Goal: Information Seeking & Learning: Learn about a topic

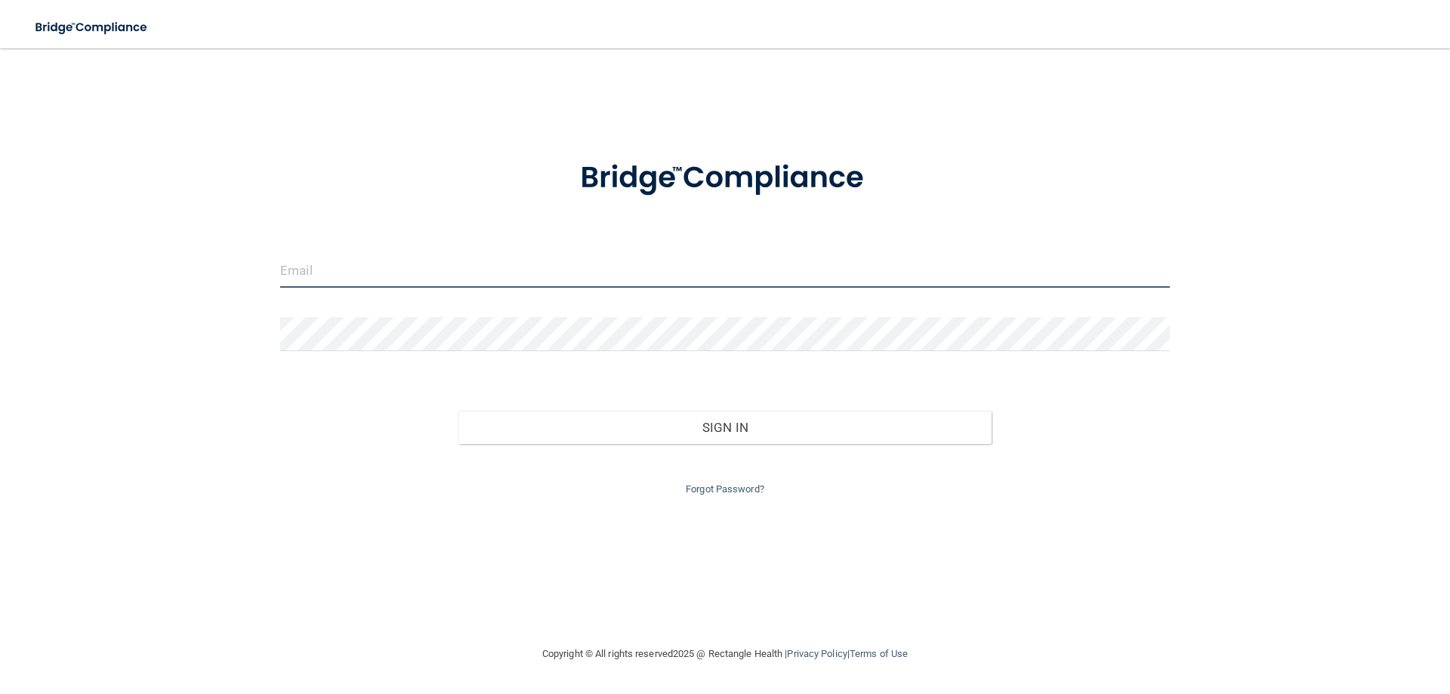
type input "[PERSON_NAME][EMAIL_ADDRESS][DOMAIN_NAME]"
drag, startPoint x: 603, startPoint y: 269, endPoint x: 260, endPoint y: 271, distance: 342.0
click at [260, 271] on div "[PERSON_NAME][EMAIL_ADDRESS][DOMAIN_NAME] Invalid email/password. You don't hav…" at bounding box center [724, 346] width 1389 height 566
type input "[PERSON_NAME][EMAIL_ADDRESS][DOMAIN_NAME]"
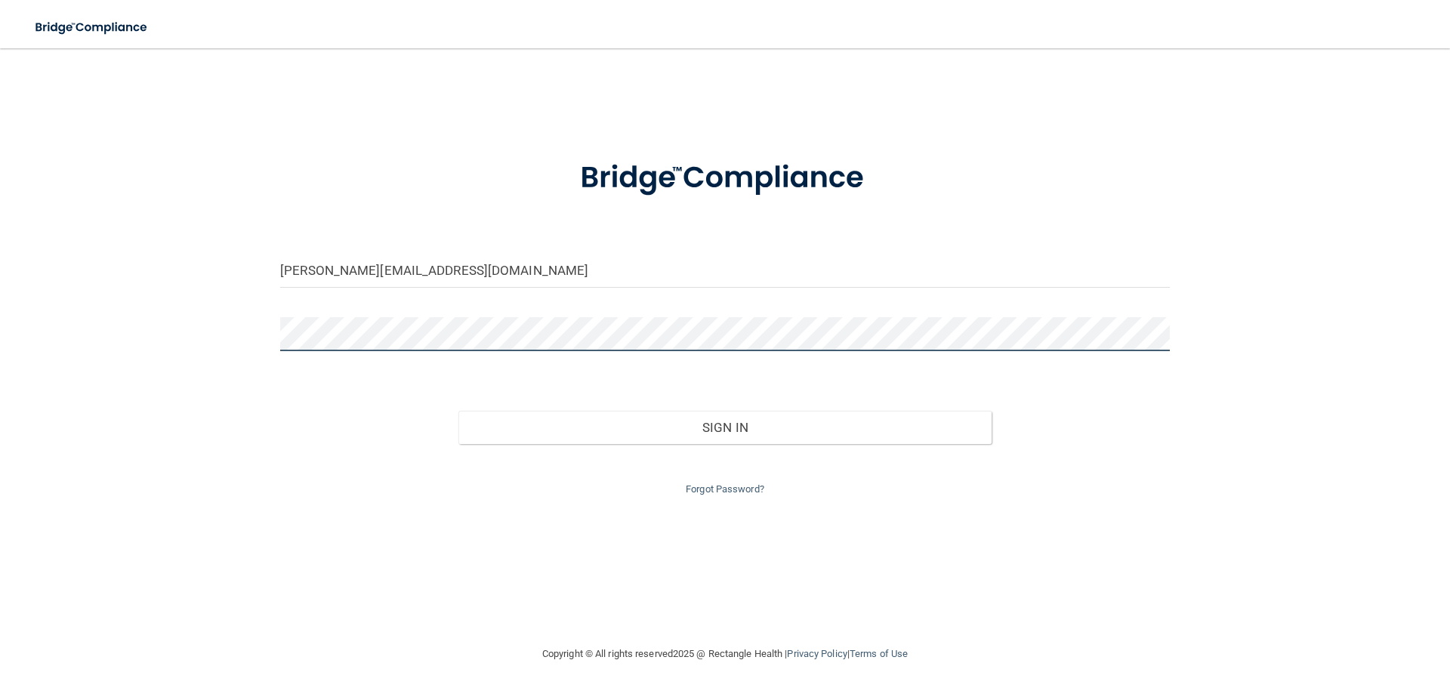
click at [216, 320] on div "[PERSON_NAME][EMAIL_ADDRESS][DOMAIN_NAME] Invalid email/password. You don't hav…" at bounding box center [724, 346] width 1389 height 566
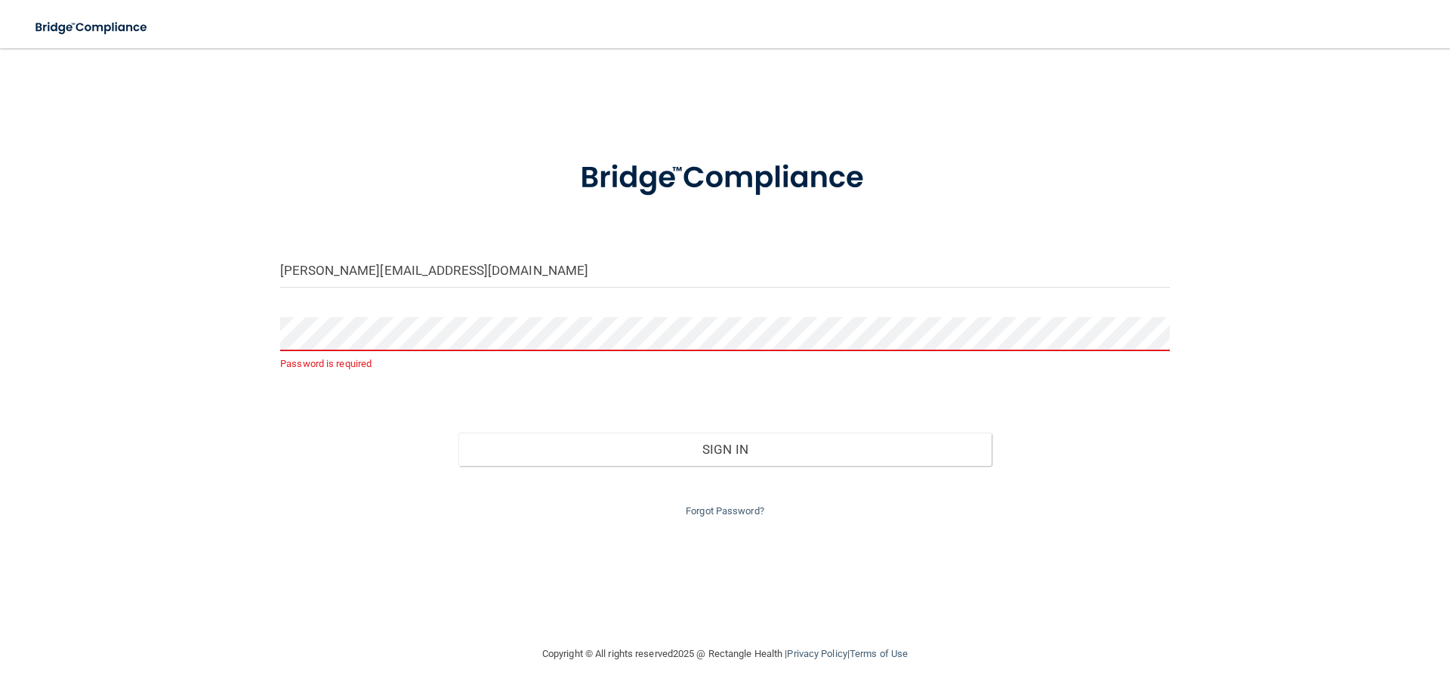
drag, startPoint x: 378, startPoint y: 625, endPoint x: 403, endPoint y: 596, distance: 38.0
click at [378, 625] on div "angelahblackman@yahoo.com Password is required Invalid email/password. You don'…" at bounding box center [724, 346] width 1389 height 566
click at [735, 496] on div "Forgot Password?" at bounding box center [725, 493] width 912 height 54
click at [741, 509] on link "Forgot Password?" at bounding box center [725, 510] width 79 height 11
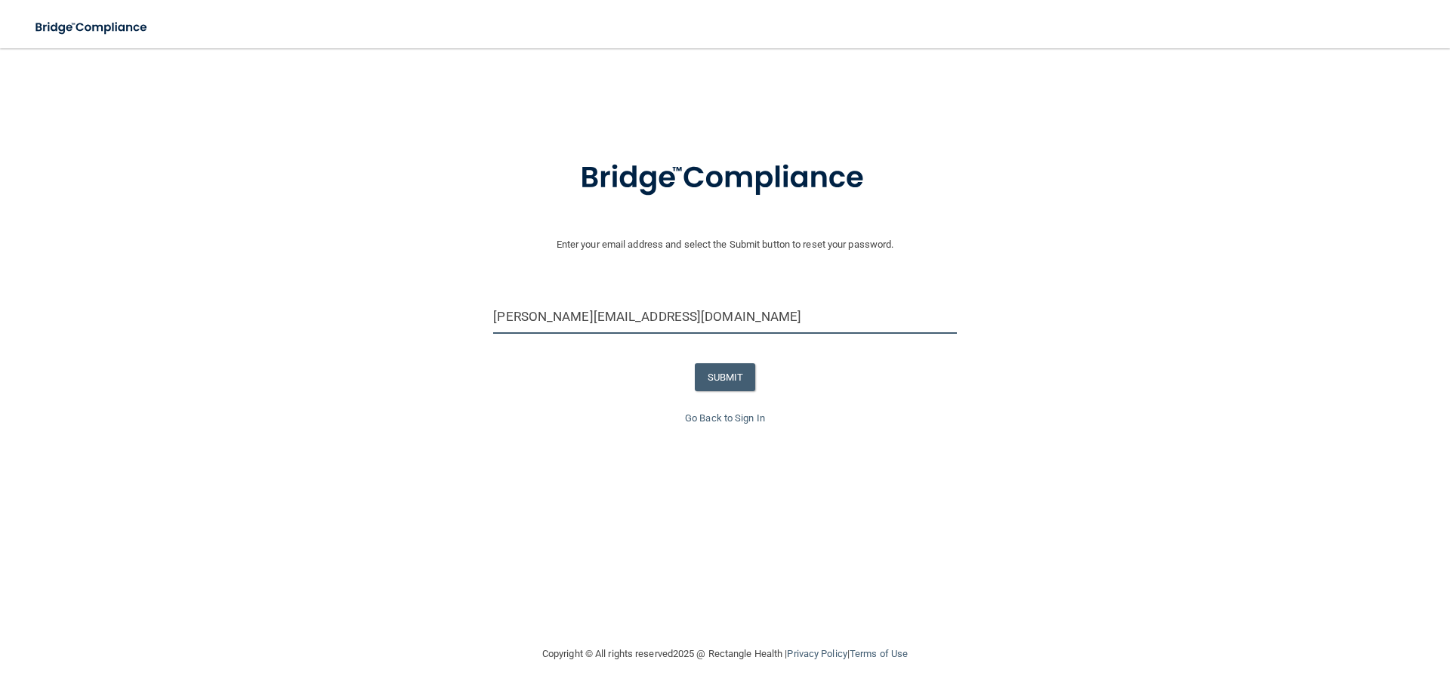
drag, startPoint x: 721, startPoint y: 312, endPoint x: 438, endPoint y: 266, distance: 286.9
click at [438, 266] on form "Enter your email address and select the Submit button to reset your password. s…" at bounding box center [725, 274] width 1435 height 270
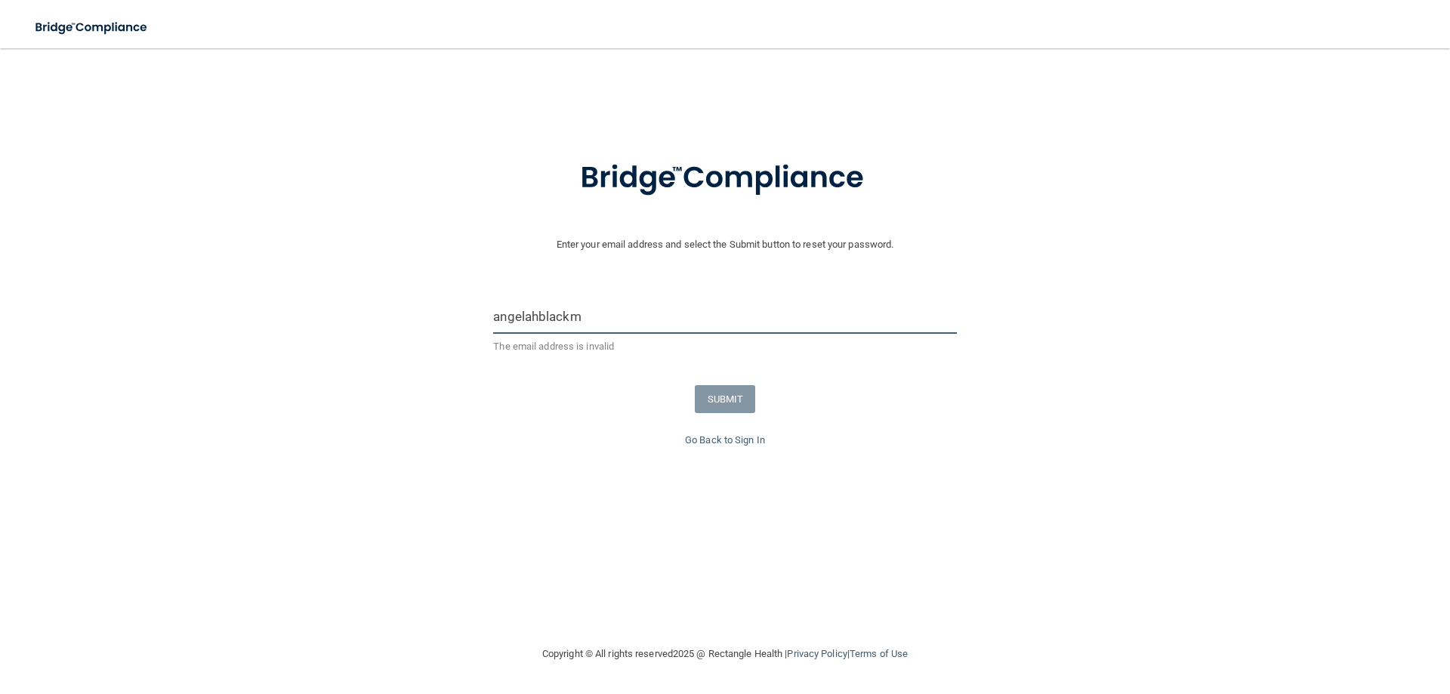
type input "[PERSON_NAME][EMAIL_ADDRESS][DOMAIN_NAME]"
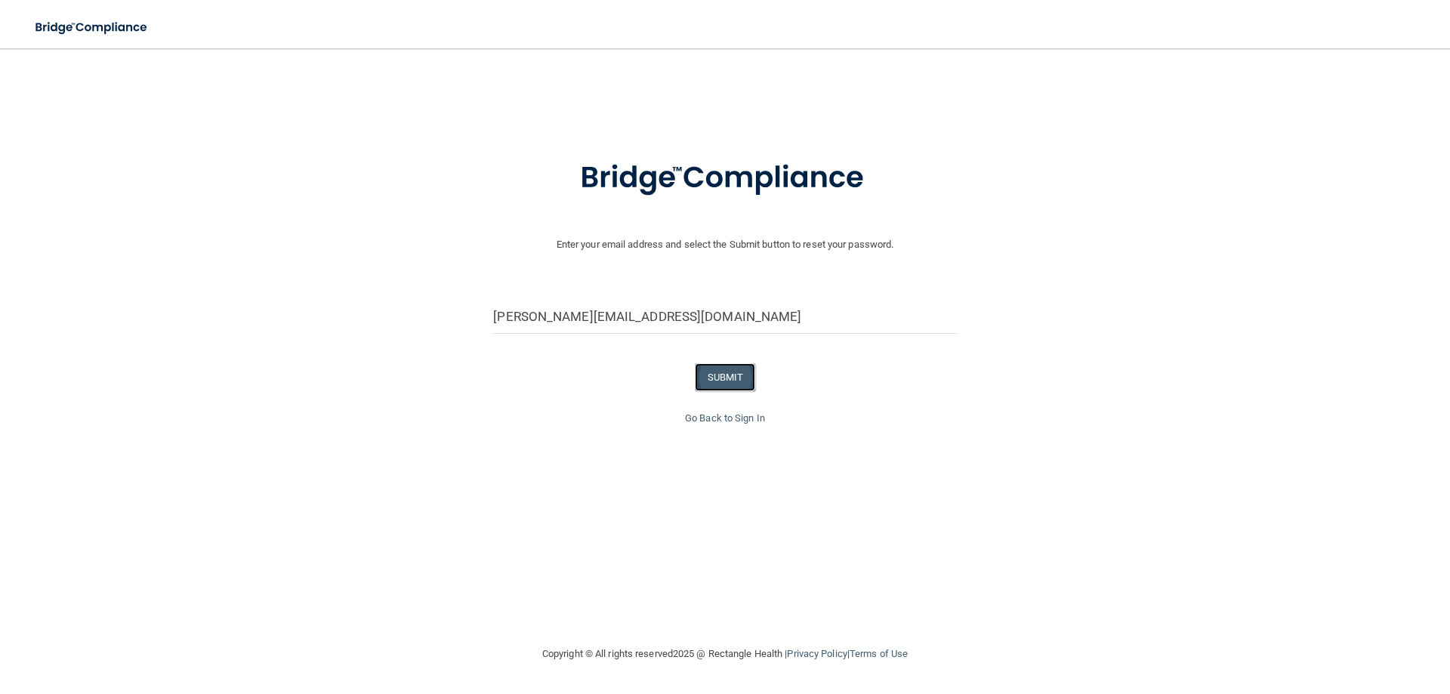
click at [720, 376] on button "SUBMIT" at bounding box center [725, 377] width 61 height 28
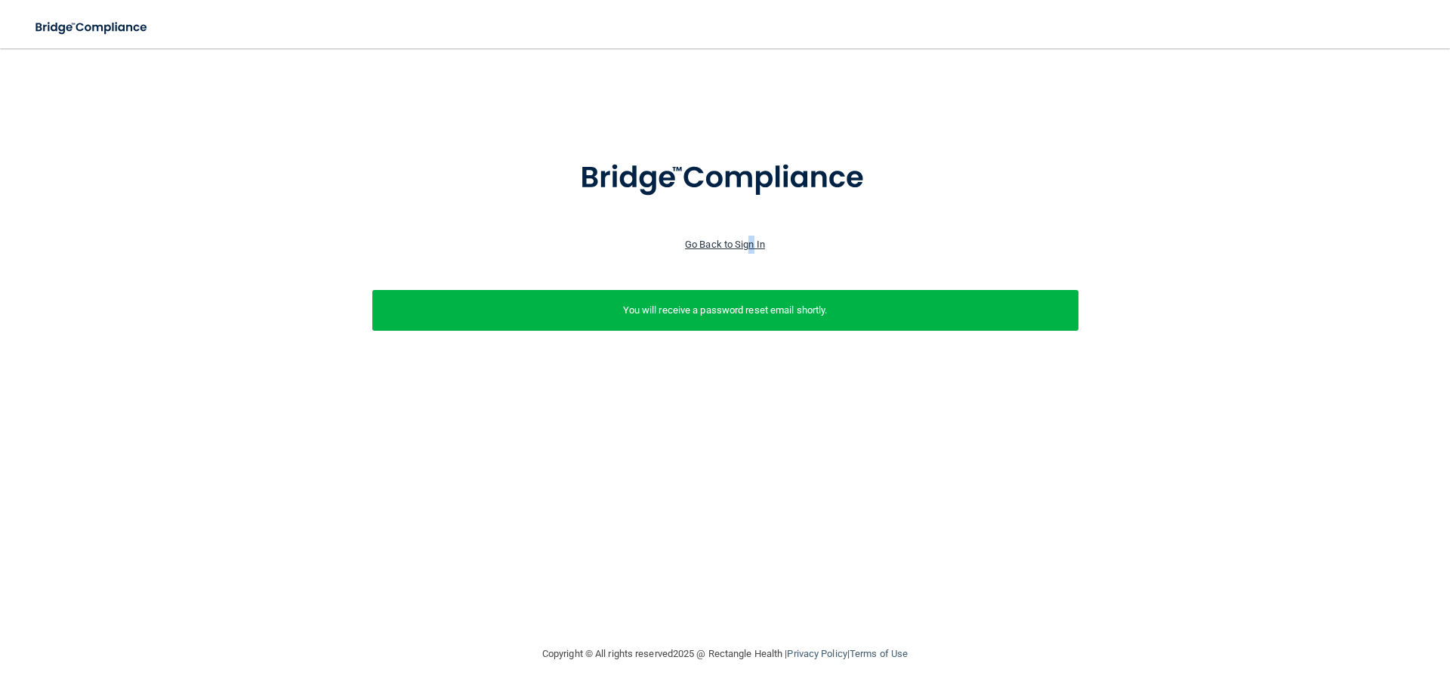
click at [752, 245] on link "Go Back to Sign In" at bounding box center [725, 244] width 80 height 11
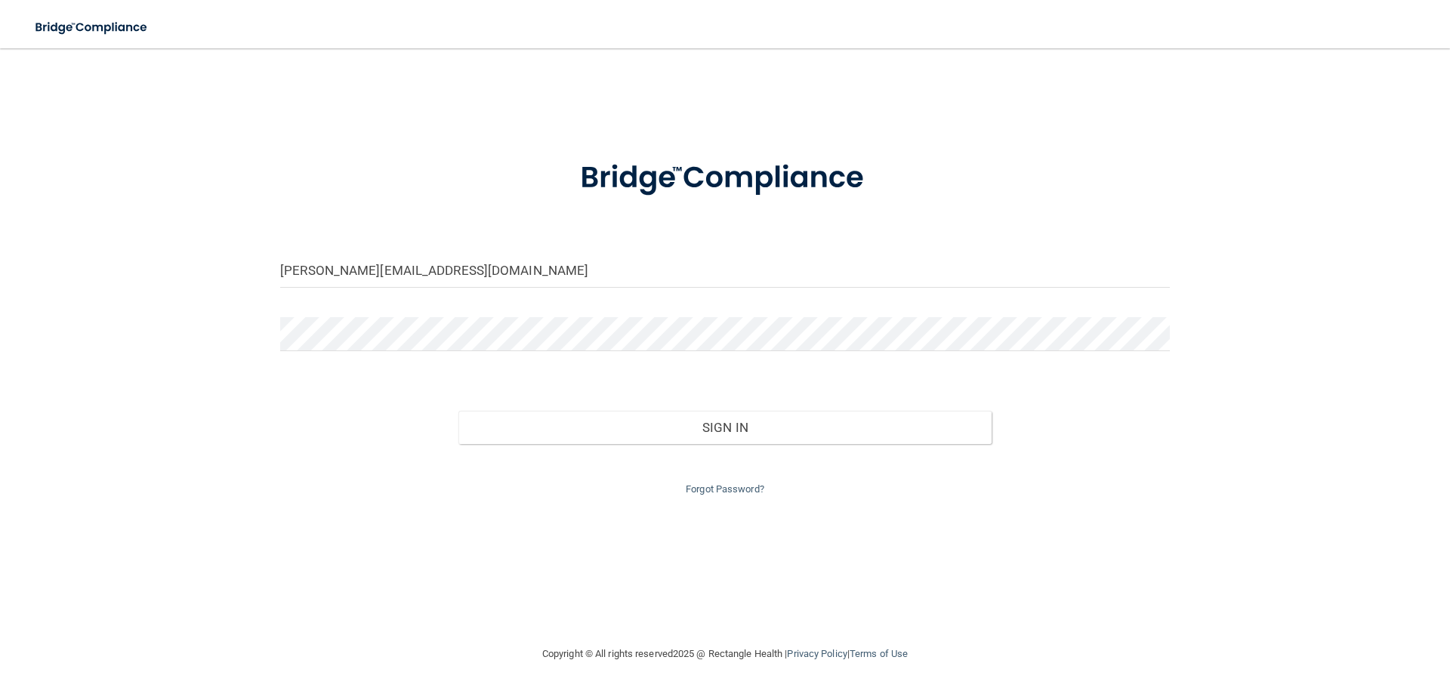
drag, startPoint x: 543, startPoint y: 292, endPoint x: 297, endPoint y: 266, distance: 246.8
click at [297, 266] on div "shanna@denverwynkoopdentist.com" at bounding box center [725, 276] width 912 height 45
drag, startPoint x: 599, startPoint y: 267, endPoint x: 315, endPoint y: 247, distance: 284.6
click at [315, 247] on form "shanna@denverwynkoopdentist.com Invalid email/password. You don't have permissi…" at bounding box center [724, 318] width 889 height 359
click at [475, 281] on input "shanna@denverwynkoopdentist.com" at bounding box center [724, 271] width 889 height 34
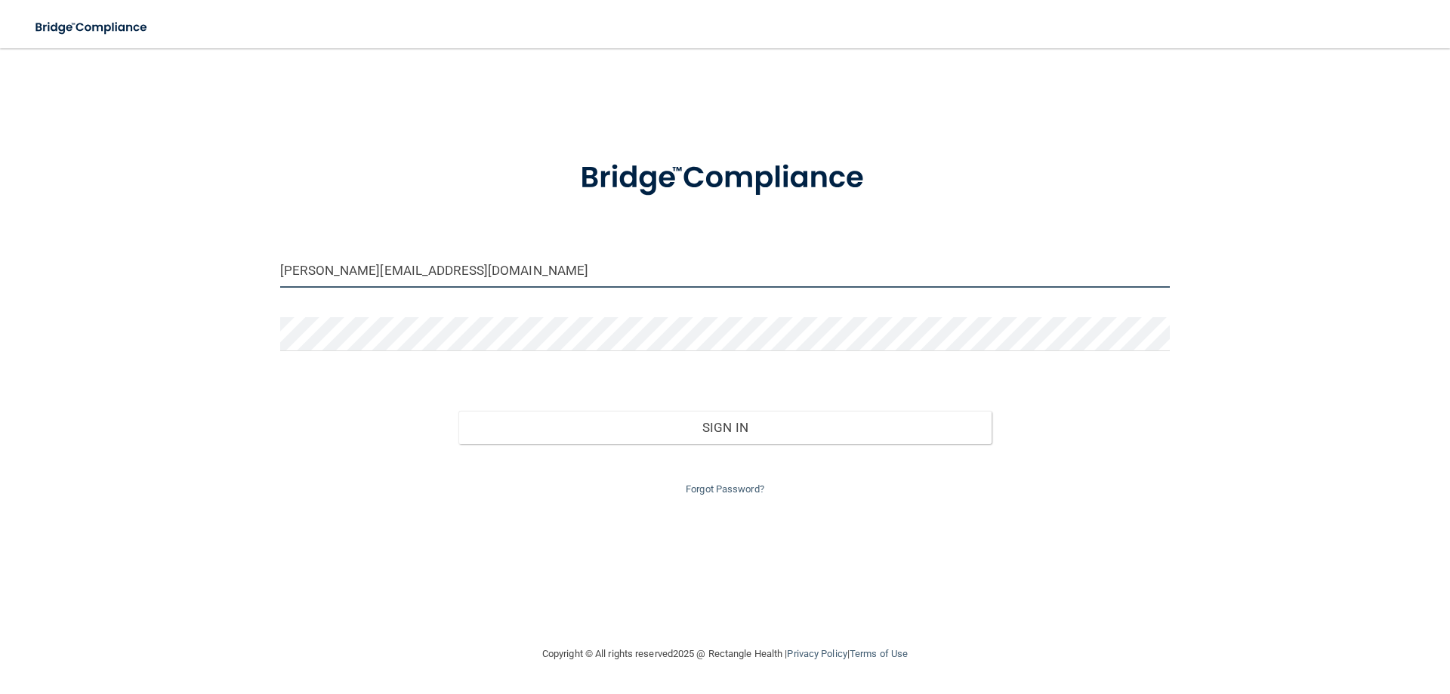
click at [516, 282] on input "shanna@denverwynkoopdentist.com" at bounding box center [724, 271] width 889 height 34
drag, startPoint x: 513, startPoint y: 278, endPoint x: 197, endPoint y: 262, distance: 316.0
click at [197, 262] on div "shanna@denverwynkoopdentist.com Invalid email/password. You don't have permissi…" at bounding box center [724, 346] width 1389 height 566
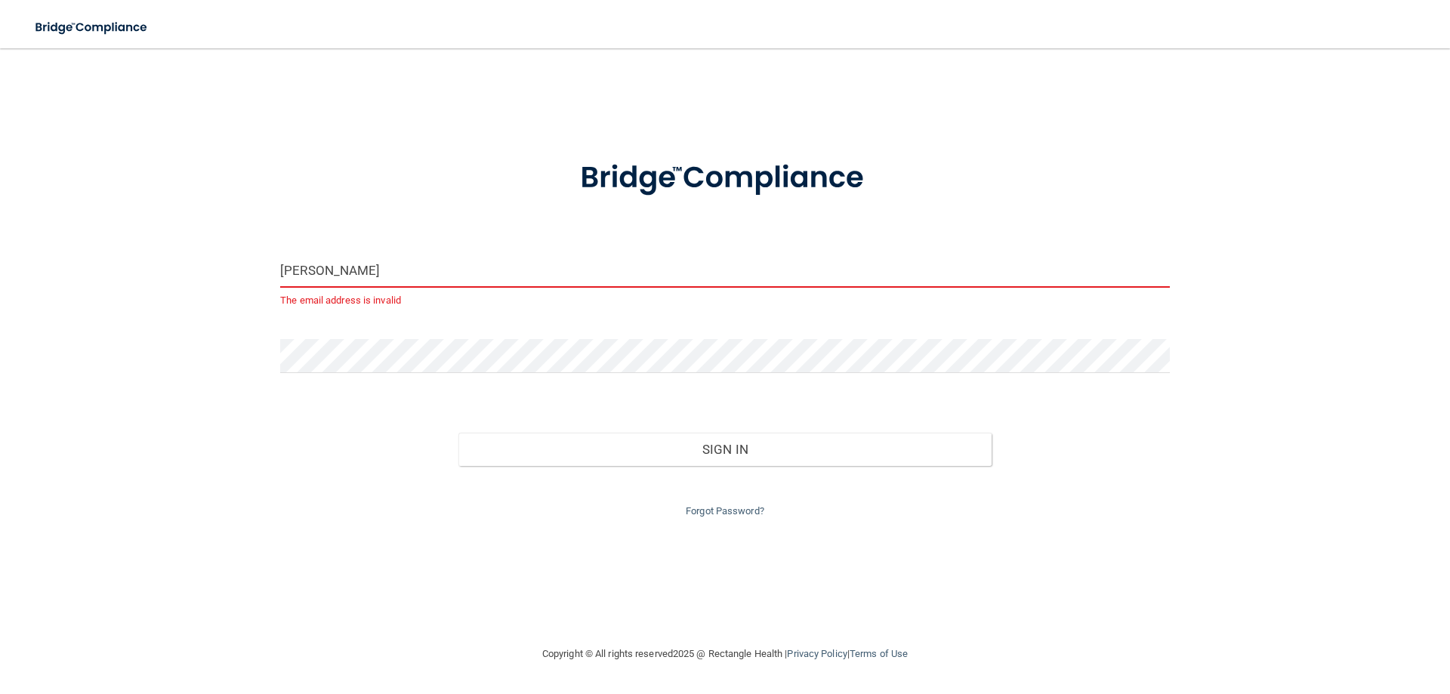
type input "[PERSON_NAME][EMAIL_ADDRESS][DOMAIN_NAME]"
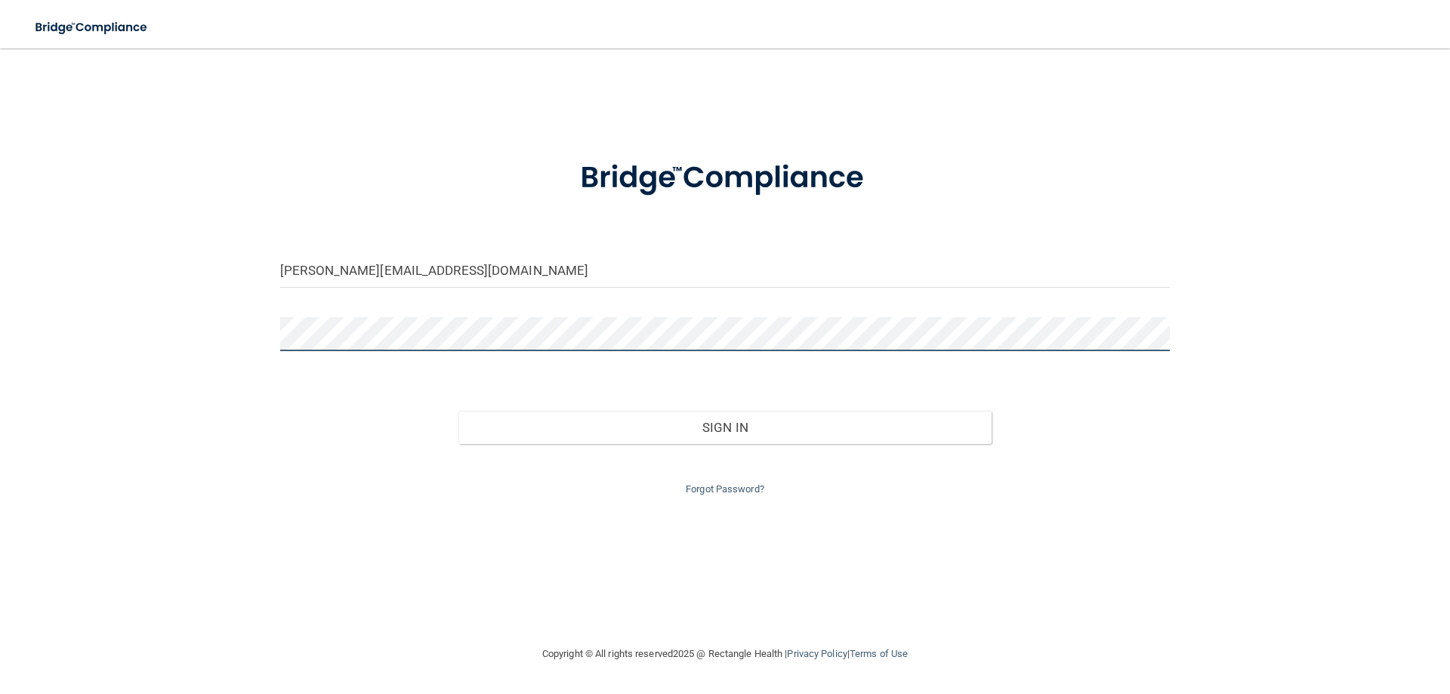
click at [260, 316] on div "angelahblackman@yahoo.com Invalid email/password. You don't have permission to …" at bounding box center [724, 346] width 1389 height 566
click at [458, 411] on button "Sign In" at bounding box center [725, 427] width 534 height 33
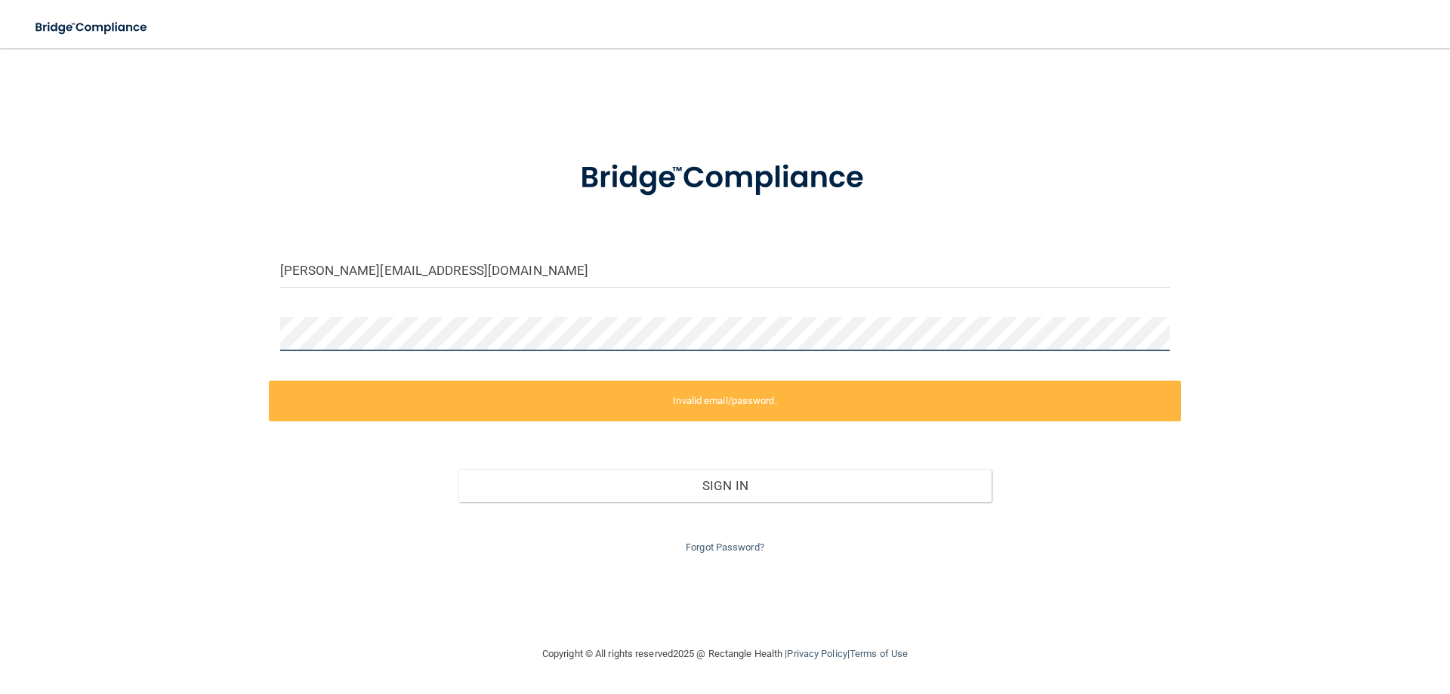
click at [208, 301] on div "angelahblackman@yahoo.com Invalid email/password. You don't have permission to …" at bounding box center [724, 346] width 1389 height 566
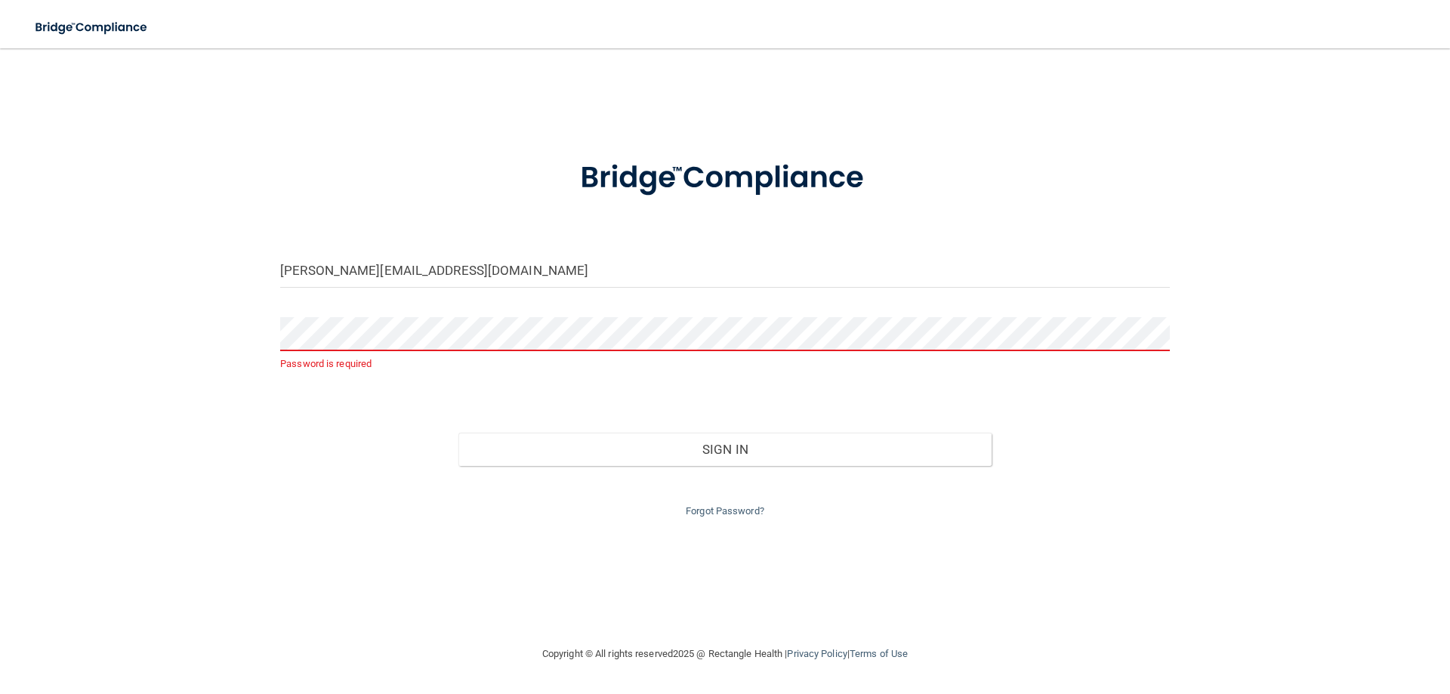
click at [36, 468] on div "angelahblackman@yahoo.com Password is required Invalid email/password. You don'…" at bounding box center [724, 346] width 1389 height 566
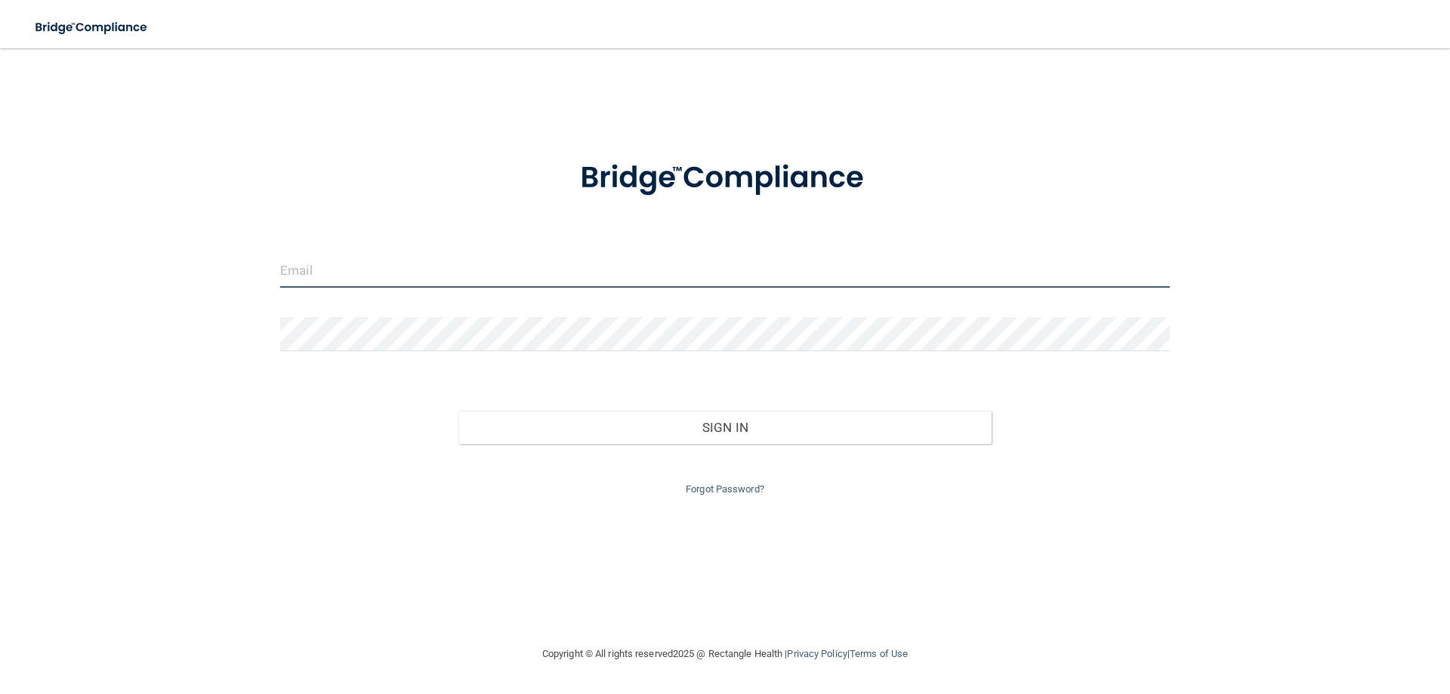
type input "[PERSON_NAME][EMAIL_ADDRESS][DOMAIN_NAME]"
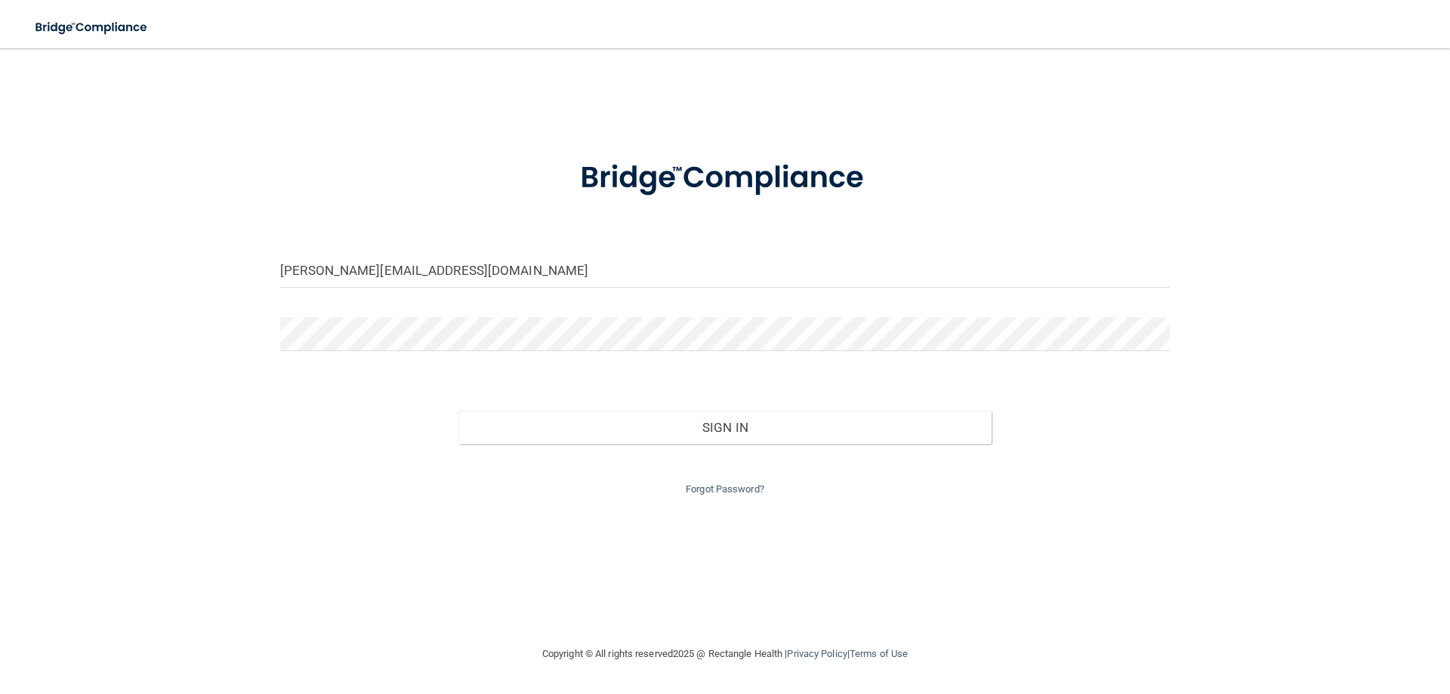
drag, startPoint x: 559, startPoint y: 314, endPoint x: 539, endPoint y: 294, distance: 28.3
click at [552, 307] on form "[PERSON_NAME][EMAIL_ADDRESS][DOMAIN_NAME] Invalid email/password. You don't hav…" at bounding box center [724, 318] width 889 height 359
drag, startPoint x: 541, startPoint y: 258, endPoint x: 218, endPoint y: 289, distance: 323.9
click at [218, 289] on div "[PERSON_NAME][EMAIL_ADDRESS][DOMAIN_NAME] Invalid email/password. You don't hav…" at bounding box center [724, 346] width 1389 height 566
type input "[PERSON_NAME][EMAIL_ADDRESS][DOMAIN_NAME]"
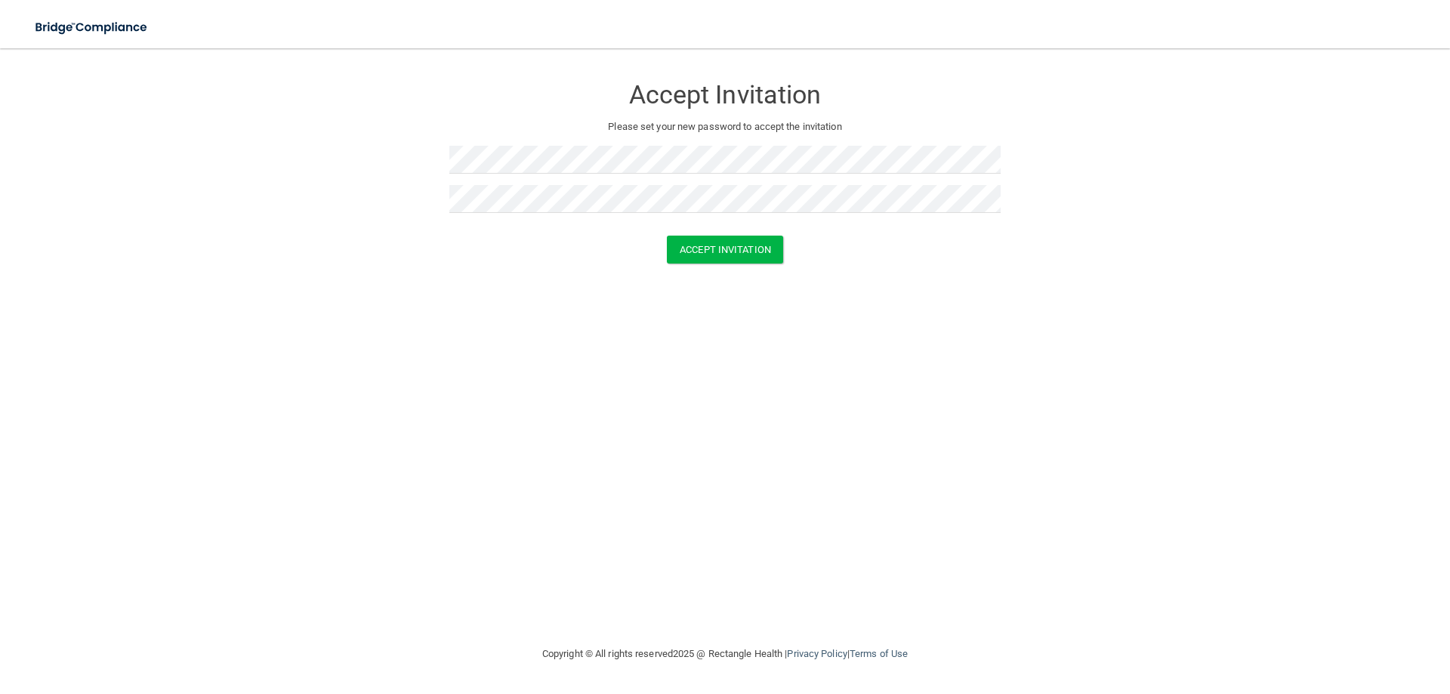
click at [494, 417] on div "Accept Invitation Please set your new password to accept the invitation Accept …" at bounding box center [724, 346] width 1389 height 566
click at [744, 243] on button "Accept Invitation" at bounding box center [725, 250] width 116 height 28
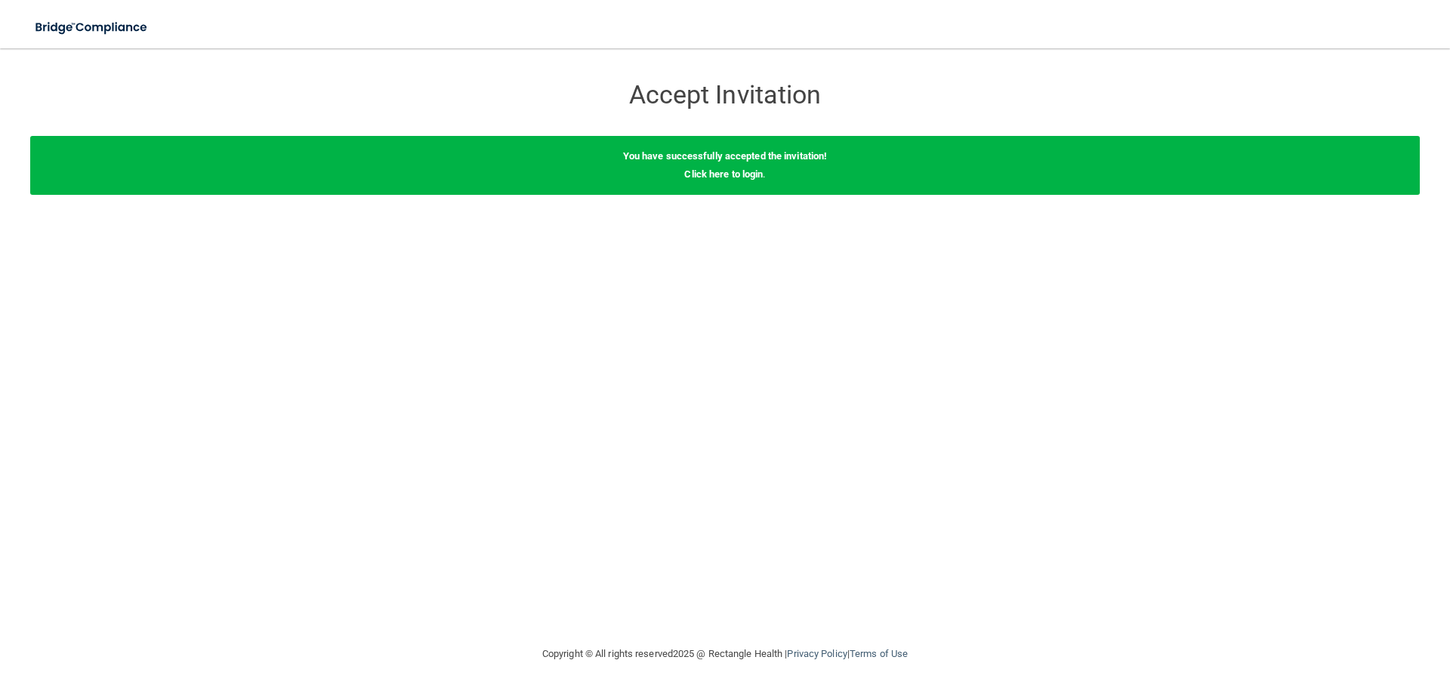
click at [734, 166] on div "You have successfully accepted the invitation! Click here to login ." at bounding box center [724, 165] width 1389 height 59
click at [741, 172] on link "Click here to login" at bounding box center [723, 173] width 79 height 11
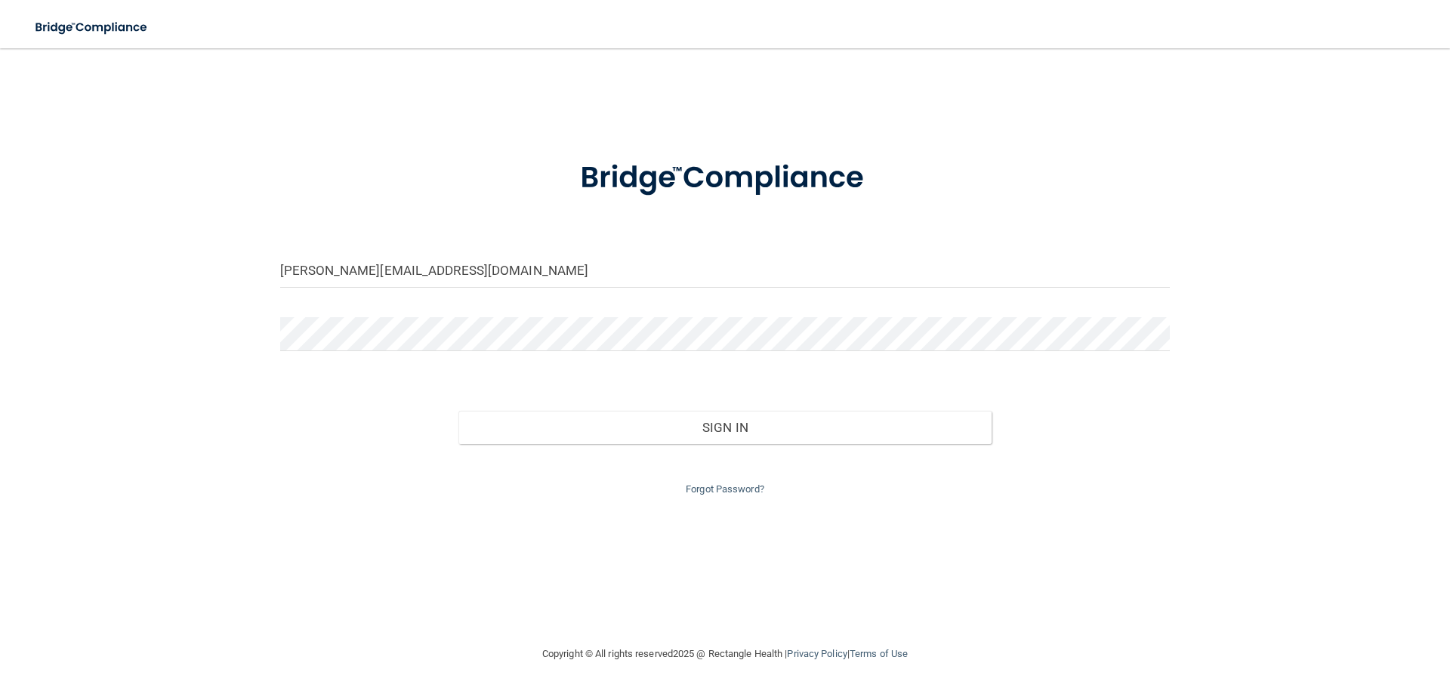
drag, startPoint x: 623, startPoint y: 273, endPoint x: 257, endPoint y: 297, distance: 366.9
click at [257, 297] on div "shanna@denverwynkoopdentist.com Invalid email/password. You don't have permissi…" at bounding box center [724, 346] width 1389 height 566
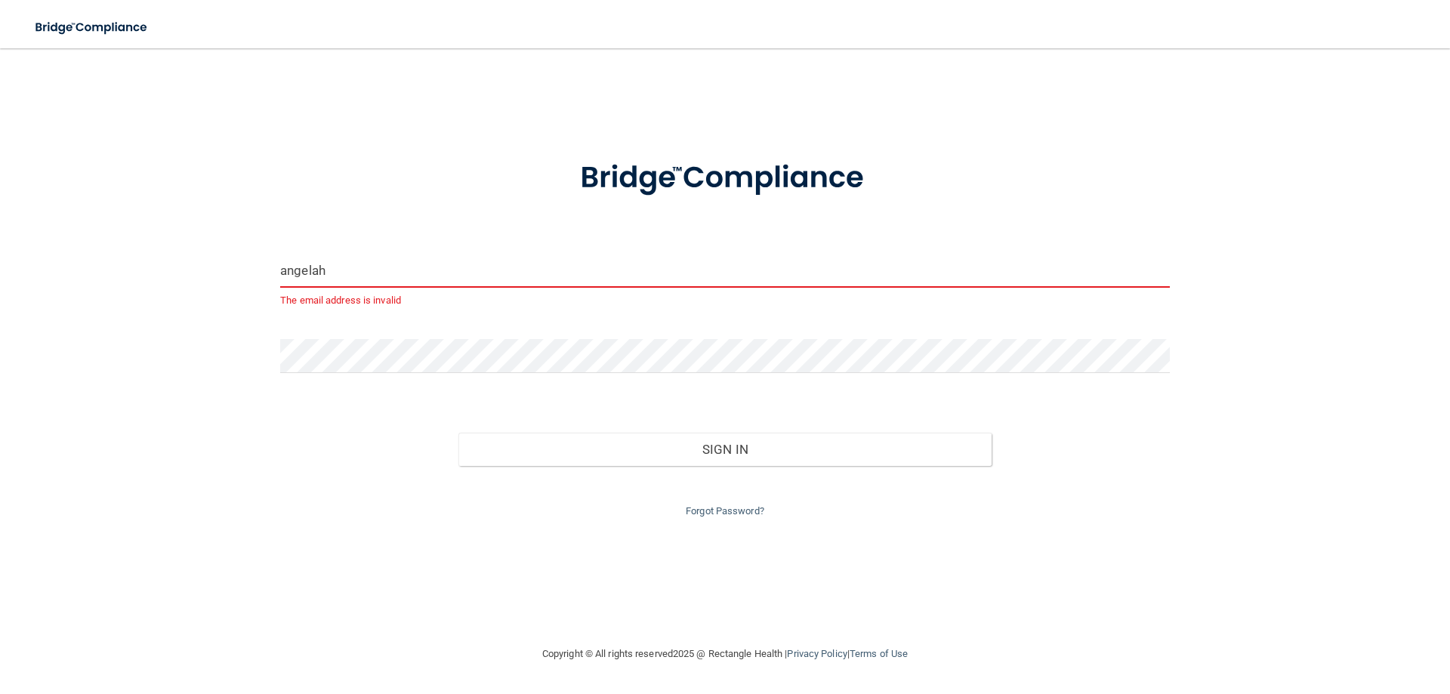
type input "[PERSON_NAME][EMAIL_ADDRESS][DOMAIN_NAME]"
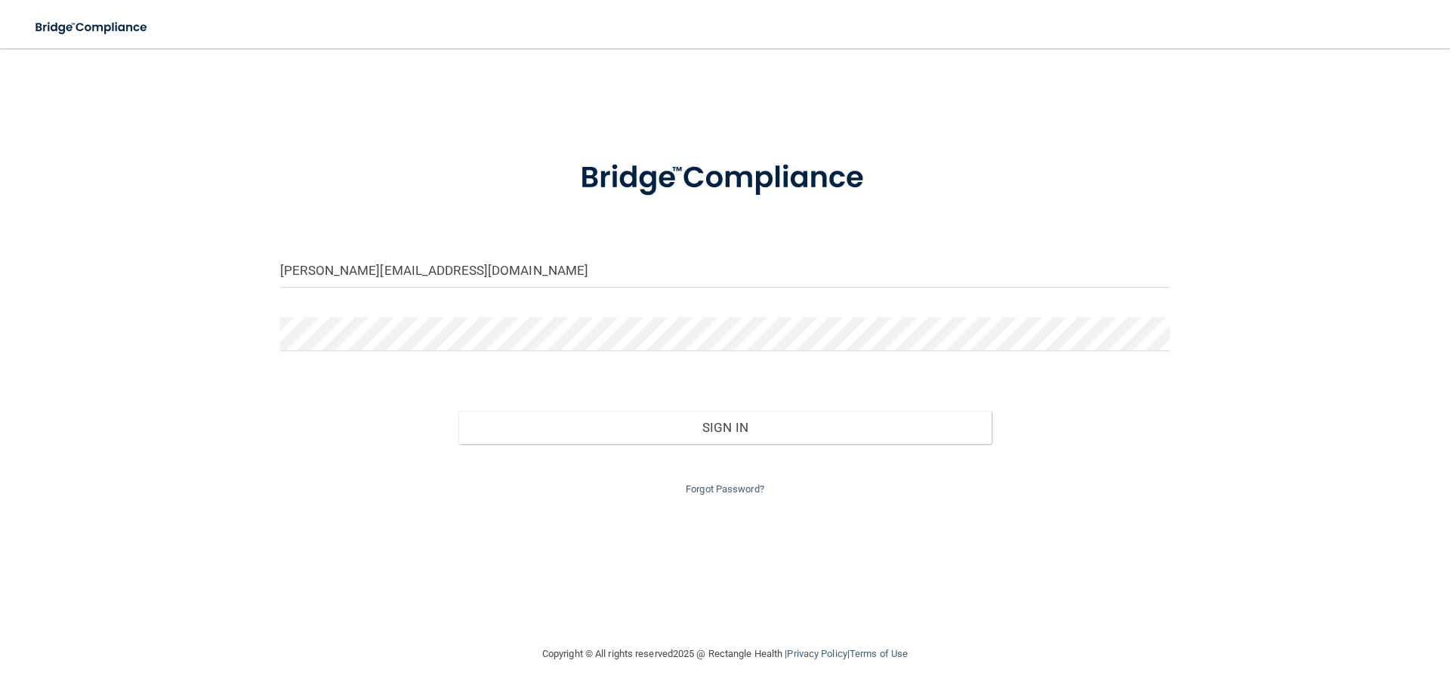
click at [390, 348] on div at bounding box center [725, 339] width 912 height 45
drag, startPoint x: 399, startPoint y: 358, endPoint x: 183, endPoint y: 289, distance: 226.6
click at [183, 289] on div "angelahblackman@yahoo.com Invalid email/password. You don't have permission to …" at bounding box center [724, 346] width 1389 height 566
click at [458, 411] on button "Sign In" at bounding box center [725, 427] width 534 height 33
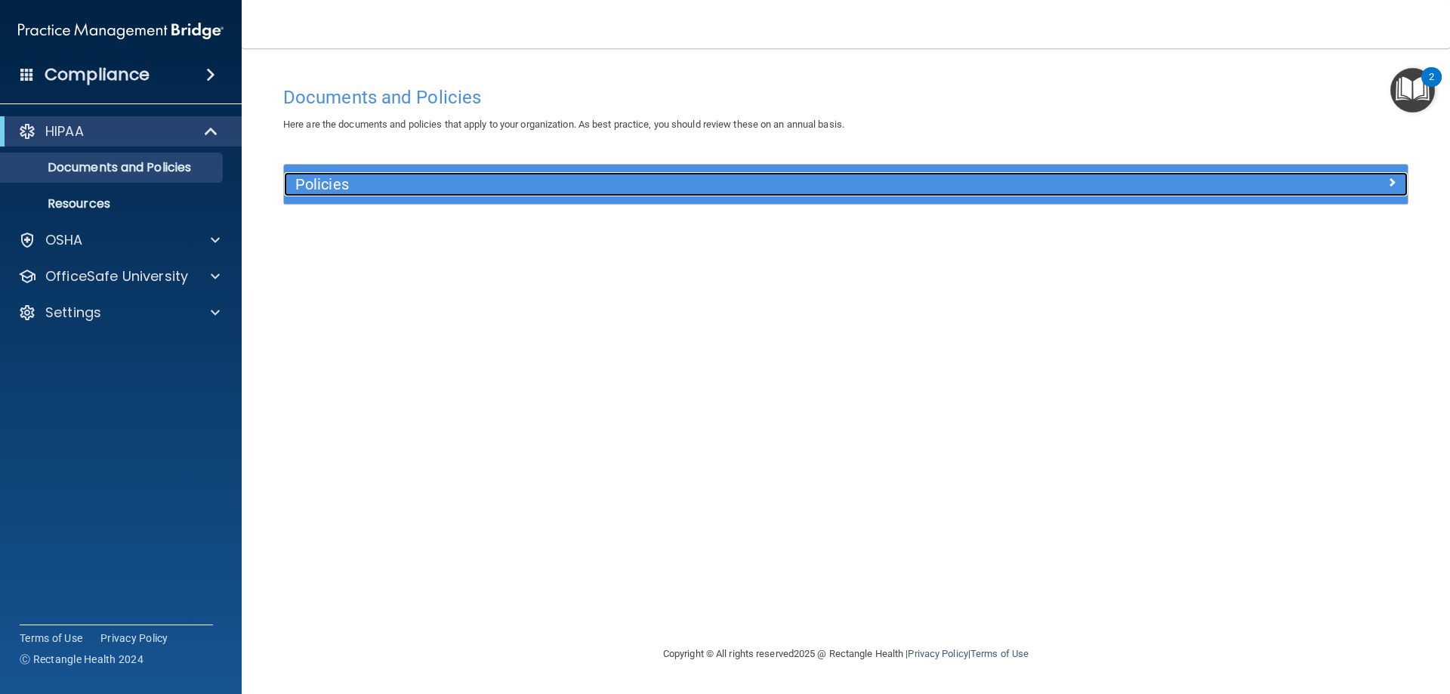
click at [1380, 178] on div at bounding box center [1266, 181] width 281 height 18
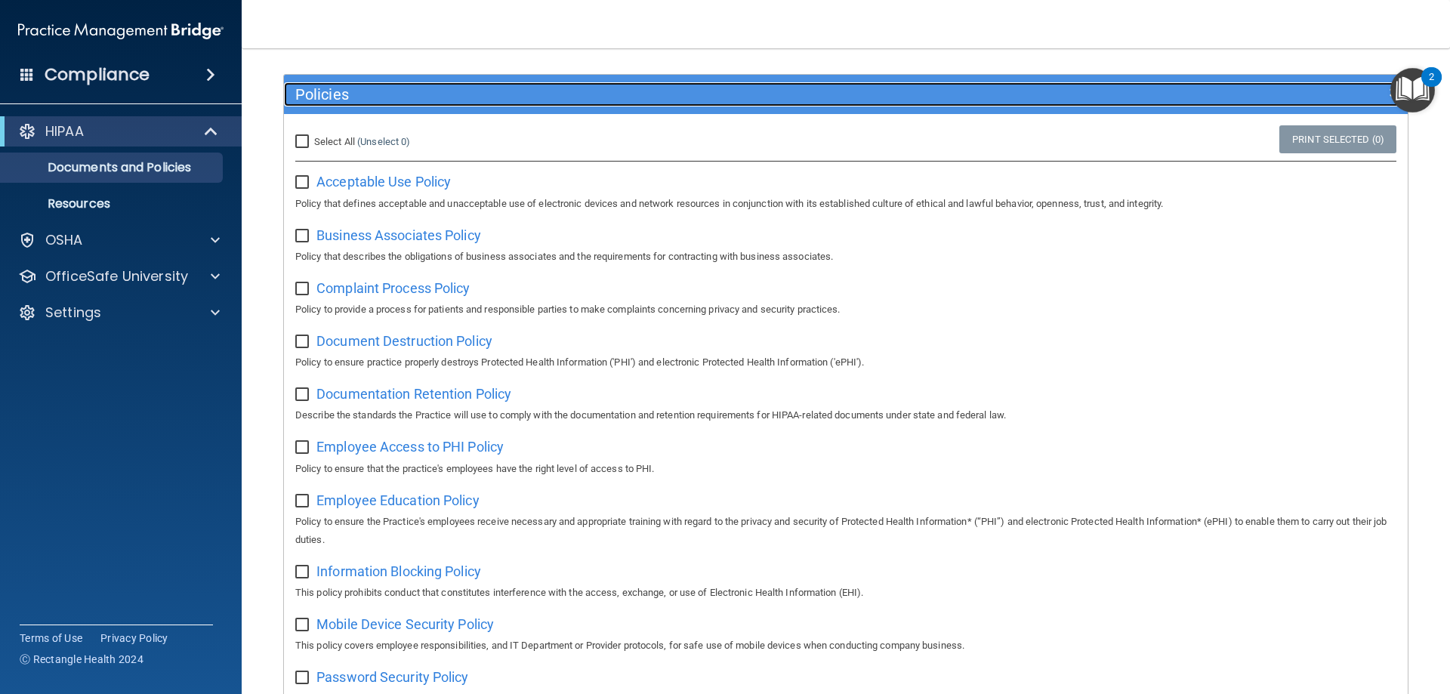
scroll to position [151, 0]
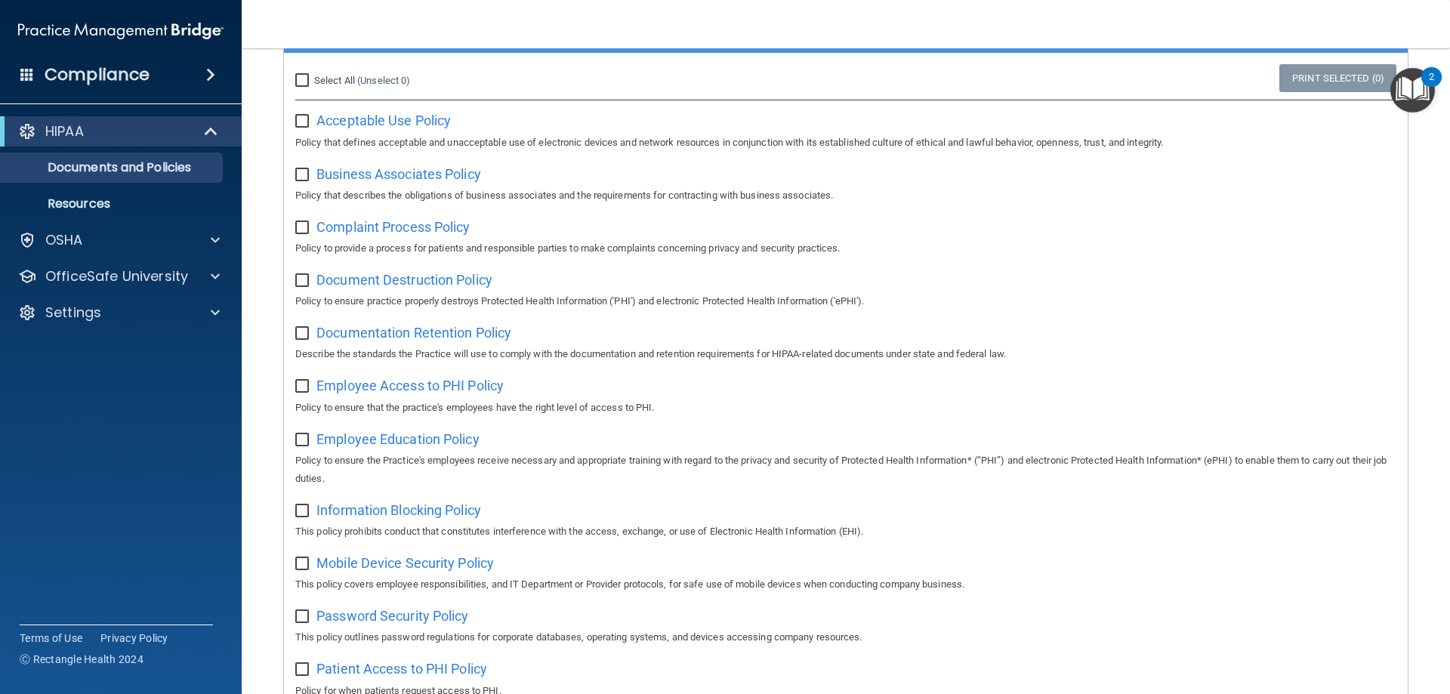
click at [308, 125] on input "checkbox" at bounding box center [303, 122] width 17 height 12
checkbox input "true"
click at [300, 169] on input "checkbox" at bounding box center [303, 175] width 17 height 12
checkbox input "true"
click at [305, 229] on input "checkbox" at bounding box center [303, 228] width 17 height 12
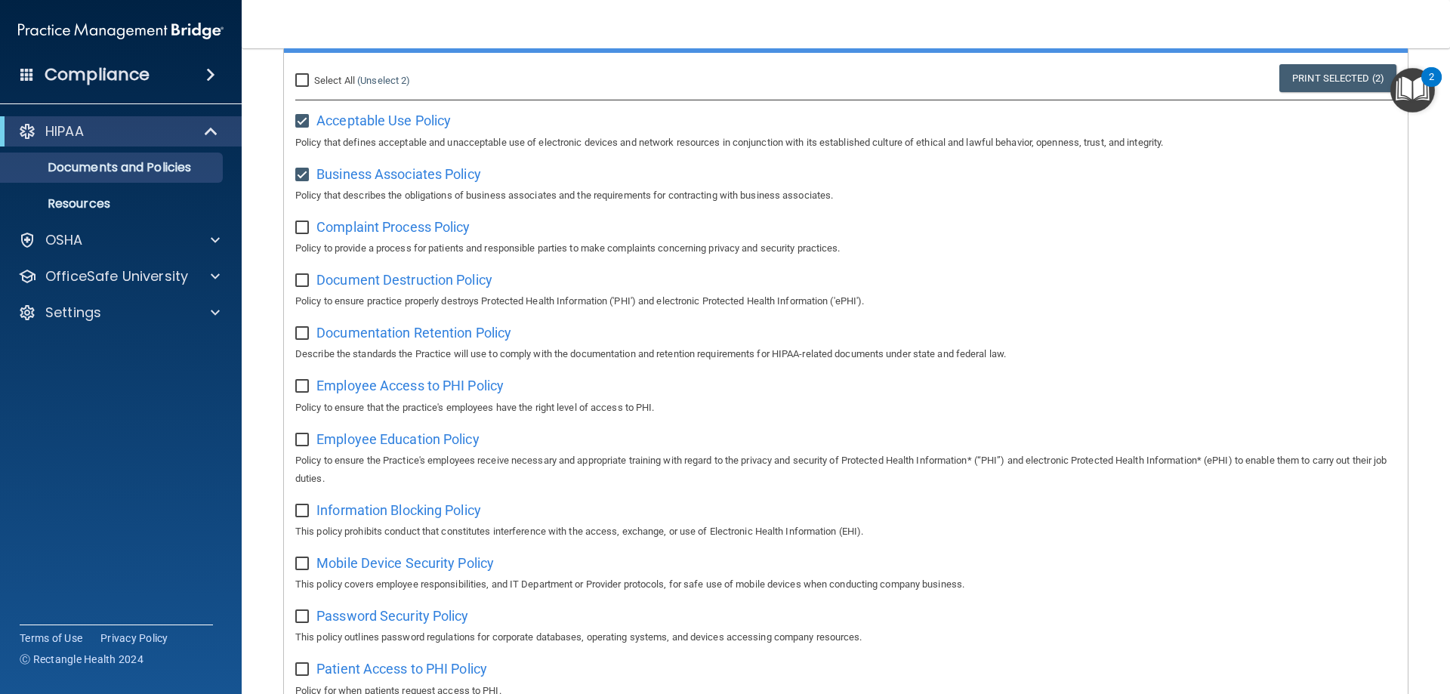
checkbox input "true"
click at [296, 79] on input "Select All (Unselect 3) Unselect All" at bounding box center [303, 81] width 17 height 12
checkbox input "true"
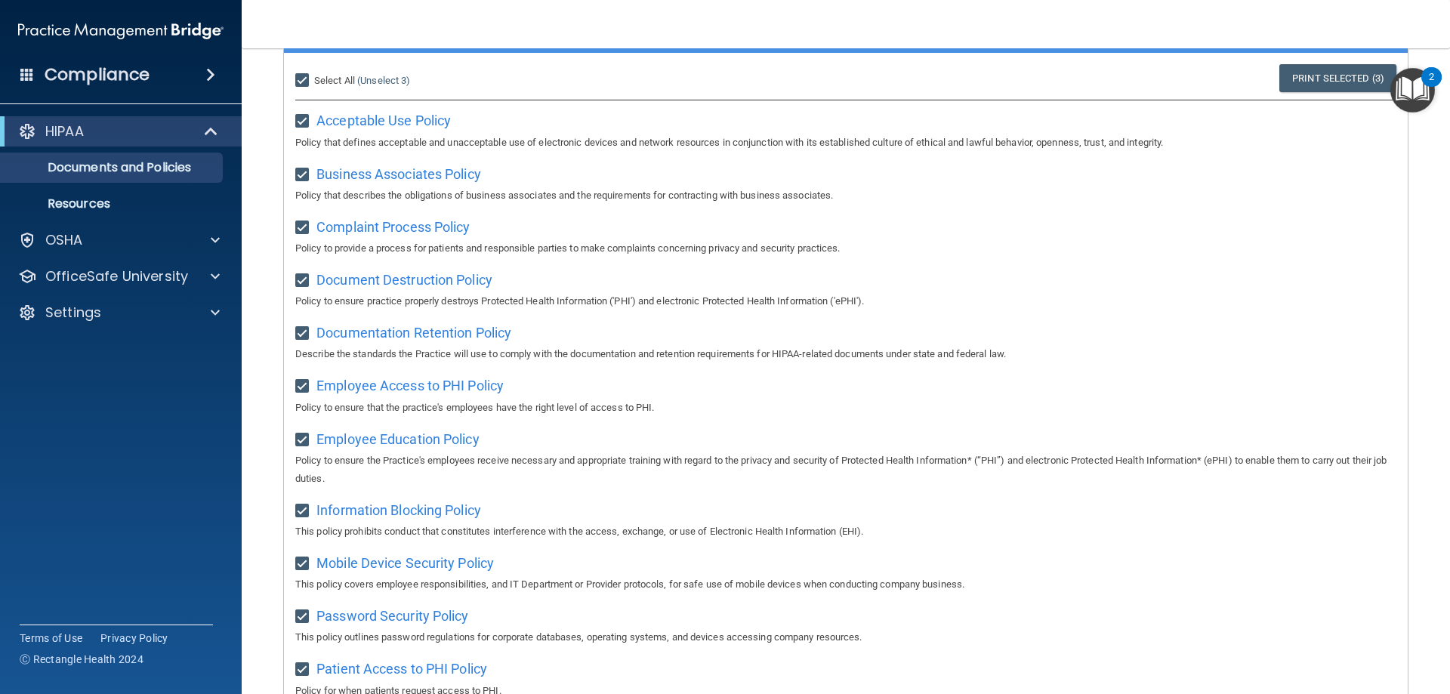
checkbox input "true"
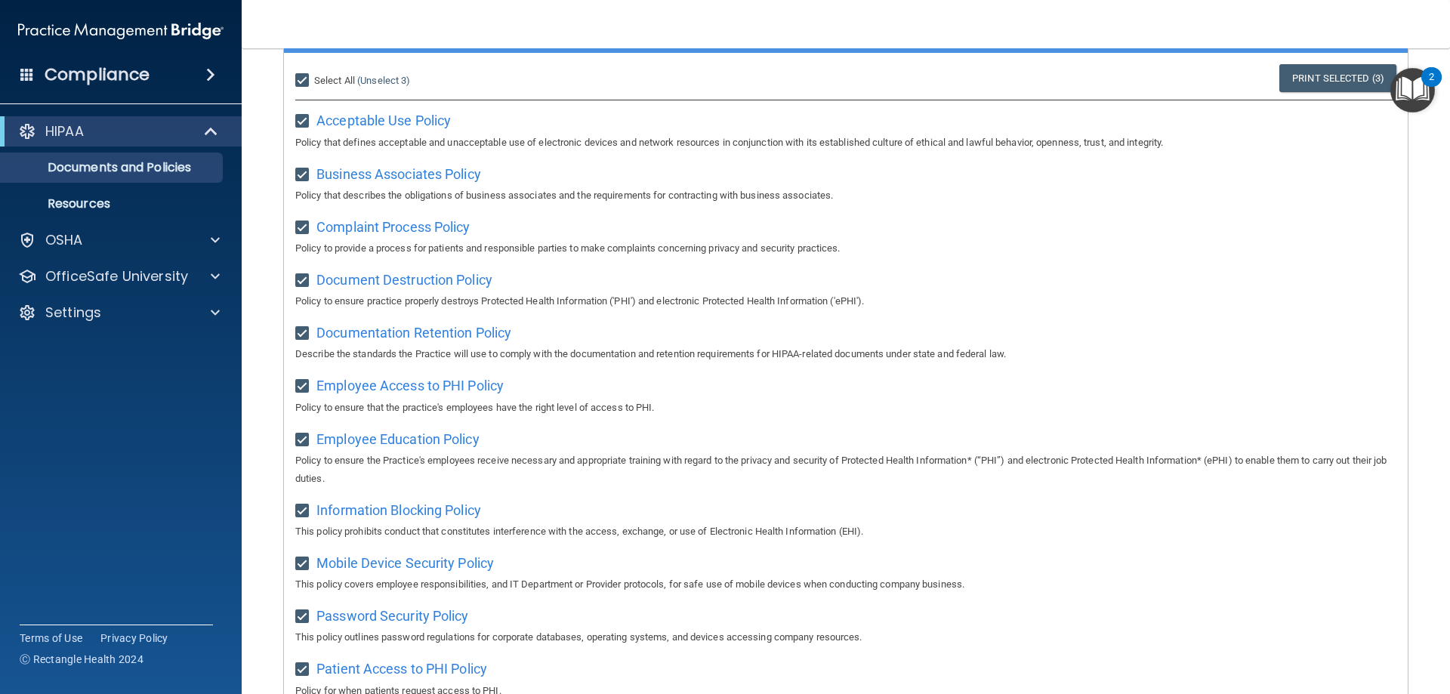
checkbox input "true"
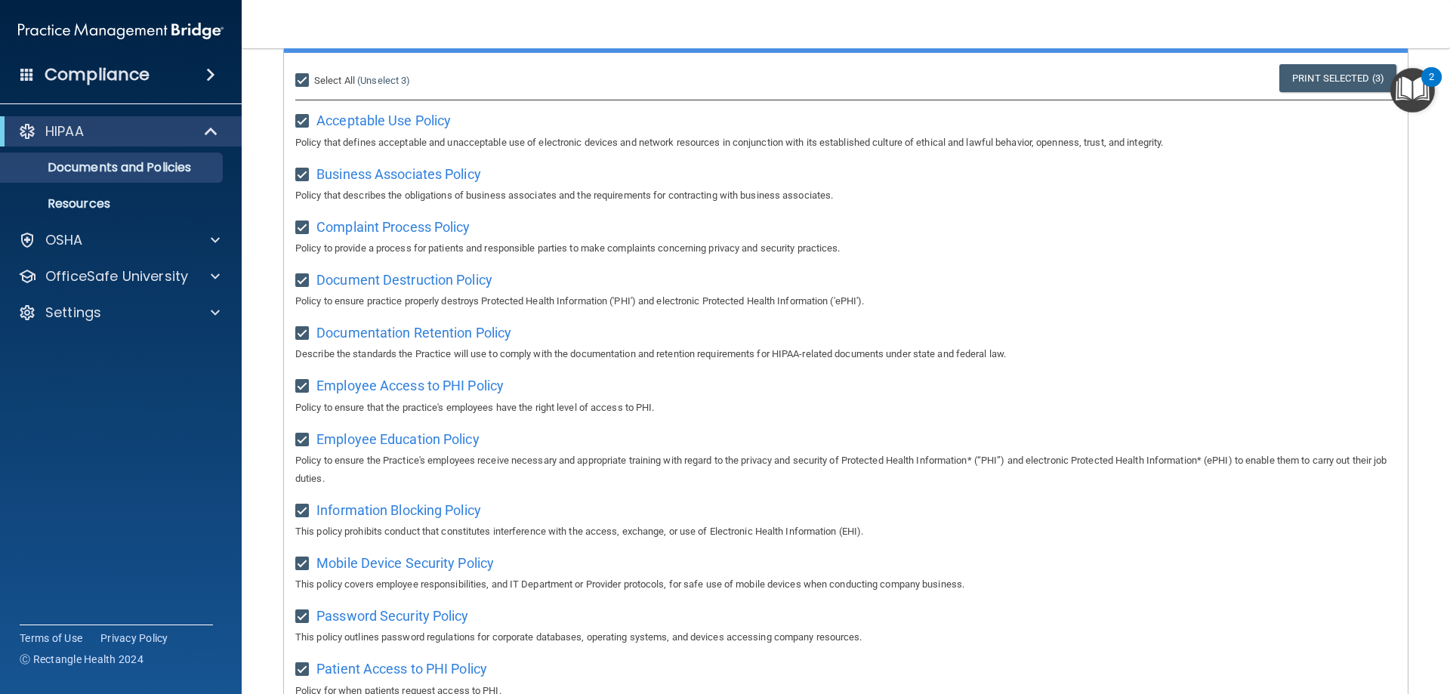
checkbox input "true"
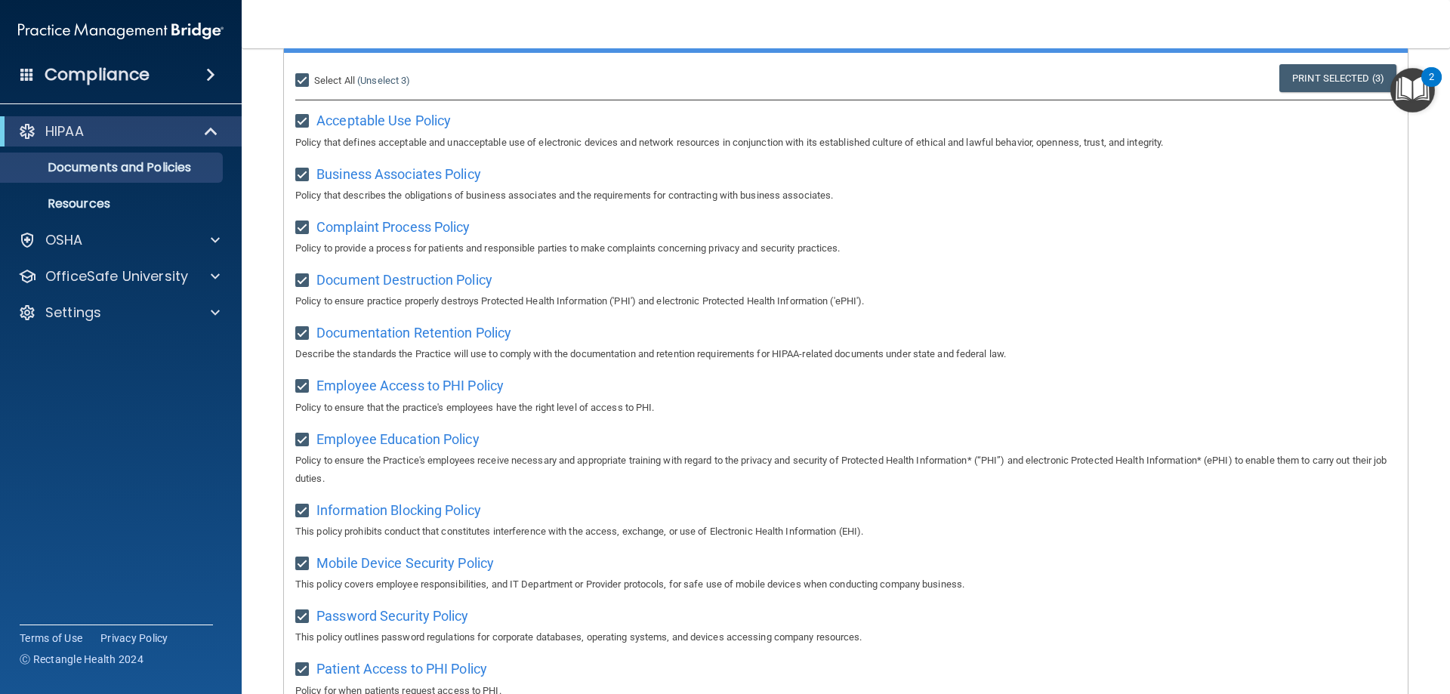
checkbox input "true"
click at [298, 77] on input "Select All (Unselect 21) Unselect All" at bounding box center [303, 81] width 17 height 12
checkbox input "false"
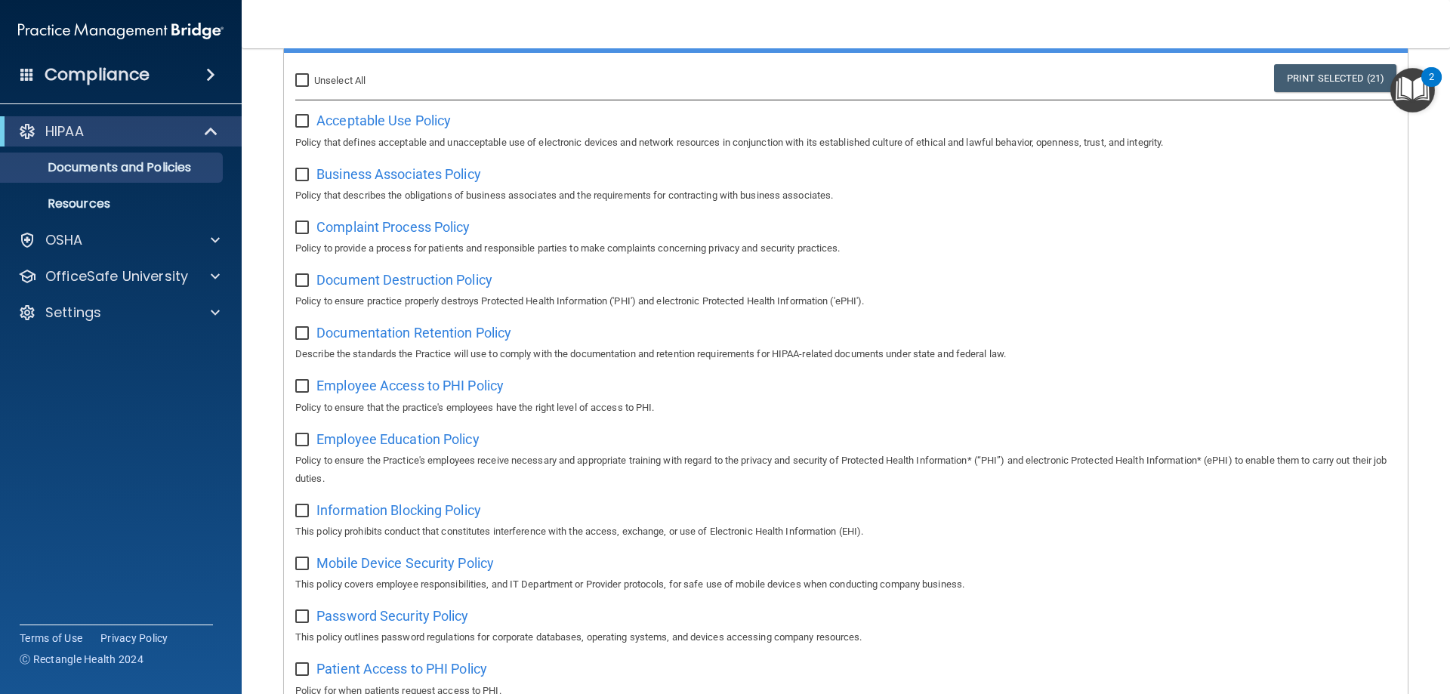
checkbox input "false"
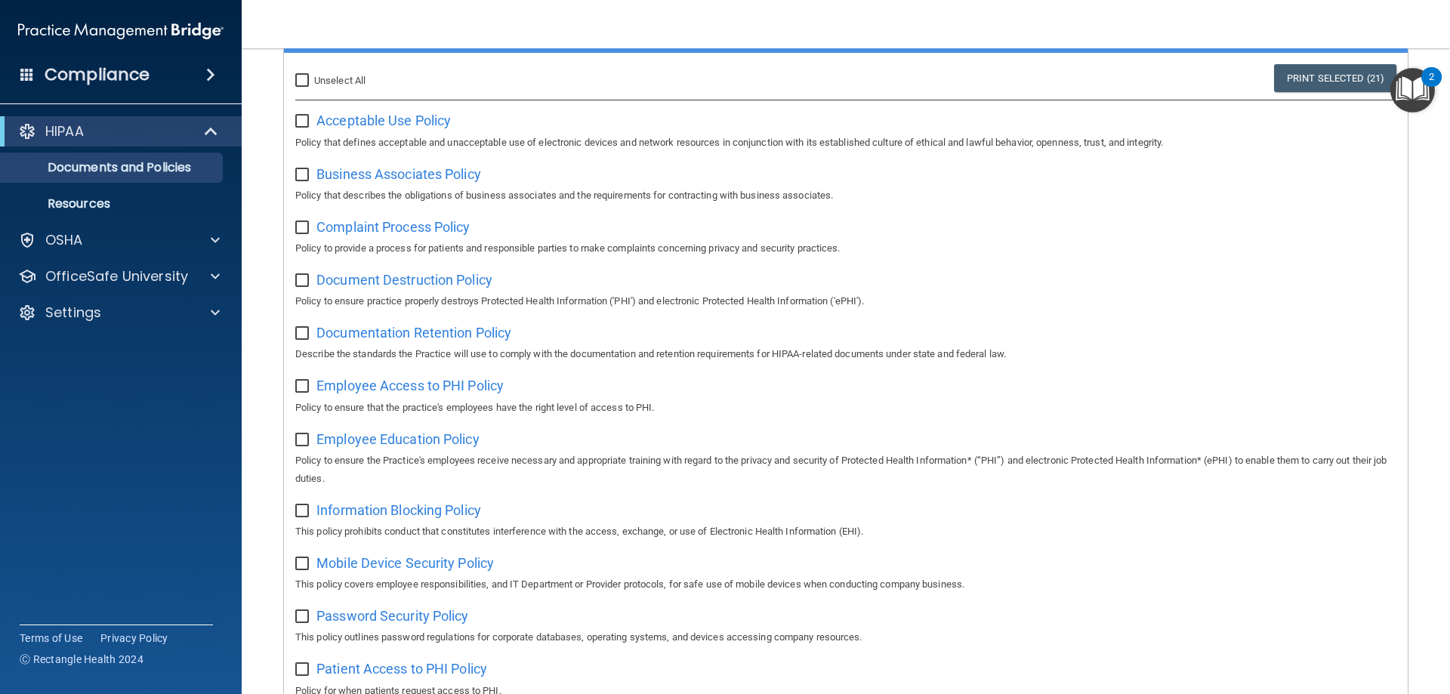
checkbox input "false"
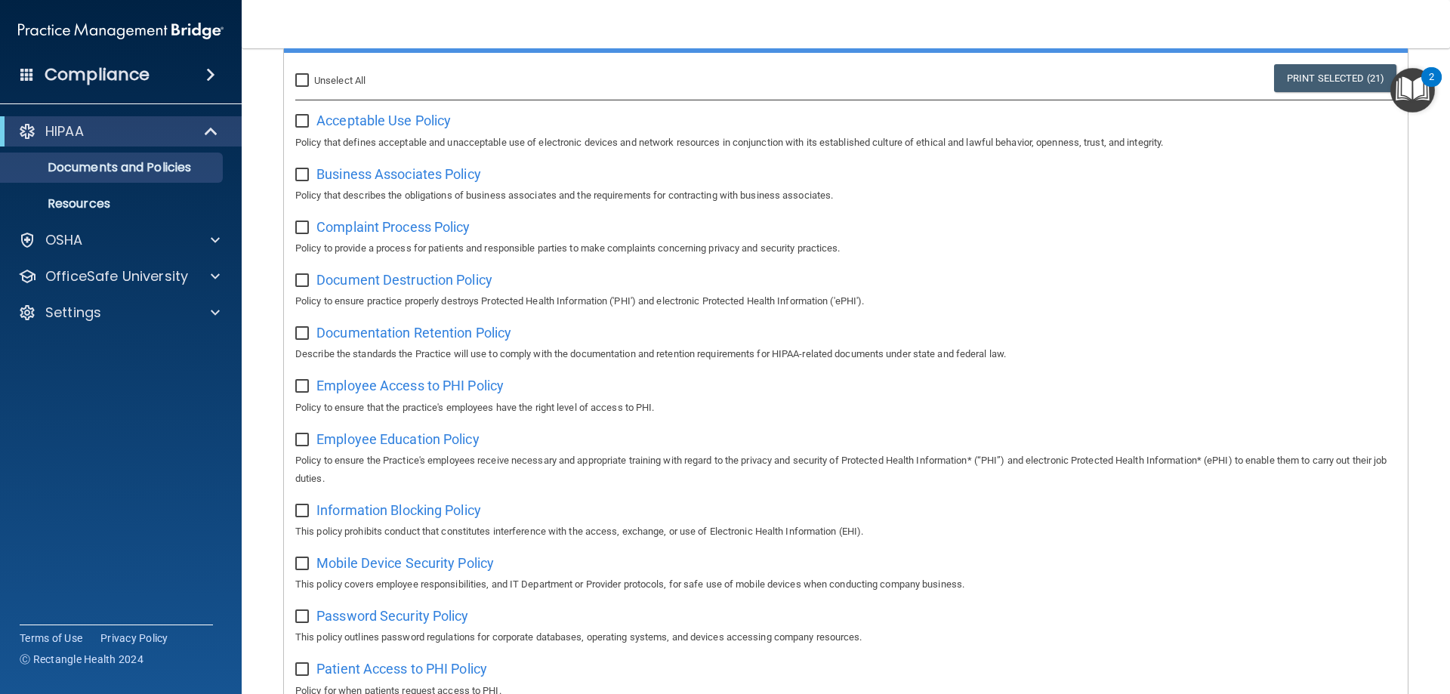
checkbox input "false"
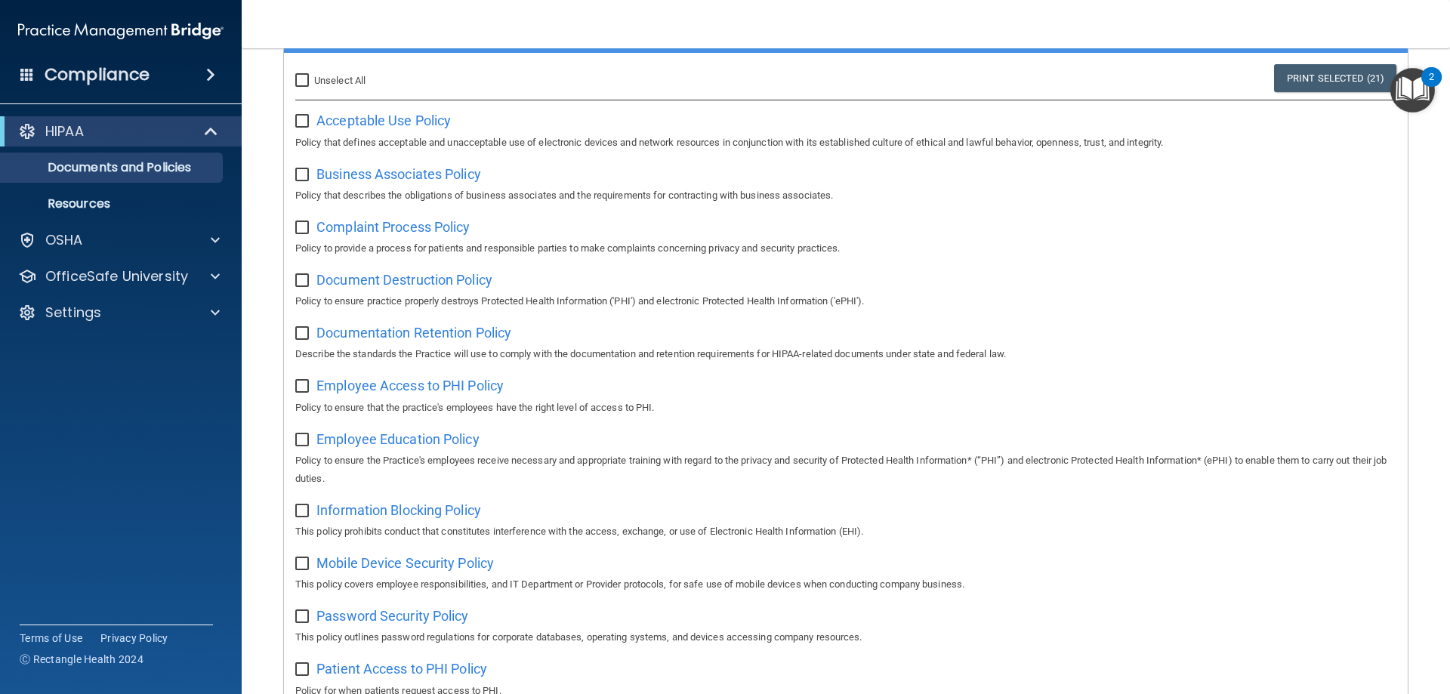
checkbox input "false"
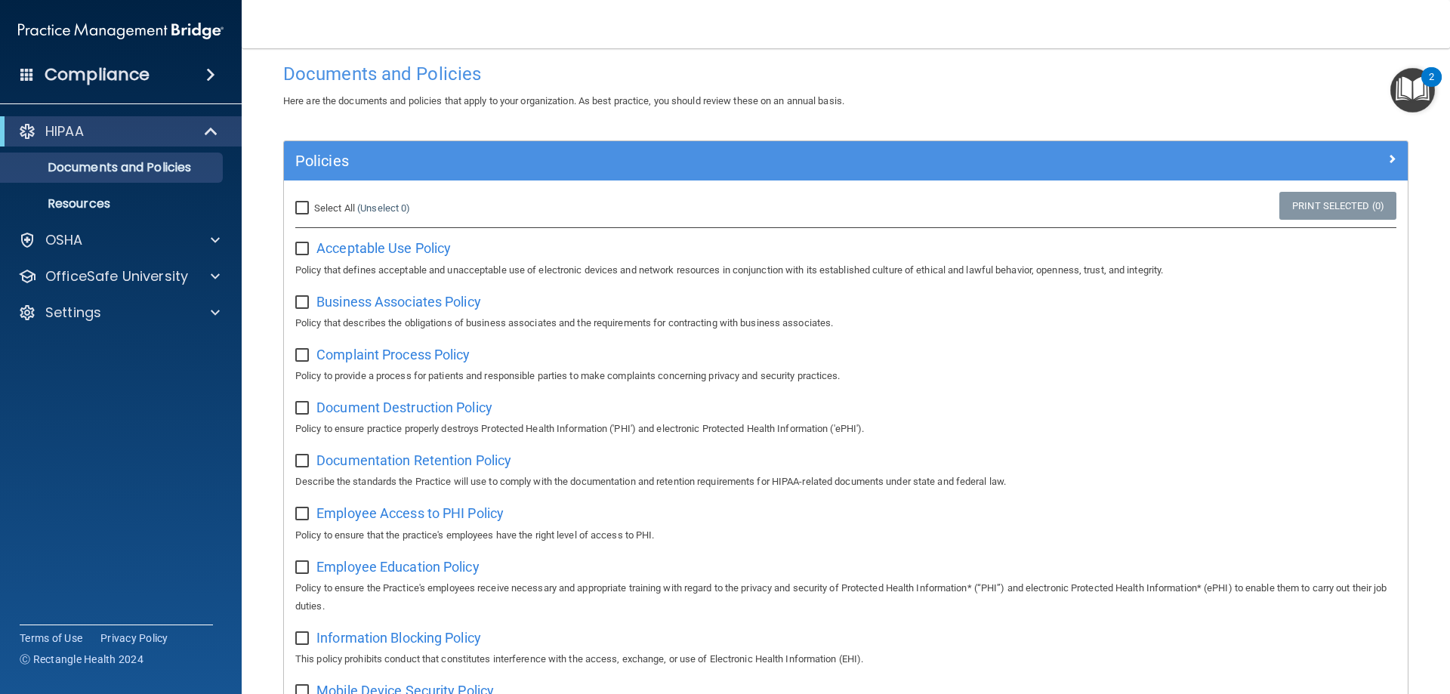
scroll to position [0, 0]
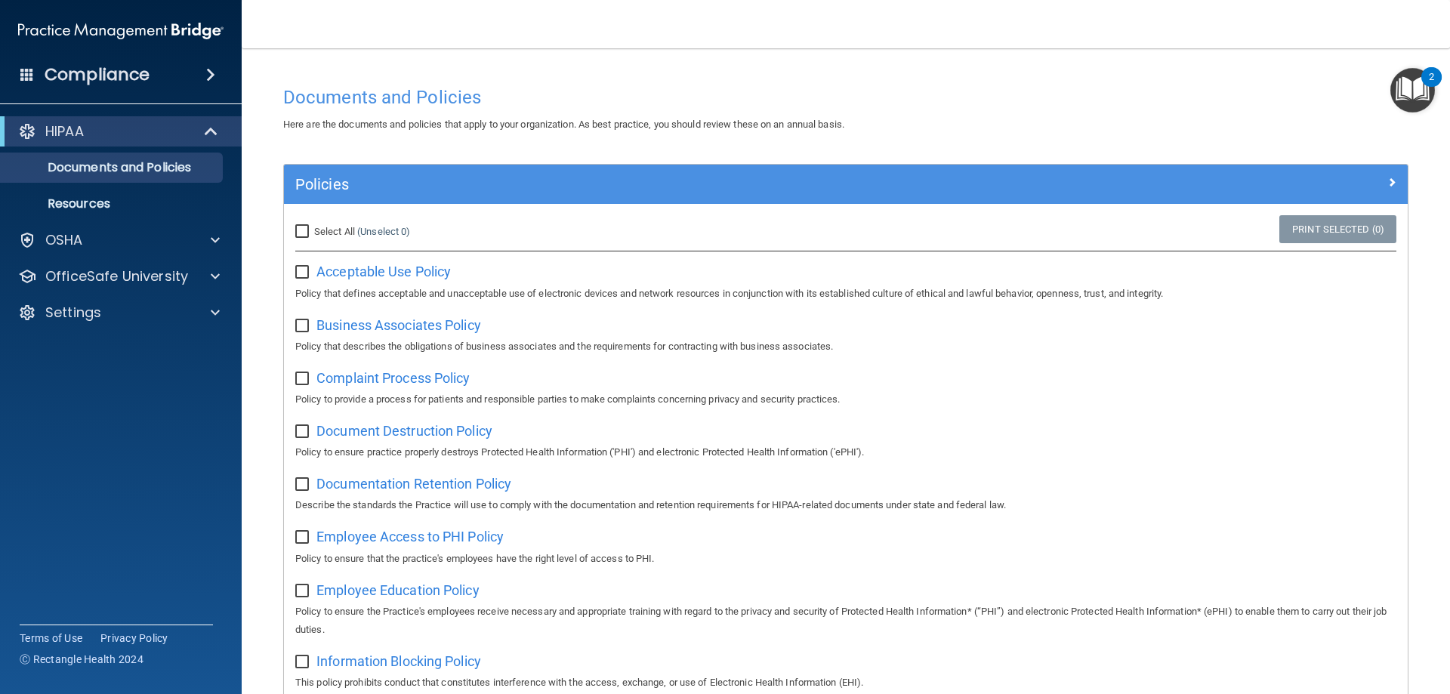
click at [296, 267] on input "checkbox" at bounding box center [303, 273] width 17 height 12
checkbox input "true"
click at [298, 331] on input "checkbox" at bounding box center [303, 326] width 17 height 12
click at [303, 320] on input "checkbox" at bounding box center [303, 326] width 17 height 12
checkbox input "false"
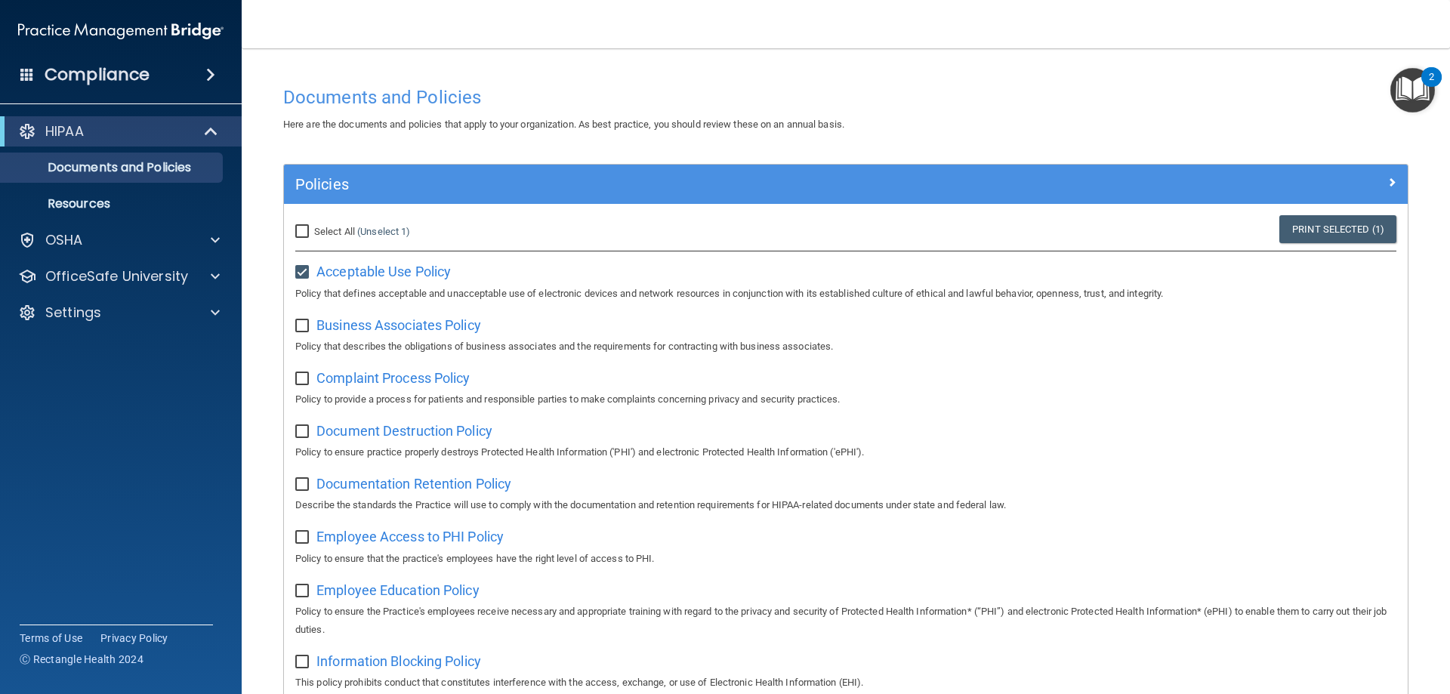
click at [301, 264] on label at bounding box center [304, 267] width 19 height 17
click at [301, 267] on input "checkbox" at bounding box center [303, 273] width 17 height 12
checkbox input "false"
click at [390, 270] on span "Acceptable Use Policy" at bounding box center [383, 272] width 134 height 16
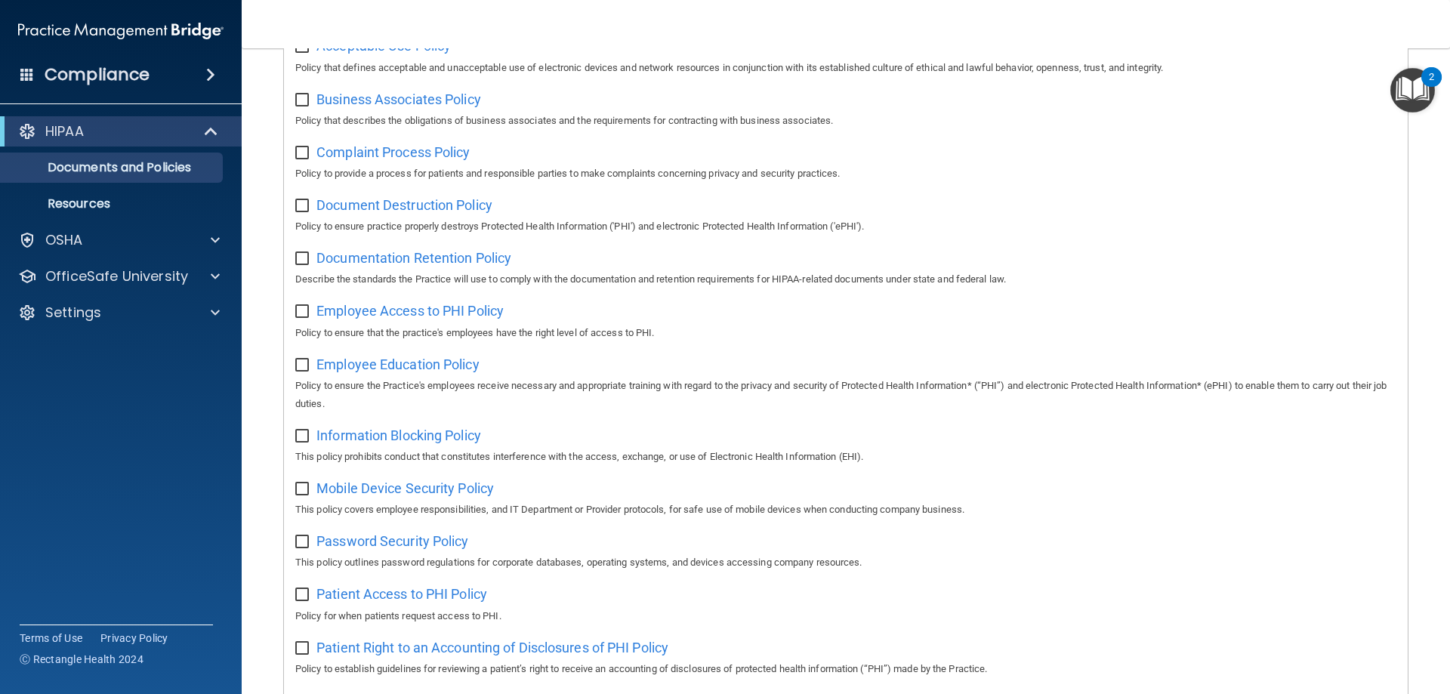
scroll to position [227, 0]
click at [233, 233] on div "OSHA" at bounding box center [121, 240] width 242 height 30
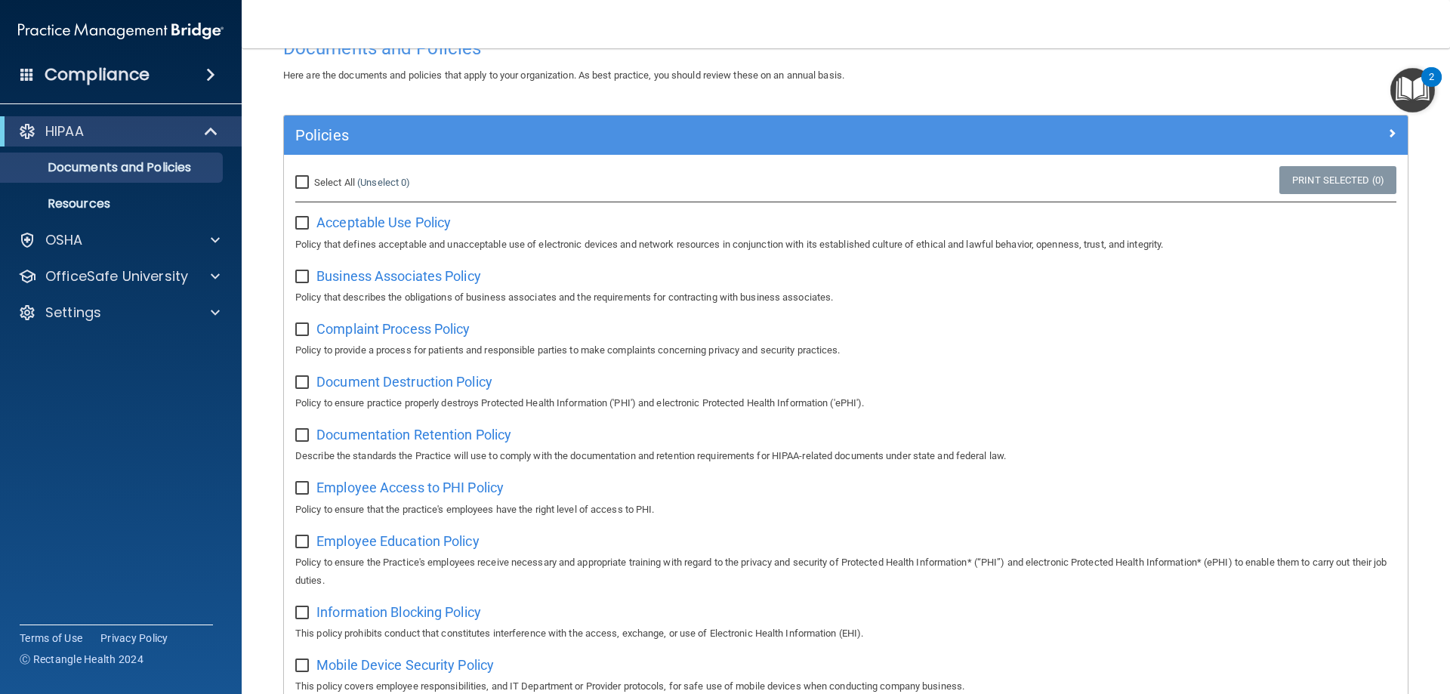
scroll to position [76, 0]
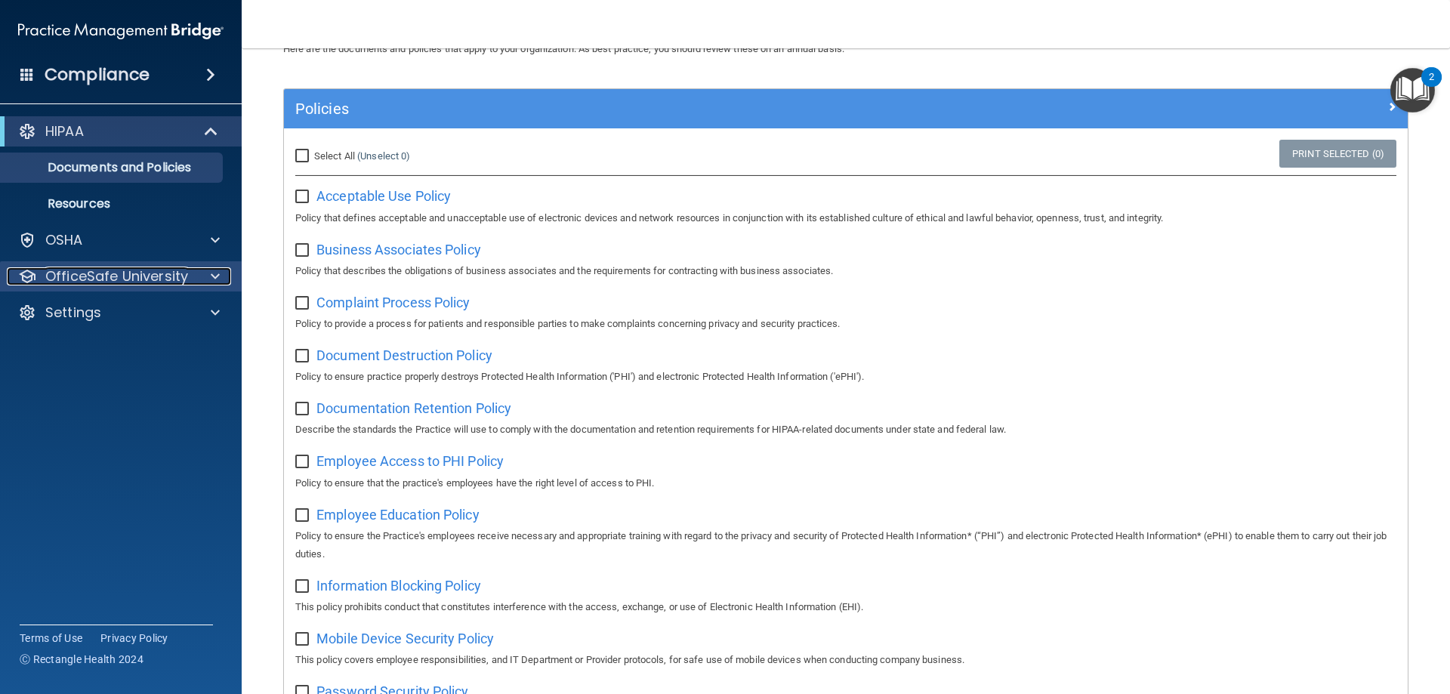
click at [159, 278] on p "OfficeSafe University" at bounding box center [116, 276] width 143 height 18
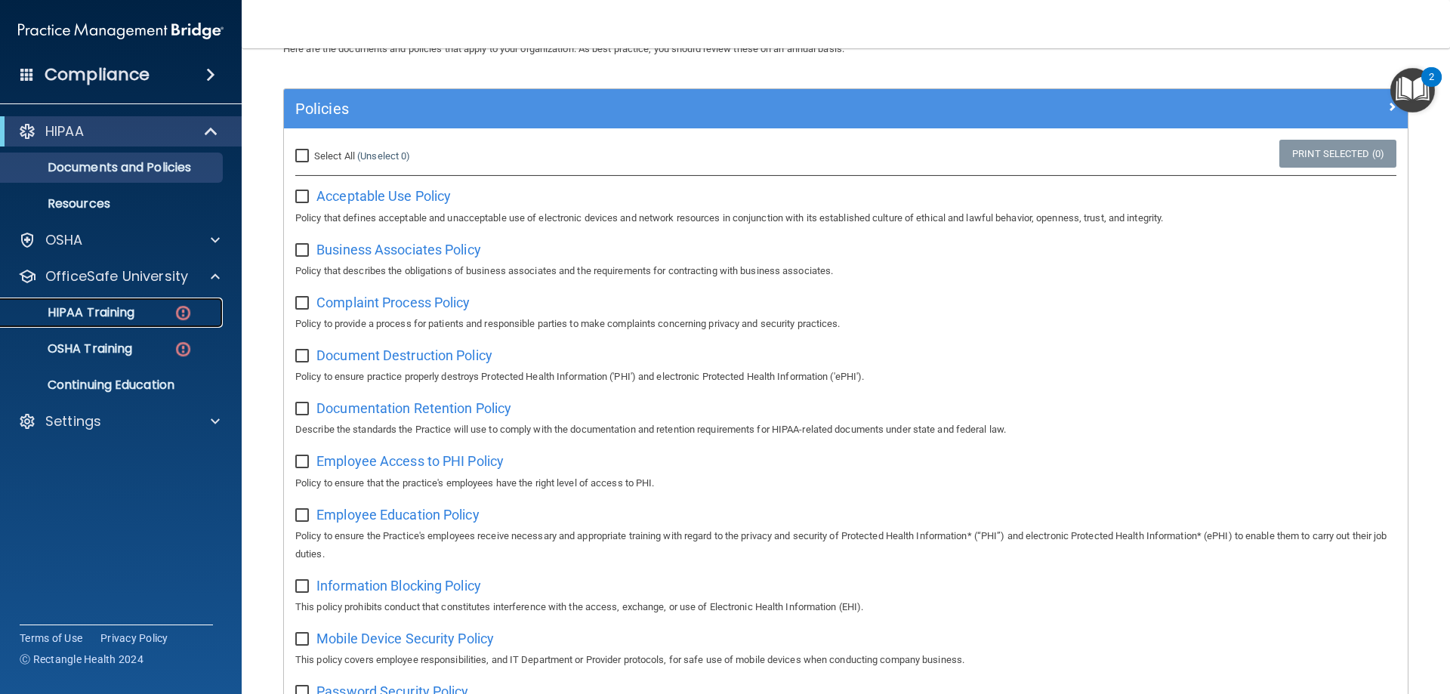
click at [142, 313] on div "HIPAA Training" at bounding box center [113, 312] width 206 height 15
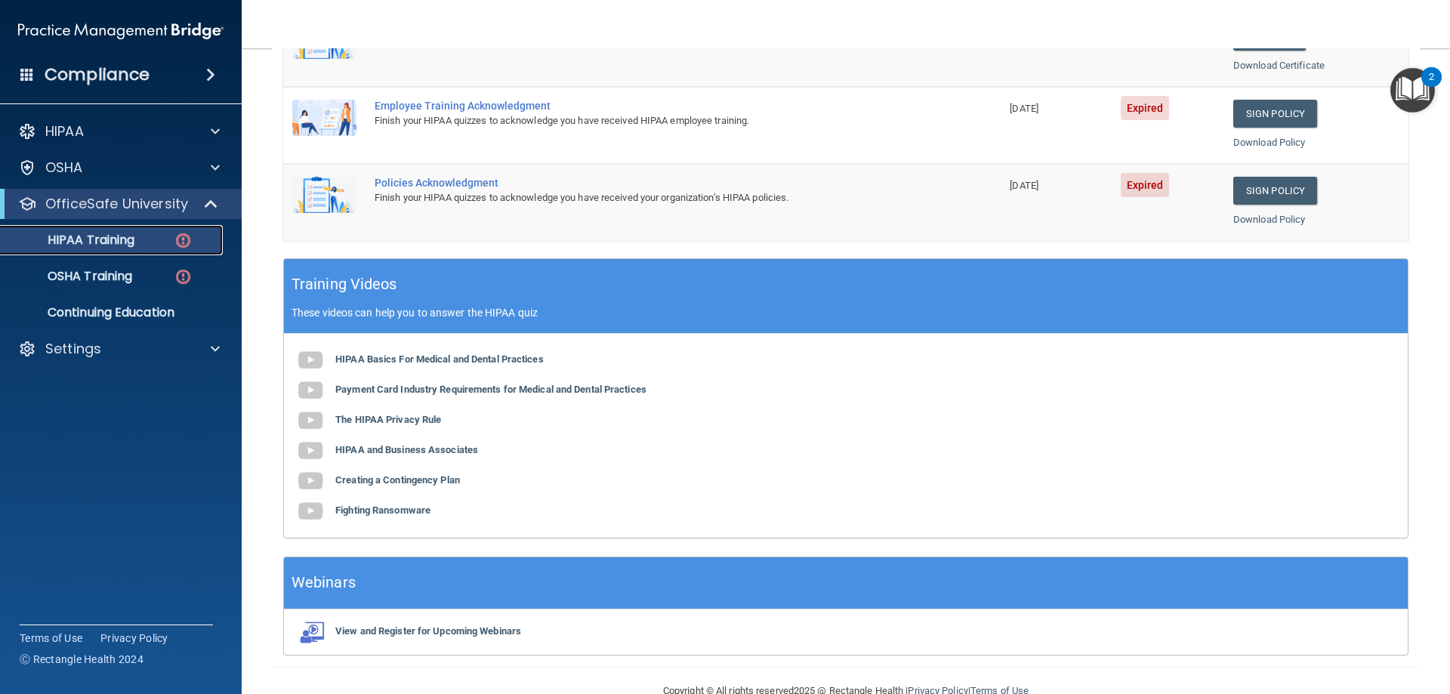
scroll to position [443, 0]
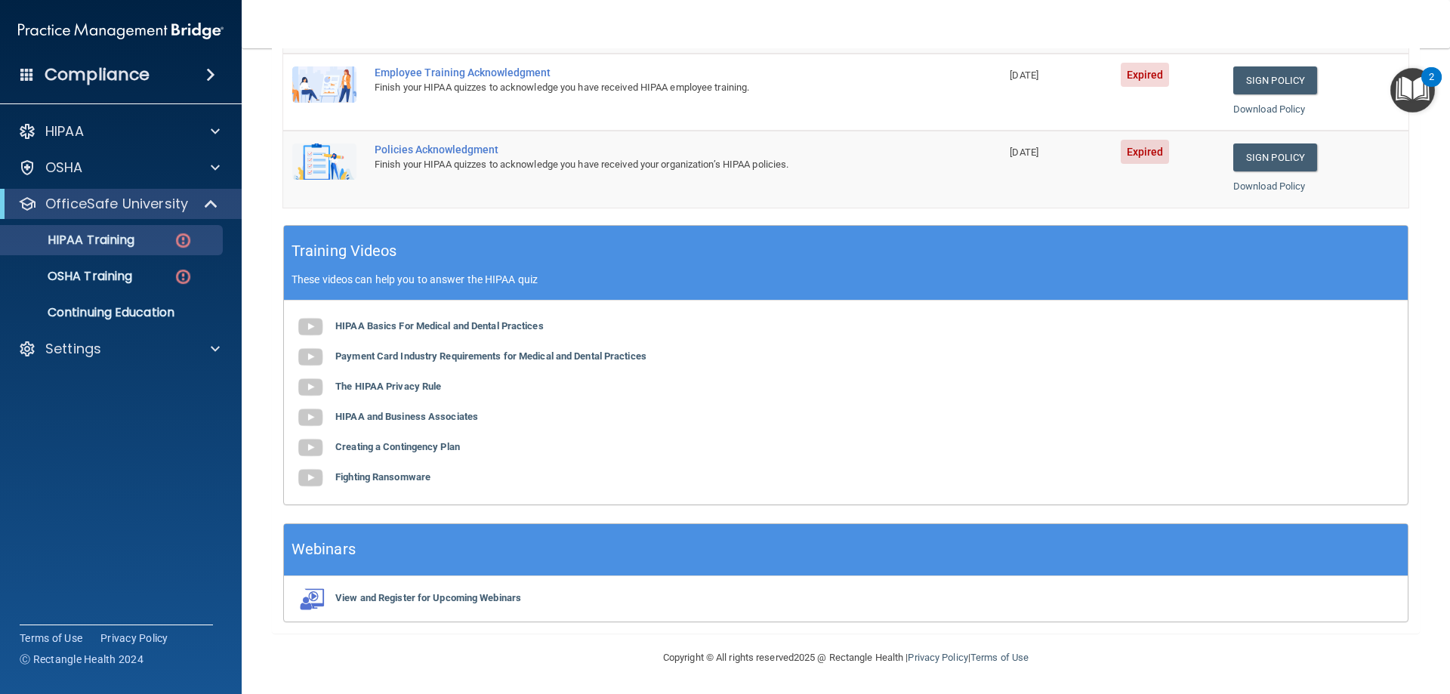
click at [421, 332] on div "HIPAA Basics For Medical and Dental Practices Payment Card Industry Requirement…" at bounding box center [845, 402] width 1123 height 204
click at [421, 325] on b "HIPAA Basics For Medical and Dental Practices" at bounding box center [439, 325] width 208 height 11
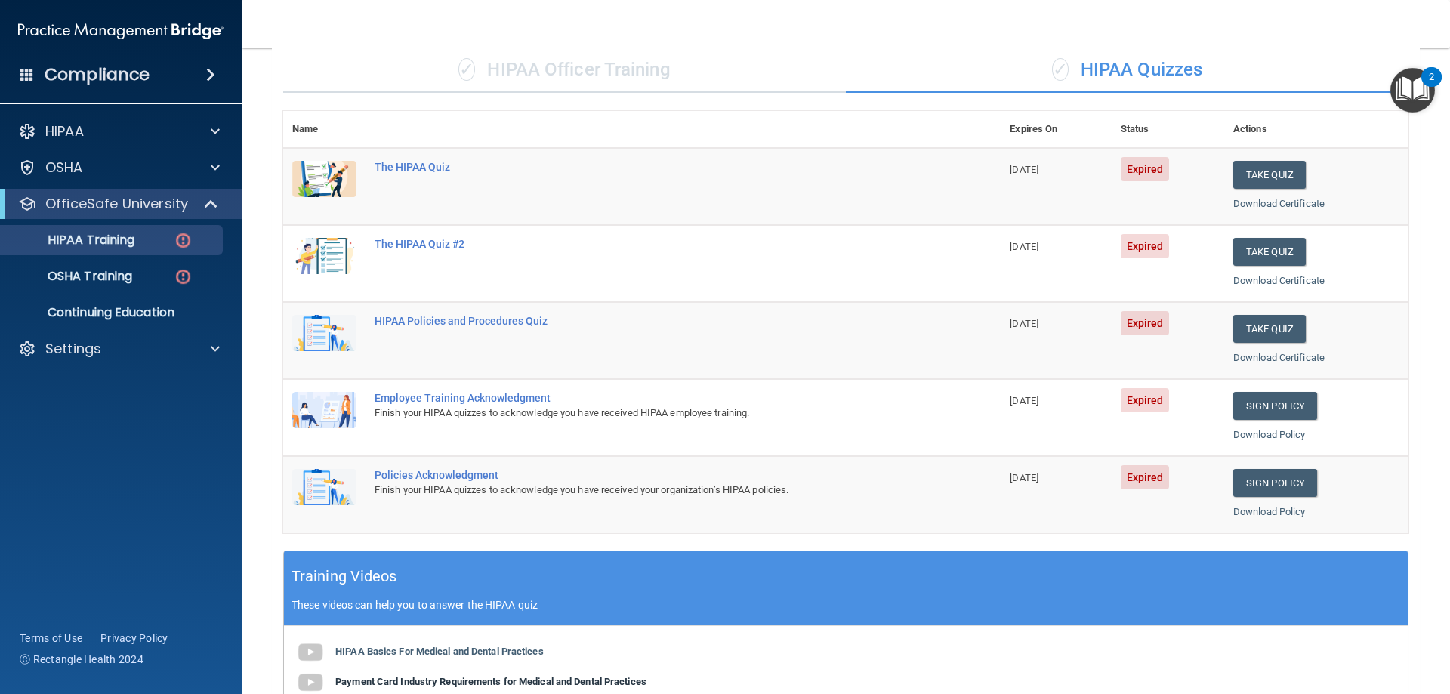
scroll to position [0, 0]
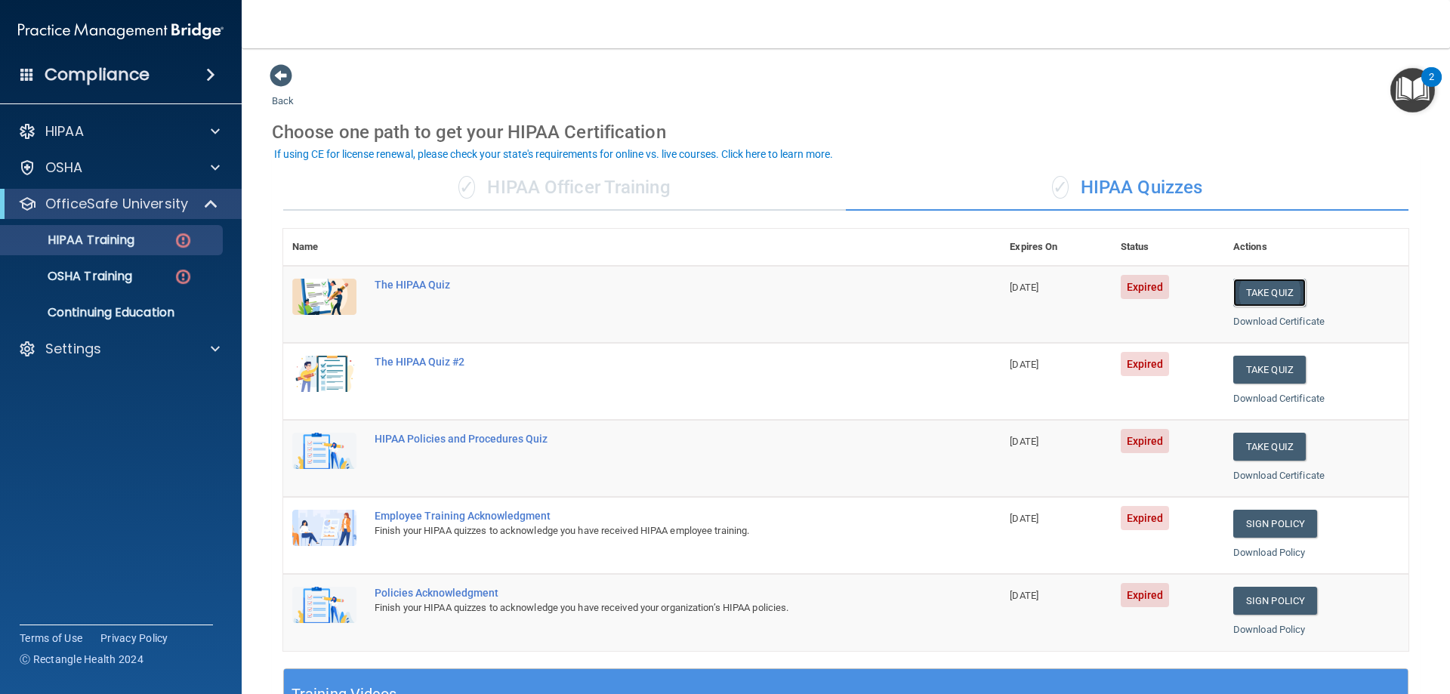
click at [1256, 294] on button "Take Quiz" at bounding box center [1269, 293] width 72 height 28
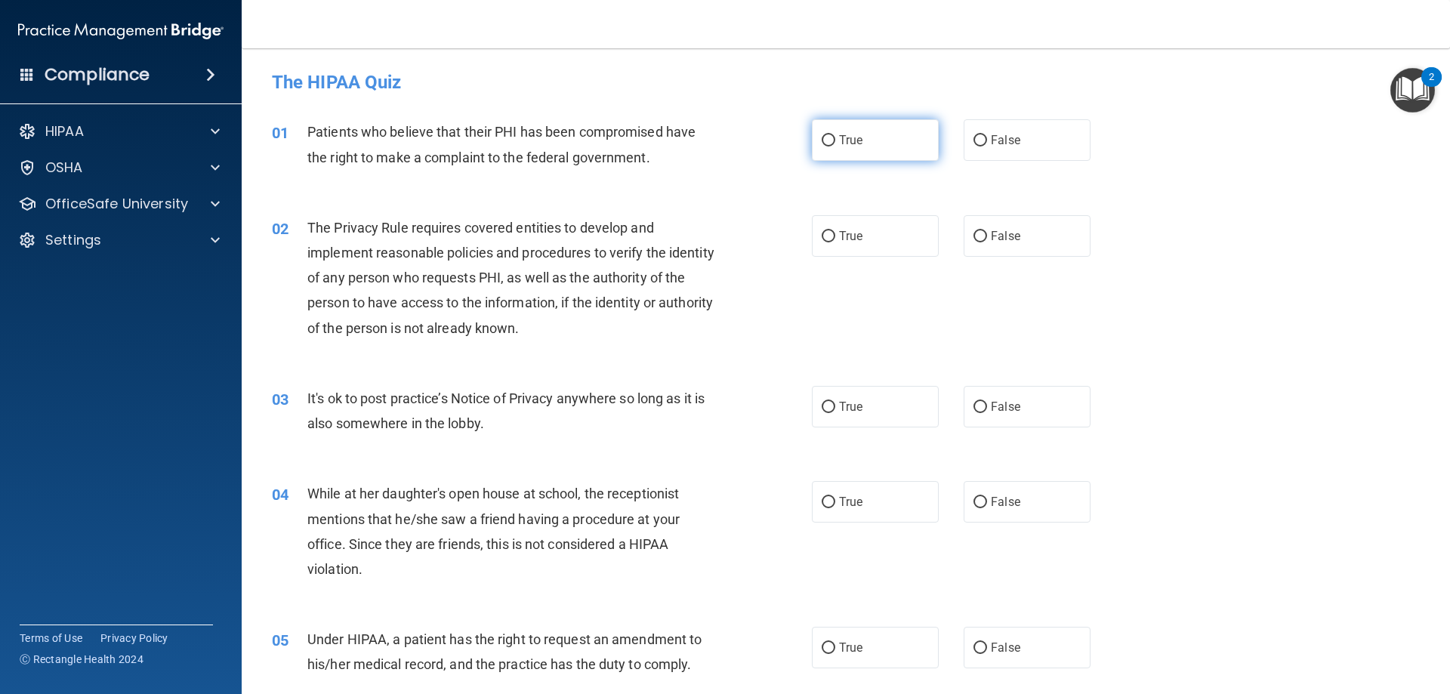
click at [833, 119] on label "True" at bounding box center [875, 140] width 127 height 42
click at [833, 135] on input "True" at bounding box center [828, 140] width 14 height 11
radio input "true"
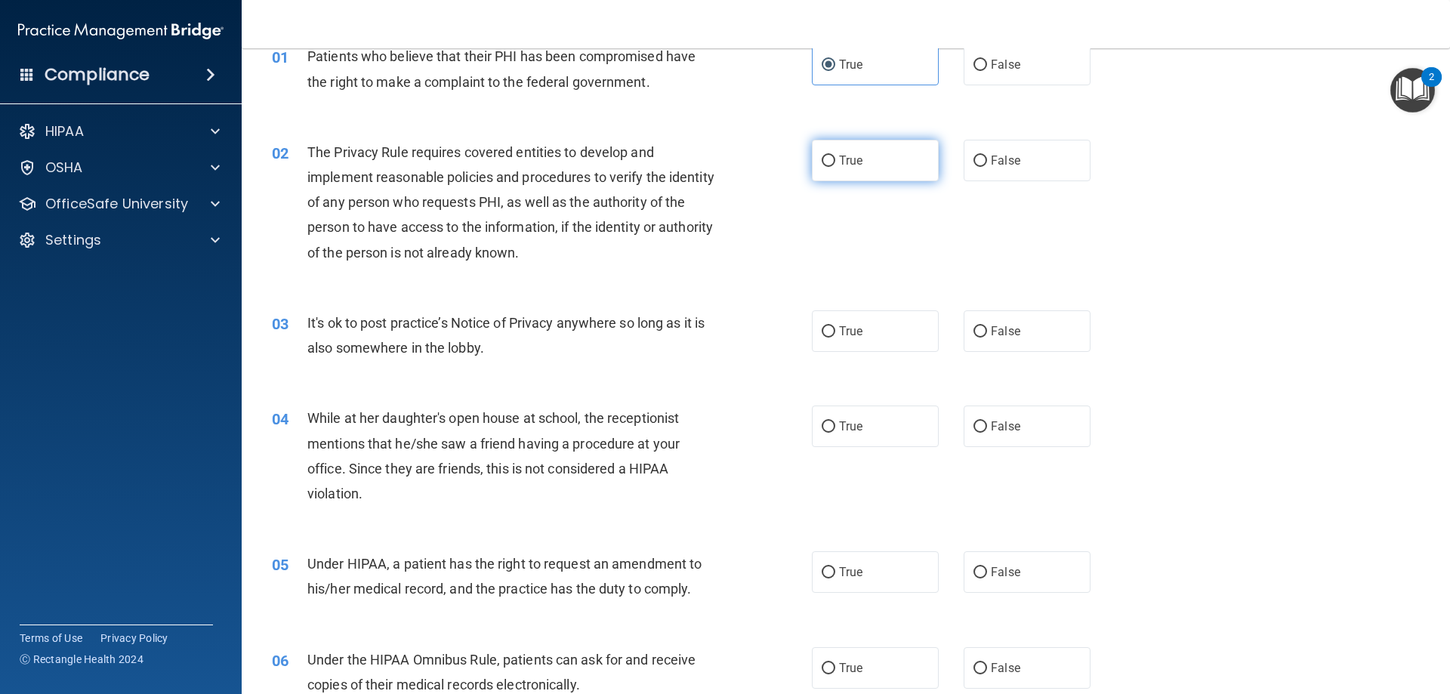
click at [829, 162] on input "True" at bounding box center [828, 161] width 14 height 11
radio input "true"
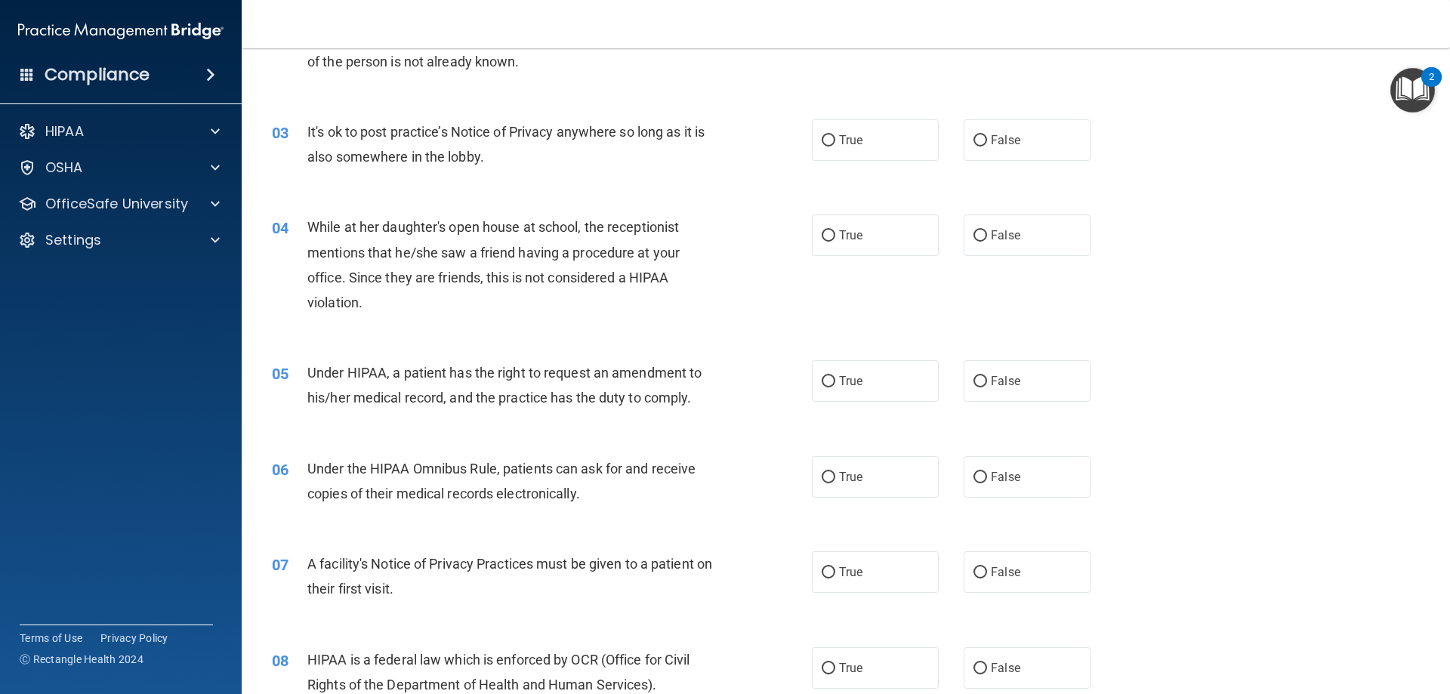
scroll to position [302, 0]
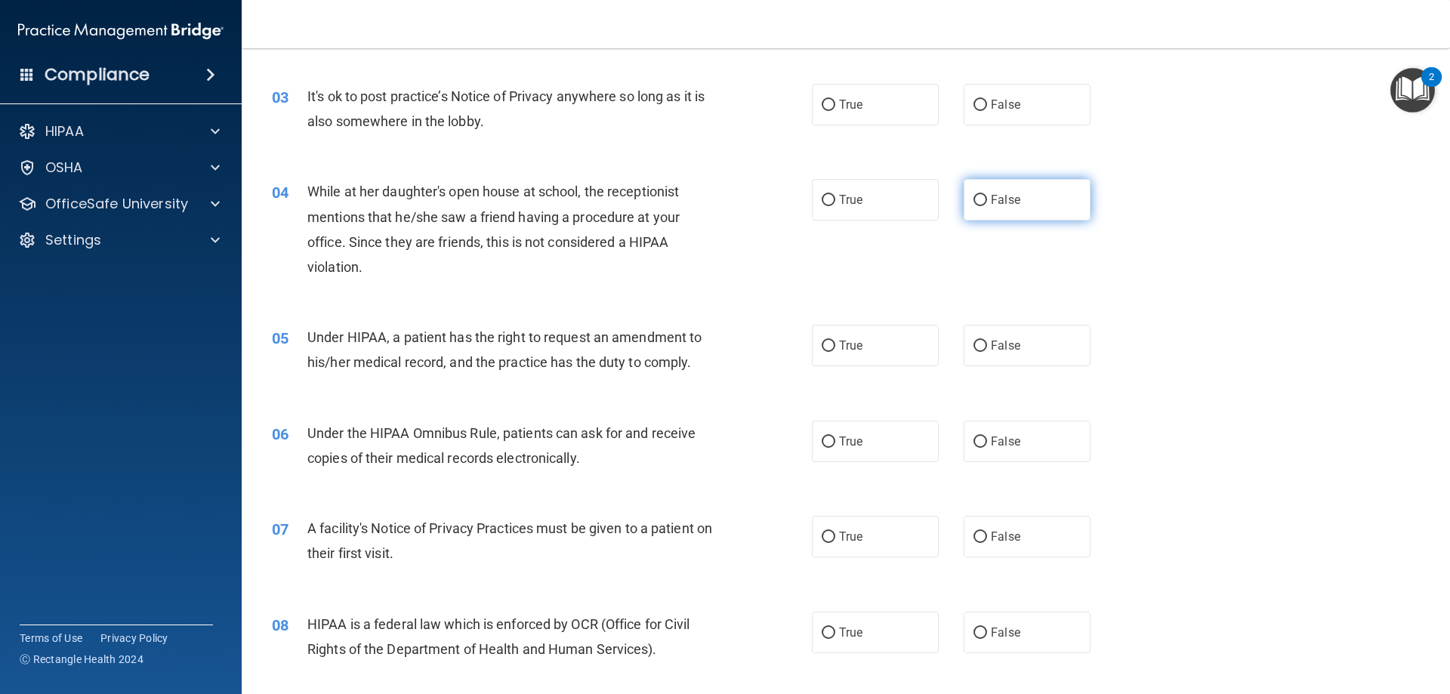
click at [965, 180] on label "False" at bounding box center [1026, 200] width 127 height 42
click at [973, 195] on input "False" at bounding box center [980, 200] width 14 height 11
radio input "true"
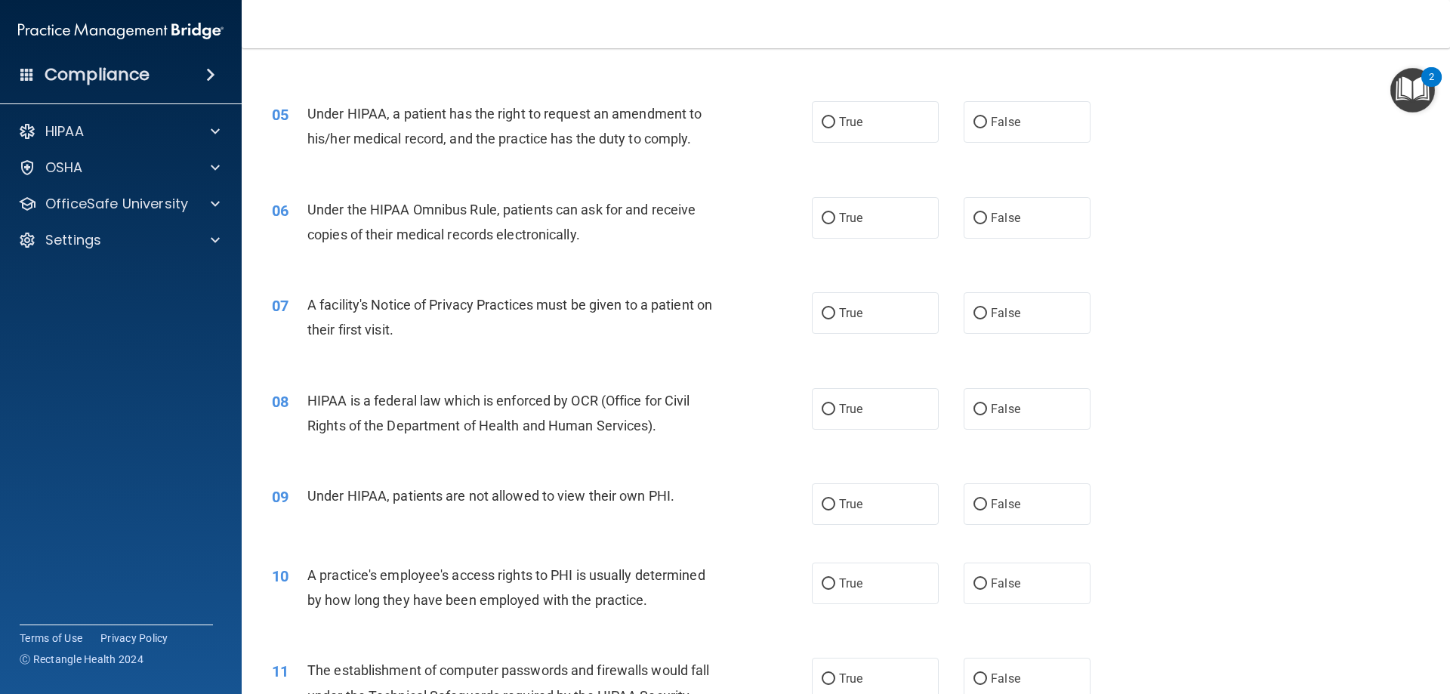
scroll to position [529, 0]
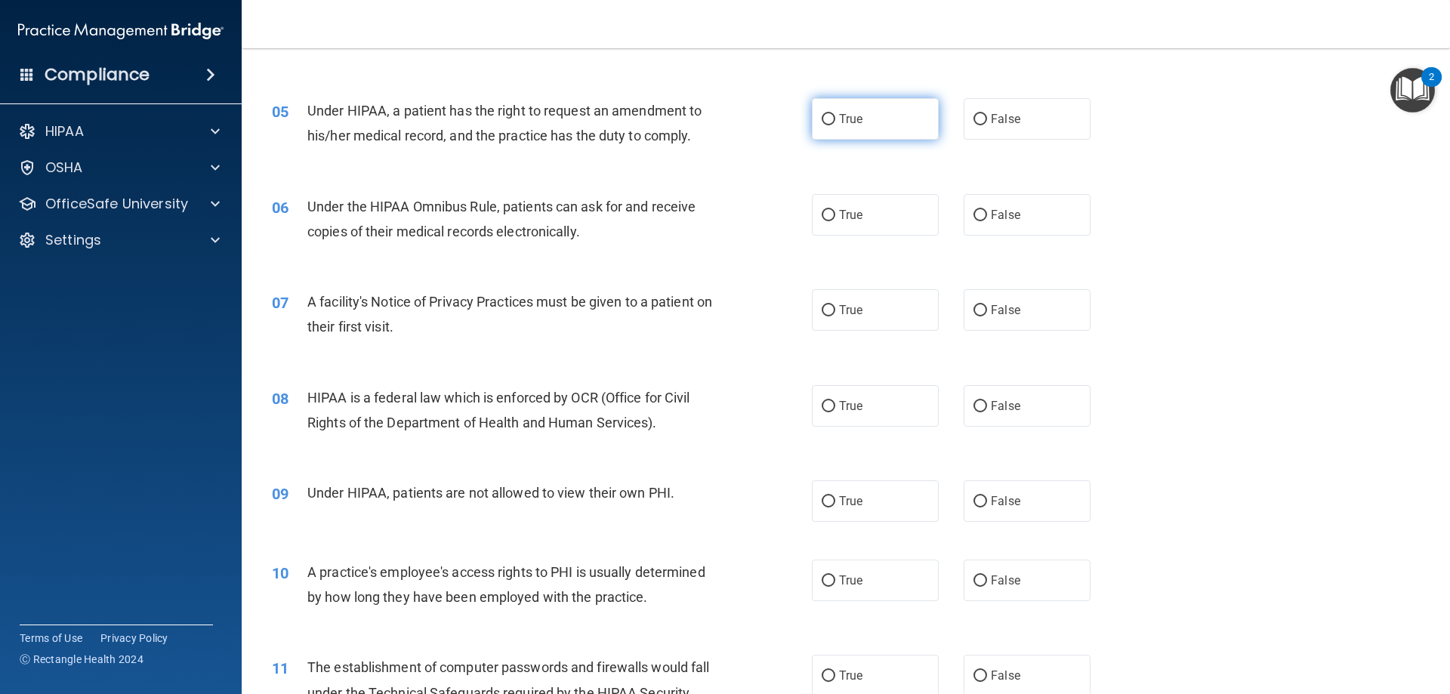
click at [874, 119] on label "True" at bounding box center [875, 119] width 127 height 42
click at [835, 119] on input "True" at bounding box center [828, 119] width 14 height 11
radio input "true"
click at [821, 219] on input "True" at bounding box center [828, 215] width 14 height 11
radio input "true"
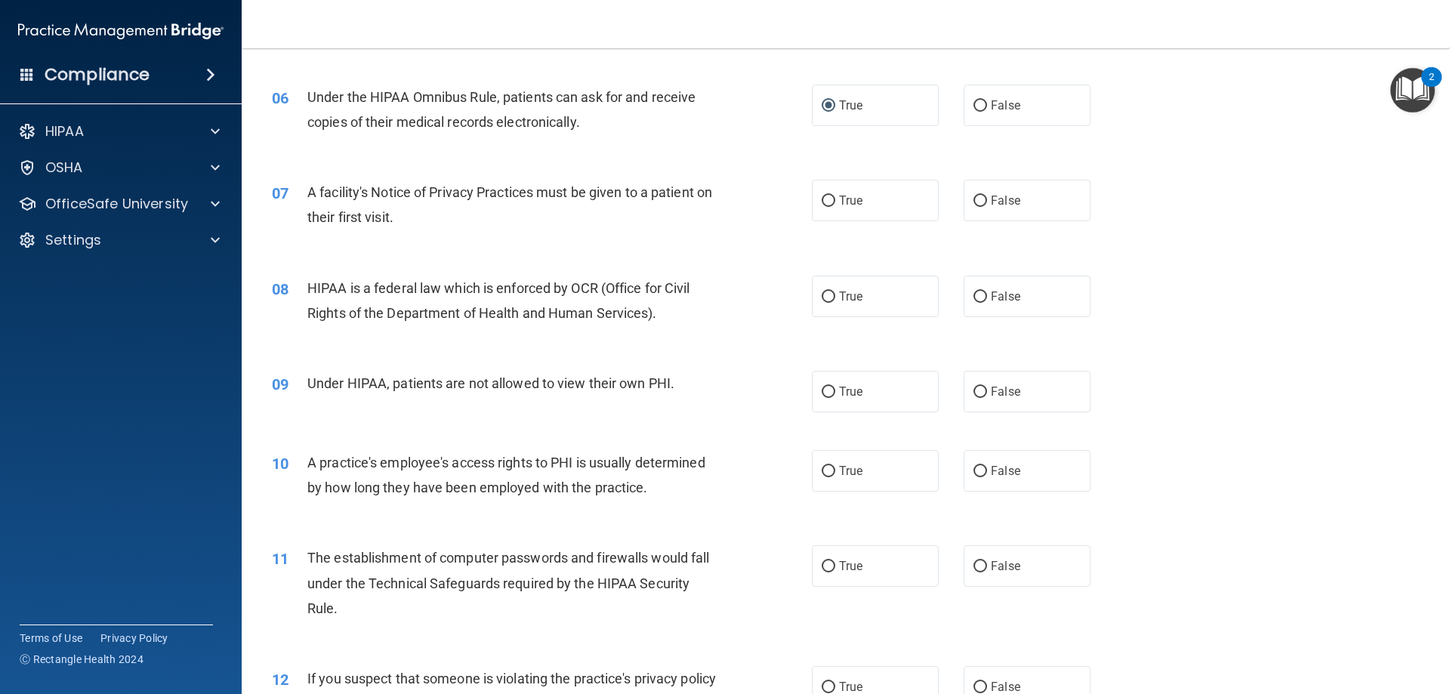
scroll to position [680, 0]
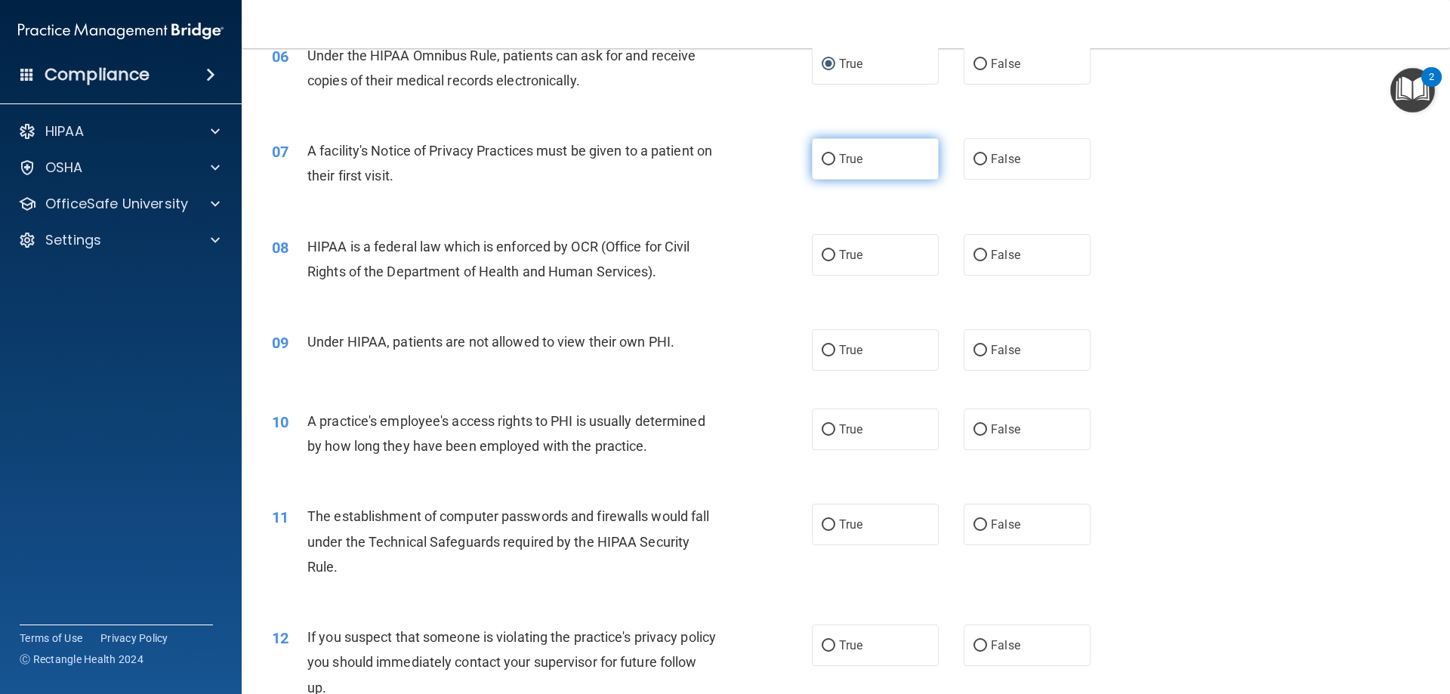
click at [827, 168] on label "True" at bounding box center [875, 159] width 127 height 42
click at [827, 165] on input "True" at bounding box center [828, 159] width 14 height 11
radio input "true"
click at [812, 247] on label "True" at bounding box center [875, 255] width 127 height 42
click at [821, 250] on input "True" at bounding box center [828, 255] width 14 height 11
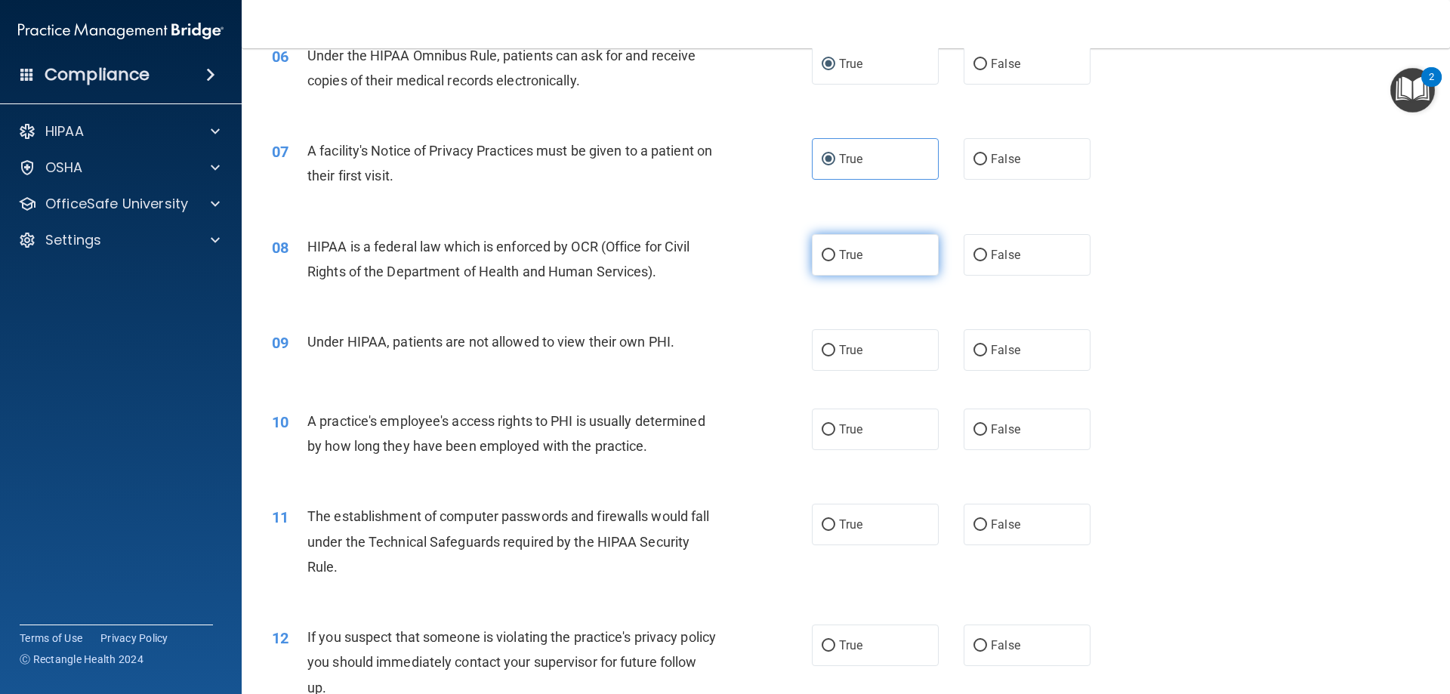
radio input "true"
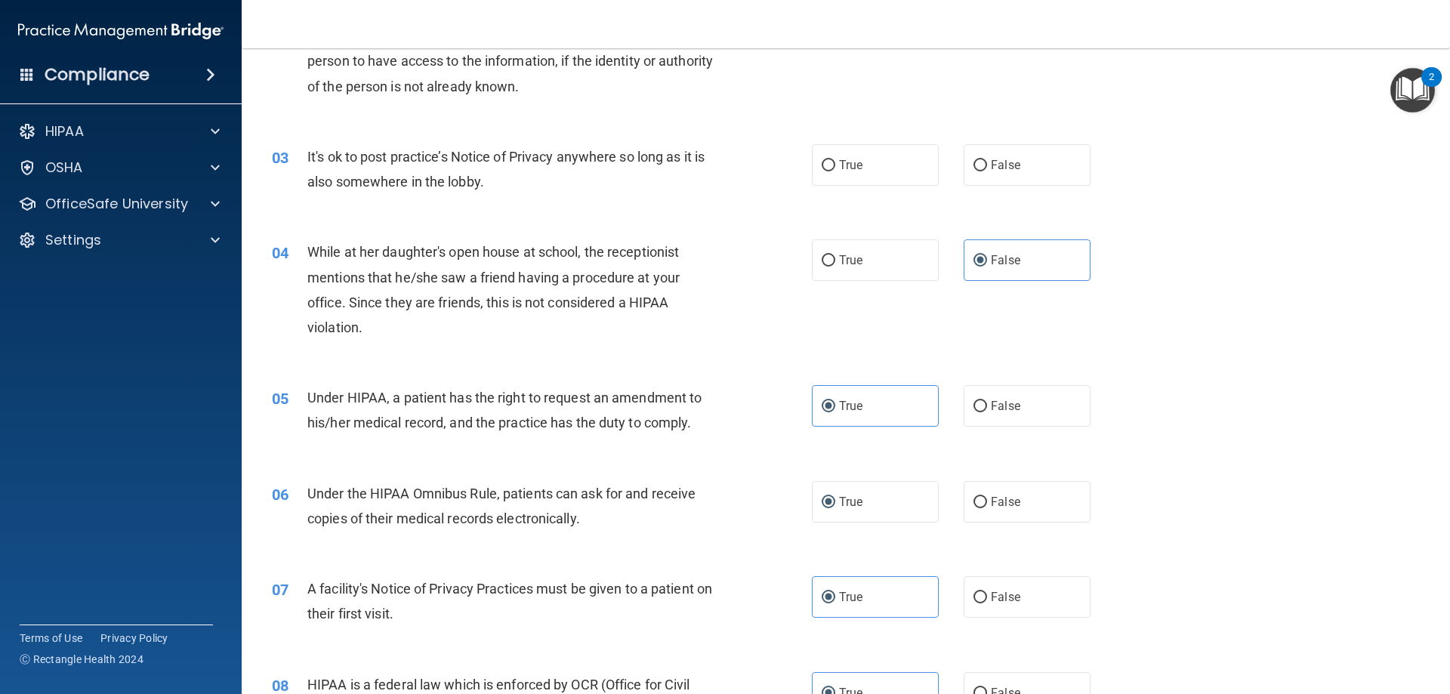
scroll to position [151, 0]
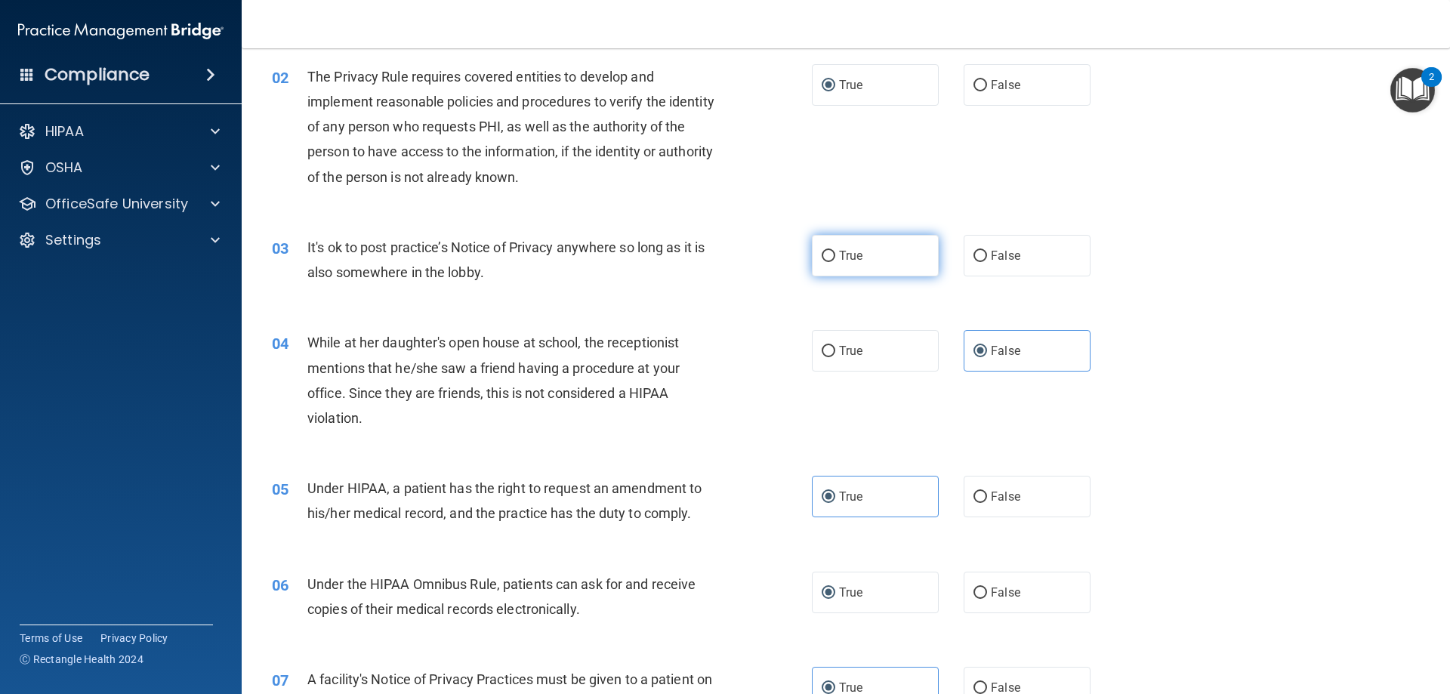
click at [864, 244] on label "True" at bounding box center [875, 256] width 127 height 42
click at [835, 251] on input "True" at bounding box center [828, 256] width 14 height 11
radio input "true"
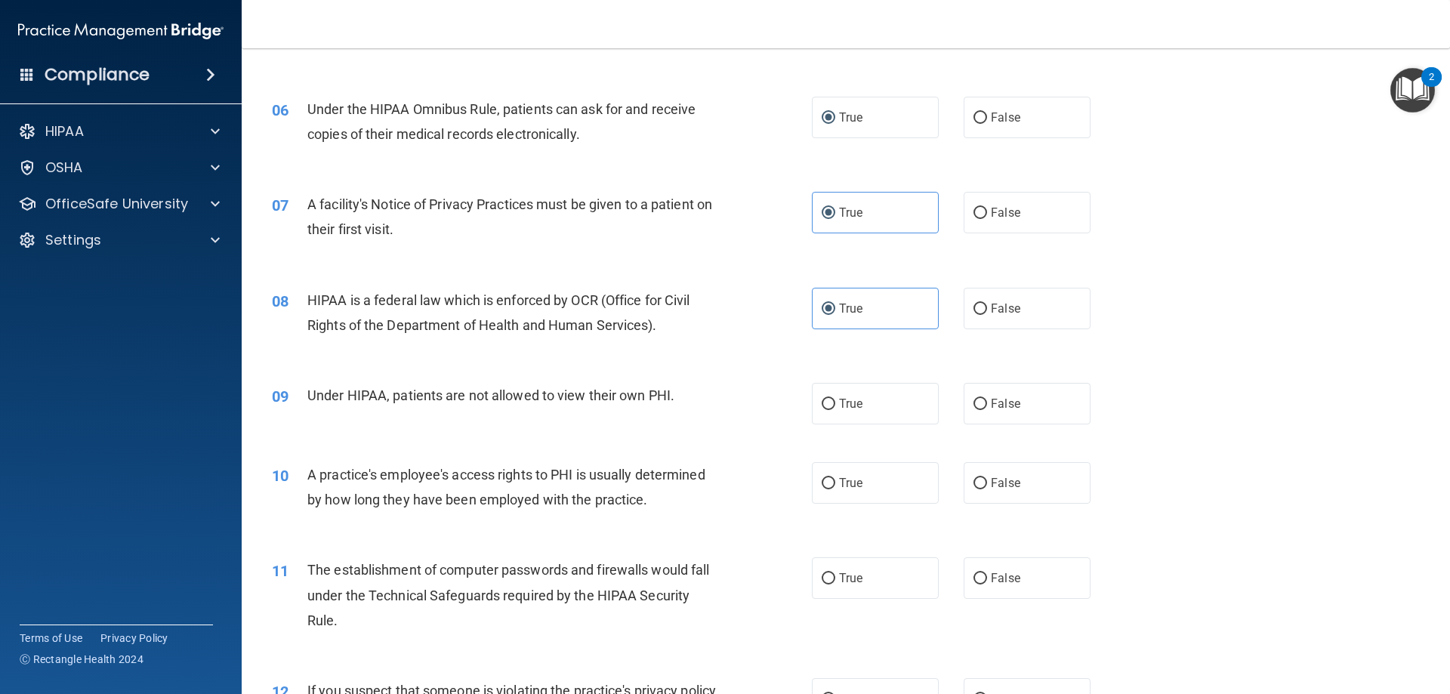
scroll to position [831, 0]
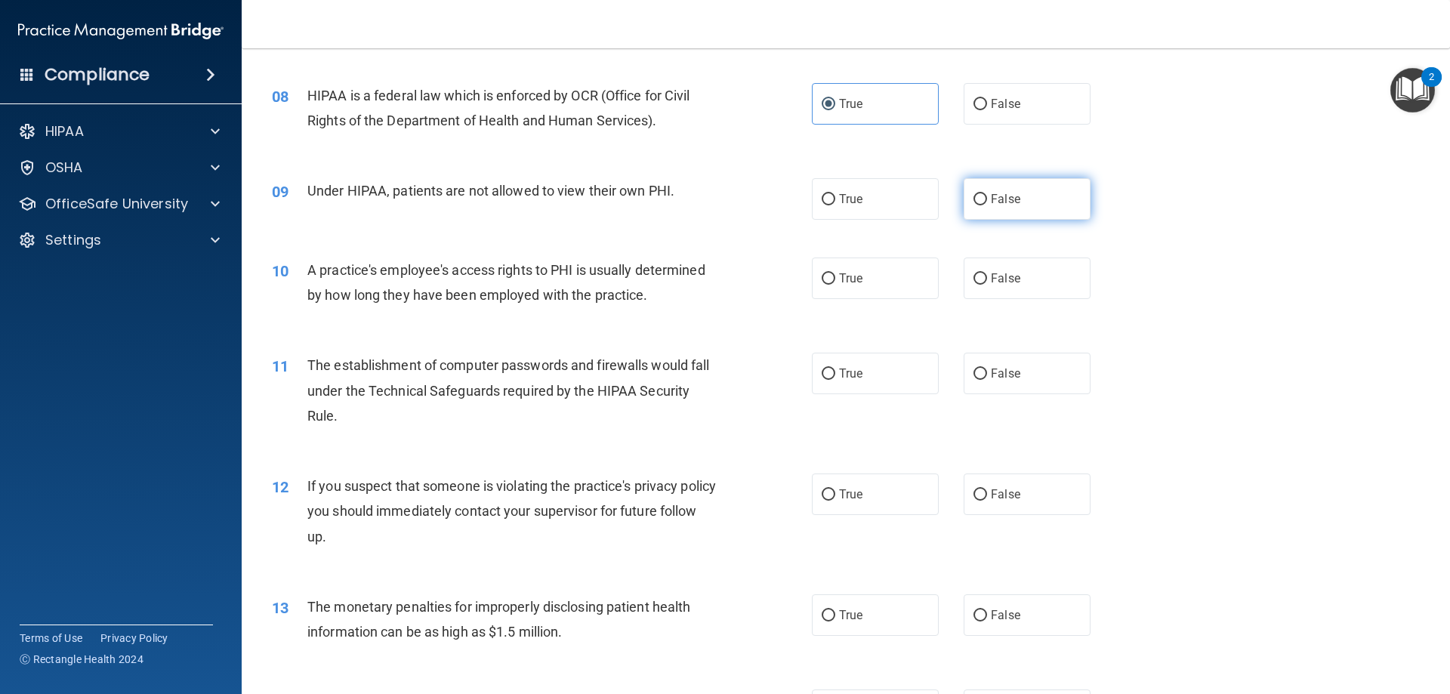
click at [1017, 191] on label "False" at bounding box center [1026, 199] width 127 height 42
click at [987, 194] on input "False" at bounding box center [980, 199] width 14 height 11
radio input "true"
click at [992, 278] on span "False" at bounding box center [1005, 278] width 29 height 14
click at [987, 278] on input "False" at bounding box center [980, 278] width 14 height 11
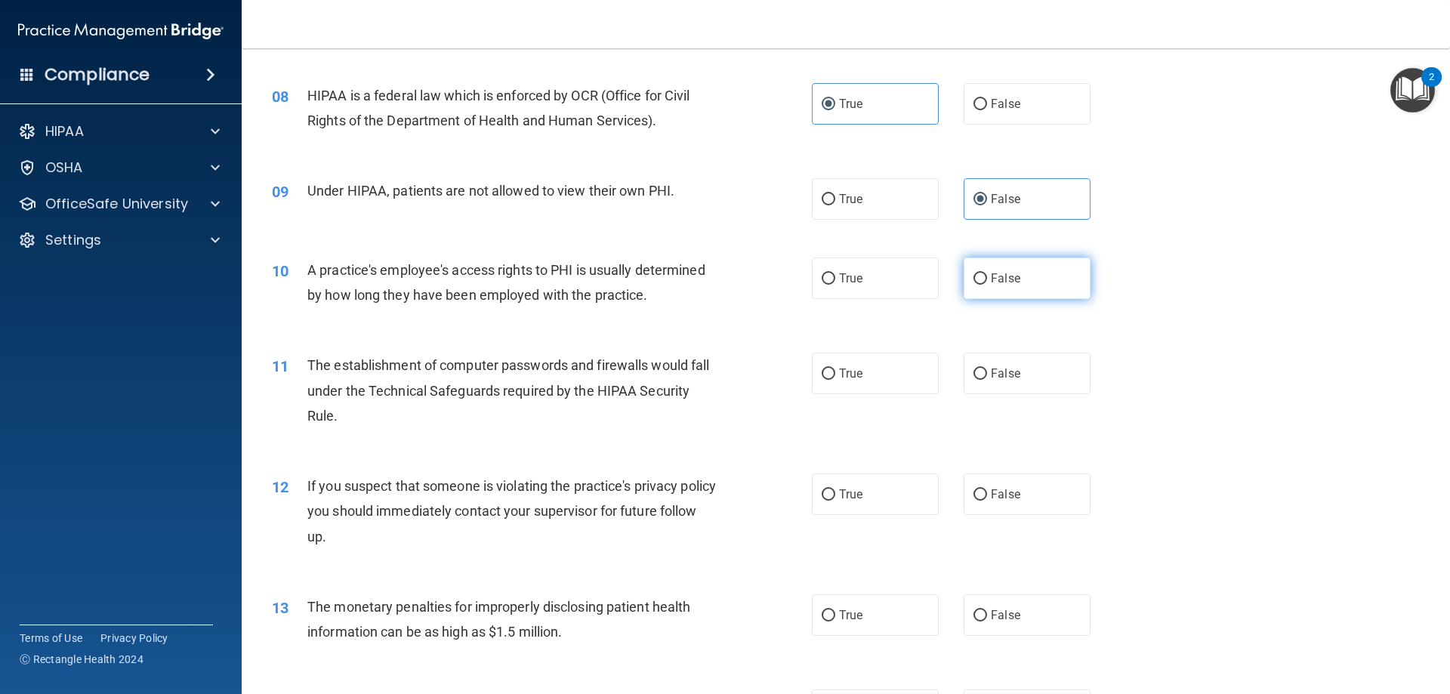
radio input "true"
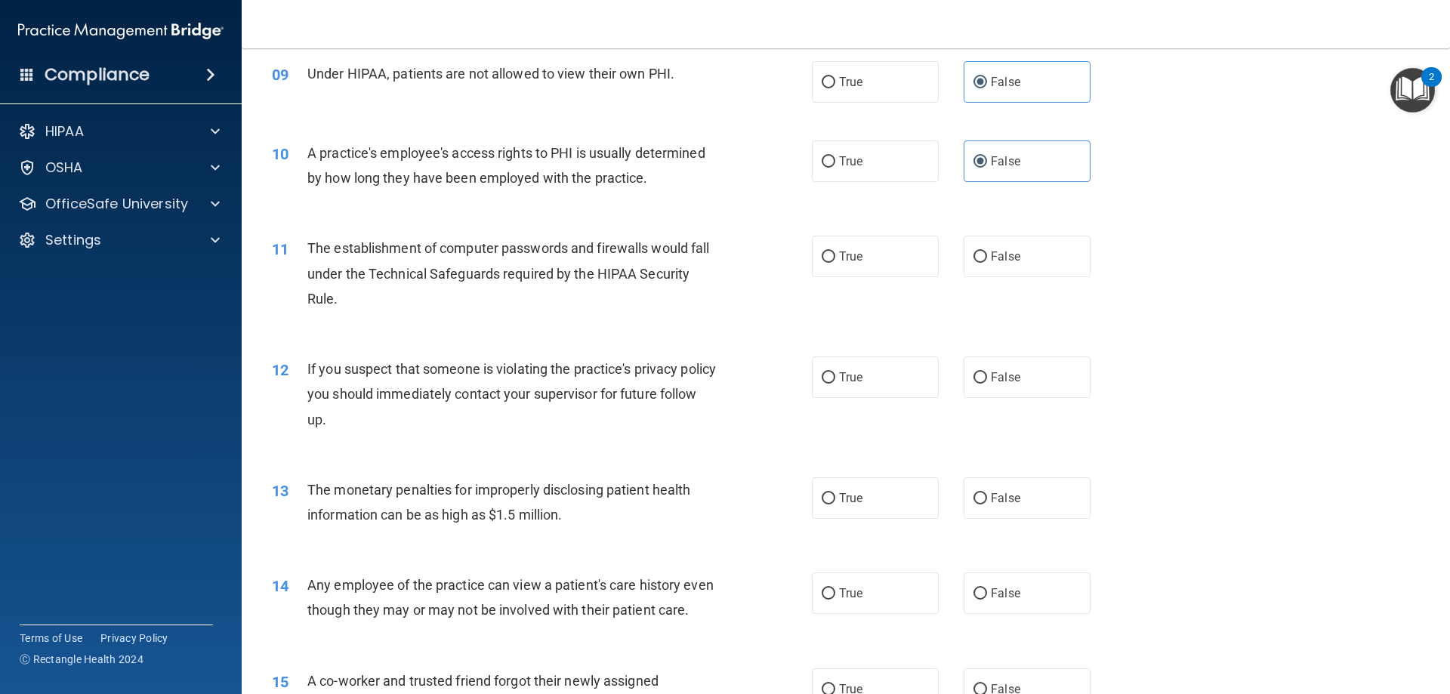
scroll to position [982, 0]
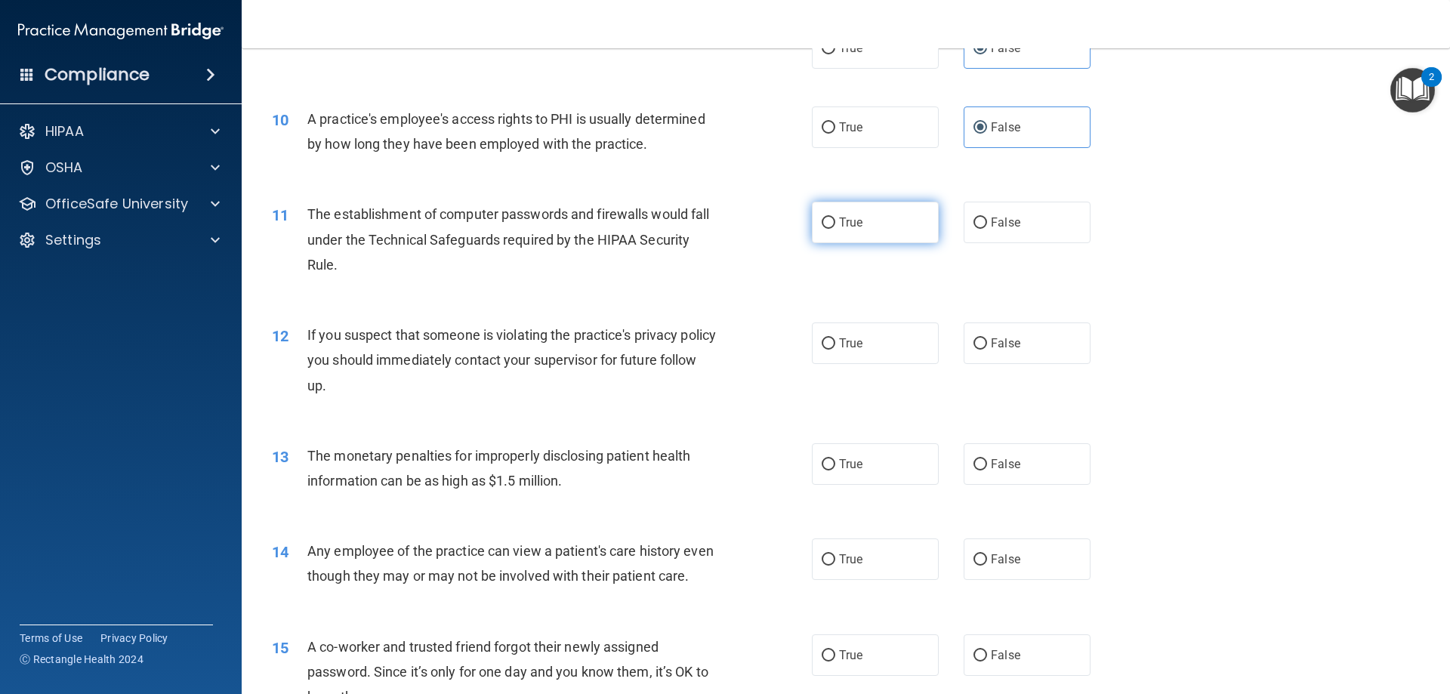
click at [842, 208] on label "True" at bounding box center [875, 223] width 127 height 42
click at [835, 217] on input "True" at bounding box center [828, 222] width 14 height 11
radio input "true"
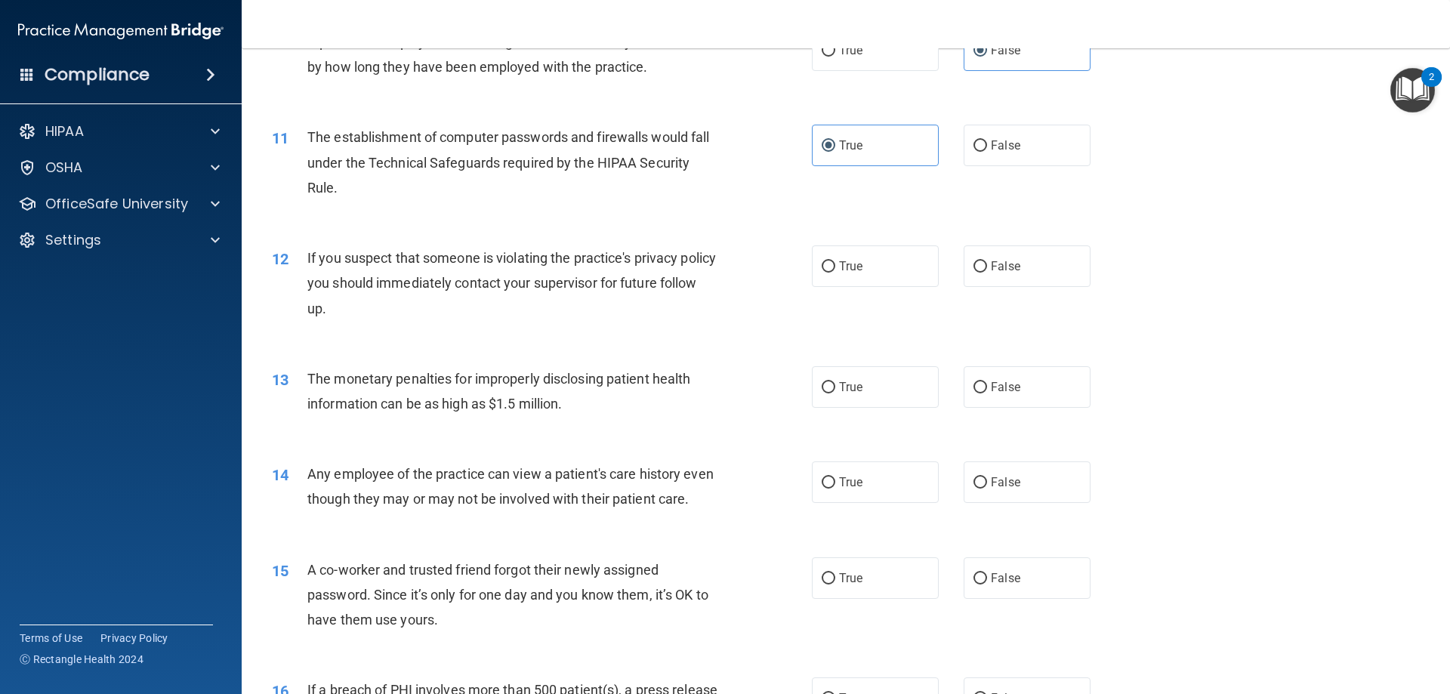
scroll to position [1057, 0]
click at [831, 289] on div "12 If you suspect that someone is violating the practice's privacy policy you s…" at bounding box center [845, 288] width 1170 height 121
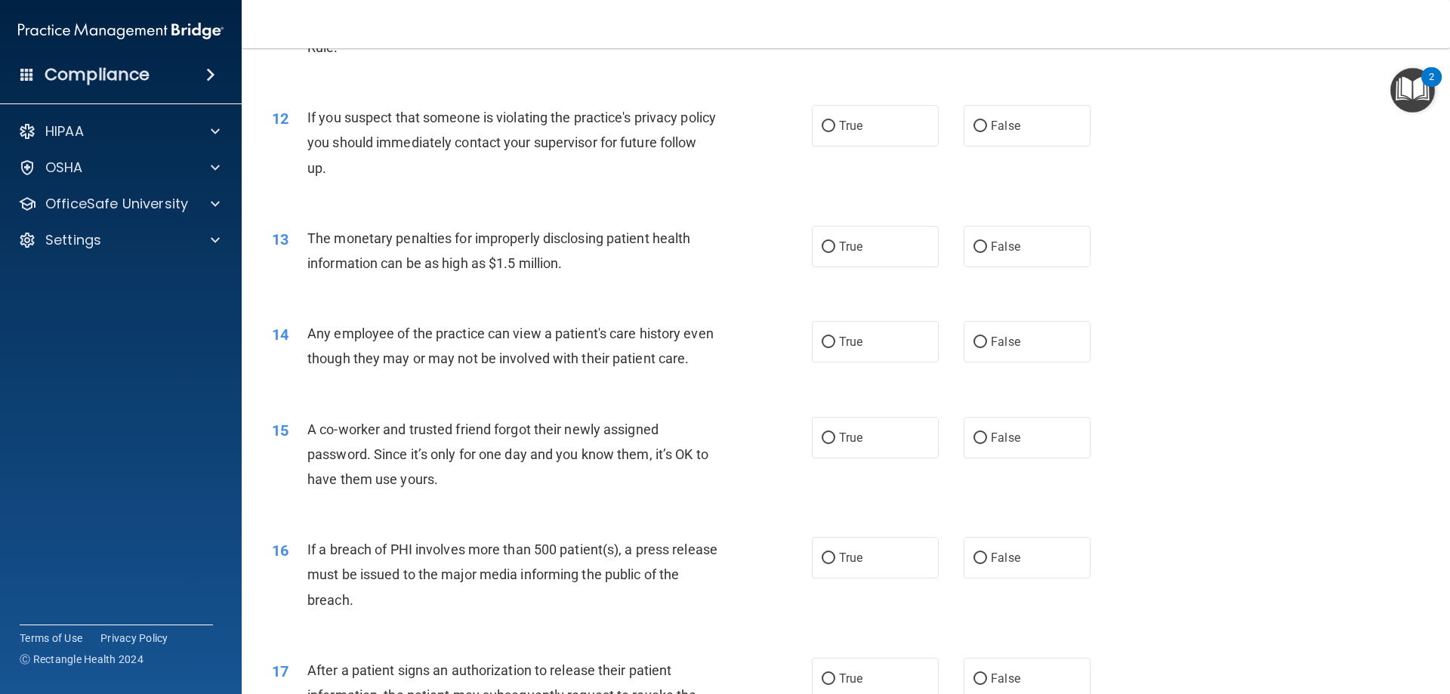
scroll to position [1208, 0]
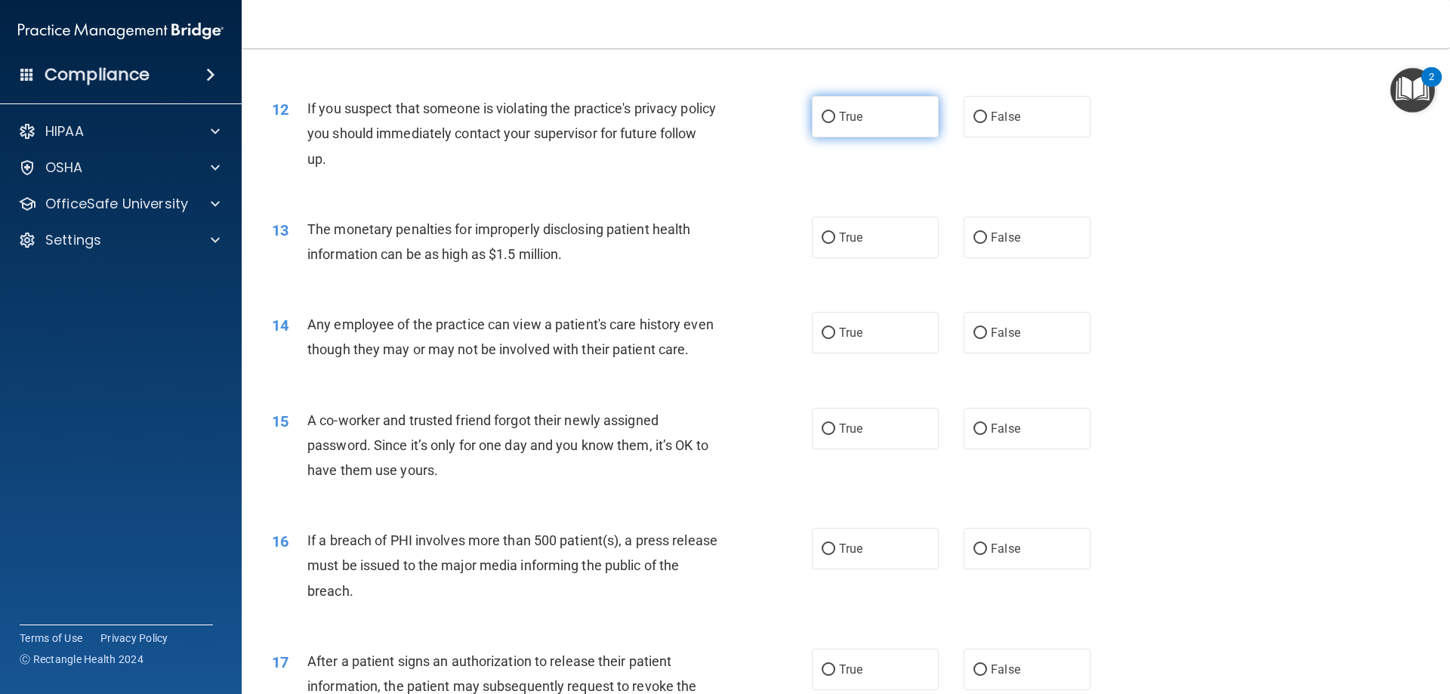
click at [859, 126] on label "True" at bounding box center [875, 117] width 127 height 42
click at [835, 123] on input "True" at bounding box center [828, 117] width 14 height 11
radio input "true"
click at [891, 239] on label "True" at bounding box center [875, 238] width 127 height 42
click at [835, 239] on input "True" at bounding box center [828, 238] width 14 height 11
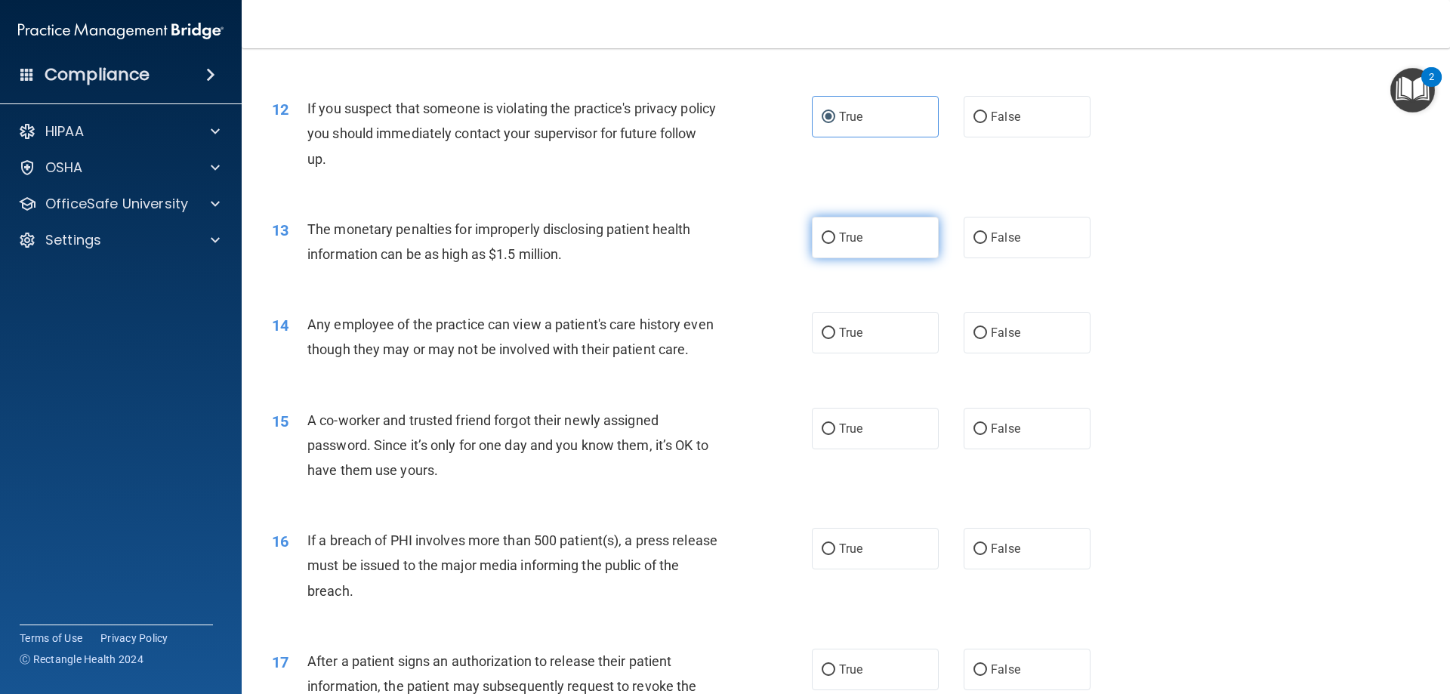
radio input "true"
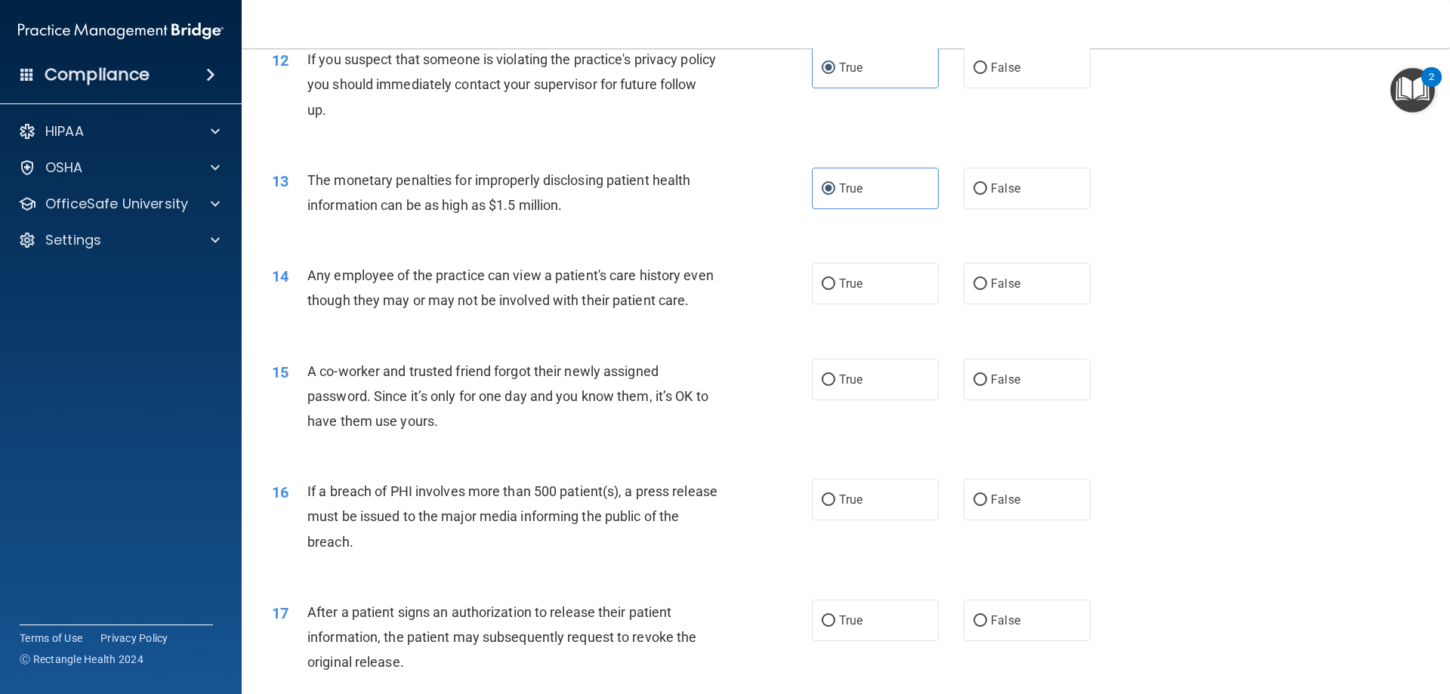
scroll to position [1284, 0]
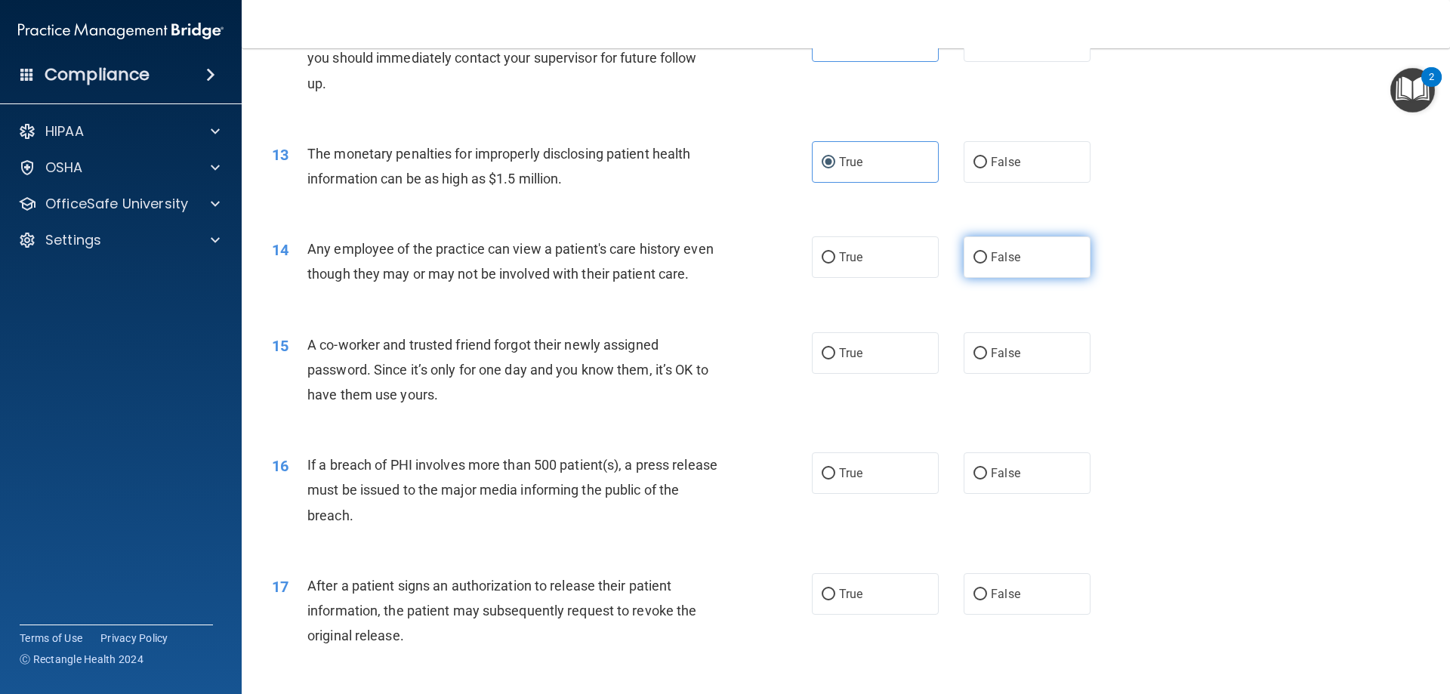
click at [1028, 254] on label "False" at bounding box center [1026, 257] width 127 height 42
click at [987, 254] on input "False" at bounding box center [980, 257] width 14 height 11
radio input "true"
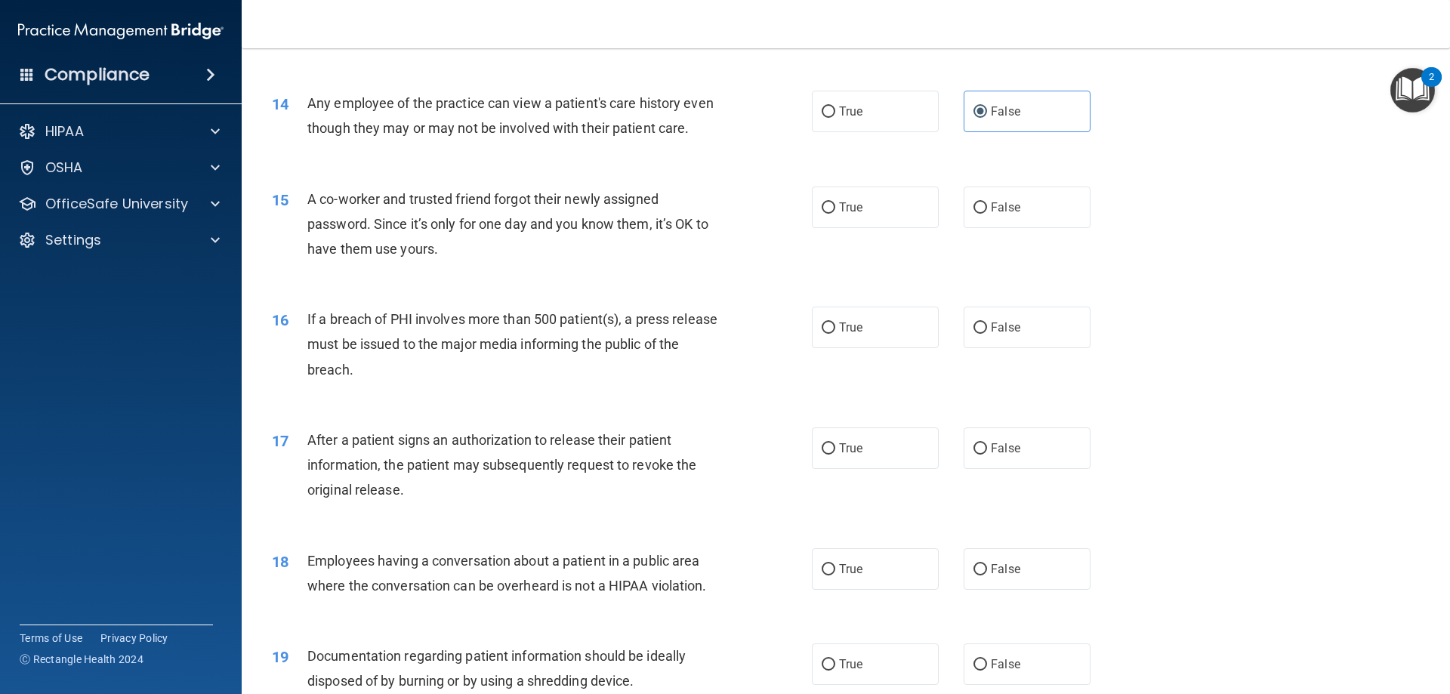
scroll to position [1435, 0]
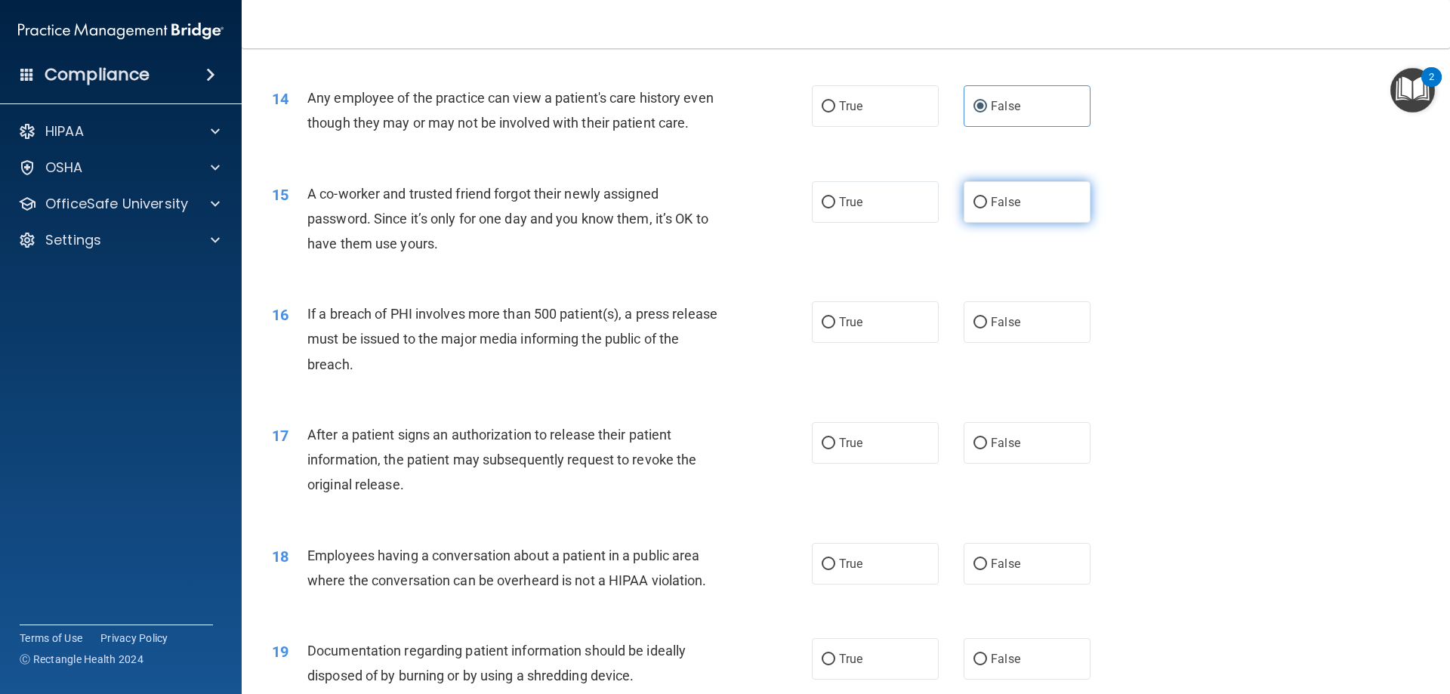
click at [985, 218] on label "False" at bounding box center [1026, 202] width 127 height 42
click at [985, 208] on input "False" at bounding box center [980, 202] width 14 height 11
radio input "true"
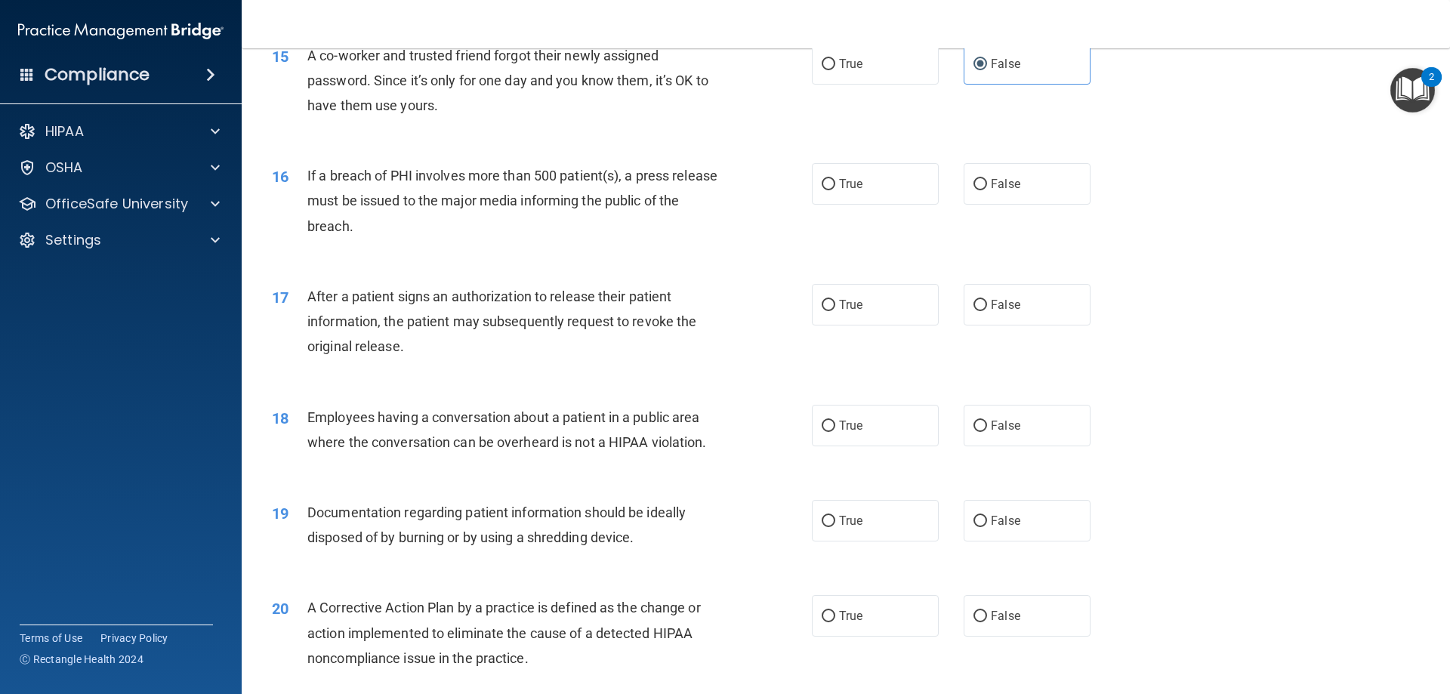
scroll to position [1586, 0]
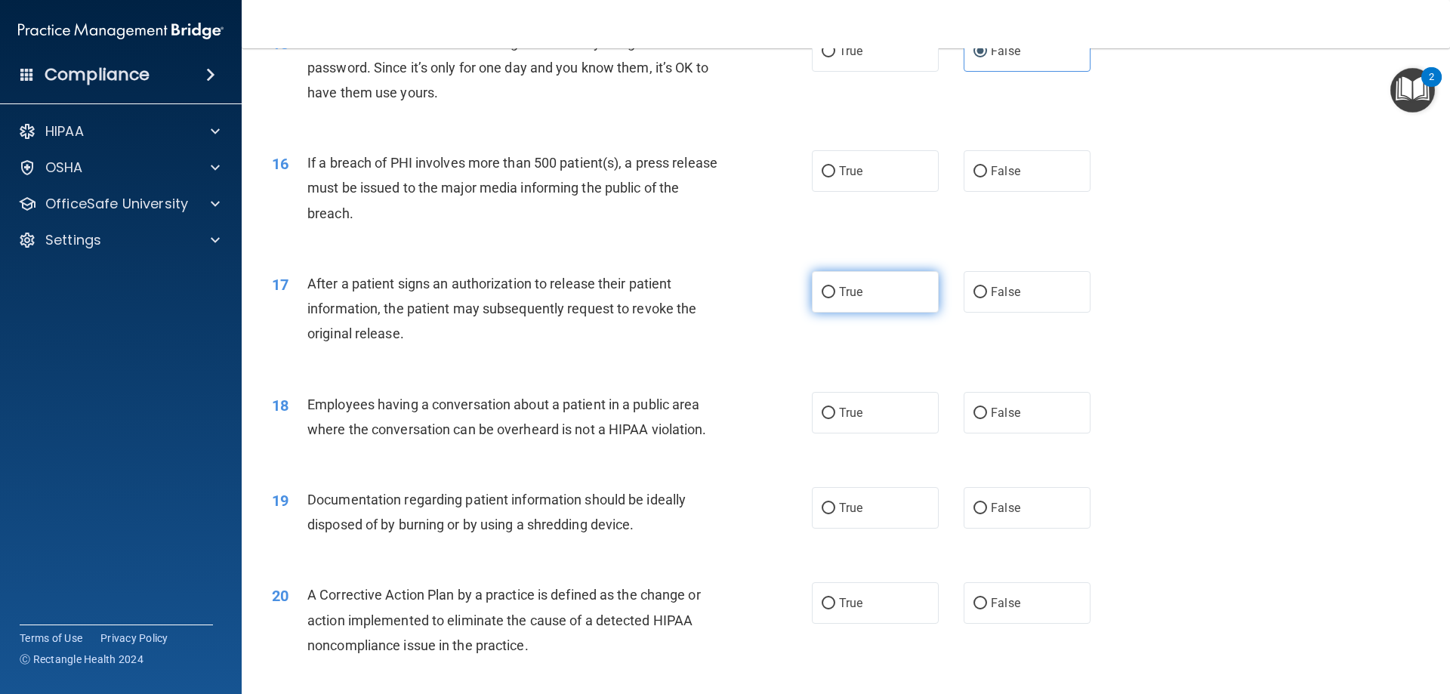
click at [899, 313] on label "True" at bounding box center [875, 292] width 127 height 42
click at [835, 298] on input "True" at bounding box center [828, 292] width 14 height 11
radio input "true"
click at [1058, 433] on label "False" at bounding box center [1026, 413] width 127 height 42
click at [987, 419] on input "False" at bounding box center [980, 413] width 14 height 11
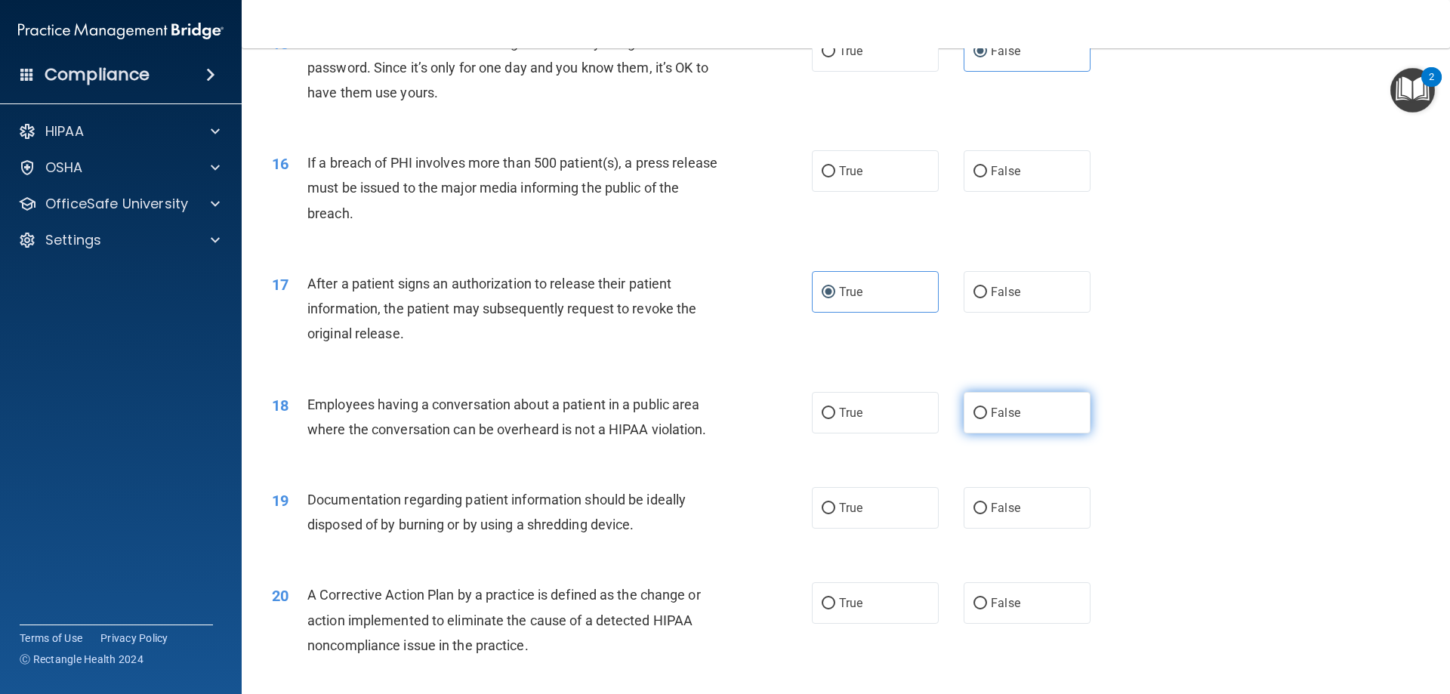
radio input "true"
click at [837, 181] on label "True" at bounding box center [875, 171] width 127 height 42
click at [839, 178] on span "True" at bounding box center [850, 171] width 23 height 14
click at [834, 177] on input "True" at bounding box center [828, 171] width 14 height 11
radio input "true"
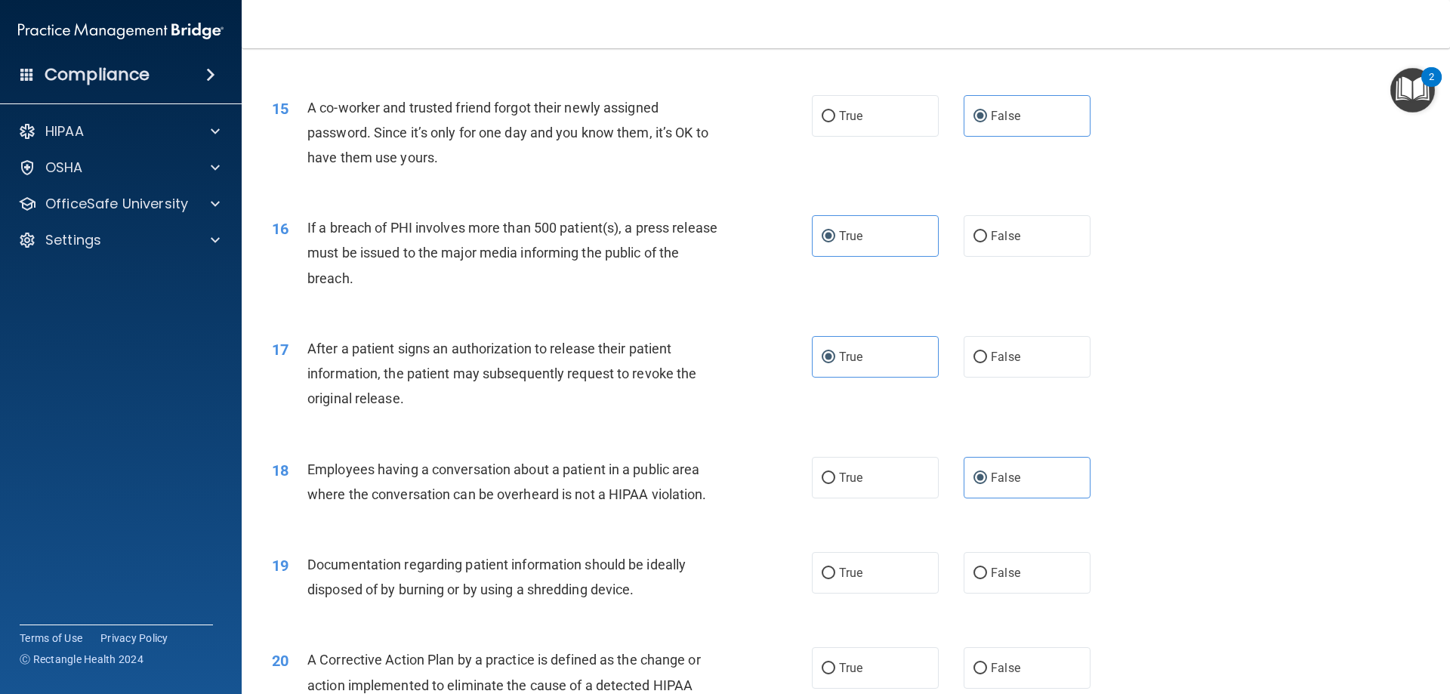
click at [699, 291] on div "If a breach of PHI involves more than 500 patient(s), a press release must be i…" at bounding box center [518, 253] width 422 height 76
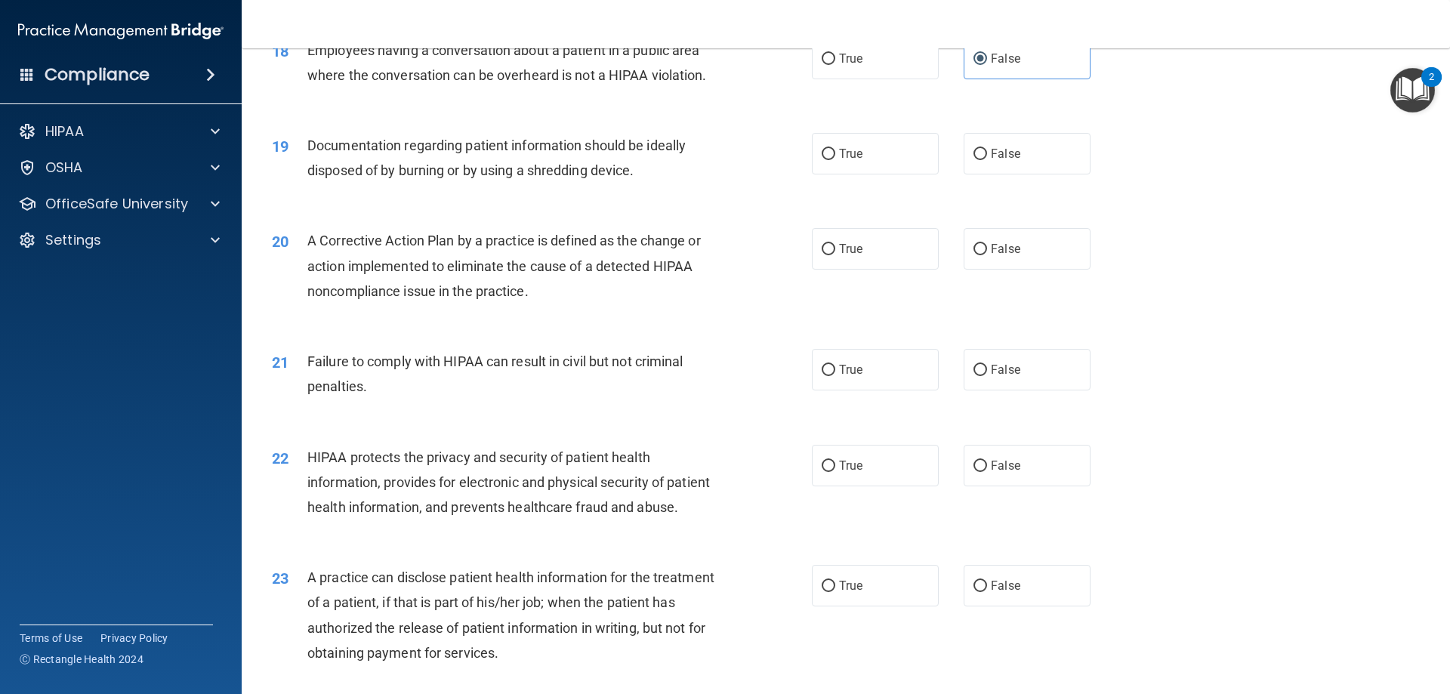
scroll to position [1974, 0]
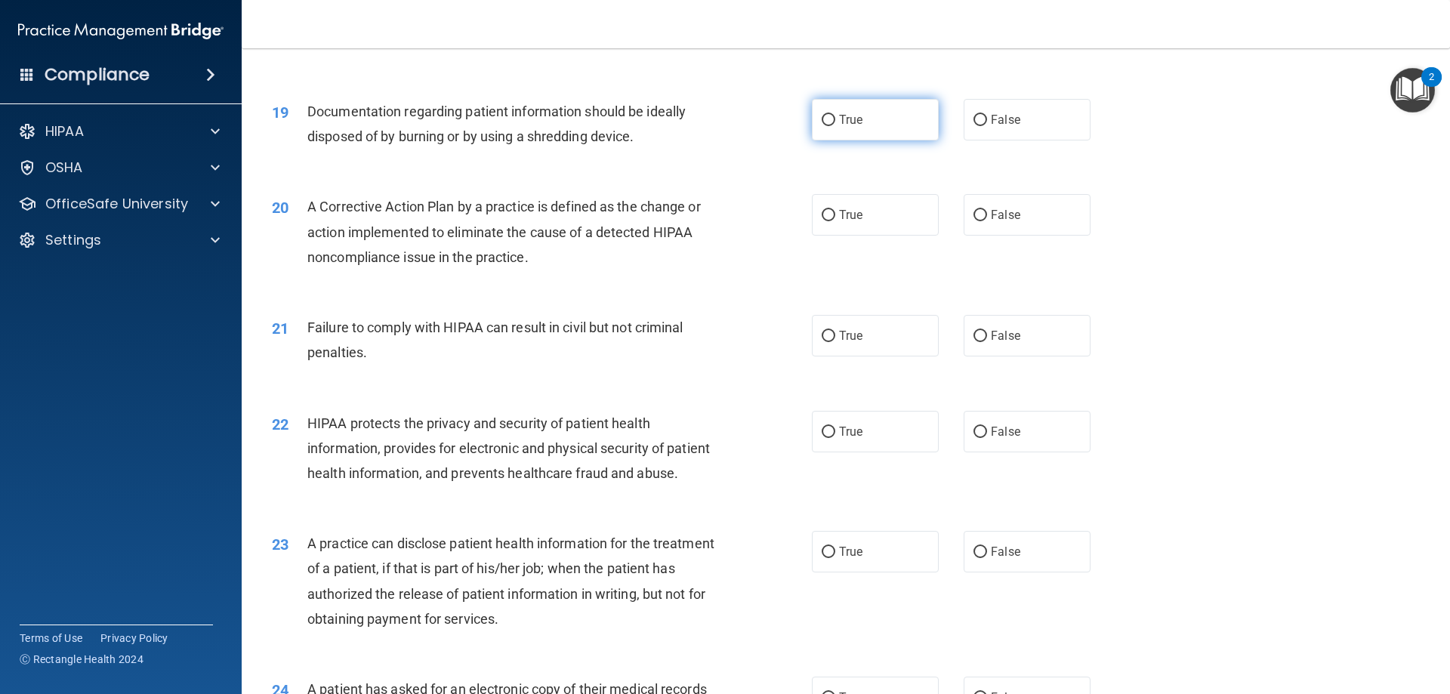
click at [877, 140] on label "True" at bounding box center [875, 120] width 127 height 42
click at [835, 126] on input "True" at bounding box center [828, 120] width 14 height 11
radio input "true"
click at [858, 236] on label "True" at bounding box center [875, 215] width 127 height 42
click at [835, 221] on input "True" at bounding box center [828, 215] width 14 height 11
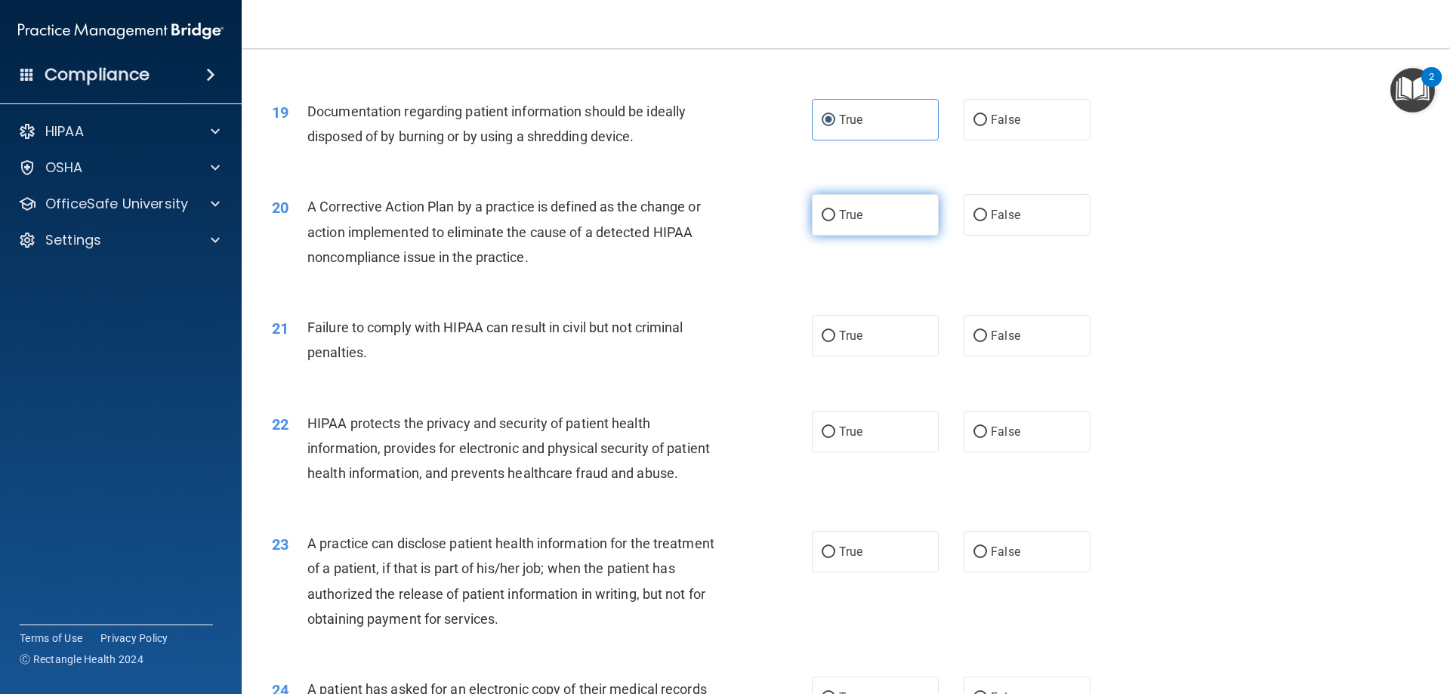
radio input "true"
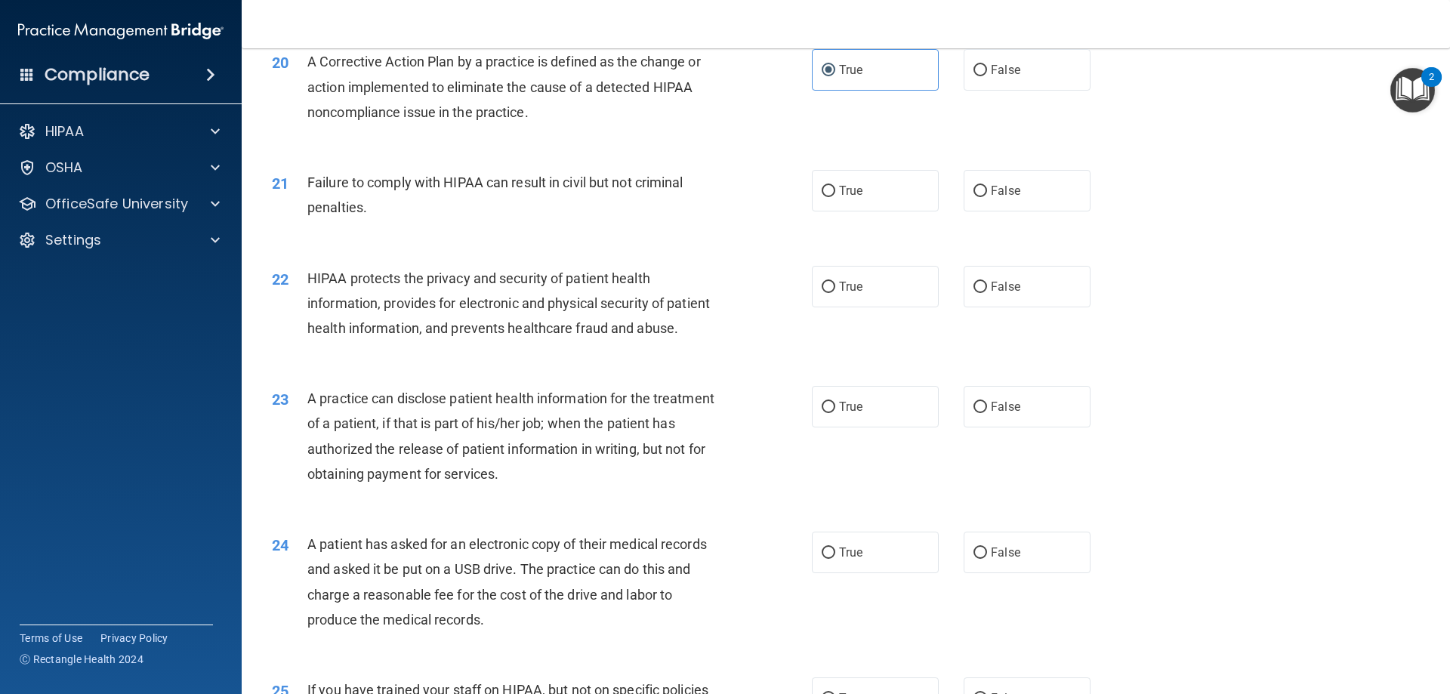
scroll to position [2125, 0]
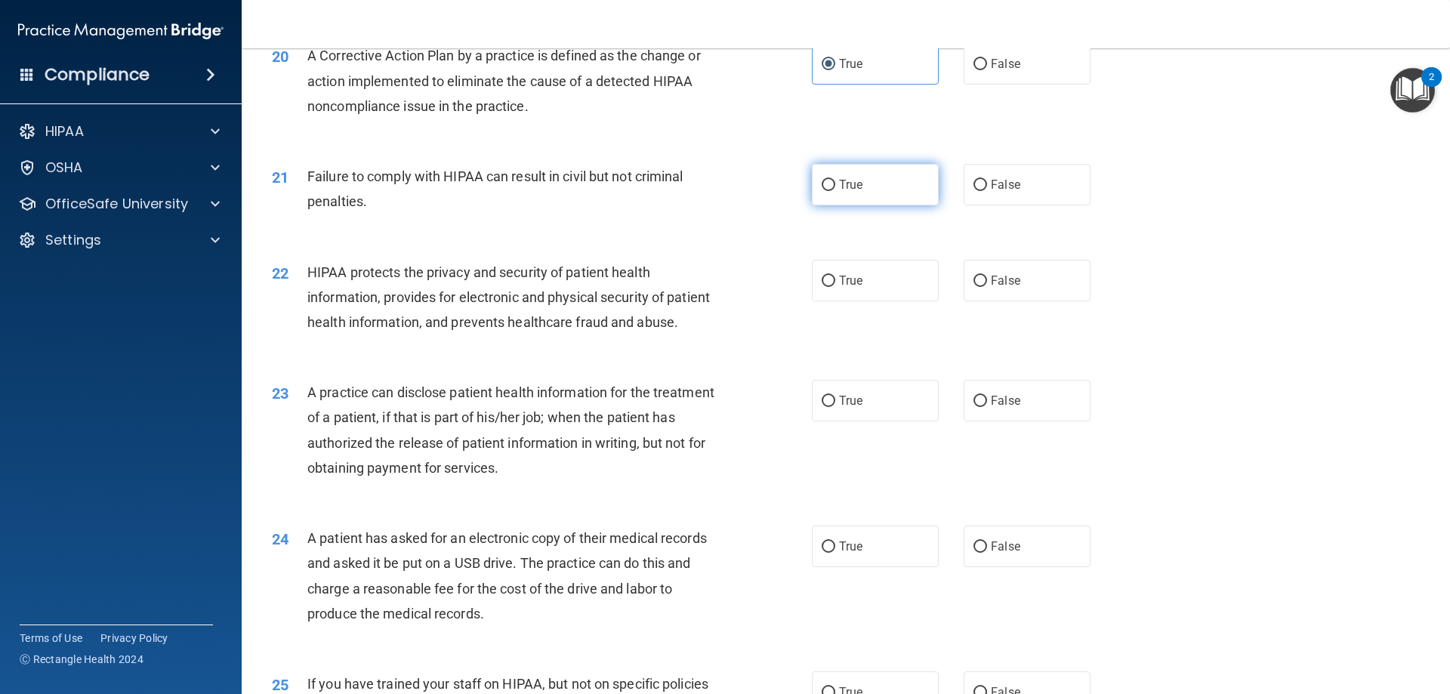
click at [863, 205] on label "True" at bounding box center [875, 185] width 127 height 42
click at [835, 191] on input "True" at bounding box center [828, 185] width 14 height 11
radio input "true"
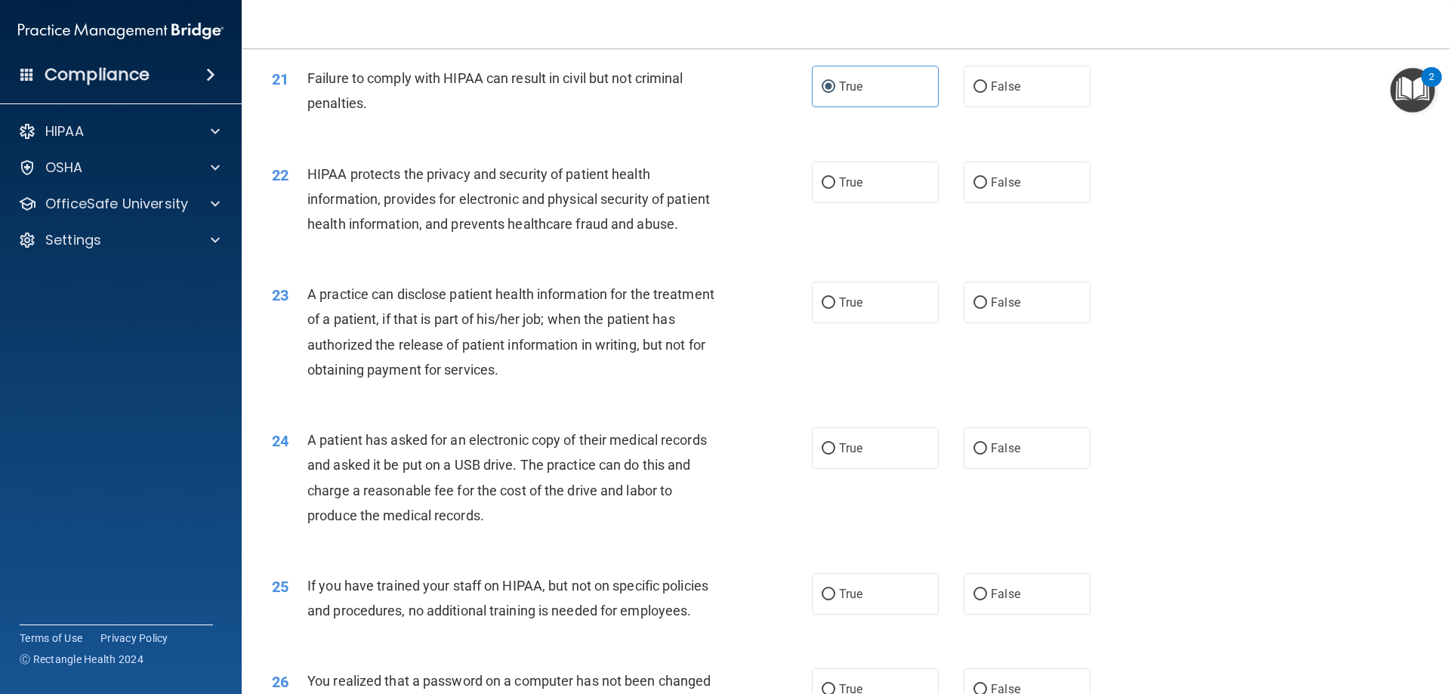
scroll to position [2276, 0]
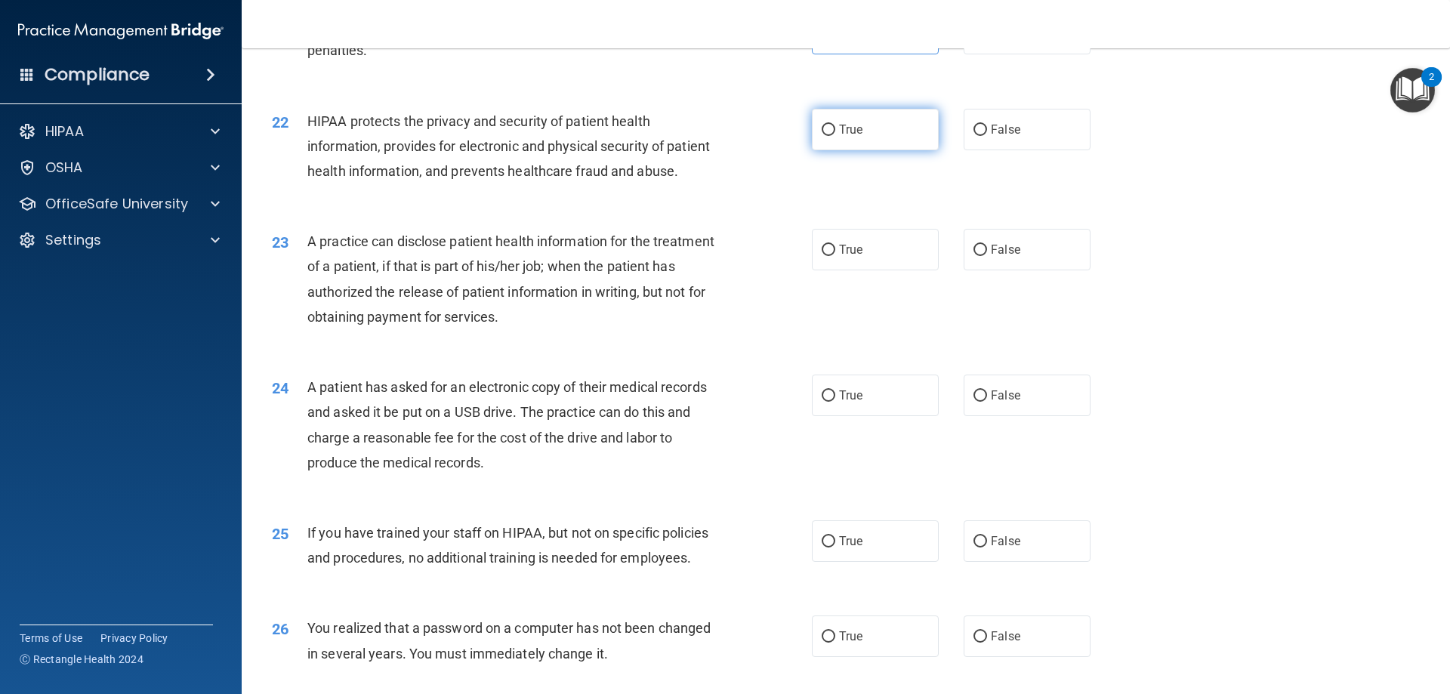
click at [840, 137] on span "True" at bounding box center [850, 129] width 23 height 14
click at [835, 136] on input "True" at bounding box center [828, 130] width 14 height 11
radio input "true"
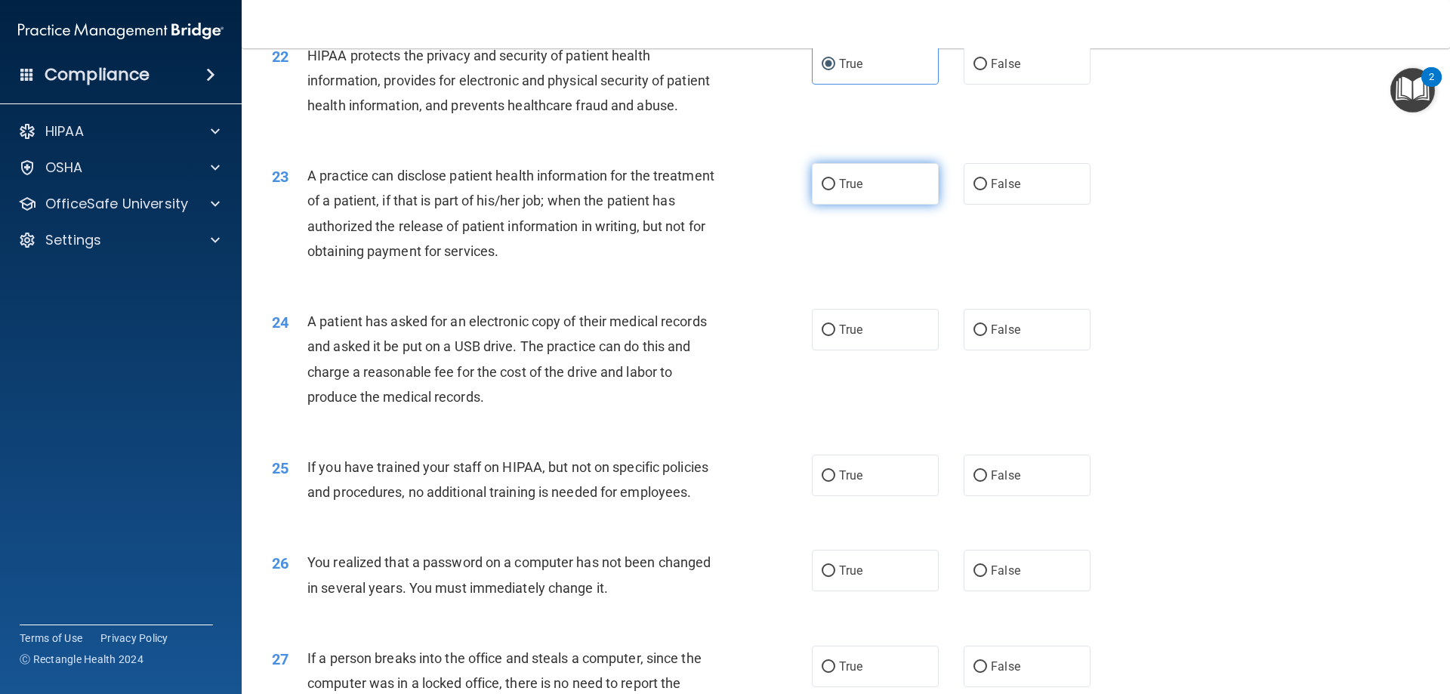
scroll to position [2427, 0]
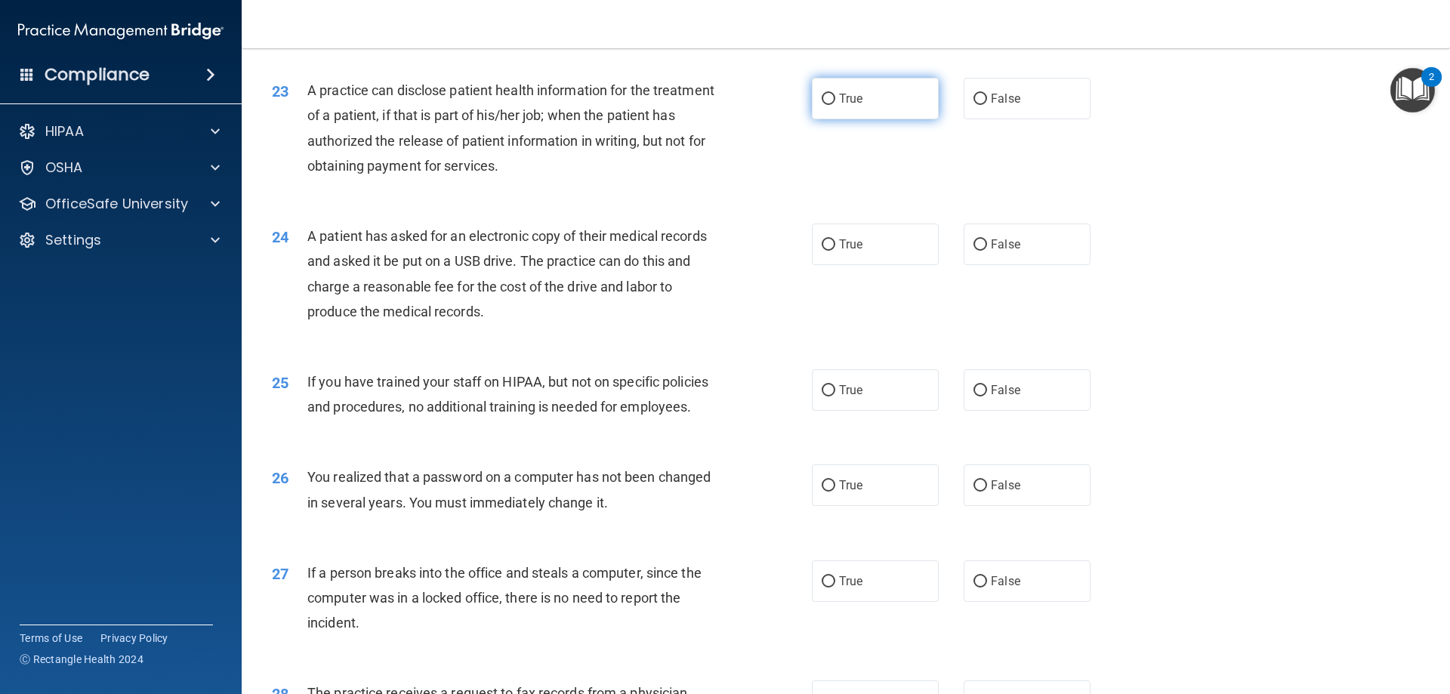
click at [863, 119] on label "True" at bounding box center [875, 99] width 127 height 42
click at [835, 105] on input "True" at bounding box center [828, 99] width 14 height 11
radio input "true"
click at [881, 265] on label "True" at bounding box center [875, 244] width 127 height 42
click at [835, 251] on input "True" at bounding box center [828, 244] width 14 height 11
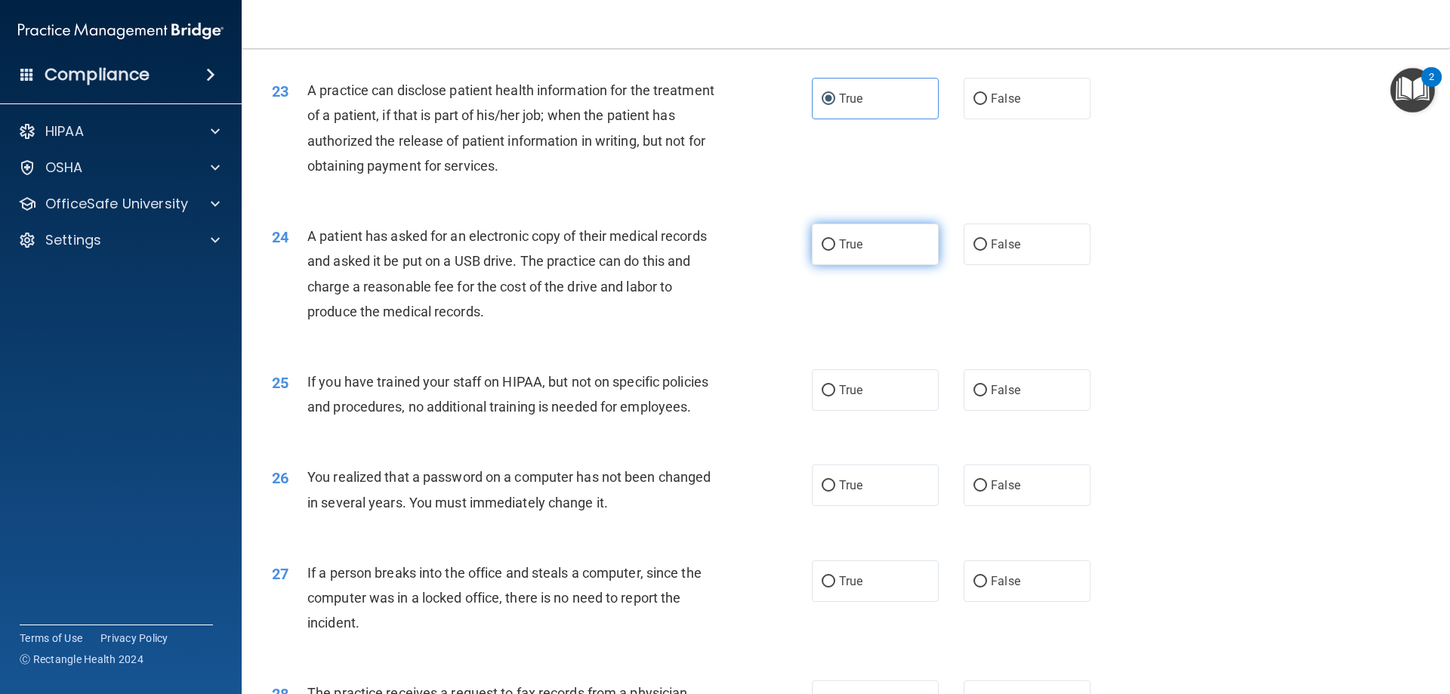
radio input "true"
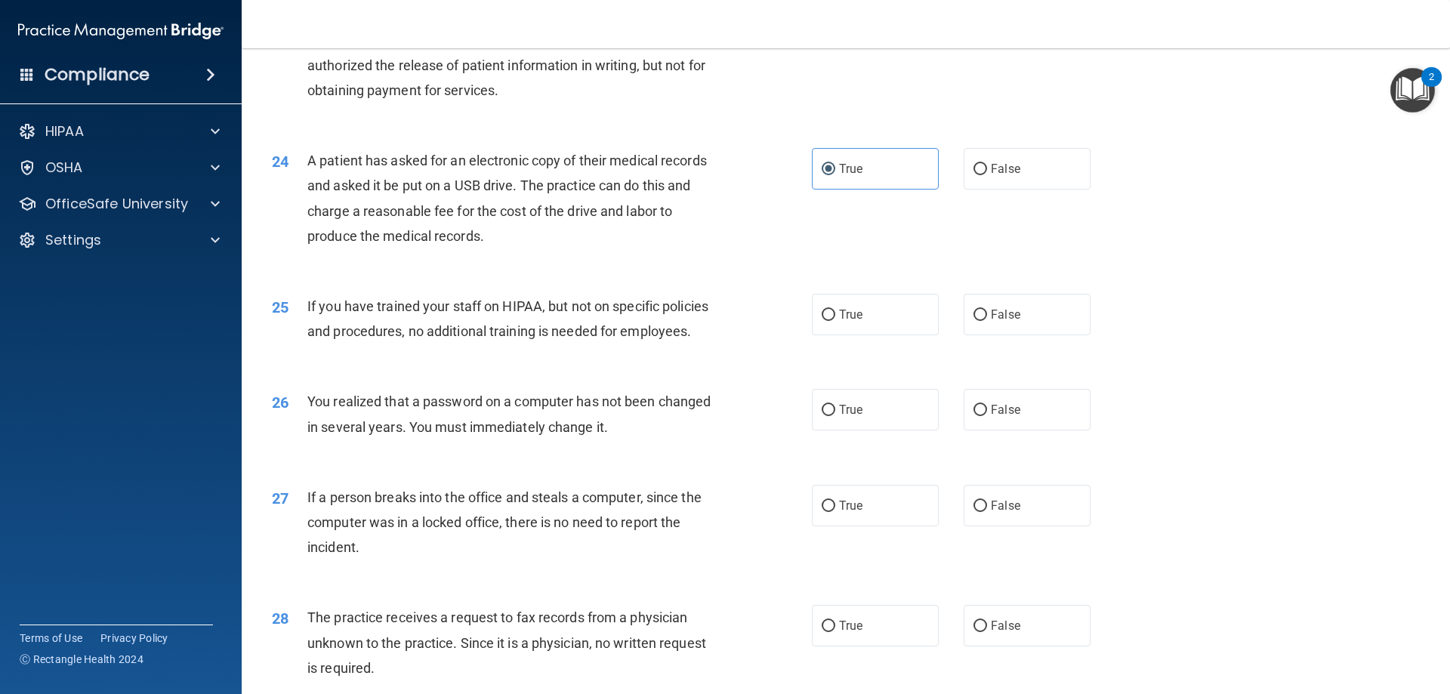
scroll to position [2578, 0]
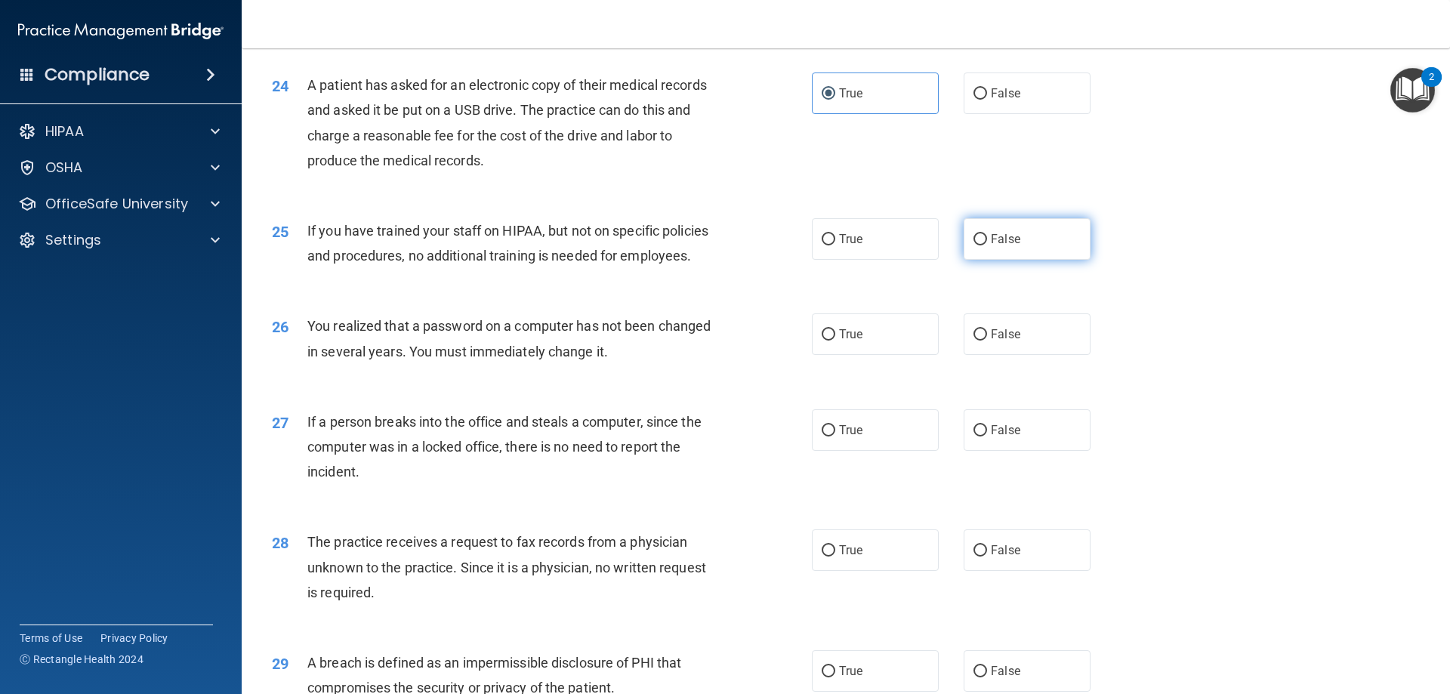
click at [1054, 260] on label "False" at bounding box center [1026, 239] width 127 height 42
click at [987, 245] on input "False" at bounding box center [980, 239] width 14 height 11
radio input "true"
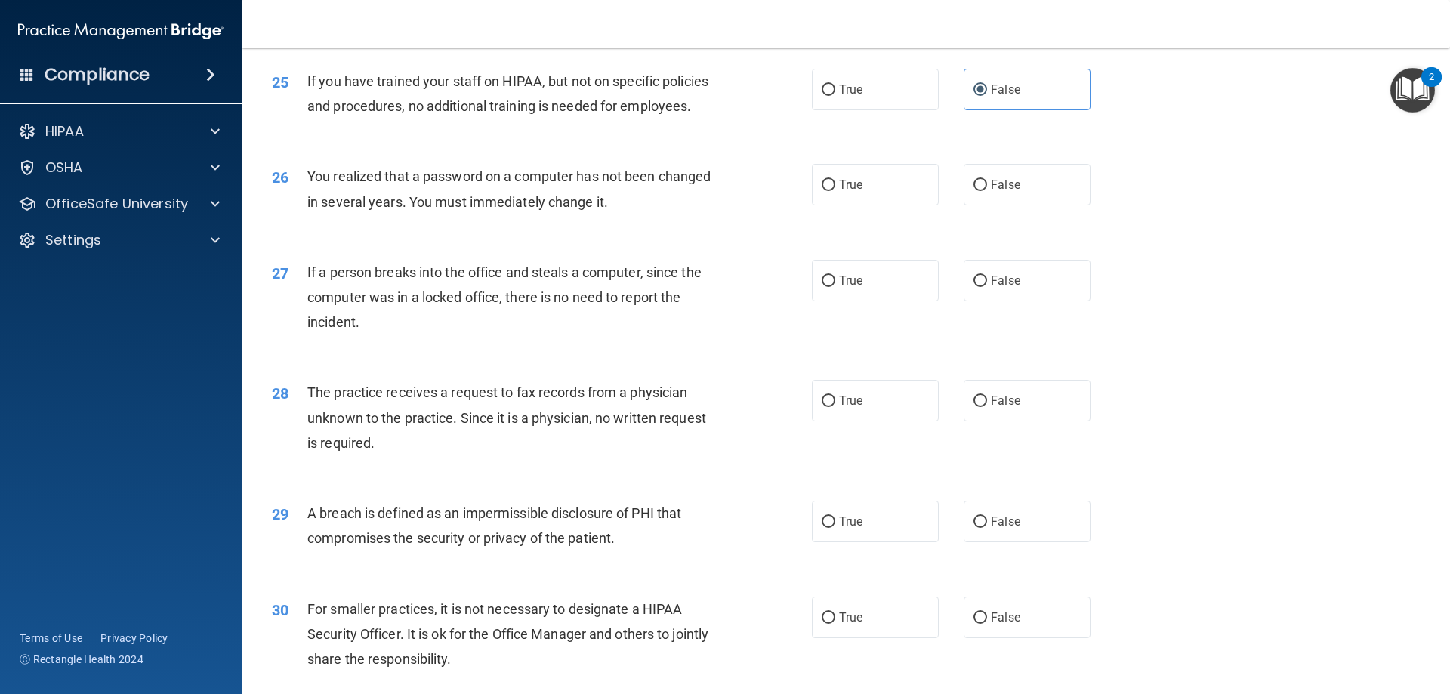
scroll to position [2729, 0]
click at [877, 204] on label "True" at bounding box center [875, 183] width 127 height 42
click at [835, 190] on input "True" at bounding box center [828, 183] width 14 height 11
radio input "true"
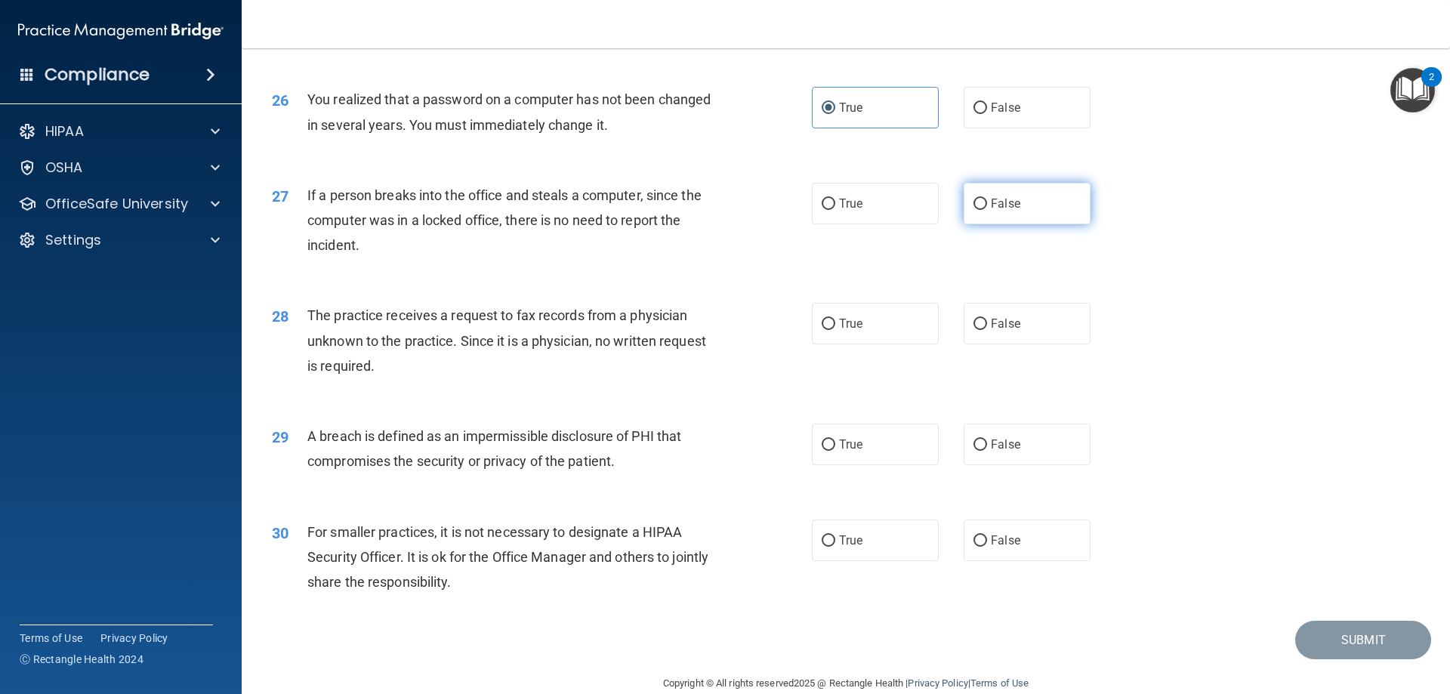
click at [973, 210] on input "False" at bounding box center [980, 204] width 14 height 11
radio input "true"
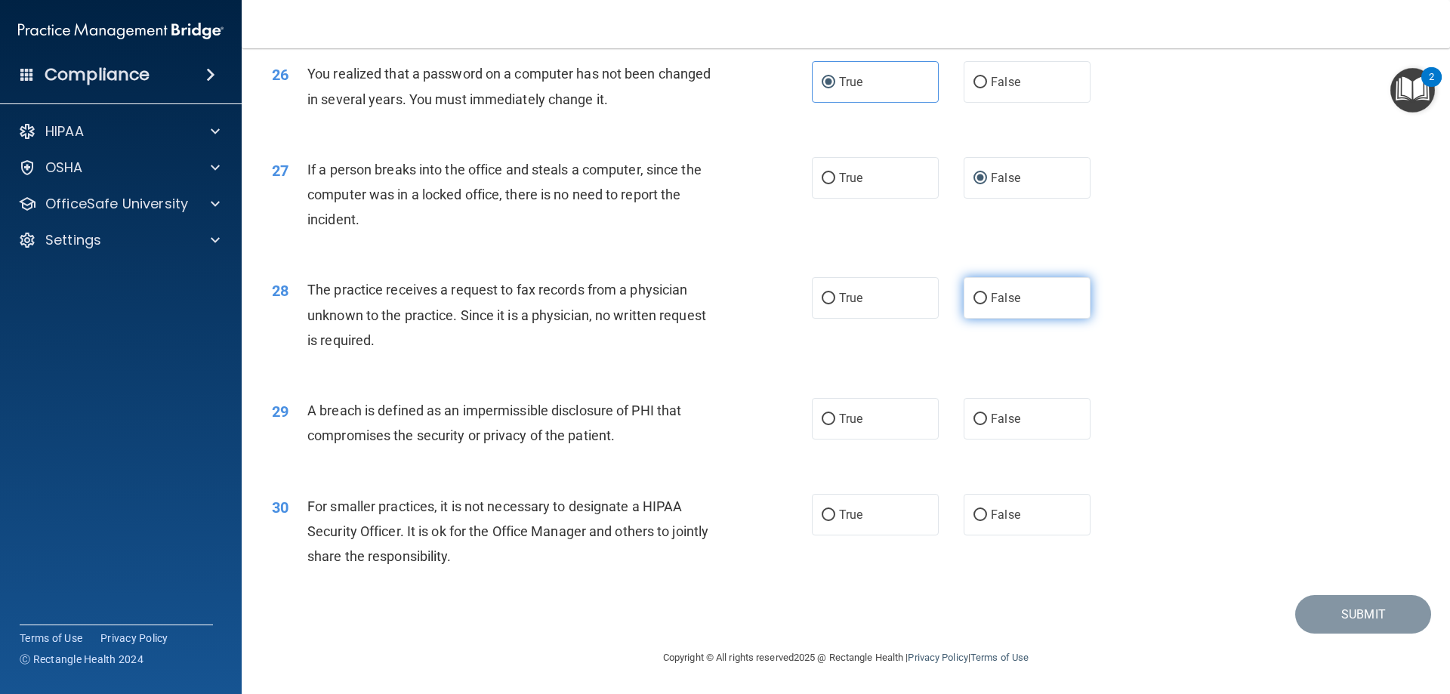
click at [1022, 306] on label "False" at bounding box center [1026, 298] width 127 height 42
click at [987, 304] on input "False" at bounding box center [980, 298] width 14 height 11
radio input "true"
click at [917, 417] on label "True" at bounding box center [875, 419] width 127 height 42
click at [835, 417] on input "True" at bounding box center [828, 419] width 14 height 11
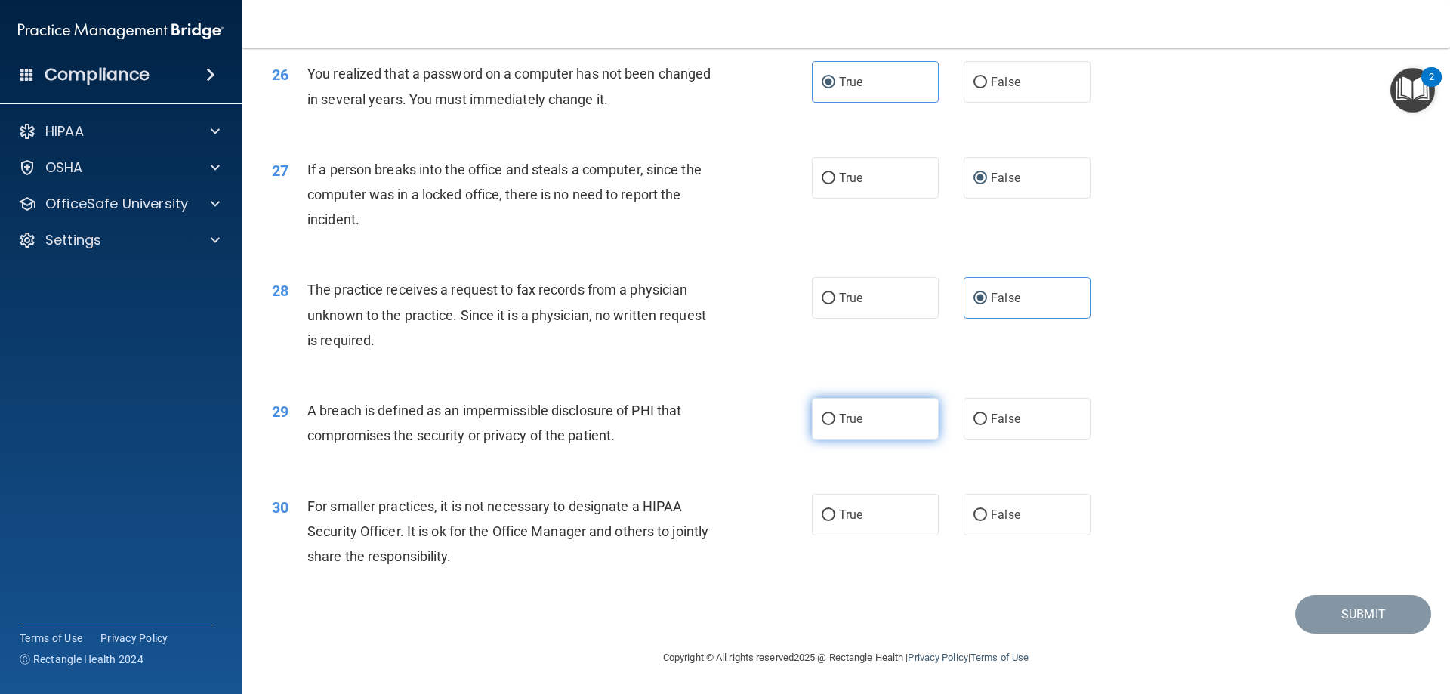
radio input "true"
click at [1043, 509] on label "False" at bounding box center [1026, 515] width 127 height 42
click at [987, 510] on input "False" at bounding box center [980, 515] width 14 height 11
radio input "true"
click at [1305, 612] on button "Submit" at bounding box center [1363, 614] width 136 height 39
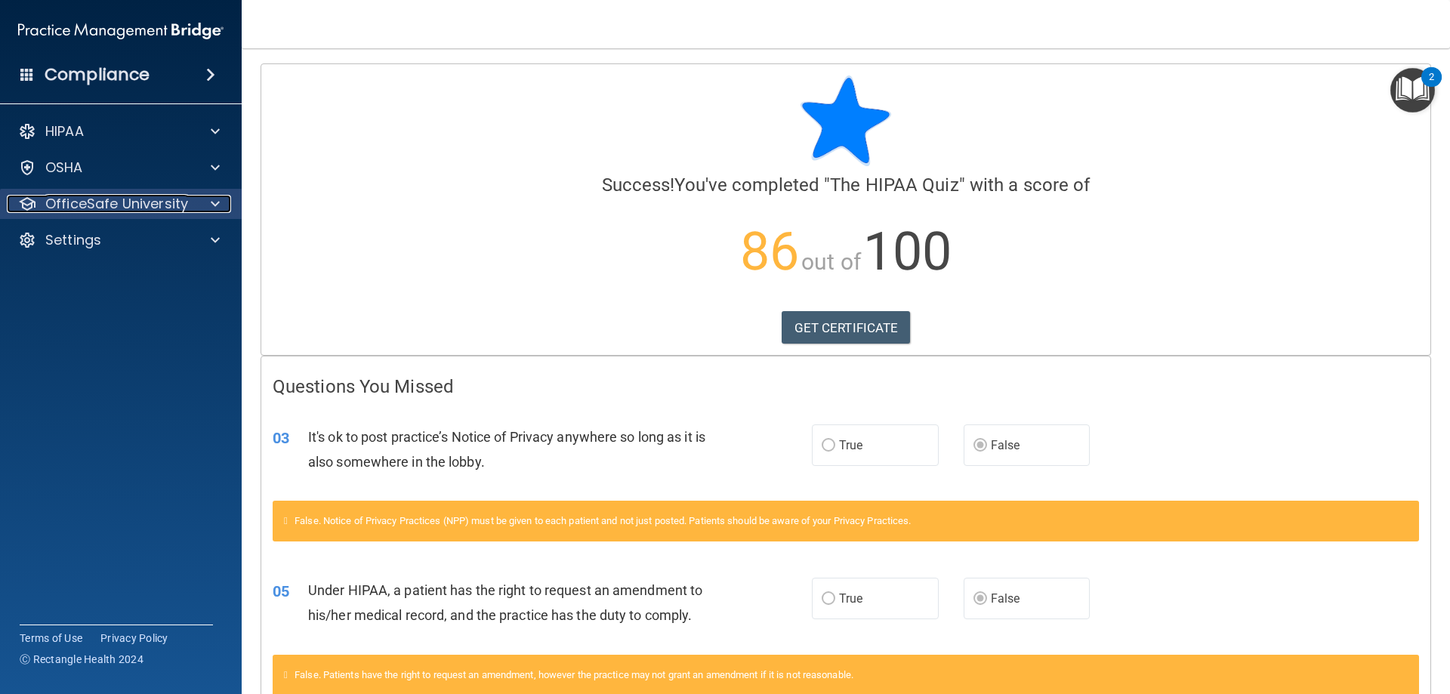
click at [136, 200] on p "OfficeSafe University" at bounding box center [116, 204] width 143 height 18
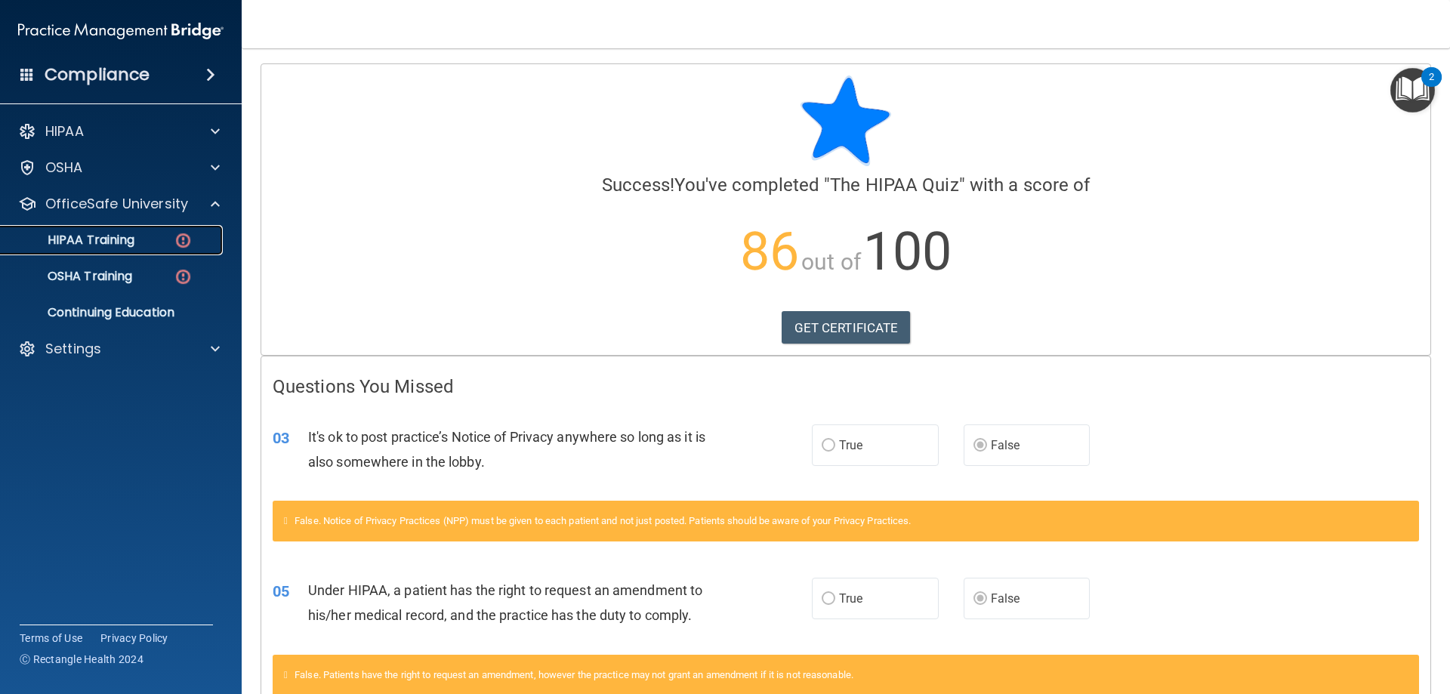
click at [141, 233] on div "HIPAA Training" at bounding box center [113, 240] width 206 height 15
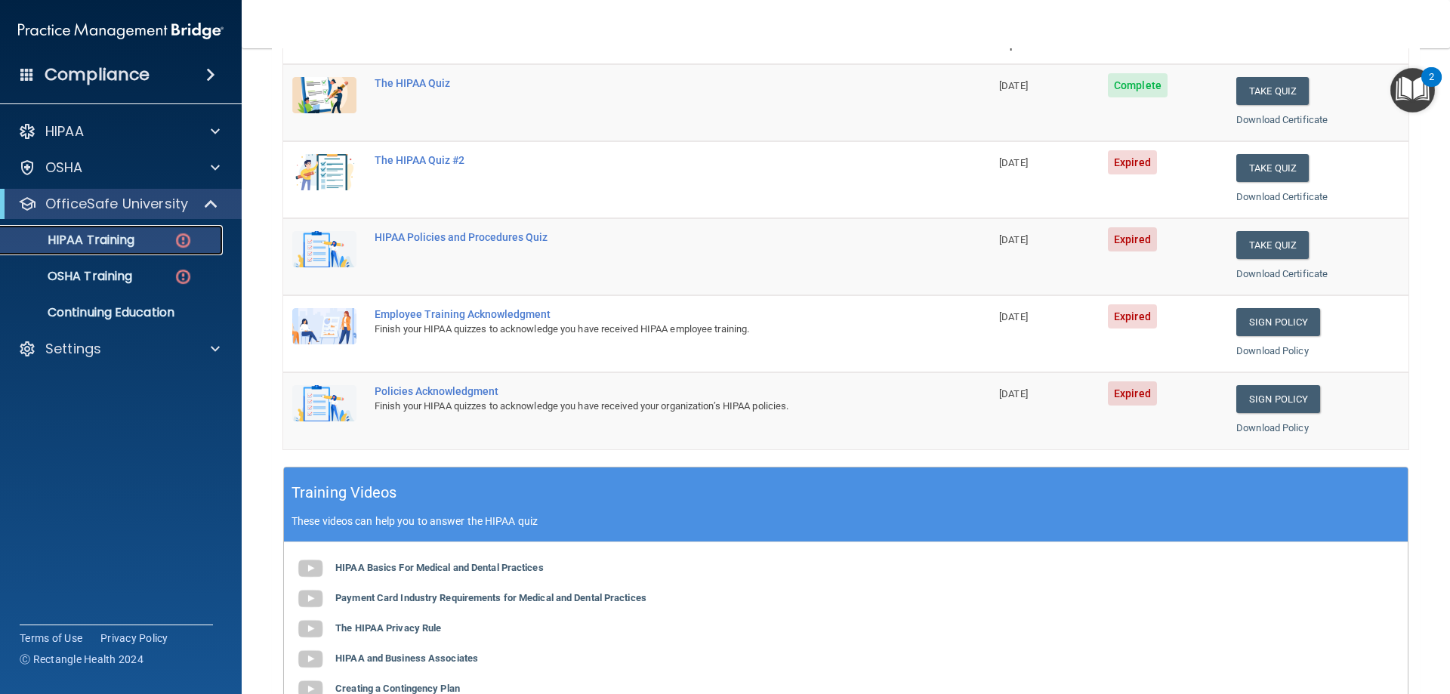
scroll to position [292, 0]
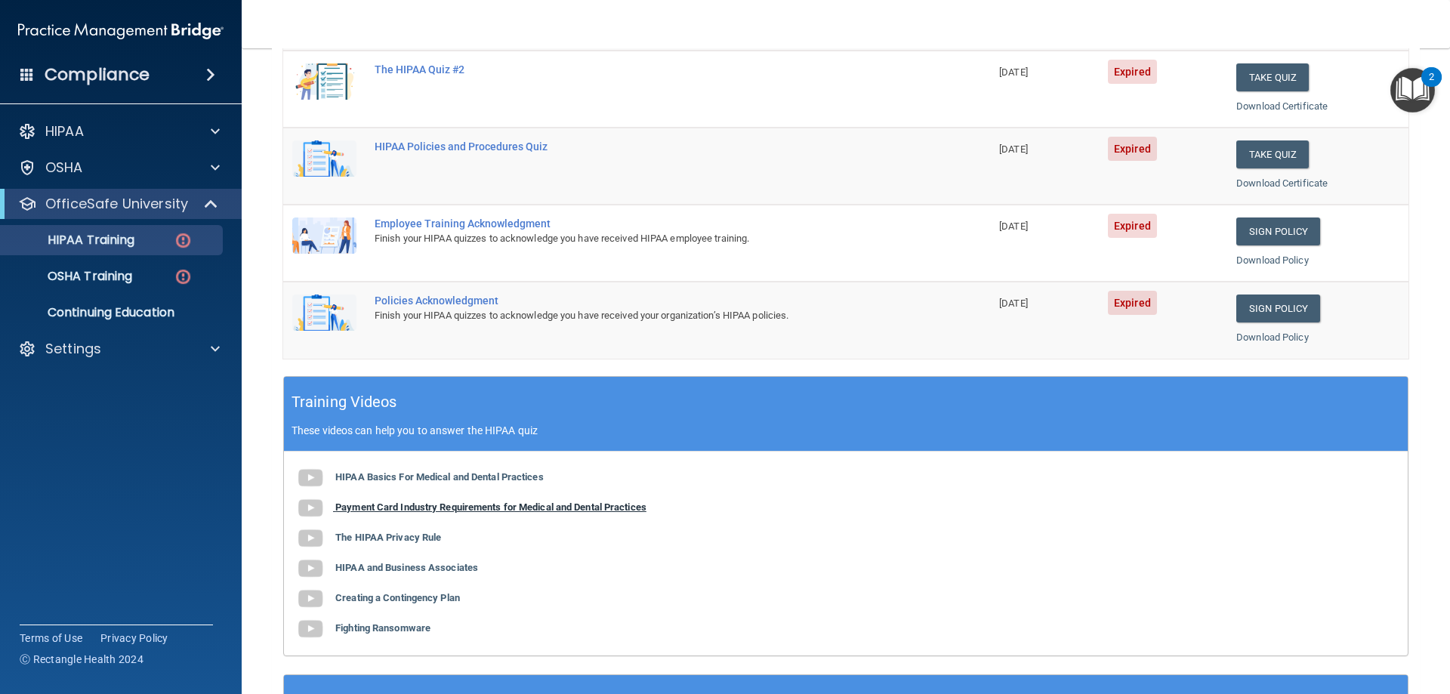
click at [498, 507] on b "Payment Card Industry Requirements for Medical and Dental Practices" at bounding box center [490, 506] width 311 height 11
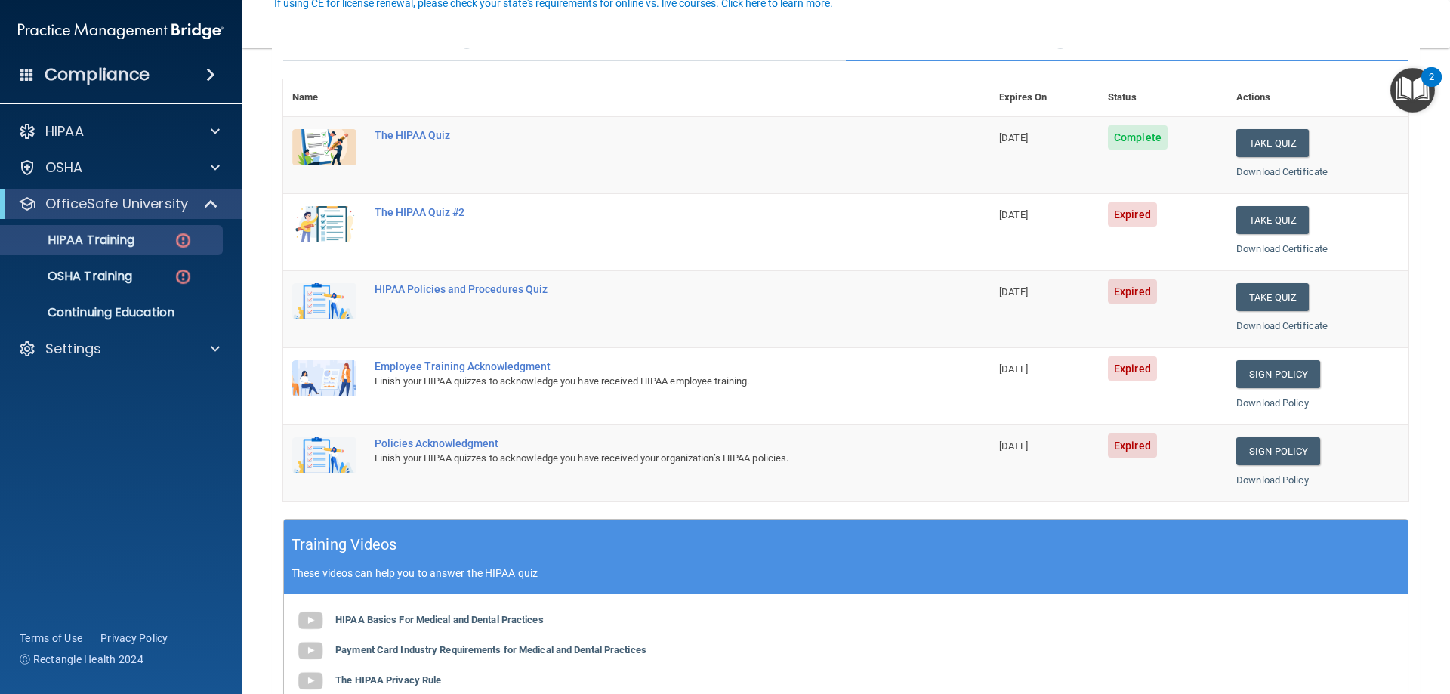
scroll to position [151, 0]
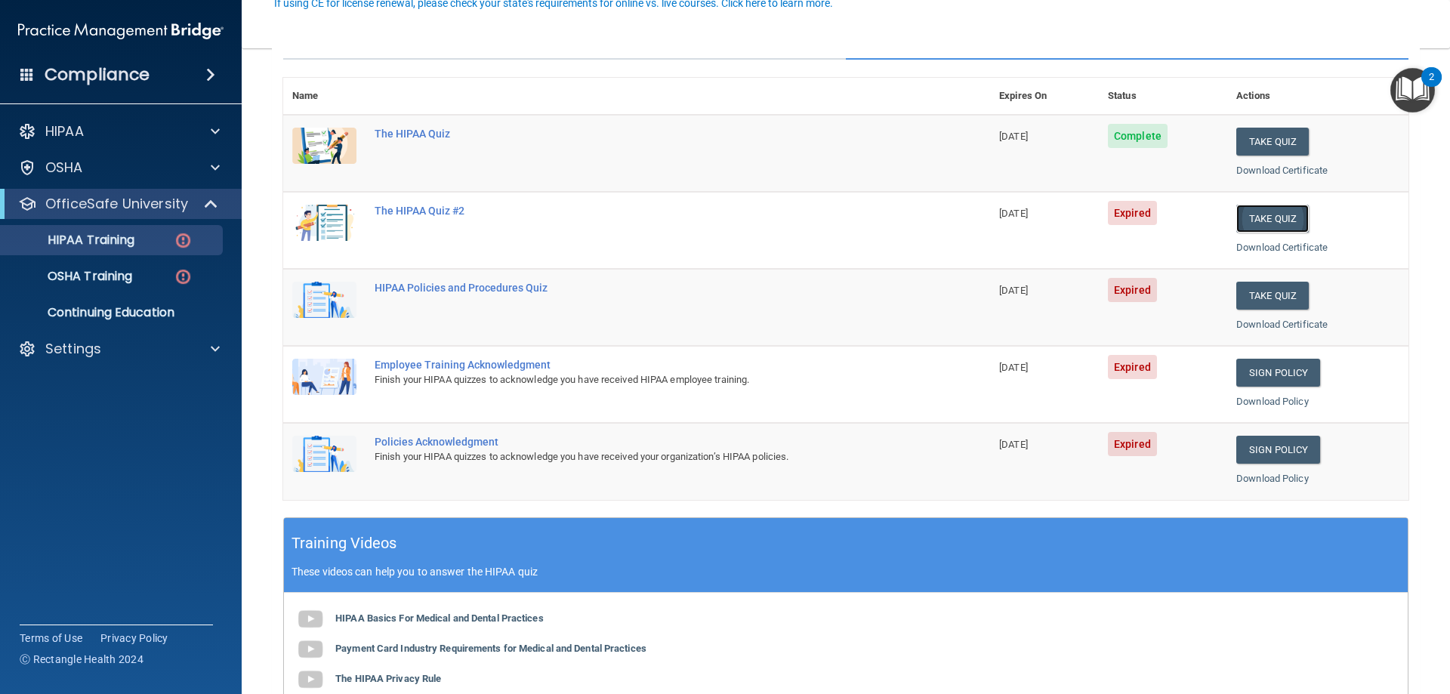
click at [1281, 213] on button "Take Quiz" at bounding box center [1272, 219] width 72 height 28
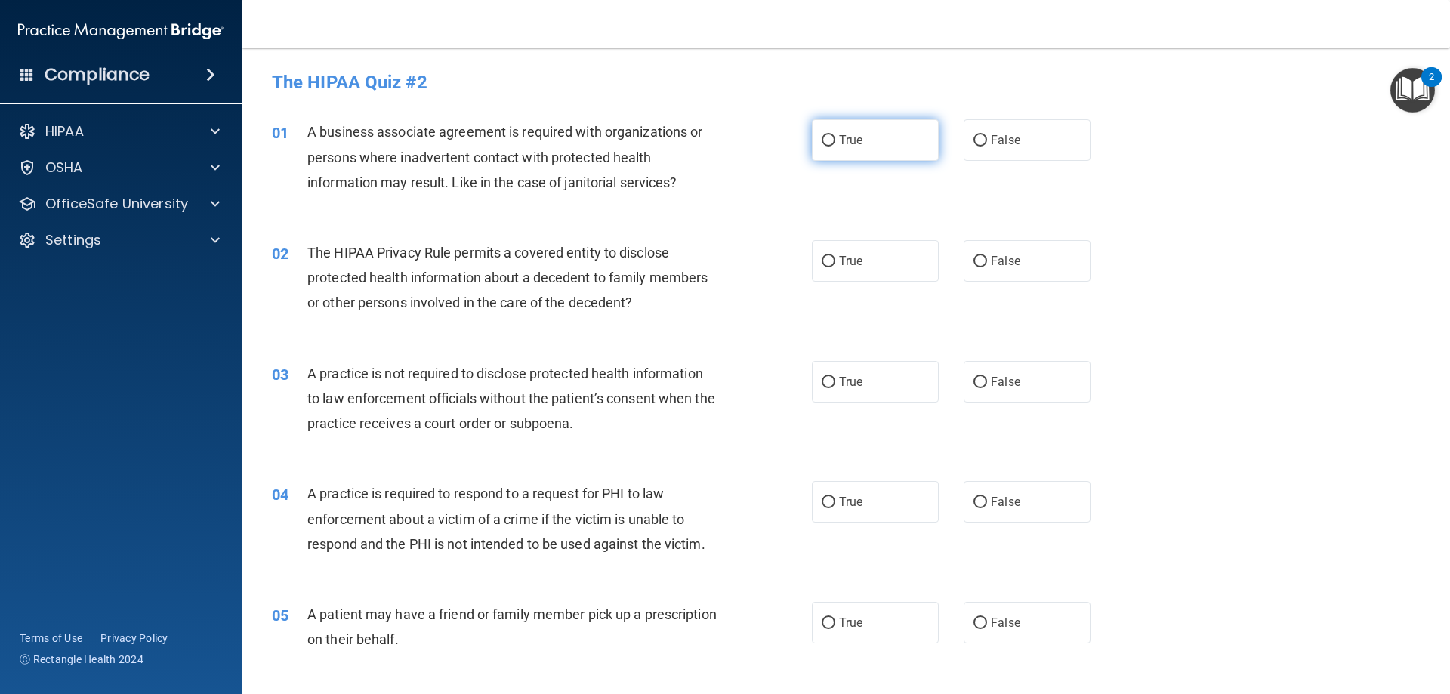
click at [814, 137] on label "True" at bounding box center [875, 140] width 127 height 42
click at [821, 137] on input "True" at bounding box center [828, 140] width 14 height 11
radio input "true"
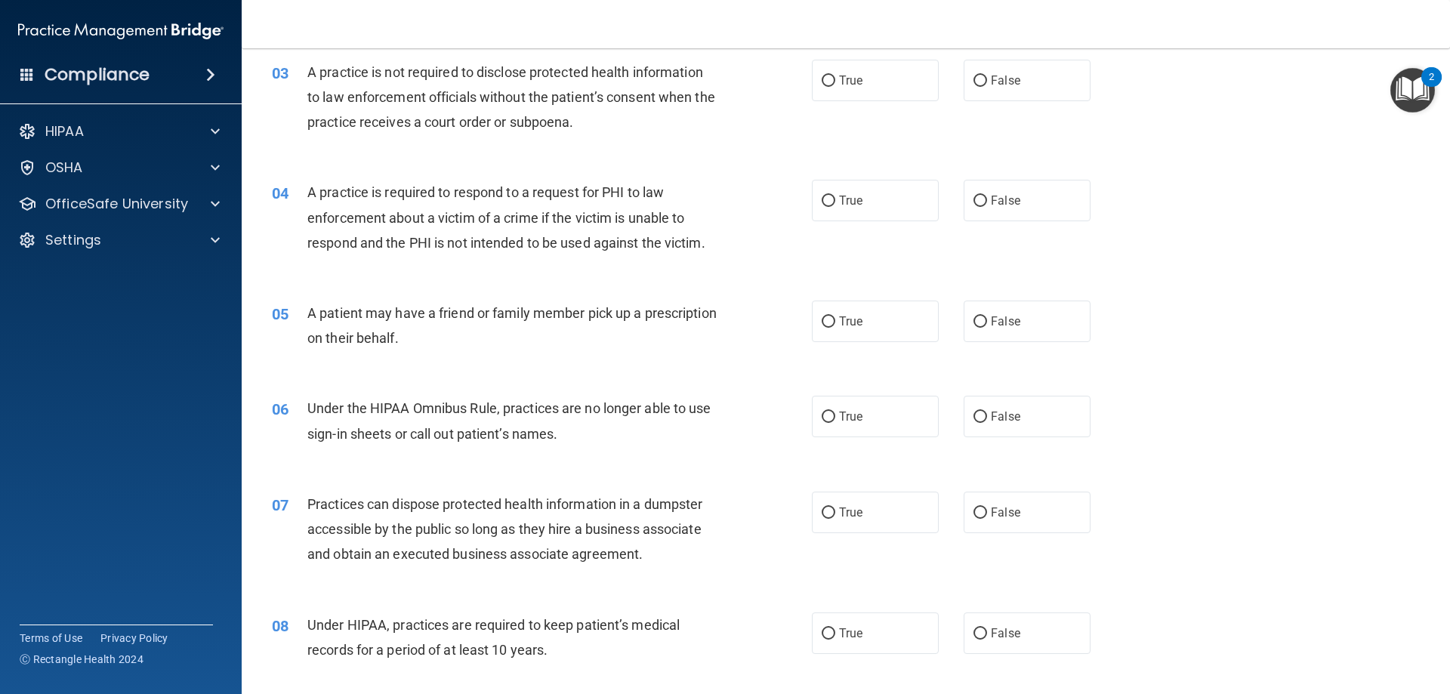
scroll to position [302, 0]
click at [871, 90] on label "True" at bounding box center [875, 80] width 127 height 42
click at [835, 86] on input "True" at bounding box center [828, 80] width 14 height 11
radio input "true"
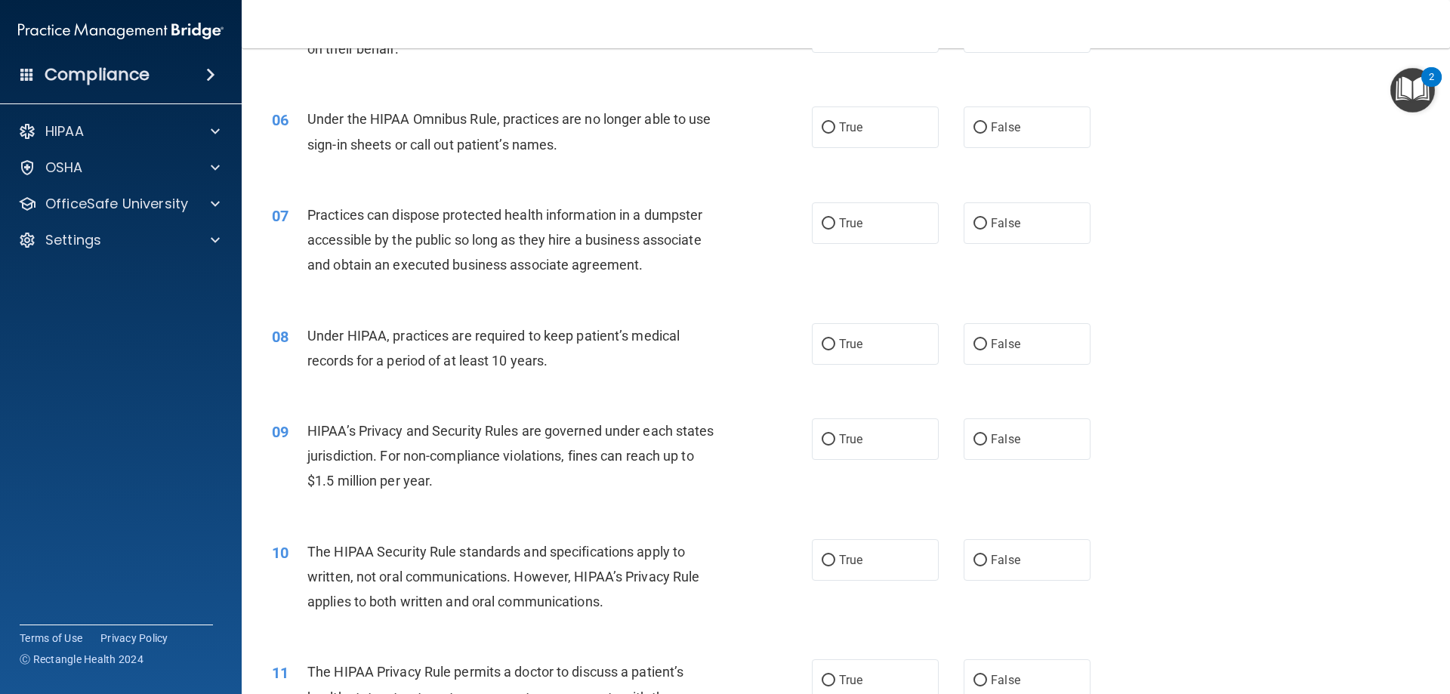
scroll to position [604, 0]
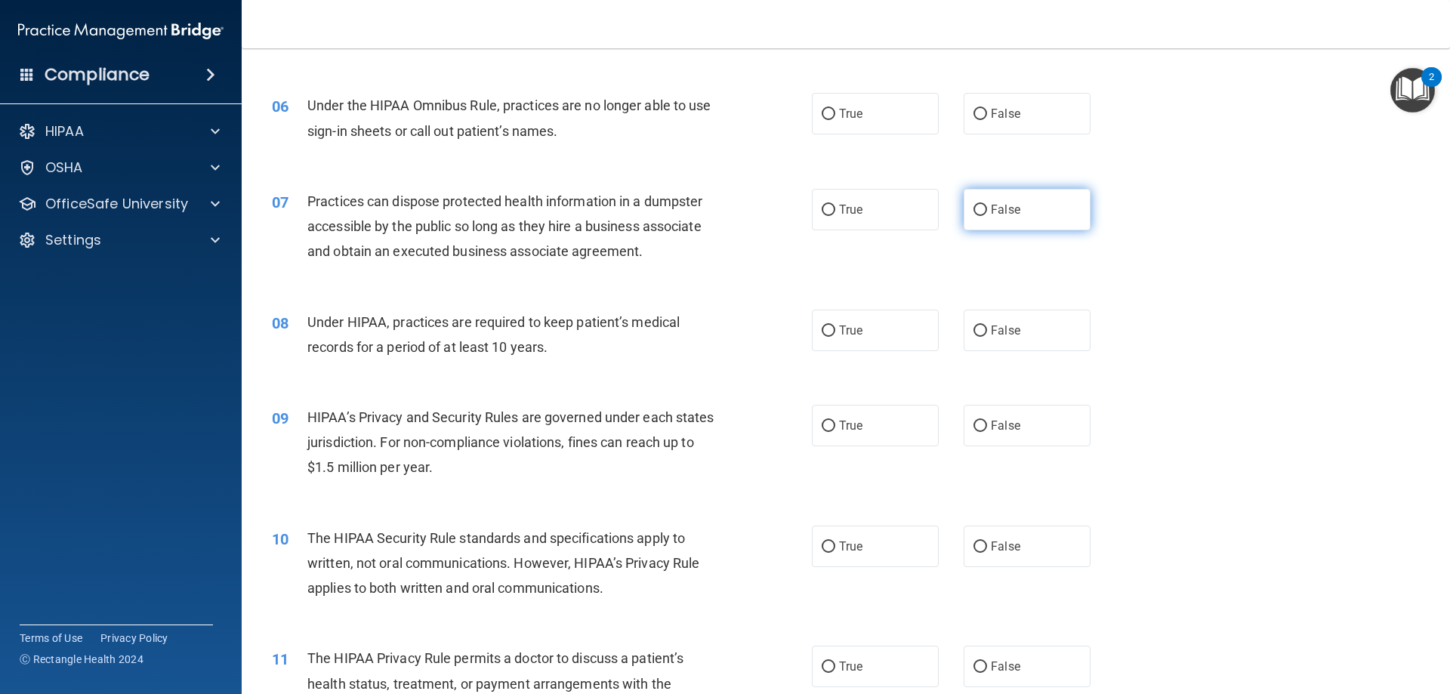
click at [1003, 211] on span "False" at bounding box center [1005, 209] width 29 height 14
click at [987, 211] on input "False" at bounding box center [980, 210] width 14 height 11
radio input "true"
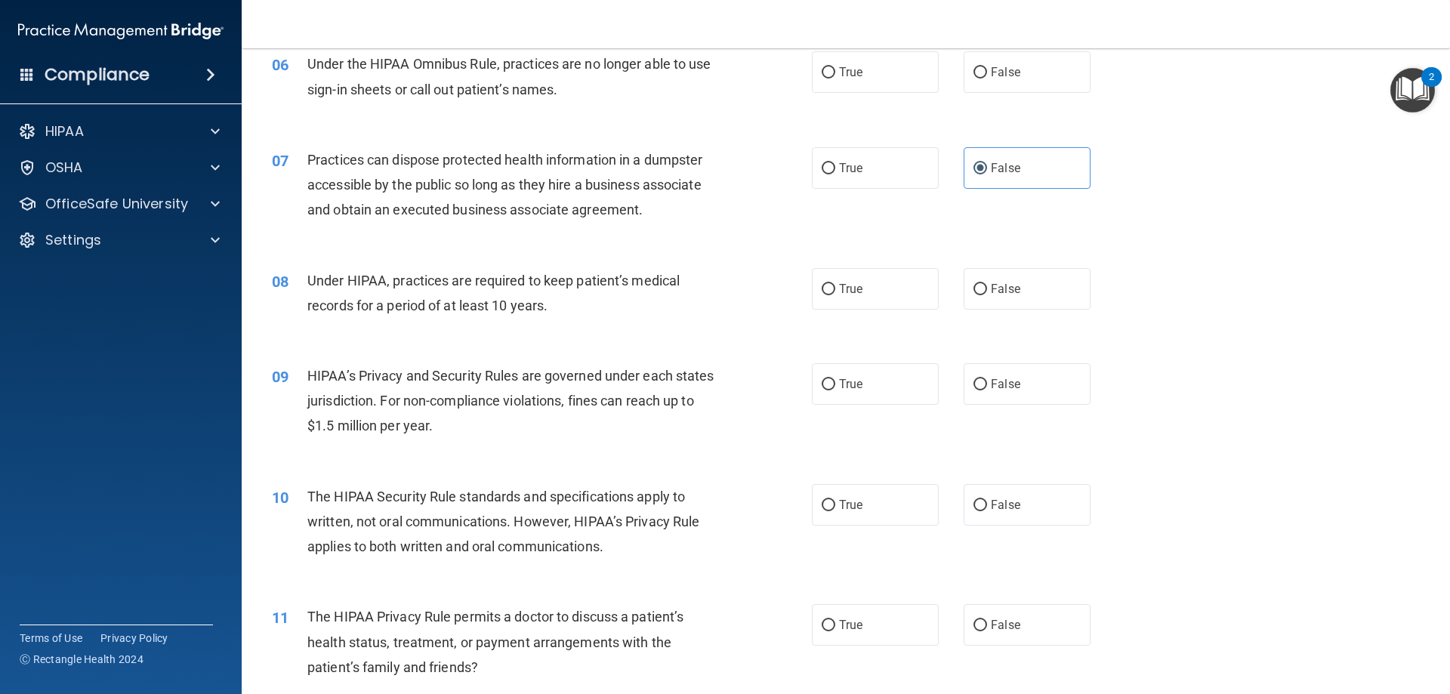
scroll to position [680, 0]
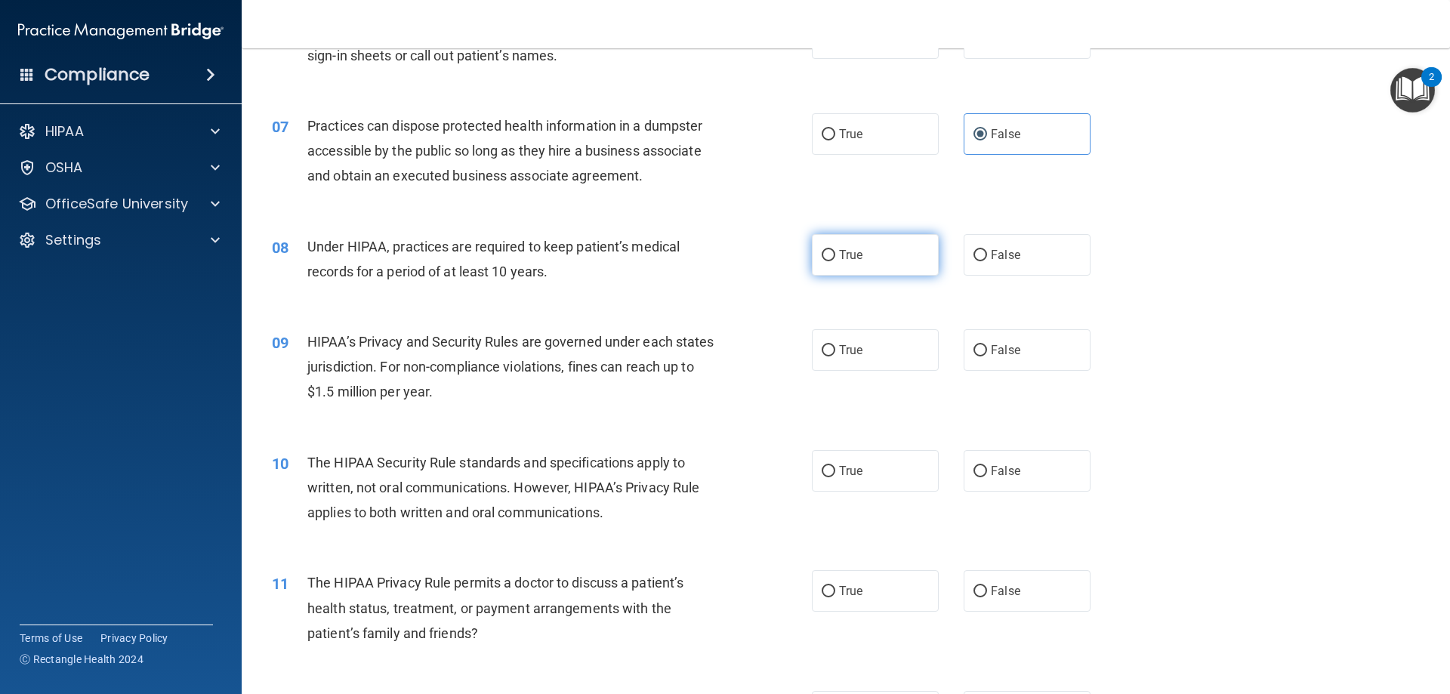
click at [872, 239] on label "True" at bounding box center [875, 255] width 127 height 42
click at [835, 250] on input "True" at bounding box center [828, 255] width 14 height 11
radio input "true"
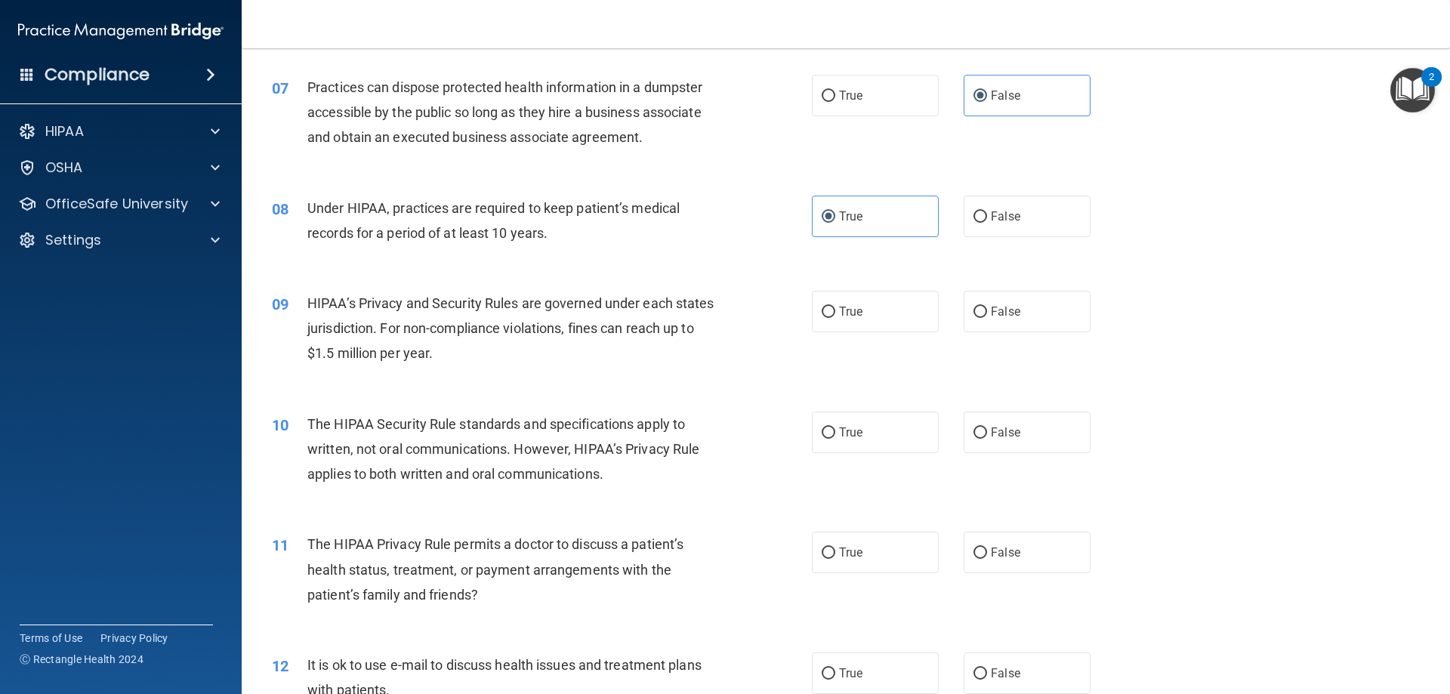
scroll to position [755, 0]
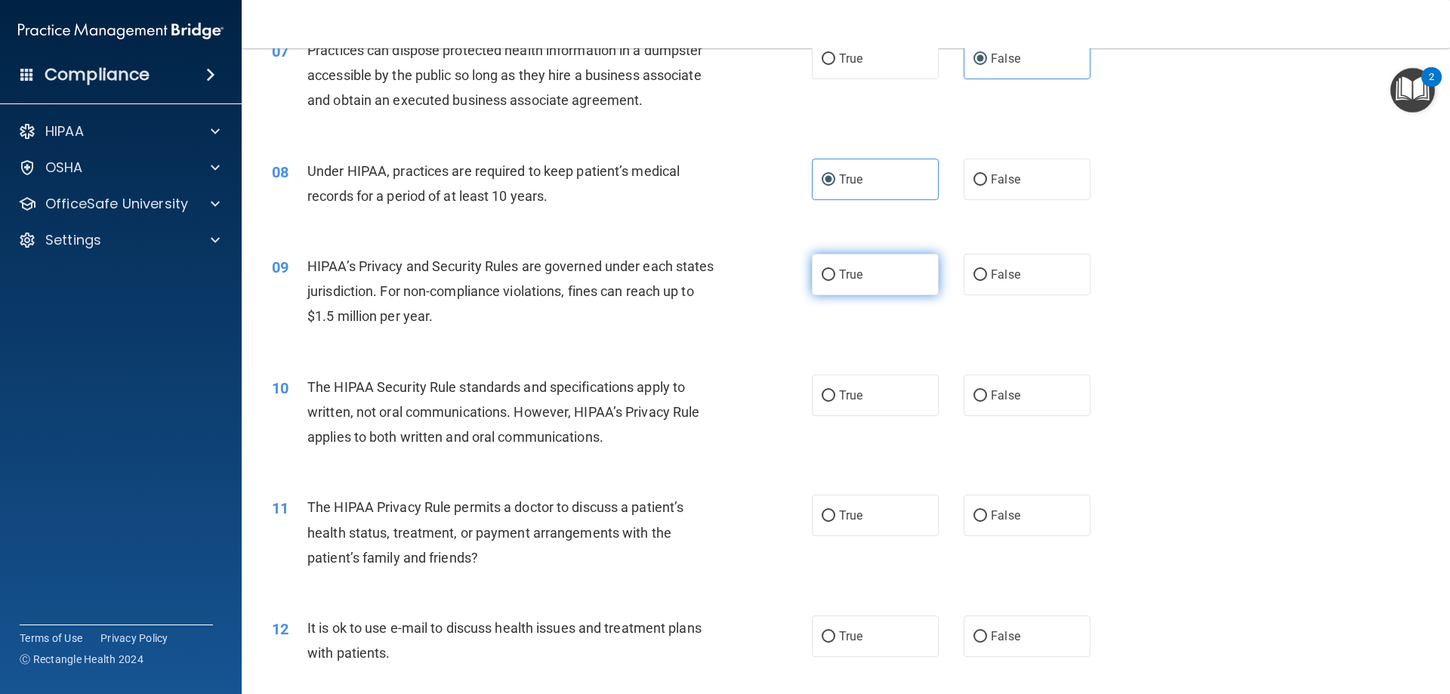
click at [846, 258] on label "True" at bounding box center [875, 275] width 127 height 42
click at [835, 270] on input "True" at bounding box center [828, 275] width 14 height 11
radio input "true"
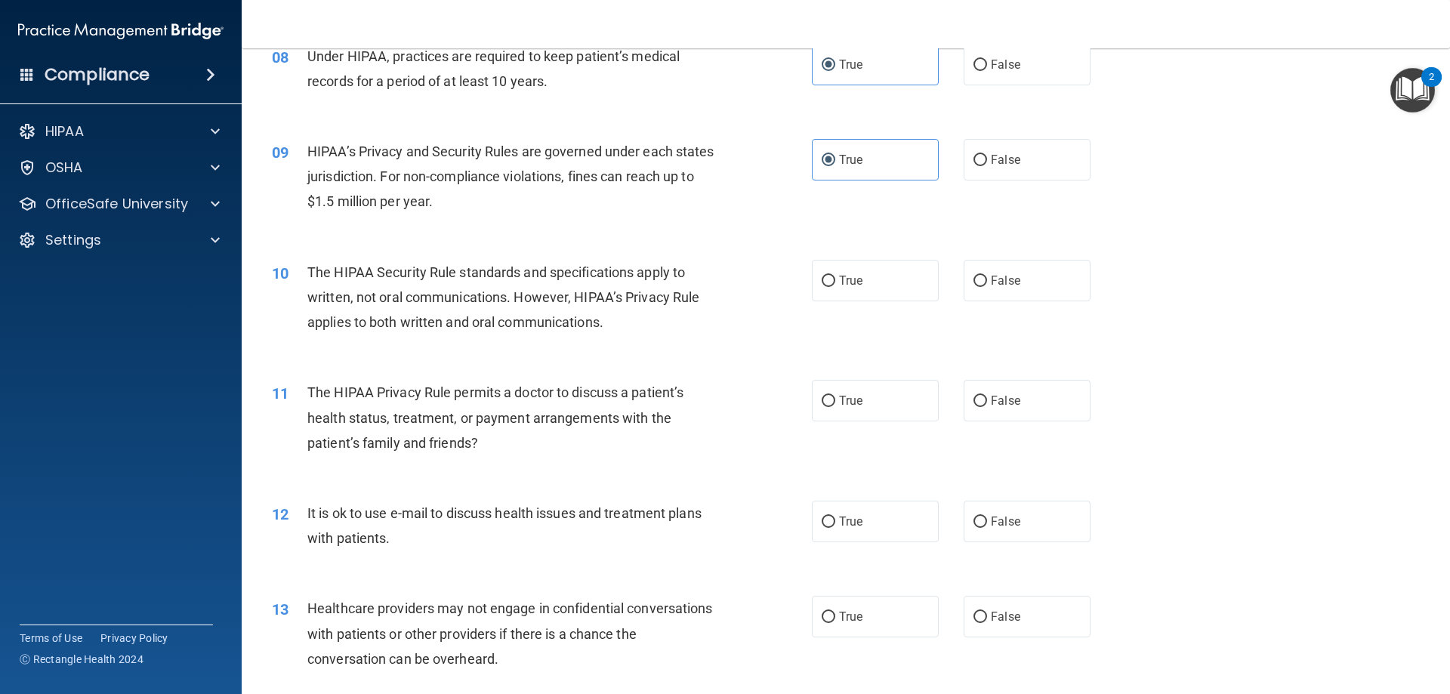
scroll to position [906, 0]
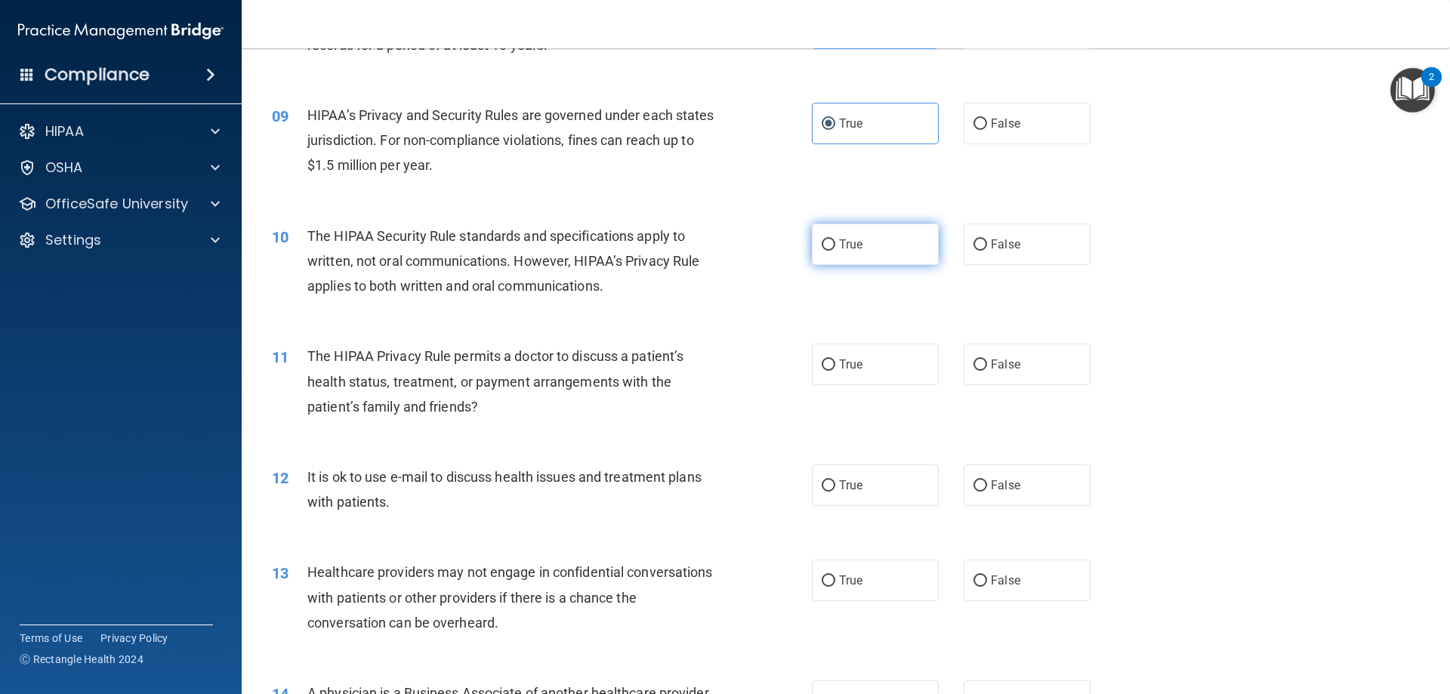
click at [843, 239] on span "True" at bounding box center [850, 244] width 23 height 14
click at [835, 239] on input "True" at bounding box center [828, 244] width 14 height 11
radio input "true"
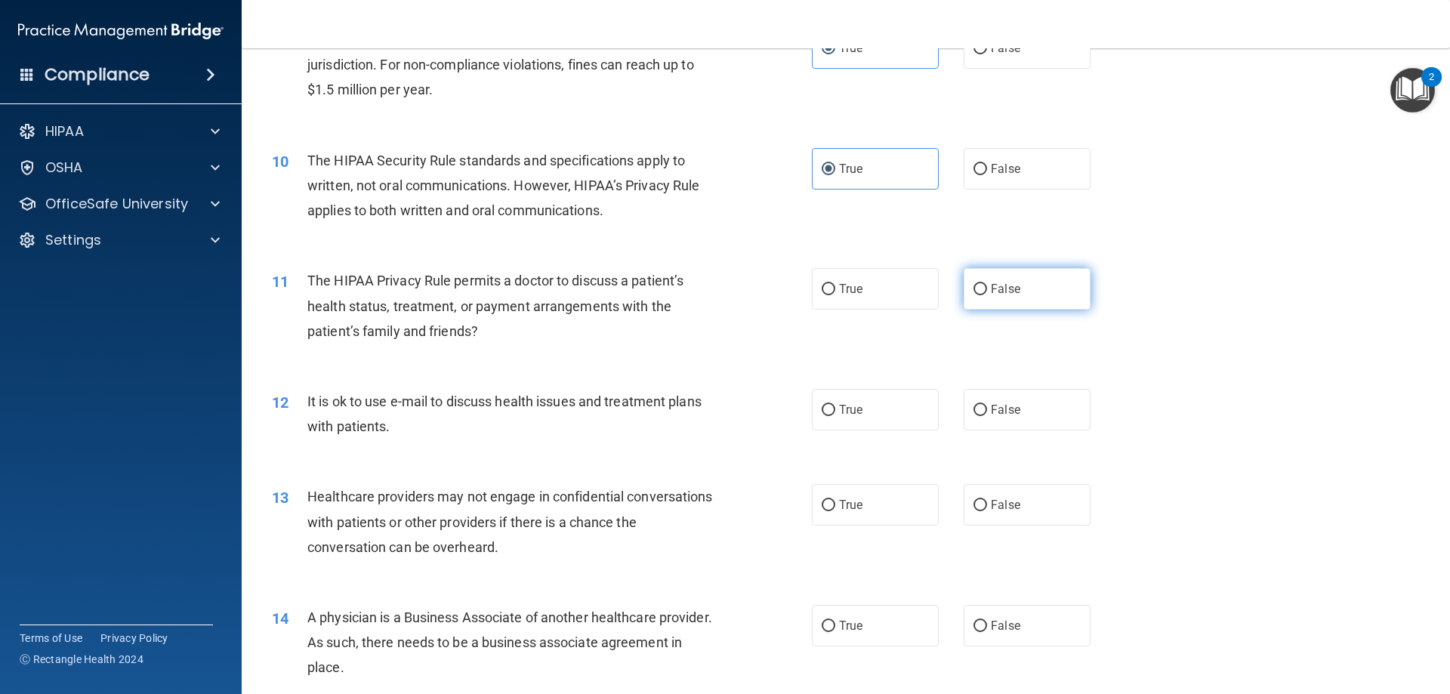
click at [1022, 277] on label "False" at bounding box center [1026, 289] width 127 height 42
click at [987, 284] on input "False" at bounding box center [980, 289] width 14 height 11
radio input "true"
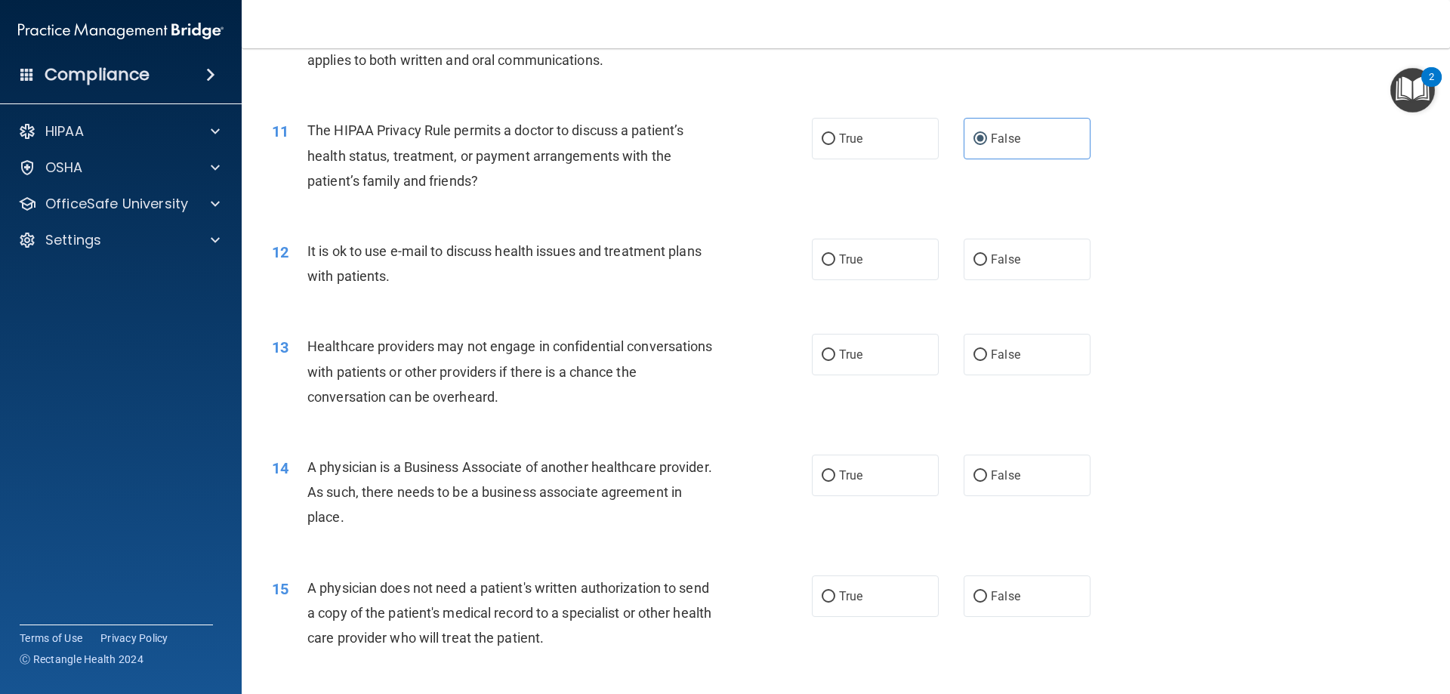
scroll to position [1133, 0]
click at [893, 261] on label "True" at bounding box center [875, 259] width 127 height 42
click at [835, 261] on input "True" at bounding box center [828, 259] width 14 height 11
radio input "true"
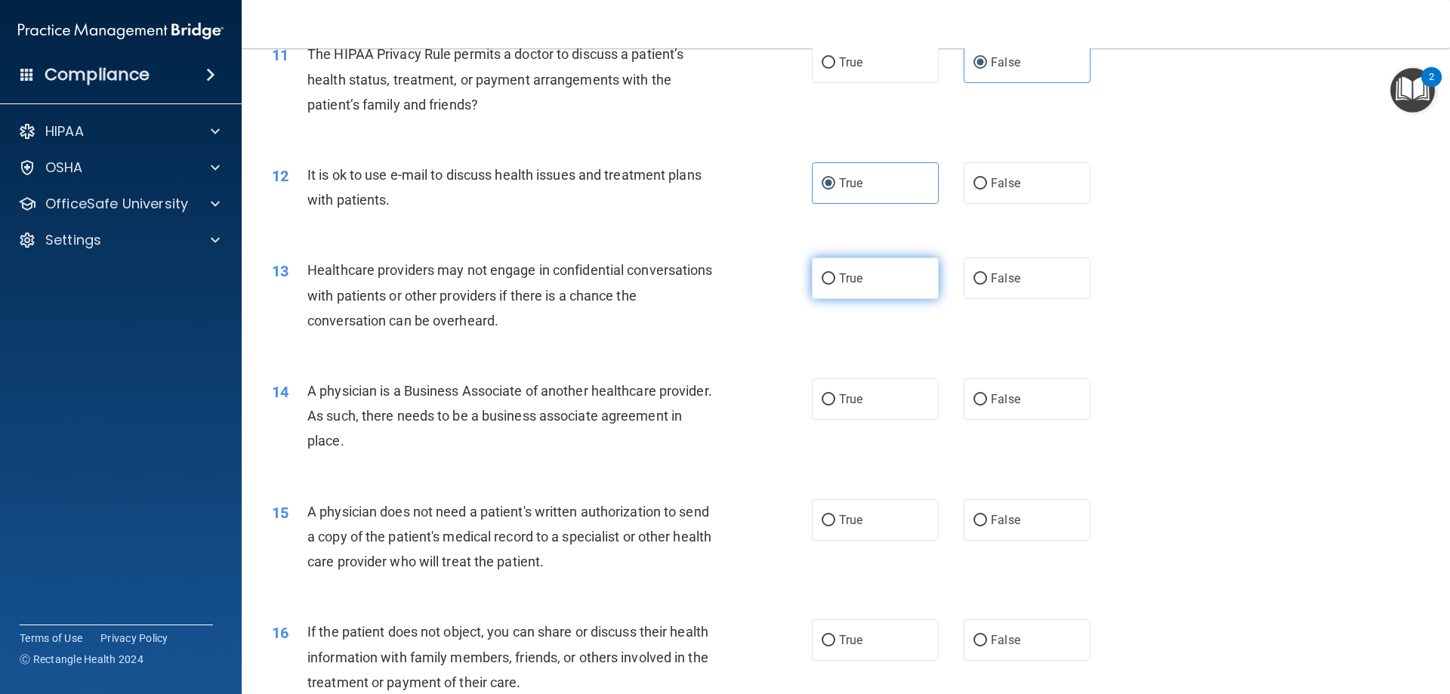
click at [846, 273] on span "True" at bounding box center [850, 278] width 23 height 14
click at [835, 273] on input "True" at bounding box center [828, 278] width 14 height 11
radio input "true"
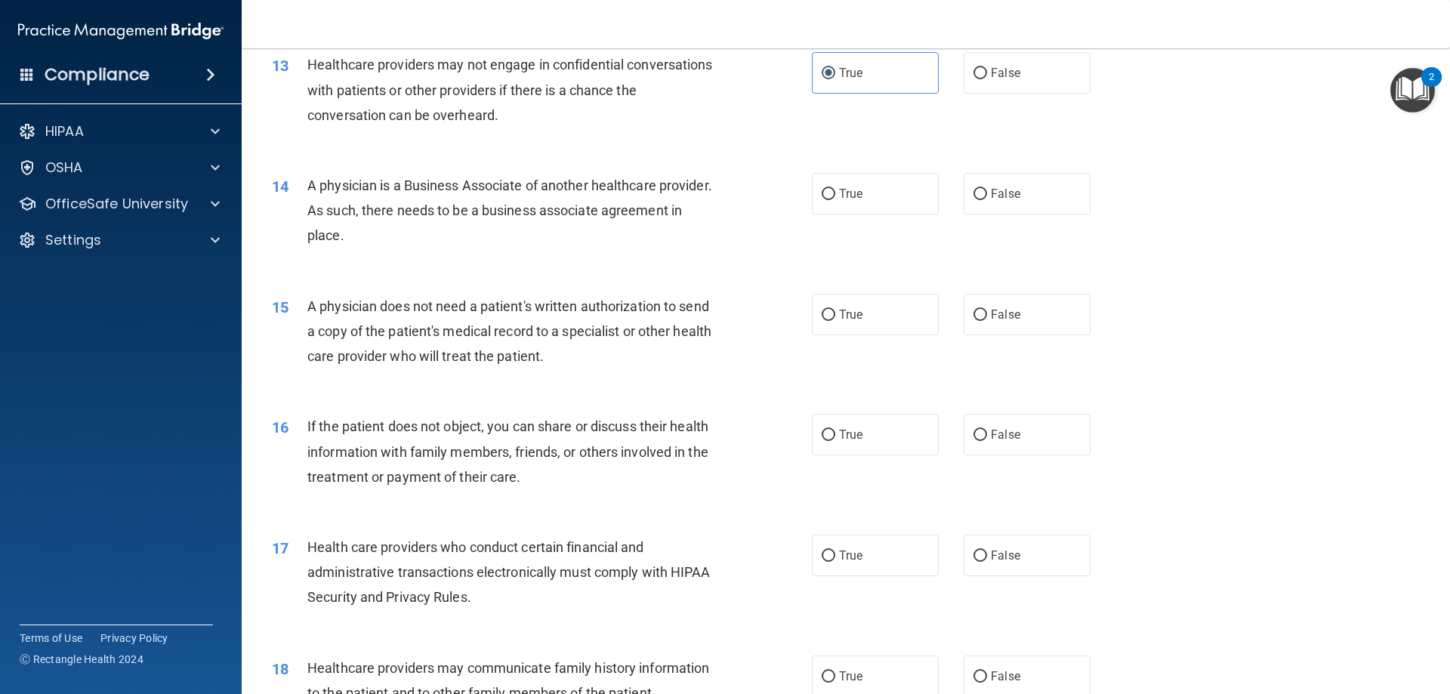
scroll to position [1435, 0]
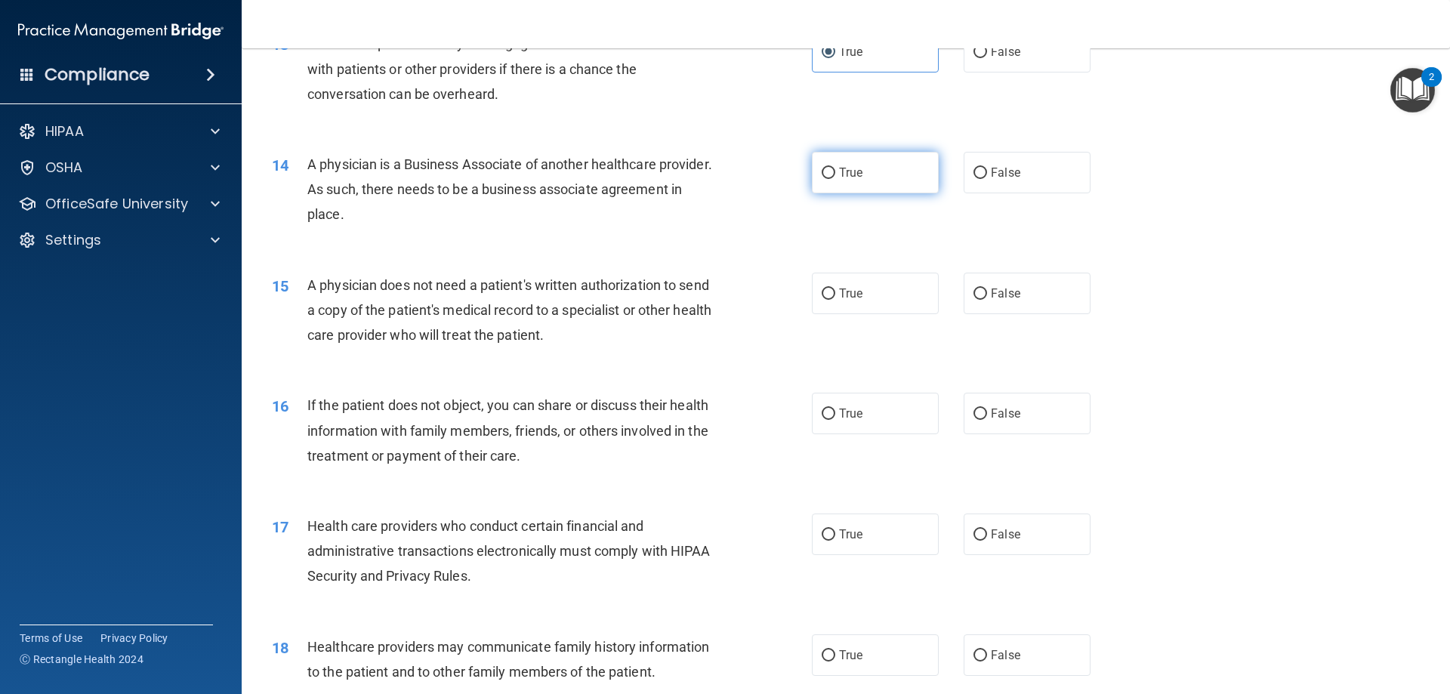
click at [846, 172] on span "True" at bounding box center [850, 172] width 23 height 14
click at [835, 172] on input "True" at bounding box center [828, 173] width 14 height 11
radio input "true"
click at [997, 277] on label "False" at bounding box center [1026, 294] width 127 height 42
click at [987, 288] on input "False" at bounding box center [980, 293] width 14 height 11
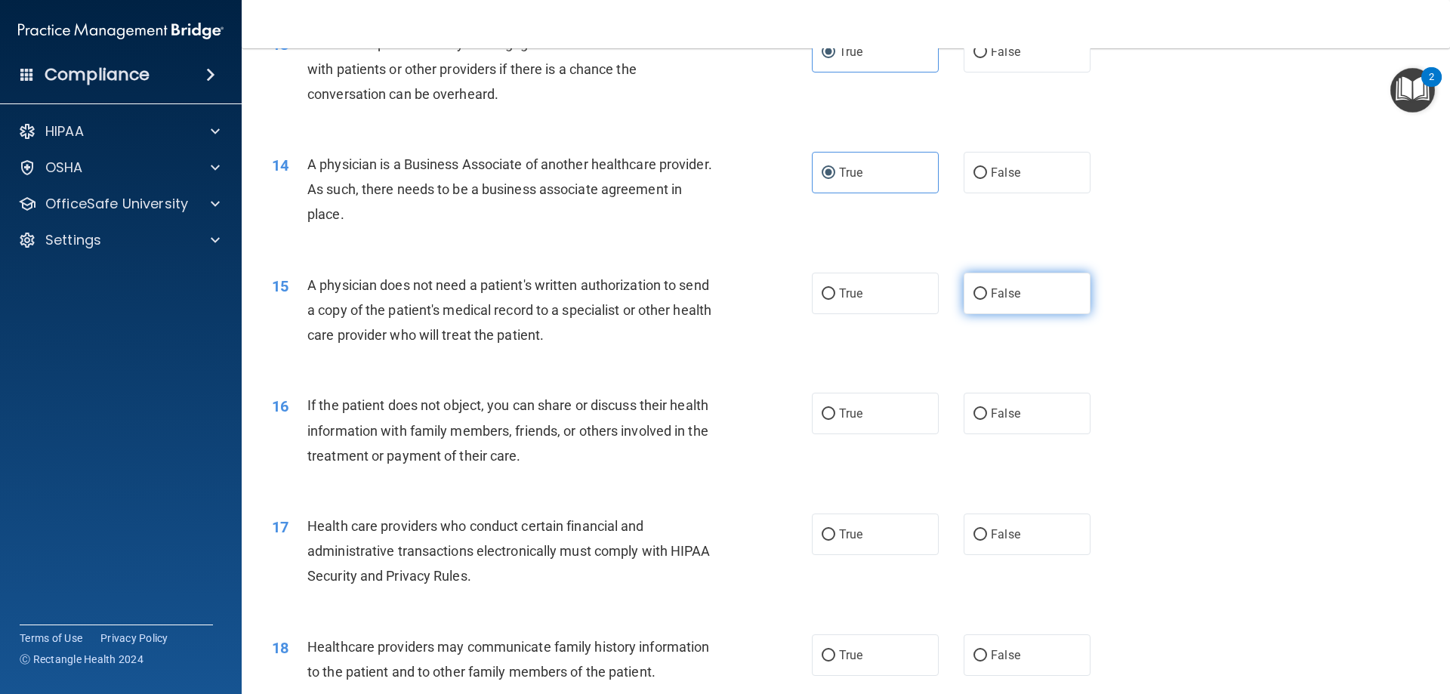
radio input "true"
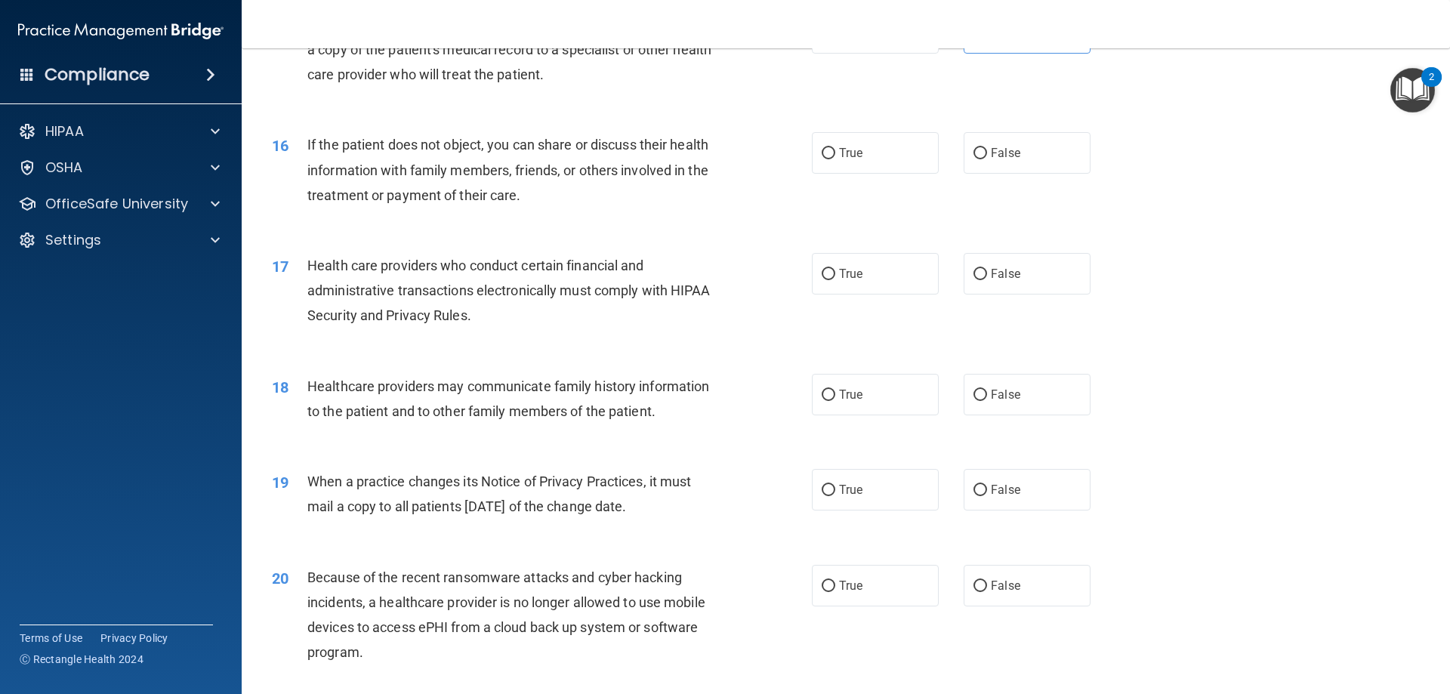
scroll to position [1661, 0]
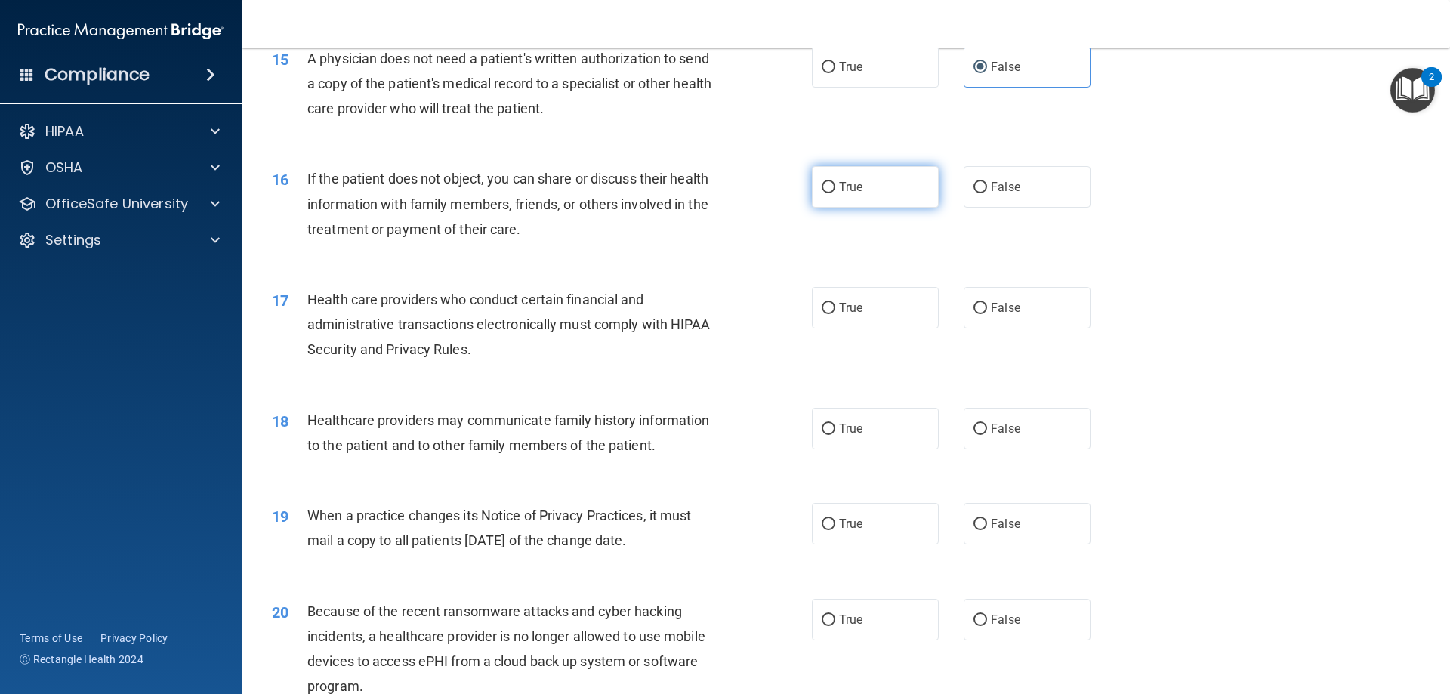
click at [843, 197] on label "True" at bounding box center [875, 187] width 127 height 42
click at [835, 193] on input "True" at bounding box center [828, 187] width 14 height 11
radio input "true"
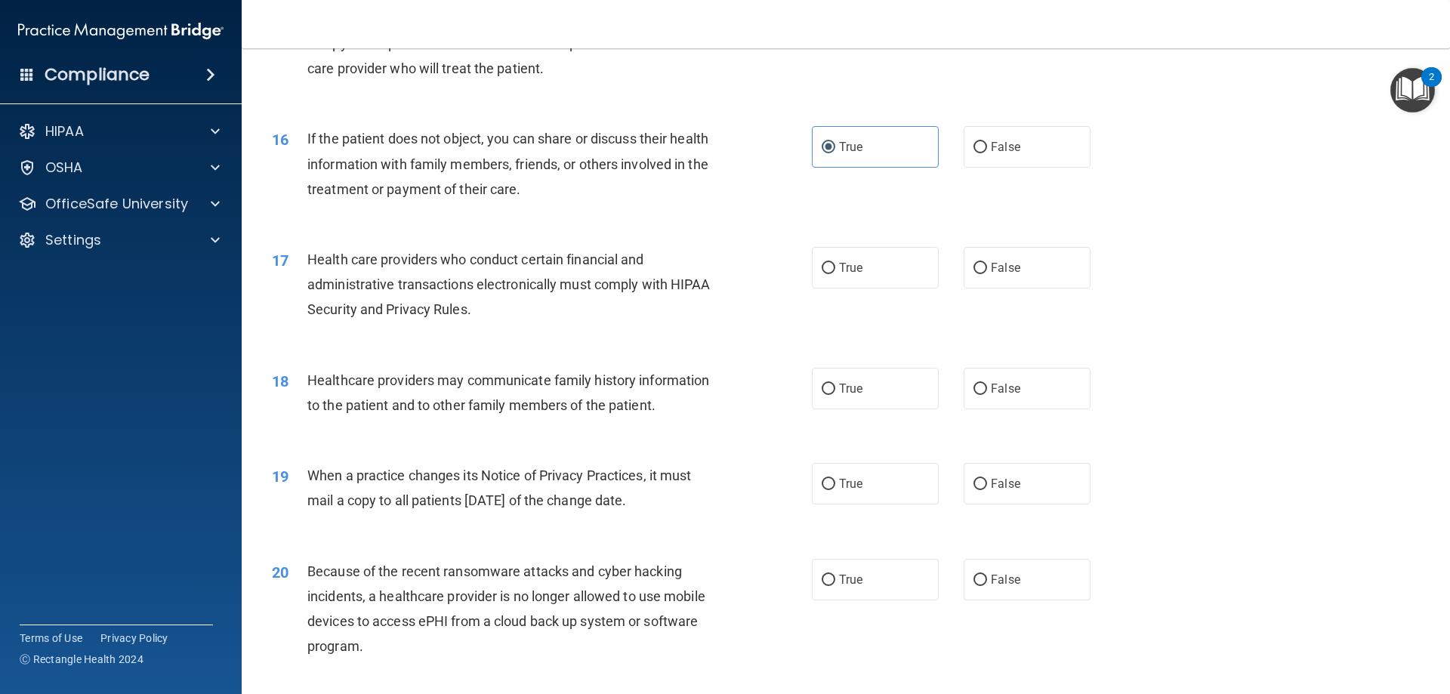
scroll to position [1737, 0]
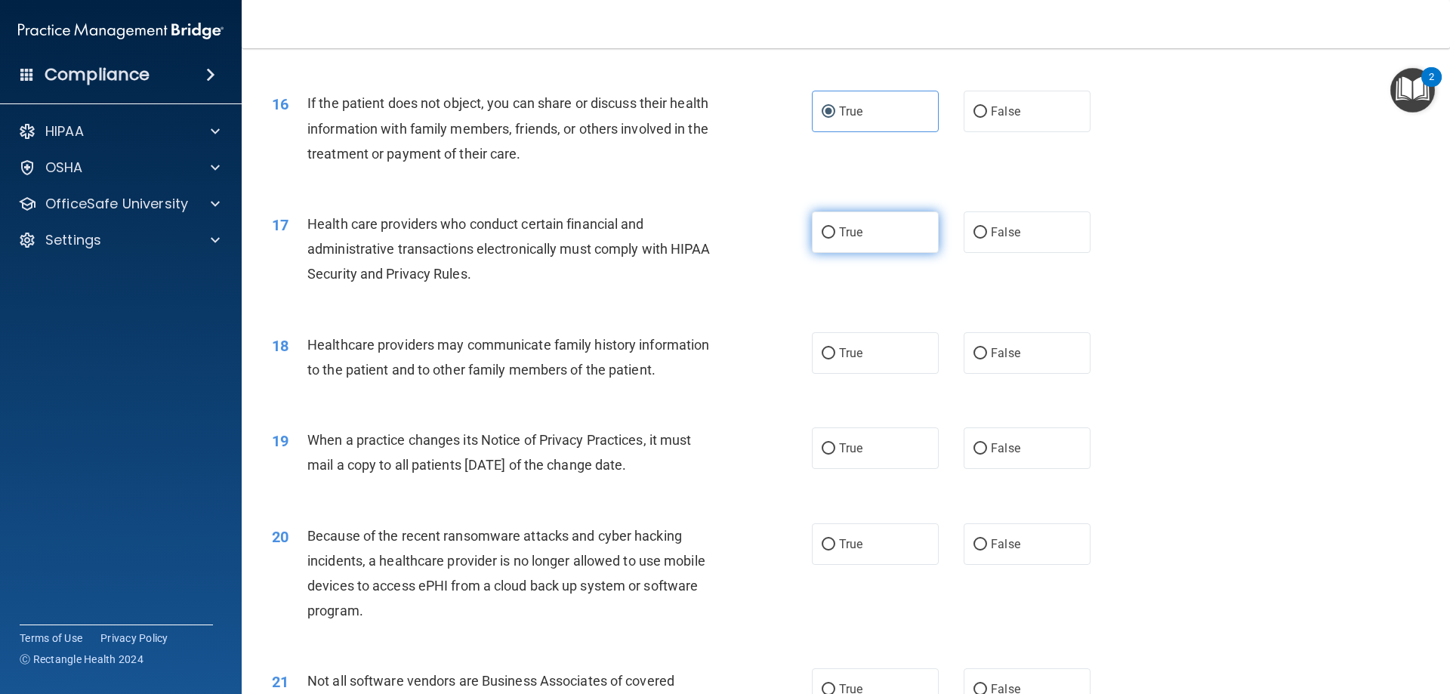
click at [835, 241] on label "True" at bounding box center [875, 232] width 127 height 42
click at [835, 239] on input "True" at bounding box center [828, 232] width 14 height 11
radio input "true"
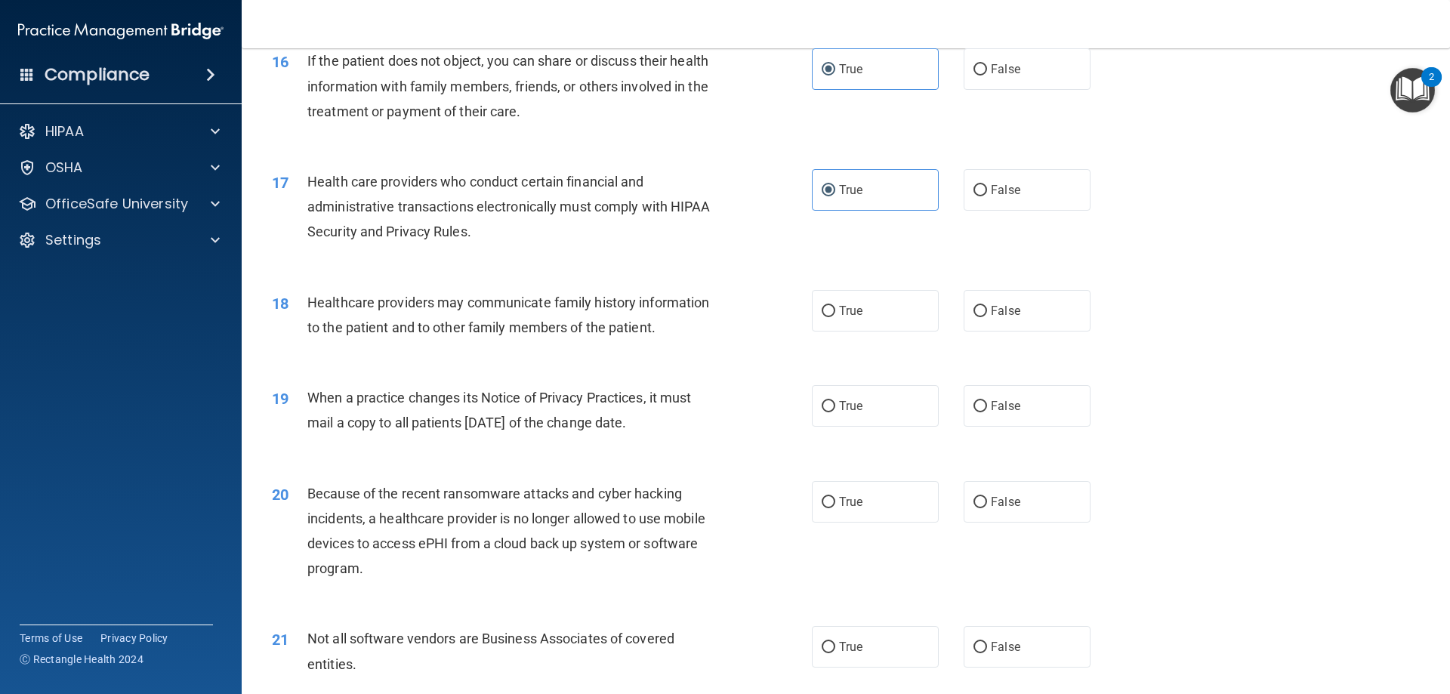
scroll to position [1812, 0]
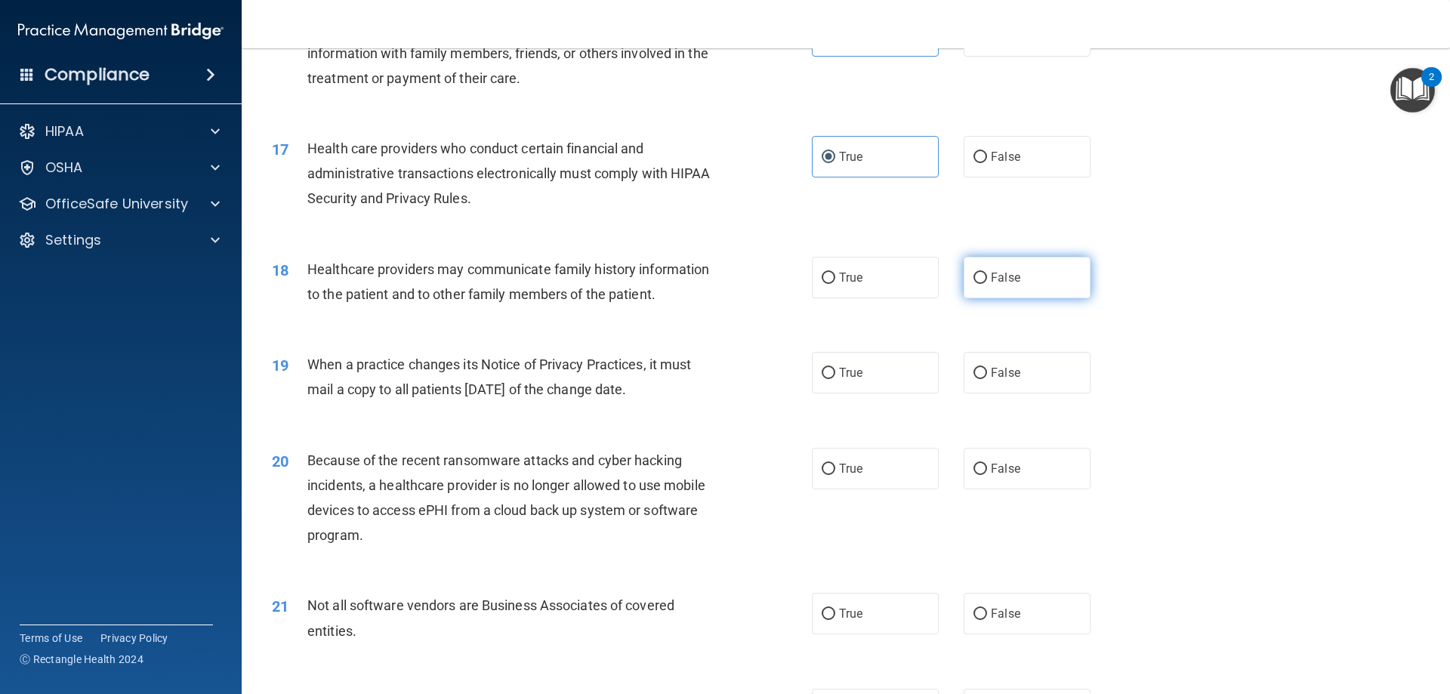
click at [1012, 265] on label "False" at bounding box center [1026, 278] width 127 height 42
click at [987, 273] on input "False" at bounding box center [980, 278] width 14 height 11
radio input "true"
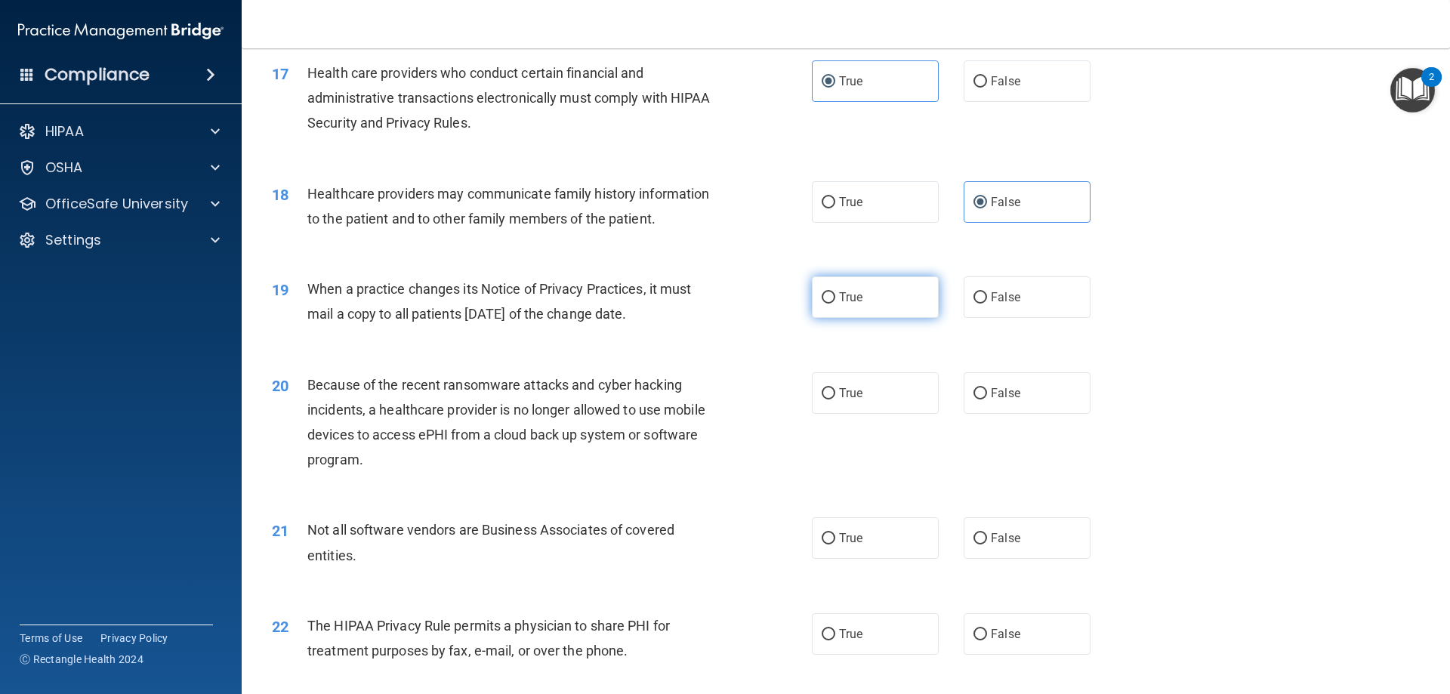
click at [852, 279] on label "True" at bounding box center [875, 297] width 127 height 42
click at [835, 292] on input "True" at bounding box center [828, 297] width 14 height 11
radio input "true"
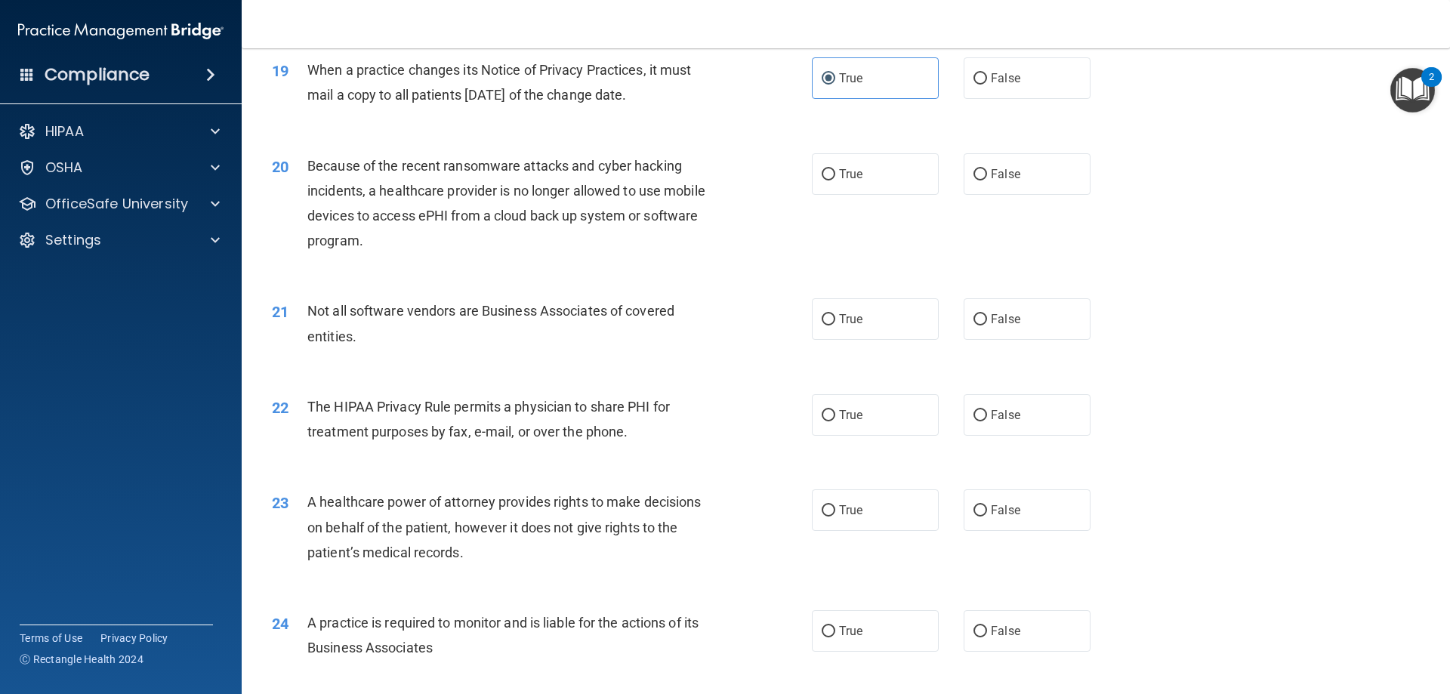
scroll to position [2114, 0]
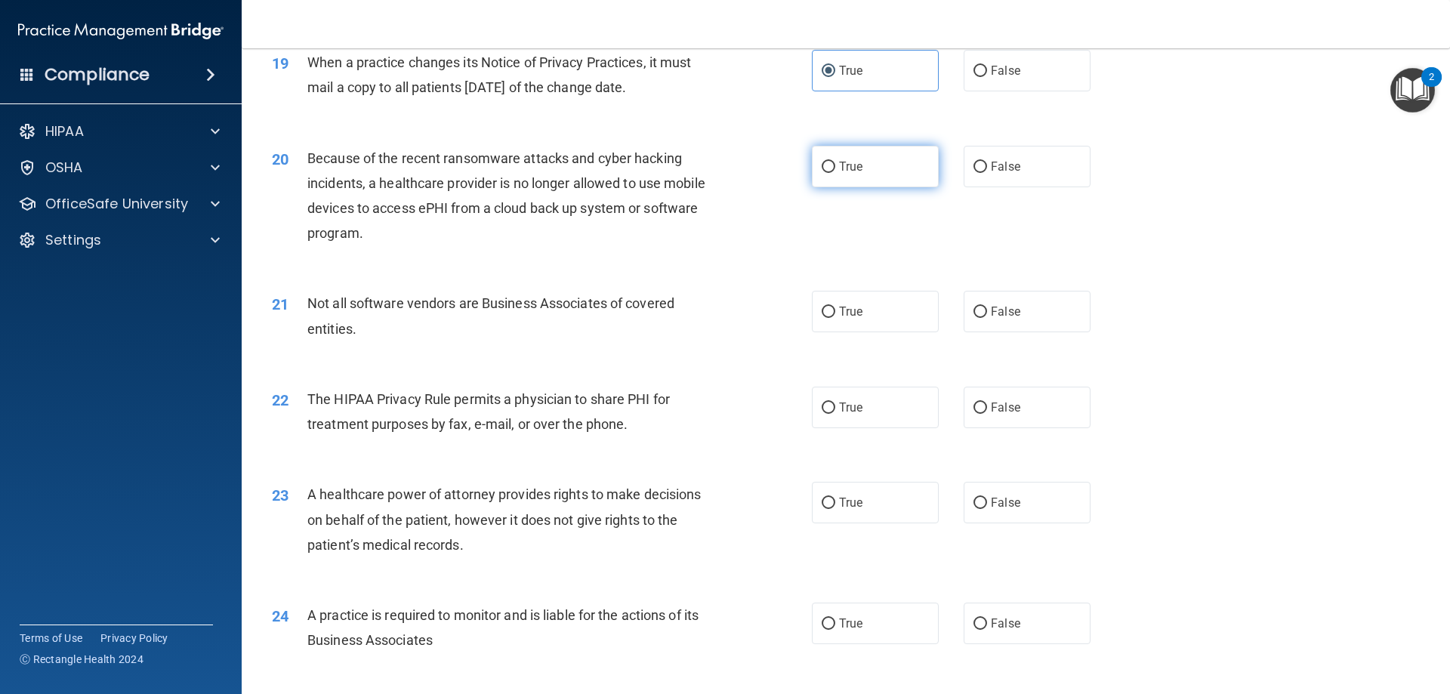
click at [904, 171] on label "True" at bounding box center [875, 167] width 127 height 42
click at [835, 171] on input "True" at bounding box center [828, 167] width 14 height 11
radio input "true"
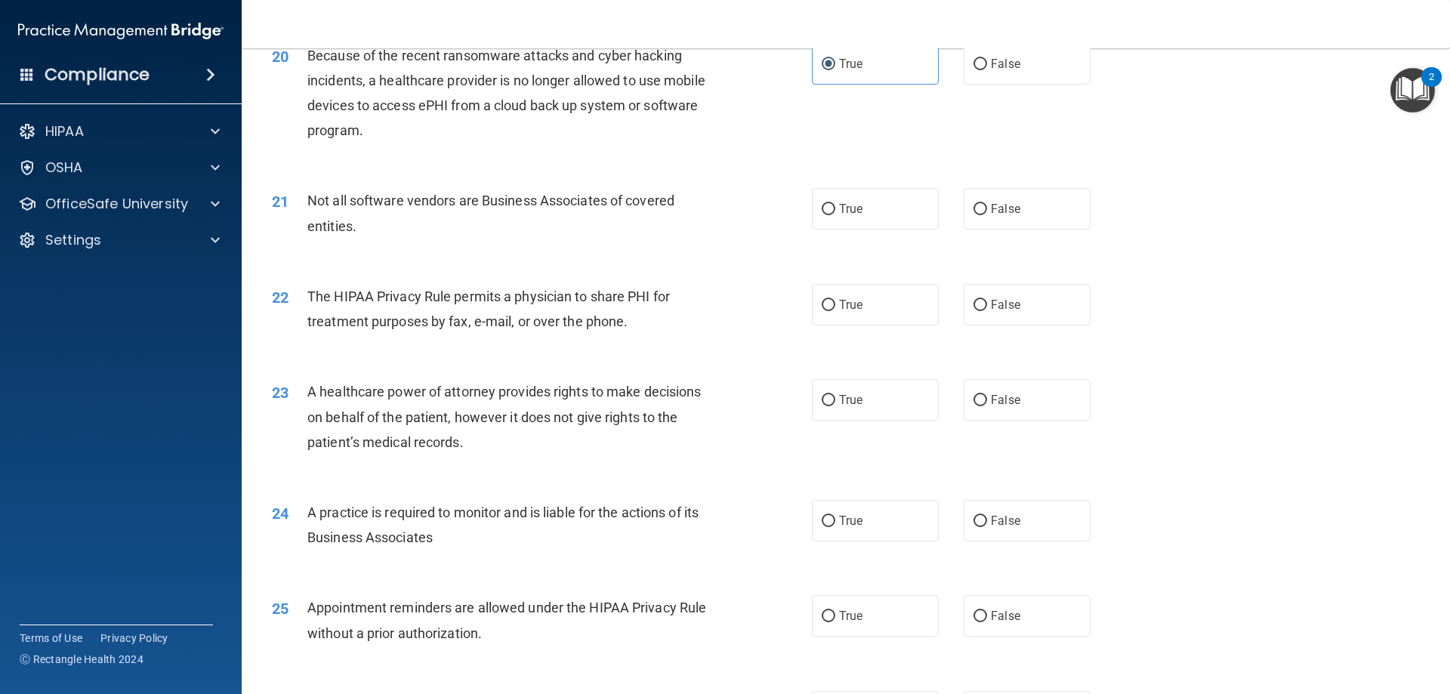
scroll to position [2292, 0]
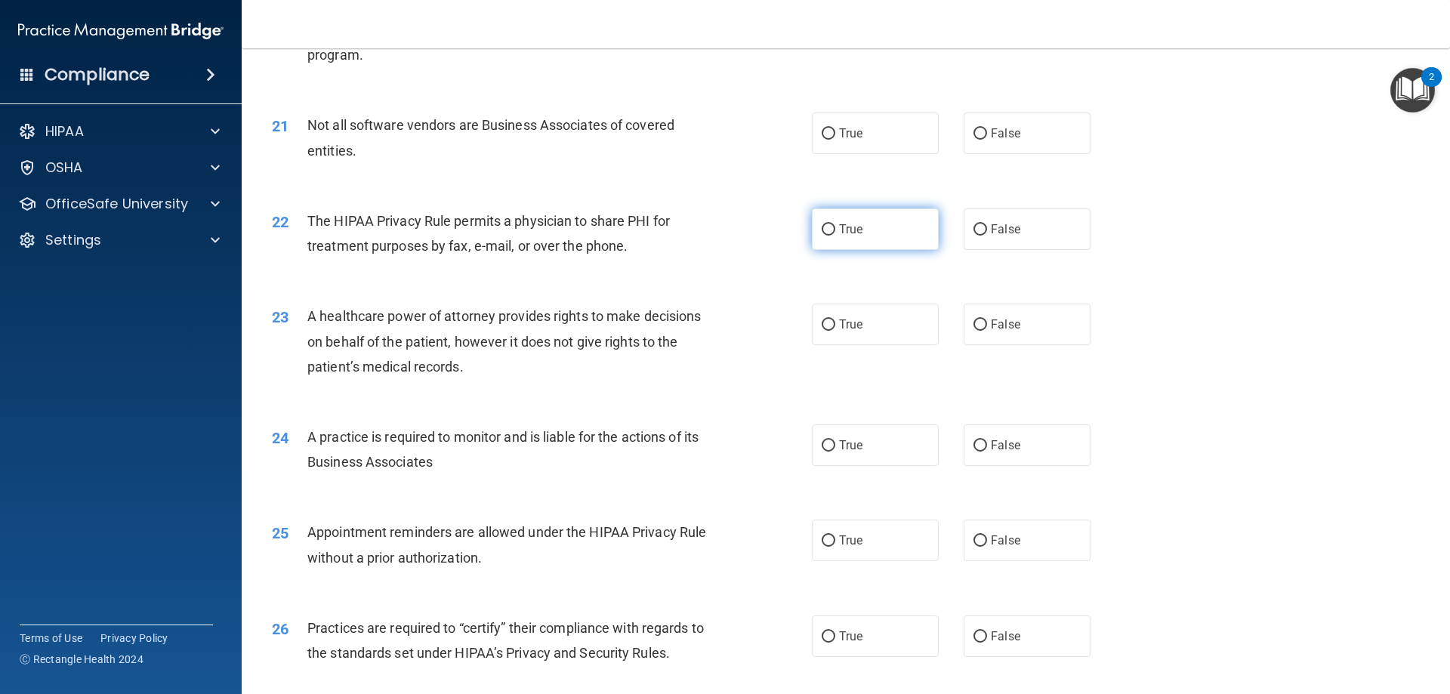
click at [874, 229] on label "True" at bounding box center [875, 229] width 127 height 42
click at [835, 229] on input "True" at bounding box center [828, 229] width 14 height 11
radio input "true"
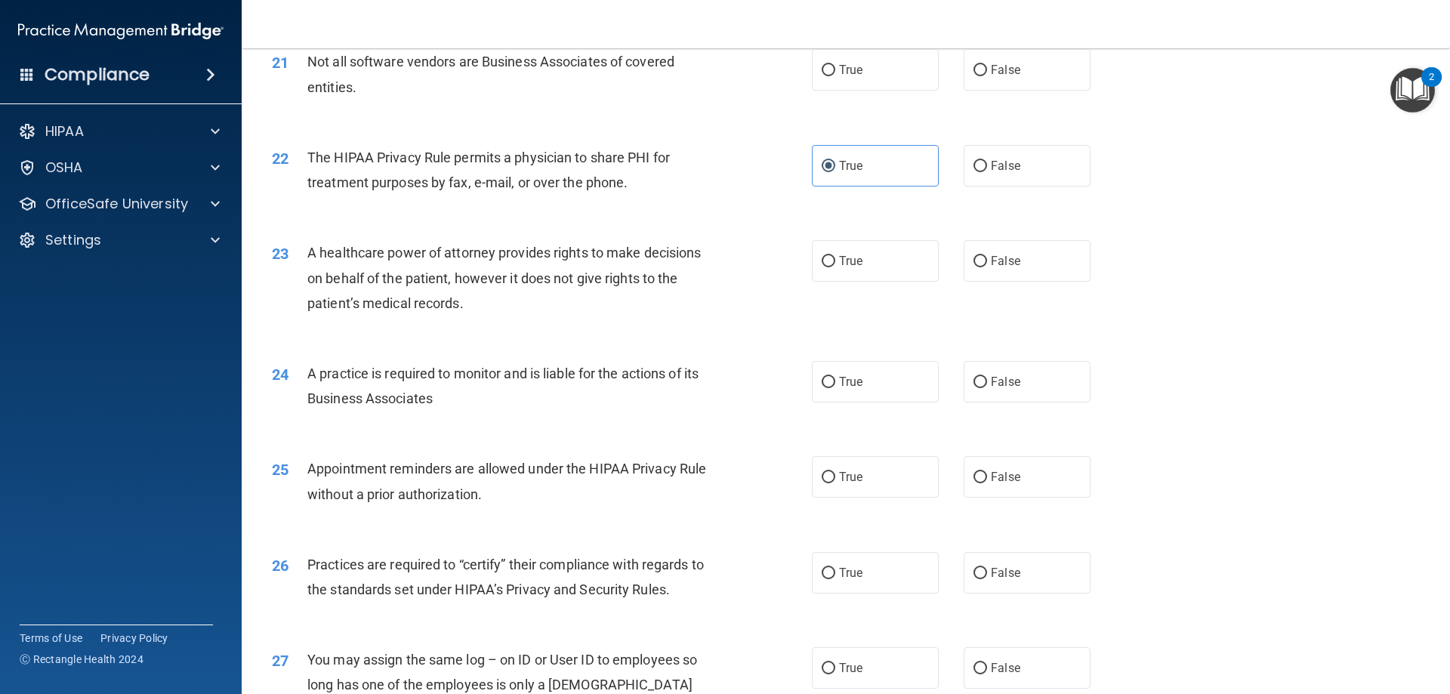
scroll to position [2443, 0]
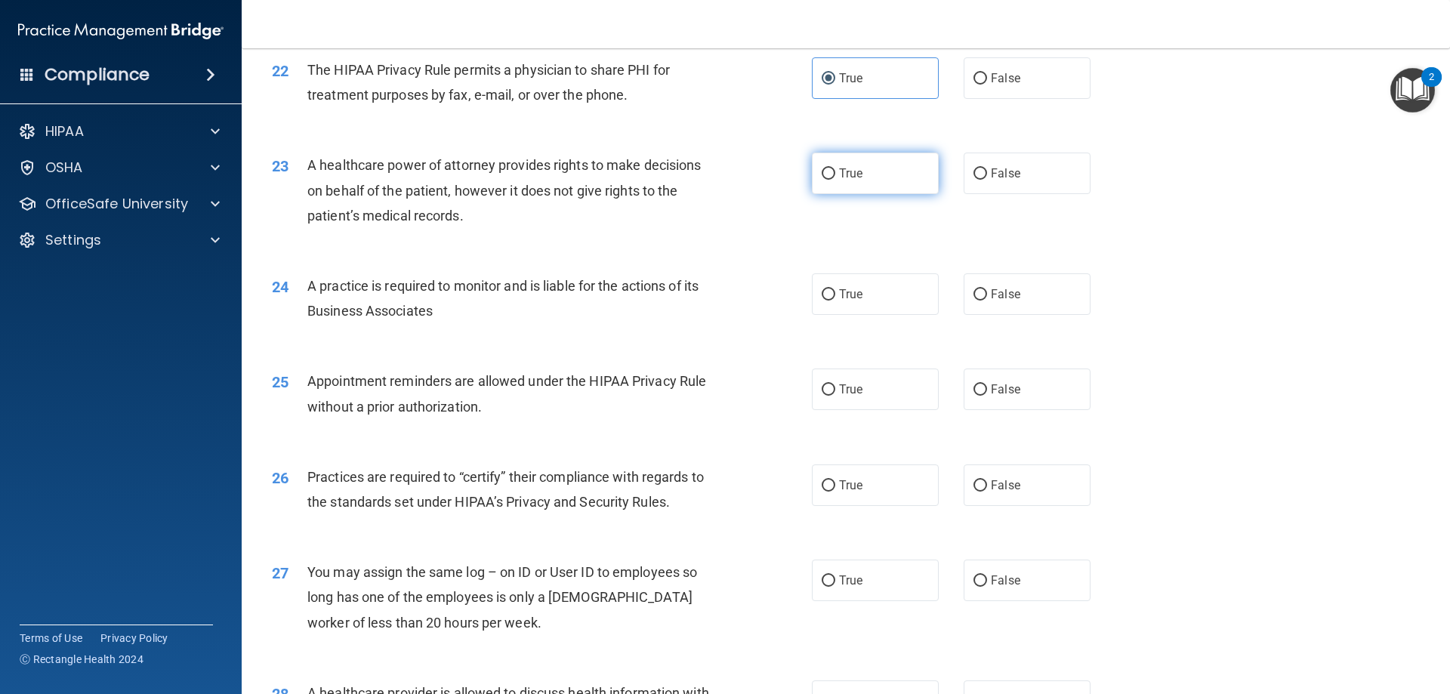
click at [854, 176] on span "True" at bounding box center [850, 173] width 23 height 14
click at [835, 176] on input "True" at bounding box center [828, 173] width 14 height 11
radio input "true"
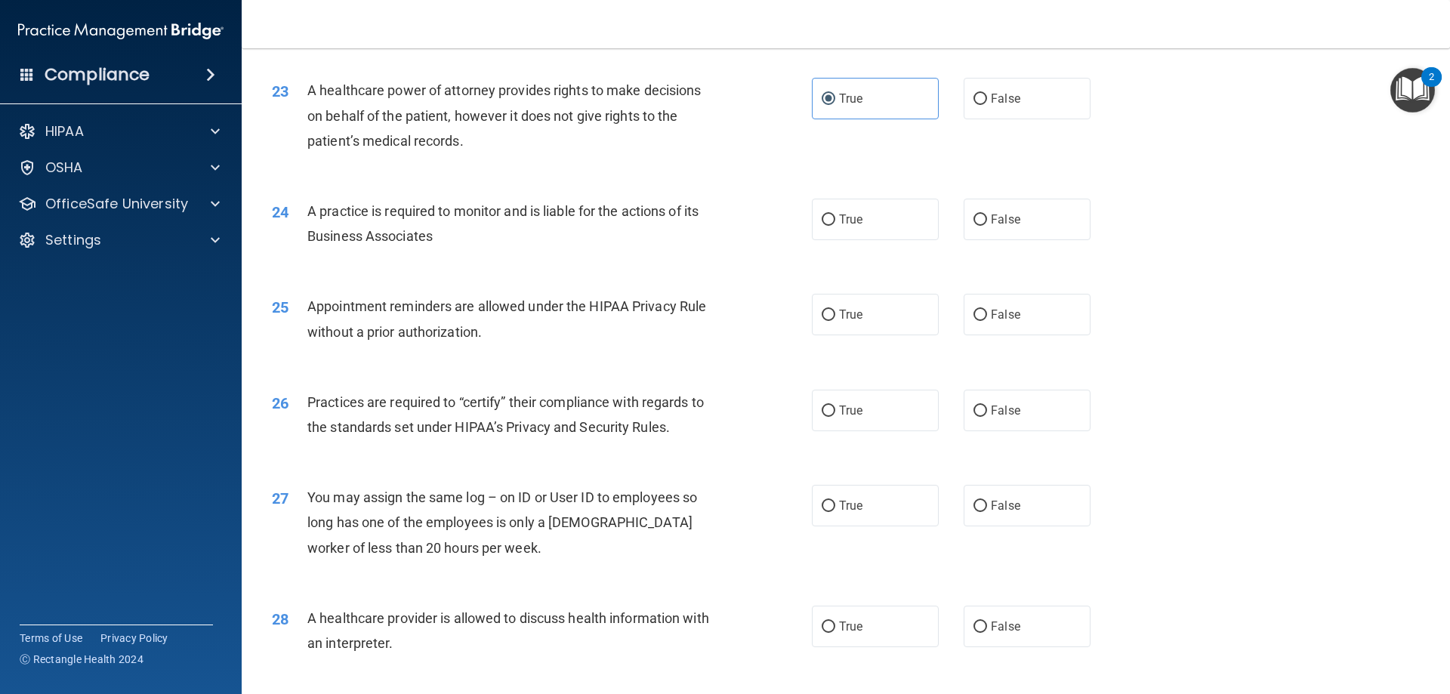
scroll to position [2519, 0]
click at [821, 236] on label "True" at bounding box center [875, 219] width 127 height 42
click at [821, 225] on input "True" at bounding box center [828, 219] width 14 height 11
radio input "true"
click at [871, 320] on label "True" at bounding box center [875, 314] width 127 height 42
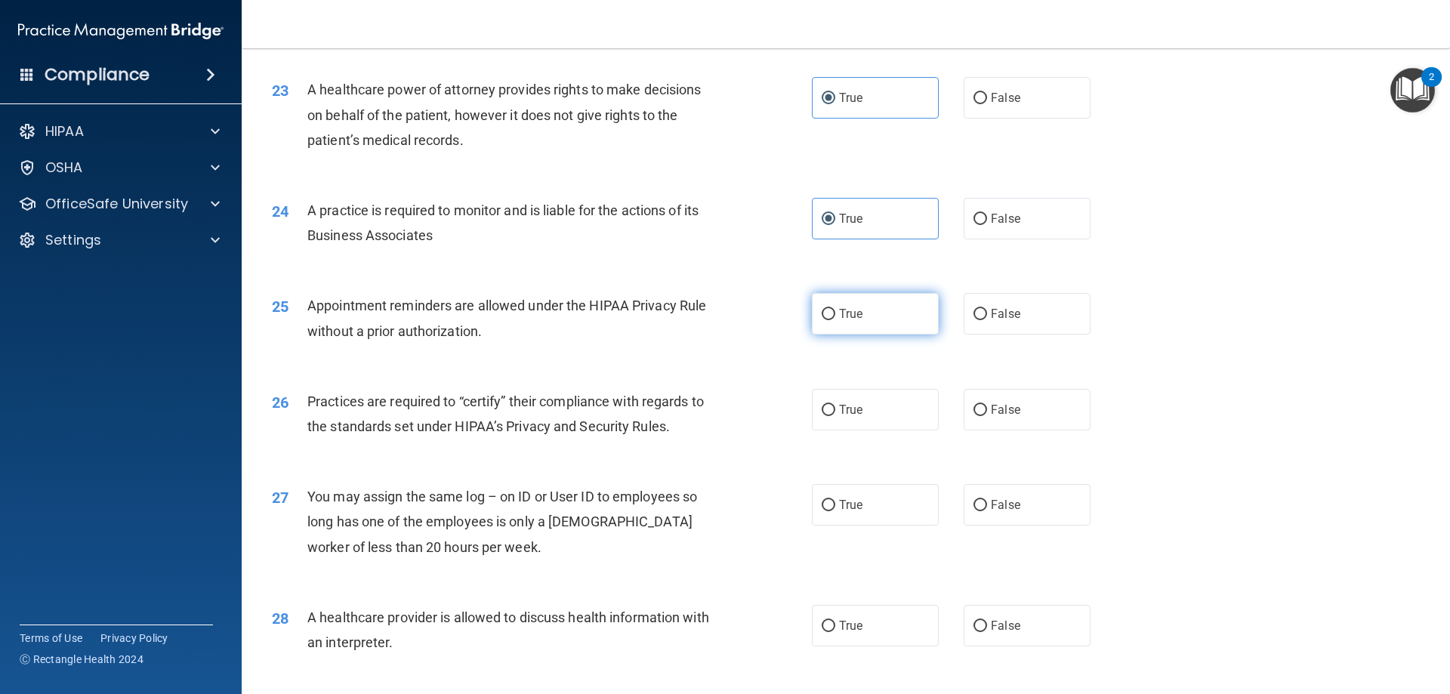
click at [835, 320] on input "True" at bounding box center [828, 314] width 14 height 11
radio input "true"
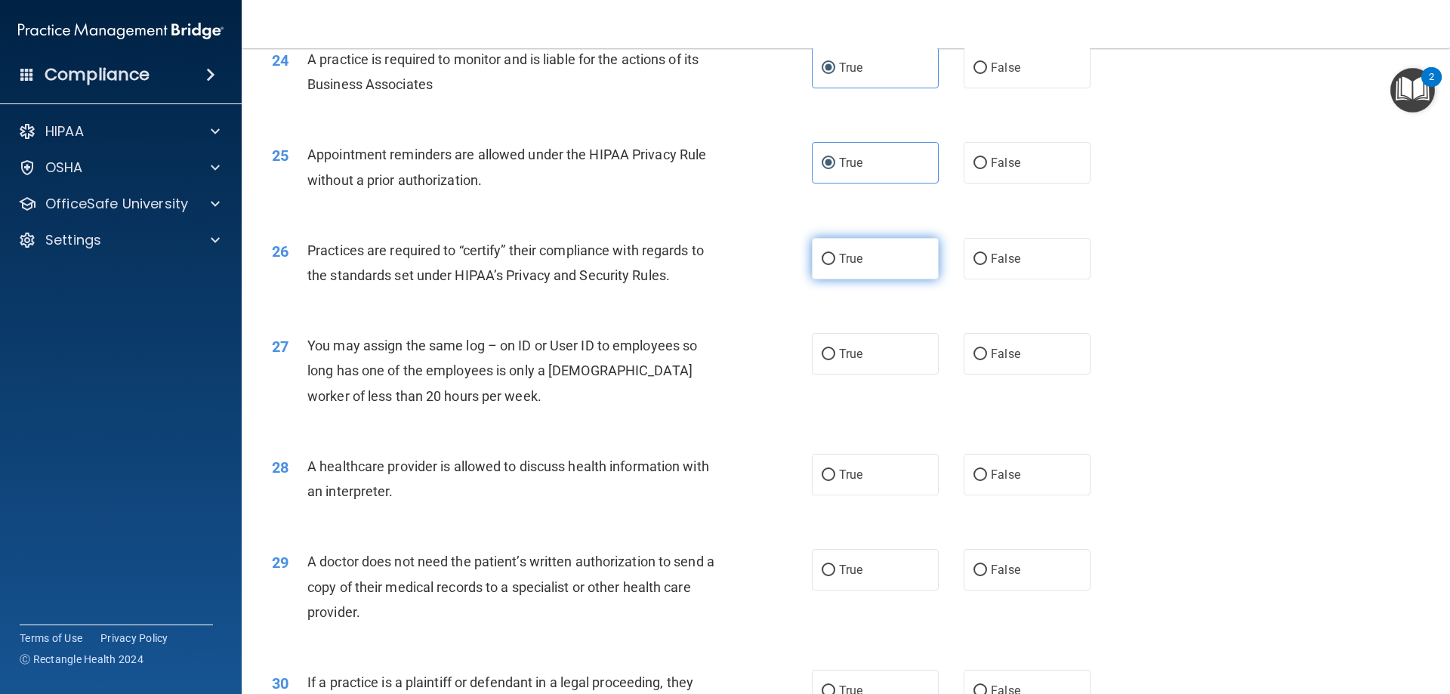
click at [812, 268] on label "True" at bounding box center [875, 259] width 127 height 42
click at [821, 265] on input "True" at bounding box center [828, 259] width 14 height 11
radio input "true"
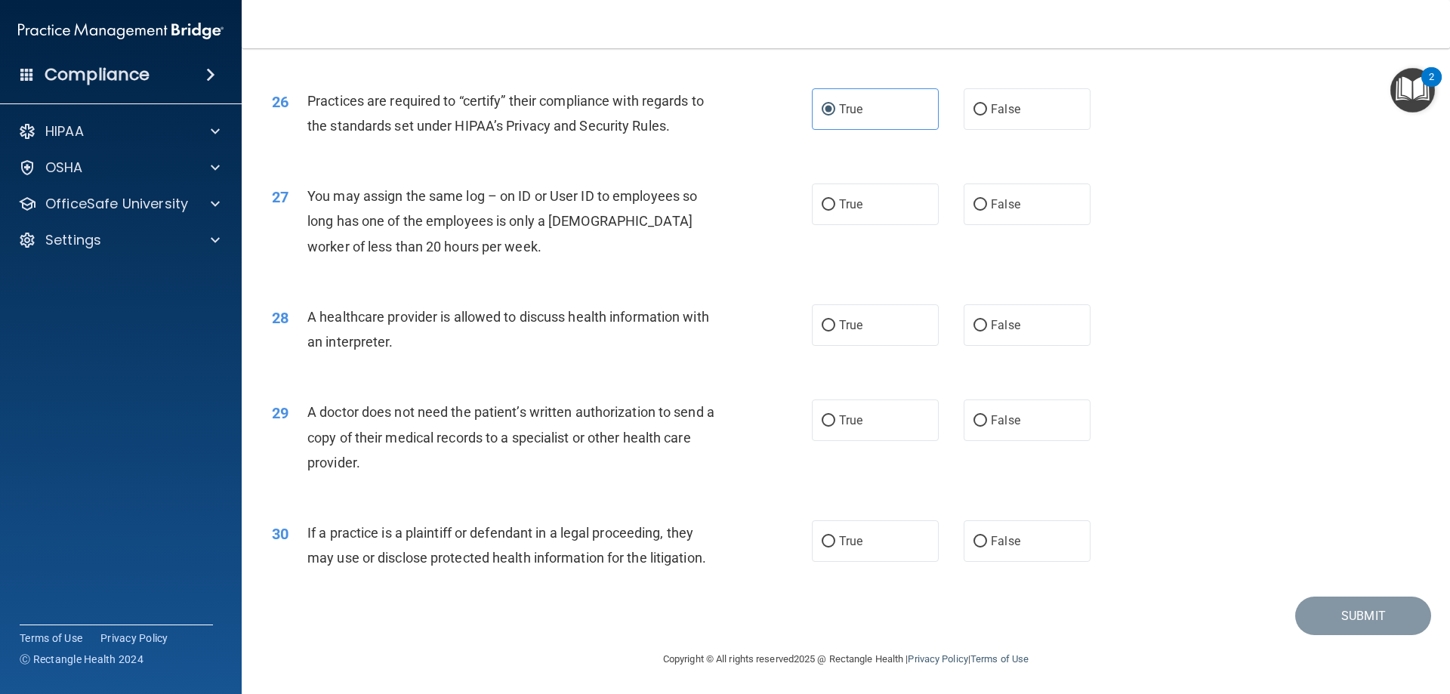
scroll to position [2821, 0]
click at [1003, 186] on label "False" at bounding box center [1026, 203] width 127 height 42
click at [987, 198] on input "False" at bounding box center [980, 203] width 14 height 11
radio input "true"
click at [1025, 416] on label "False" at bounding box center [1026, 419] width 127 height 42
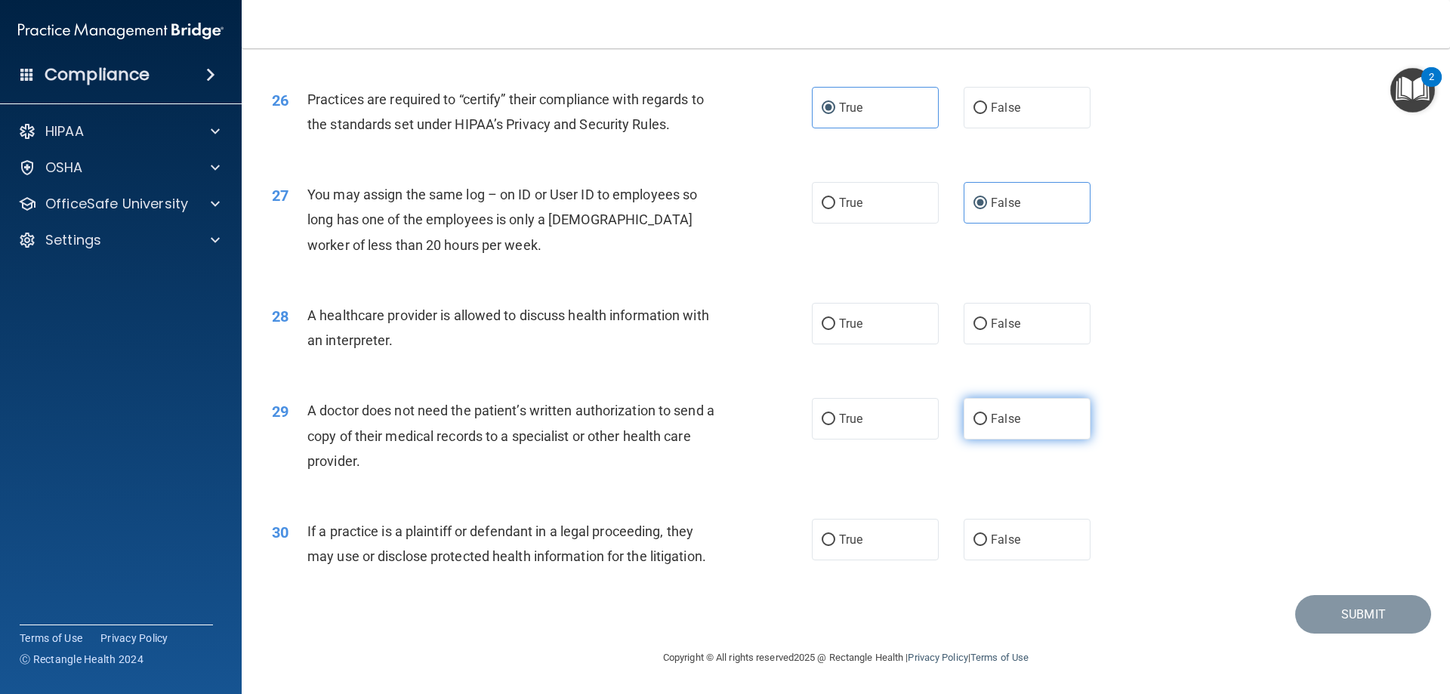
click at [987, 416] on input "False" at bounding box center [980, 419] width 14 height 11
radio input "true"
click at [880, 534] on label "True" at bounding box center [875, 540] width 127 height 42
click at [835, 535] on input "True" at bounding box center [828, 540] width 14 height 11
radio input "true"
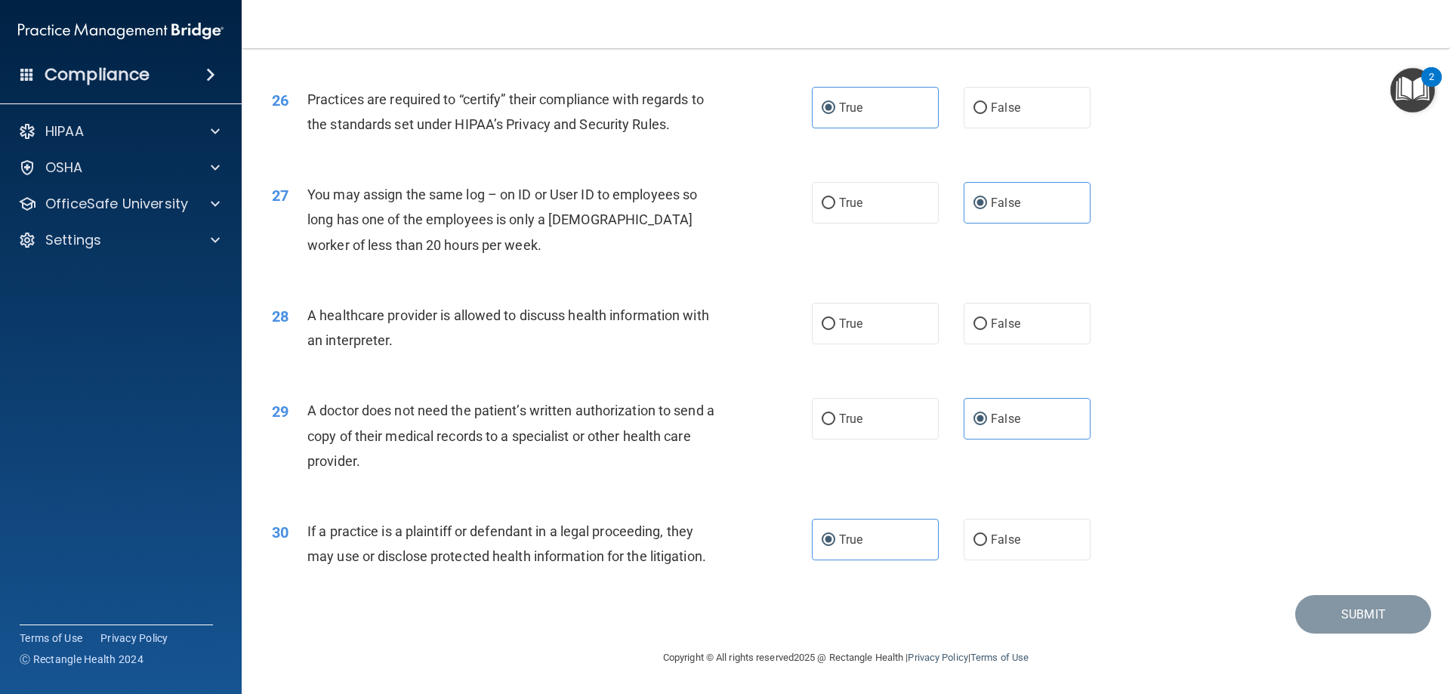
scroll to position [2745, 0]
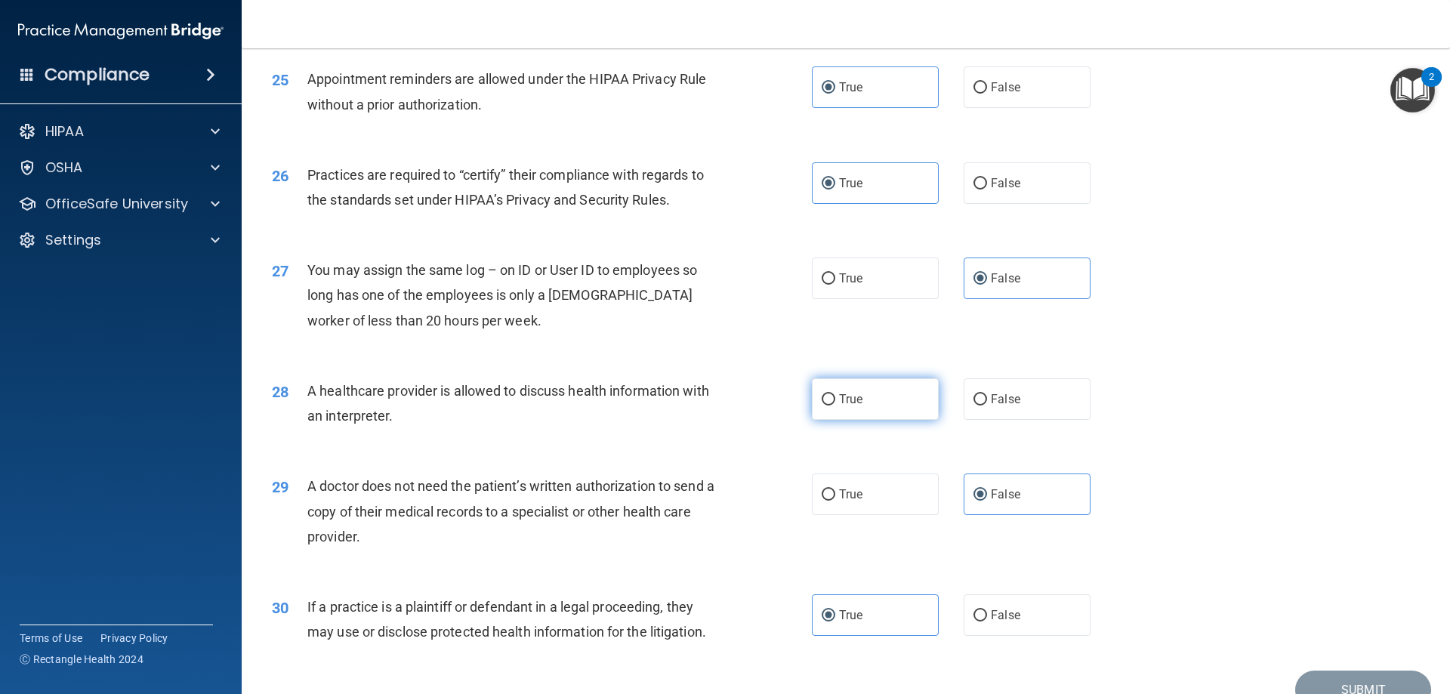
click at [869, 390] on label "True" at bounding box center [875, 399] width 127 height 42
click at [835, 394] on input "True" at bounding box center [828, 399] width 14 height 11
radio input "true"
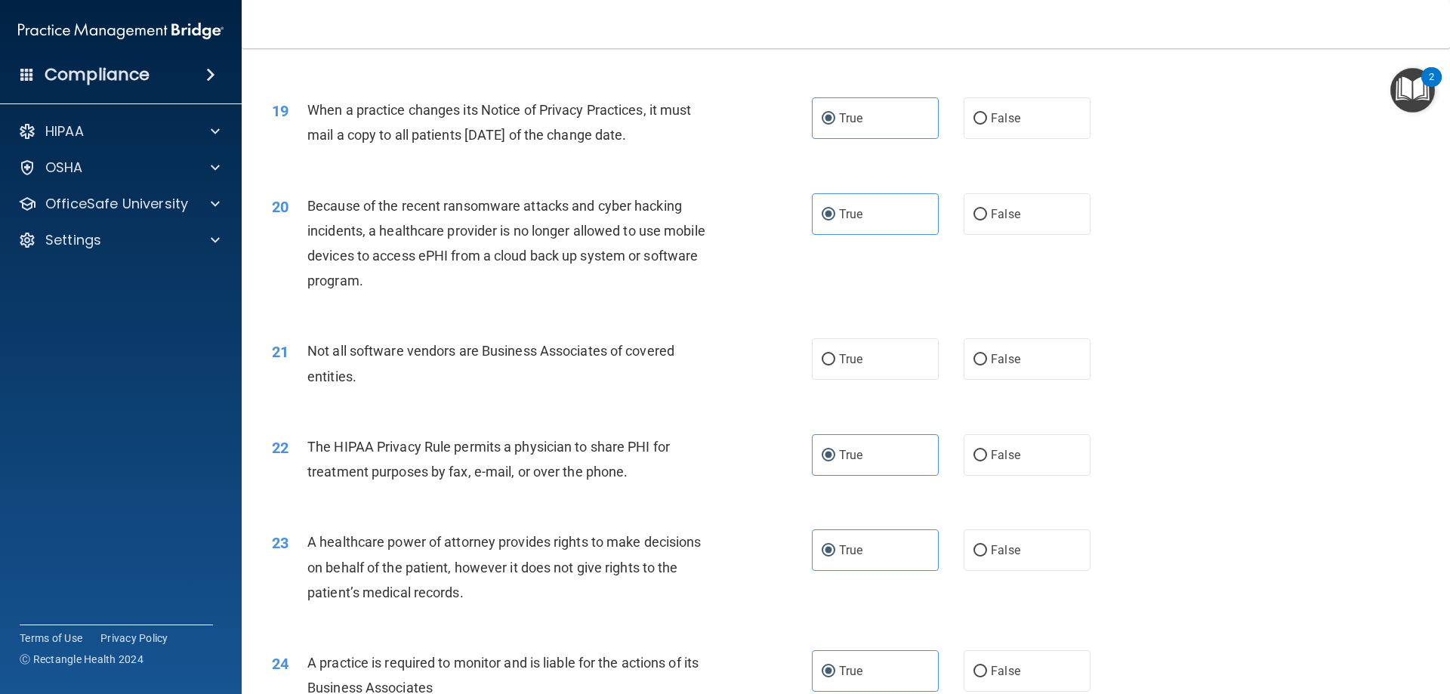
scroll to position [2066, 0]
click at [1005, 377] on label "False" at bounding box center [1026, 360] width 127 height 42
click at [987, 366] on input "False" at bounding box center [980, 360] width 14 height 11
radio input "true"
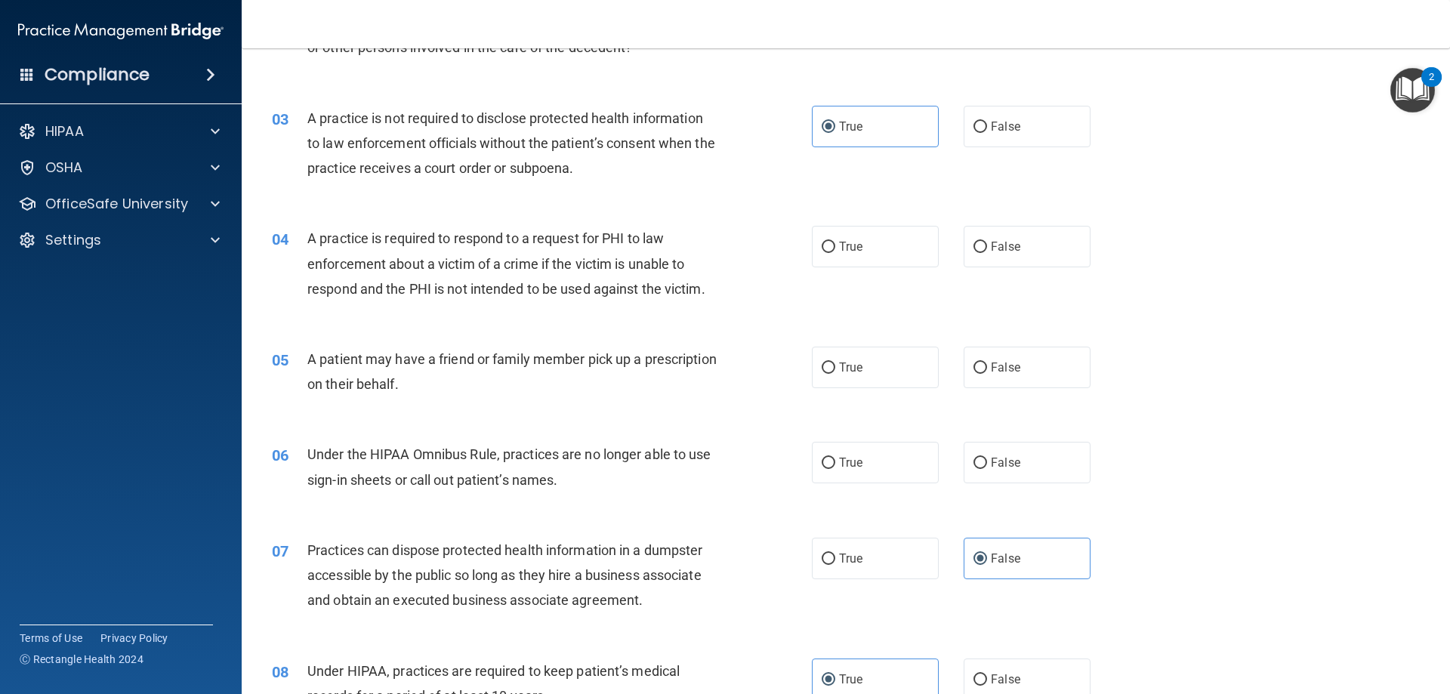
scroll to position [254, 0]
click at [855, 236] on label "True" at bounding box center [875, 248] width 127 height 42
click at [835, 243] on input "True" at bounding box center [828, 248] width 14 height 11
radio input "true"
click at [880, 363] on label "True" at bounding box center [875, 369] width 127 height 42
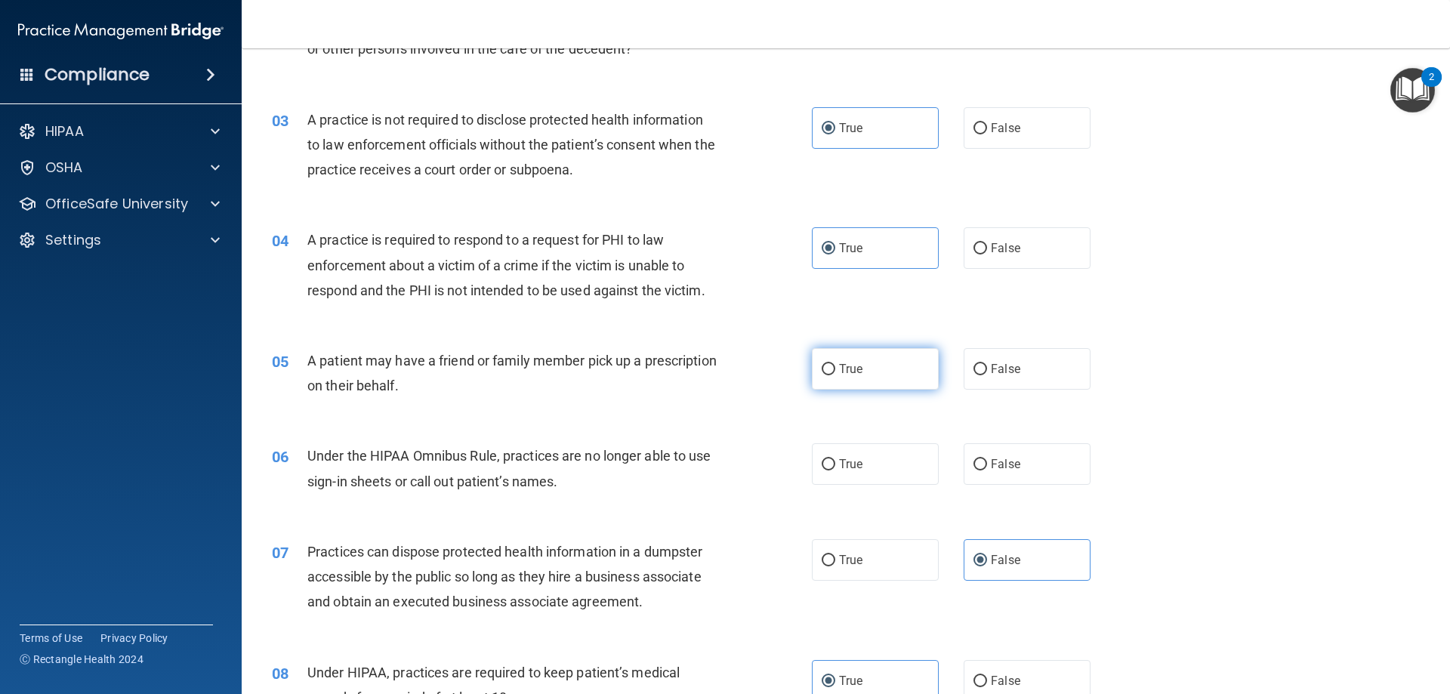
click at [835, 364] on input "True" at bounding box center [828, 369] width 14 height 11
radio input "true"
click at [984, 451] on label "False" at bounding box center [1026, 464] width 127 height 42
click at [984, 459] on input "False" at bounding box center [980, 464] width 14 height 11
radio input "true"
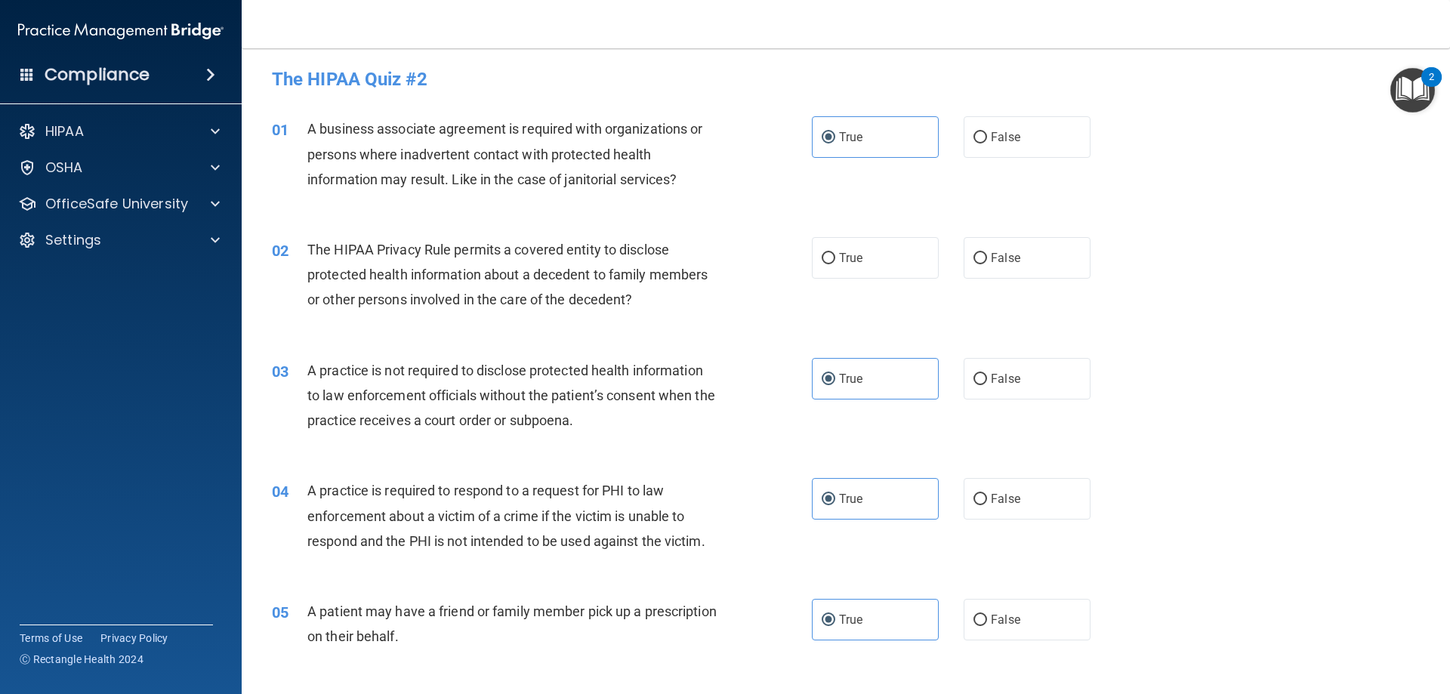
scroll to position [0, 0]
click at [901, 253] on label "True" at bounding box center [875, 261] width 127 height 42
click at [835, 256] on input "True" at bounding box center [828, 261] width 14 height 11
radio input "true"
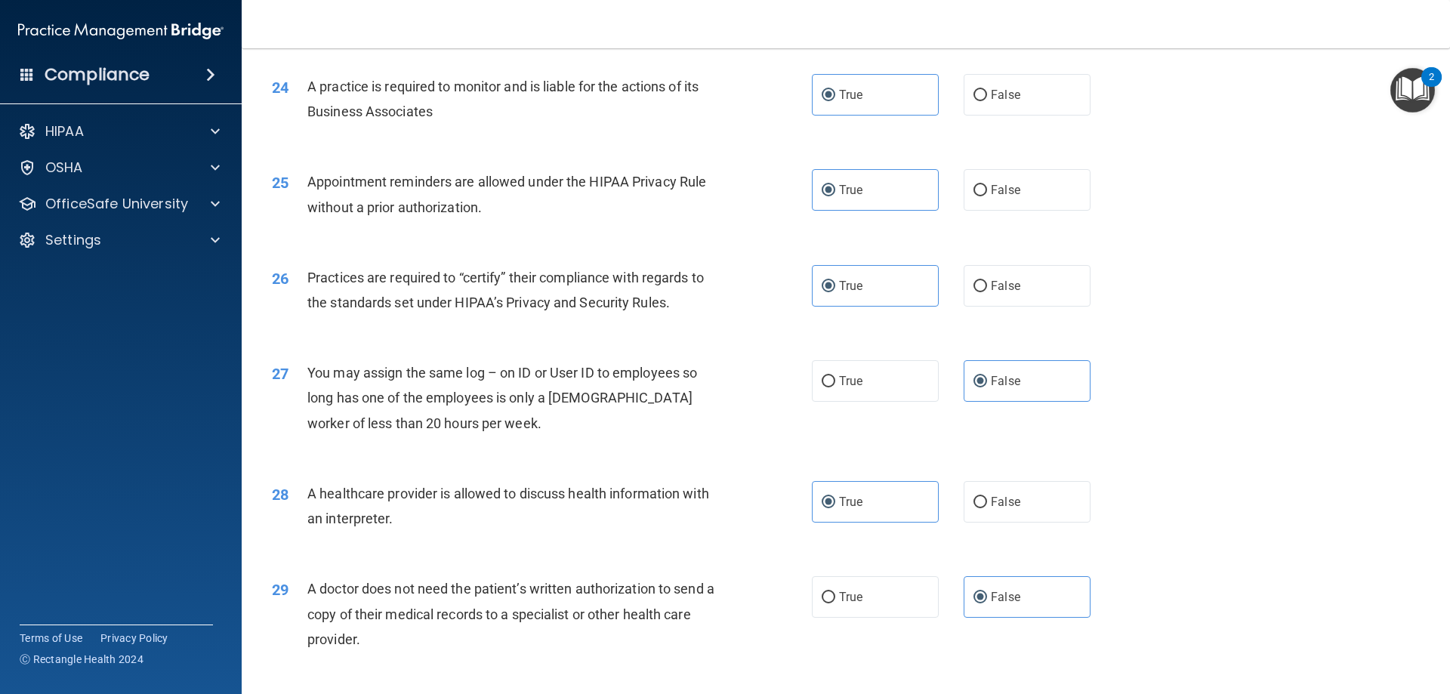
scroll to position [2821, 0]
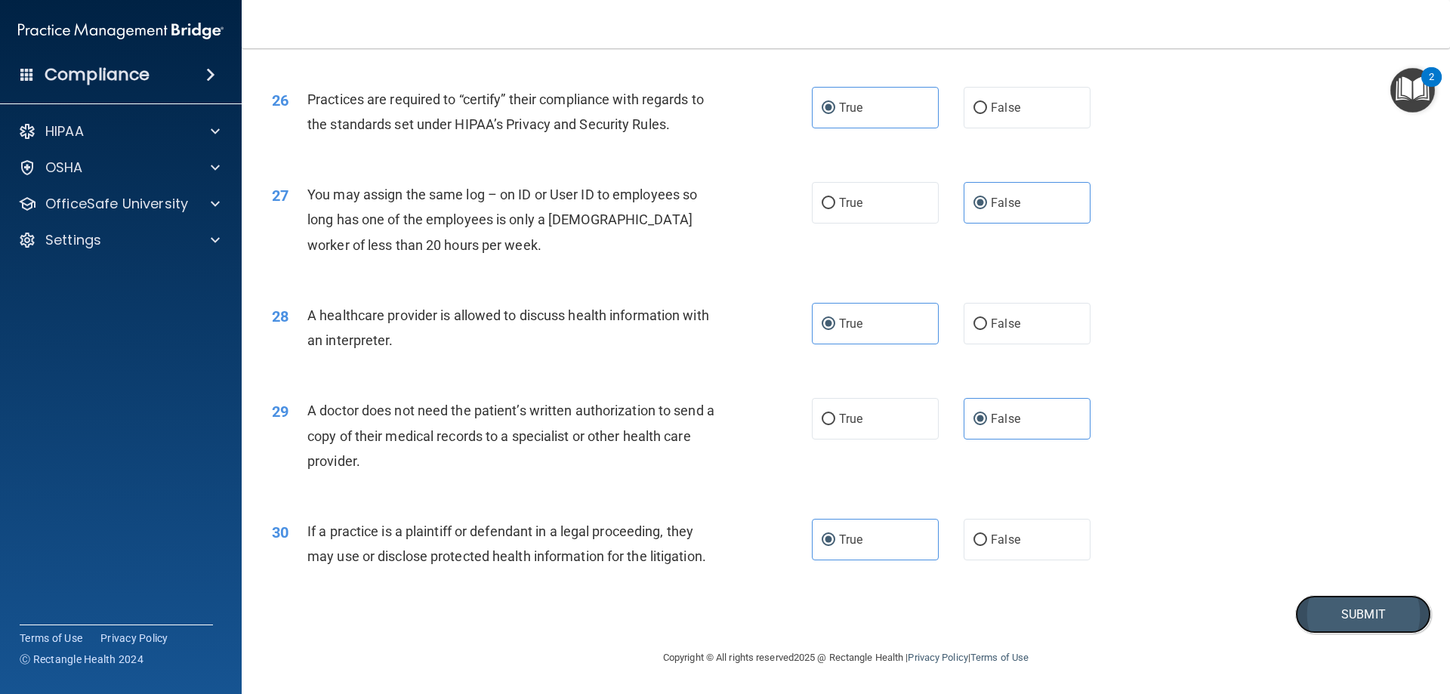
click at [1347, 617] on button "Submit" at bounding box center [1363, 614] width 136 height 39
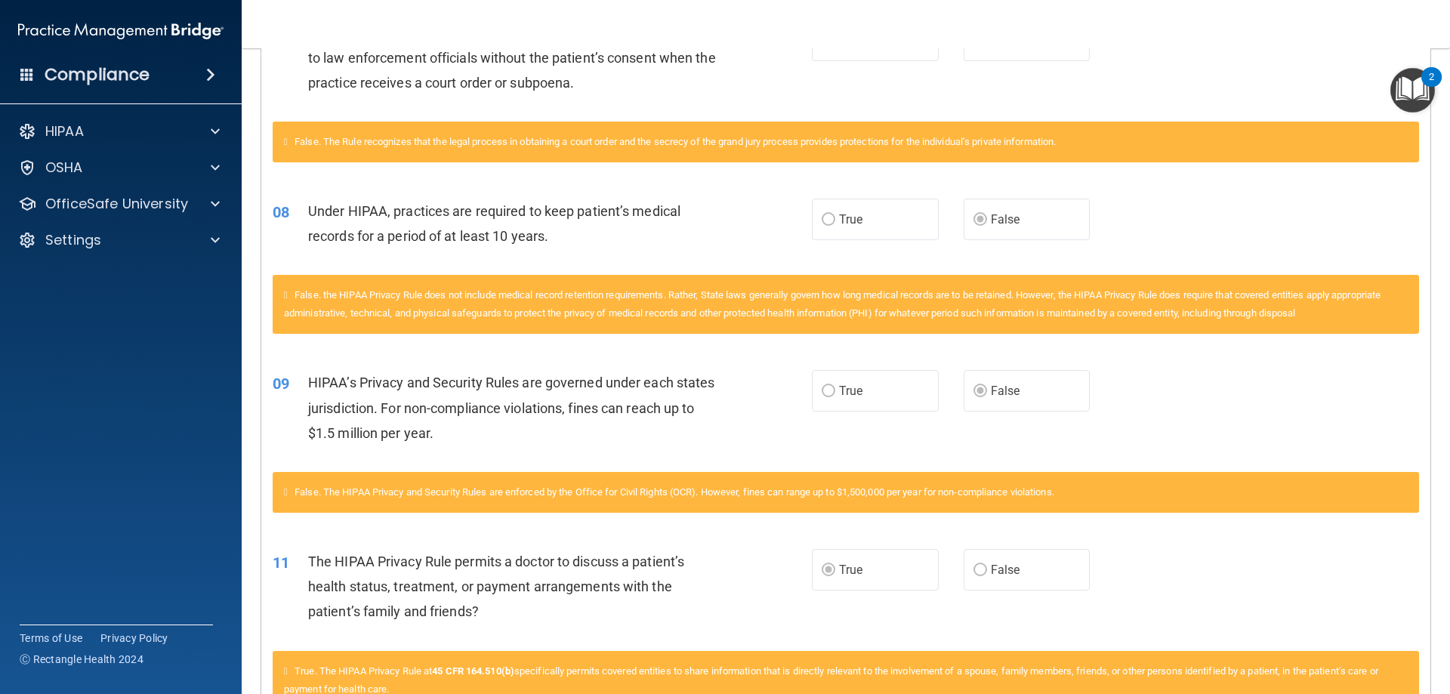
scroll to position [636, 0]
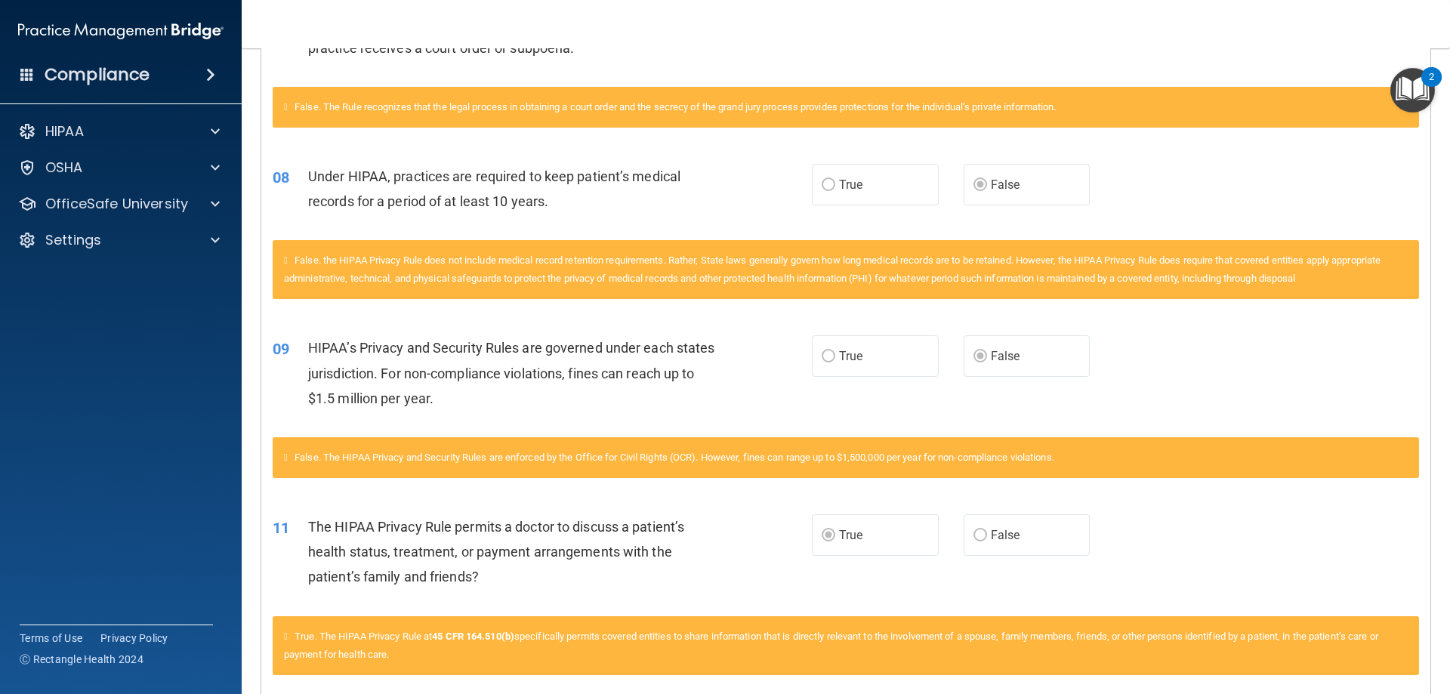
click at [722, 264] on span "False. the HIPAA Privacy Rule does not include medical record retention require…" at bounding box center [832, 268] width 1096 height 29
click at [444, 200] on span "Under HIPAA, practices are required to keep patient’s medical records for a per…" at bounding box center [494, 188] width 372 height 41
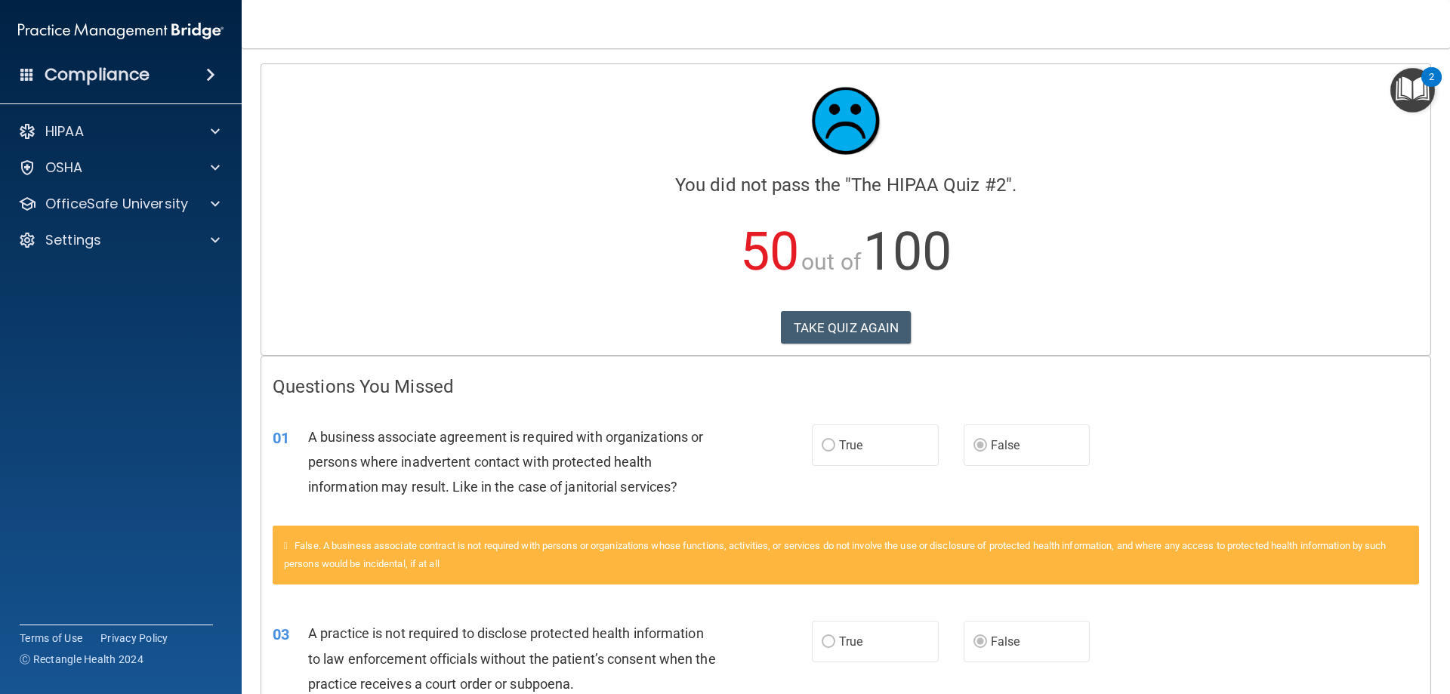
scroll to position [76, 0]
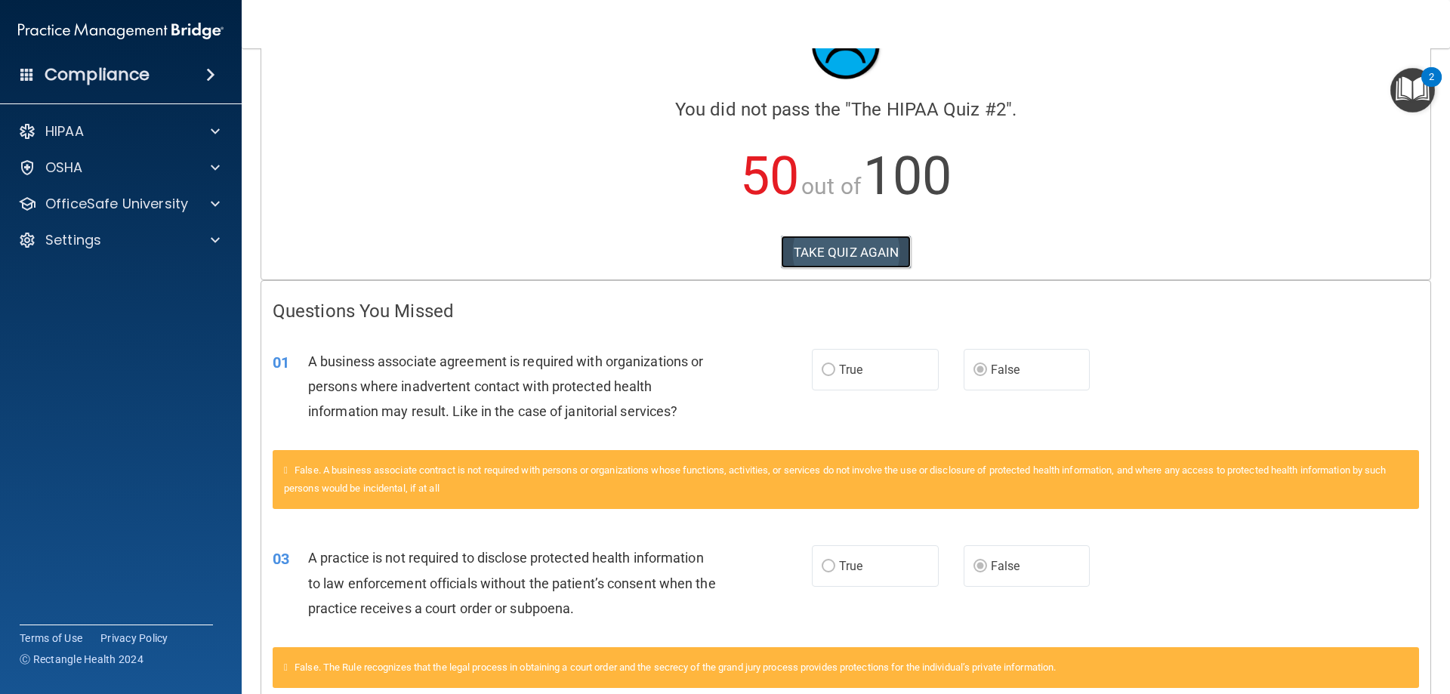
click at [841, 248] on button "TAKE QUIZ AGAIN" at bounding box center [846, 252] width 131 height 33
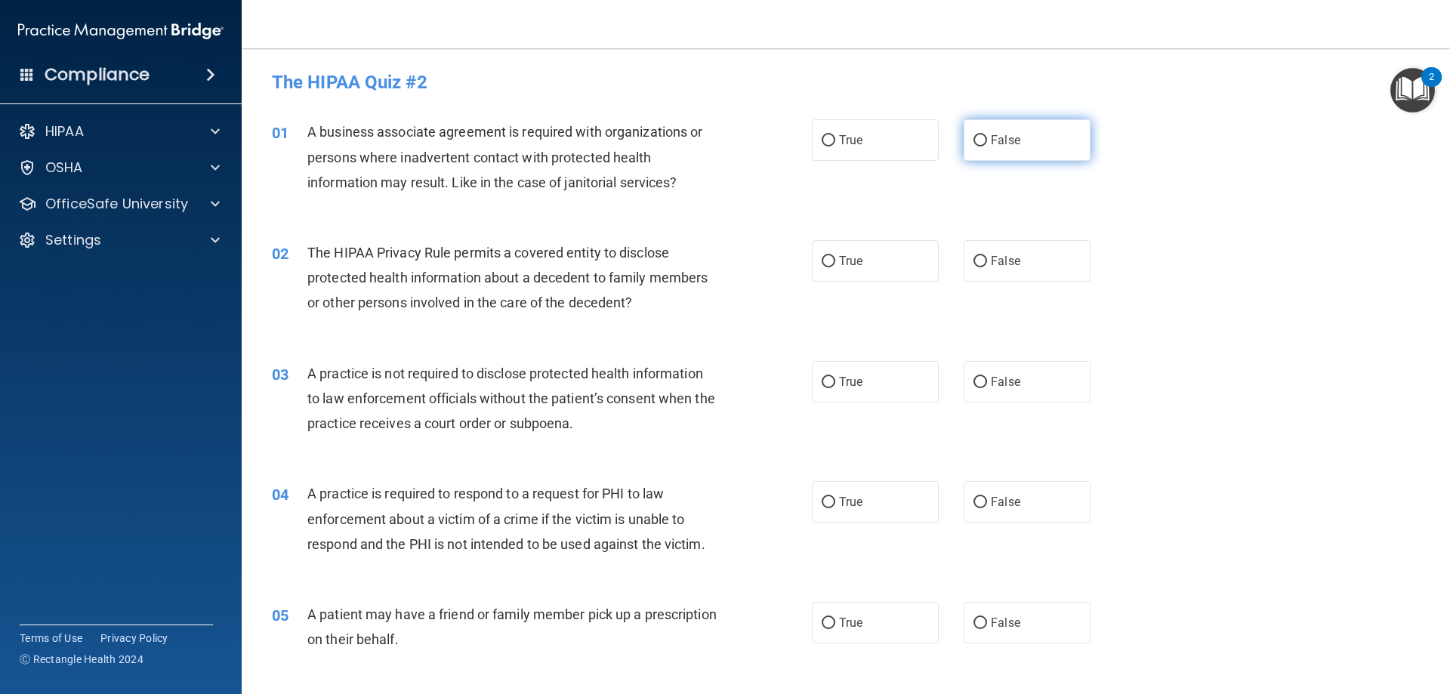
click at [1012, 146] on span "False" at bounding box center [1005, 140] width 29 height 14
click at [987, 146] on input "False" at bounding box center [980, 140] width 14 height 11
radio input "true"
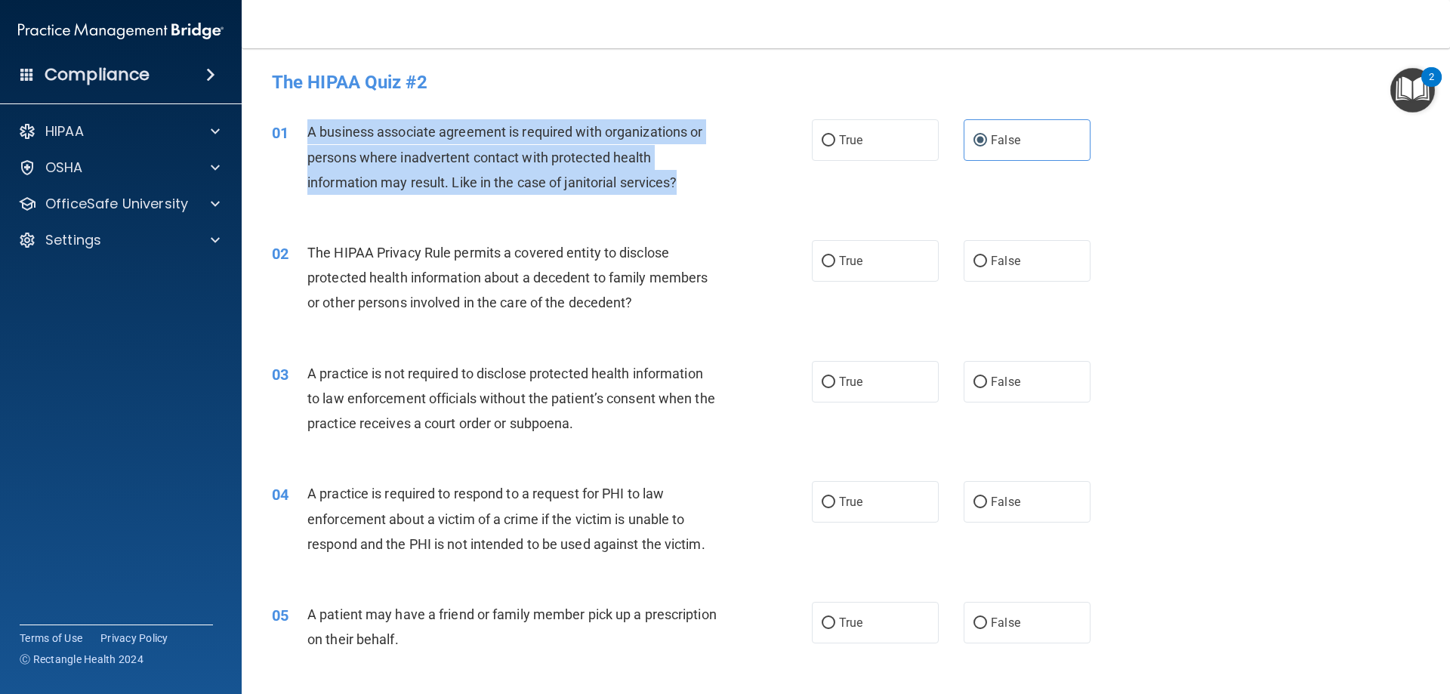
drag, startPoint x: 305, startPoint y: 131, endPoint x: 682, endPoint y: 183, distance: 380.4
click at [682, 183] on div "01 A business associate agreement is required with organizations or persons whe…" at bounding box center [541, 160] width 585 height 83
copy div "A business associate agreement is required with organizations or persons where …"
click at [809, 199] on div "01 A business associate agreement is required with organizations or persons whe…" at bounding box center [541, 160] width 585 height 83
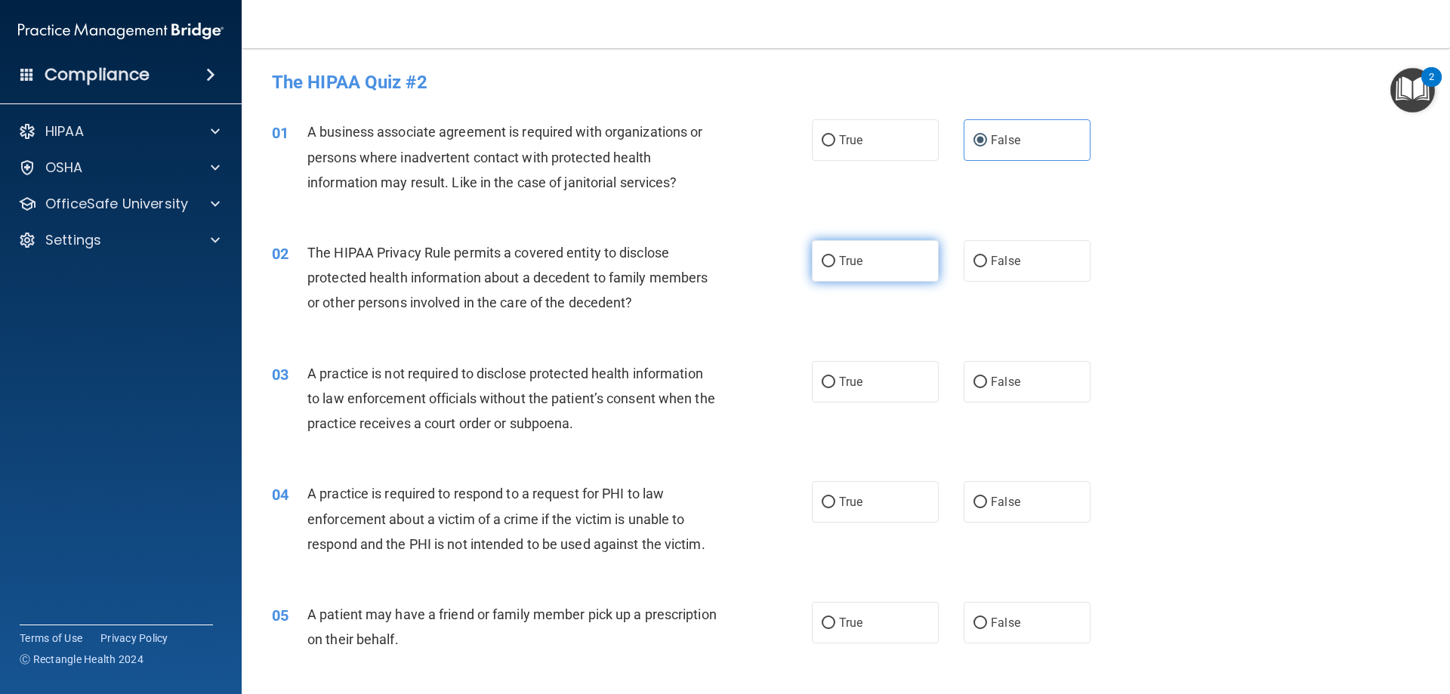
click at [854, 273] on label "True" at bounding box center [875, 261] width 127 height 42
click at [835, 267] on input "True" at bounding box center [828, 261] width 14 height 11
radio input "true"
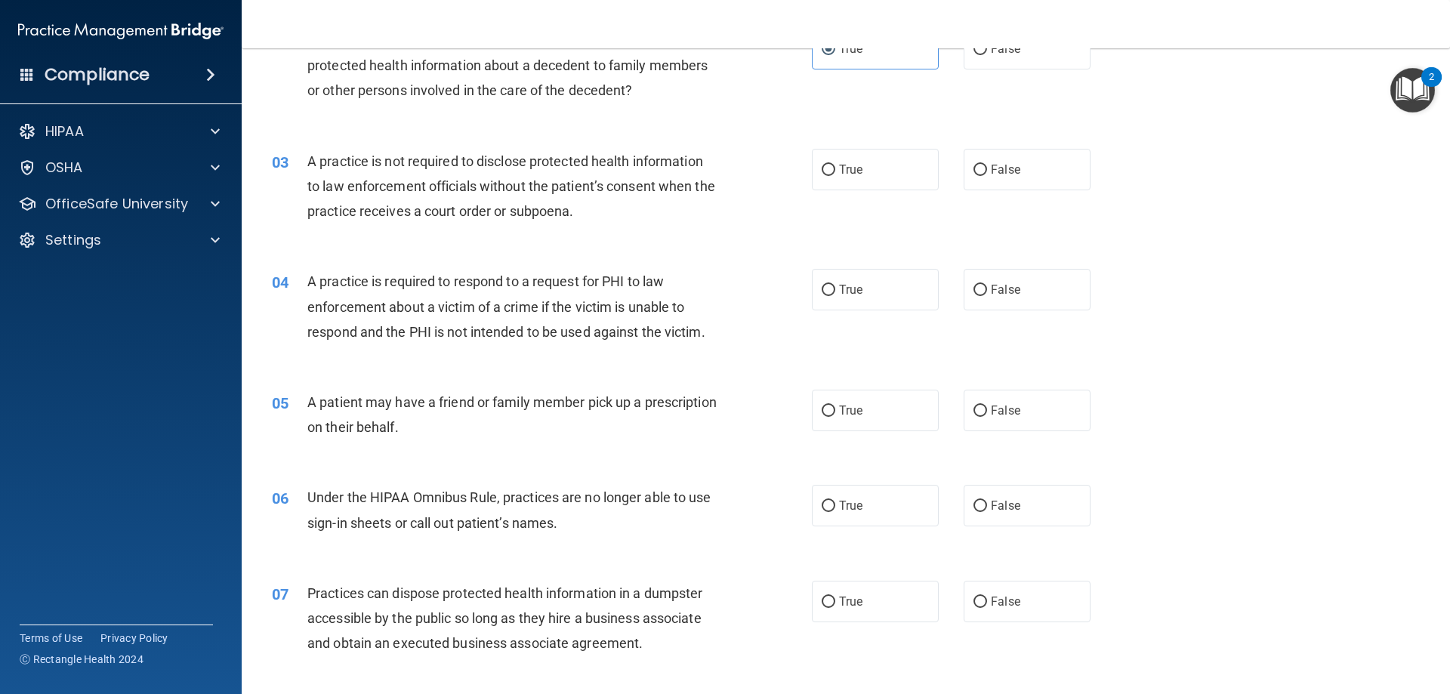
scroll to position [227, 0]
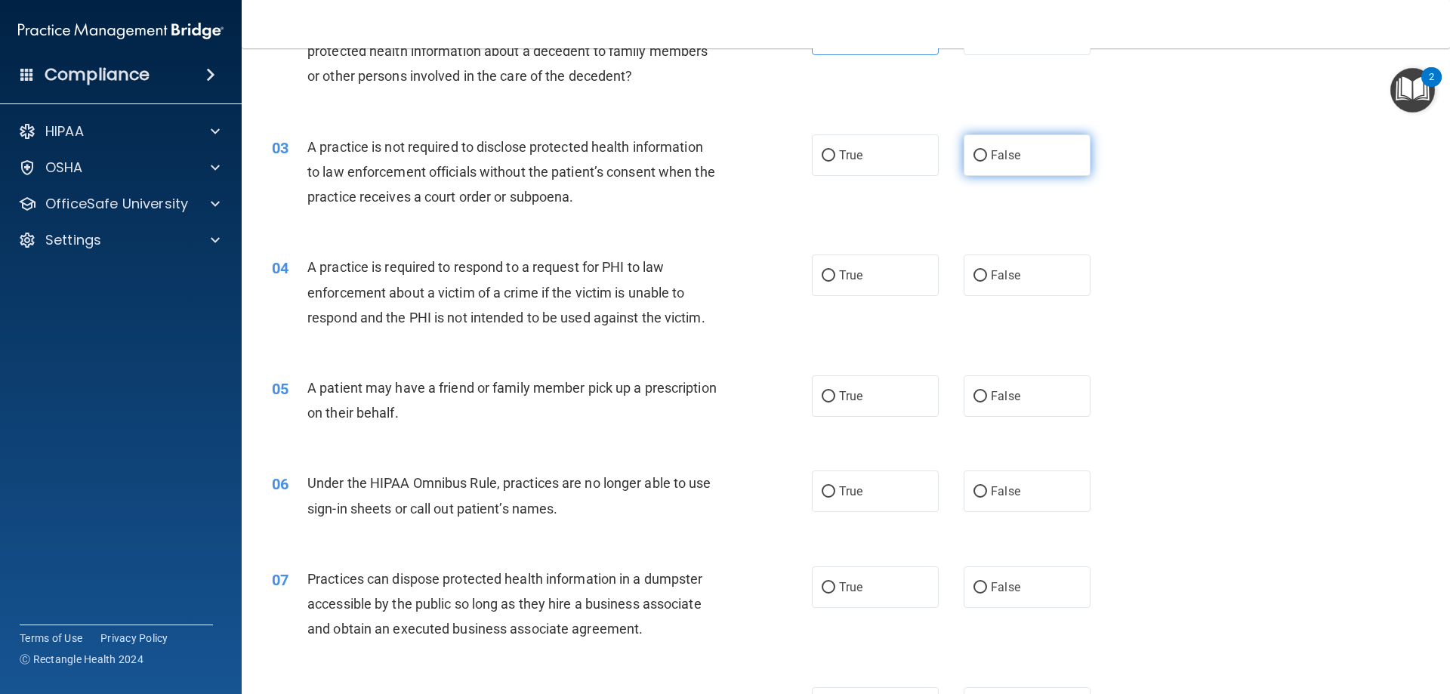
click at [1031, 162] on label "False" at bounding box center [1026, 155] width 127 height 42
click at [987, 162] on input "False" at bounding box center [980, 155] width 14 height 11
radio input "true"
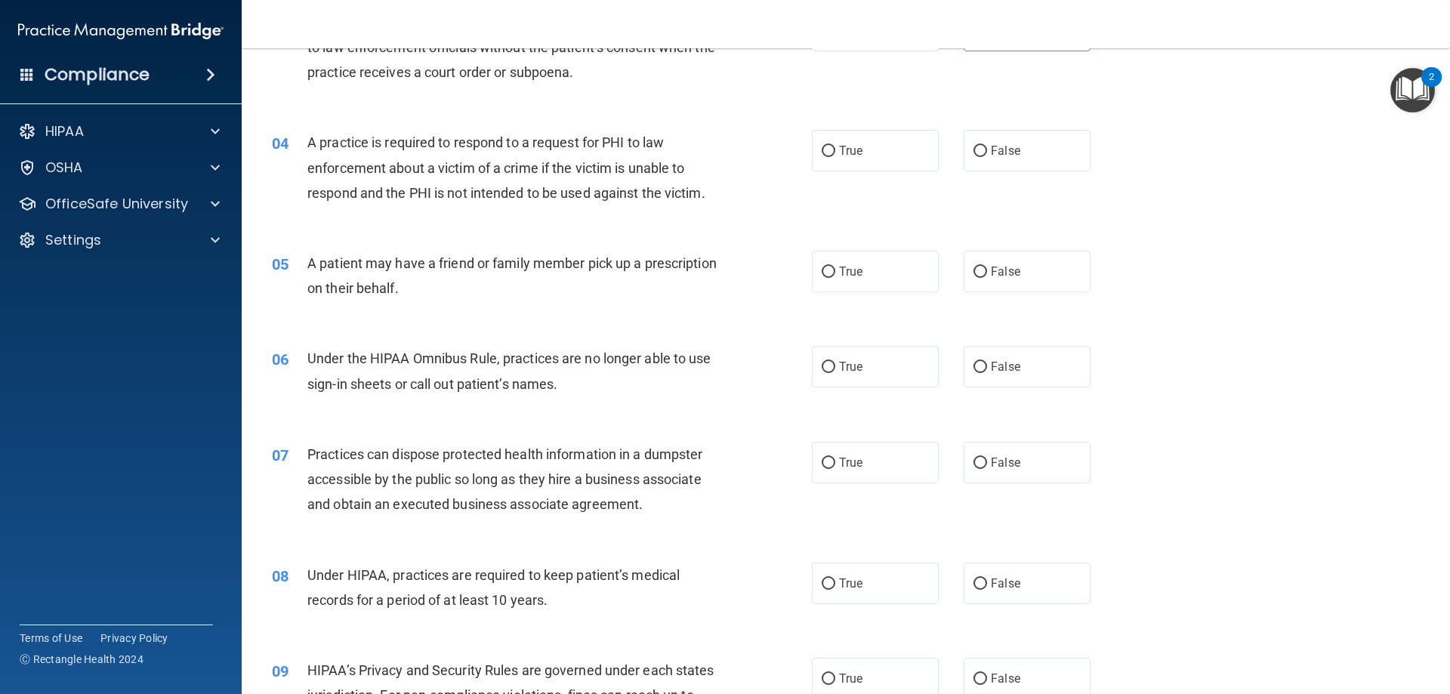
scroll to position [378, 0]
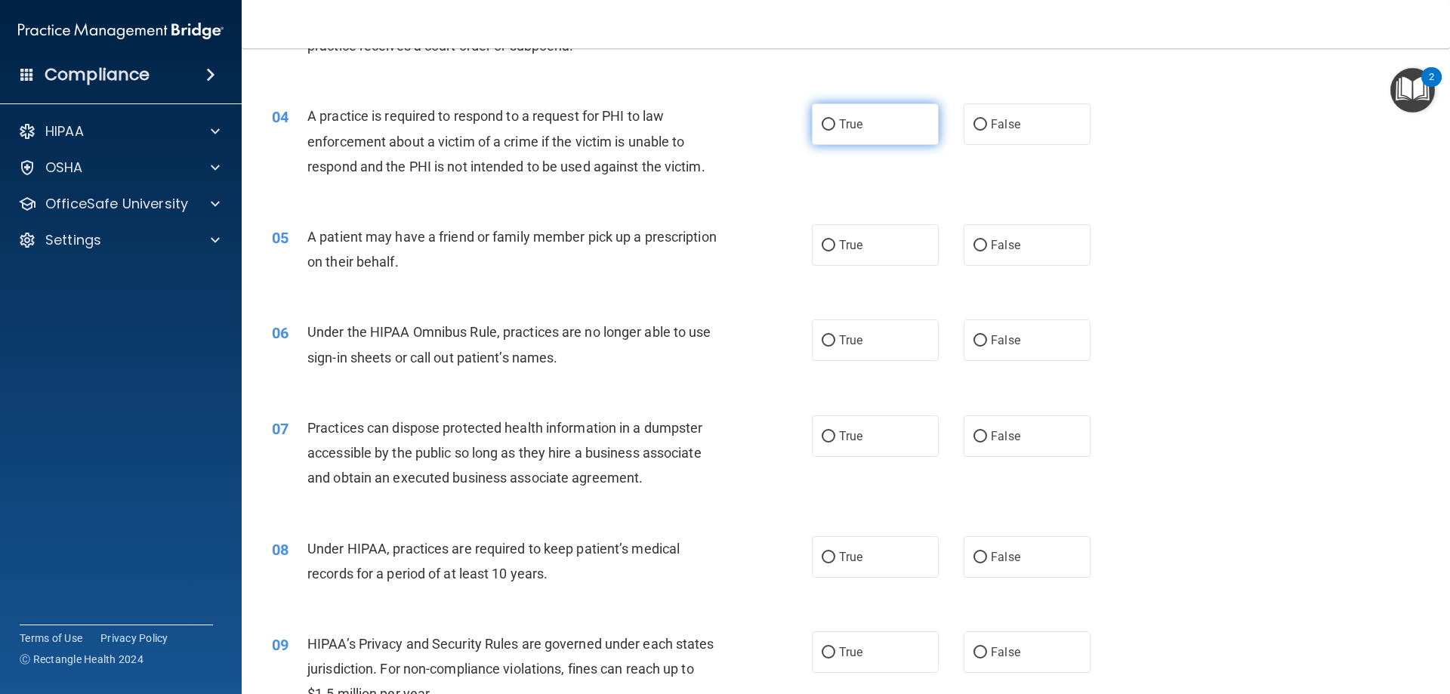
click at [898, 129] on label "True" at bounding box center [875, 124] width 127 height 42
click at [835, 129] on input "True" at bounding box center [828, 124] width 14 height 11
radio input "true"
click at [832, 239] on label "True" at bounding box center [875, 245] width 127 height 42
click at [832, 240] on input "True" at bounding box center [828, 245] width 14 height 11
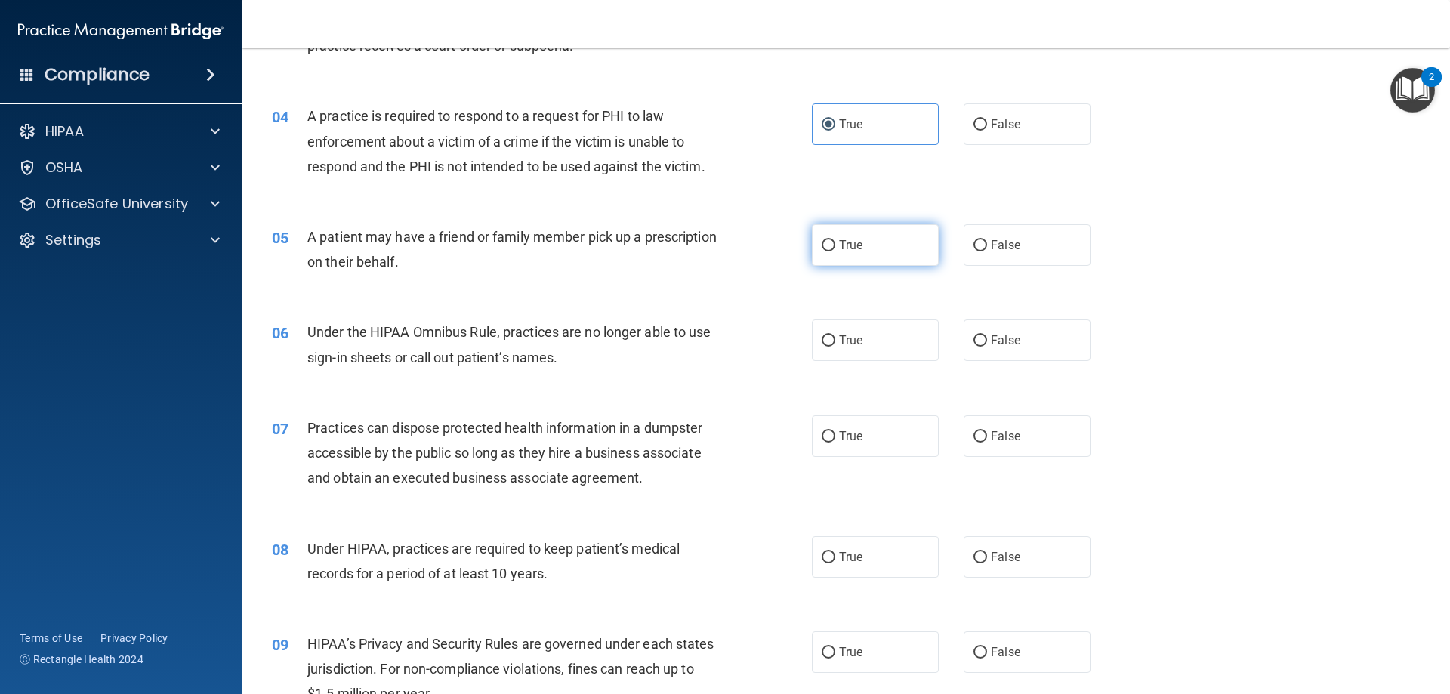
radio input "true"
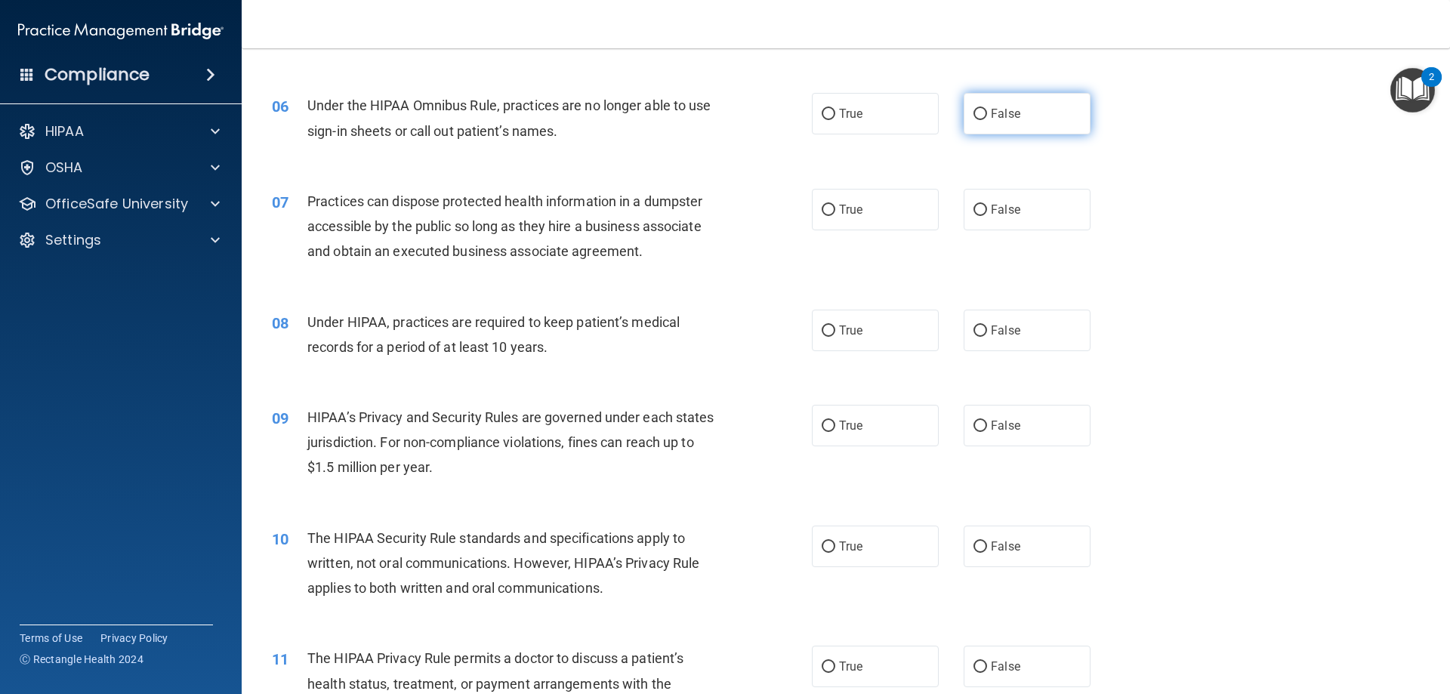
click at [1028, 111] on label "False" at bounding box center [1026, 114] width 127 height 42
click at [987, 111] on input "False" at bounding box center [980, 114] width 14 height 11
radio input "true"
click at [1062, 202] on label "False" at bounding box center [1026, 210] width 127 height 42
click at [987, 205] on input "False" at bounding box center [980, 210] width 14 height 11
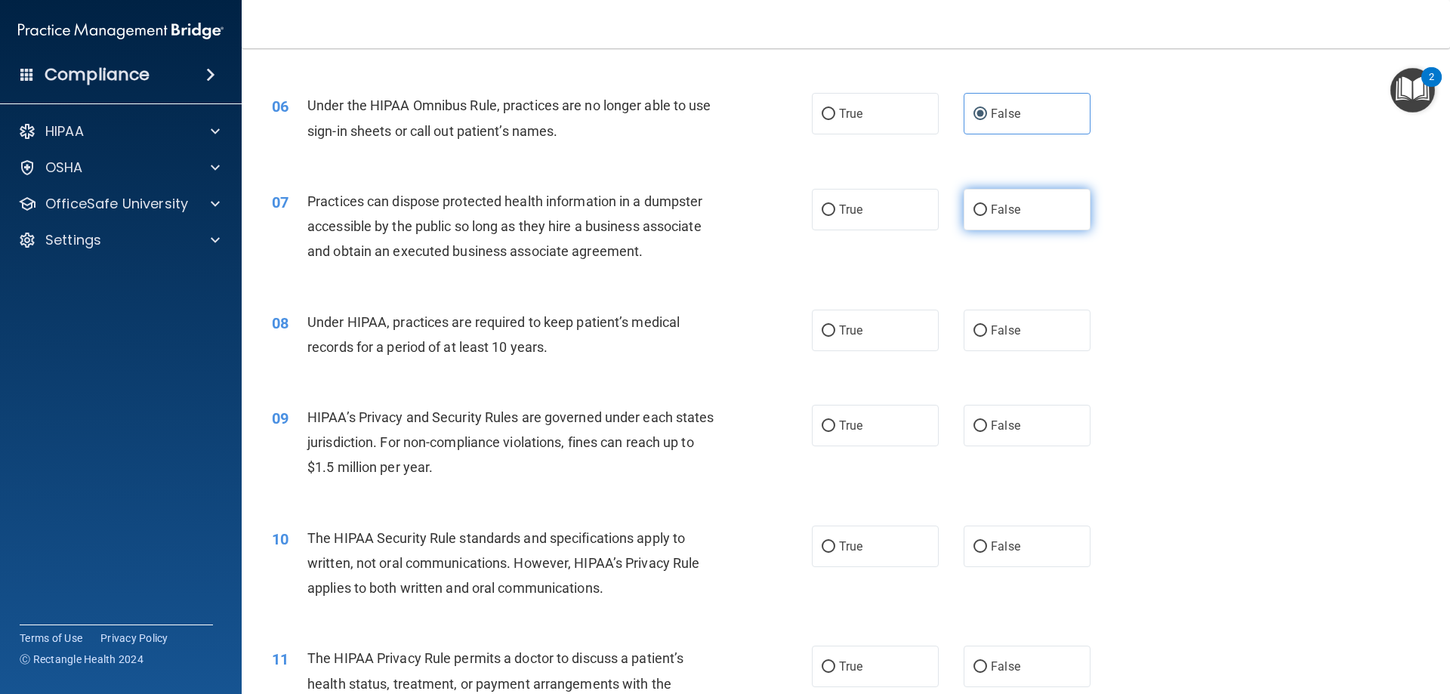
radio input "true"
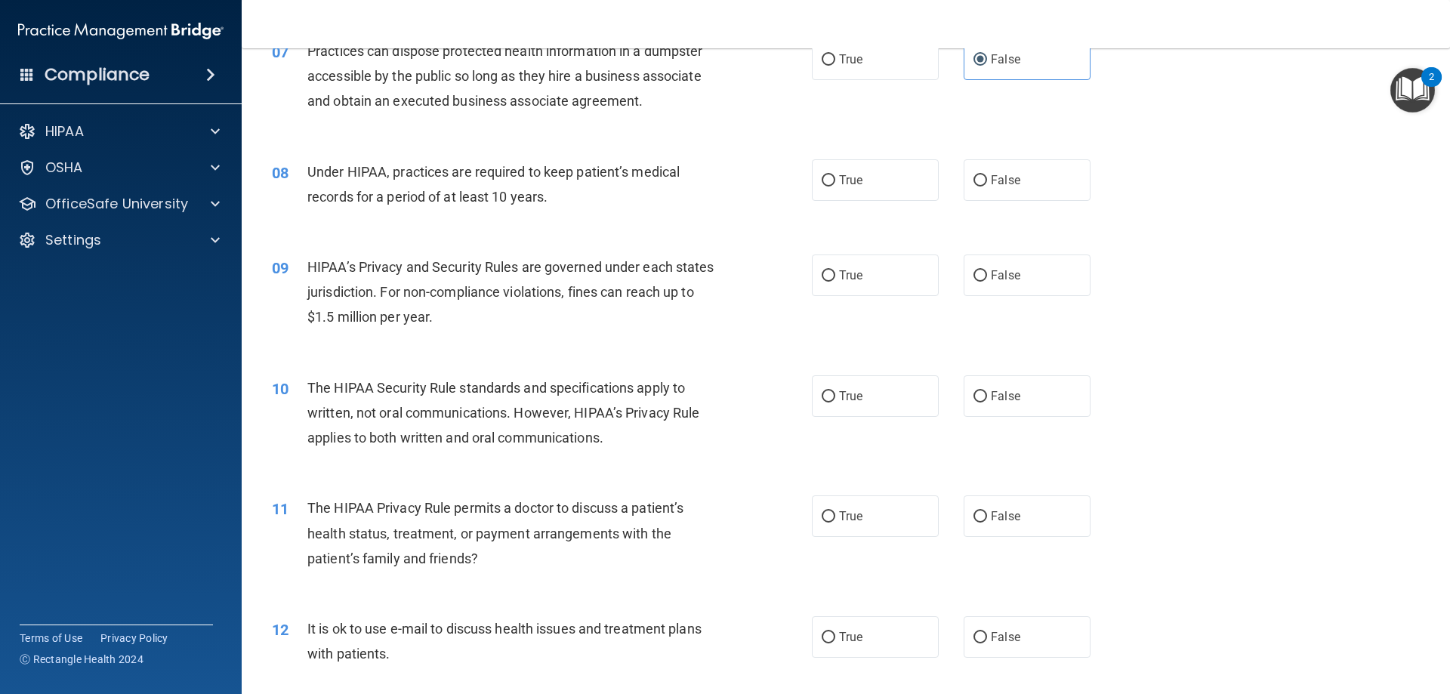
scroll to position [755, 0]
click at [1015, 199] on label "False" at bounding box center [1026, 180] width 127 height 42
click at [987, 186] on input "False" at bounding box center [980, 179] width 14 height 11
radio input "true"
click at [1053, 279] on label "False" at bounding box center [1026, 275] width 127 height 42
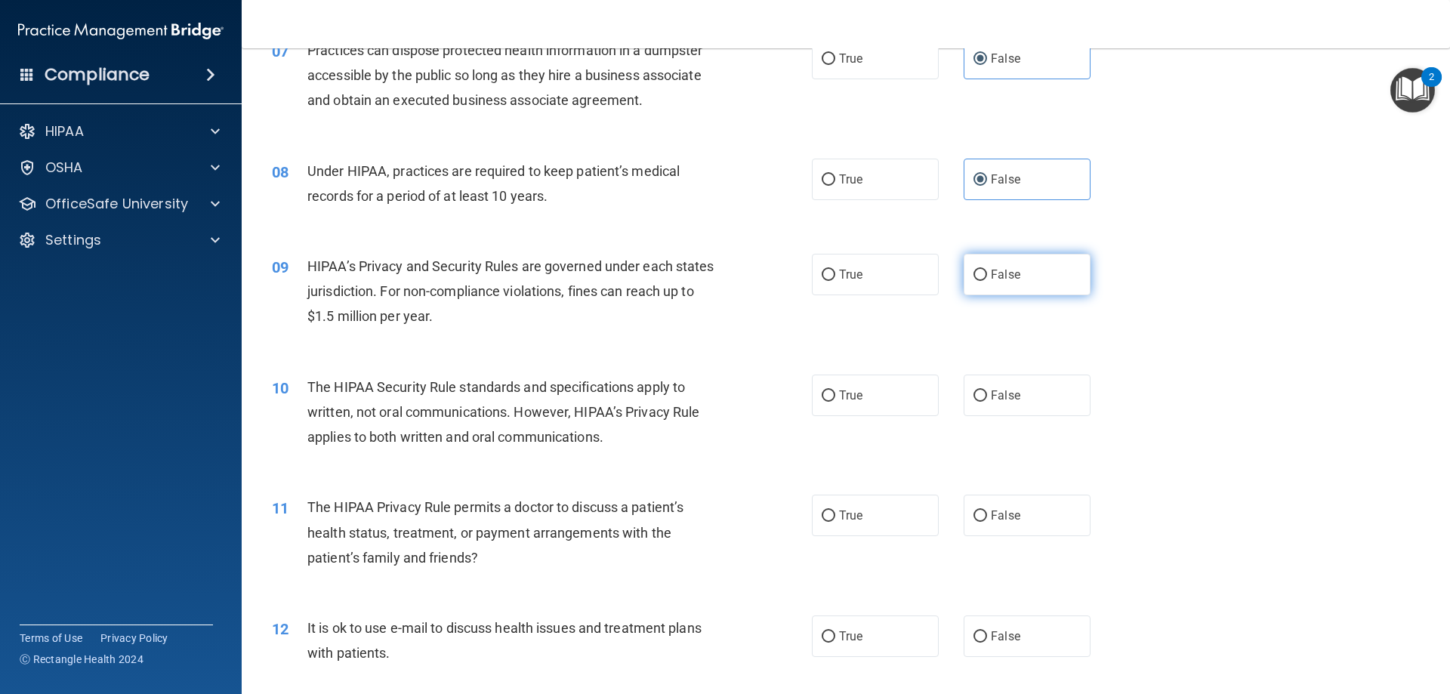
click at [987, 279] on input "False" at bounding box center [980, 275] width 14 height 11
radio input "true"
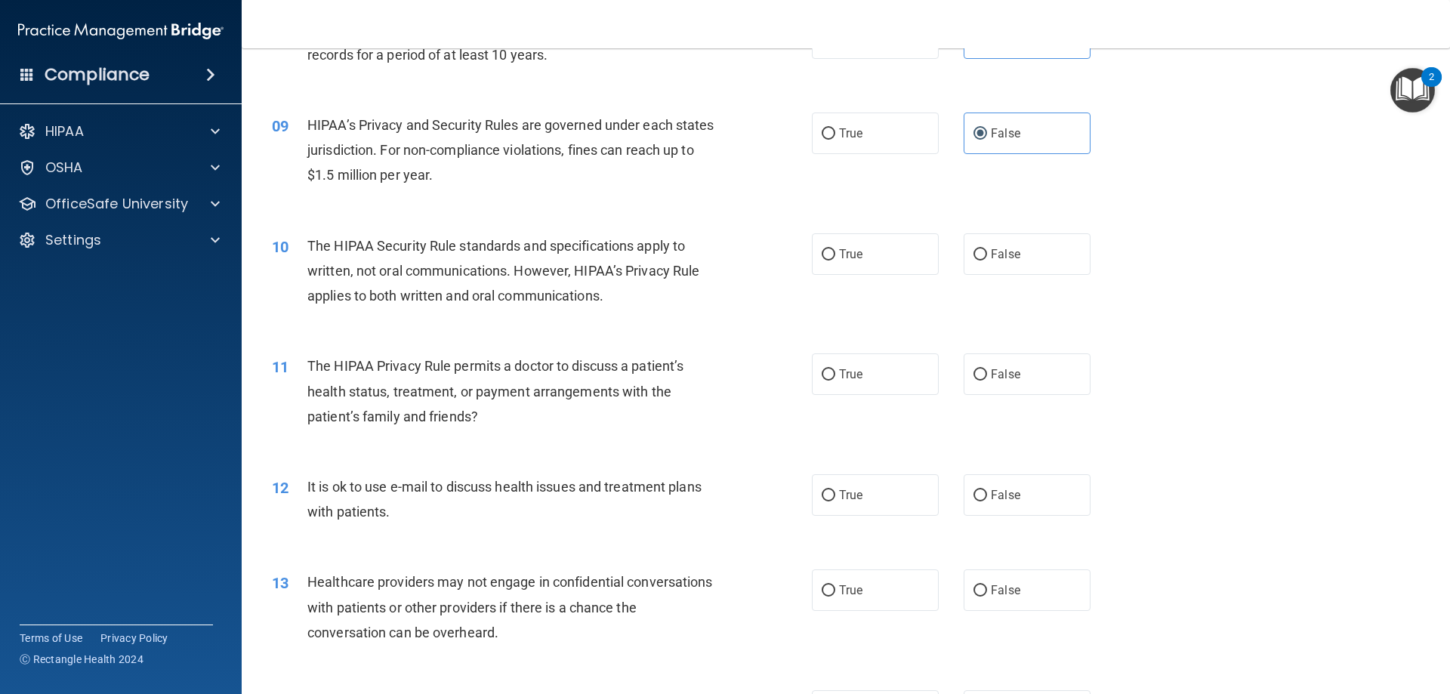
scroll to position [906, 0]
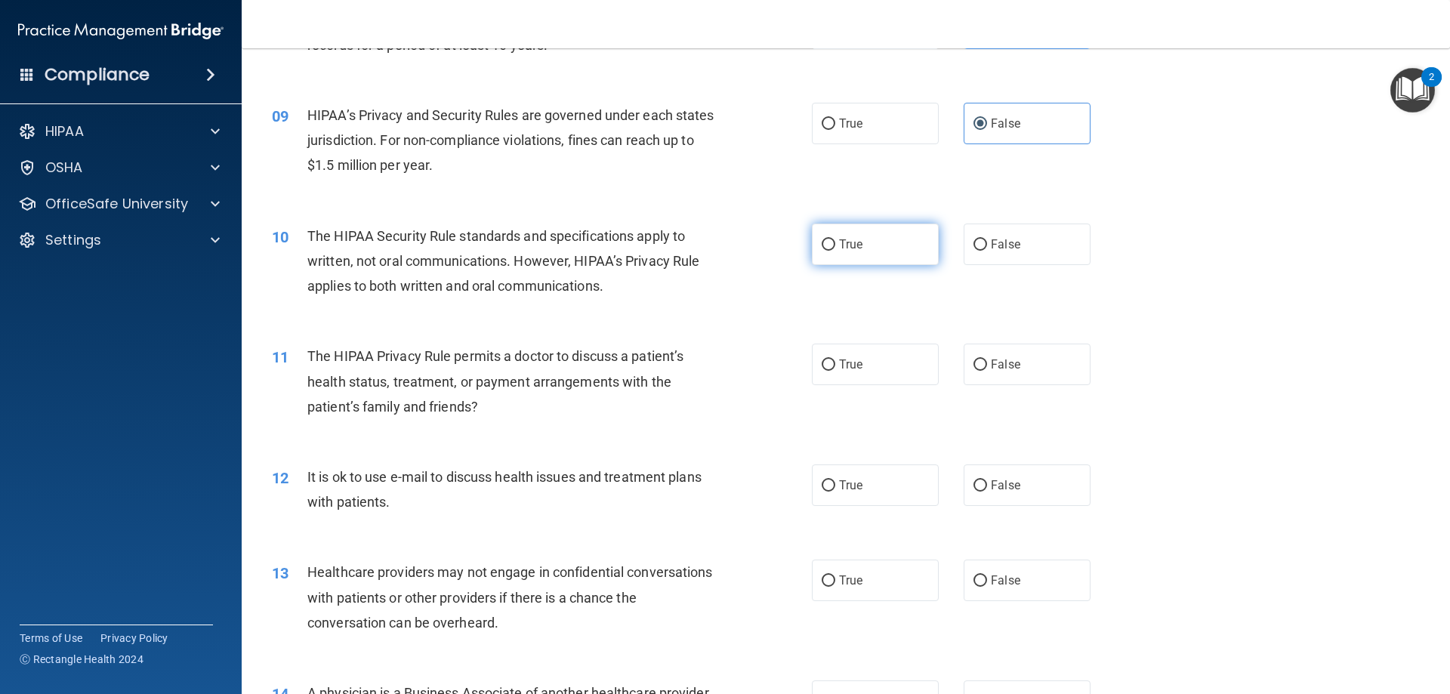
click at [889, 248] on label "True" at bounding box center [875, 244] width 127 height 42
click at [835, 248] on input "True" at bounding box center [828, 244] width 14 height 11
radio input "true"
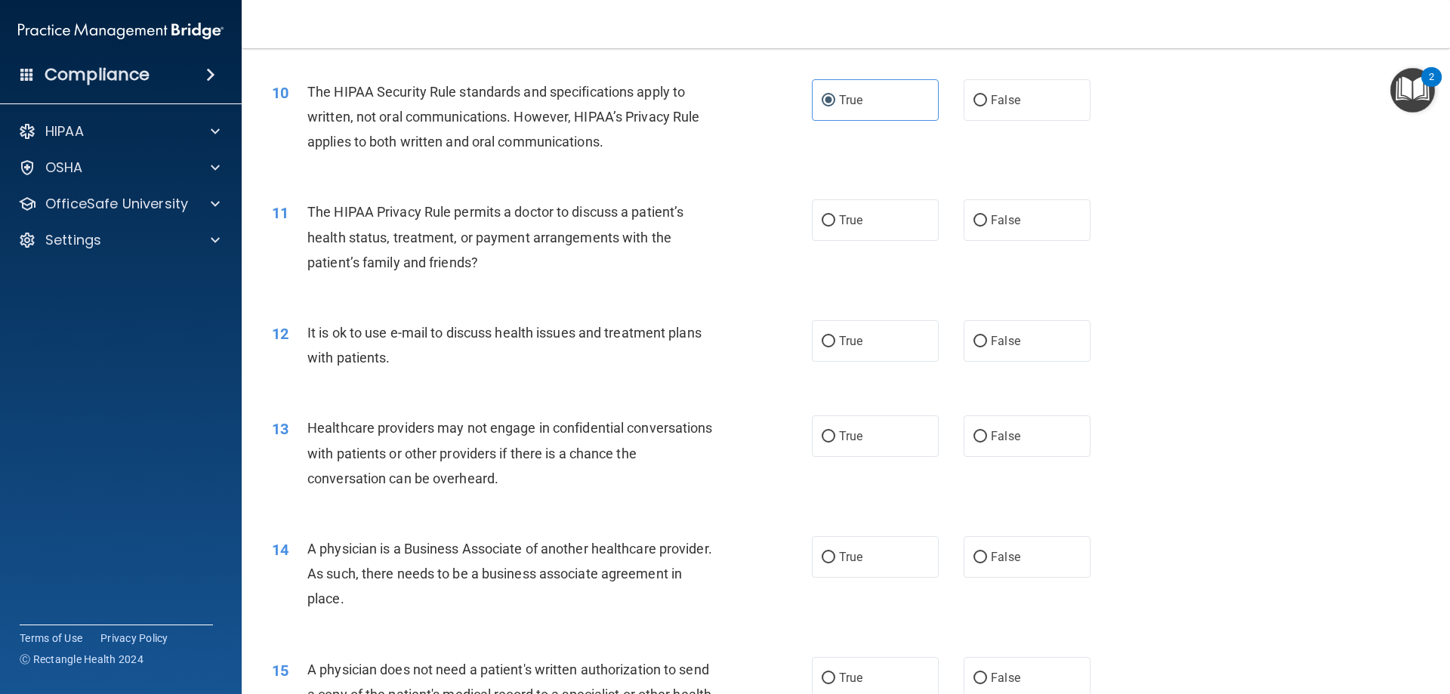
scroll to position [1057, 0]
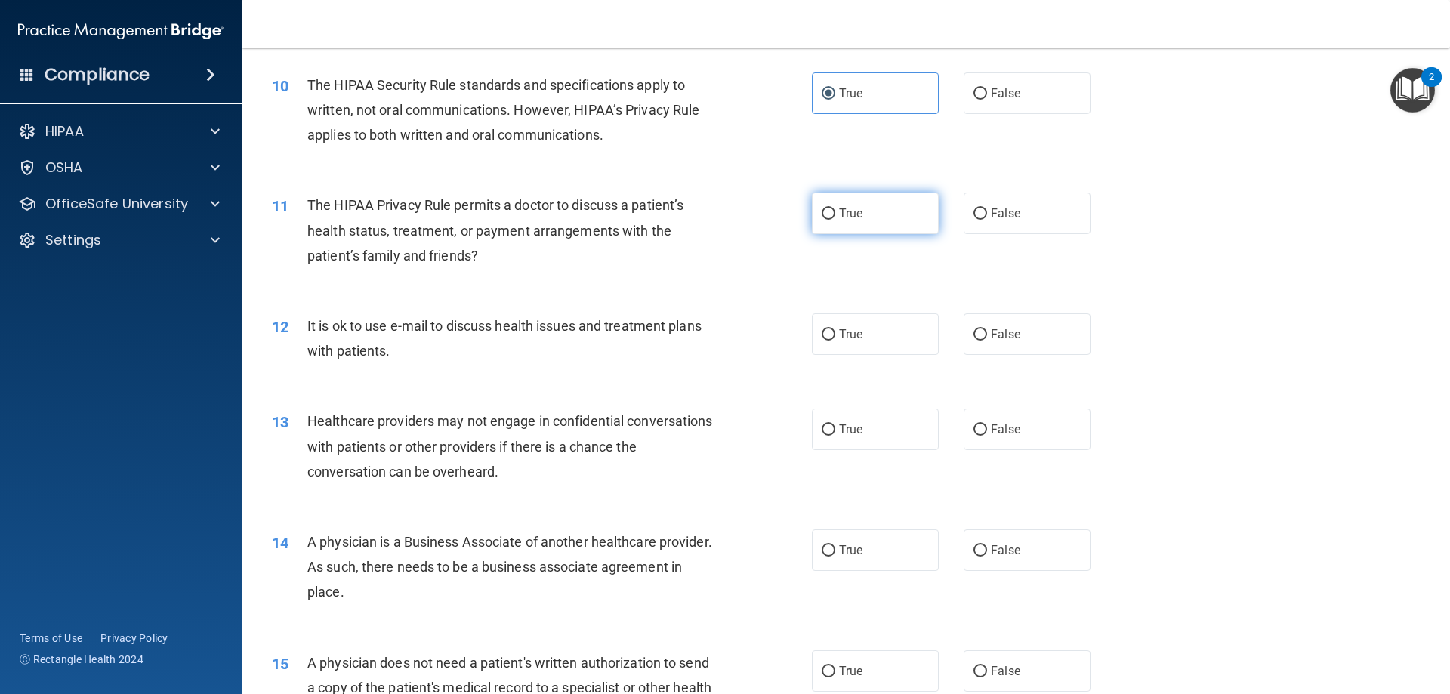
click at [879, 217] on label "True" at bounding box center [875, 214] width 127 height 42
click at [835, 217] on input "True" at bounding box center [828, 213] width 14 height 11
radio input "true"
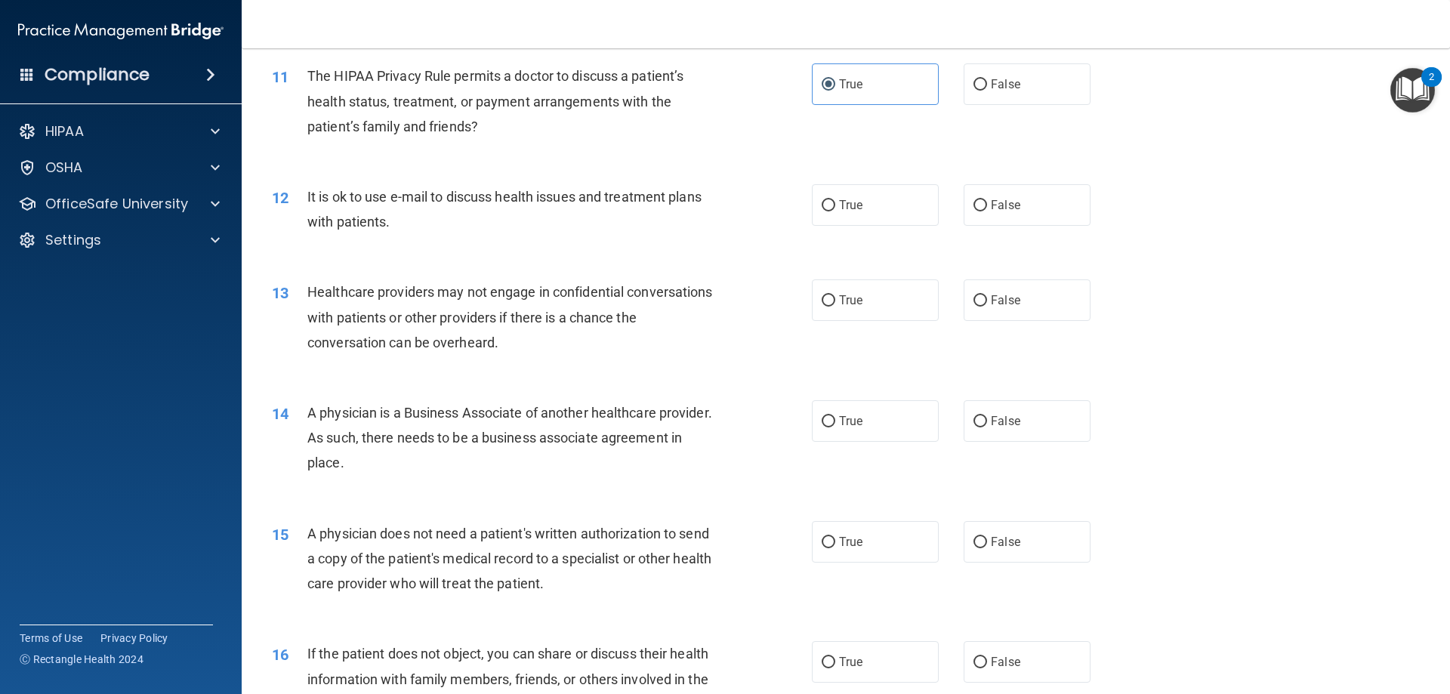
scroll to position [1208, 0]
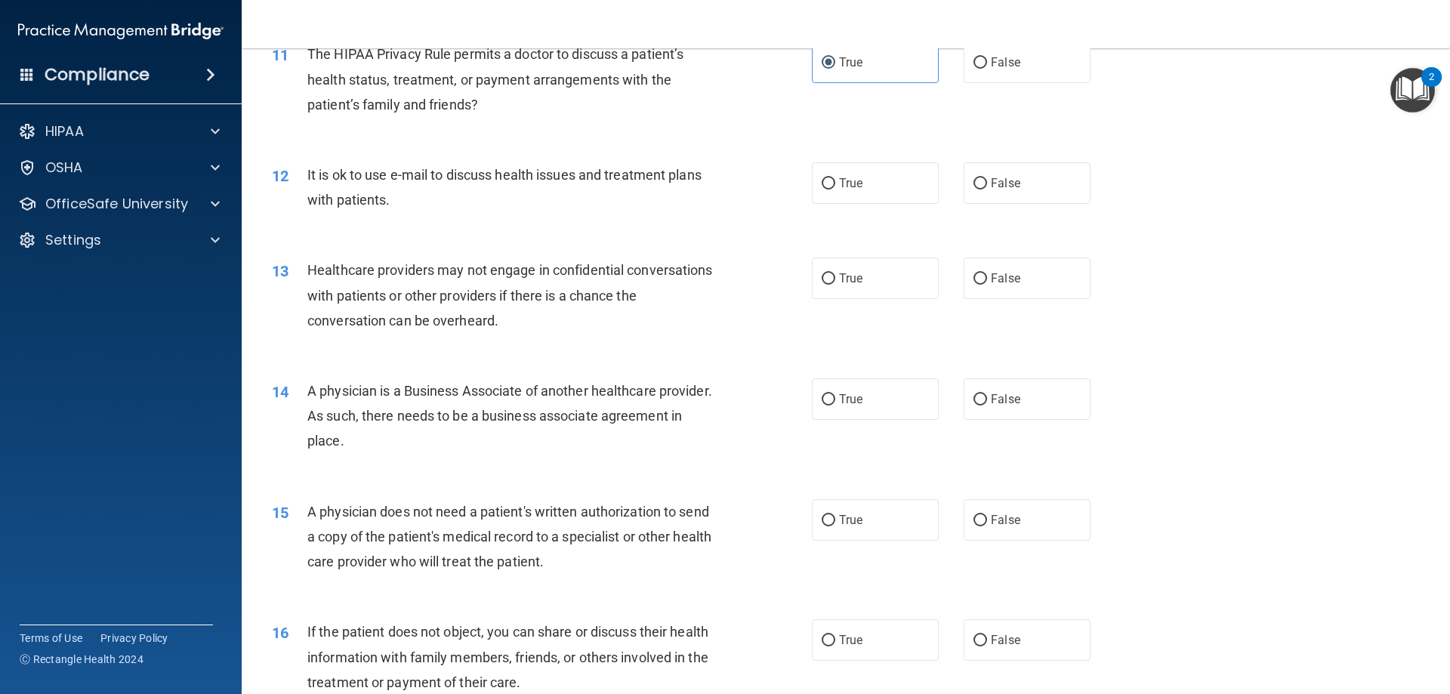
click at [886, 205] on div "12 It is ok to use e-mail to discuss health issues and treatment plans with pat…" at bounding box center [845, 190] width 1170 height 95
click at [868, 184] on label "True" at bounding box center [875, 183] width 127 height 42
click at [835, 184] on input "True" at bounding box center [828, 183] width 14 height 11
radio input "true"
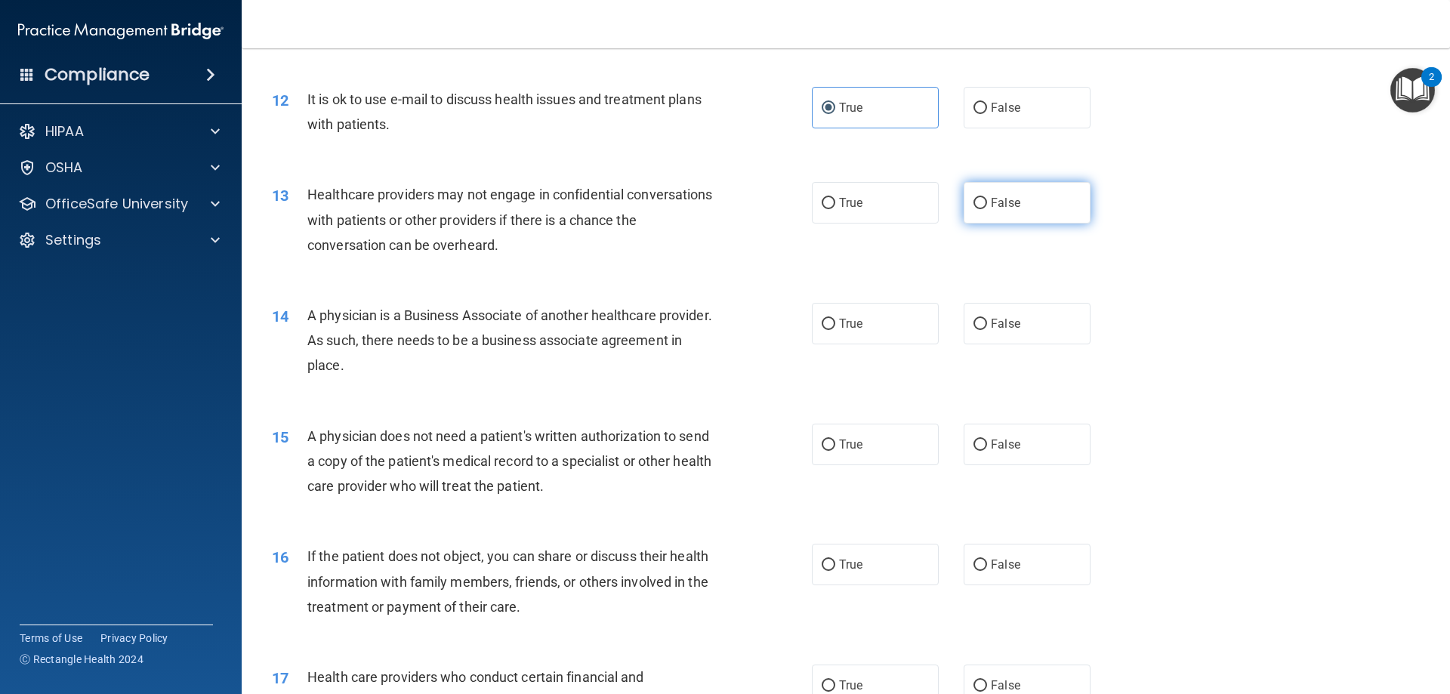
click at [989, 183] on label "False" at bounding box center [1026, 203] width 127 height 42
click at [987, 198] on input "False" at bounding box center [980, 203] width 14 height 11
radio input "true"
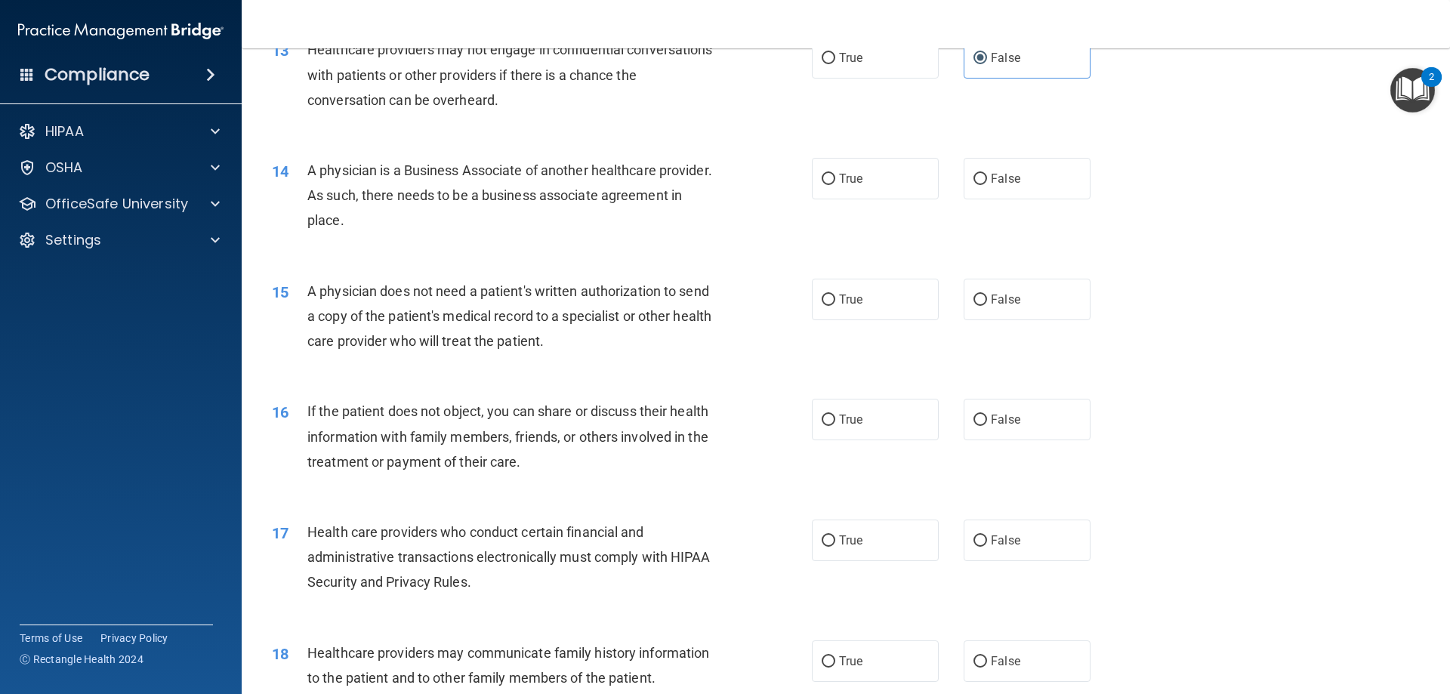
scroll to position [1435, 0]
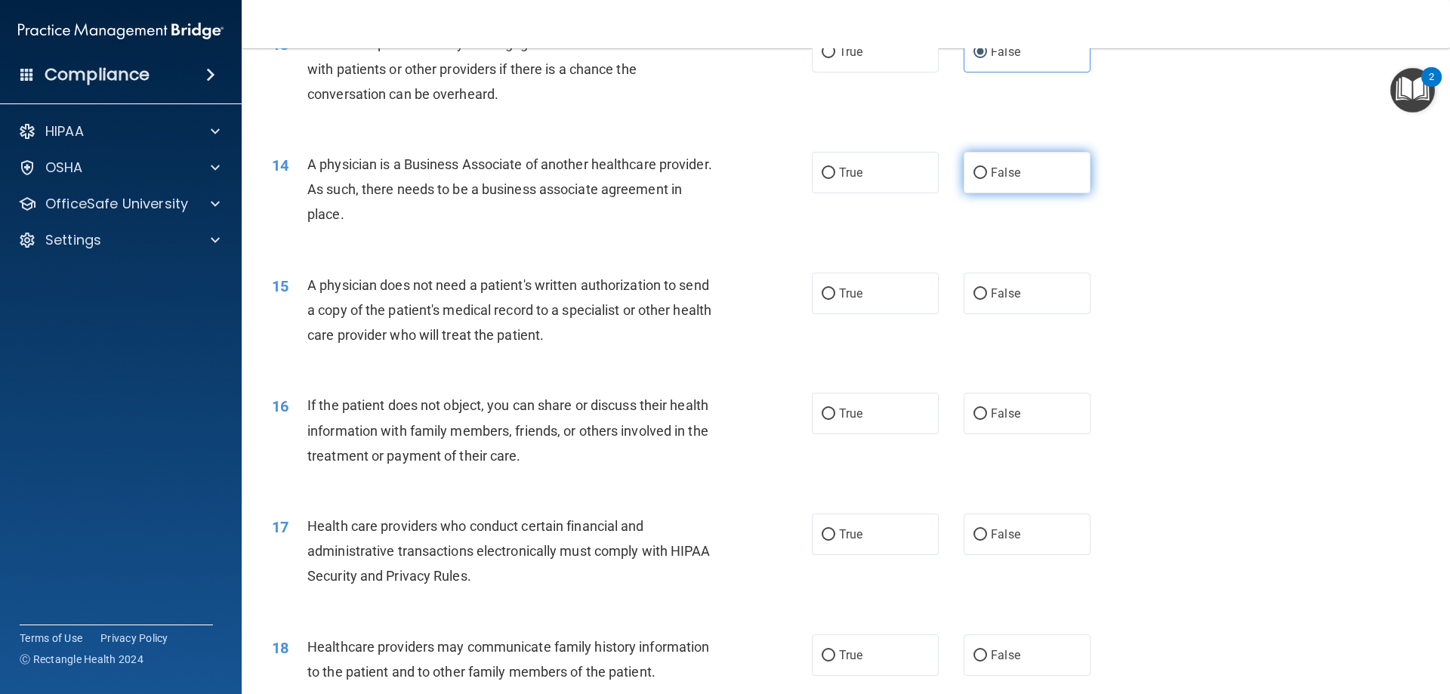
click at [991, 171] on span "False" at bounding box center [1005, 172] width 29 height 14
click at [987, 171] on input "False" at bounding box center [980, 173] width 14 height 11
radio input "true"
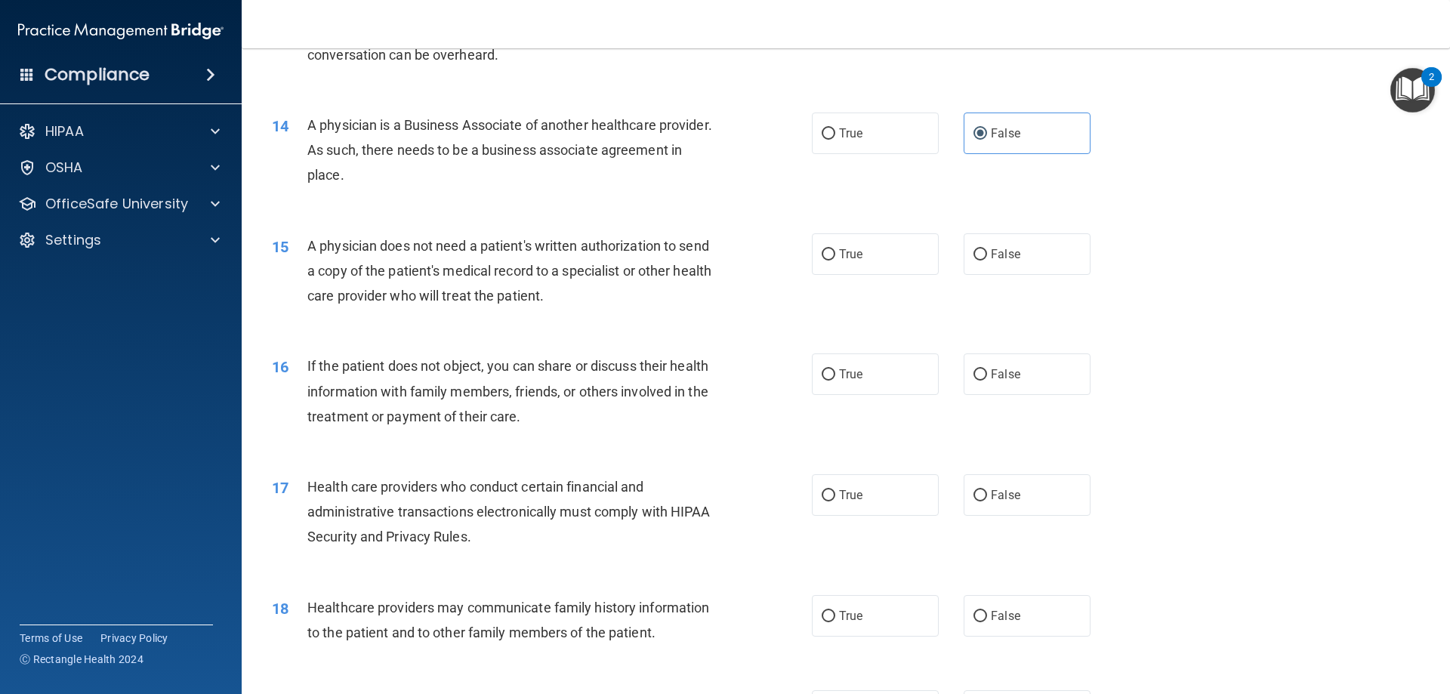
scroll to position [1586, 0]
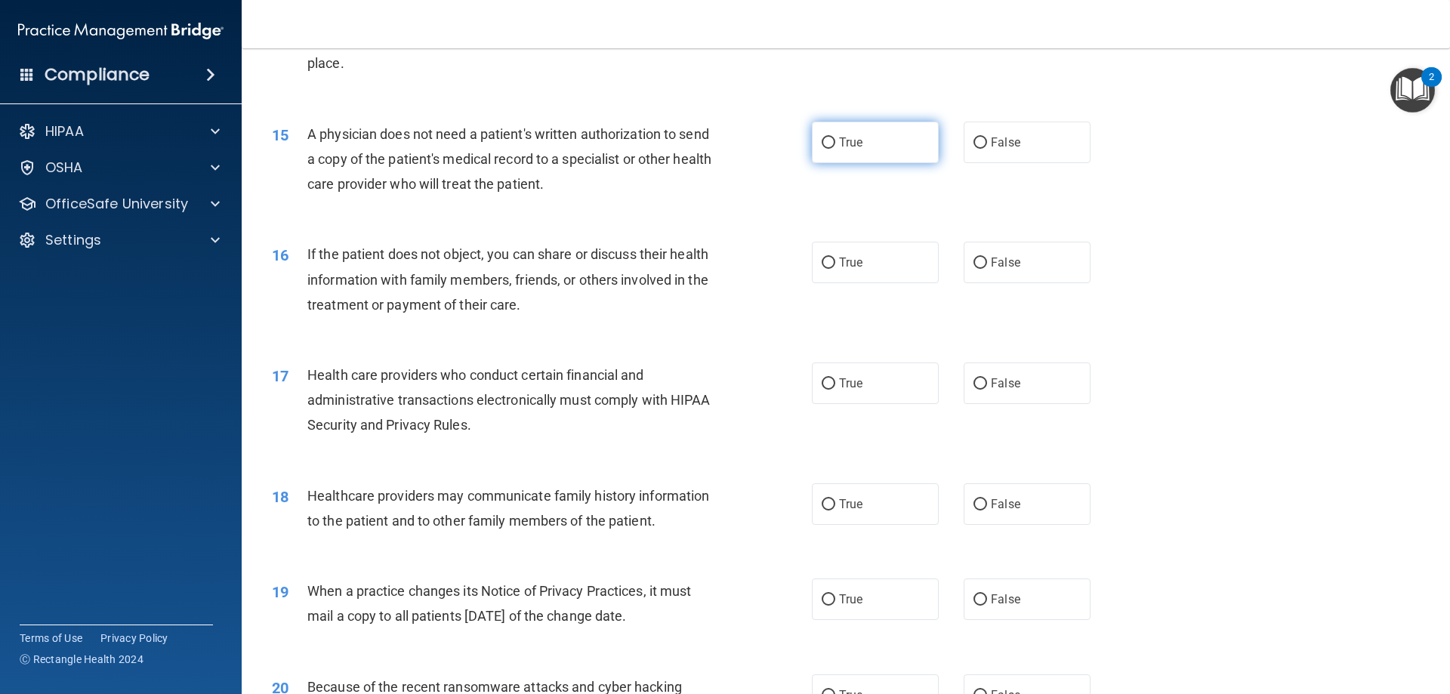
click at [892, 129] on label "True" at bounding box center [875, 143] width 127 height 42
click at [835, 137] on input "True" at bounding box center [828, 142] width 14 height 11
radio input "true"
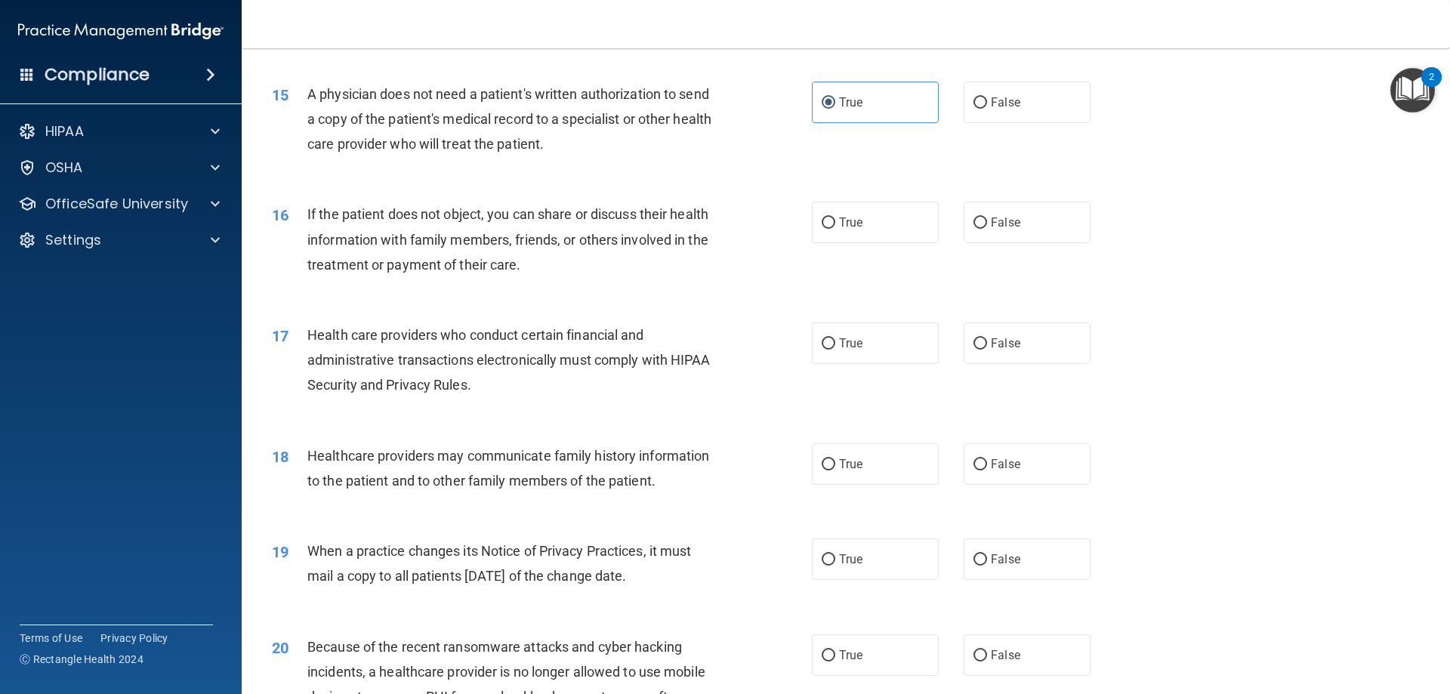
scroll to position [1737, 0]
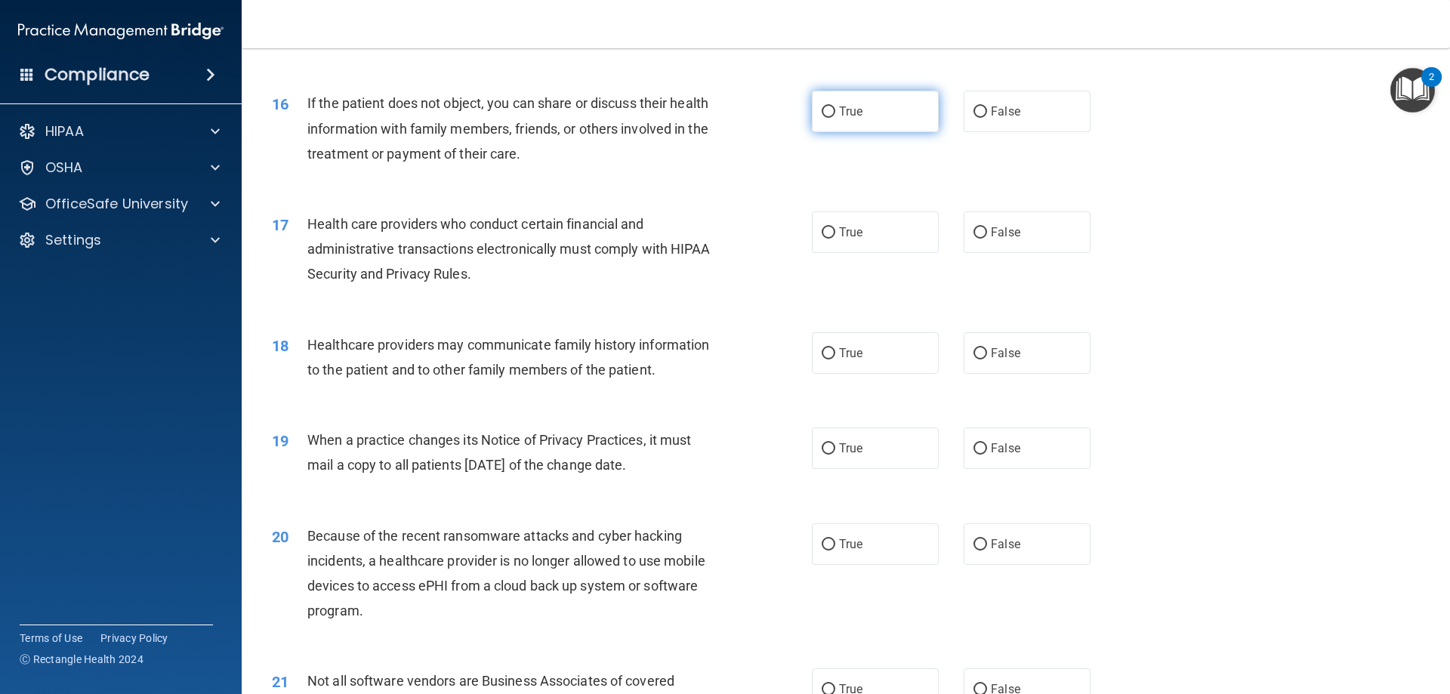
click at [839, 116] on span "True" at bounding box center [850, 111] width 23 height 14
click at [834, 116] on input "True" at bounding box center [828, 111] width 14 height 11
radio input "true"
click at [886, 230] on label "True" at bounding box center [875, 232] width 127 height 42
click at [835, 230] on input "True" at bounding box center [828, 232] width 14 height 11
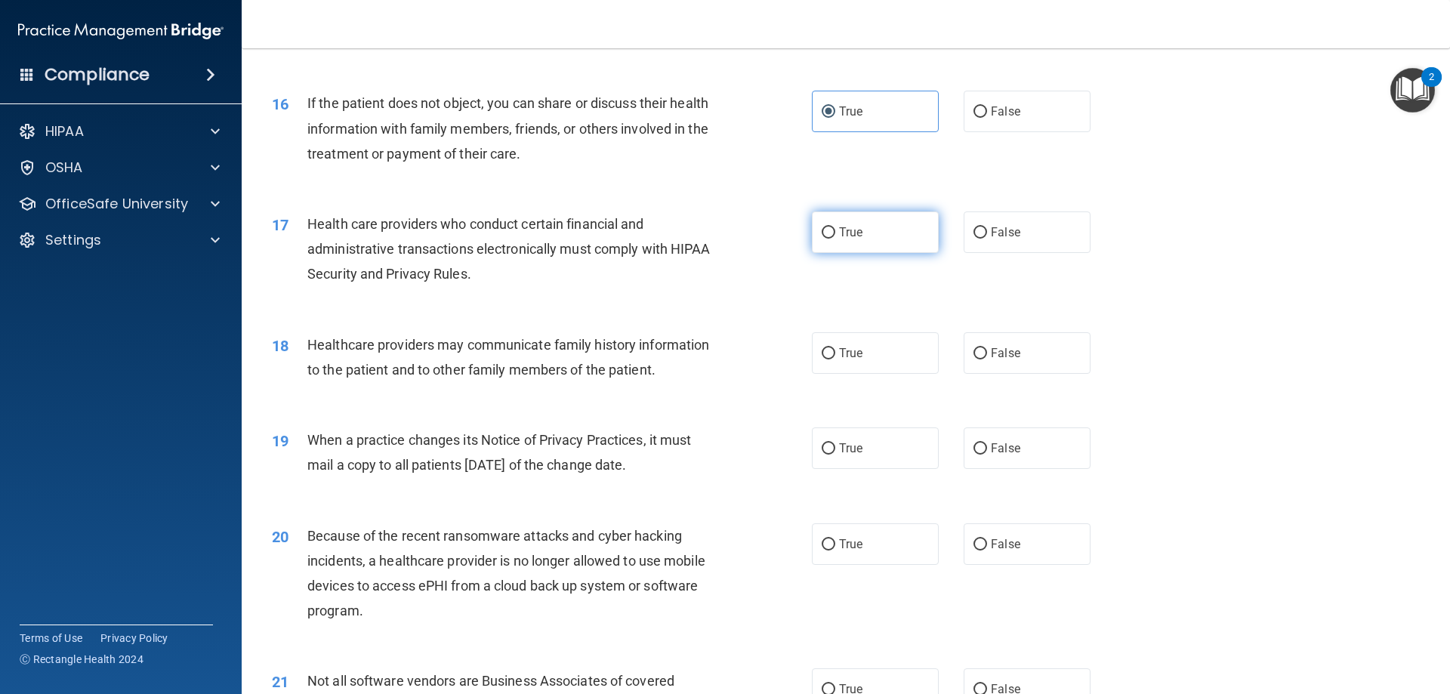
radio input "true"
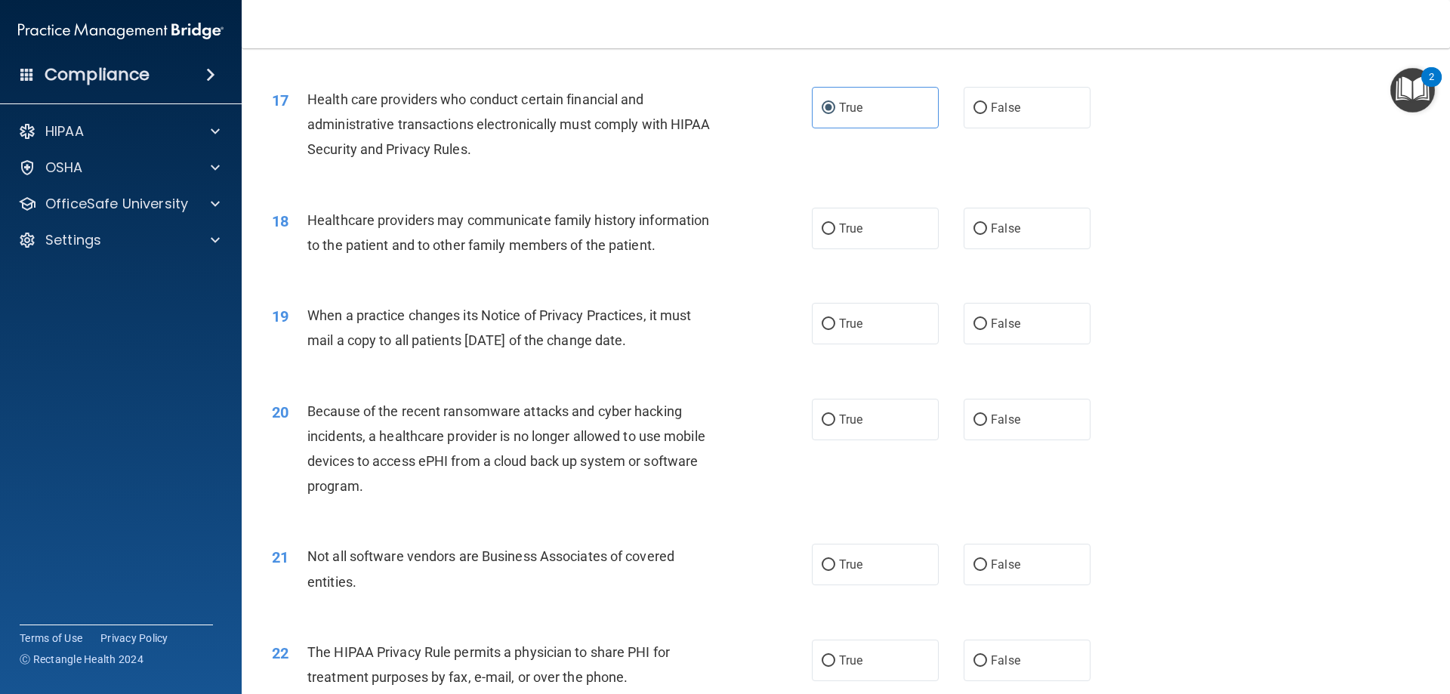
scroll to position [1888, 0]
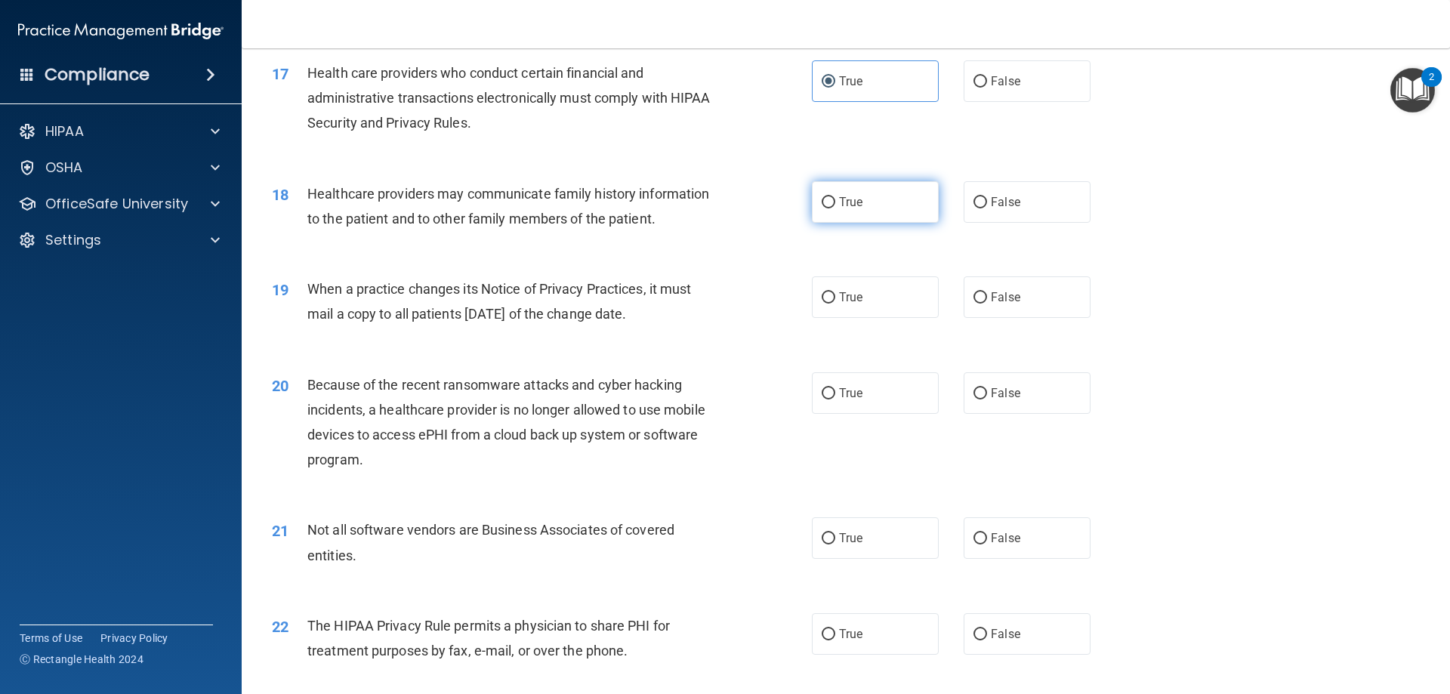
click at [832, 199] on label "True" at bounding box center [875, 202] width 127 height 42
click at [832, 199] on input "True" at bounding box center [828, 202] width 14 height 11
radio input "true"
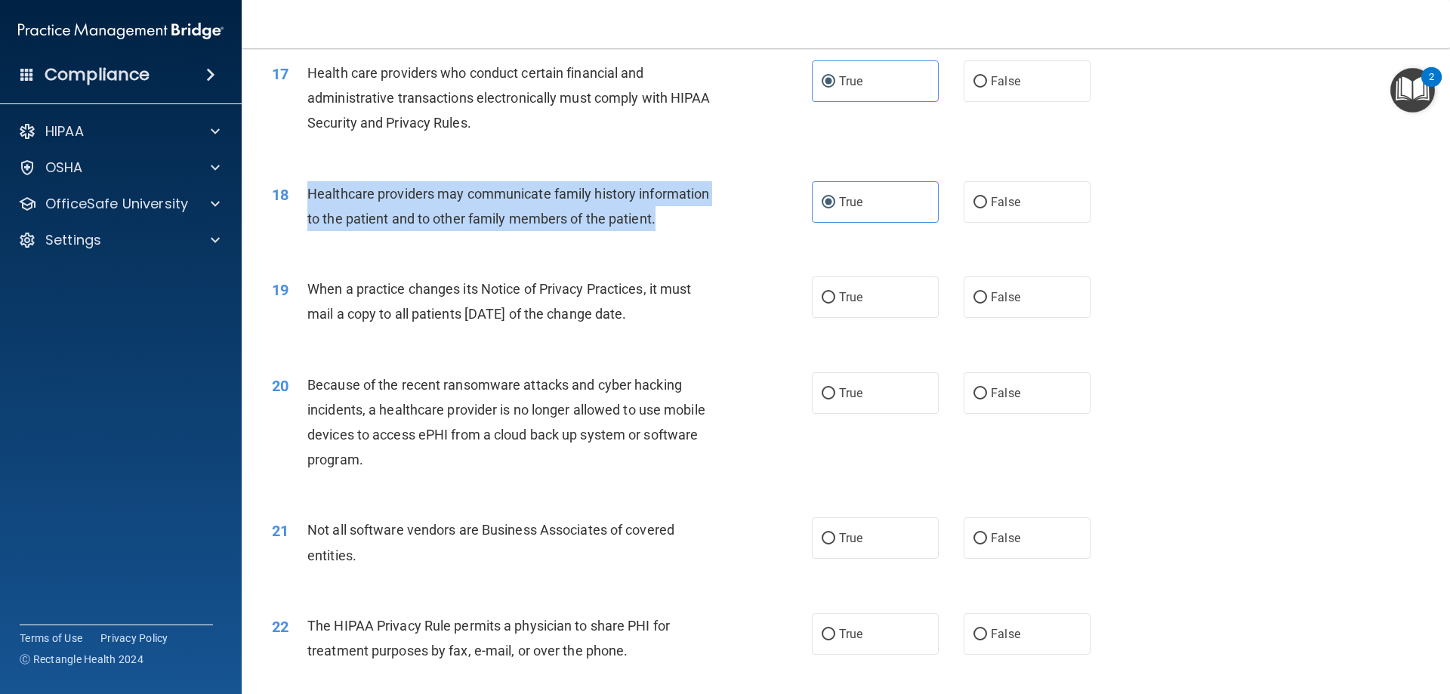
drag, startPoint x: 658, startPoint y: 217, endPoint x: 310, endPoint y: 192, distance: 349.8
click at [310, 192] on div "Healthcare providers may communicate family history information to the patient …" at bounding box center [518, 206] width 422 height 50
copy span "Healthcare providers may communicate family history information to the patient …"
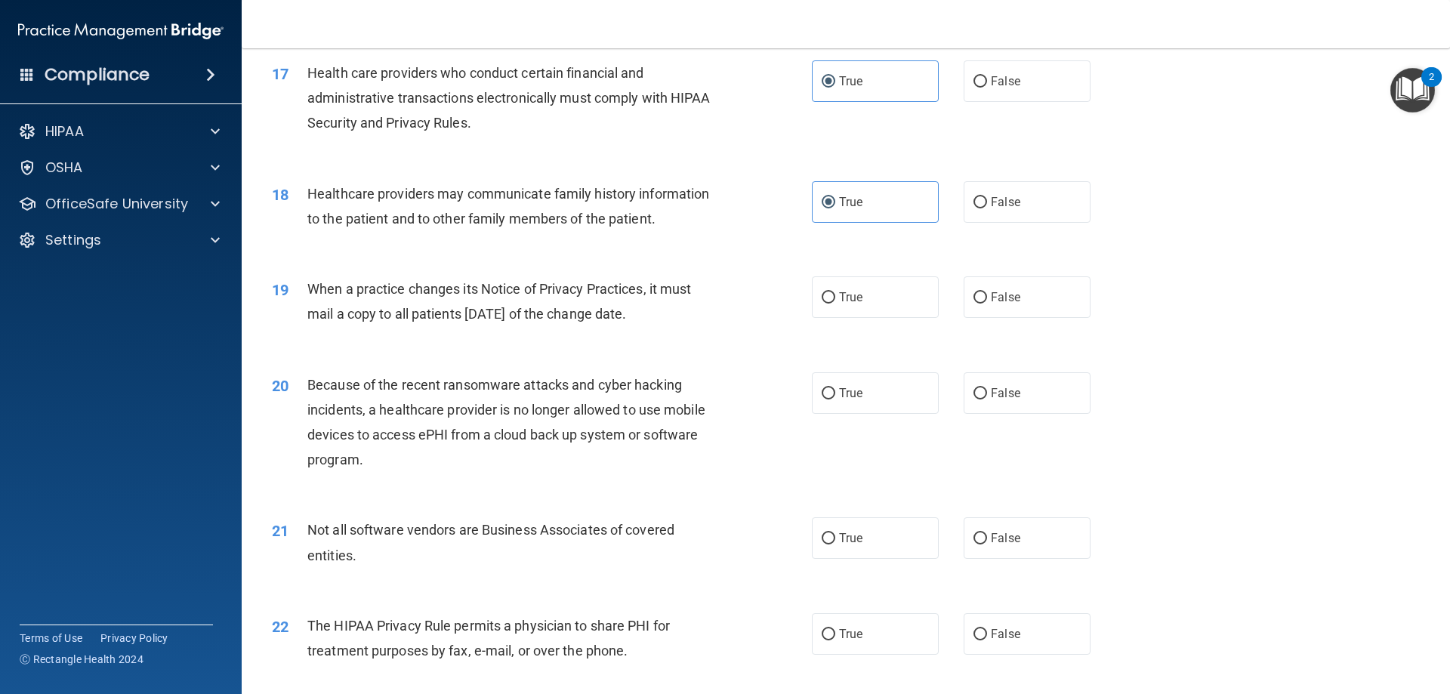
click at [572, 248] on div "18 Healthcare providers may communicate family history information to the patie…" at bounding box center [845, 209] width 1170 height 95
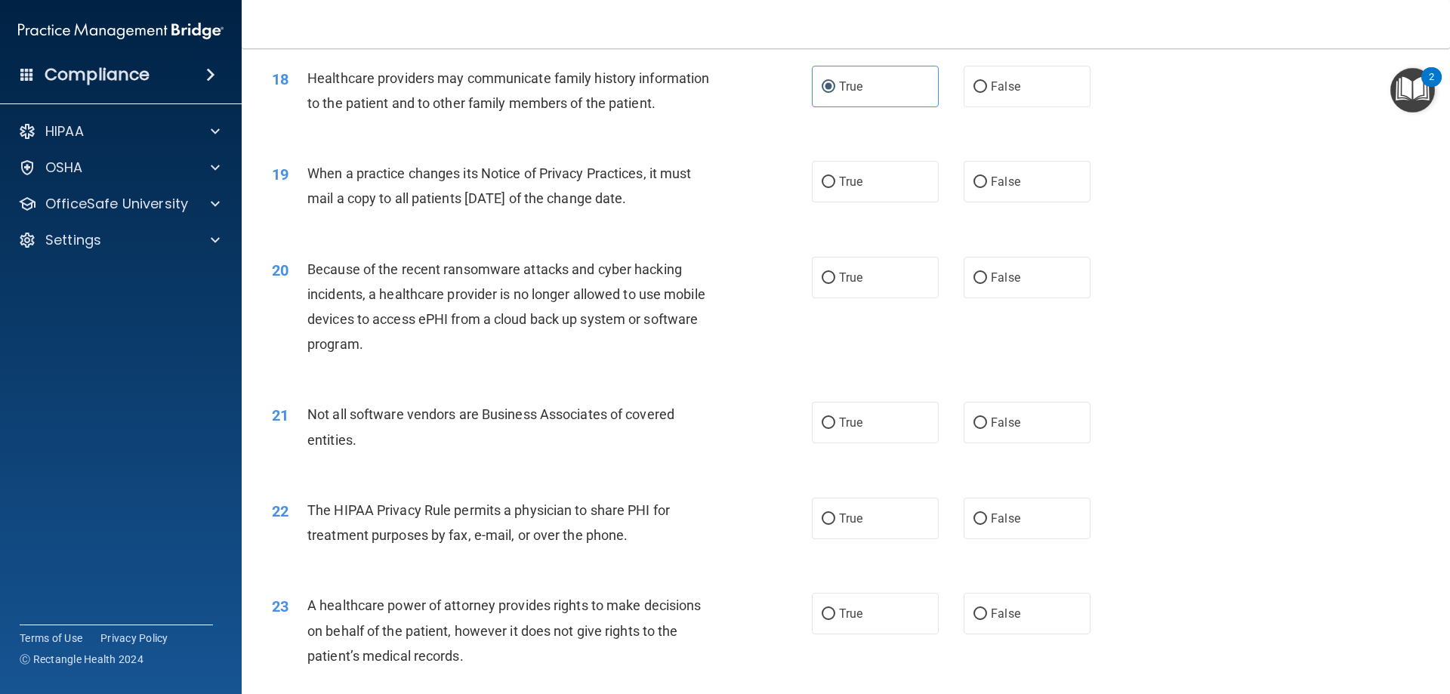
scroll to position [2039, 0]
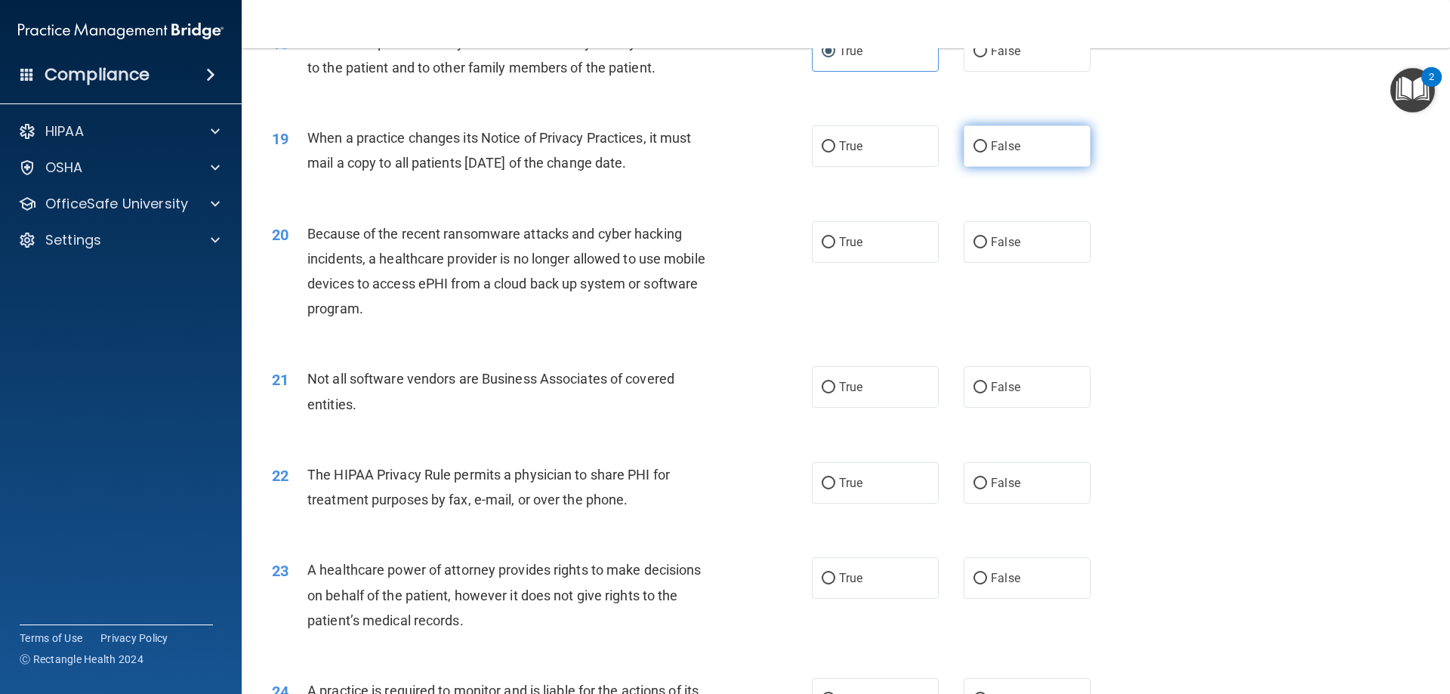
click at [1050, 143] on label "False" at bounding box center [1026, 146] width 127 height 42
click at [987, 143] on input "False" at bounding box center [980, 146] width 14 height 11
radio input "true"
click at [1006, 235] on span "False" at bounding box center [1005, 242] width 29 height 14
click at [987, 237] on input "False" at bounding box center [980, 242] width 14 height 11
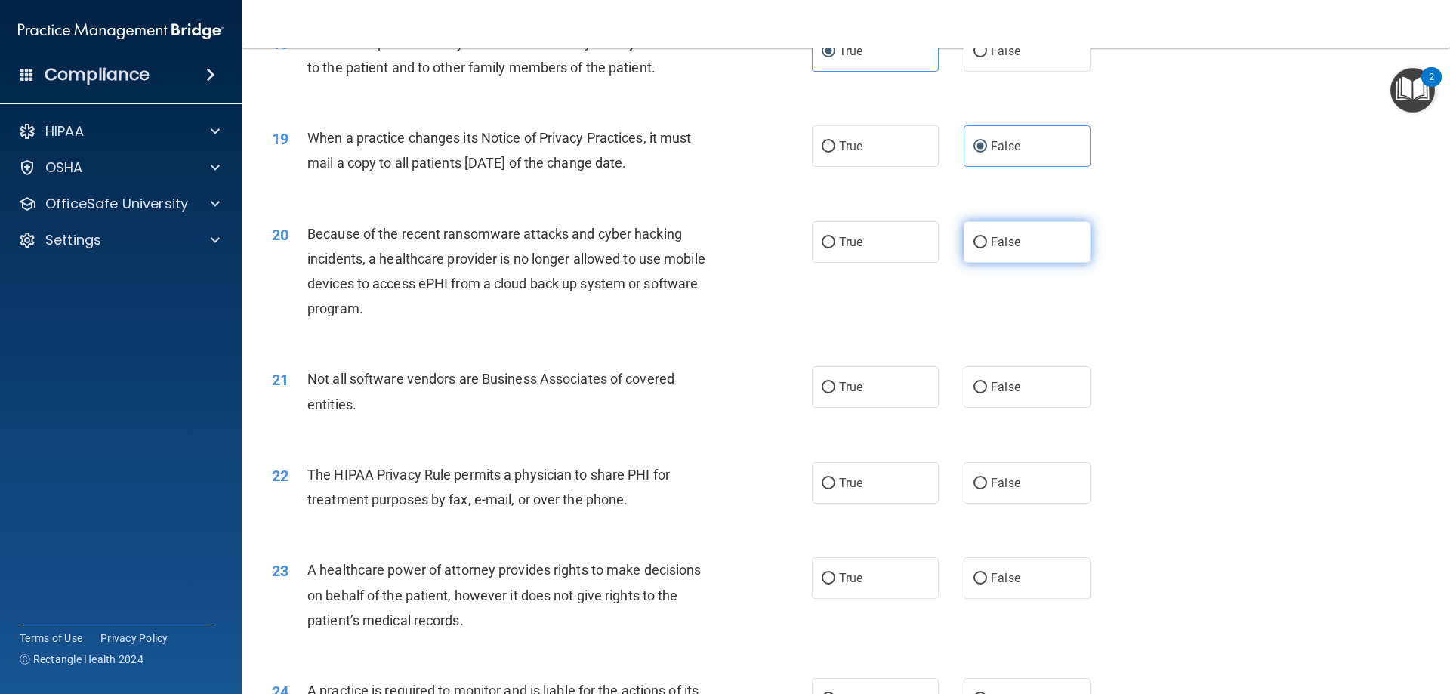
radio input "true"
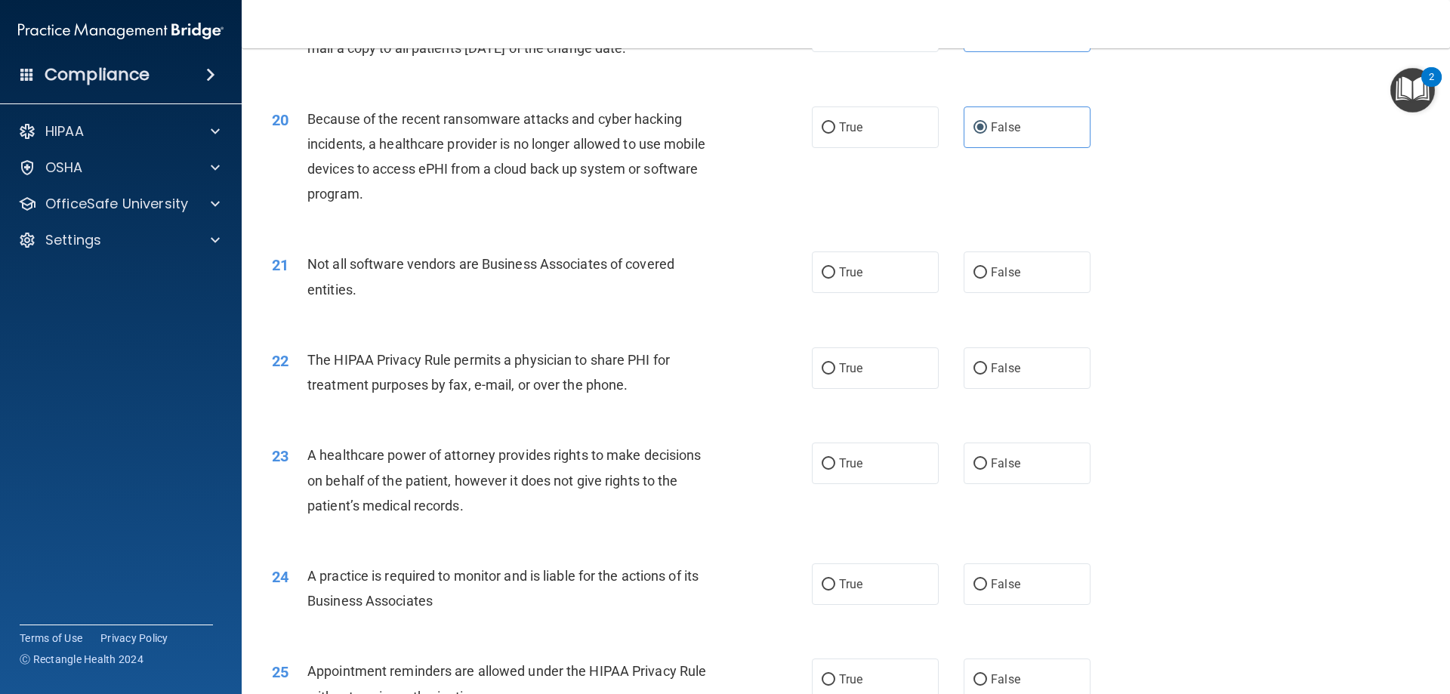
scroll to position [2190, 0]
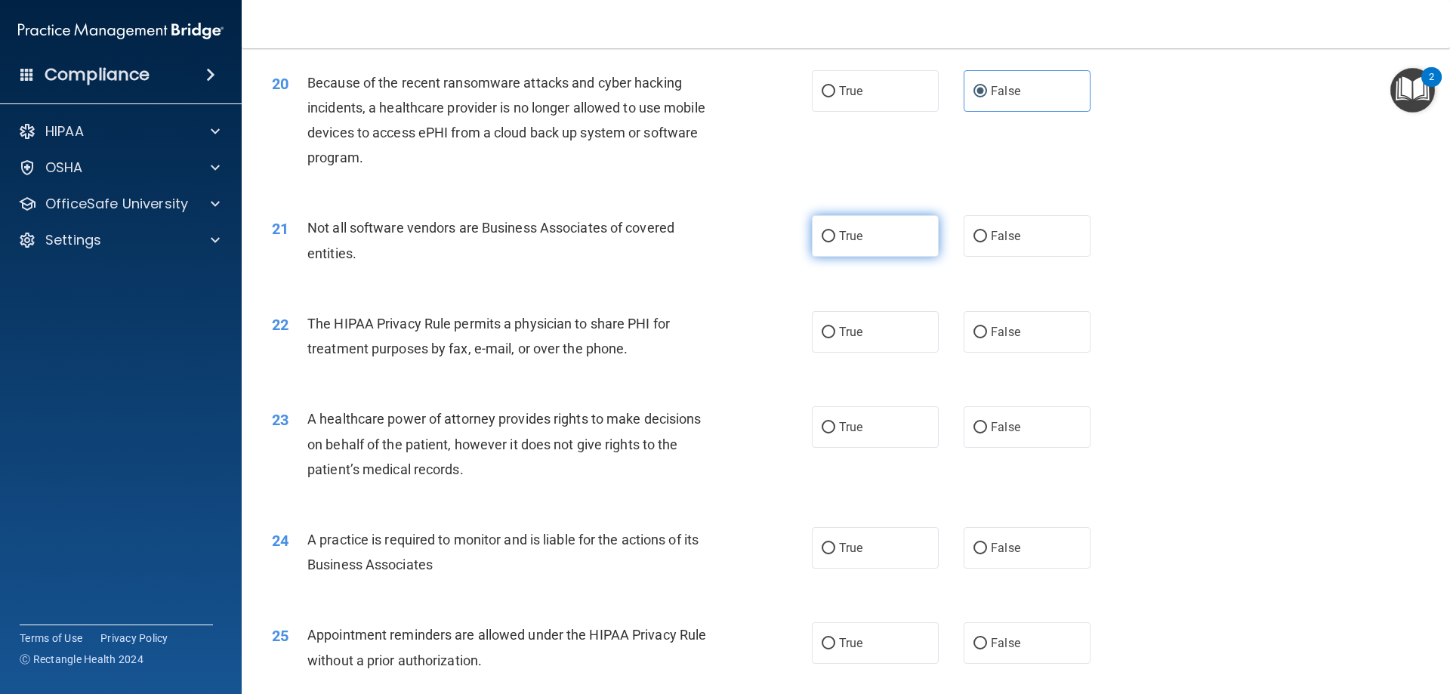
click at [868, 245] on label "True" at bounding box center [875, 236] width 127 height 42
click at [835, 242] on input "True" at bounding box center [828, 236] width 14 height 11
radio input "true"
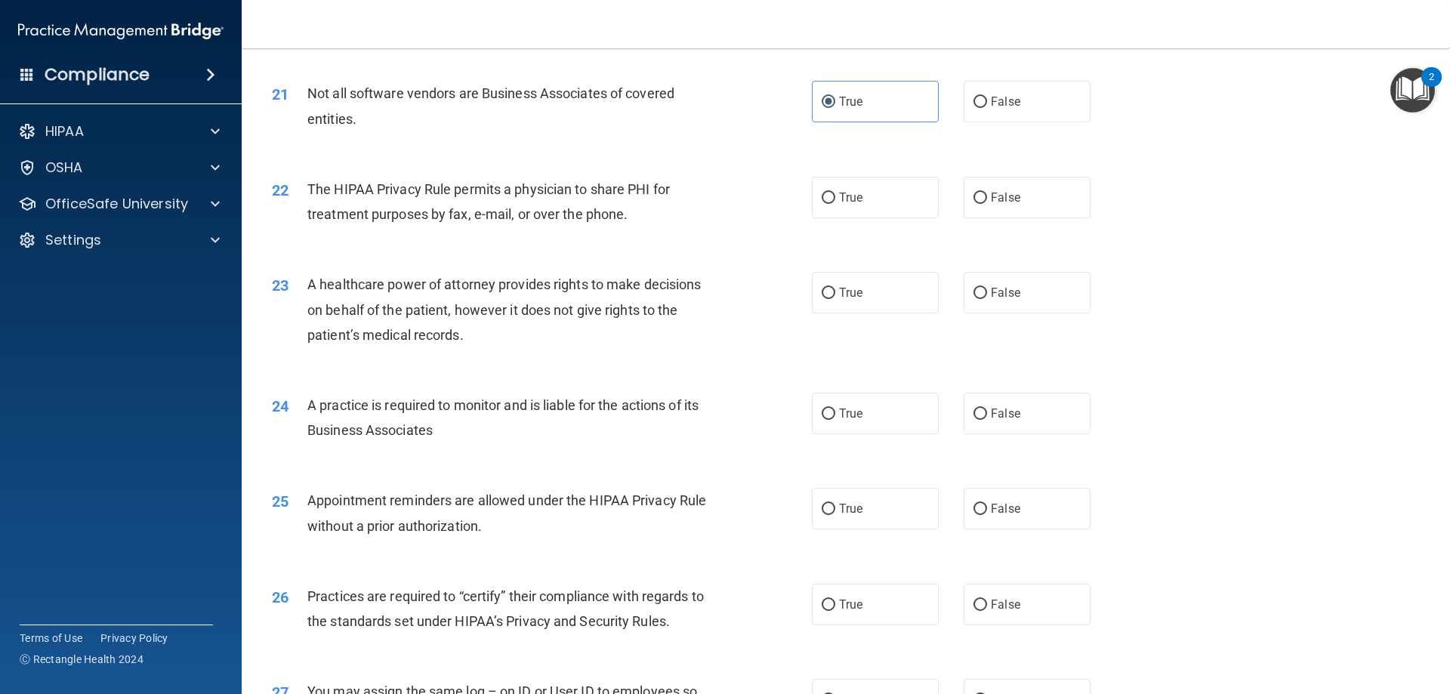
scroll to position [2341, 0]
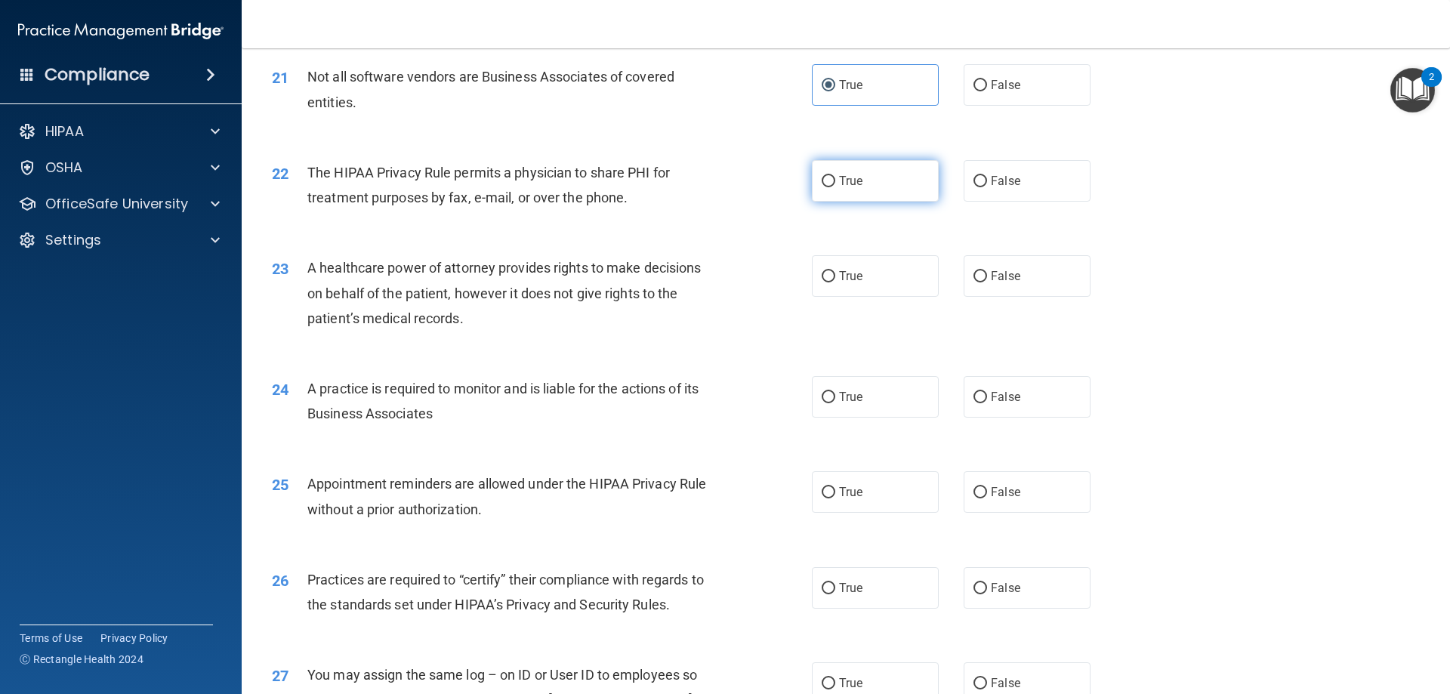
click at [858, 177] on label "True" at bounding box center [875, 181] width 127 height 42
click at [835, 177] on input "True" at bounding box center [828, 181] width 14 height 11
radio input "true"
click at [1006, 278] on span "False" at bounding box center [1005, 276] width 29 height 14
click at [987, 278] on input "False" at bounding box center [980, 276] width 14 height 11
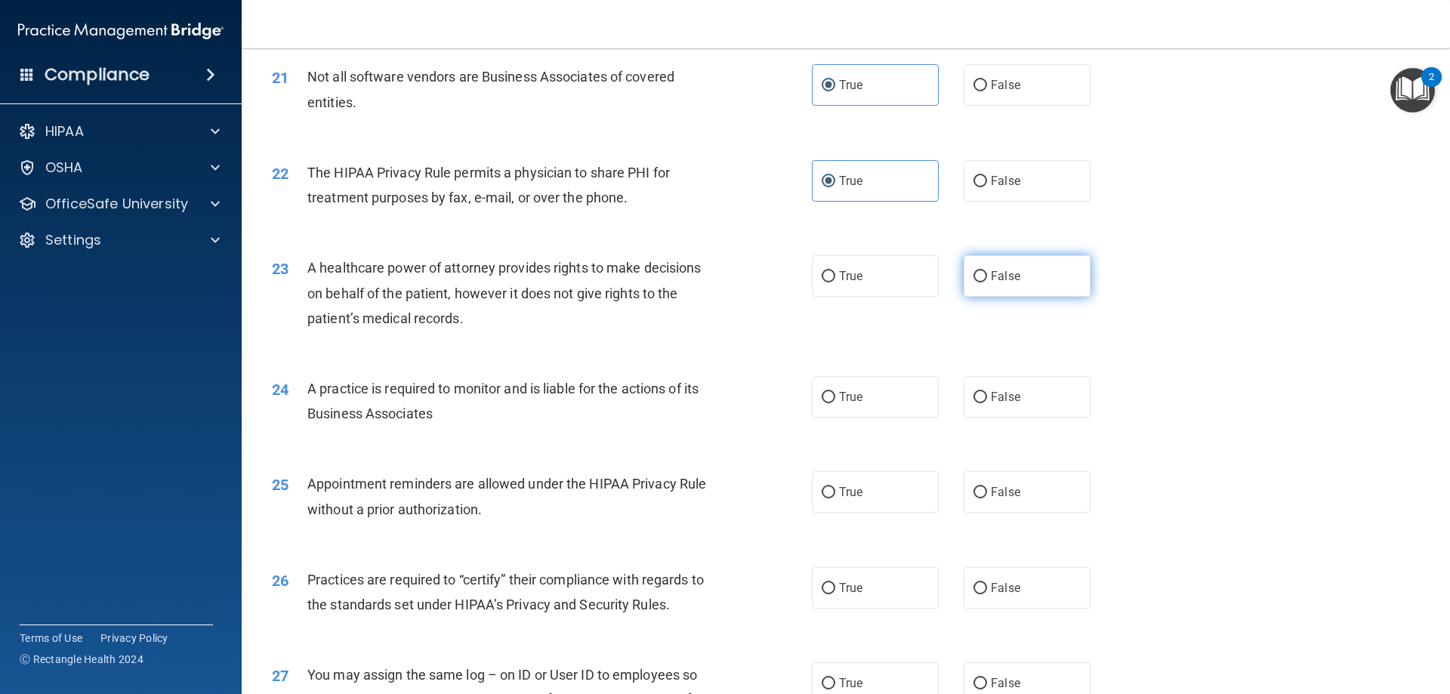
radio input "true"
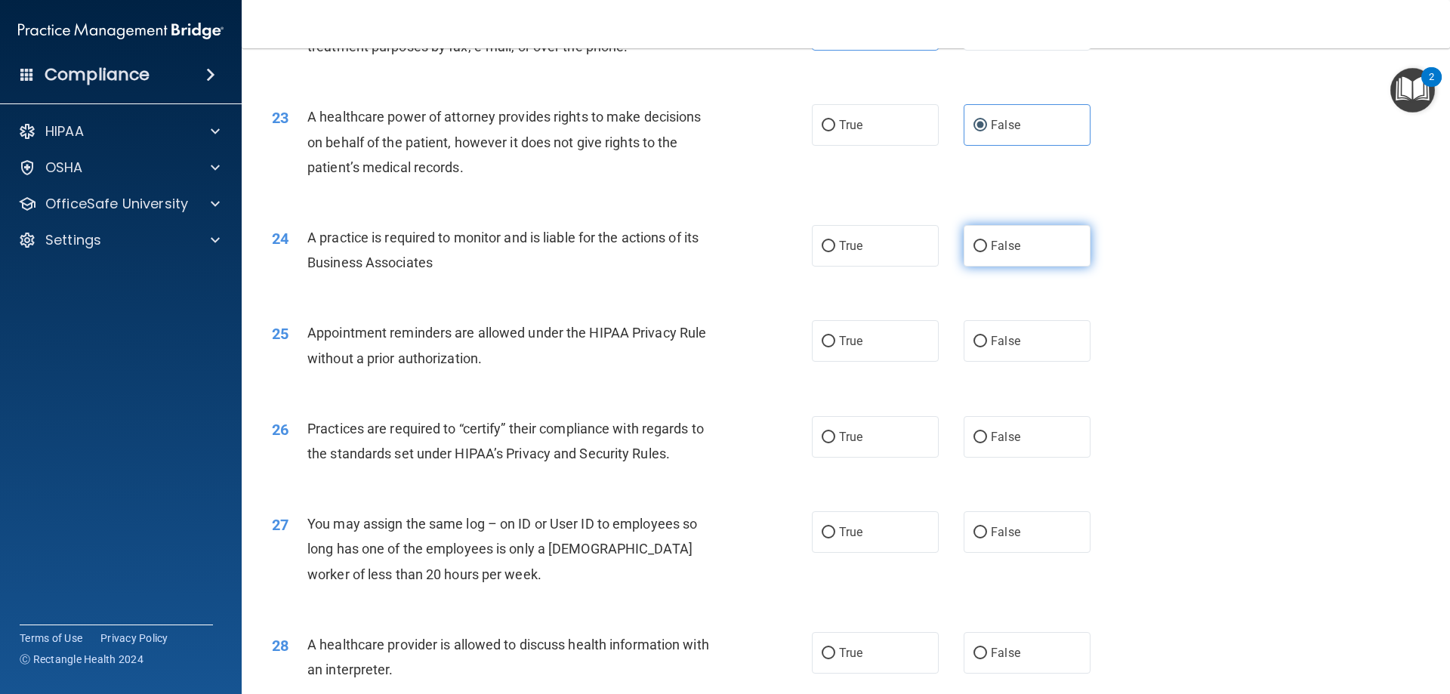
click at [1025, 232] on label "False" at bounding box center [1026, 246] width 127 height 42
click at [987, 241] on input "False" at bounding box center [980, 246] width 14 height 11
radio input "true"
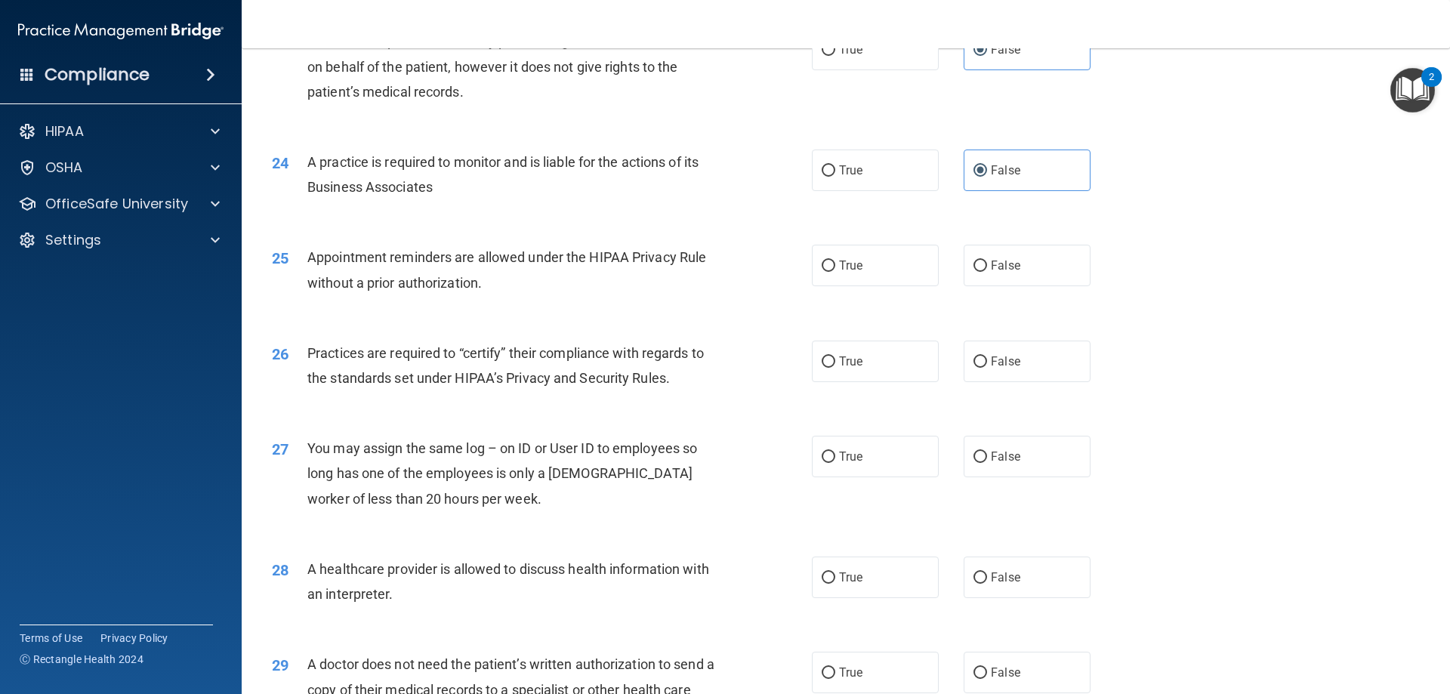
scroll to position [2643, 0]
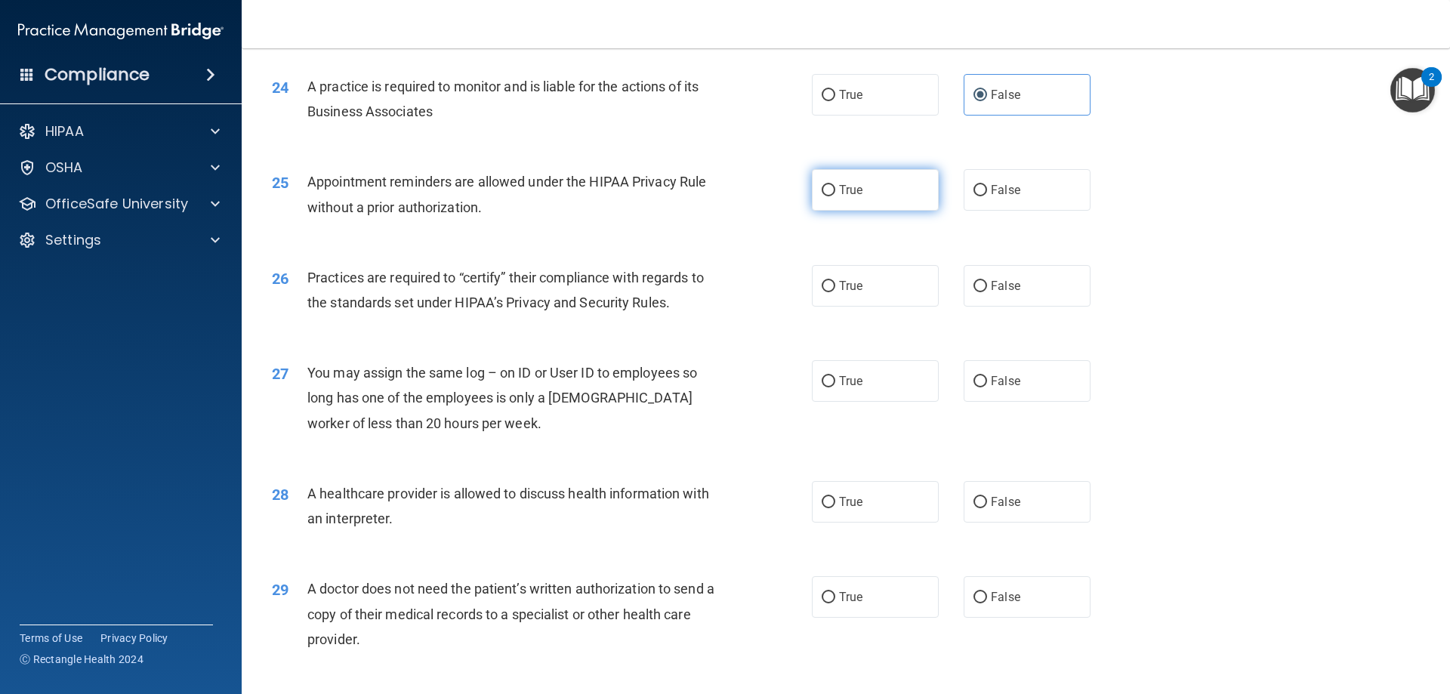
click at [898, 189] on label "True" at bounding box center [875, 190] width 127 height 42
click at [835, 189] on input "True" at bounding box center [828, 190] width 14 height 11
radio input "true"
click at [841, 276] on label "True" at bounding box center [875, 286] width 127 height 42
click at [835, 281] on input "True" at bounding box center [828, 286] width 14 height 11
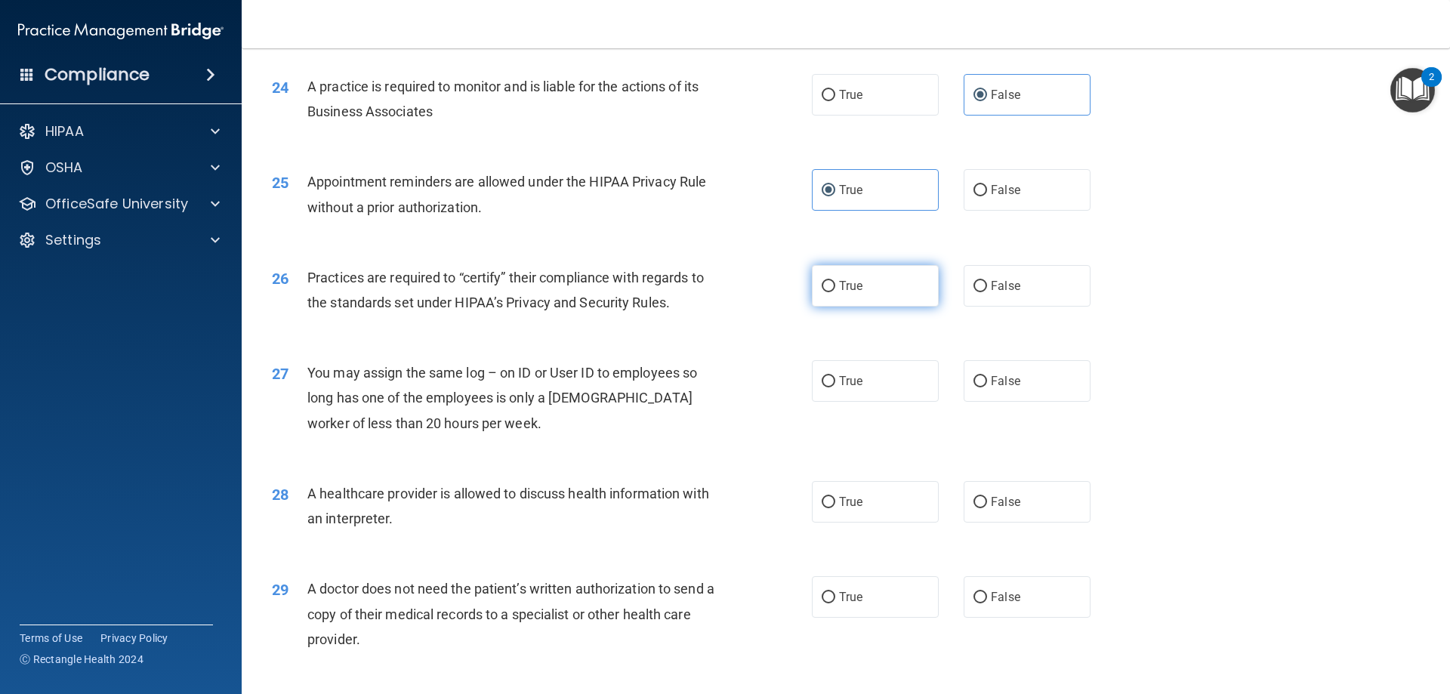
radio input "true"
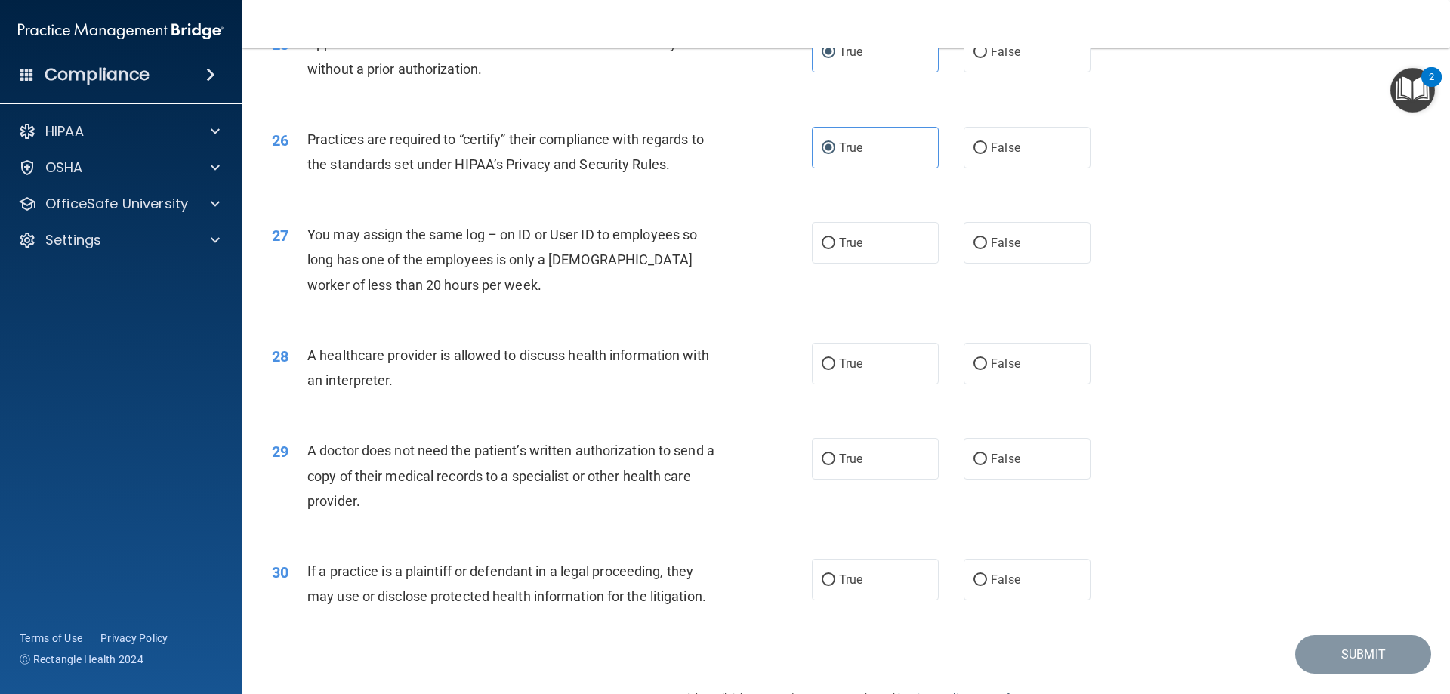
scroll to position [2794, 0]
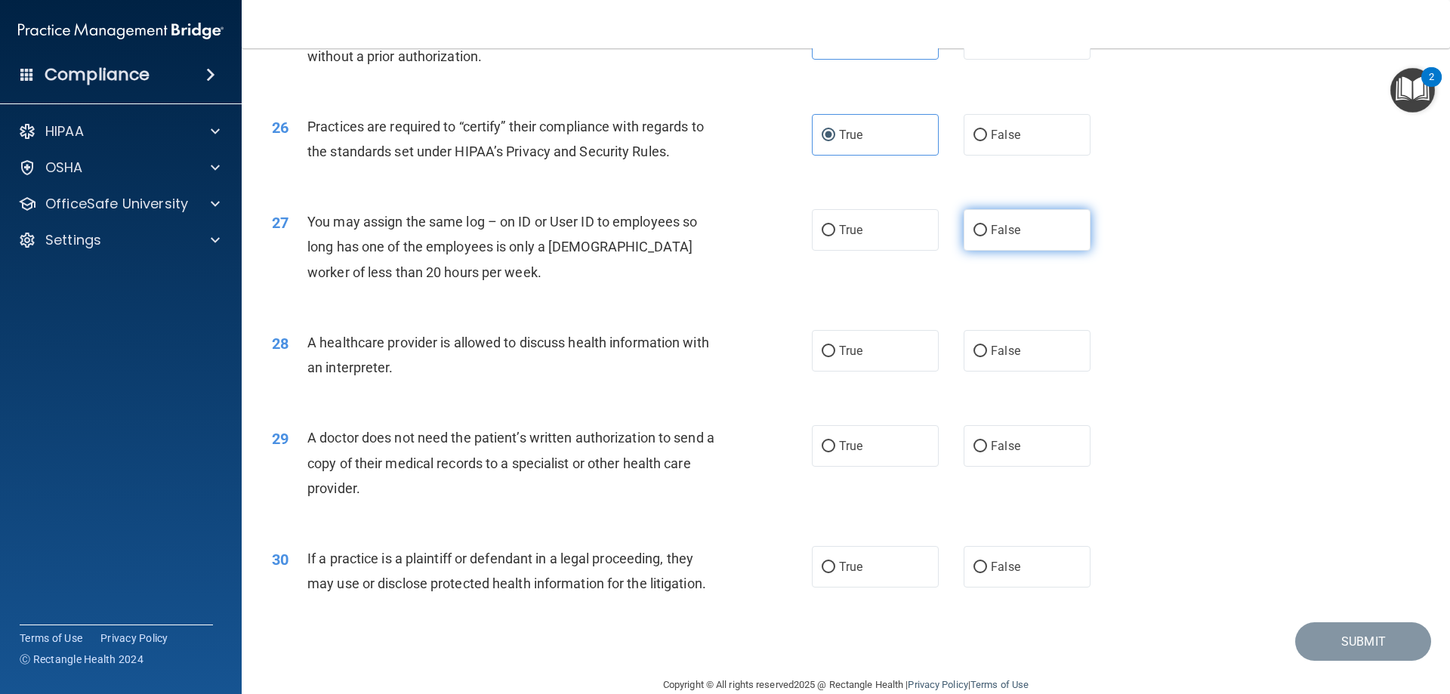
click at [1019, 236] on label "False" at bounding box center [1026, 230] width 127 height 42
click at [987, 236] on input "False" at bounding box center [980, 230] width 14 height 11
radio input "true"
click at [845, 350] on span "True" at bounding box center [850, 351] width 23 height 14
click at [835, 350] on input "True" at bounding box center [828, 351] width 14 height 11
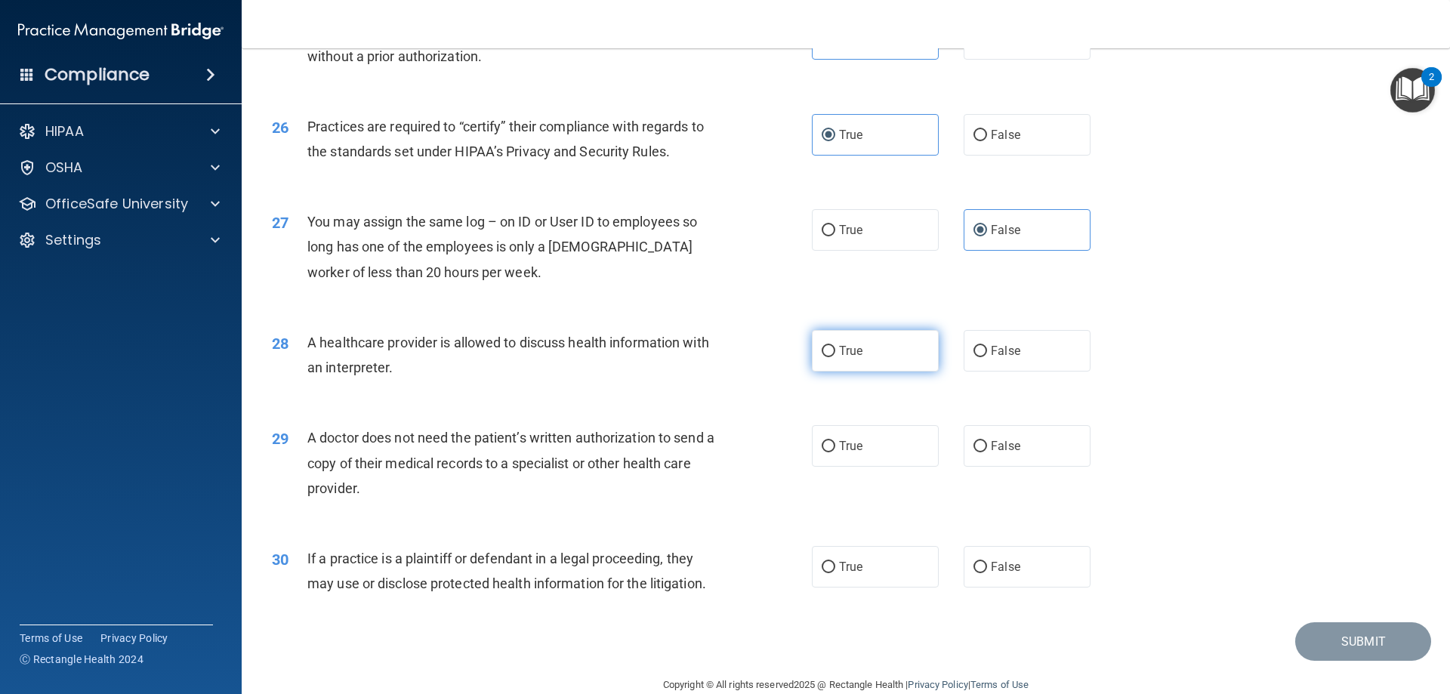
radio input "true"
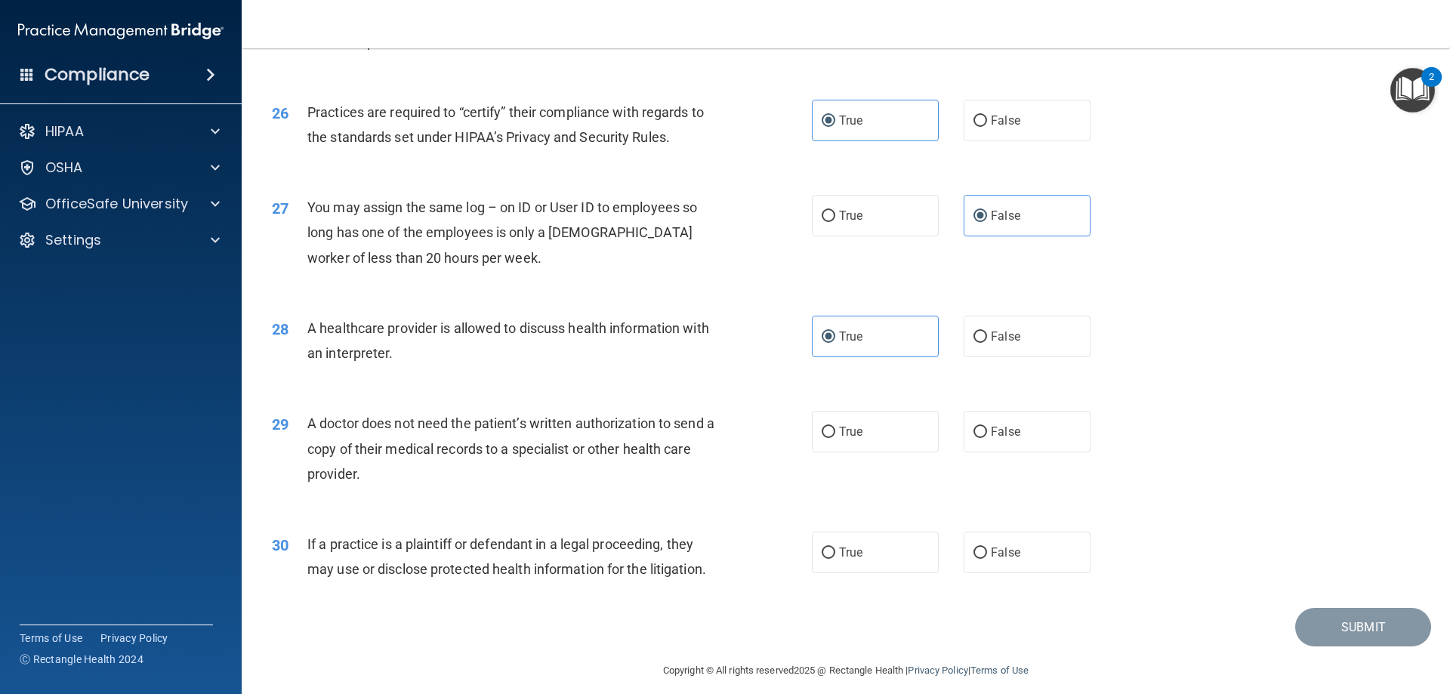
scroll to position [2821, 0]
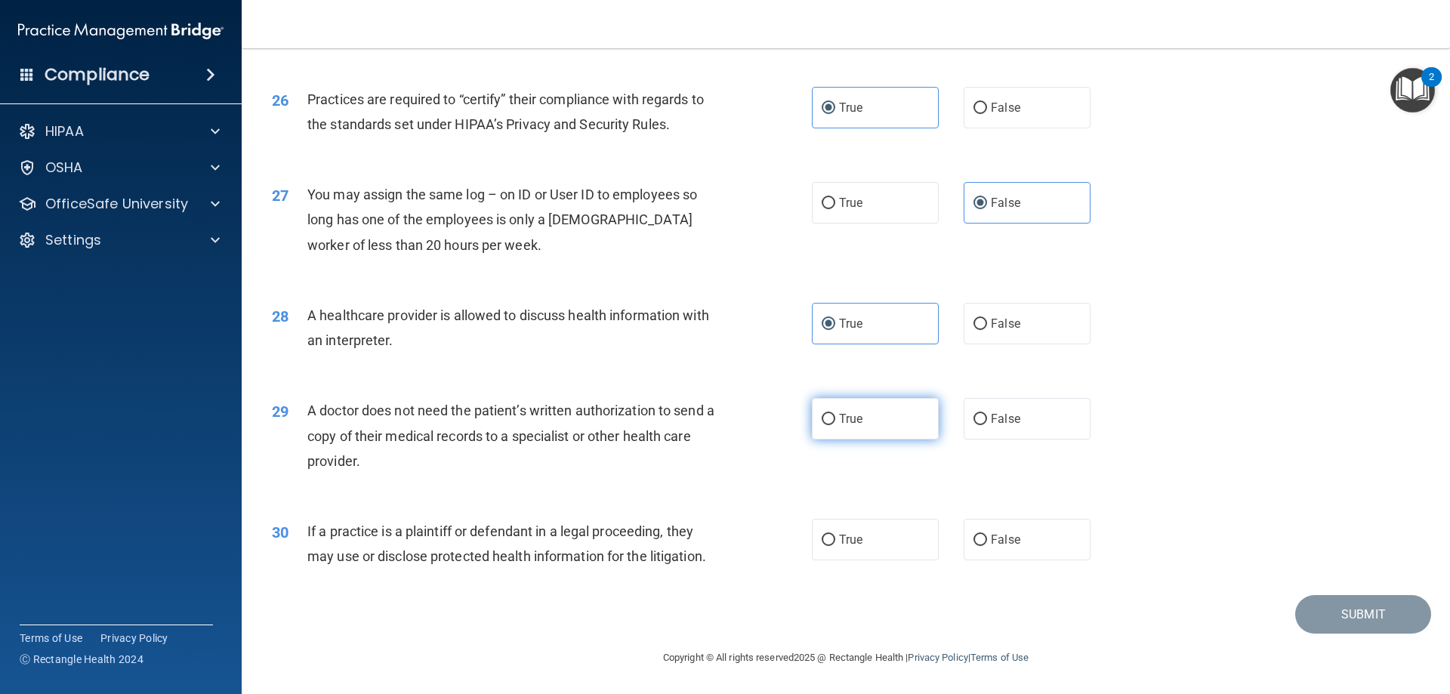
click at [818, 409] on label "True" at bounding box center [875, 419] width 127 height 42
click at [821, 414] on input "True" at bounding box center [828, 419] width 14 height 11
radio input "true"
click at [846, 526] on label "True" at bounding box center [875, 540] width 127 height 42
click at [835, 535] on input "True" at bounding box center [828, 540] width 14 height 11
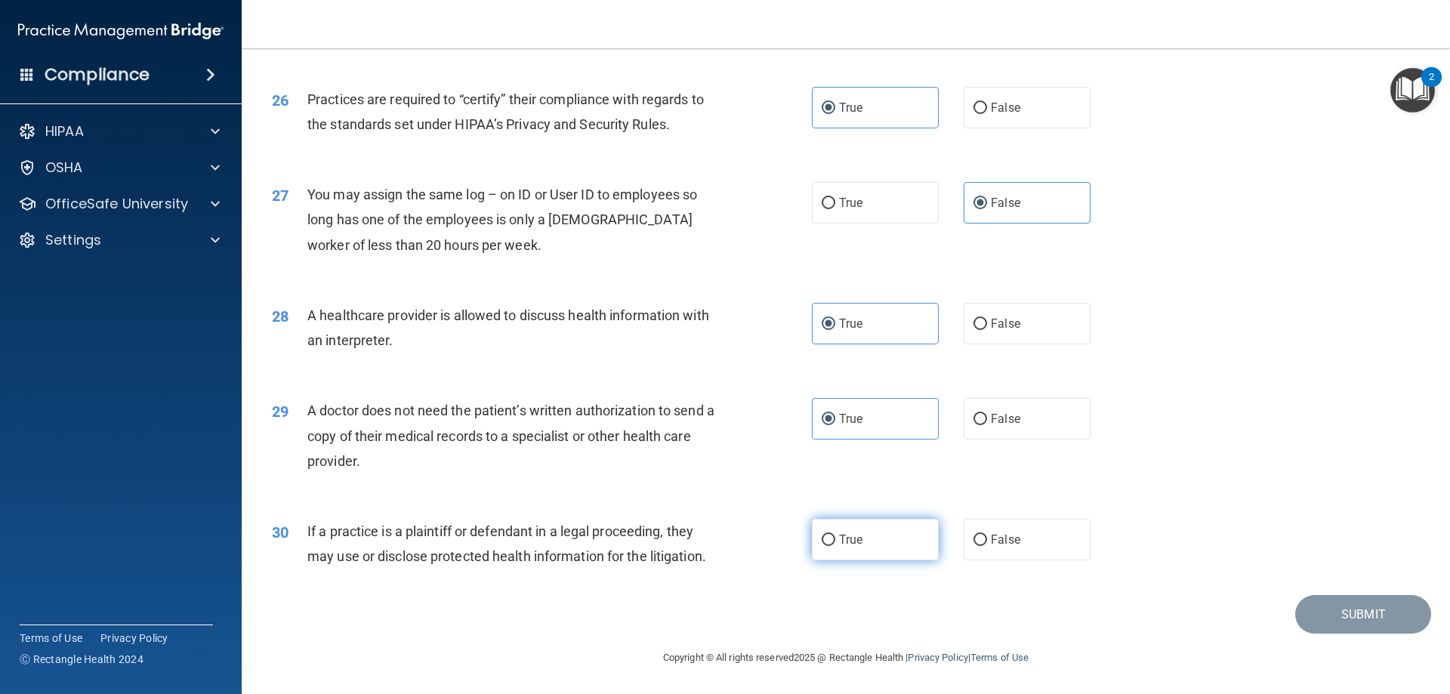
radio input "true"
click at [1360, 611] on button "Submit" at bounding box center [1363, 614] width 136 height 39
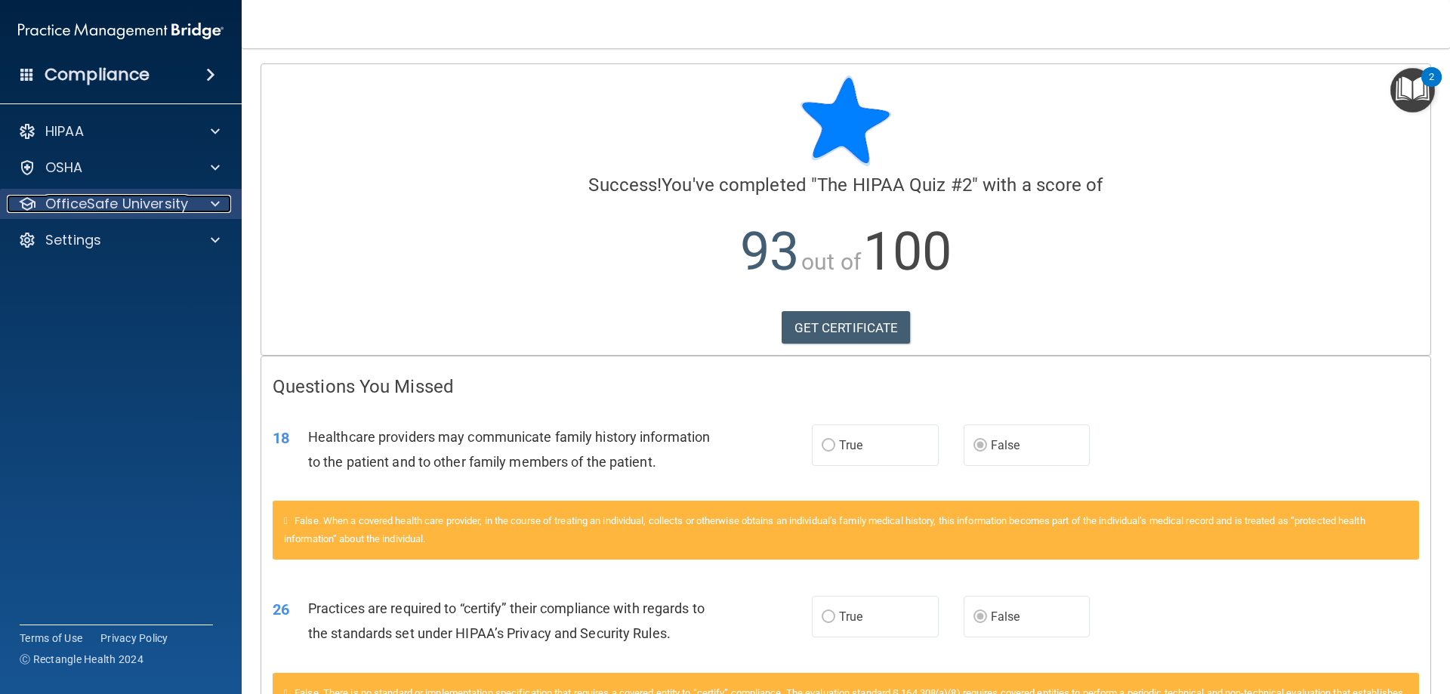
click at [173, 199] on p "OfficeSafe University" at bounding box center [116, 204] width 143 height 18
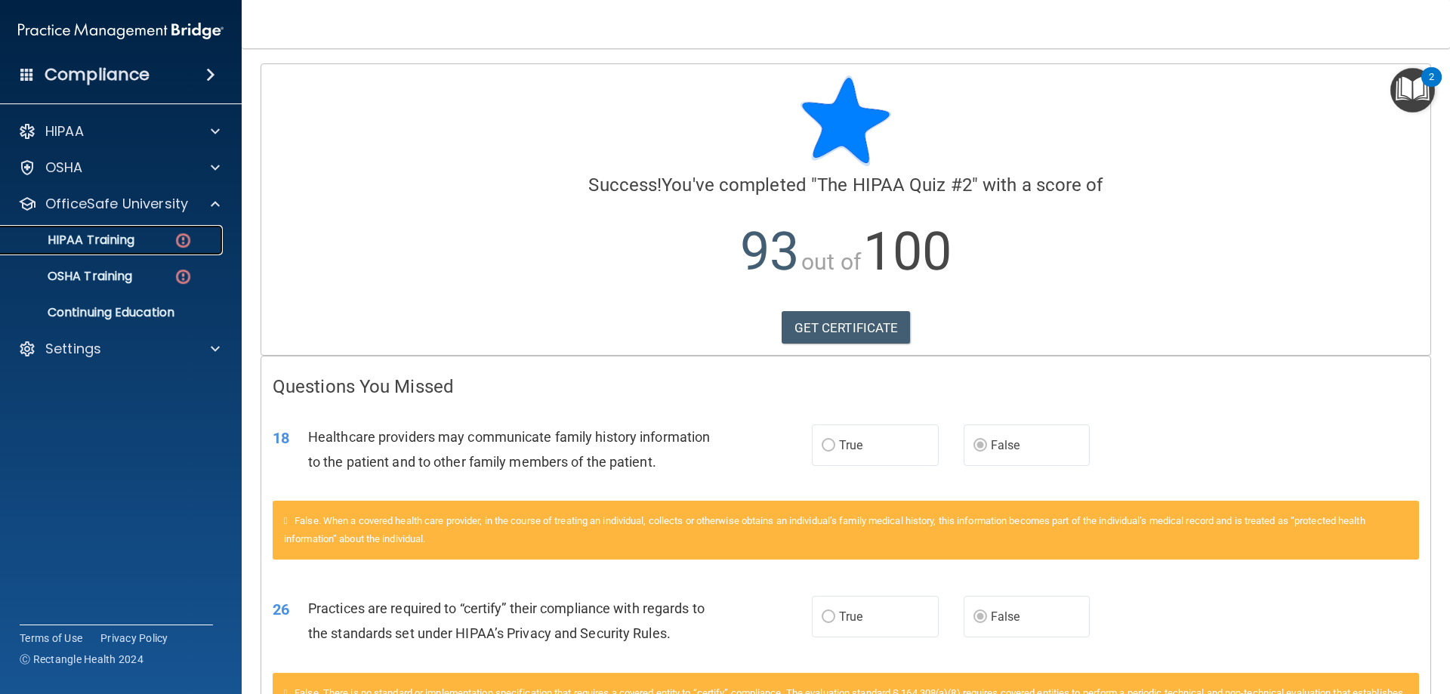
click at [110, 233] on p "HIPAA Training" at bounding box center [72, 240] width 125 height 15
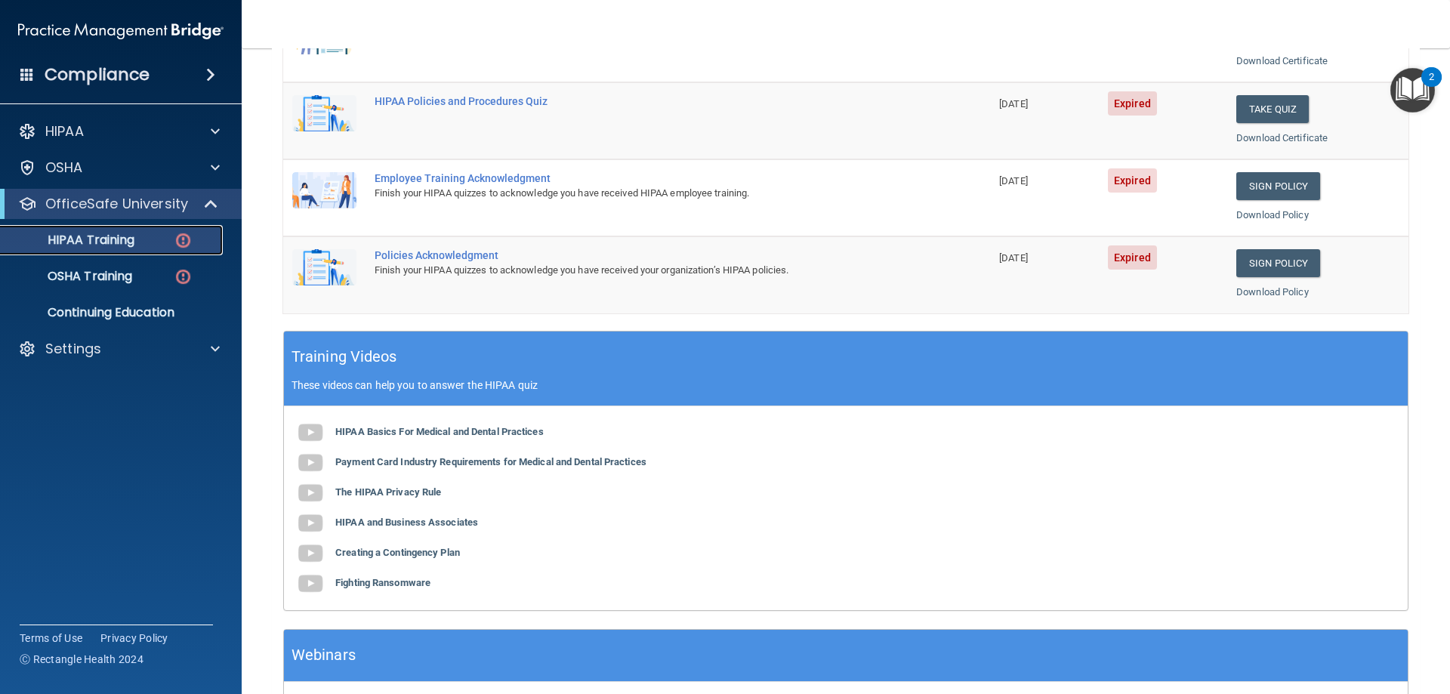
scroll to position [292, 0]
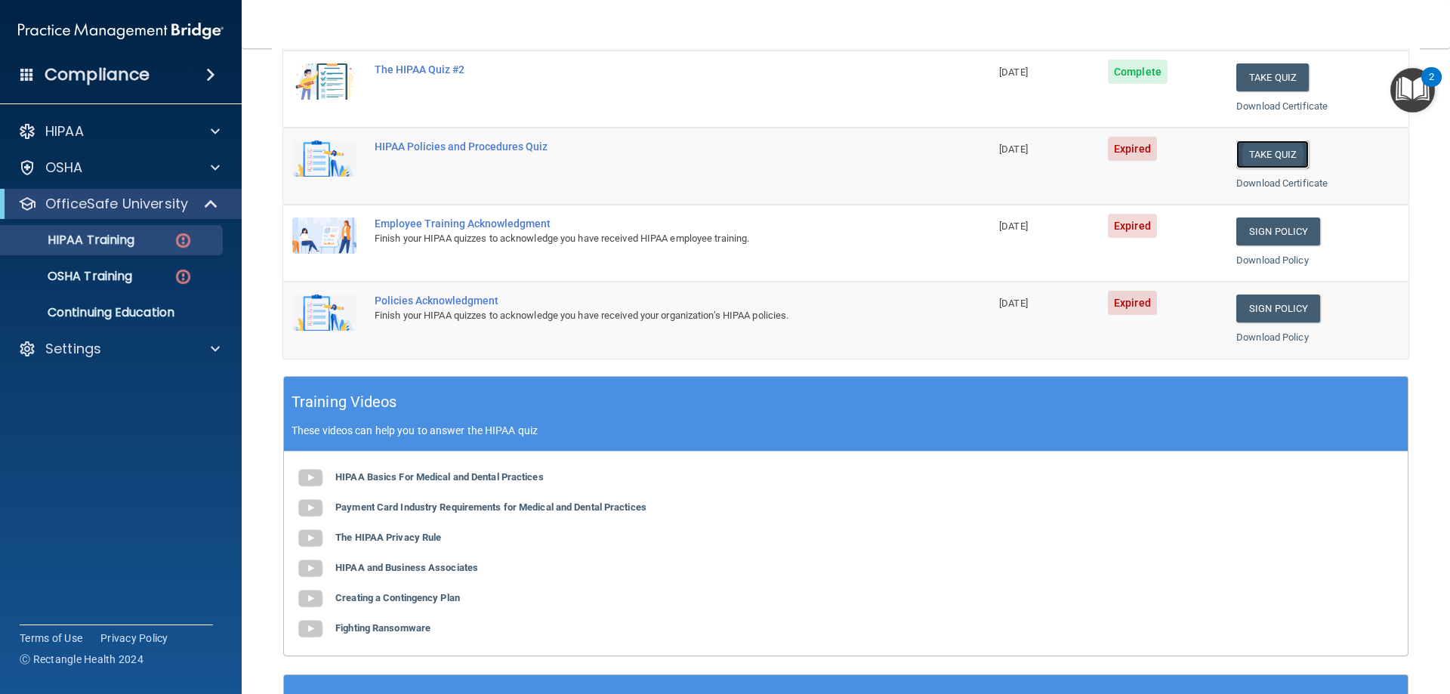
click at [1284, 146] on button "Take Quiz" at bounding box center [1272, 154] width 72 height 28
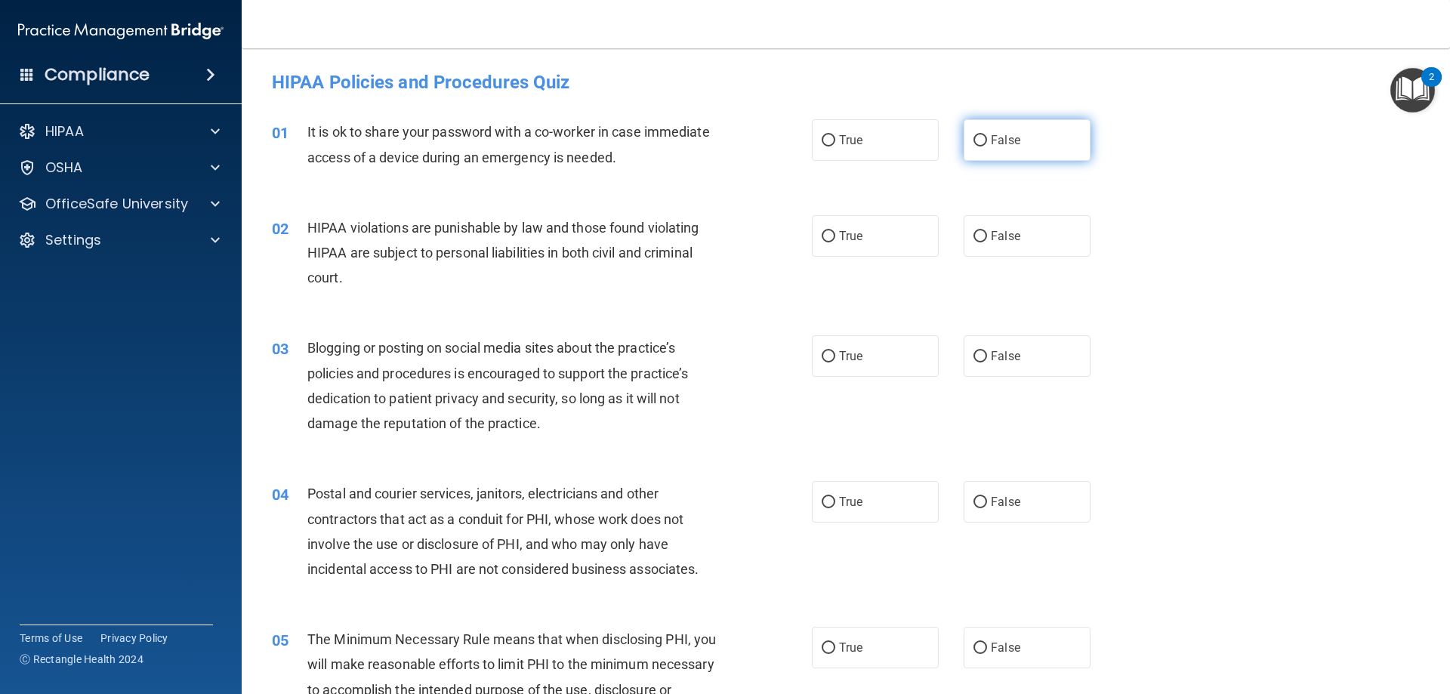
click at [1036, 132] on label "False" at bounding box center [1026, 140] width 127 height 42
click at [987, 135] on input "False" at bounding box center [980, 140] width 14 height 11
radio input "true"
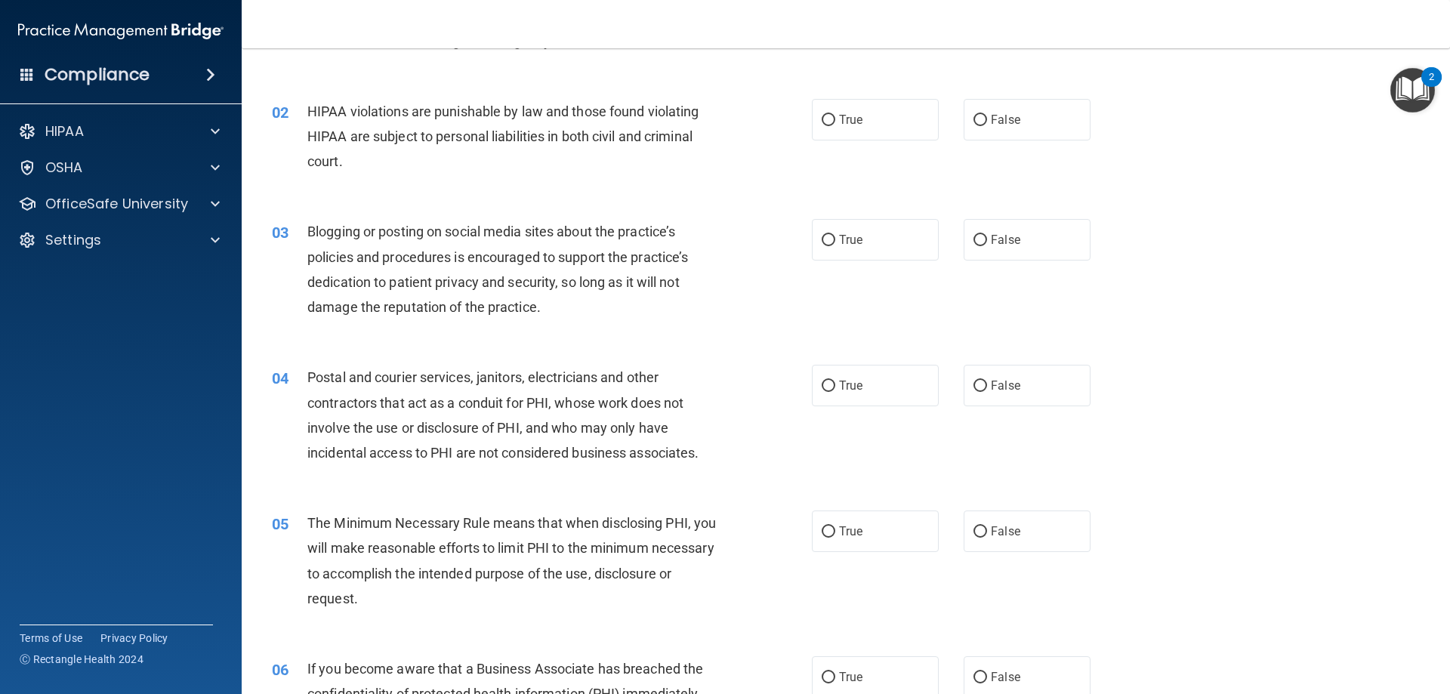
scroll to position [151, 0]
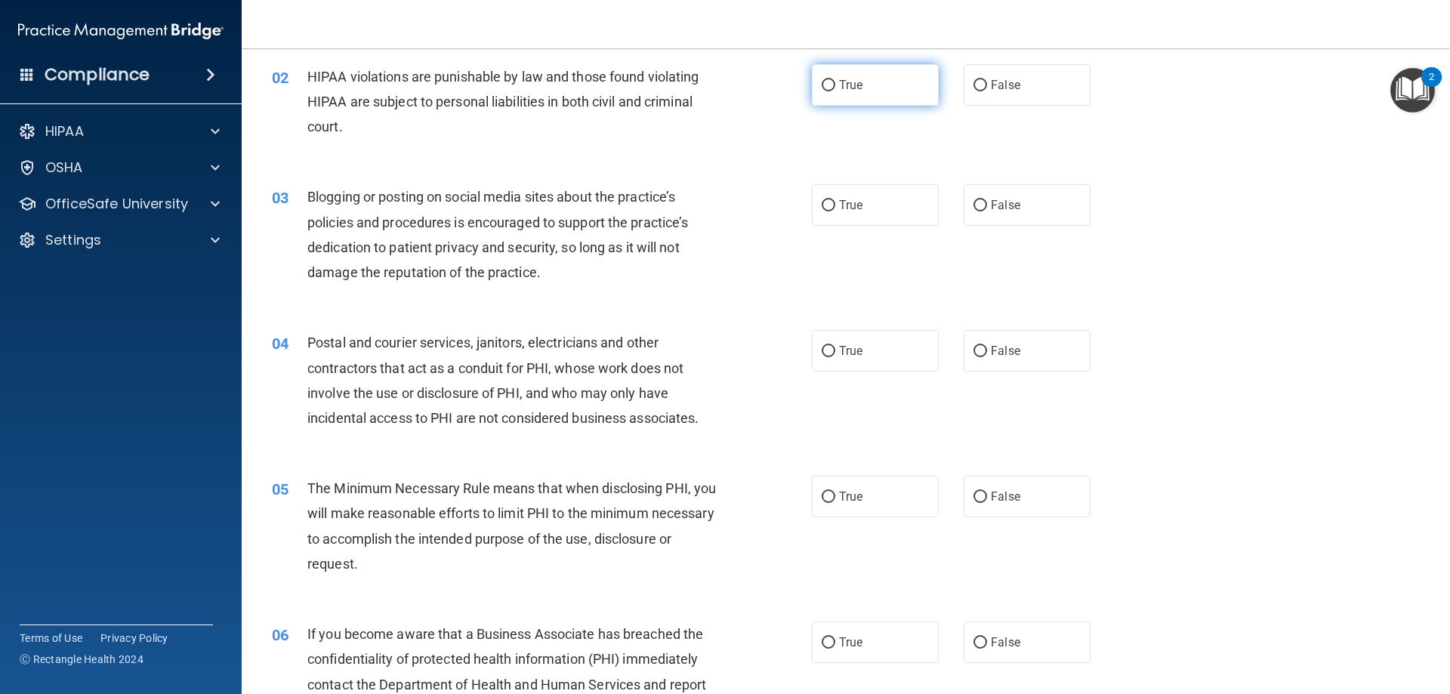
click at [845, 85] on span "True" at bounding box center [850, 85] width 23 height 14
click at [835, 85] on input "True" at bounding box center [828, 85] width 14 height 11
radio input "true"
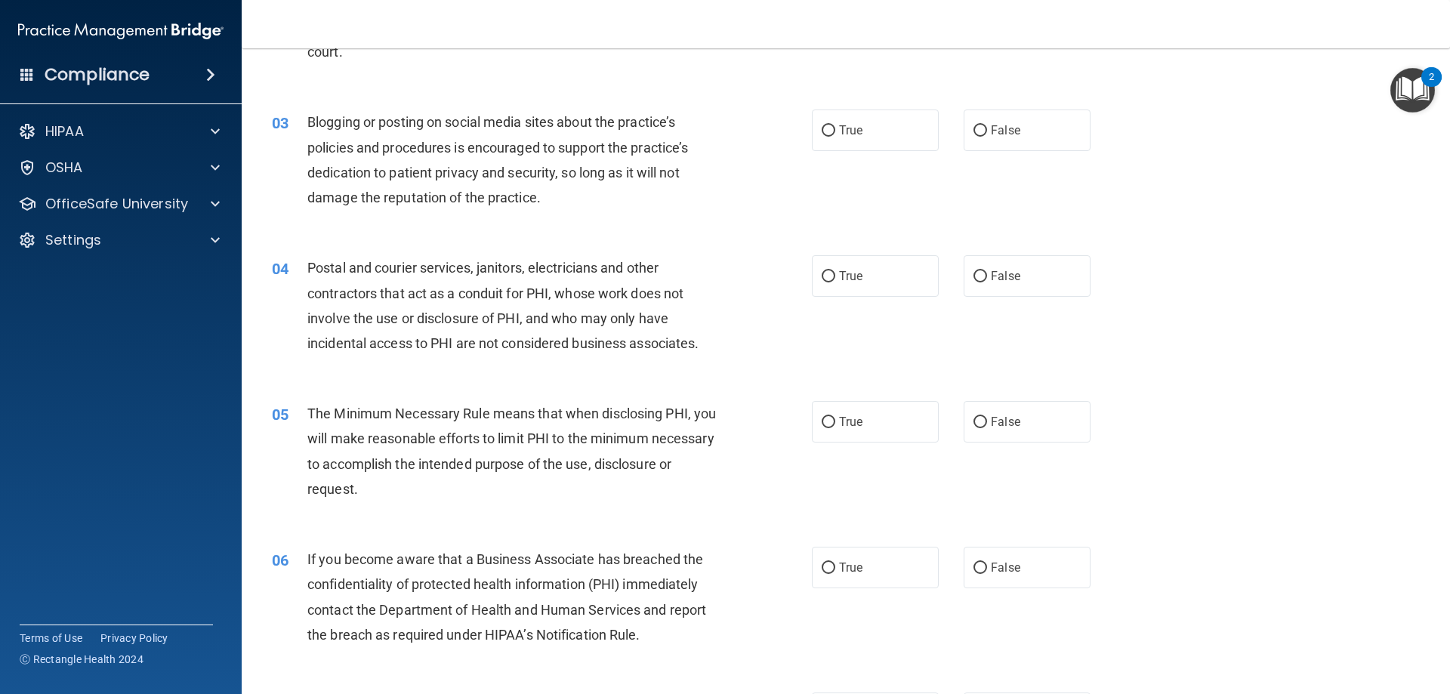
scroll to position [227, 0]
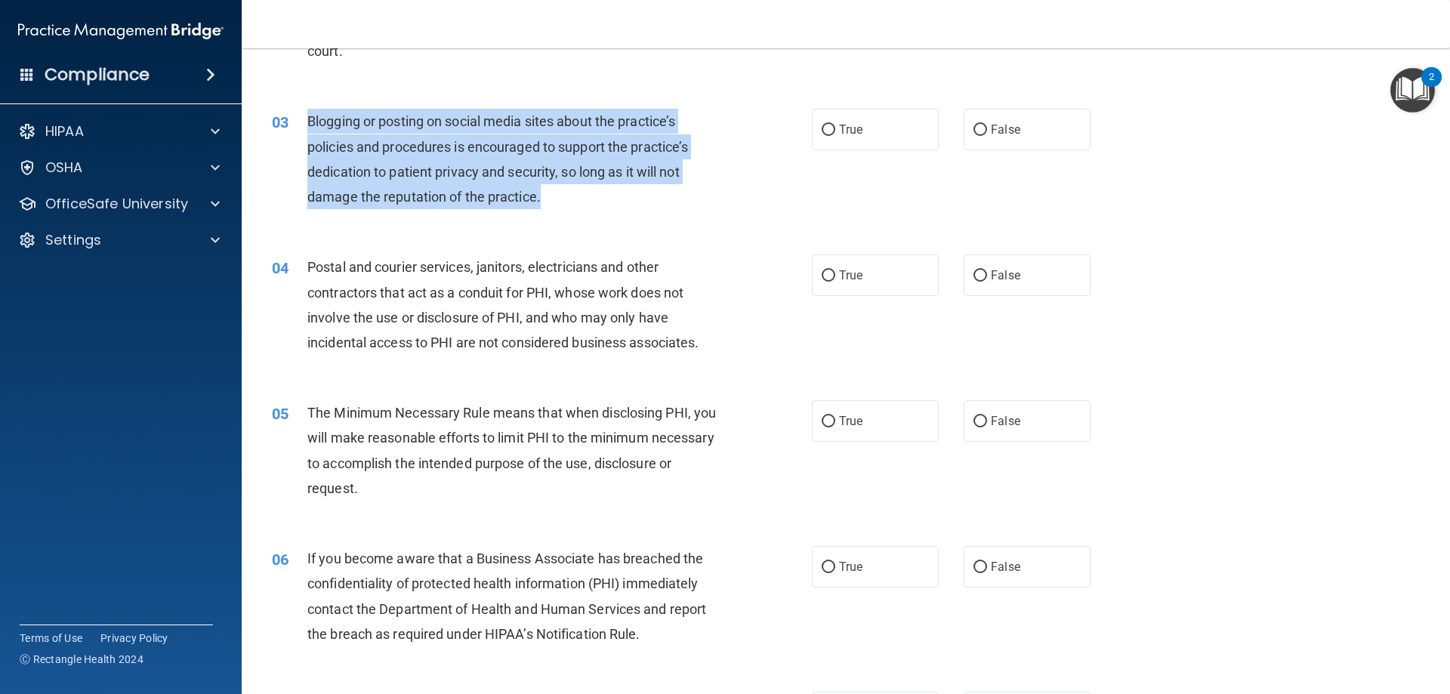
drag, startPoint x: 565, startPoint y: 197, endPoint x: 311, endPoint y: 113, distance: 267.2
click at [311, 113] on div "Blogging or posting on social media sites about the practice’s policies and pro…" at bounding box center [518, 159] width 422 height 100
copy span "Blogging or posting on social media sites about the practice’s policies and pro…"
drag, startPoint x: 411, startPoint y: 183, endPoint x: 378, endPoint y: 145, distance: 50.4
click at [411, 183] on div "Blogging or posting on social media sites about the practice’s policies and pro…" at bounding box center [518, 159] width 422 height 100
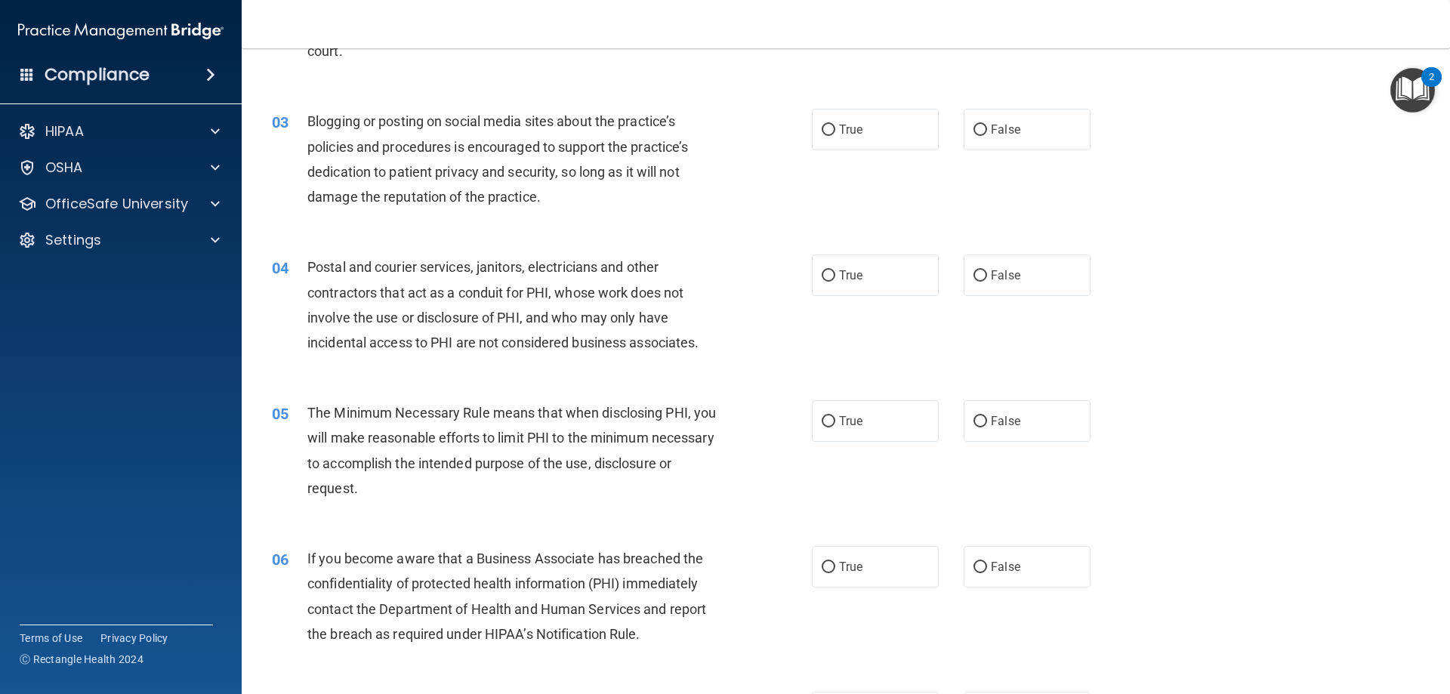
click at [552, 235] on div "03 Blogging or posting on social media sites about the practice’s policies and …" at bounding box center [845, 163] width 1170 height 146
click at [814, 140] on label "True" at bounding box center [875, 130] width 127 height 42
click at [821, 136] on input "True" at bounding box center [828, 130] width 14 height 11
radio input "true"
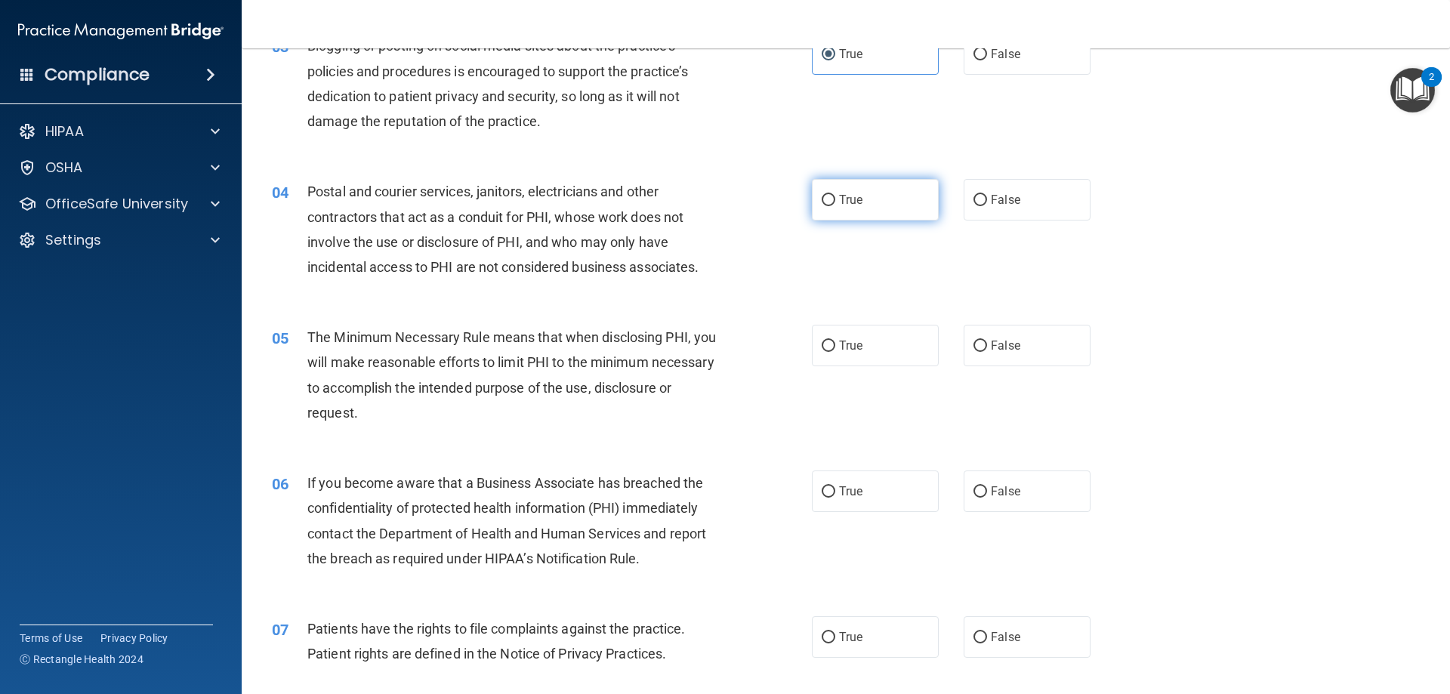
click at [849, 212] on label "True" at bounding box center [875, 200] width 127 height 42
click at [835, 206] on input "True" at bounding box center [828, 200] width 14 height 11
radio input "true"
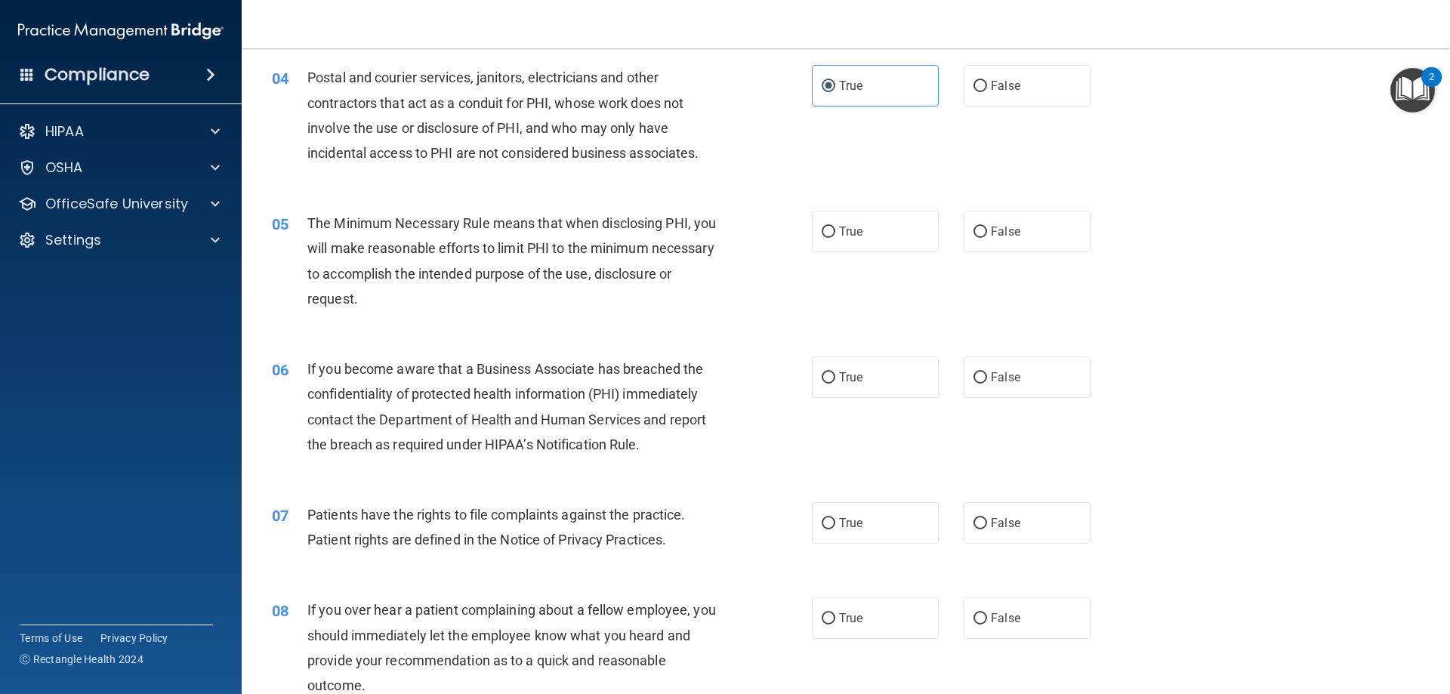
scroll to position [453, 0]
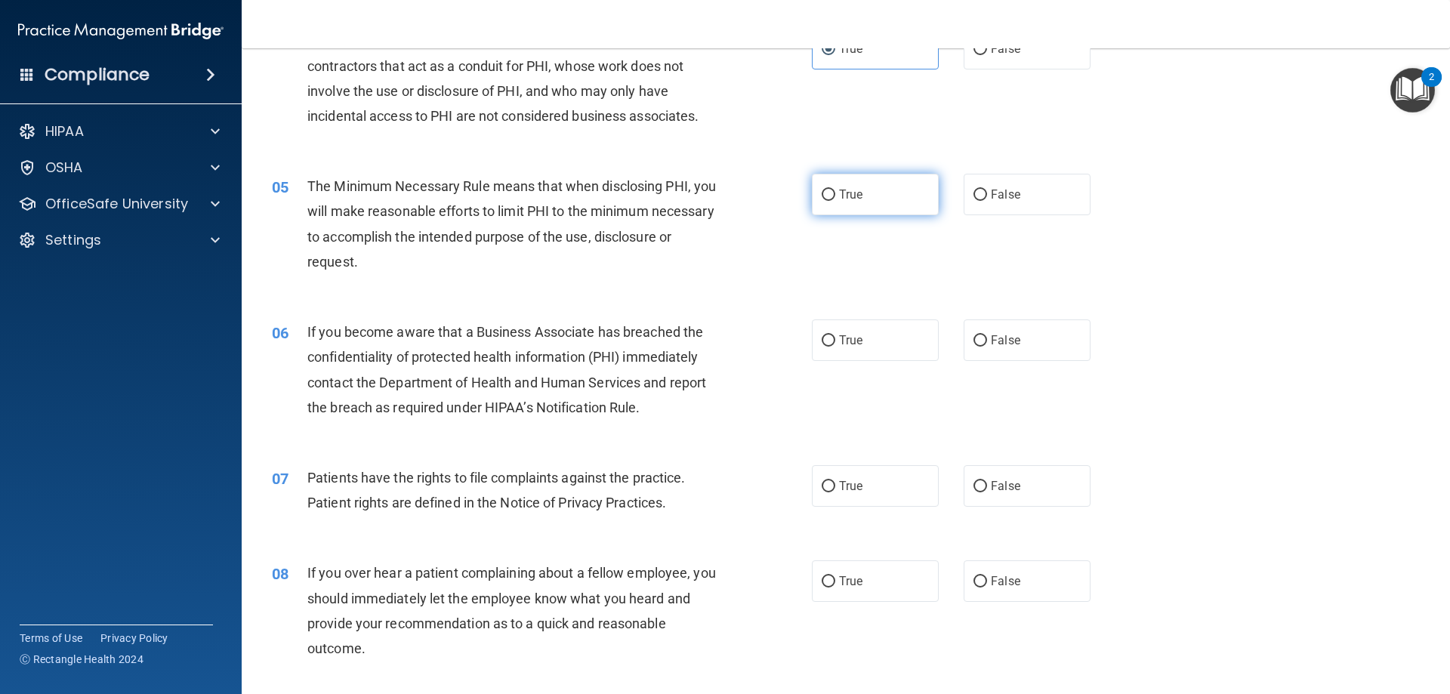
click at [855, 182] on label "True" at bounding box center [875, 195] width 127 height 42
click at [835, 190] on input "True" at bounding box center [828, 195] width 14 height 11
radio input "true"
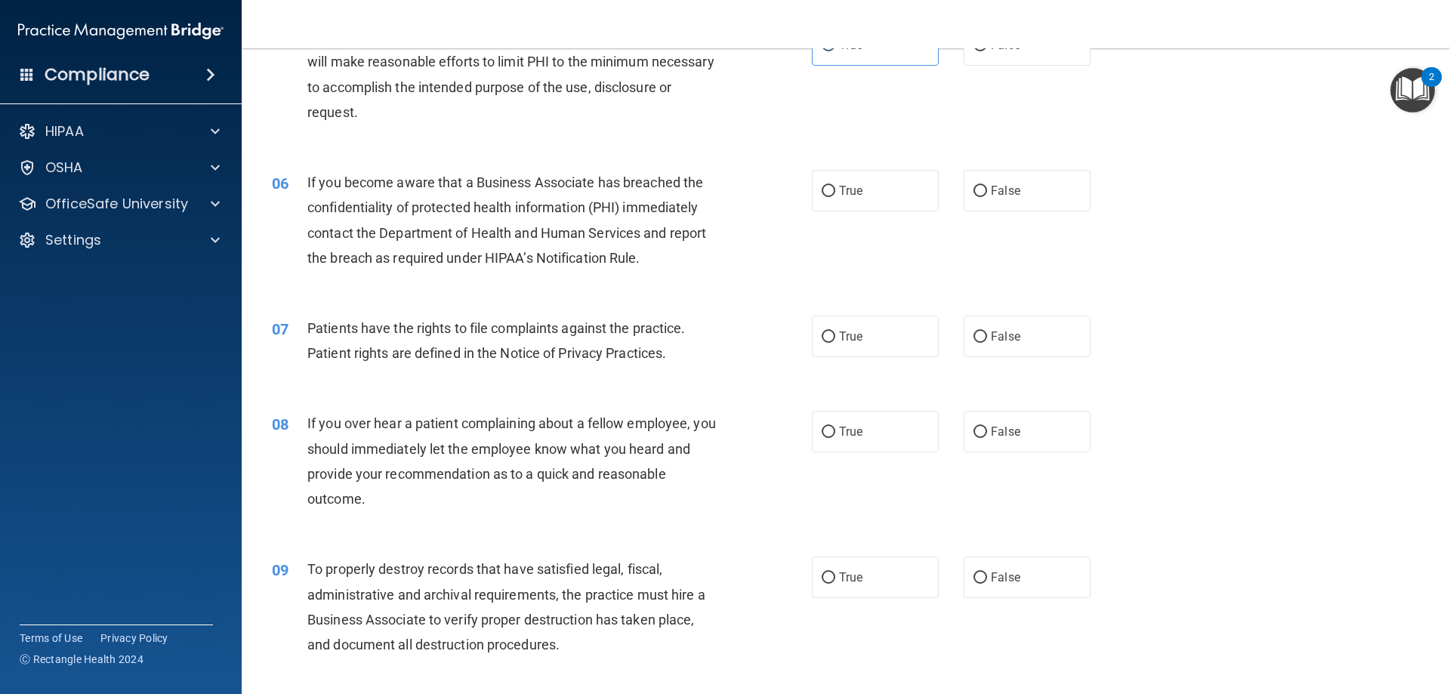
scroll to position [604, 0]
click at [975, 193] on input "False" at bounding box center [980, 189] width 14 height 11
radio input "true"
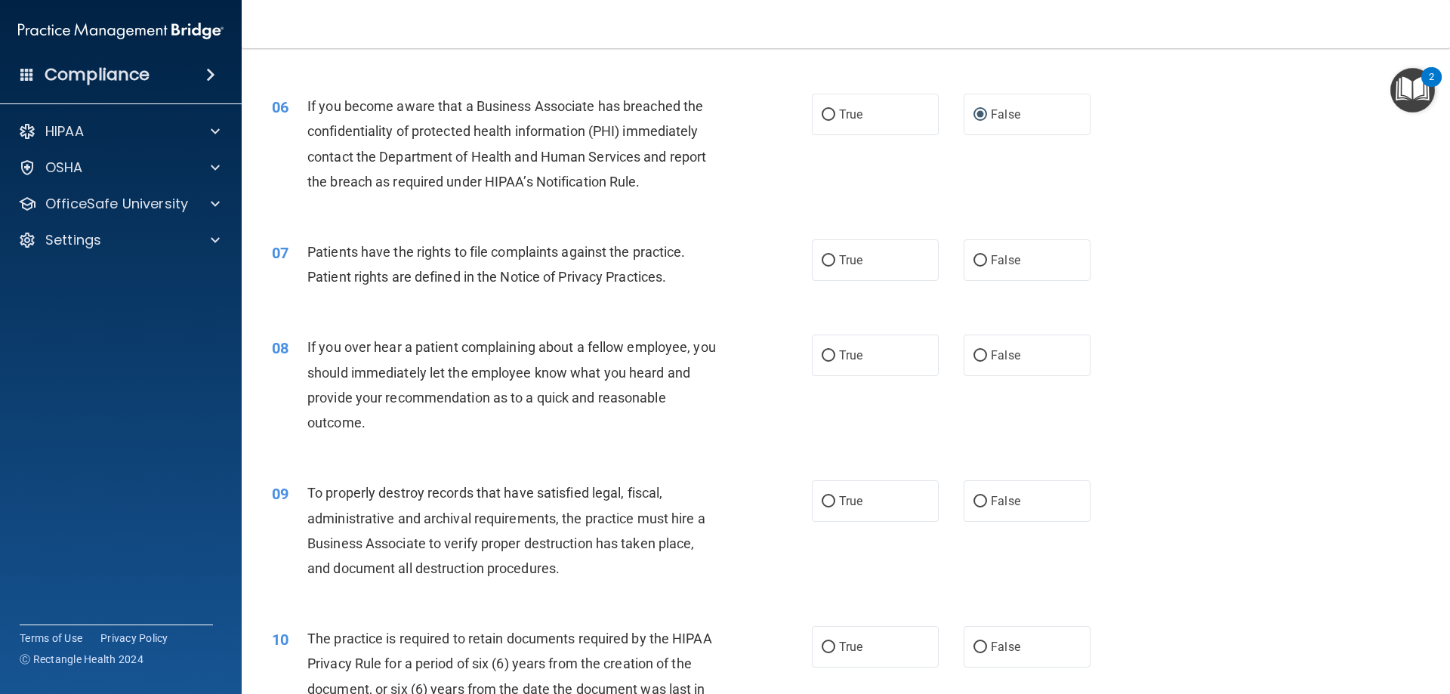
scroll to position [680, 0]
click at [839, 262] on span "True" at bounding box center [850, 259] width 23 height 14
click at [834, 262] on input "True" at bounding box center [828, 259] width 14 height 11
radio input "true"
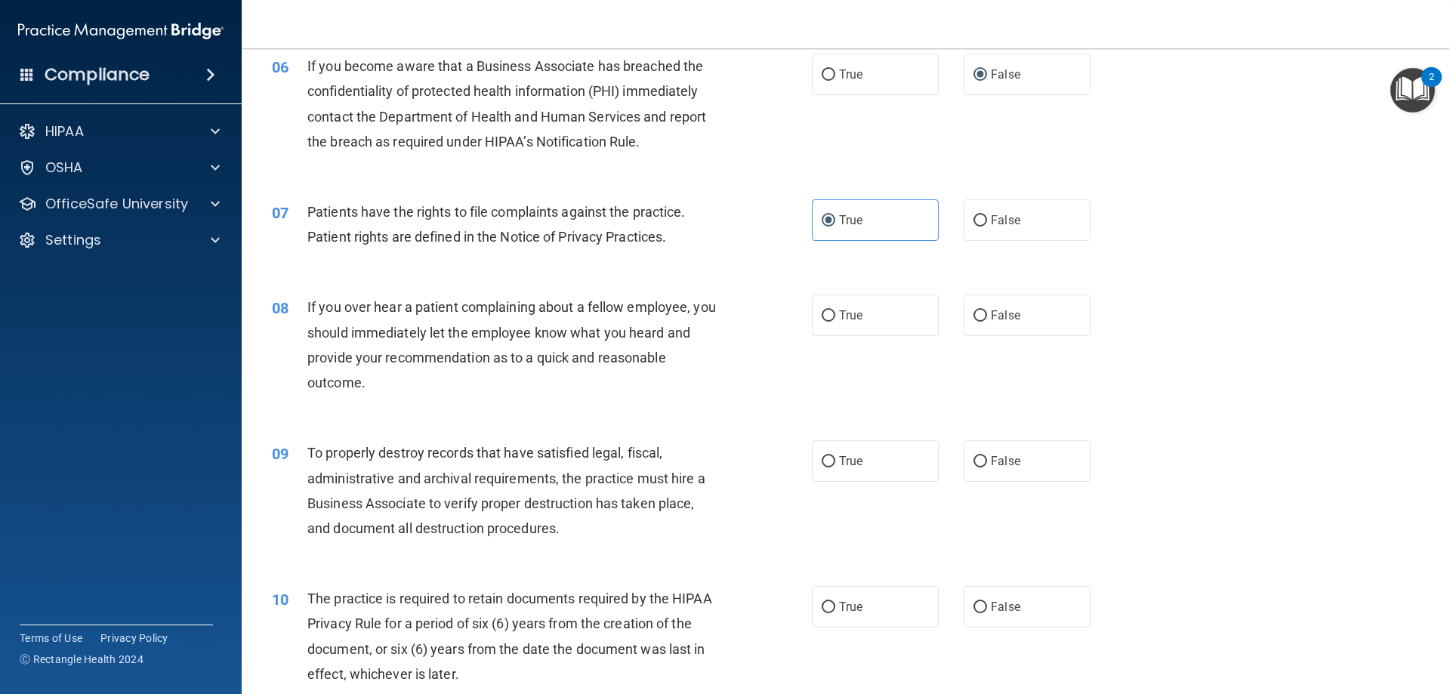
scroll to position [755, 0]
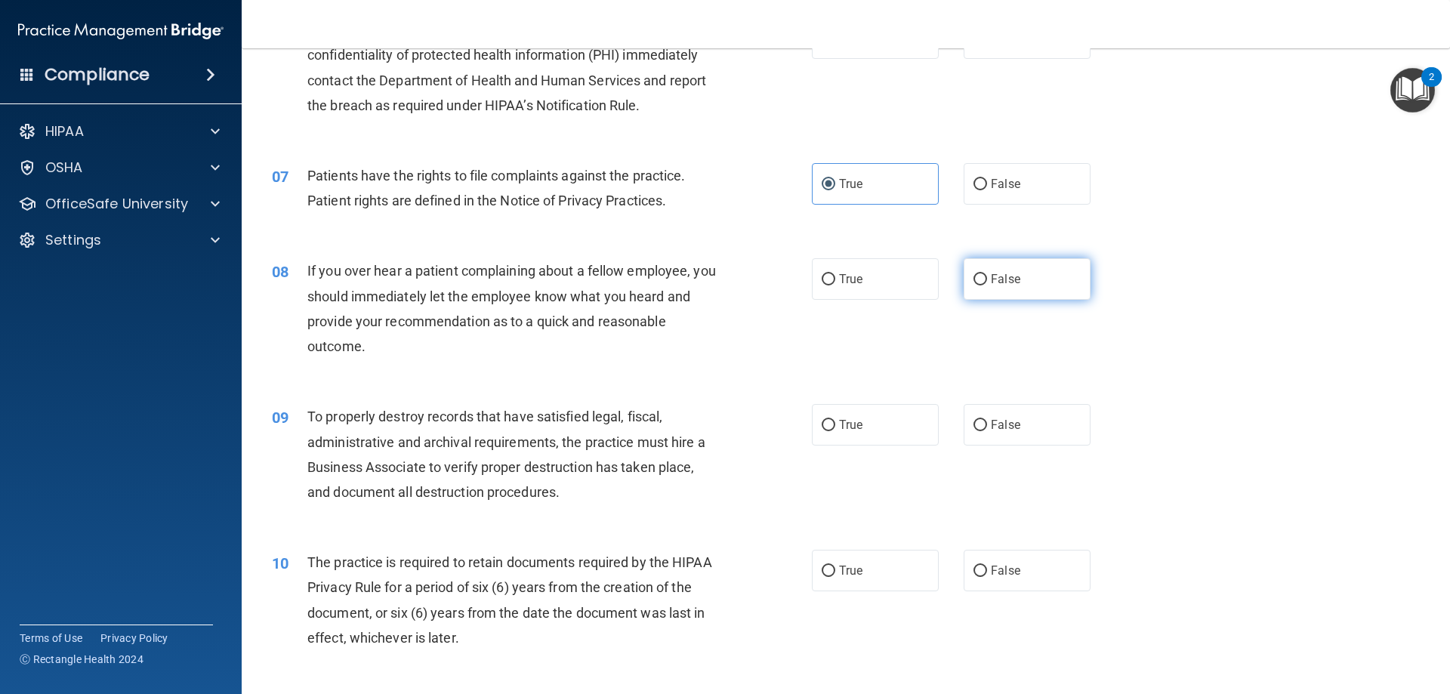
click at [1010, 292] on label "False" at bounding box center [1026, 279] width 127 height 42
click at [987, 285] on input "False" at bounding box center [980, 279] width 14 height 11
radio input "true"
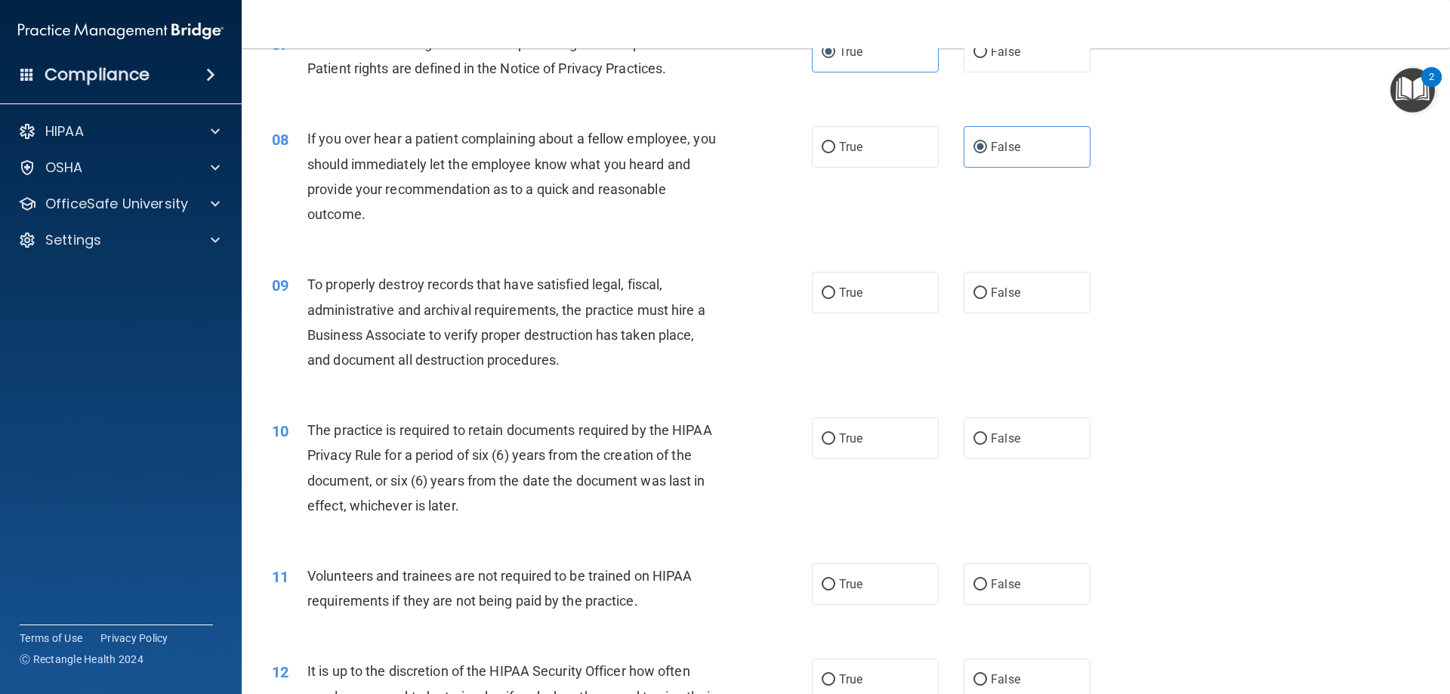
scroll to position [906, 0]
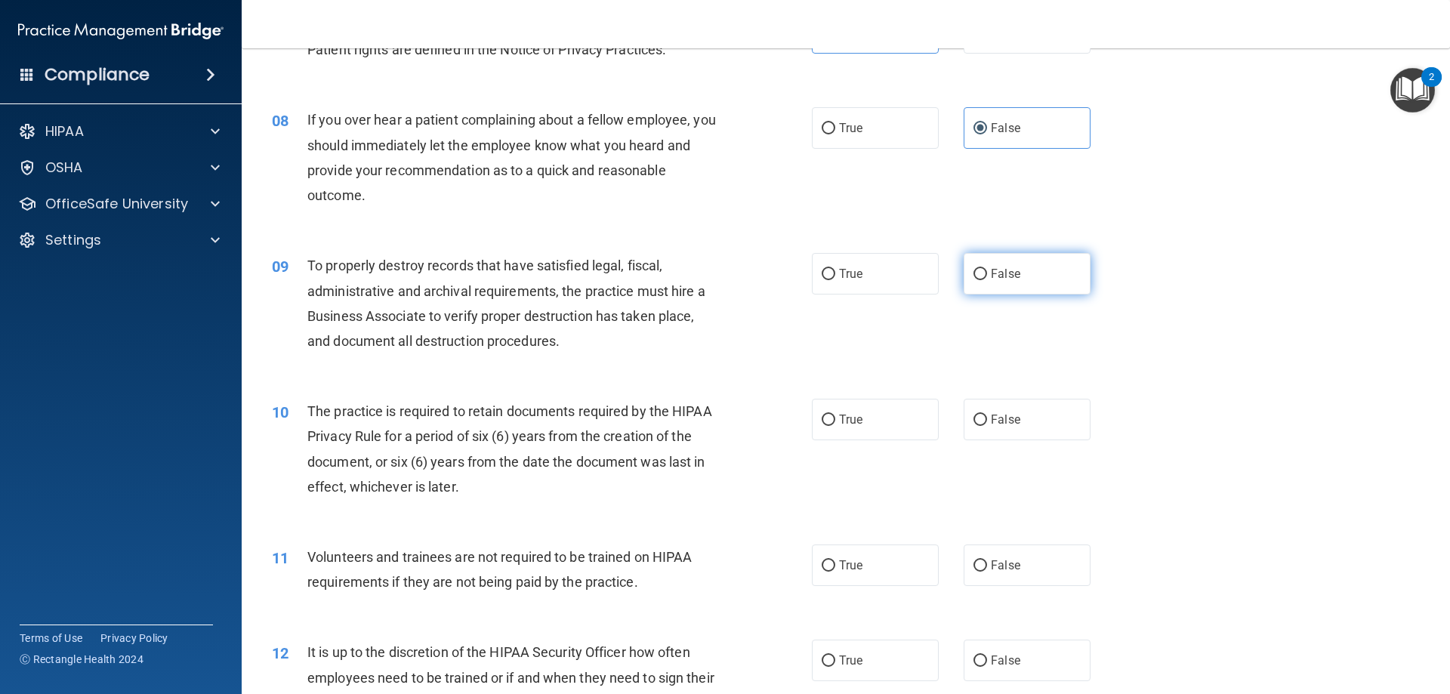
click at [1051, 279] on label "False" at bounding box center [1026, 274] width 127 height 42
click at [987, 279] on input "False" at bounding box center [980, 274] width 14 height 11
radio input "true"
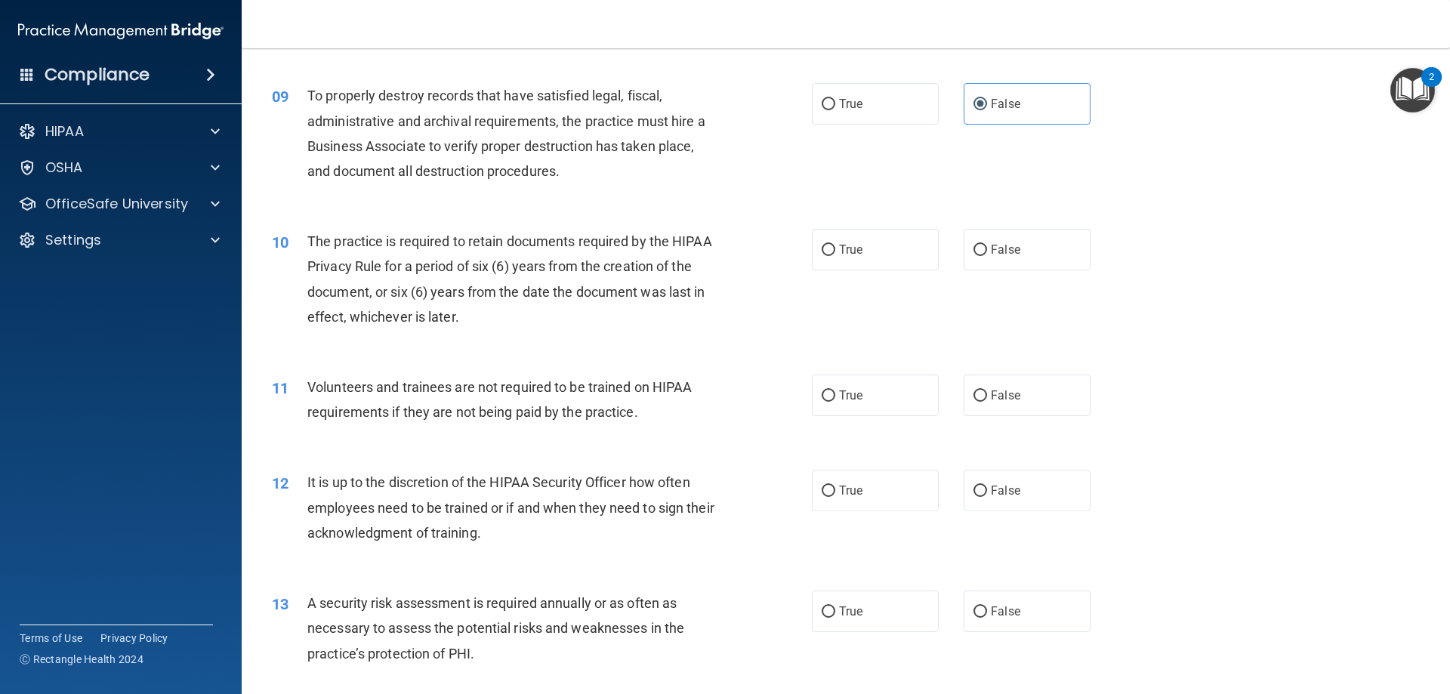
scroll to position [1133, 0]
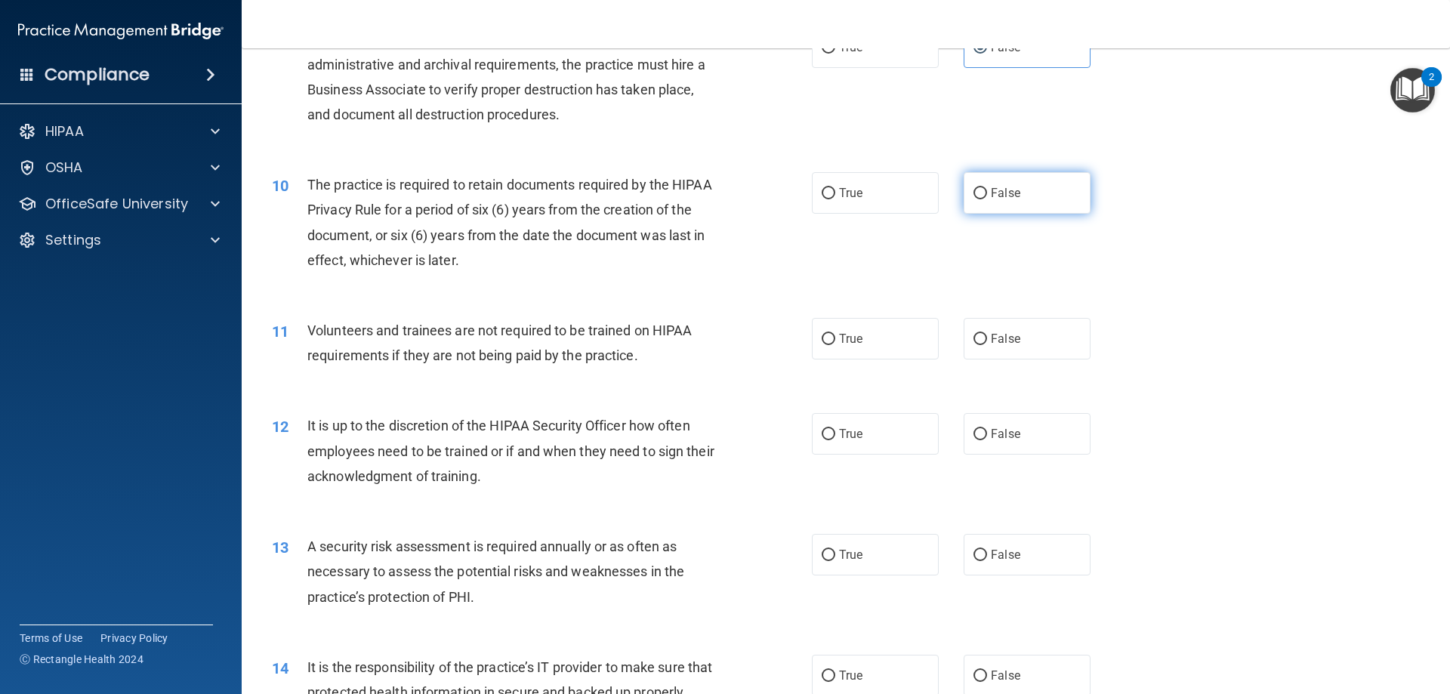
click at [1050, 202] on label "False" at bounding box center [1026, 193] width 127 height 42
click at [987, 199] on input "False" at bounding box center [980, 193] width 14 height 11
radio input "true"
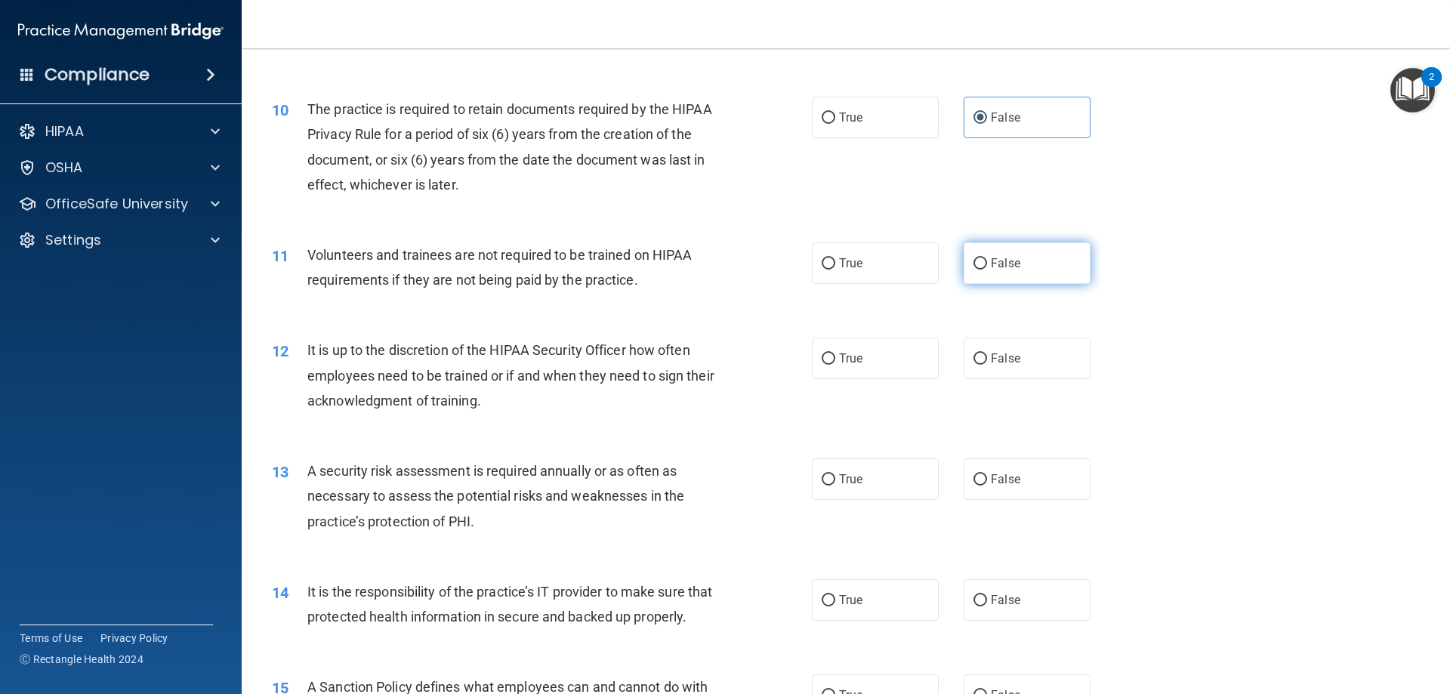
click at [1031, 258] on label "False" at bounding box center [1026, 263] width 127 height 42
click at [987, 258] on input "False" at bounding box center [980, 263] width 14 height 11
radio input "true"
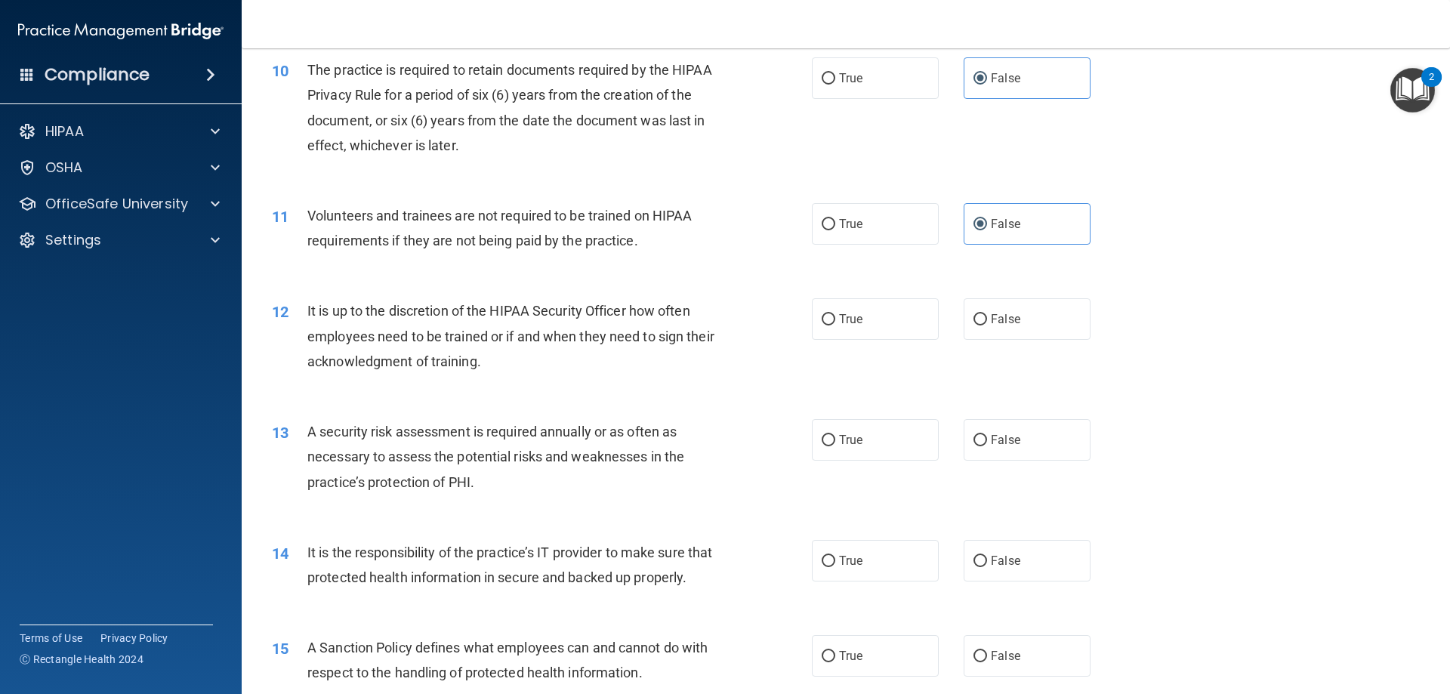
scroll to position [1284, 0]
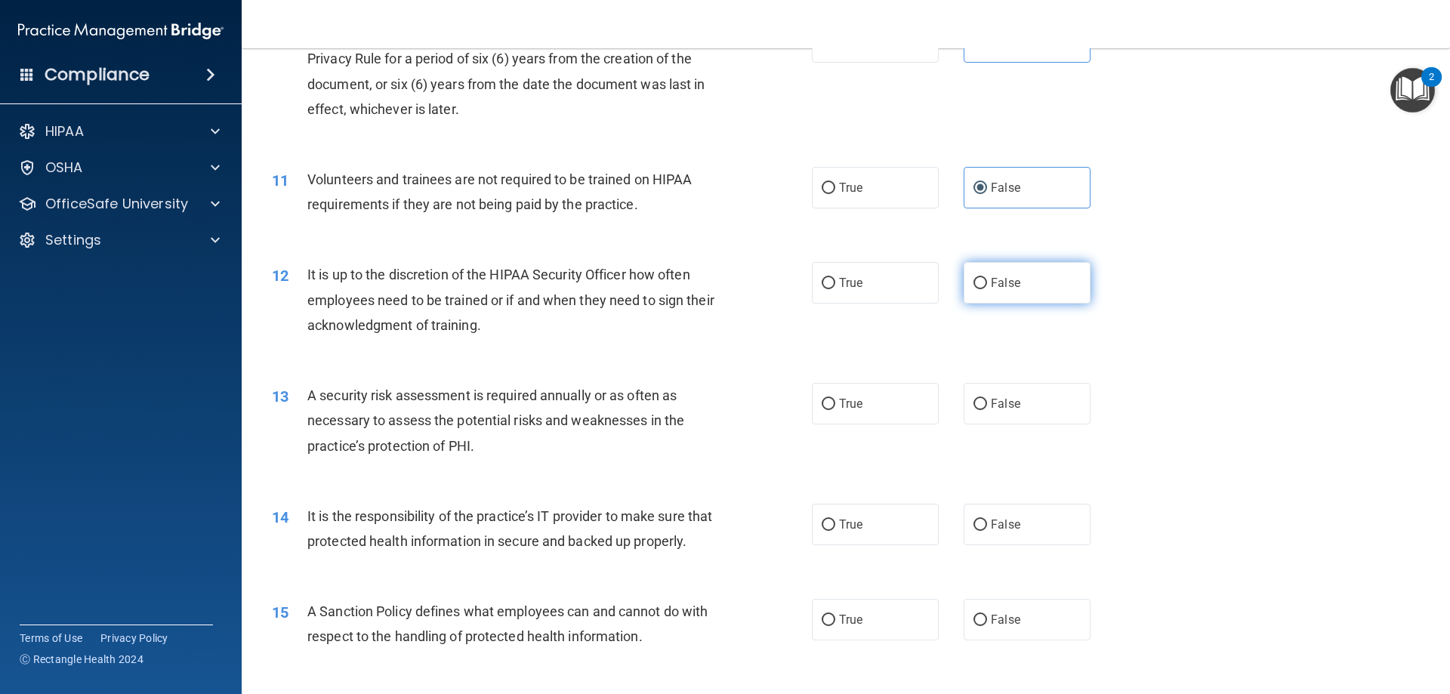
click at [1046, 284] on label "False" at bounding box center [1026, 283] width 127 height 42
click at [987, 284] on input "False" at bounding box center [980, 283] width 14 height 11
radio input "true"
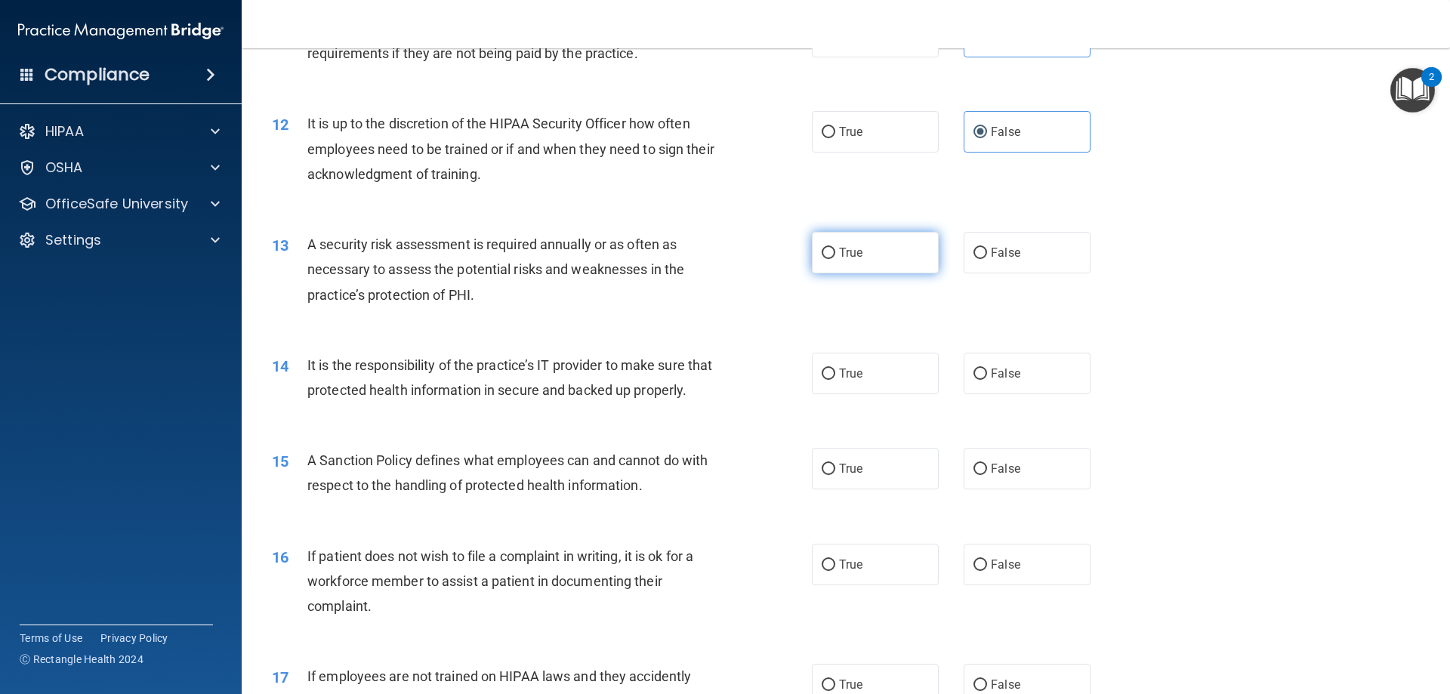
click at [858, 255] on label "True" at bounding box center [875, 253] width 127 height 42
click at [835, 255] on input "True" at bounding box center [828, 253] width 14 height 11
radio input "true"
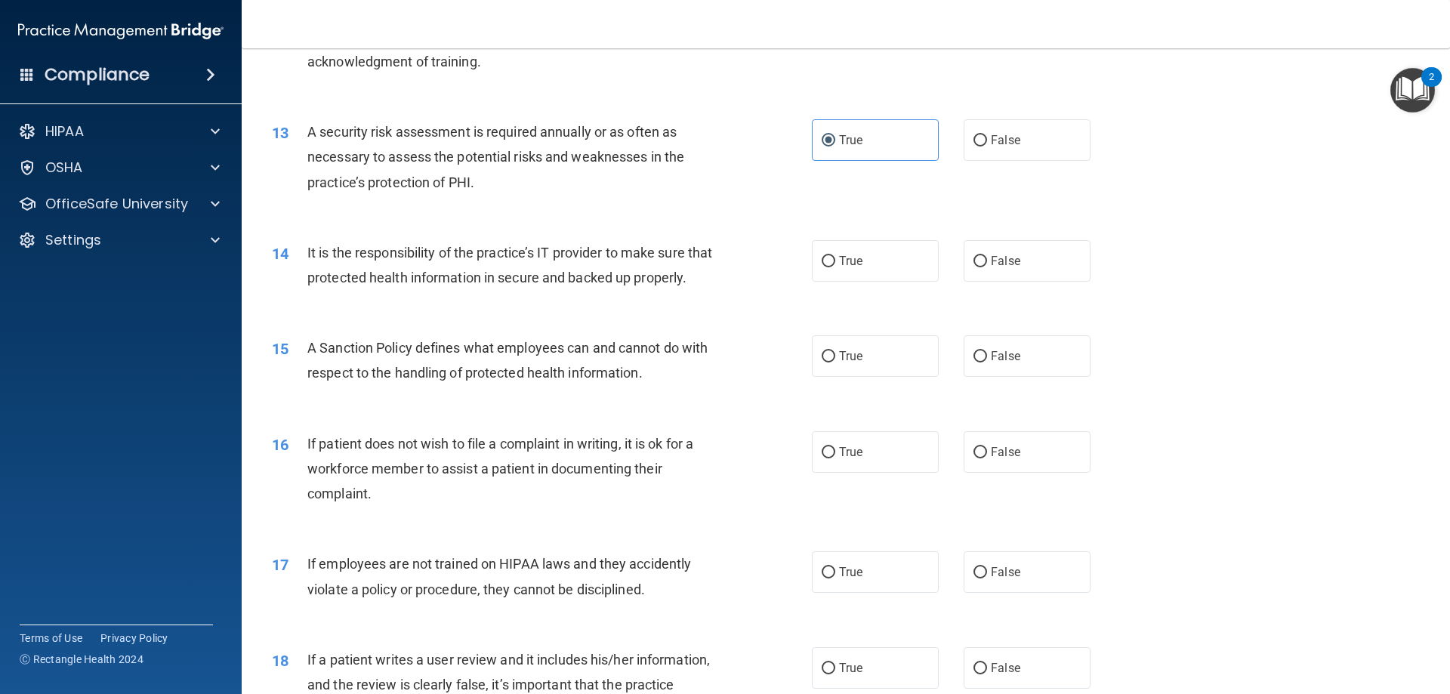
scroll to position [1586, 0]
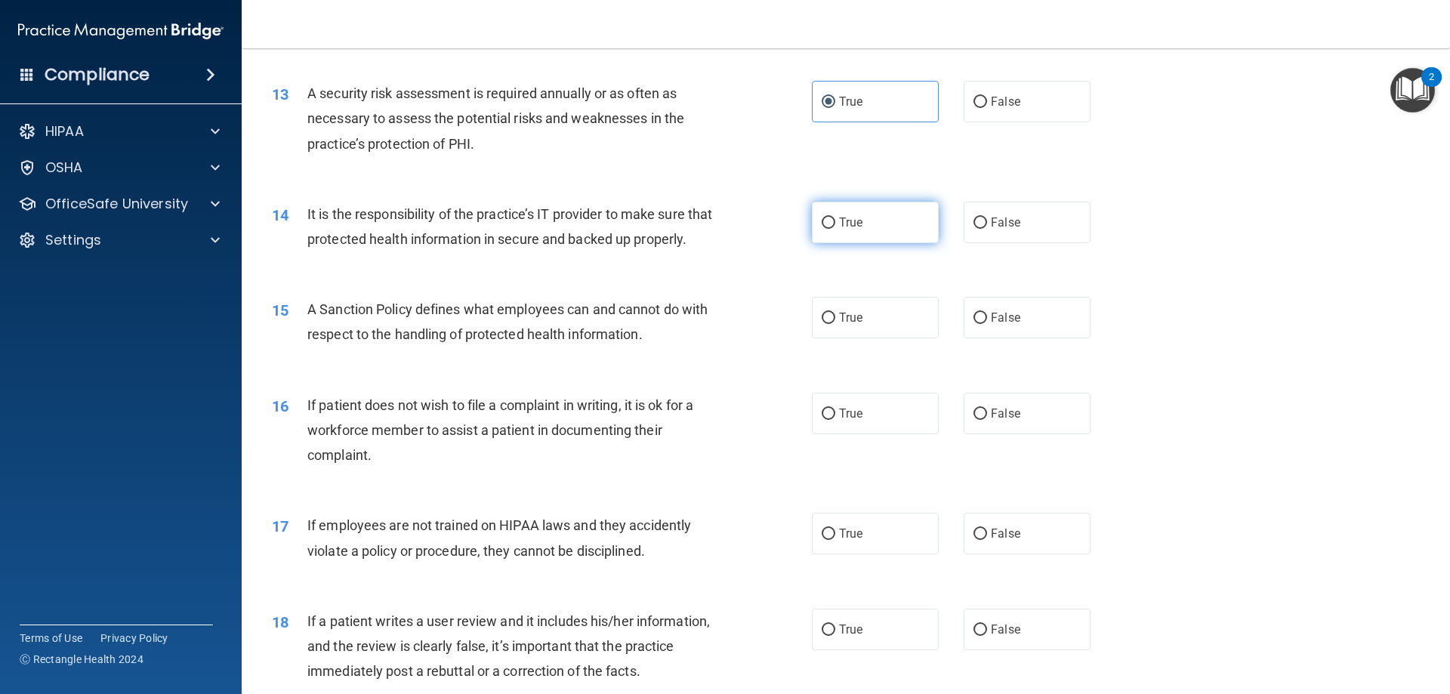
click at [848, 227] on span "True" at bounding box center [850, 222] width 23 height 14
click at [835, 227] on input "True" at bounding box center [828, 222] width 14 height 11
radio input "true"
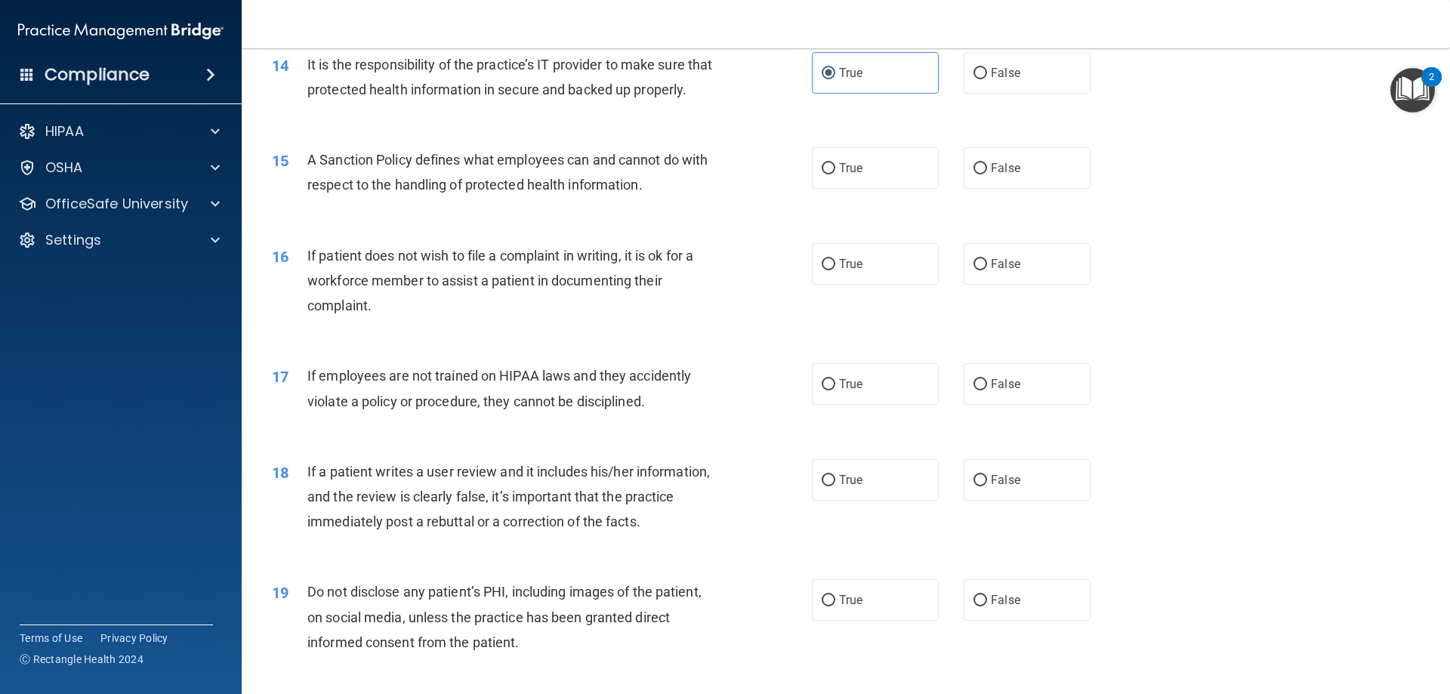
scroll to position [1737, 0]
click at [1043, 79] on label "False" at bounding box center [1026, 72] width 127 height 42
click at [987, 78] on input "False" at bounding box center [980, 71] width 14 height 11
radio input "true"
radio input "false"
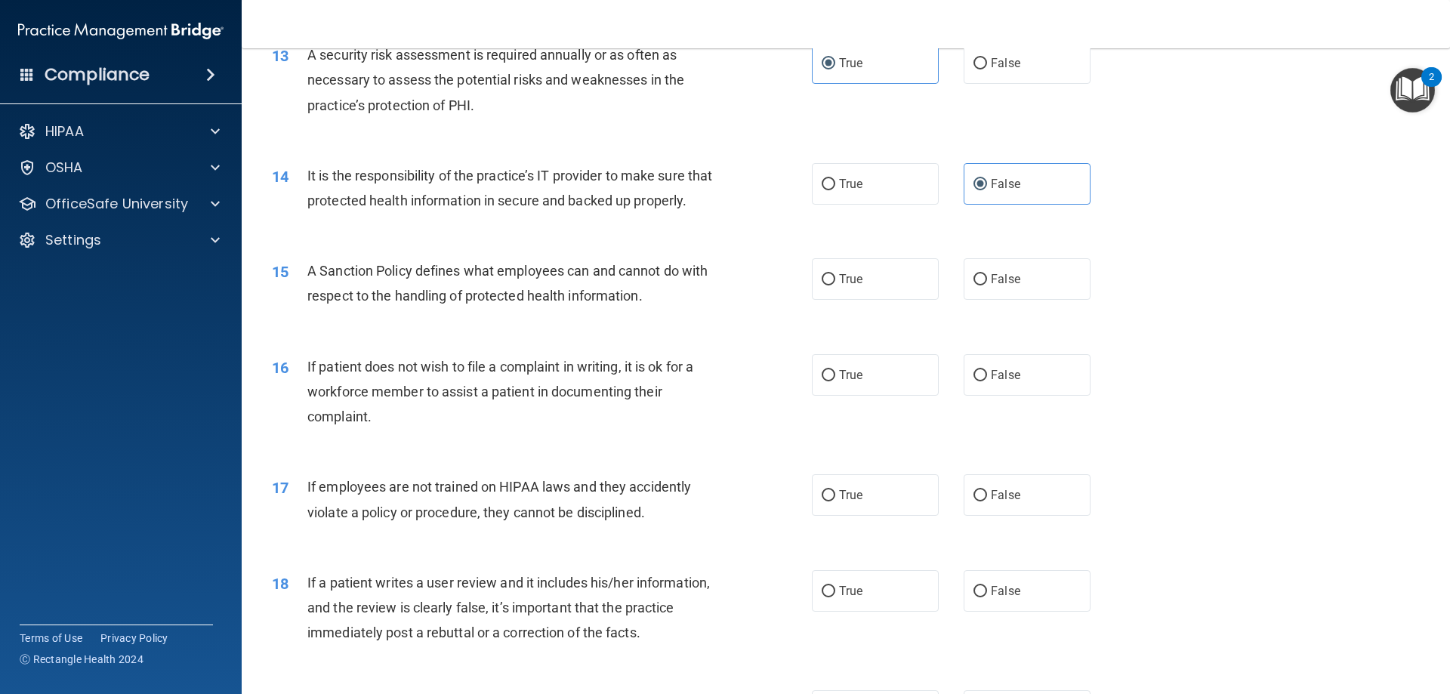
scroll to position [1586, 0]
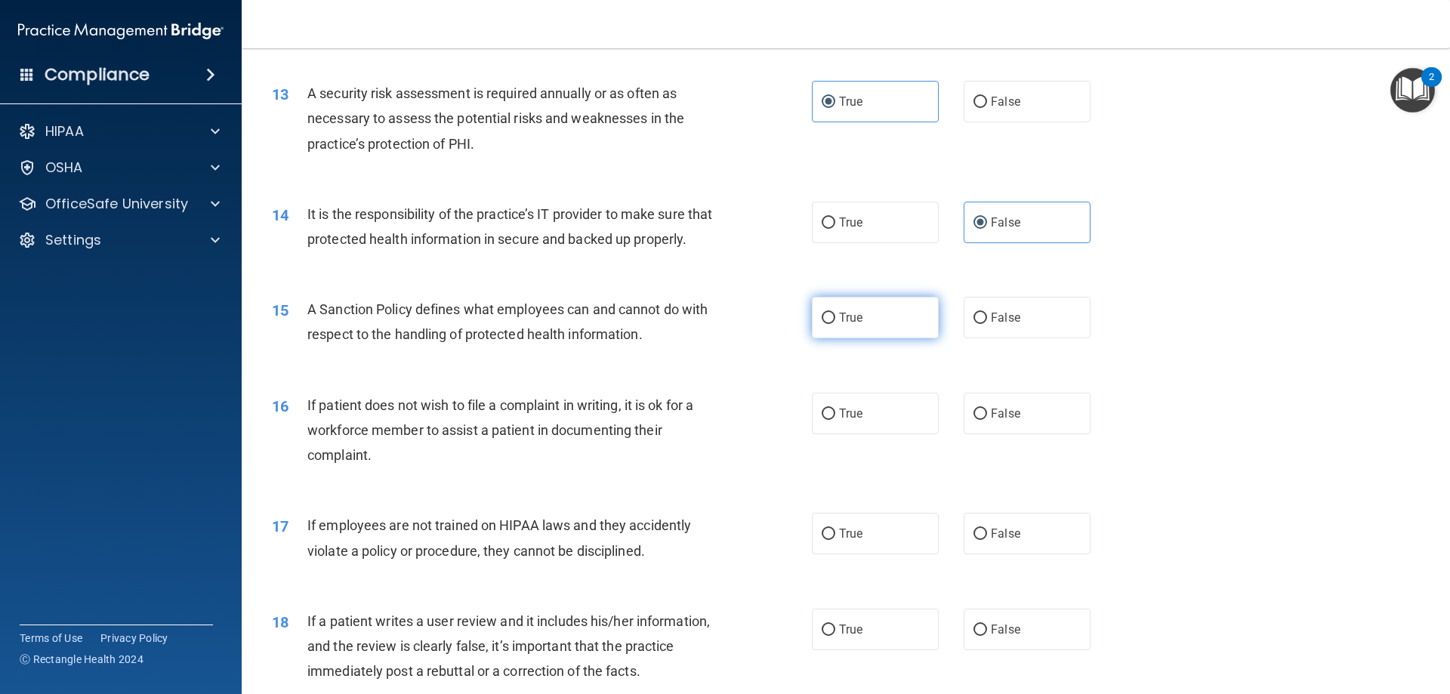
click at [864, 334] on label "True" at bounding box center [875, 318] width 127 height 42
click at [835, 324] on input "True" at bounding box center [828, 318] width 14 height 11
radio input "true"
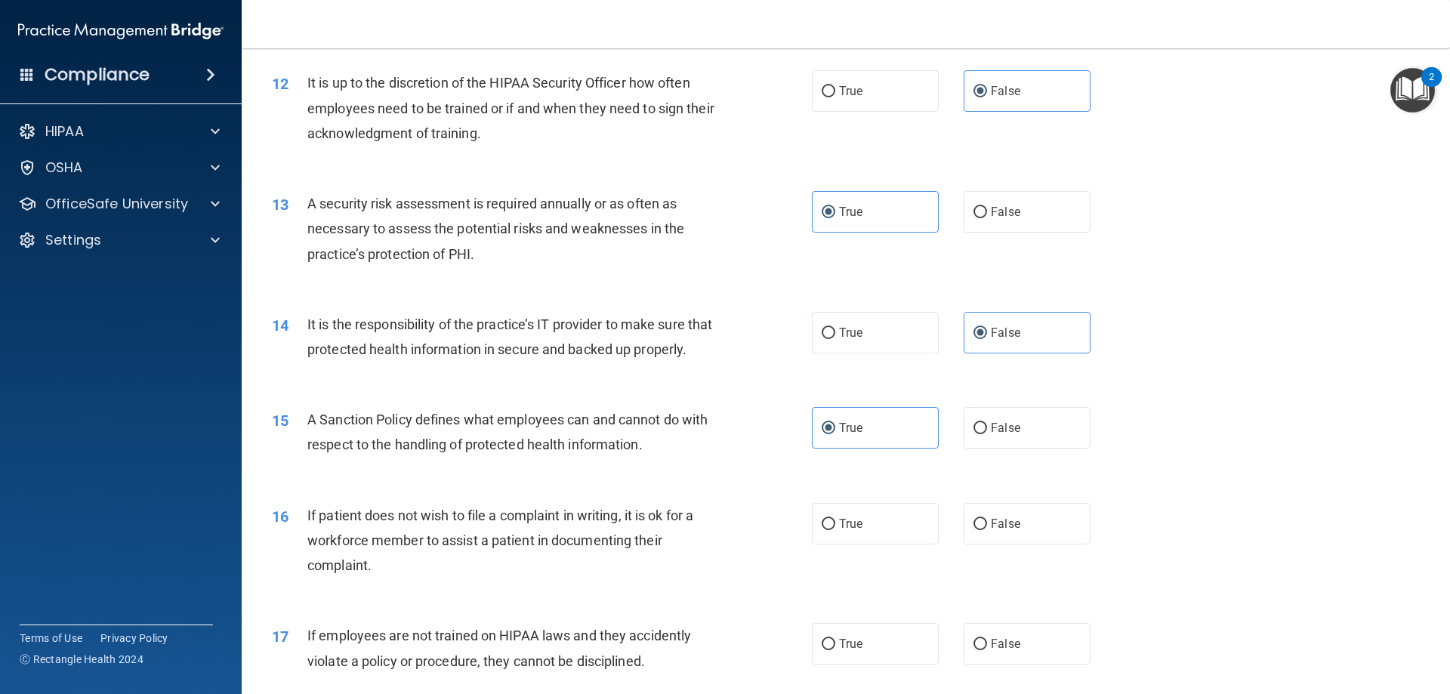
scroll to position [1662, 0]
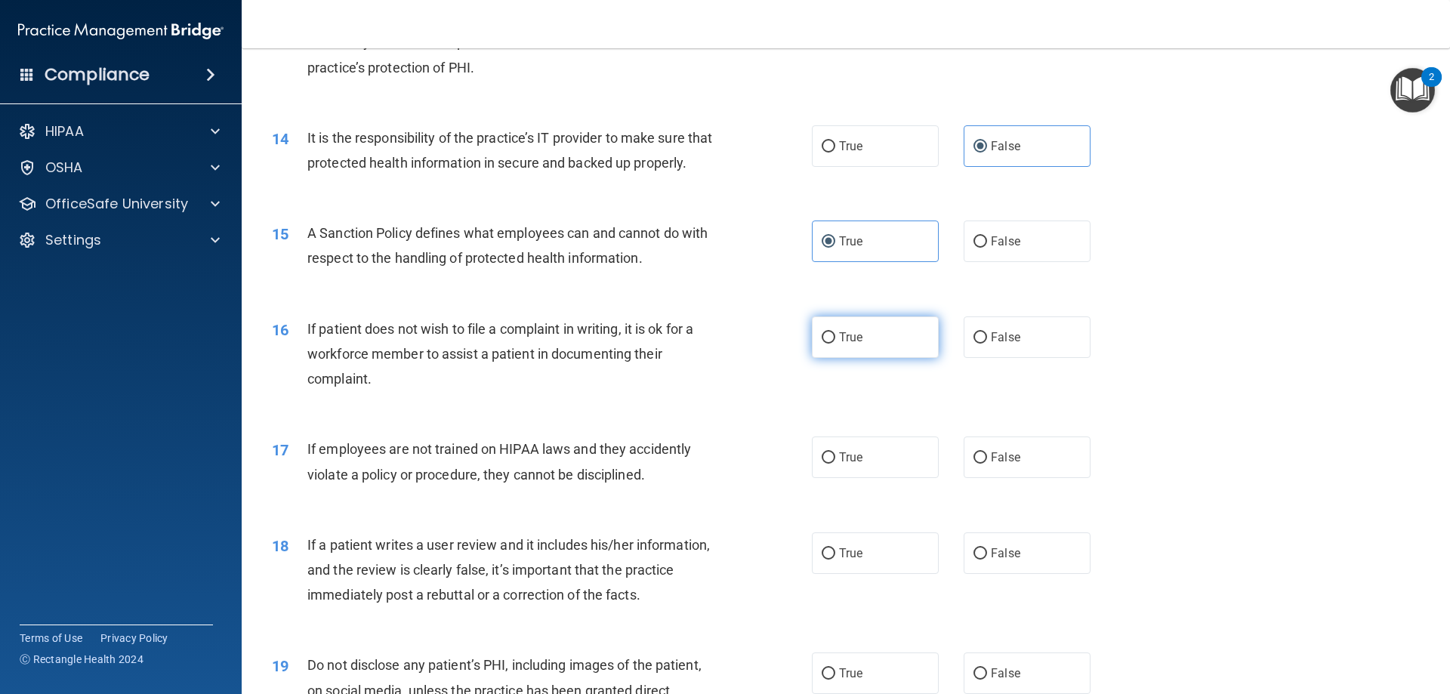
click at [852, 344] on span "True" at bounding box center [850, 337] width 23 height 14
click at [835, 344] on input "True" at bounding box center [828, 337] width 14 height 11
radio input "true"
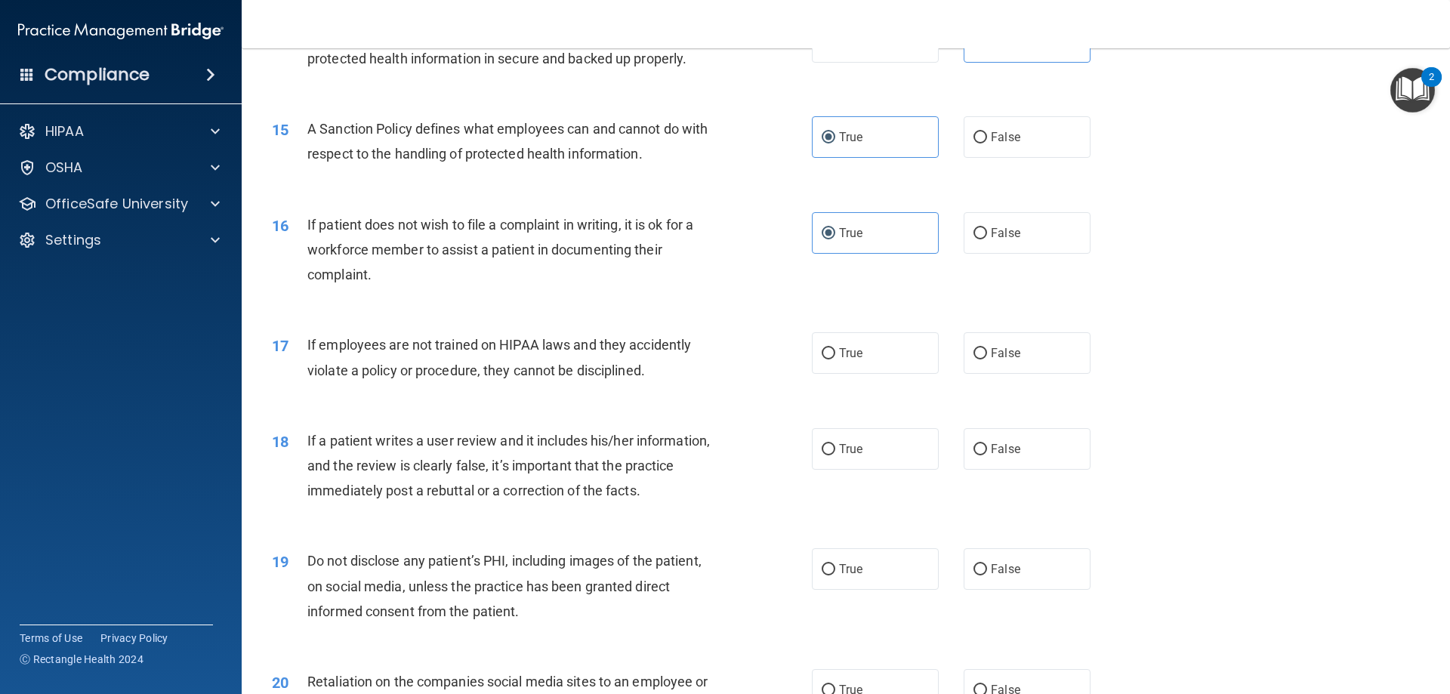
scroll to position [1813, 0]
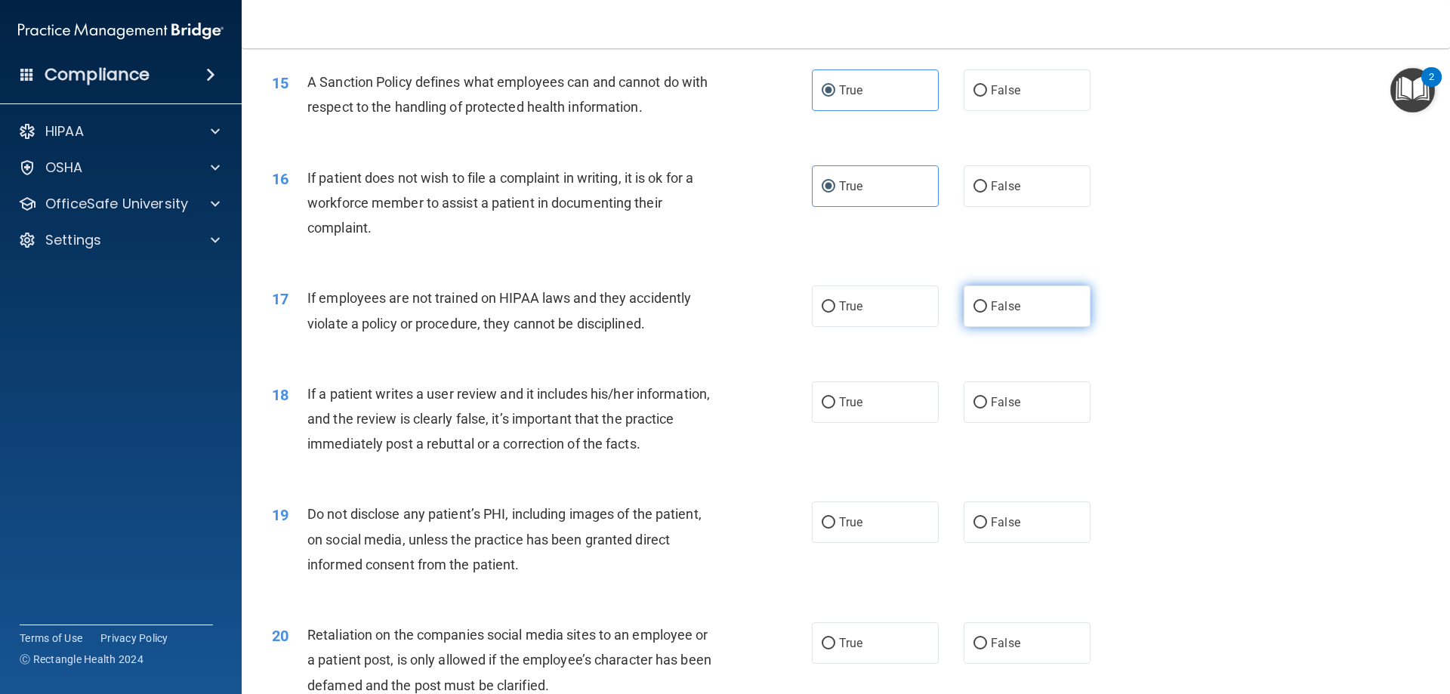
click at [1012, 327] on label "False" at bounding box center [1026, 306] width 127 height 42
click at [987, 313] on input "False" at bounding box center [980, 306] width 14 height 11
radio input "true"
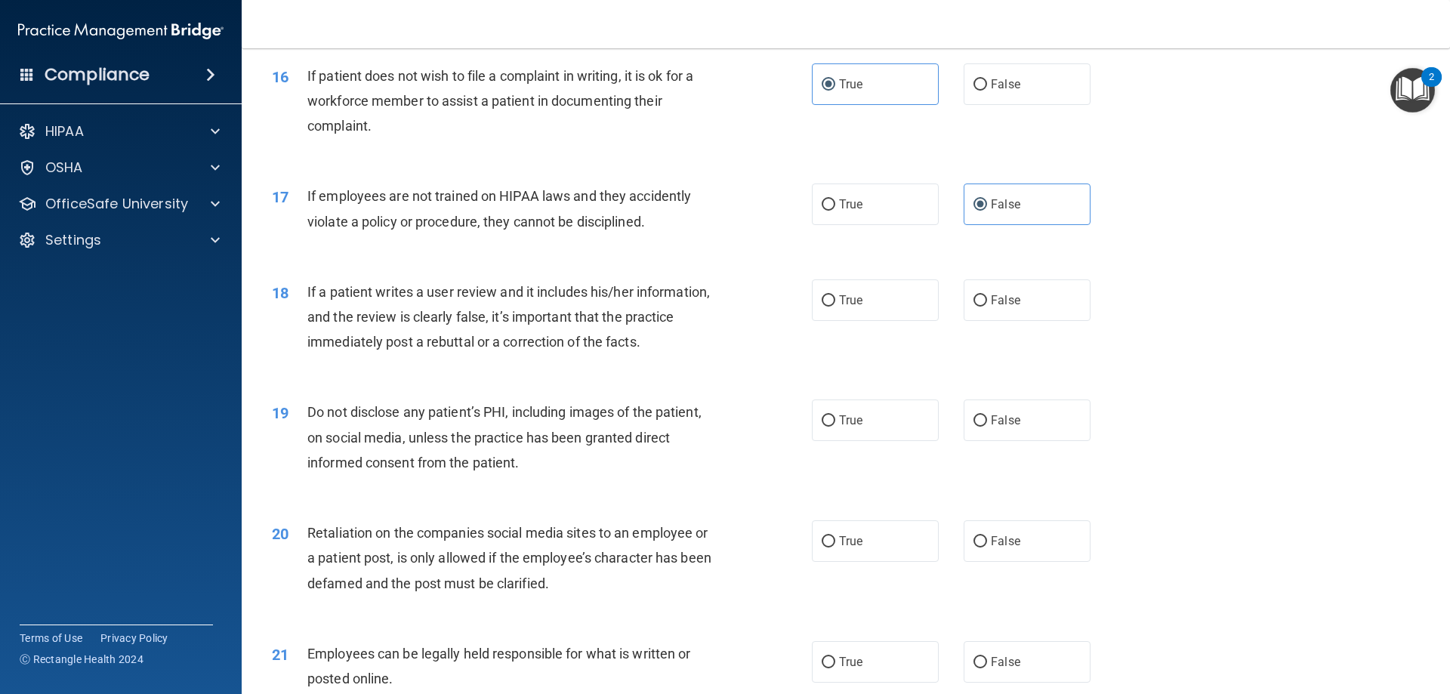
scroll to position [1964, 0]
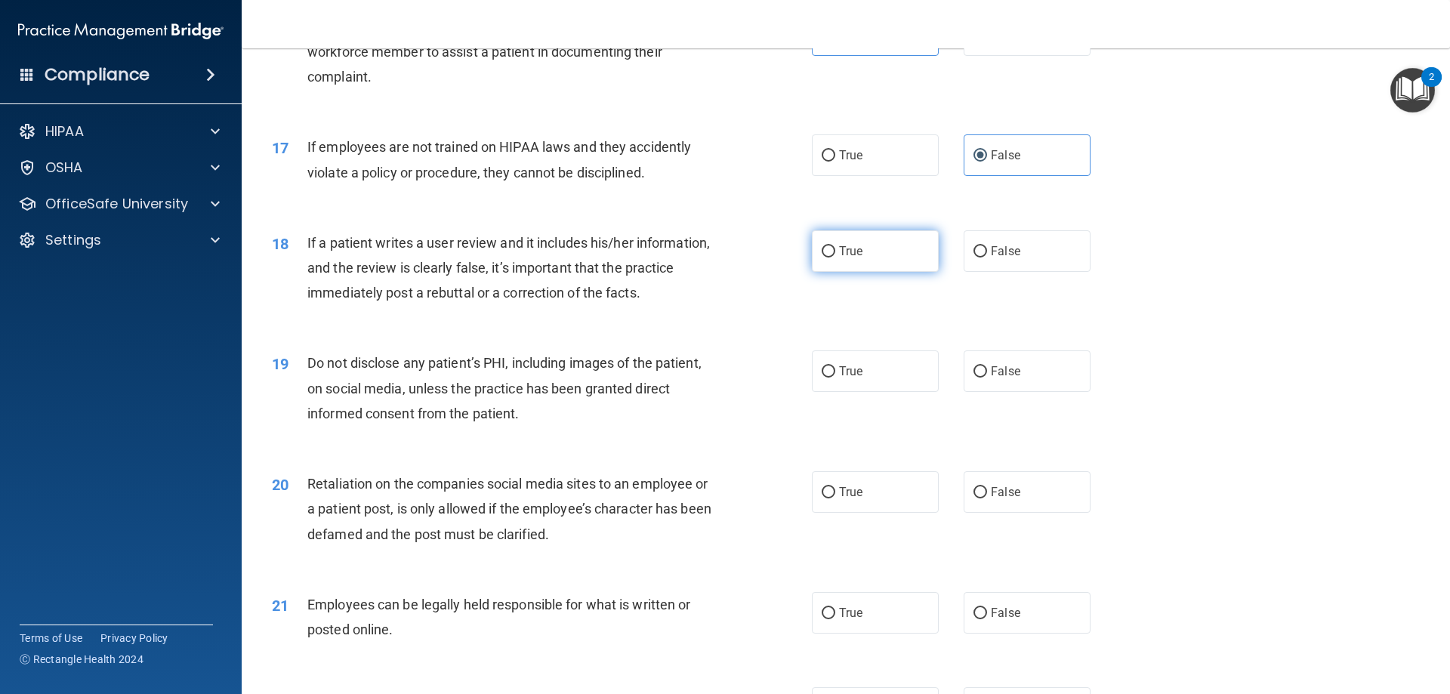
click at [906, 272] on label "True" at bounding box center [875, 251] width 127 height 42
click at [835, 257] on input "True" at bounding box center [828, 251] width 14 height 11
radio input "true"
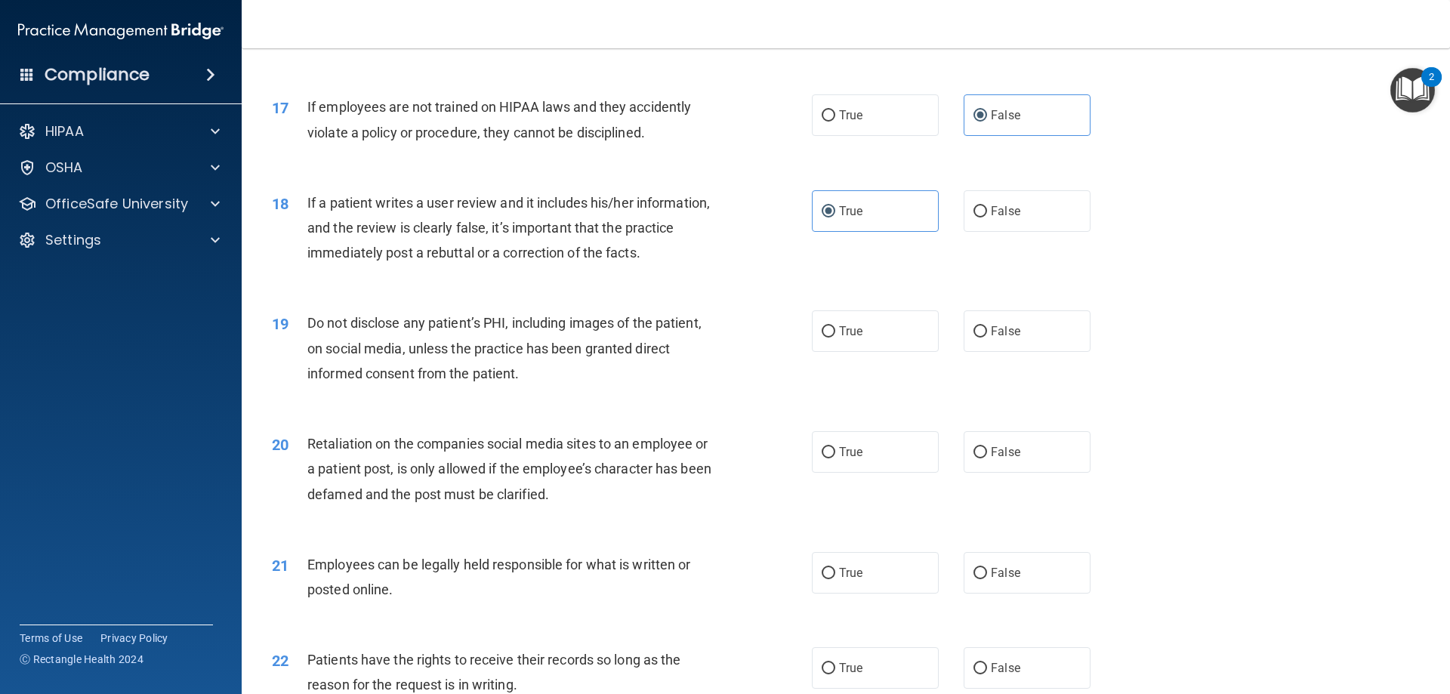
scroll to position [2115, 0]
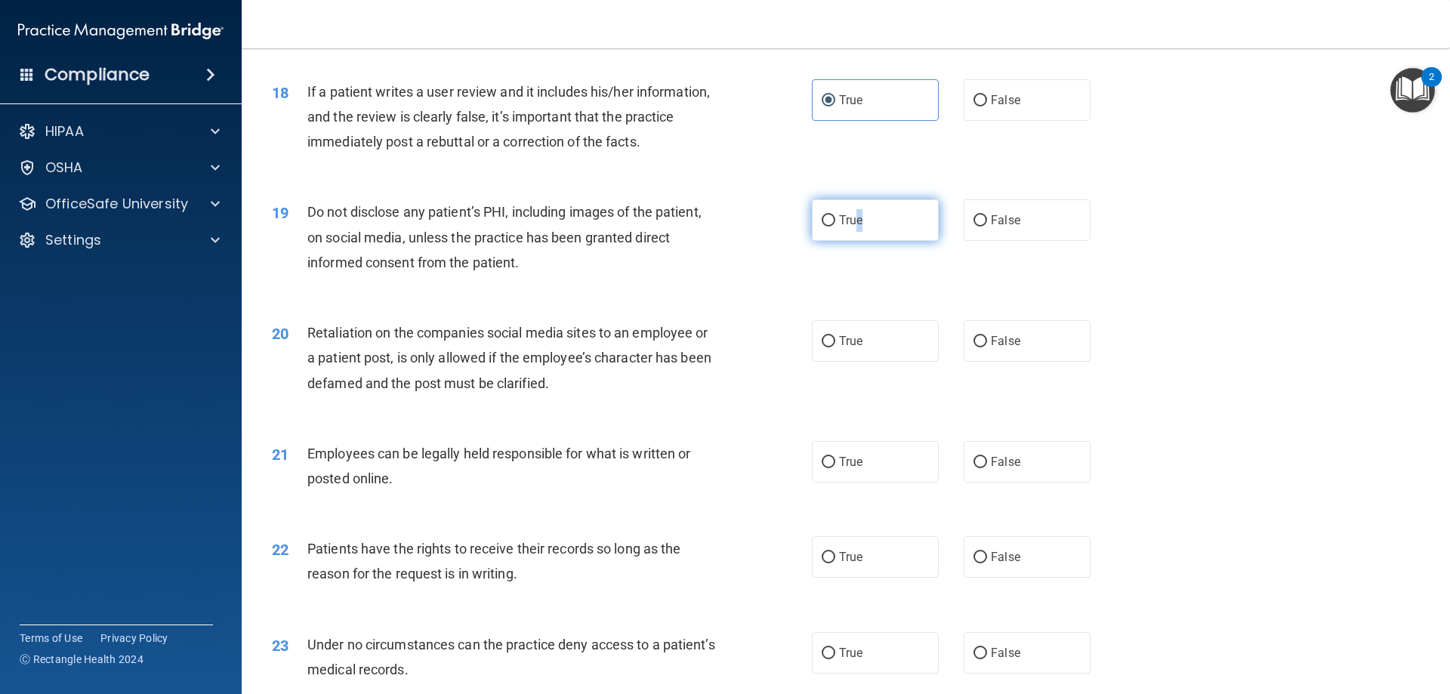
click at [856, 227] on span "True" at bounding box center [850, 220] width 23 height 14
click at [812, 241] on label "True" at bounding box center [875, 220] width 127 height 42
click at [821, 227] on input "True" at bounding box center [828, 220] width 14 height 11
radio input "true"
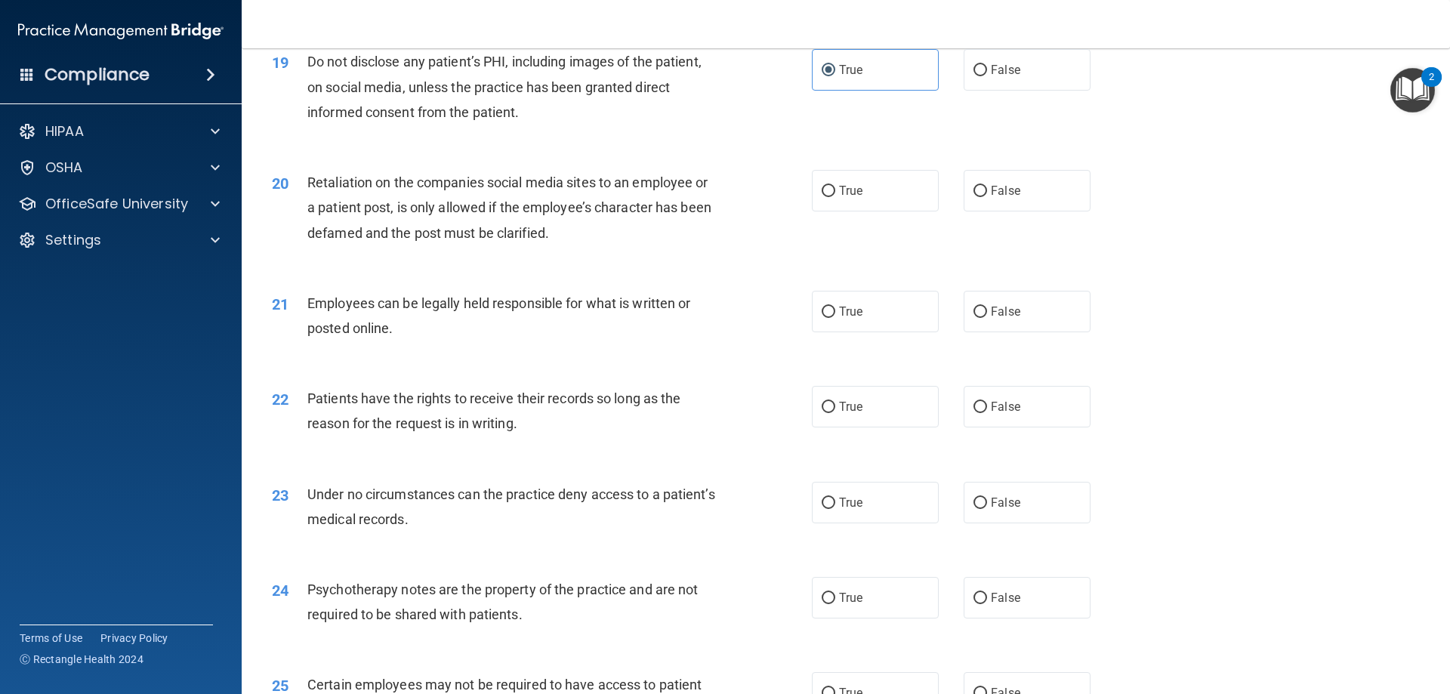
scroll to position [2266, 0]
click at [997, 197] on span "False" at bounding box center [1005, 190] width 29 height 14
click at [987, 196] on input "False" at bounding box center [980, 190] width 14 height 11
radio input "true"
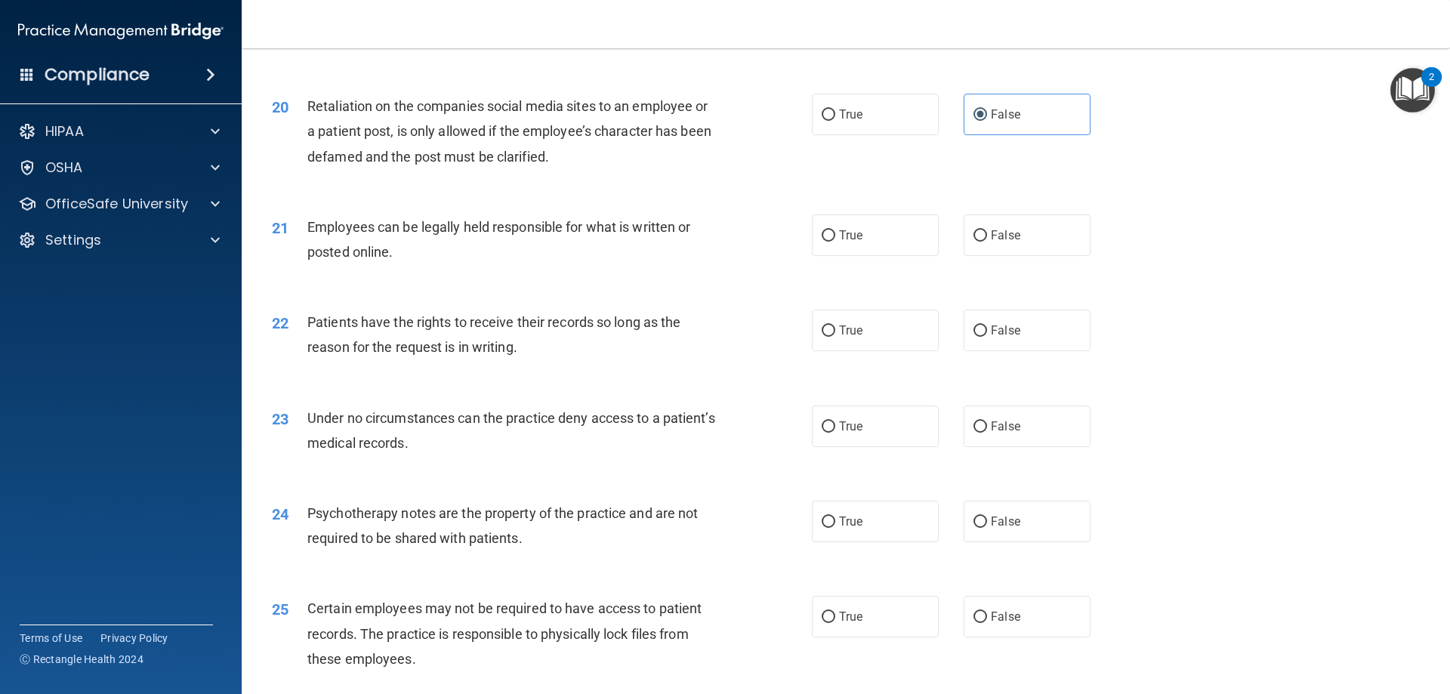
scroll to position [2417, 0]
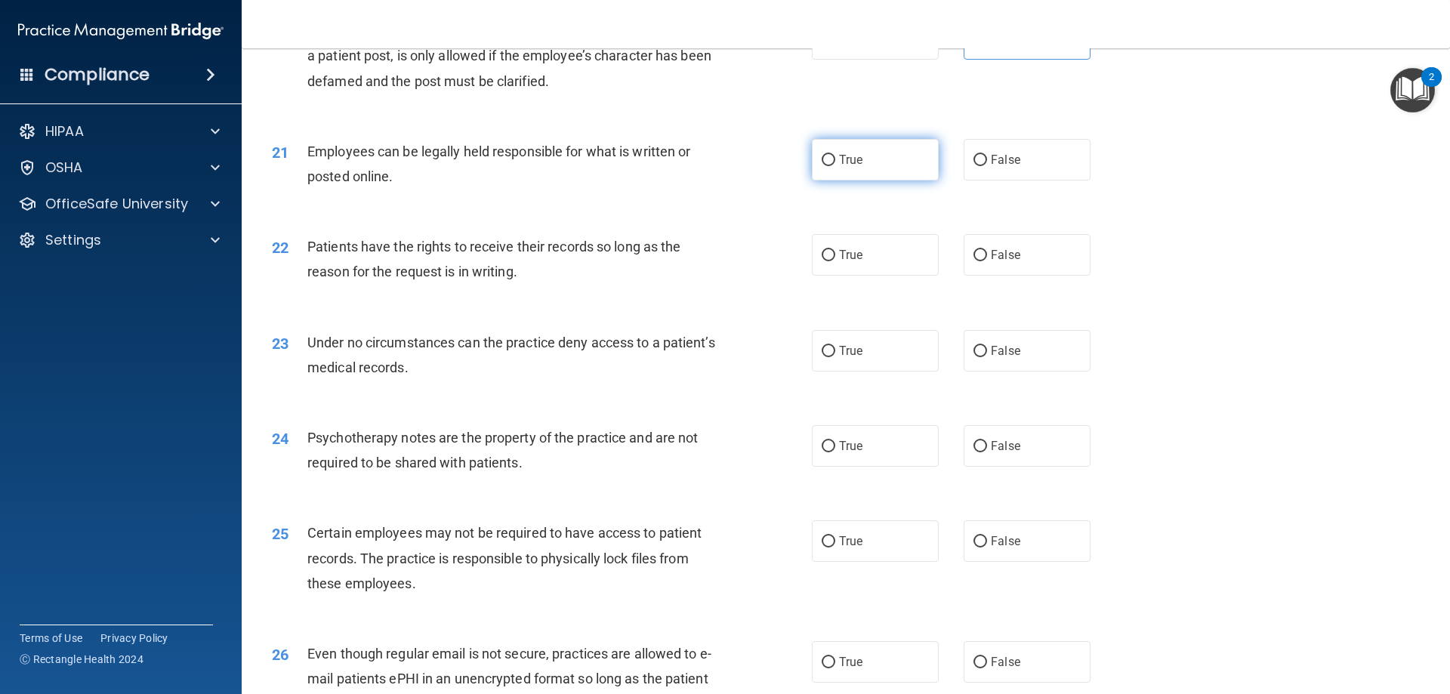
click at [887, 180] on label "True" at bounding box center [875, 160] width 127 height 42
click at [835, 166] on input "True" at bounding box center [828, 160] width 14 height 11
radio input "true"
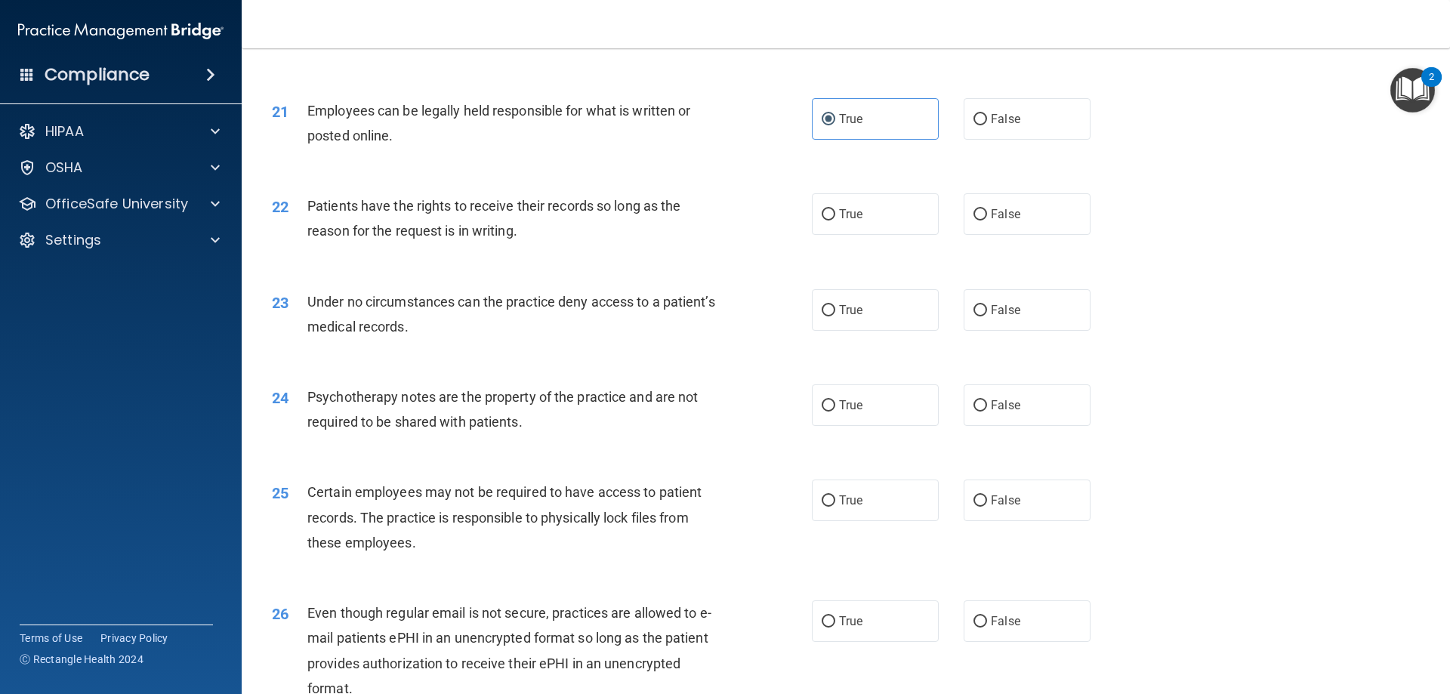
scroll to position [2492, 0]
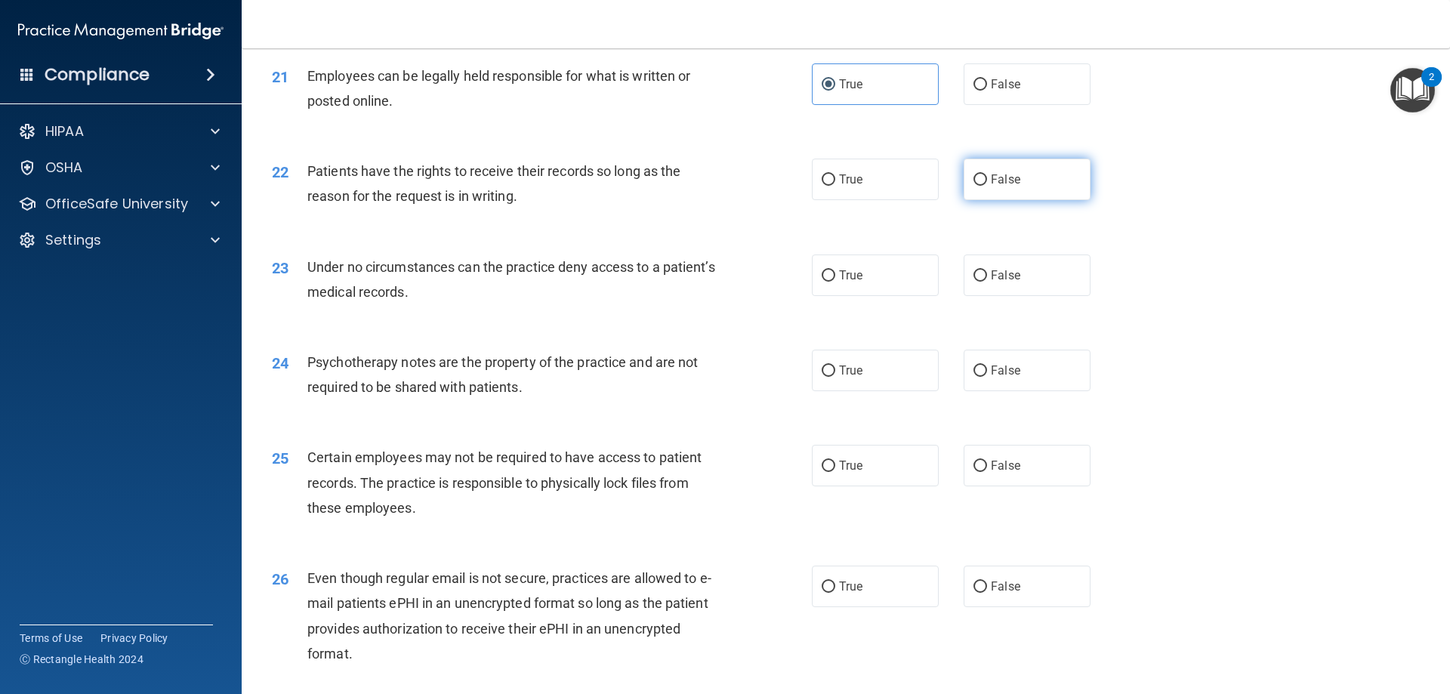
click at [1041, 196] on label "False" at bounding box center [1026, 180] width 127 height 42
click at [987, 186] on input "False" at bounding box center [980, 179] width 14 height 11
radio input "true"
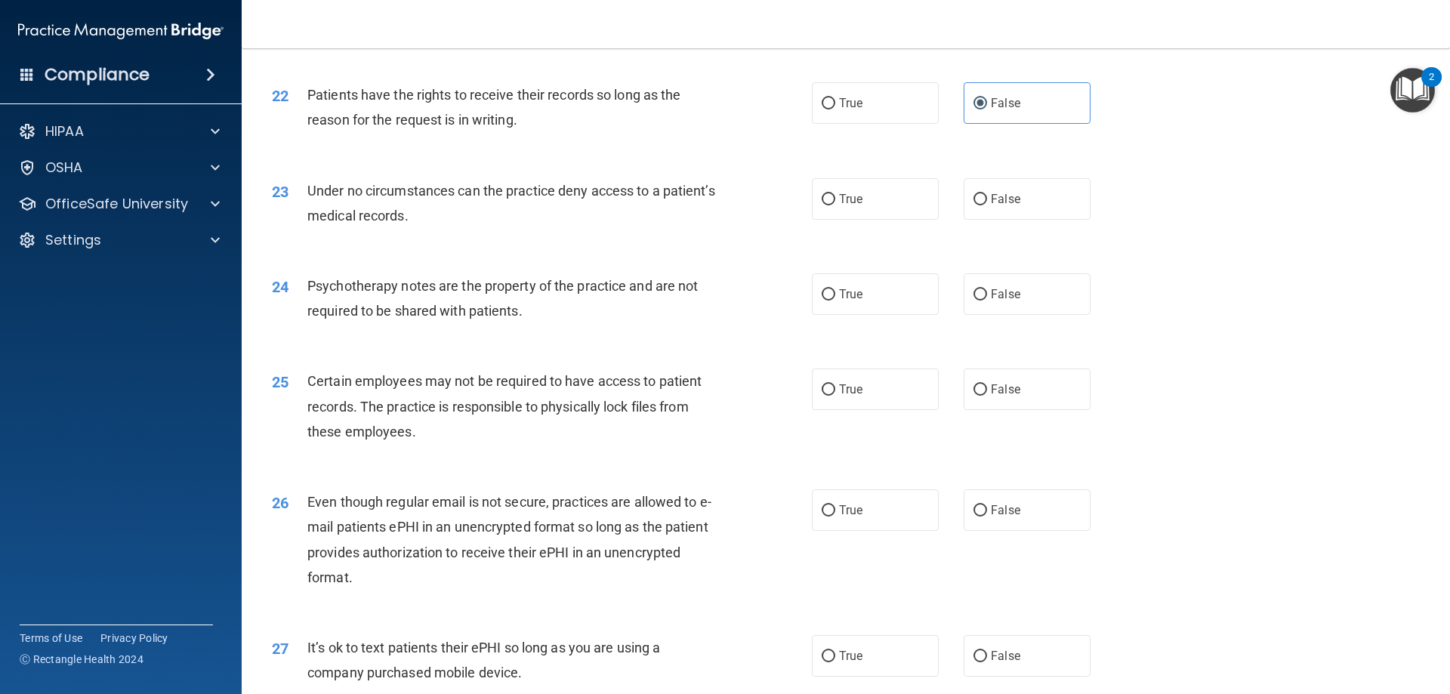
scroll to position [2568, 0]
click at [844, 207] on span "True" at bounding box center [850, 200] width 23 height 14
click at [835, 206] on input "True" at bounding box center [828, 200] width 14 height 11
radio input "true"
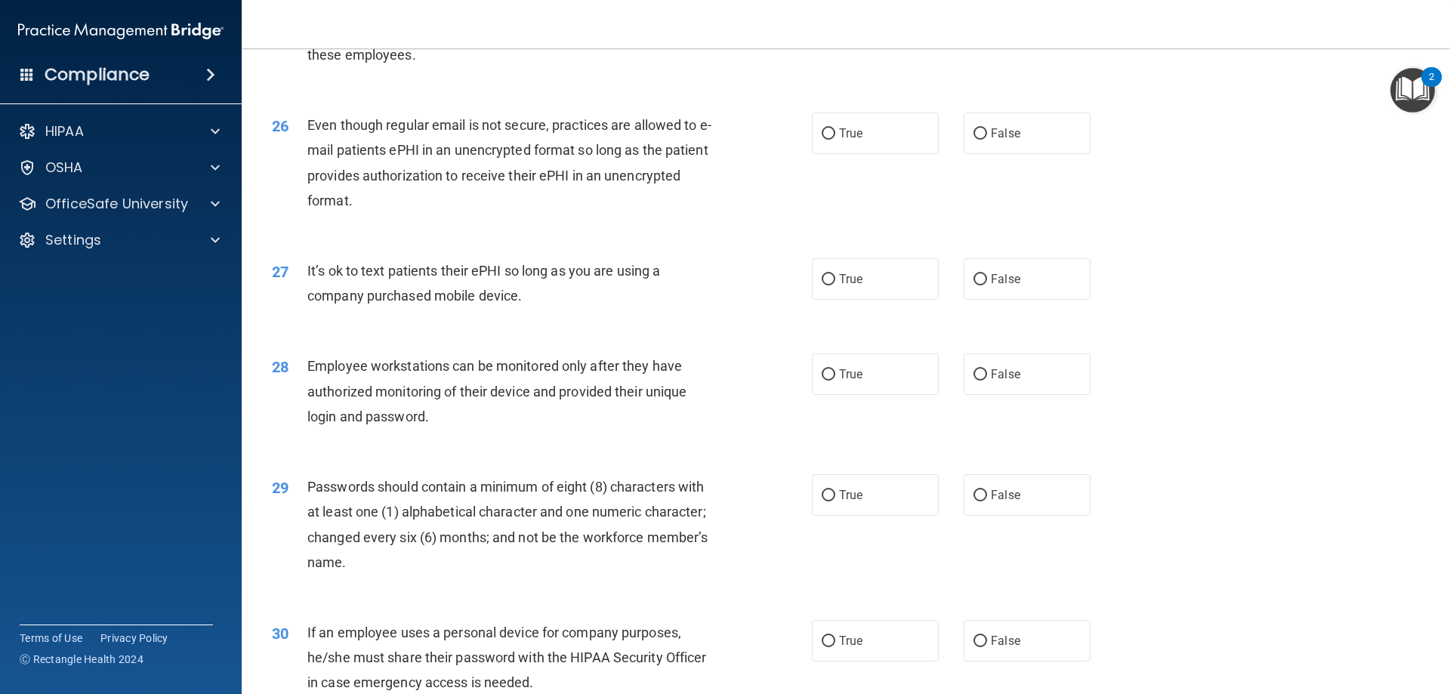
scroll to position [2643, 0]
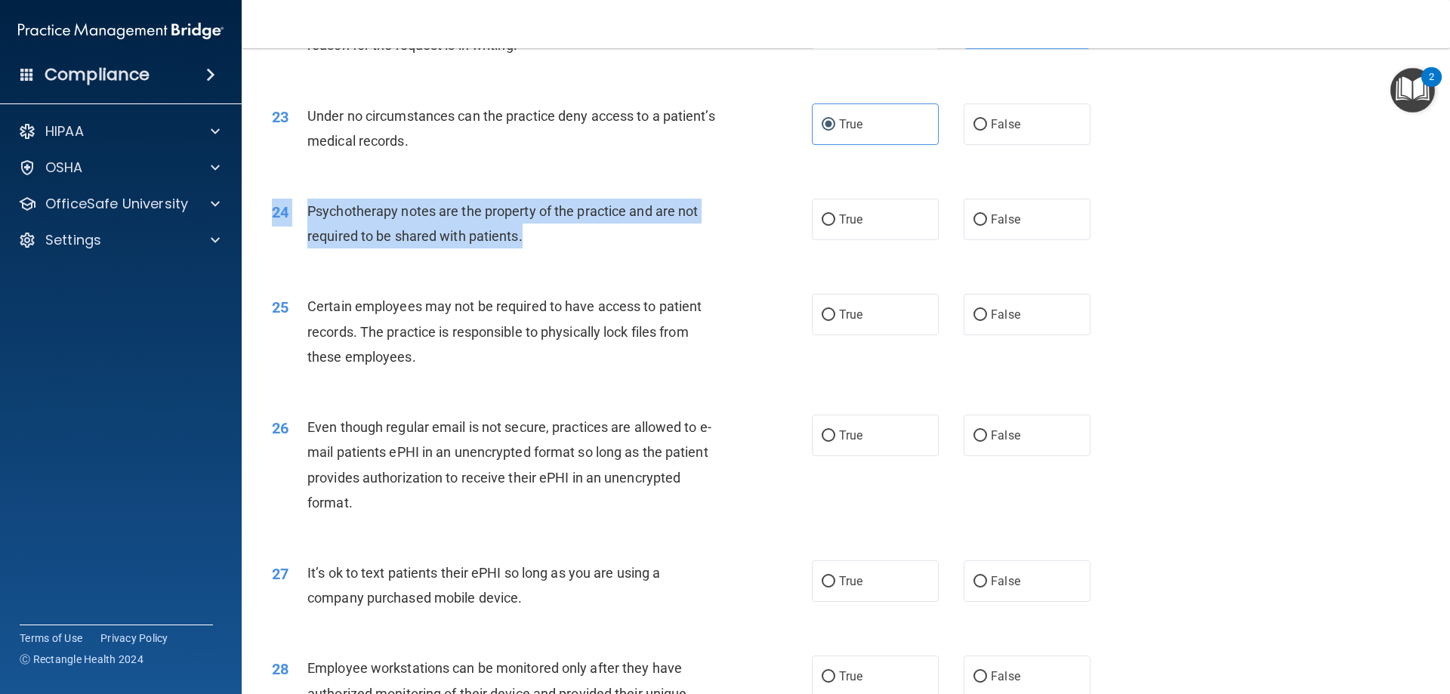
drag, startPoint x: 550, startPoint y: 272, endPoint x: 297, endPoint y: 220, distance: 257.5
click at [297, 220] on div "24 Psychotherapy notes are the property of the practice and are not required to…" at bounding box center [845, 227] width 1170 height 95
copy div "24 Psychotherapy notes are the property of the practice and are not required to…"
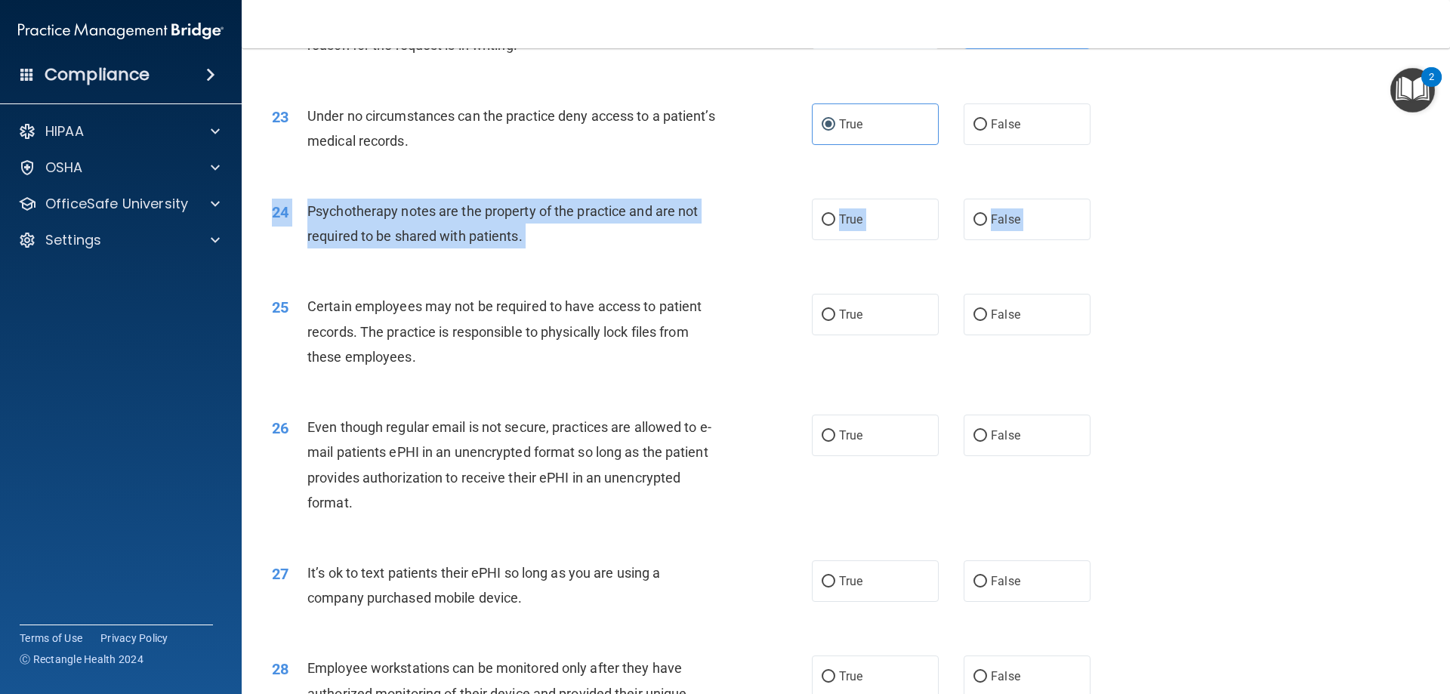
click at [556, 248] on div "Psychotherapy notes are the property of the practice and are not required to be…" at bounding box center [518, 224] width 422 height 50
drag, startPoint x: 498, startPoint y: 270, endPoint x: 304, endPoint y: 235, distance: 197.3
click at [304, 235] on div "24 Psychotherapy notes are the property of the practice and are not required to…" at bounding box center [541, 227] width 585 height 57
copy div "Psychotherapy notes are the property of the practice and are not required to be…"
click at [689, 248] on div "Psychotherapy notes are the property of the practice and are not required to be…" at bounding box center [518, 224] width 422 height 50
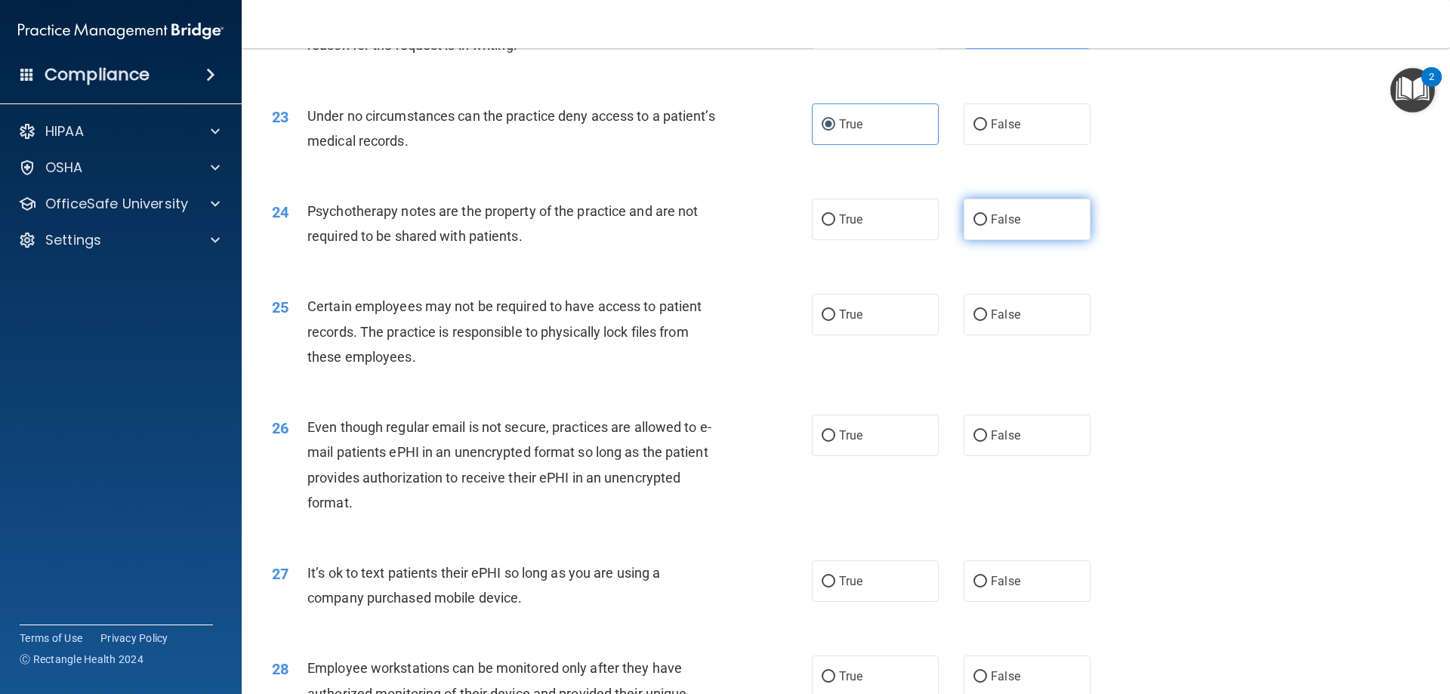
click at [1059, 240] on label "False" at bounding box center [1026, 220] width 127 height 42
click at [987, 226] on input "False" at bounding box center [980, 219] width 14 height 11
radio input "true"
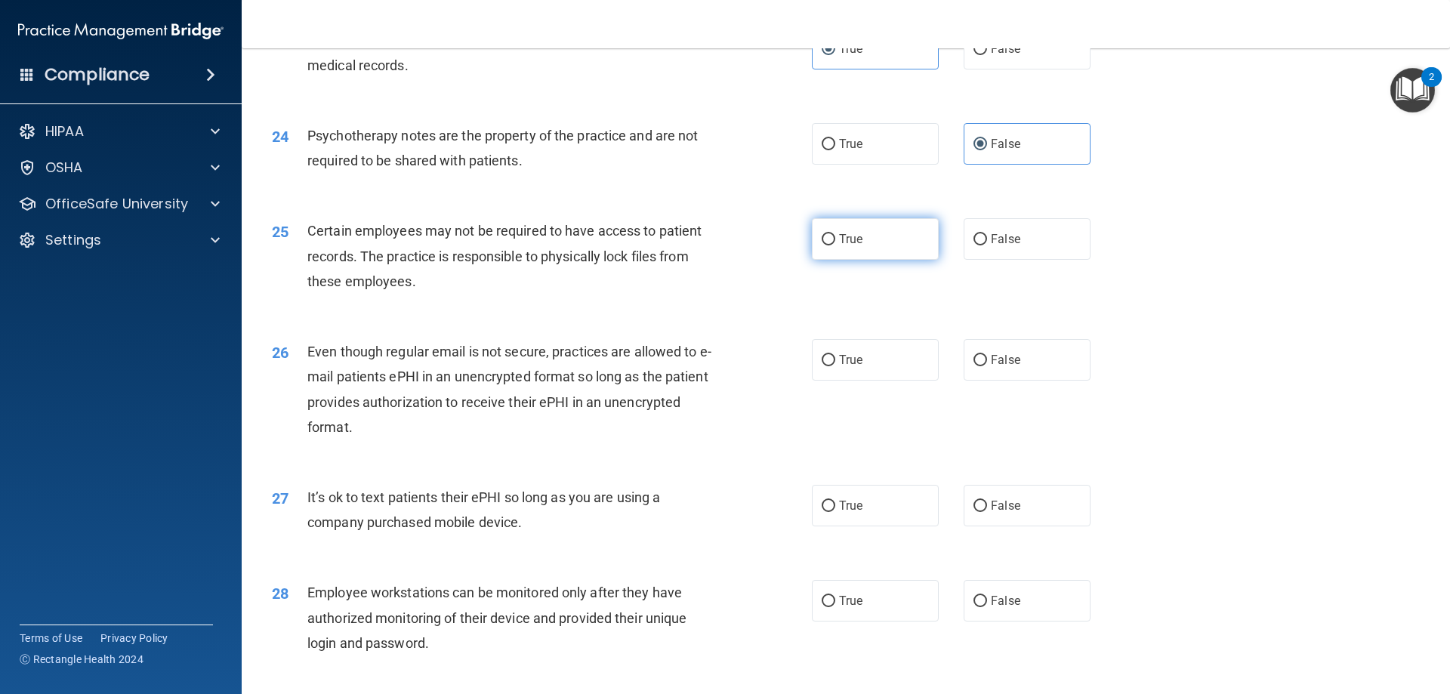
click at [881, 245] on label "True" at bounding box center [875, 239] width 127 height 42
click at [835, 245] on input "True" at bounding box center [828, 239] width 14 height 11
radio input "true"
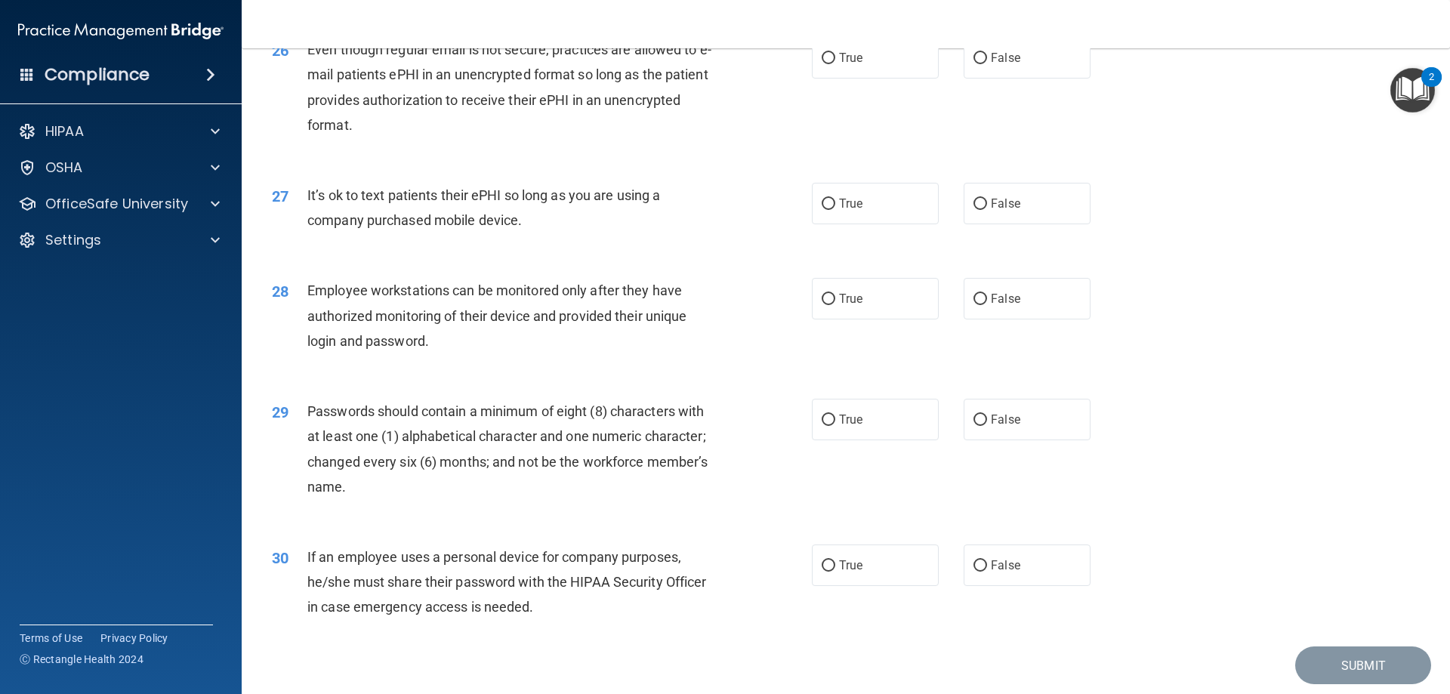
scroll to position [2945, 0]
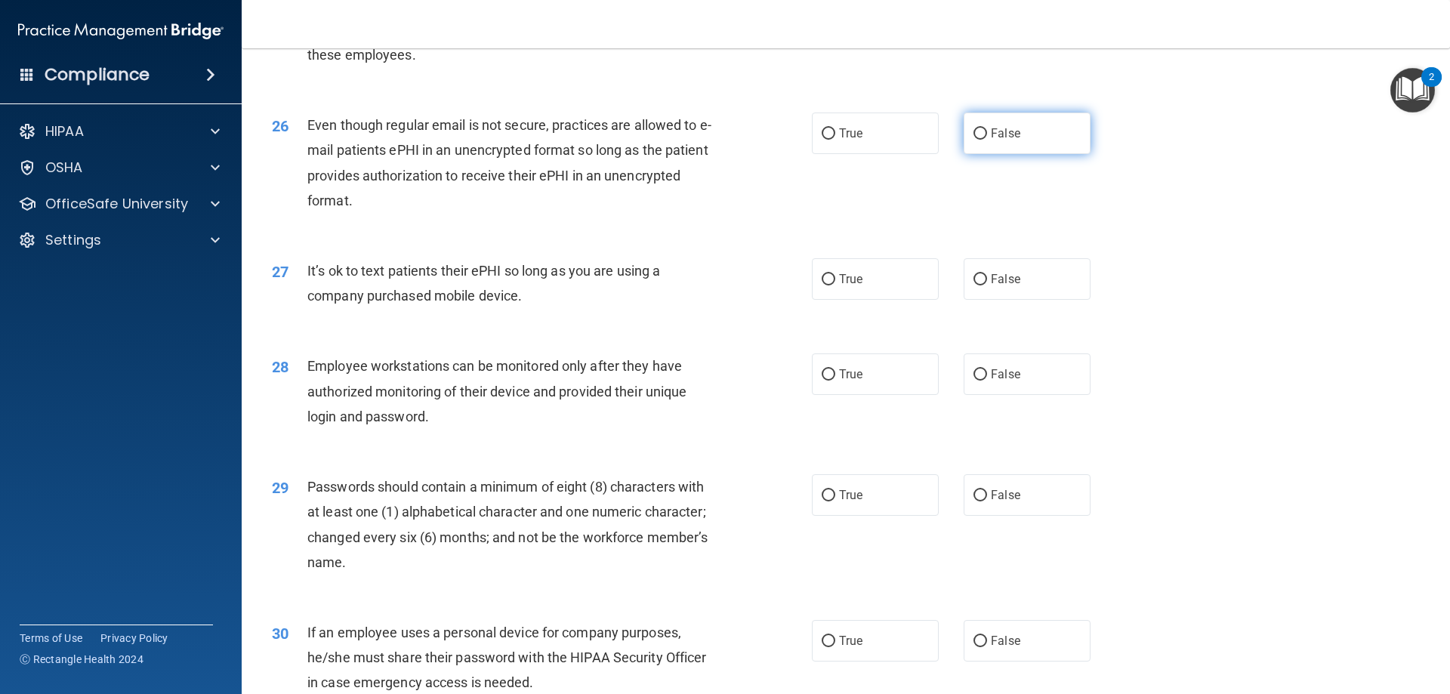
click at [1026, 154] on label "False" at bounding box center [1026, 133] width 127 height 42
click at [987, 140] on input "False" at bounding box center [980, 133] width 14 height 11
radio input "true"
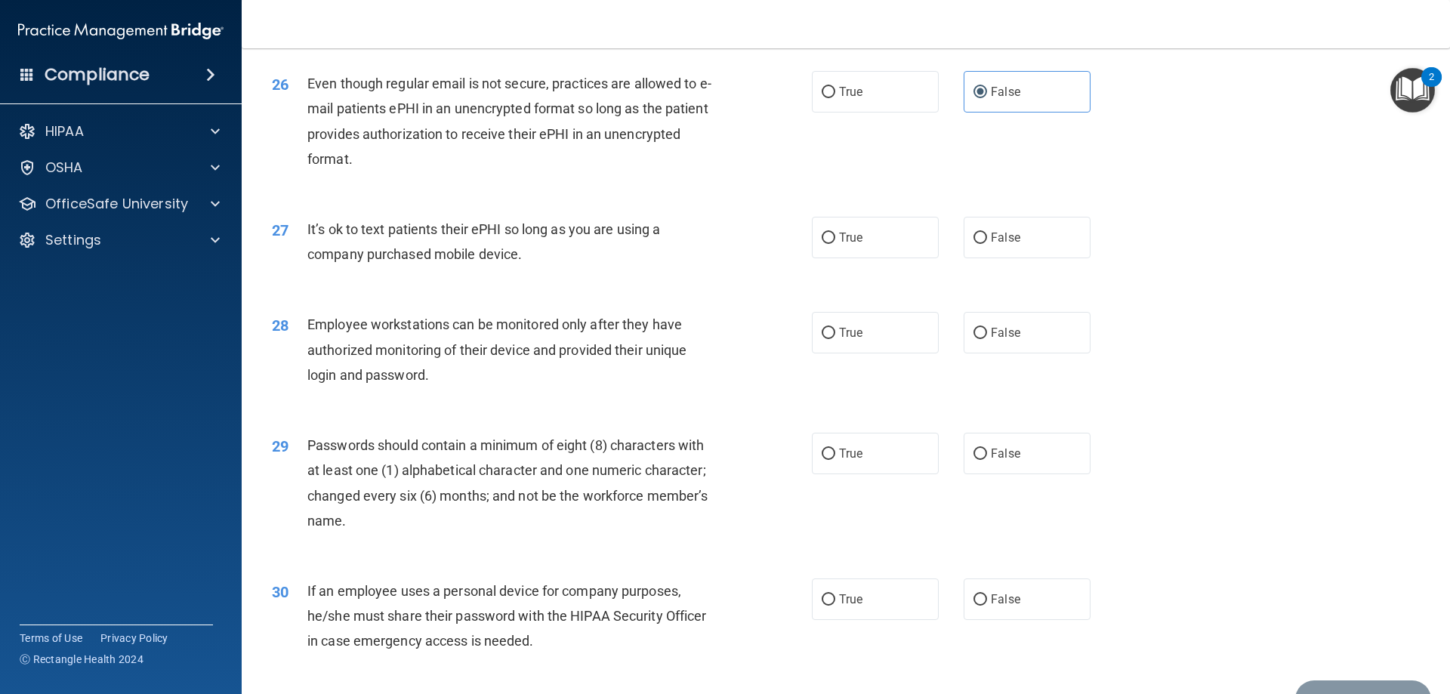
scroll to position [3021, 0]
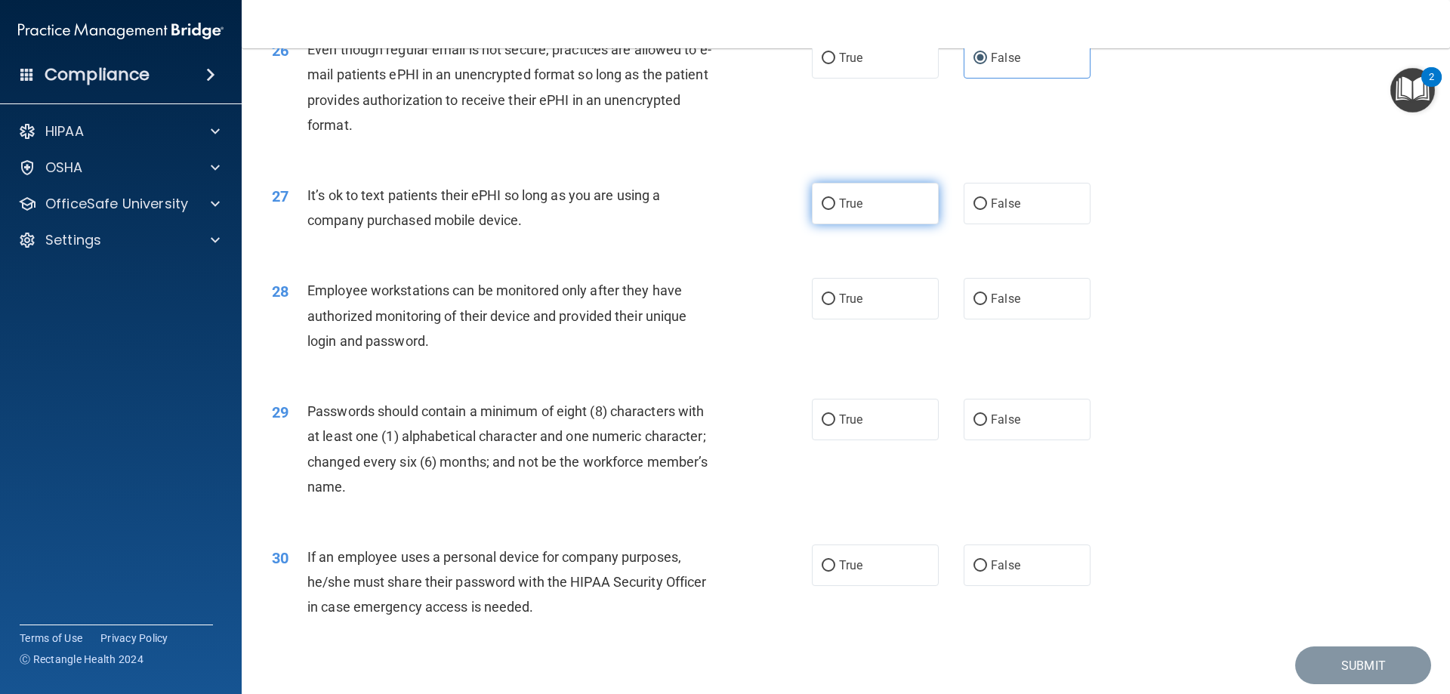
click at [864, 220] on label "True" at bounding box center [875, 204] width 127 height 42
click at [835, 210] on input "True" at bounding box center [828, 204] width 14 height 11
radio input "true"
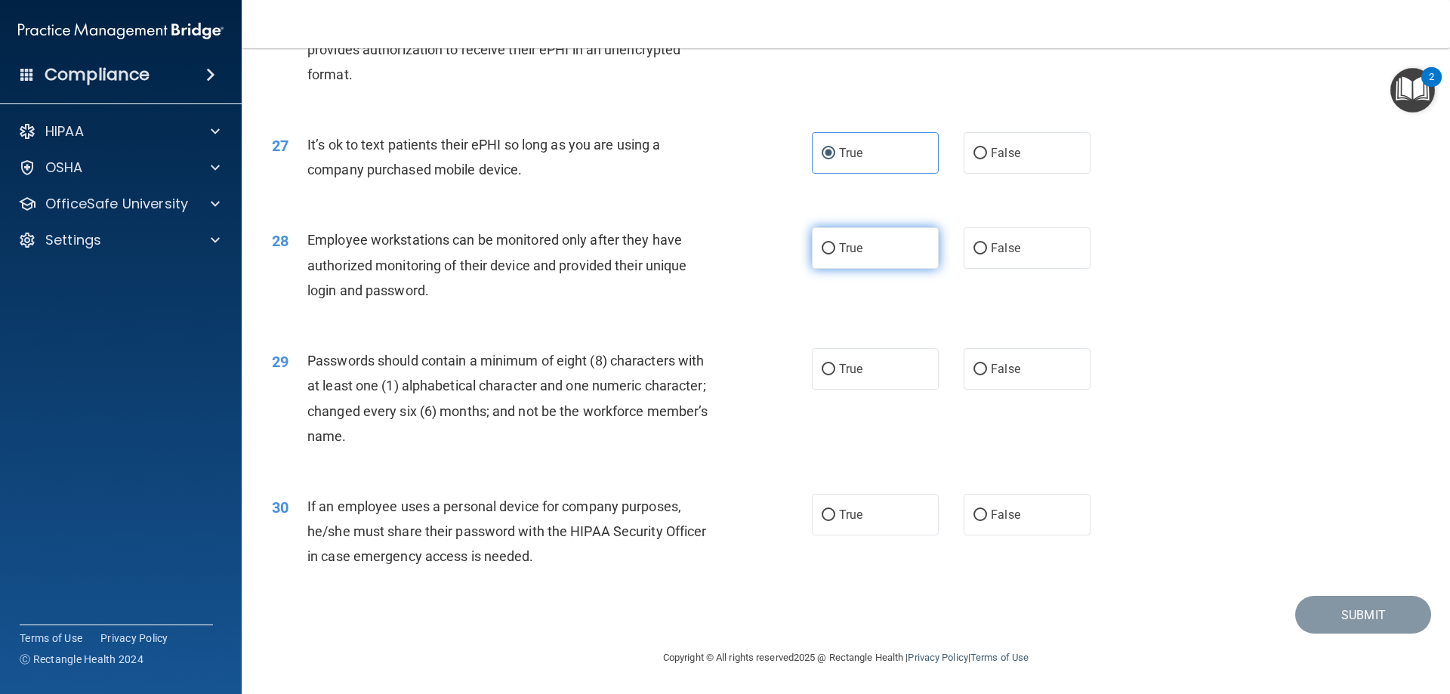
click at [844, 251] on span "True" at bounding box center [850, 248] width 23 height 14
click at [835, 251] on input "True" at bounding box center [828, 248] width 14 height 11
radio input "true"
click at [898, 371] on label "True" at bounding box center [875, 369] width 127 height 42
click at [835, 371] on input "True" at bounding box center [828, 369] width 14 height 11
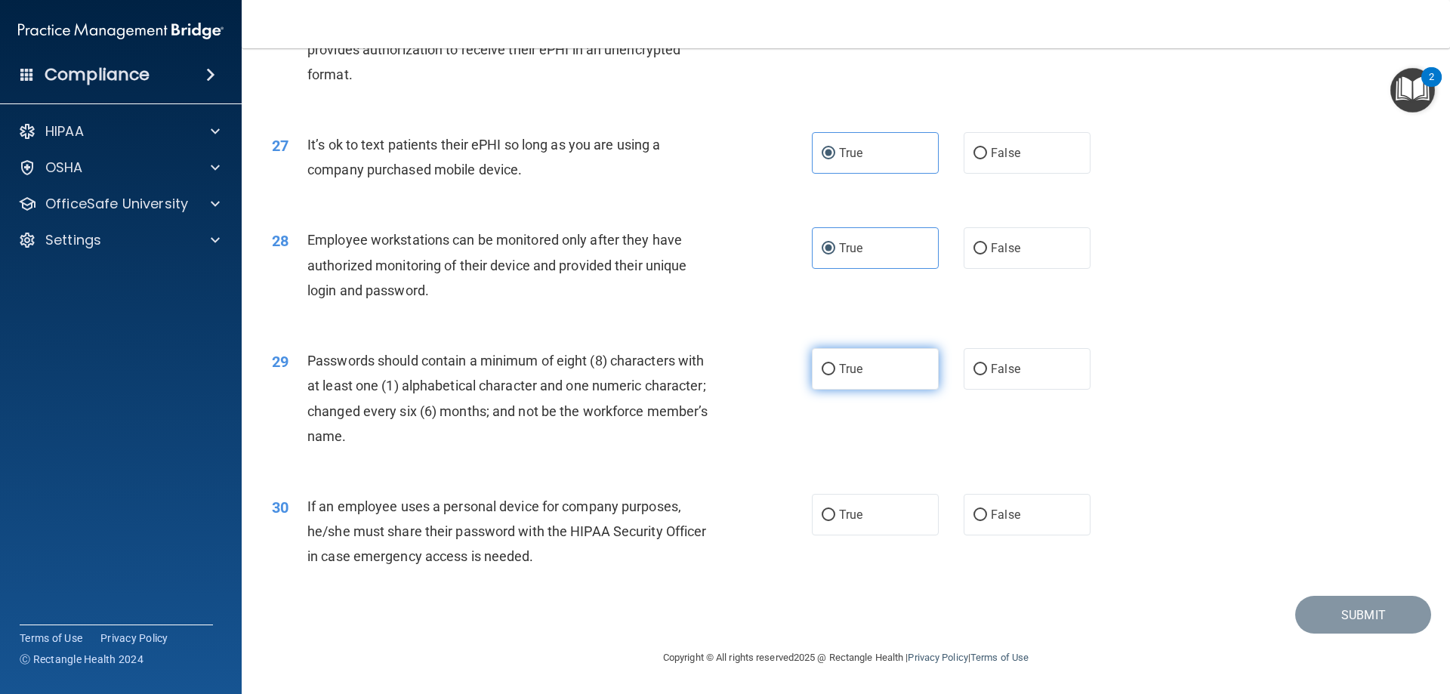
radio input "true"
click at [698, 573] on div "30 If an employee uses a personal device for company purposes, he/she must shar…" at bounding box center [541, 535] width 585 height 83
click at [824, 513] on input "True" at bounding box center [828, 515] width 14 height 11
radio input "true"
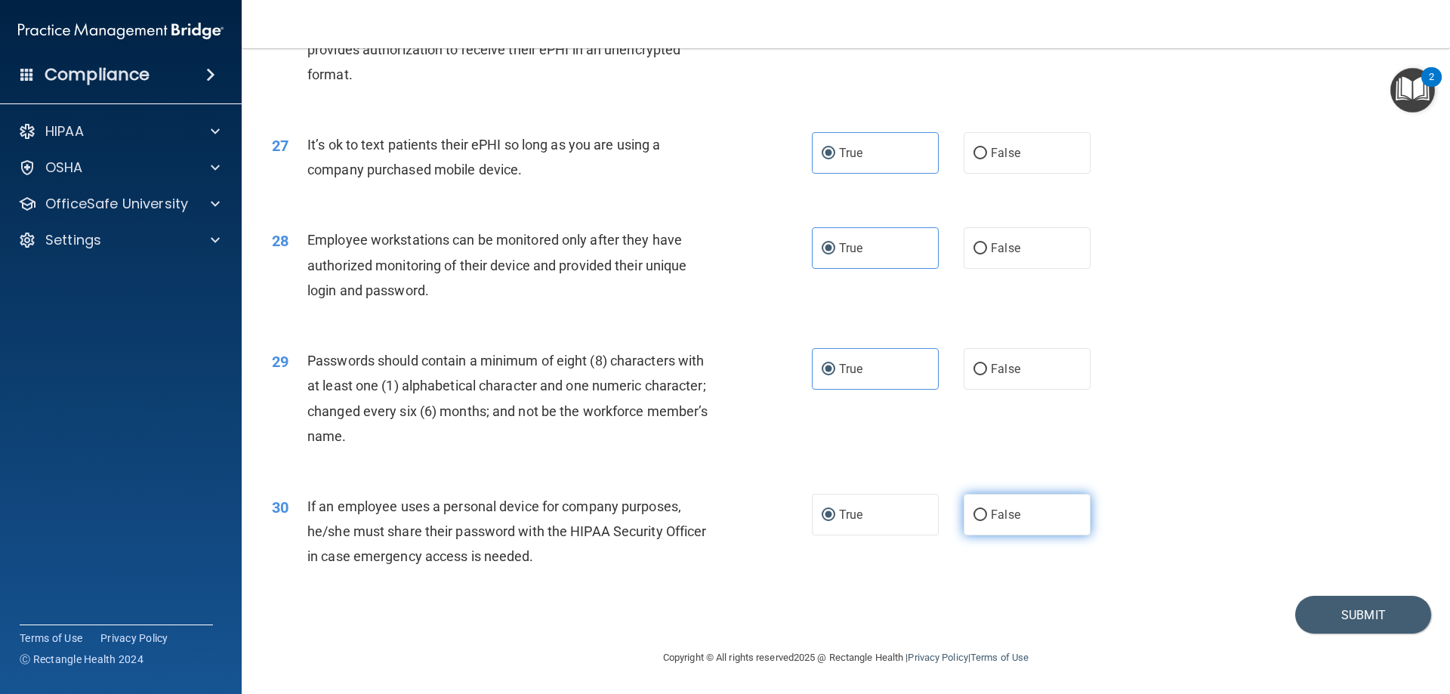
click at [1010, 498] on label "False" at bounding box center [1026, 515] width 127 height 42
click at [987, 510] on input "False" at bounding box center [980, 515] width 14 height 11
radio input "true"
radio input "false"
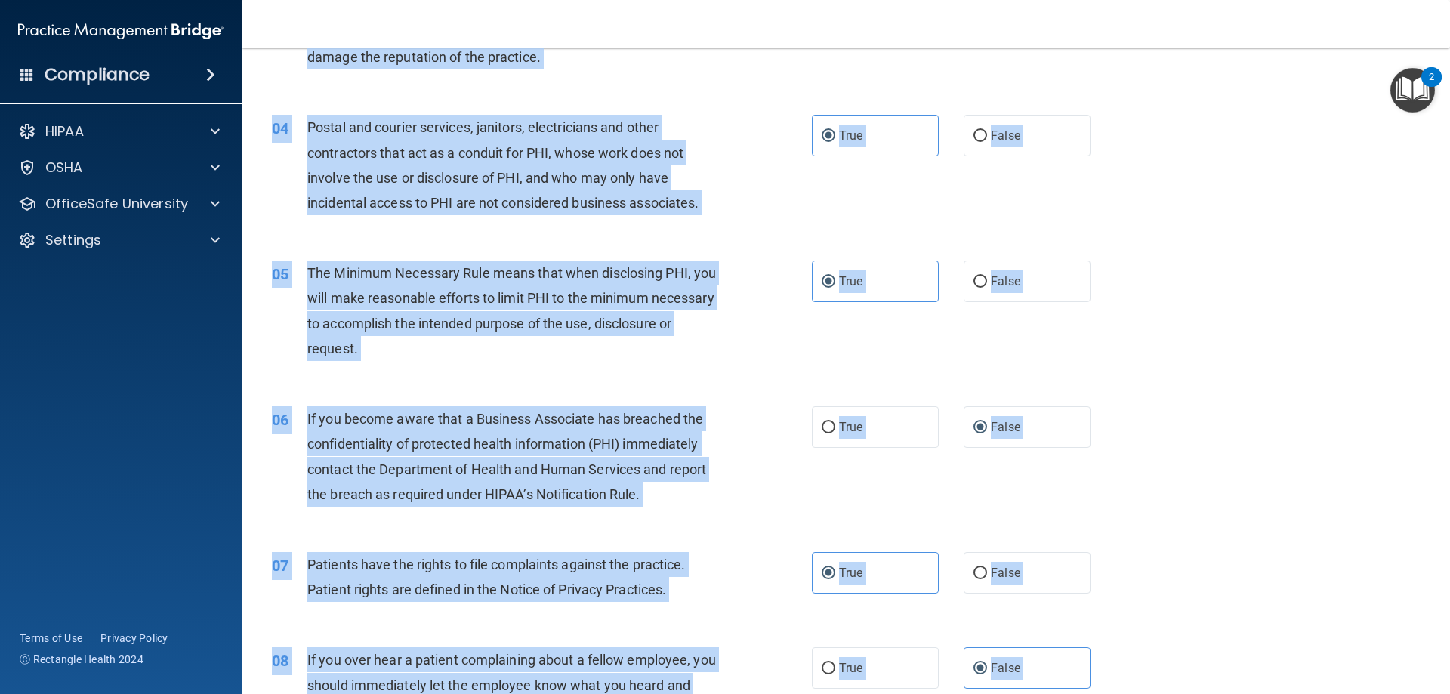
scroll to position [0, 0]
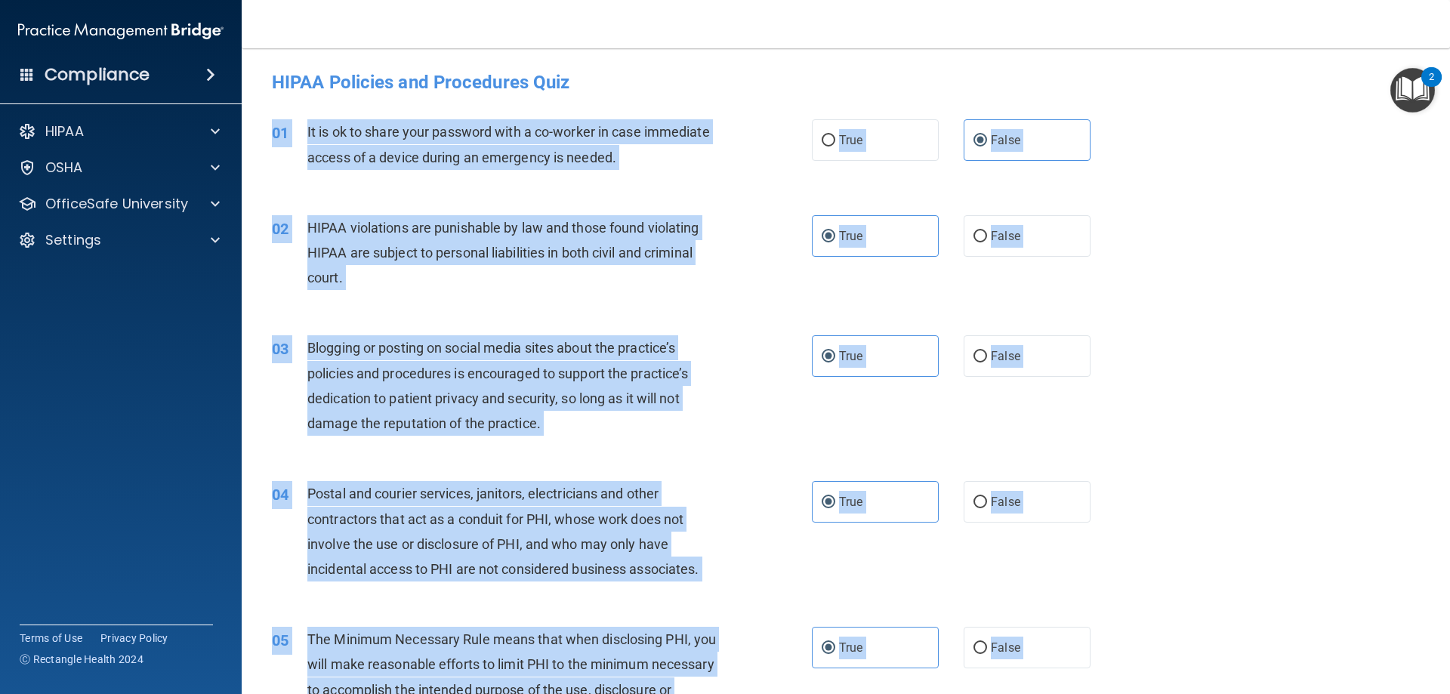
drag, startPoint x: 584, startPoint y: 560, endPoint x: 264, endPoint y: 122, distance: 543.1
copy div "01 It is ok to share your password with a co-worker in case immediate access of…"
click at [470, 289] on div "HIPAA violations are punishable by law and those found violating HIPAA are subj…" at bounding box center [518, 253] width 422 height 76
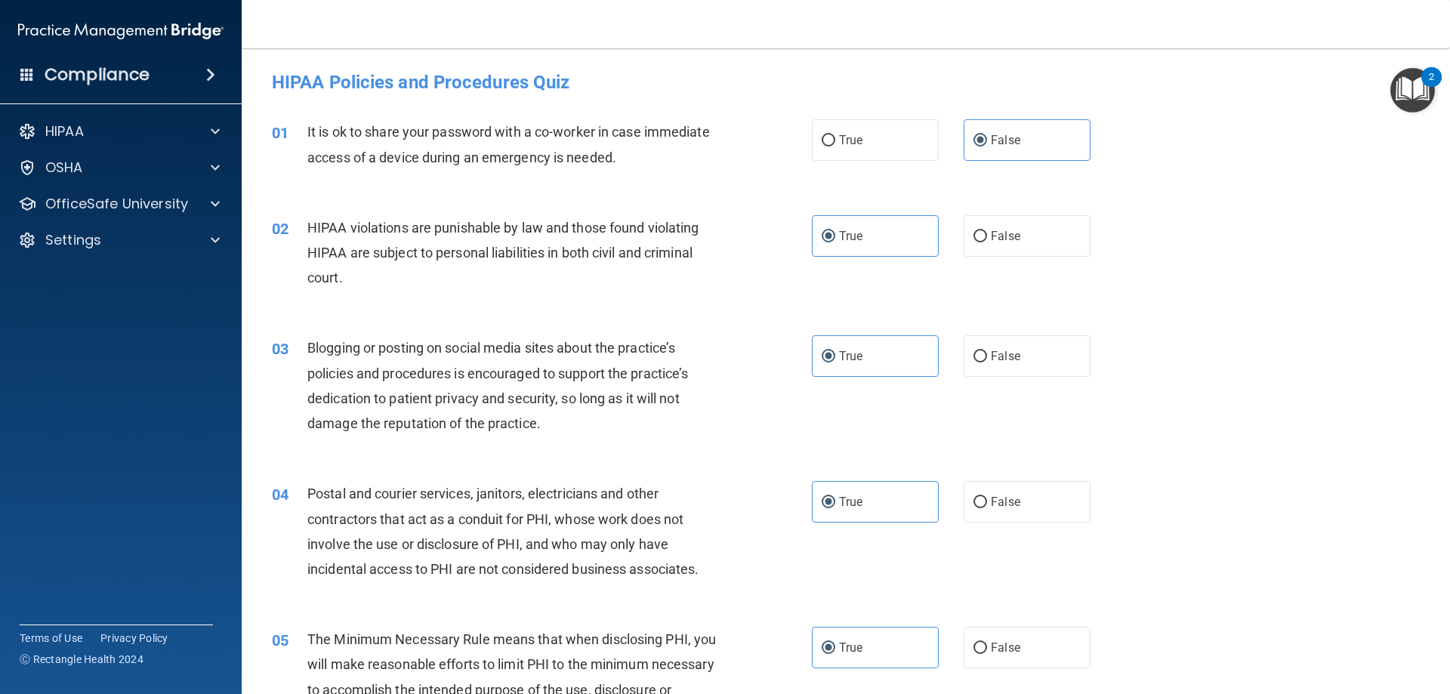
scroll to position [76, 0]
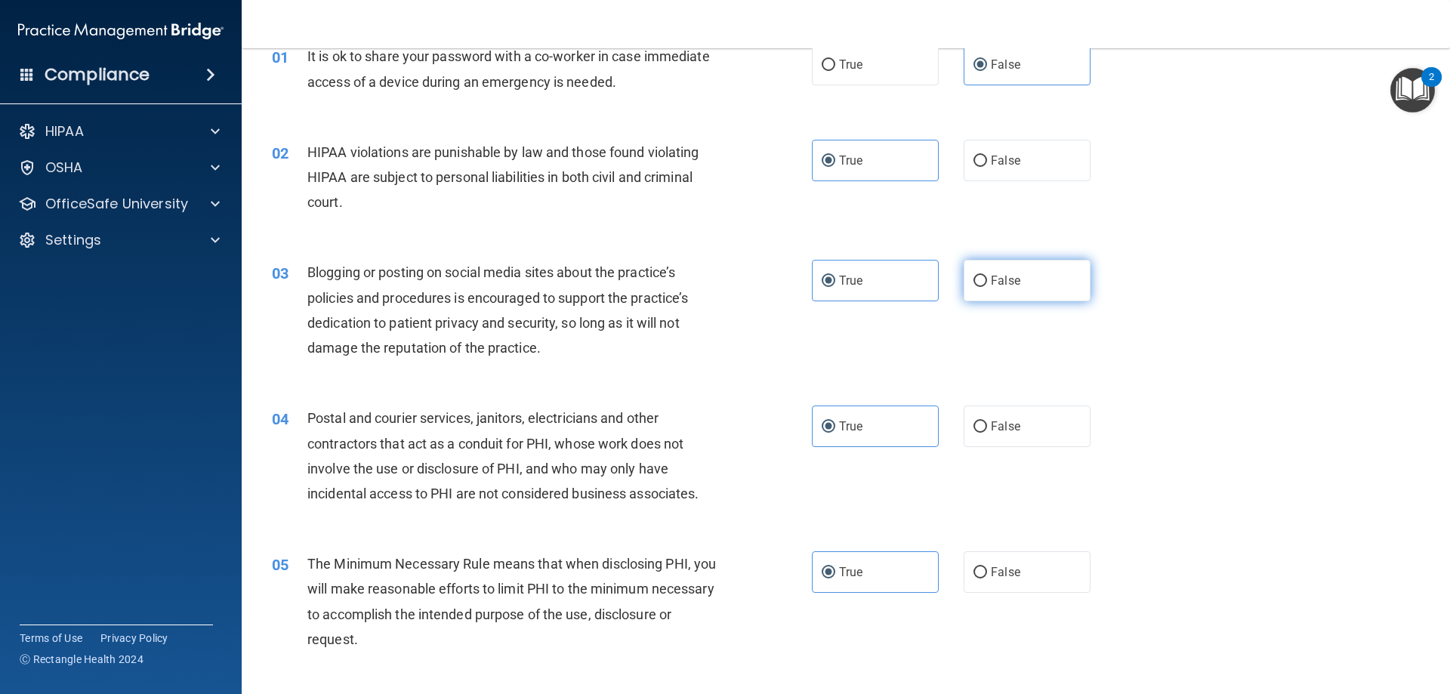
click at [1039, 299] on label "False" at bounding box center [1026, 281] width 127 height 42
click at [987, 287] on input "False" at bounding box center [980, 281] width 14 height 11
radio input "true"
radio input "false"
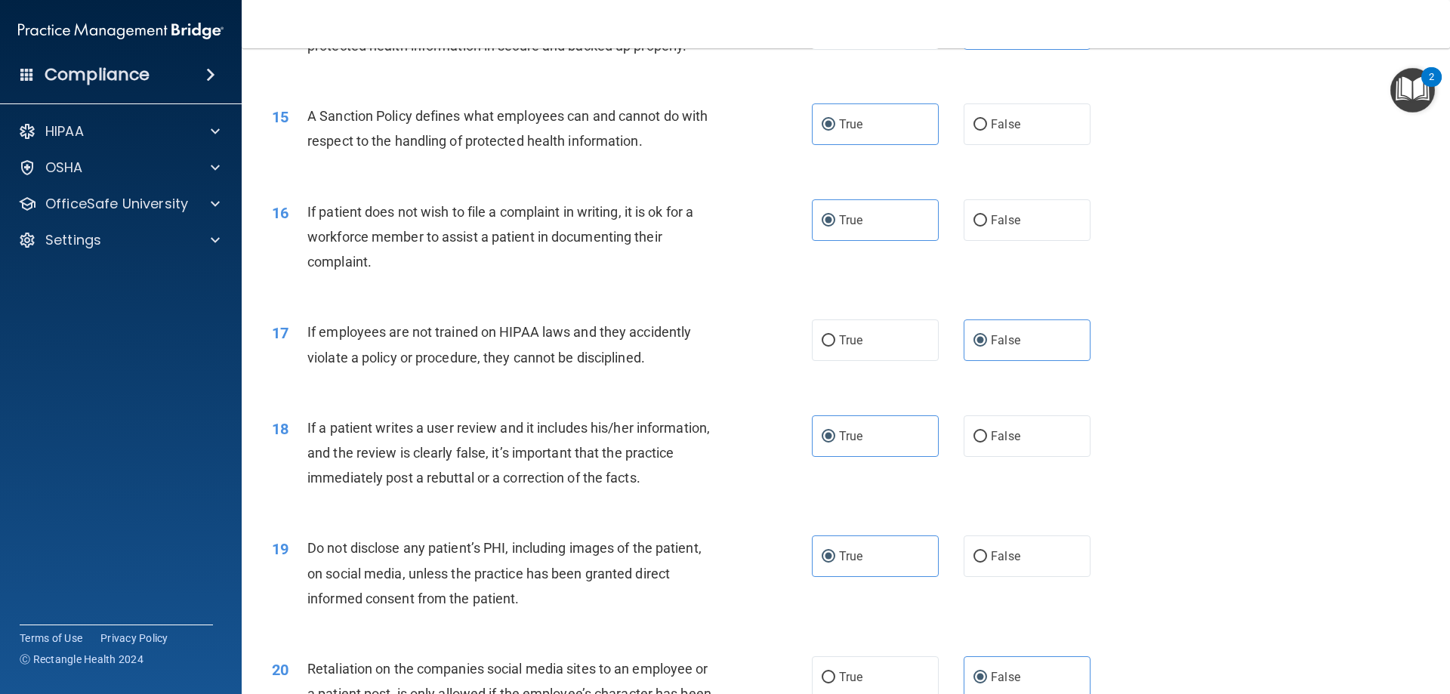
scroll to position [1812, 0]
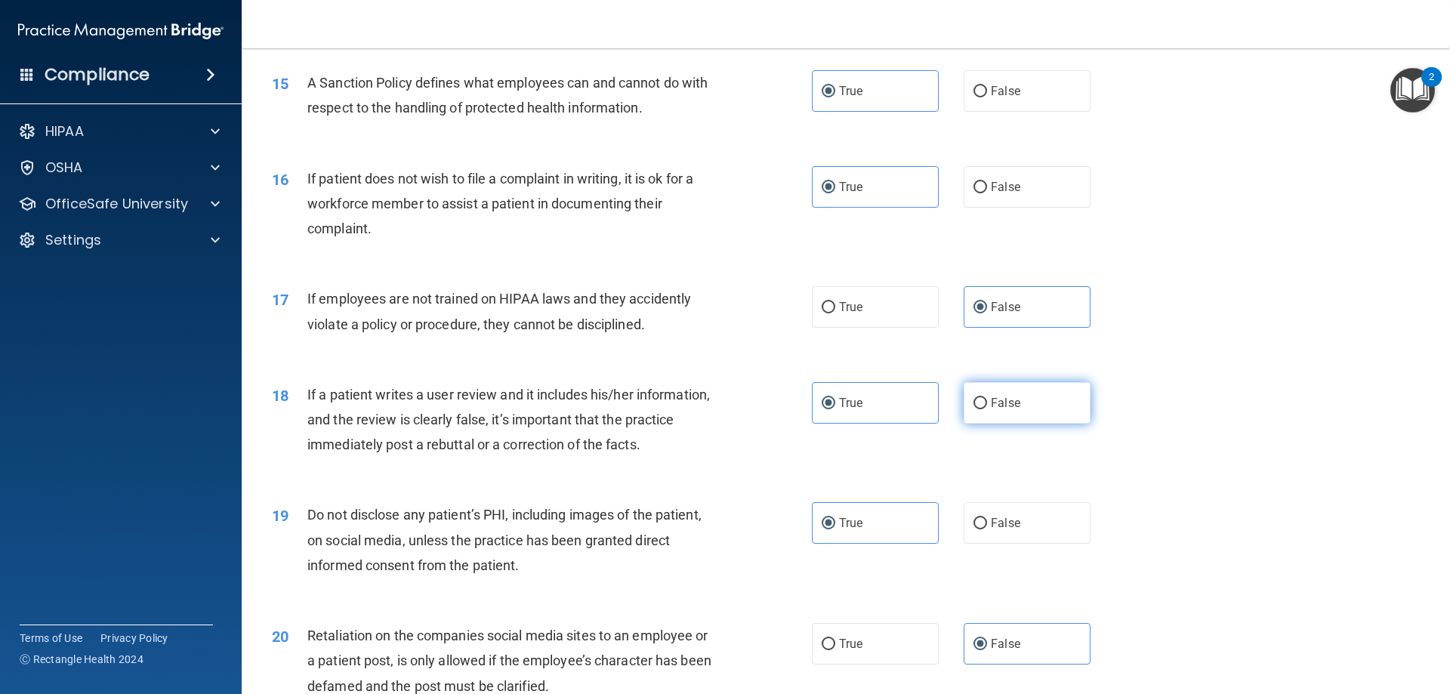
click at [1071, 410] on label "False" at bounding box center [1026, 403] width 127 height 42
click at [987, 409] on input "False" at bounding box center [980, 403] width 14 height 11
radio input "true"
radio input "false"
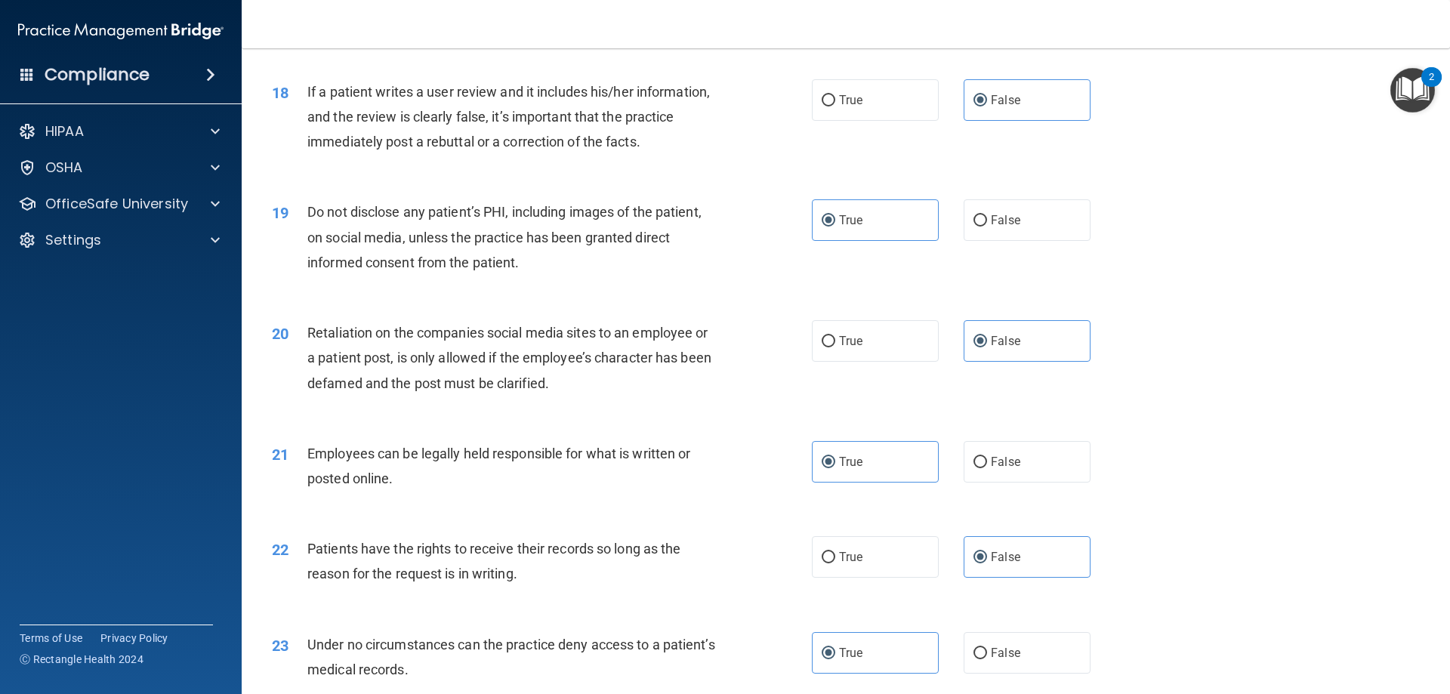
scroll to position [2190, 0]
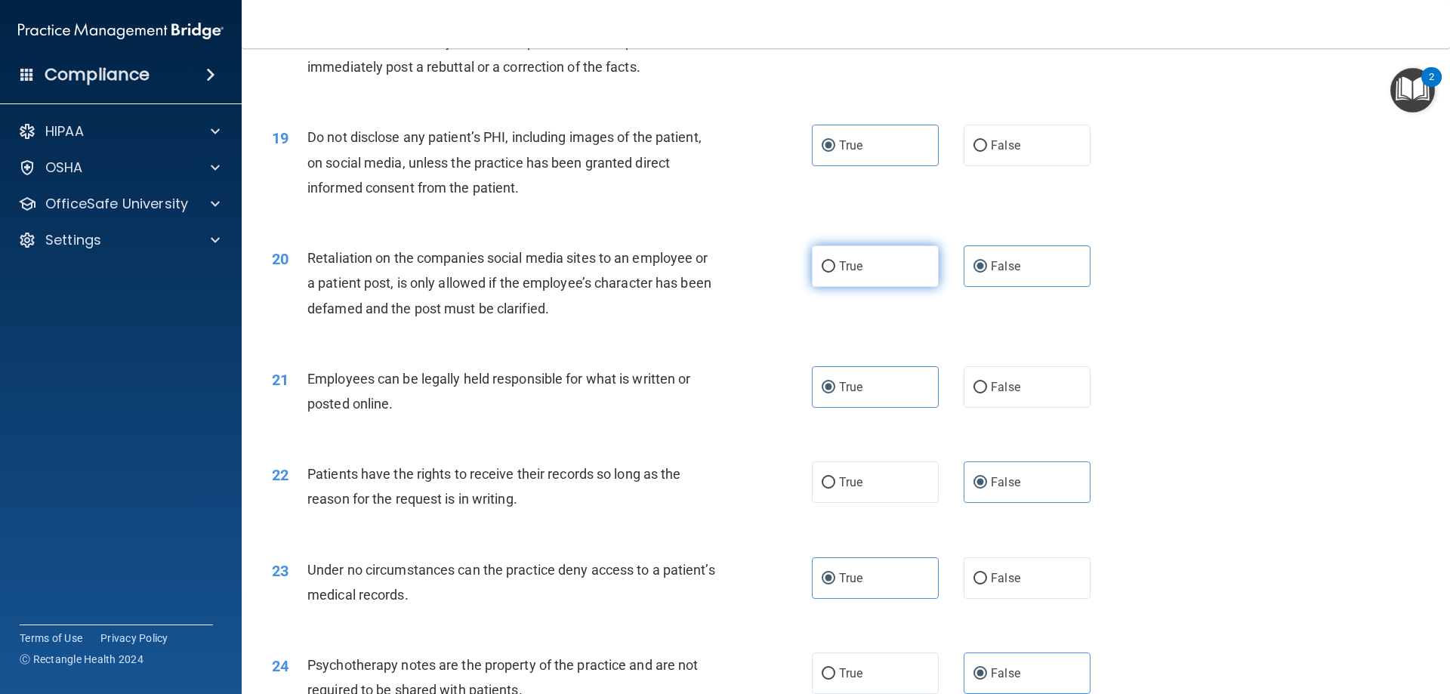
click at [845, 273] on span "True" at bounding box center [850, 266] width 23 height 14
click at [835, 273] on input "True" at bounding box center [828, 266] width 14 height 11
radio input "true"
radio input "false"
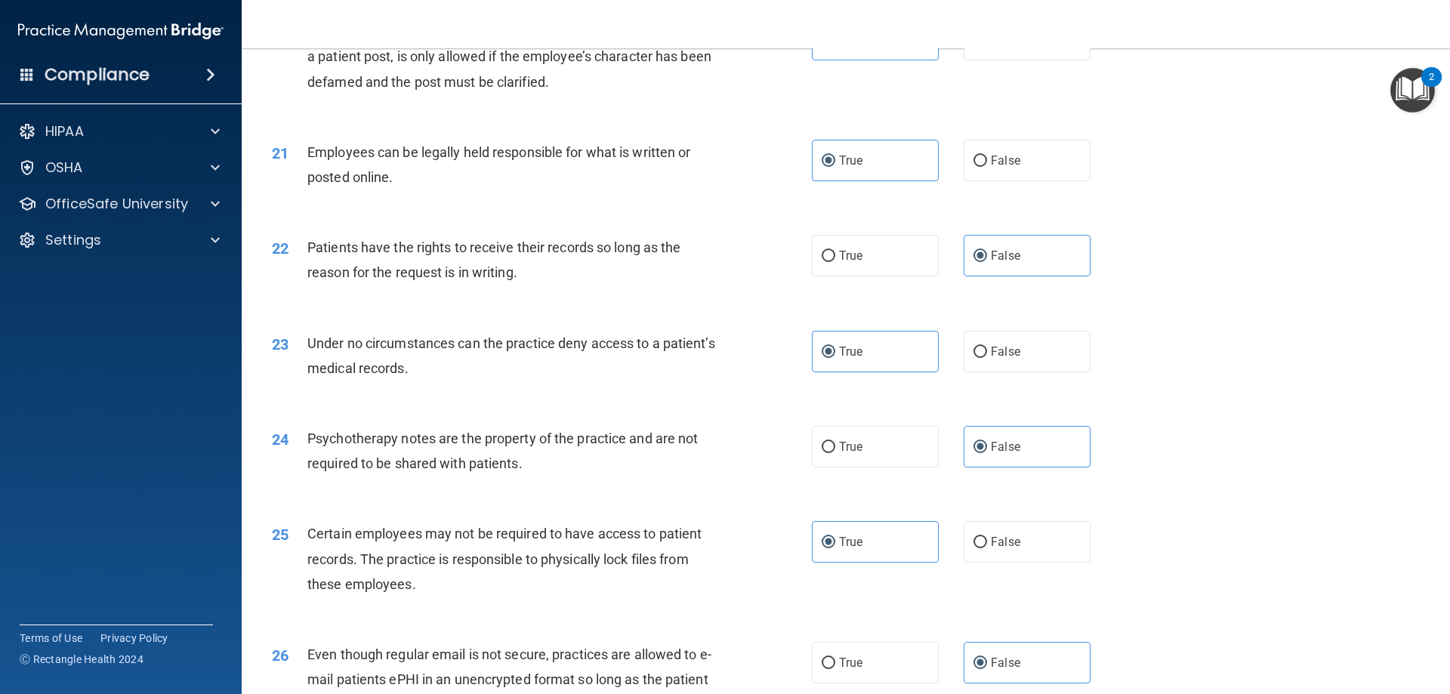
scroll to position [2492, 0]
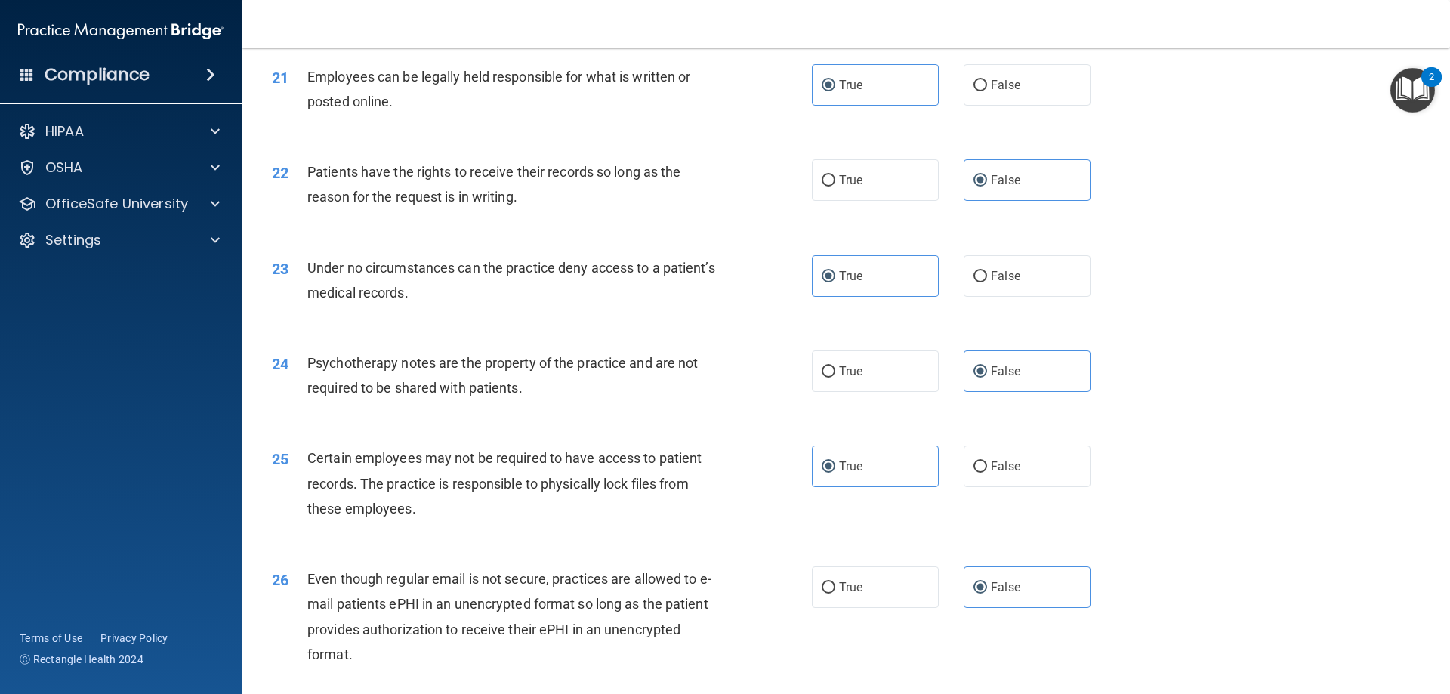
click at [1025, 325] on div "23 Under no circumstances can the practice deny access to a patient’s medical r…" at bounding box center [845, 283] width 1170 height 95
click at [1025, 297] on label "False" at bounding box center [1026, 276] width 127 height 42
click at [987, 282] on input "False" at bounding box center [980, 276] width 14 height 11
radio input "true"
radio input "false"
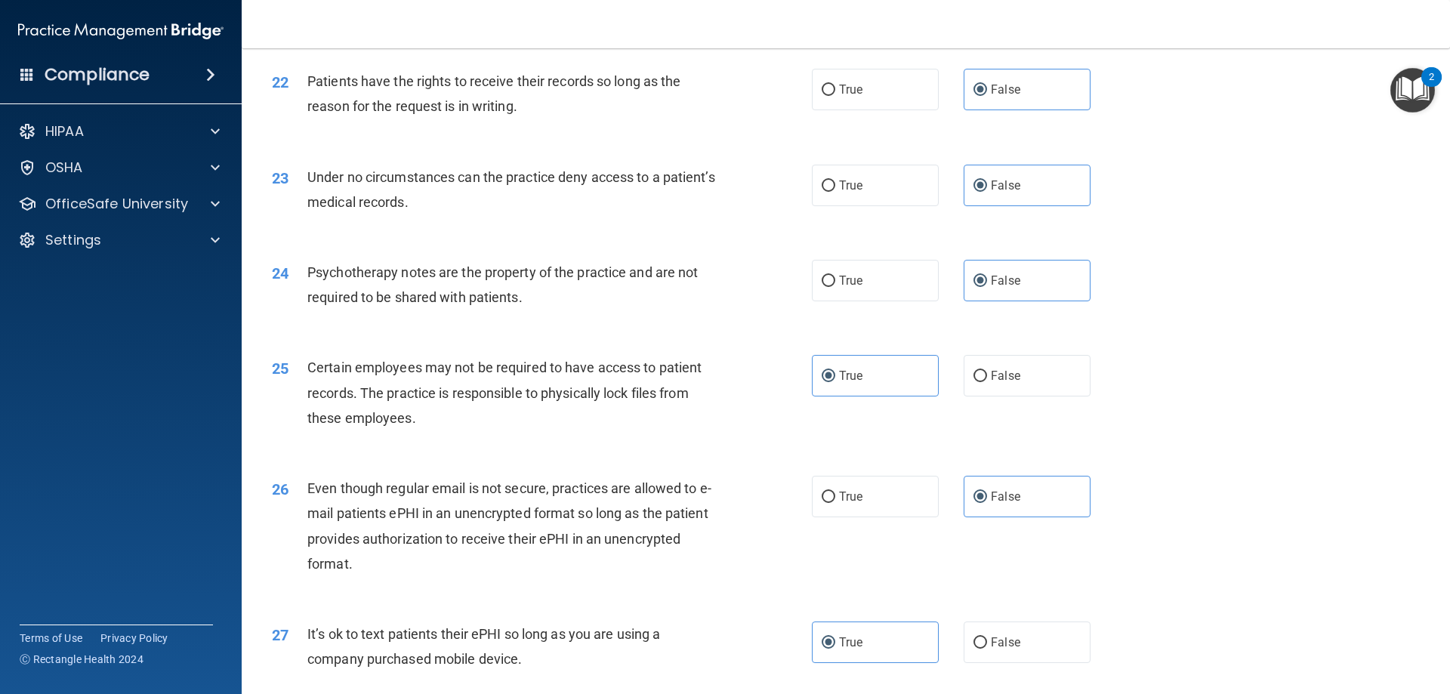
scroll to position [2643, 0]
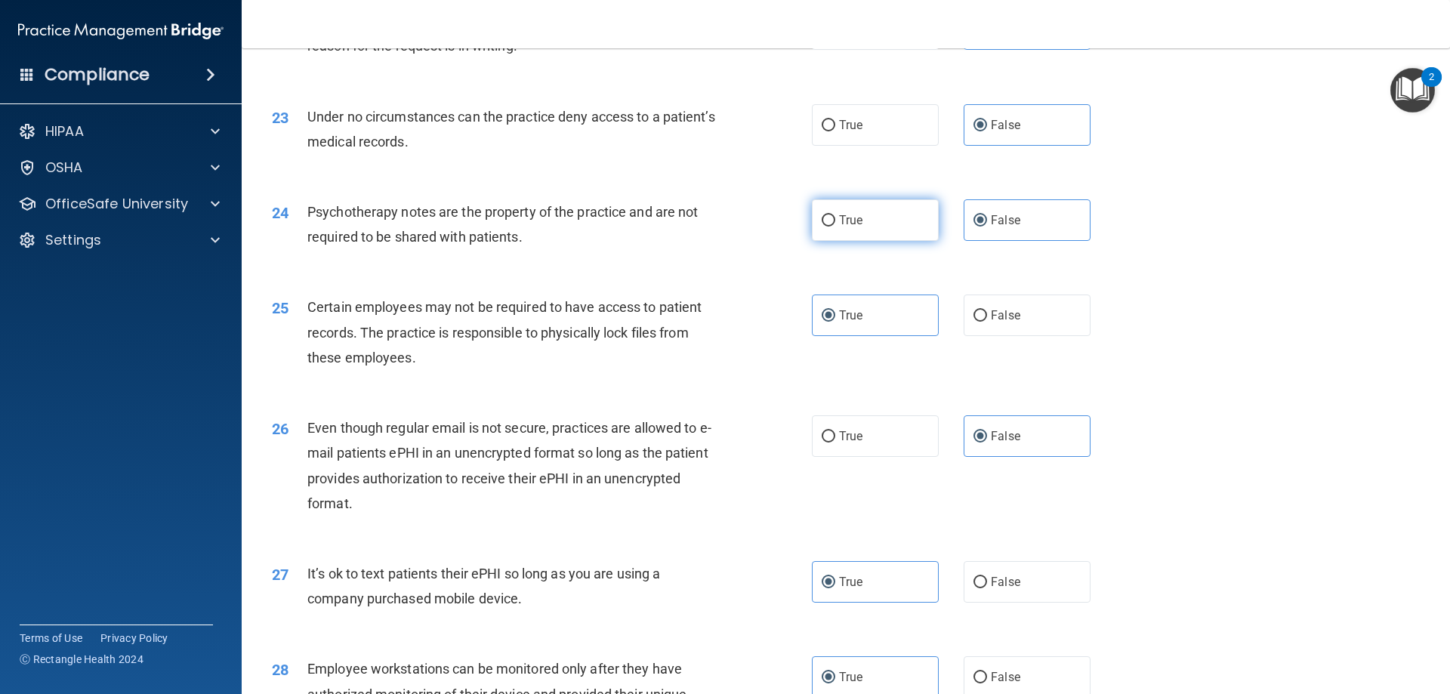
click at [849, 241] on label "True" at bounding box center [875, 220] width 127 height 42
click at [835, 227] on input "True" at bounding box center [828, 220] width 14 height 11
radio input "true"
radio input "false"
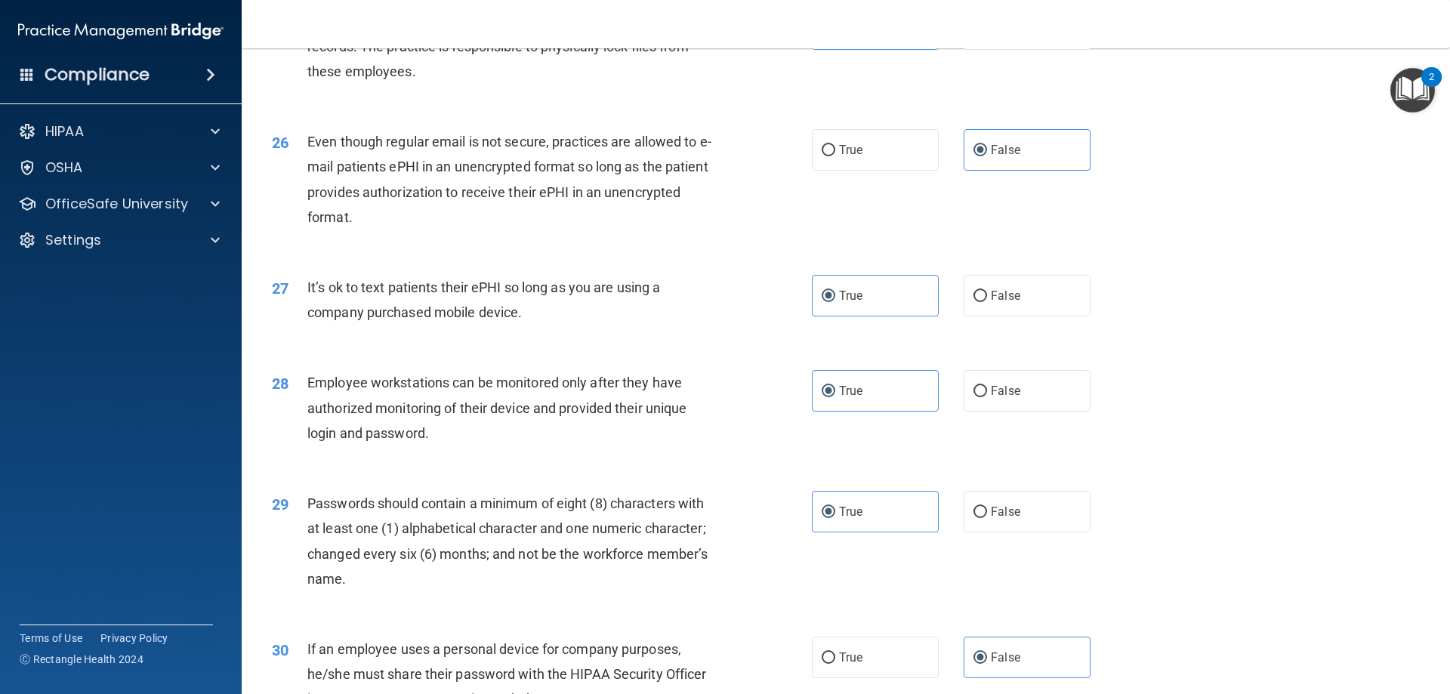
scroll to position [2945, 0]
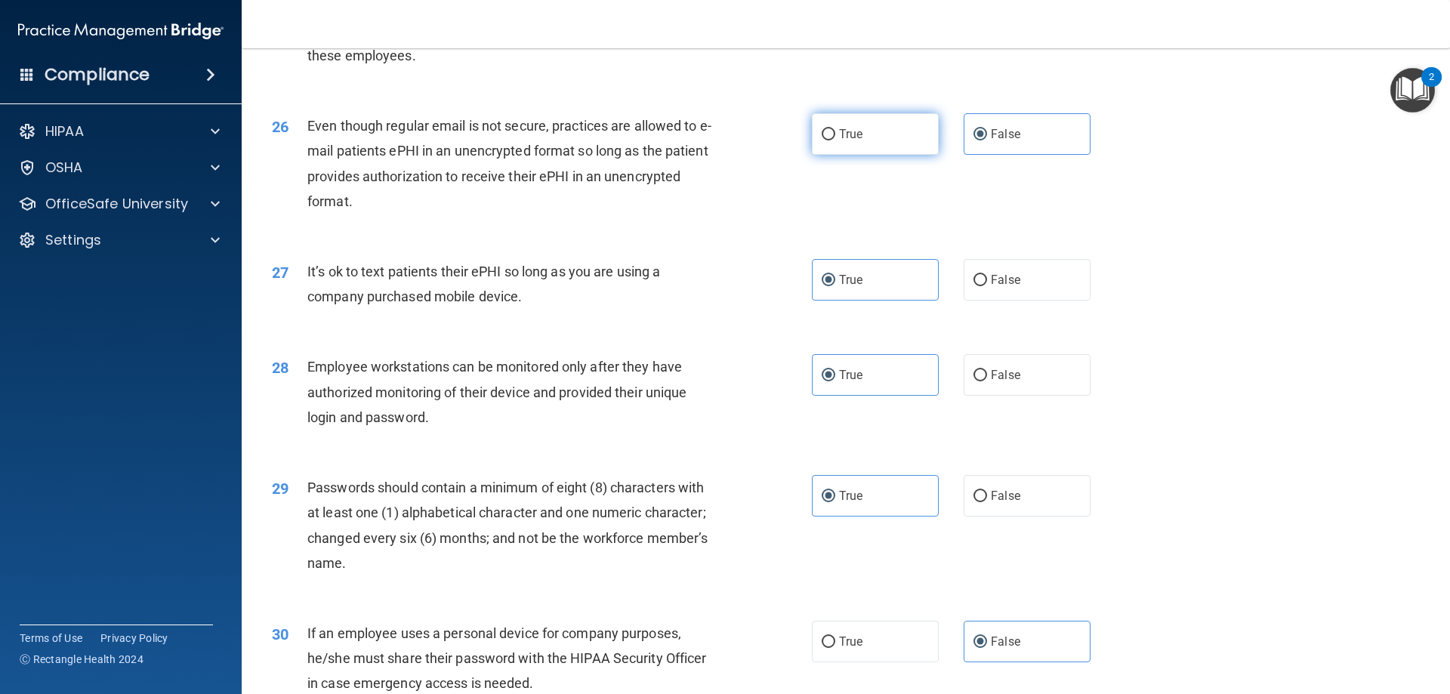
click at [876, 155] on label "True" at bounding box center [875, 134] width 127 height 42
click at [835, 140] on input "True" at bounding box center [828, 134] width 14 height 11
radio input "true"
radio input "false"
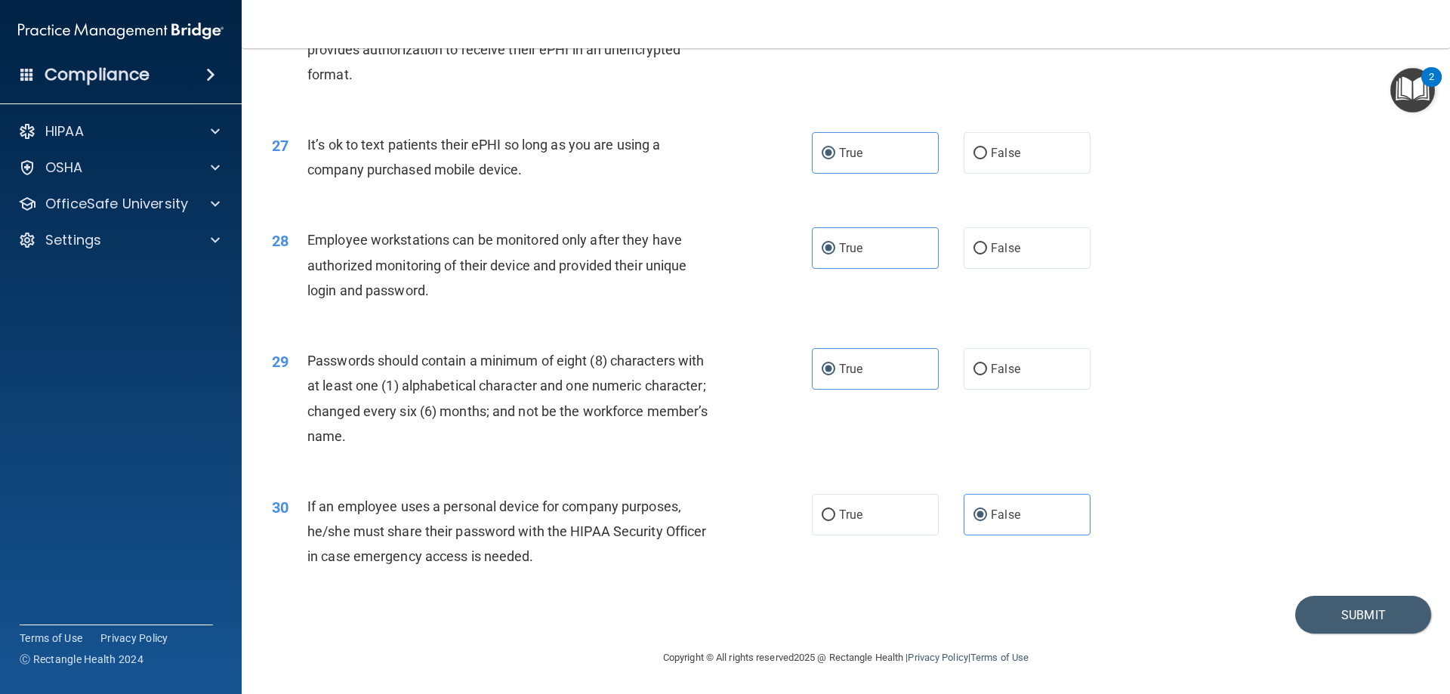
scroll to position [3096, 0]
click at [970, 161] on label "False" at bounding box center [1026, 153] width 127 height 42
click at [973, 159] on input "False" at bounding box center [980, 153] width 14 height 11
radio input "true"
radio input "false"
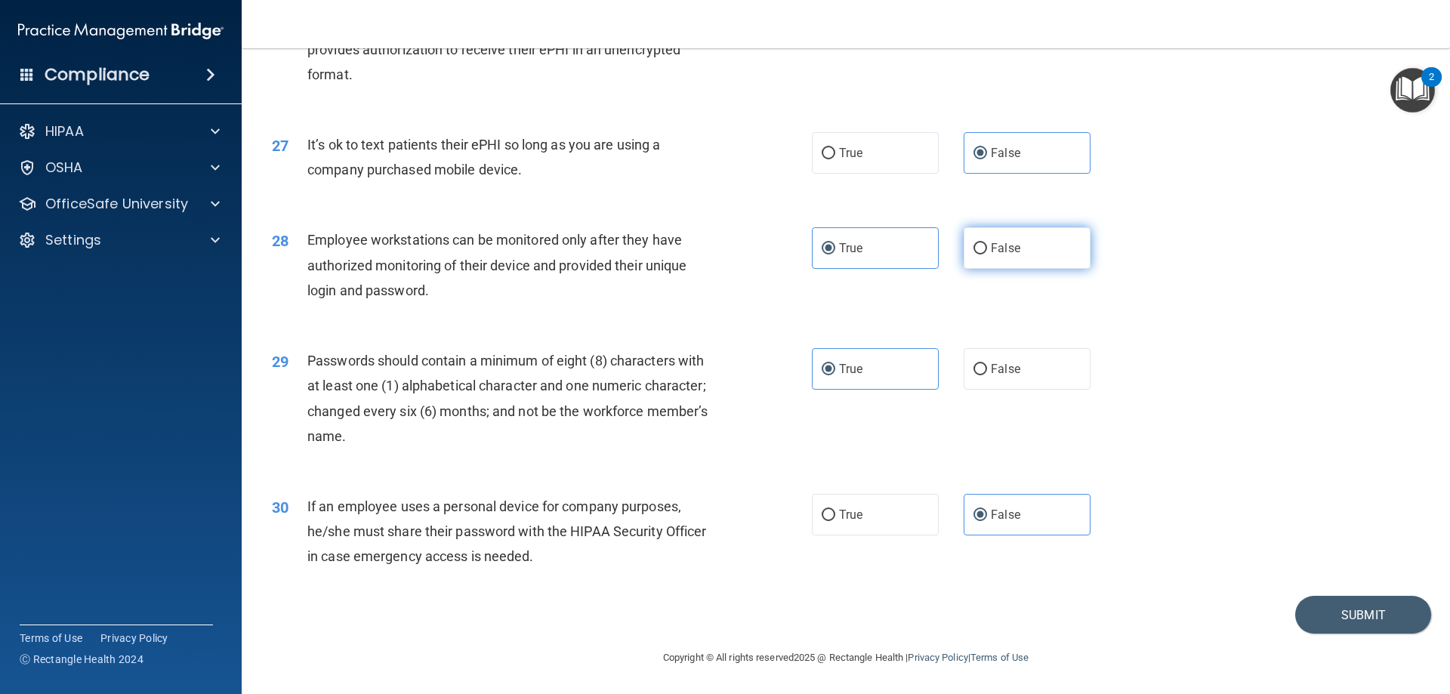
click at [991, 252] on span "False" at bounding box center [1005, 248] width 29 height 14
click at [985, 252] on input "False" at bounding box center [980, 248] width 14 height 11
radio input "true"
radio input "false"
click at [1313, 601] on button "Submit" at bounding box center [1363, 615] width 136 height 39
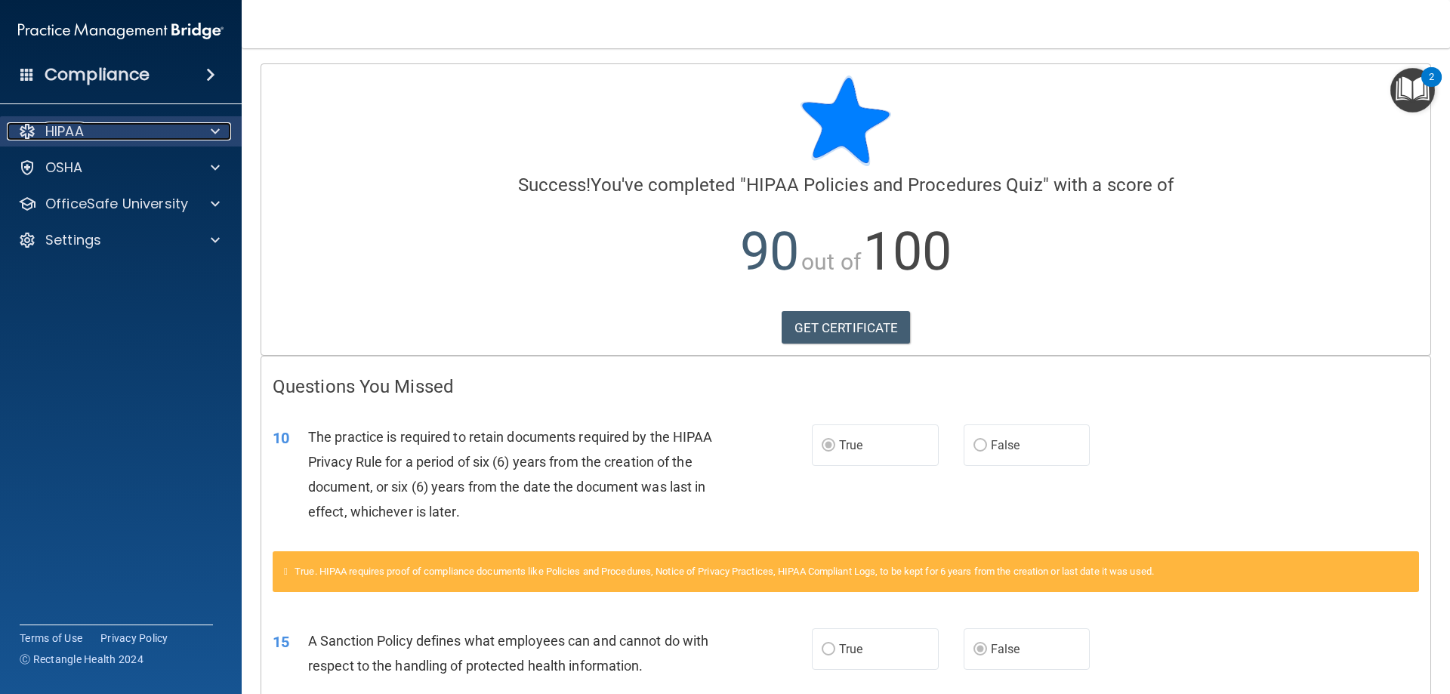
click at [214, 125] on span at bounding box center [215, 131] width 9 height 18
click at [205, 123] on div at bounding box center [213, 131] width 38 height 18
click at [184, 125] on div "HIPAA" at bounding box center [100, 131] width 187 height 18
click at [212, 125] on span at bounding box center [215, 131] width 9 height 18
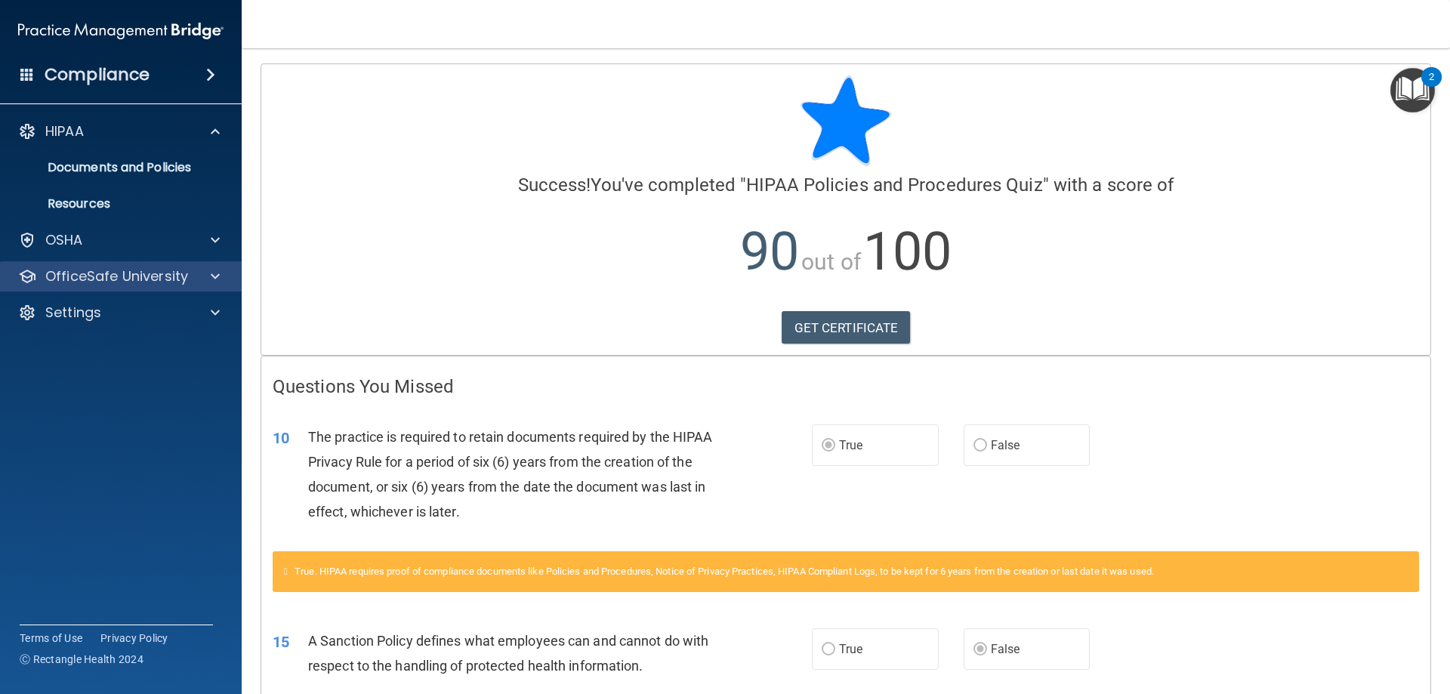
click at [101, 264] on div "OfficeSafe University" at bounding box center [121, 276] width 242 height 30
click at [214, 276] on span at bounding box center [215, 276] width 9 height 18
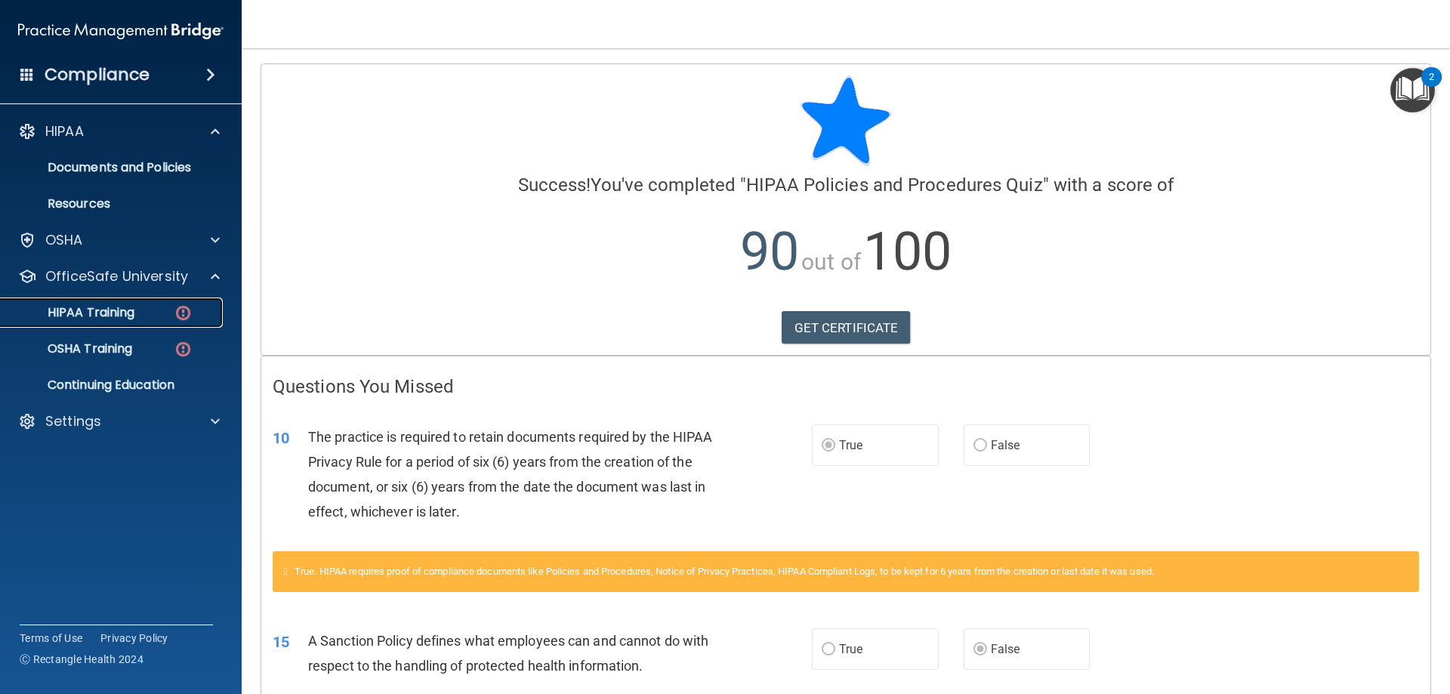
click at [118, 310] on p "HIPAA Training" at bounding box center [72, 312] width 125 height 15
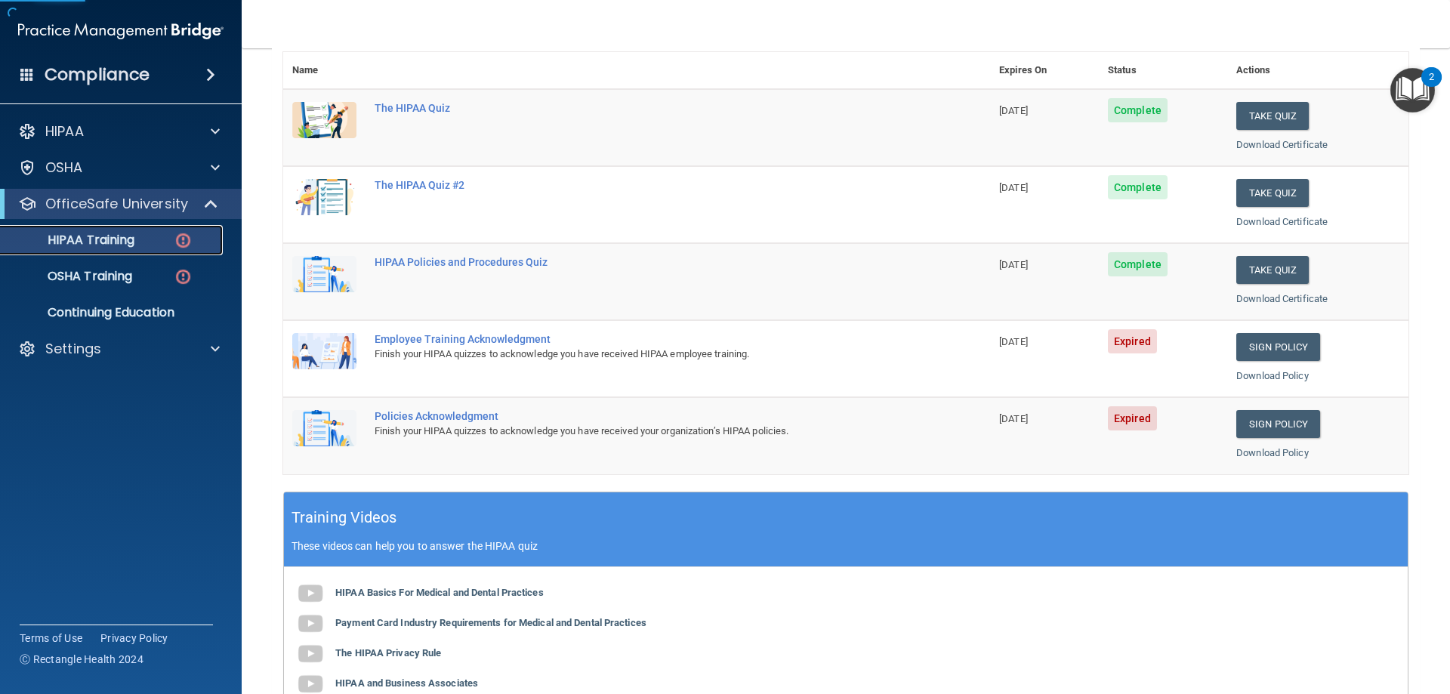
scroll to position [227, 0]
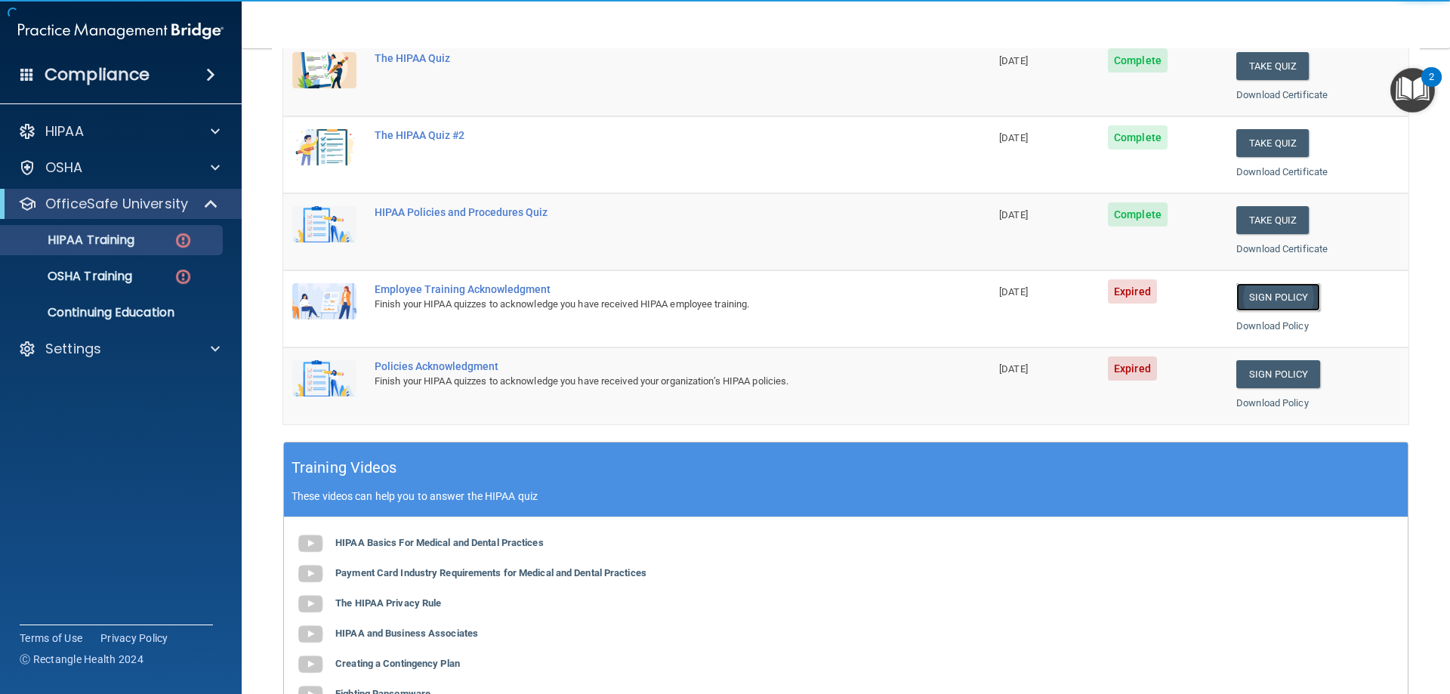
click at [1291, 285] on link "Sign Policy" at bounding box center [1278, 297] width 84 height 28
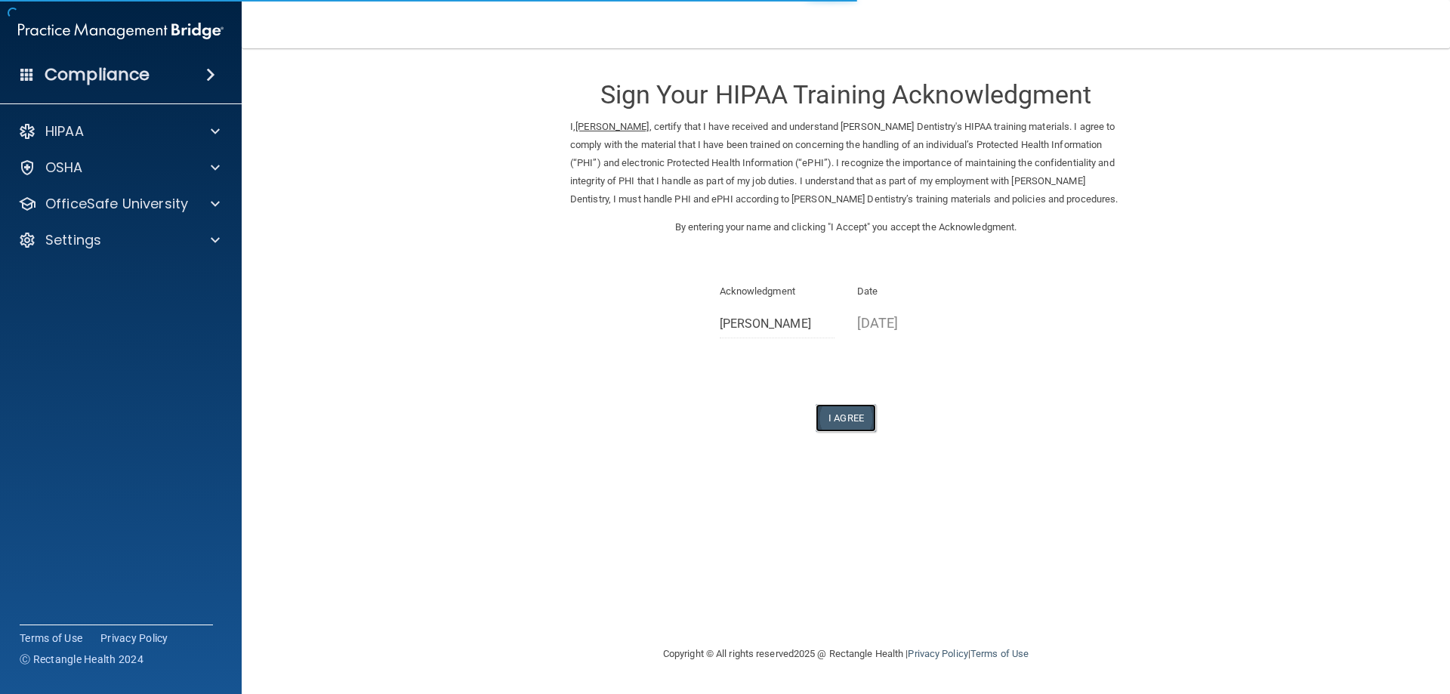
click at [844, 411] on button "I Agree" at bounding box center [845, 418] width 60 height 28
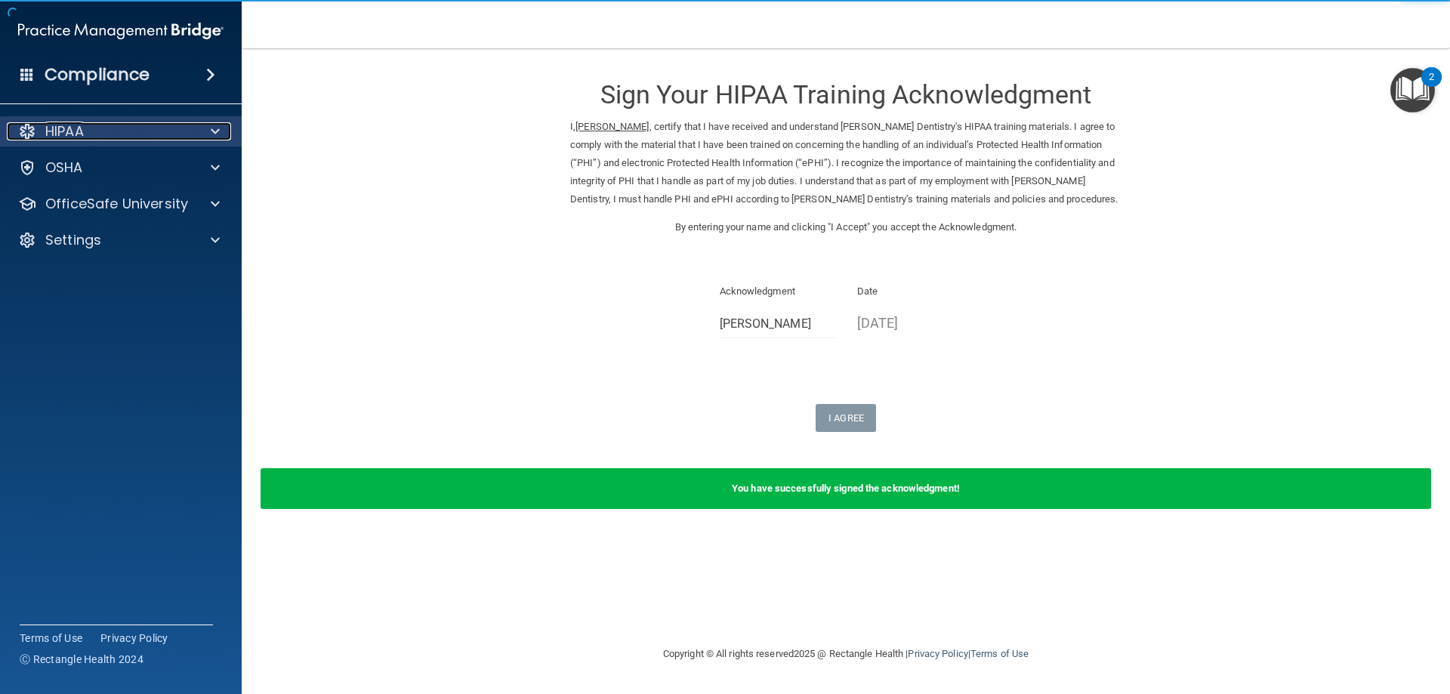
click at [177, 131] on div "HIPAA" at bounding box center [100, 131] width 187 height 18
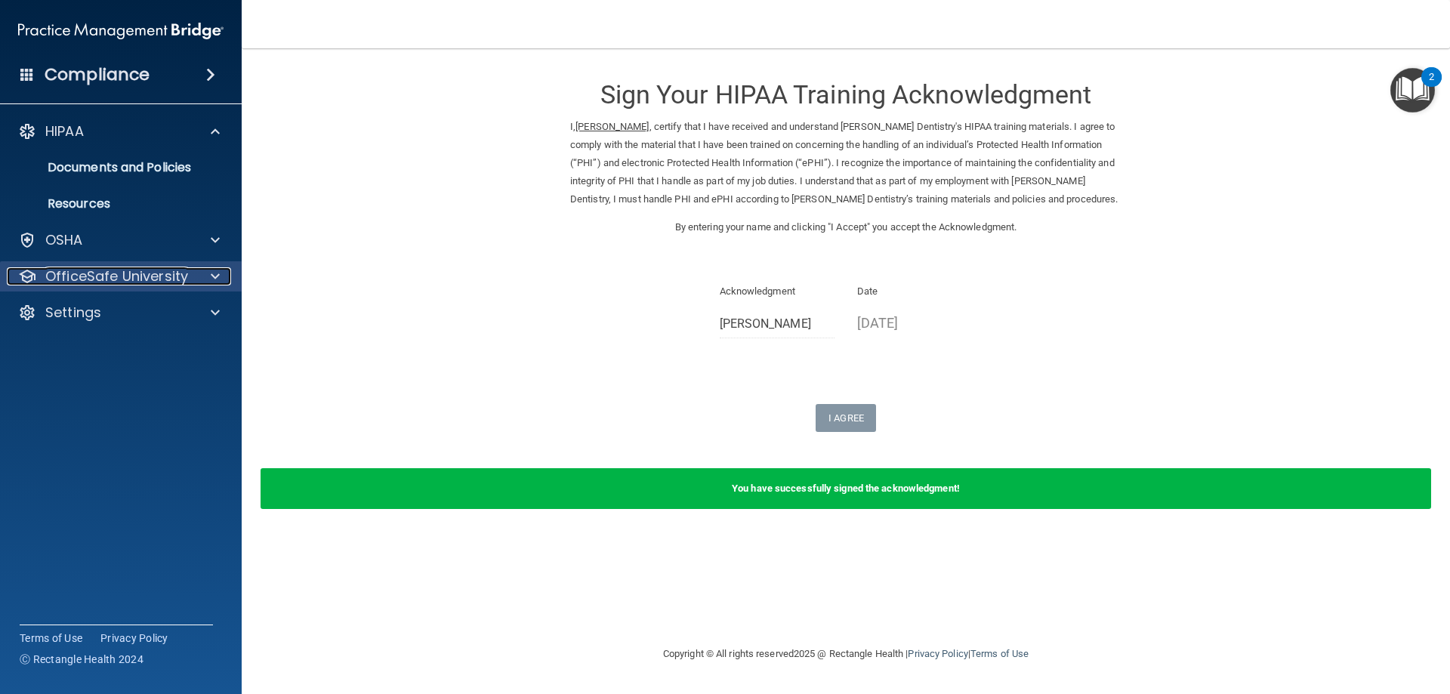
click at [186, 272] on p "OfficeSafe University" at bounding box center [116, 276] width 143 height 18
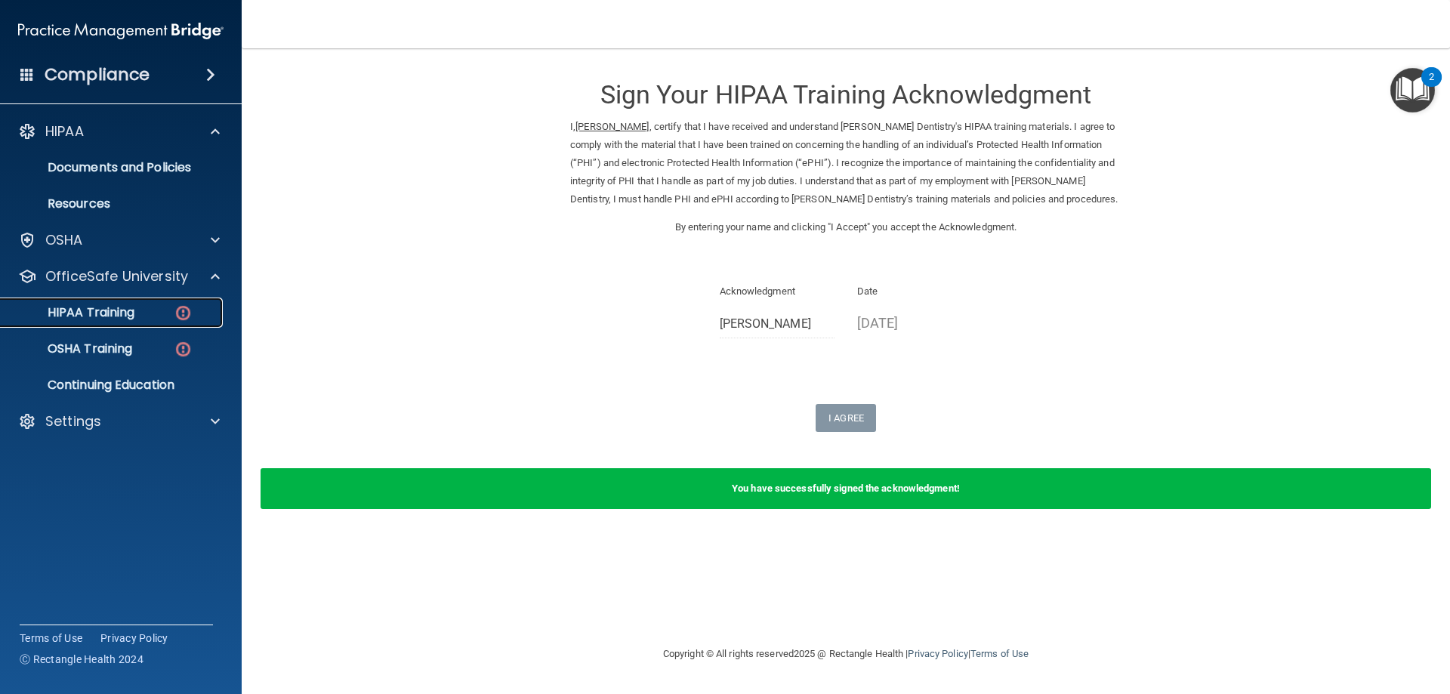
click at [122, 314] on p "HIPAA Training" at bounding box center [72, 312] width 125 height 15
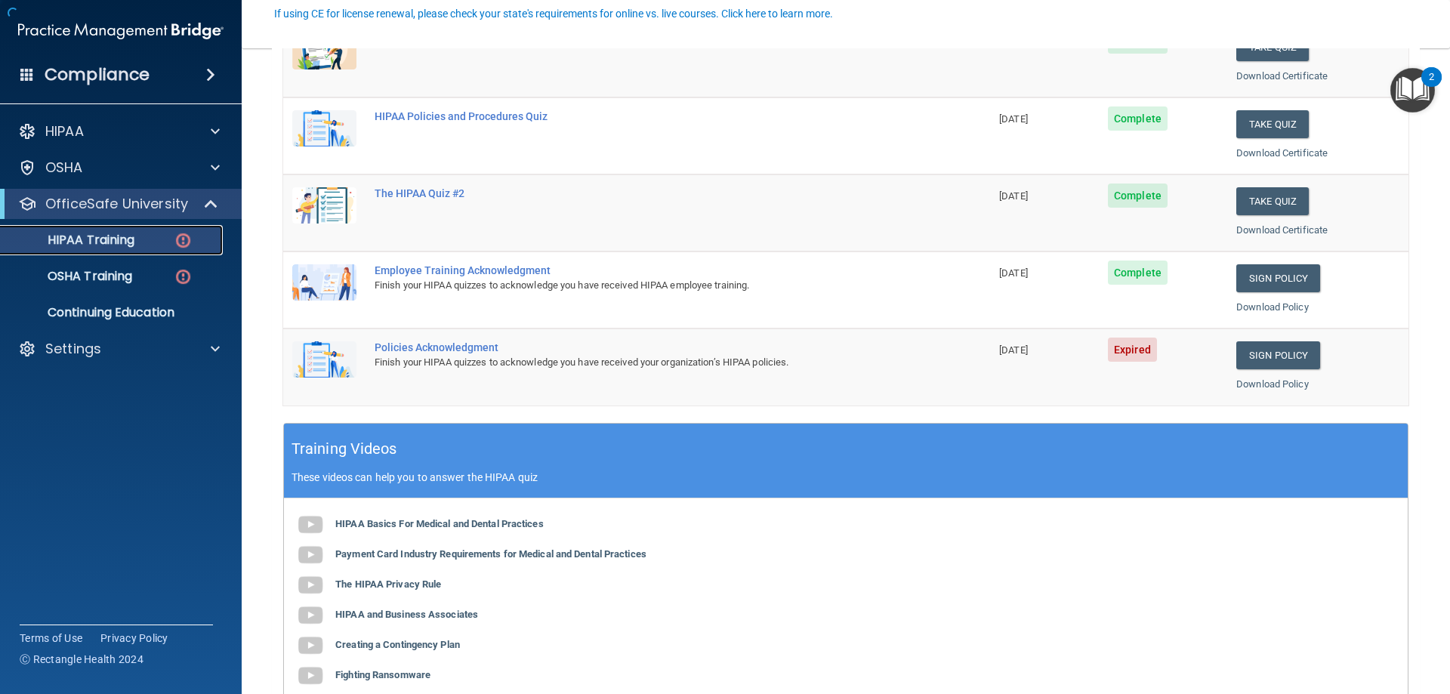
scroll to position [302, 0]
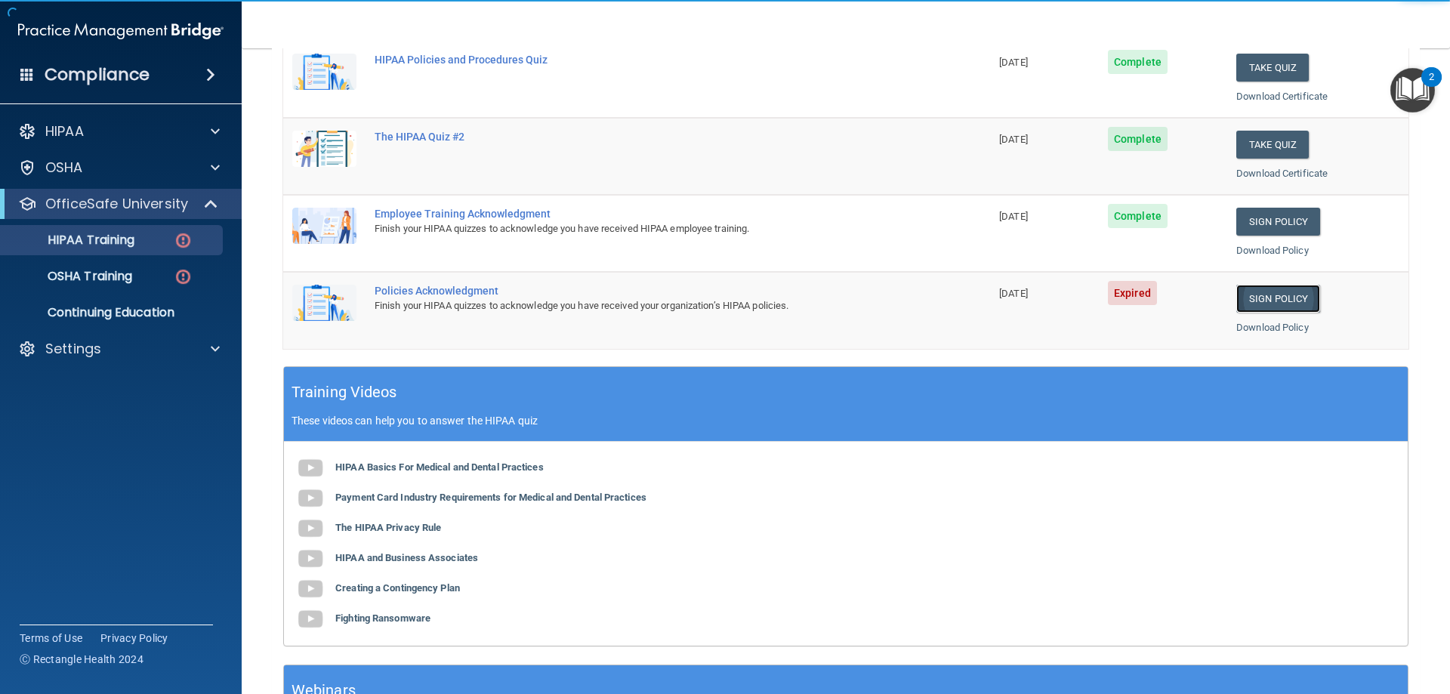
click at [1290, 285] on link "Sign Policy" at bounding box center [1278, 299] width 84 height 28
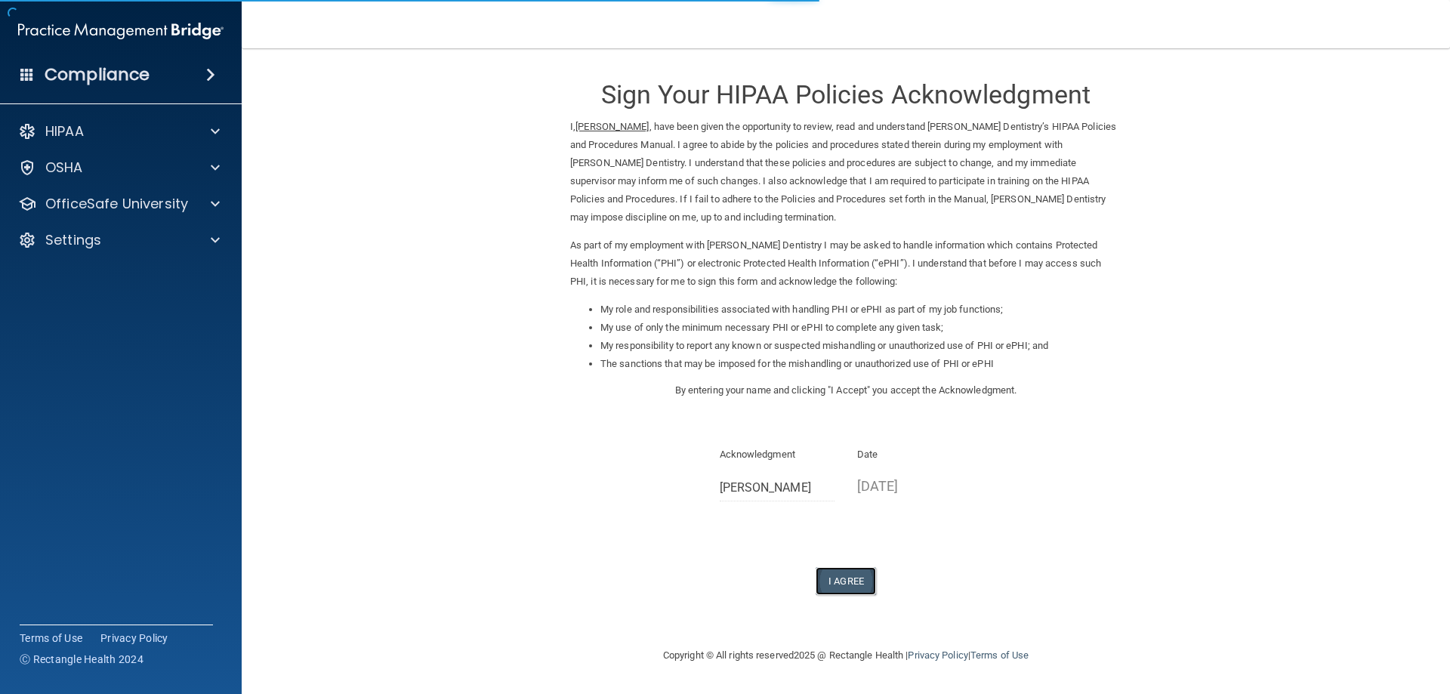
click at [837, 579] on button "I Agree" at bounding box center [845, 581] width 60 height 28
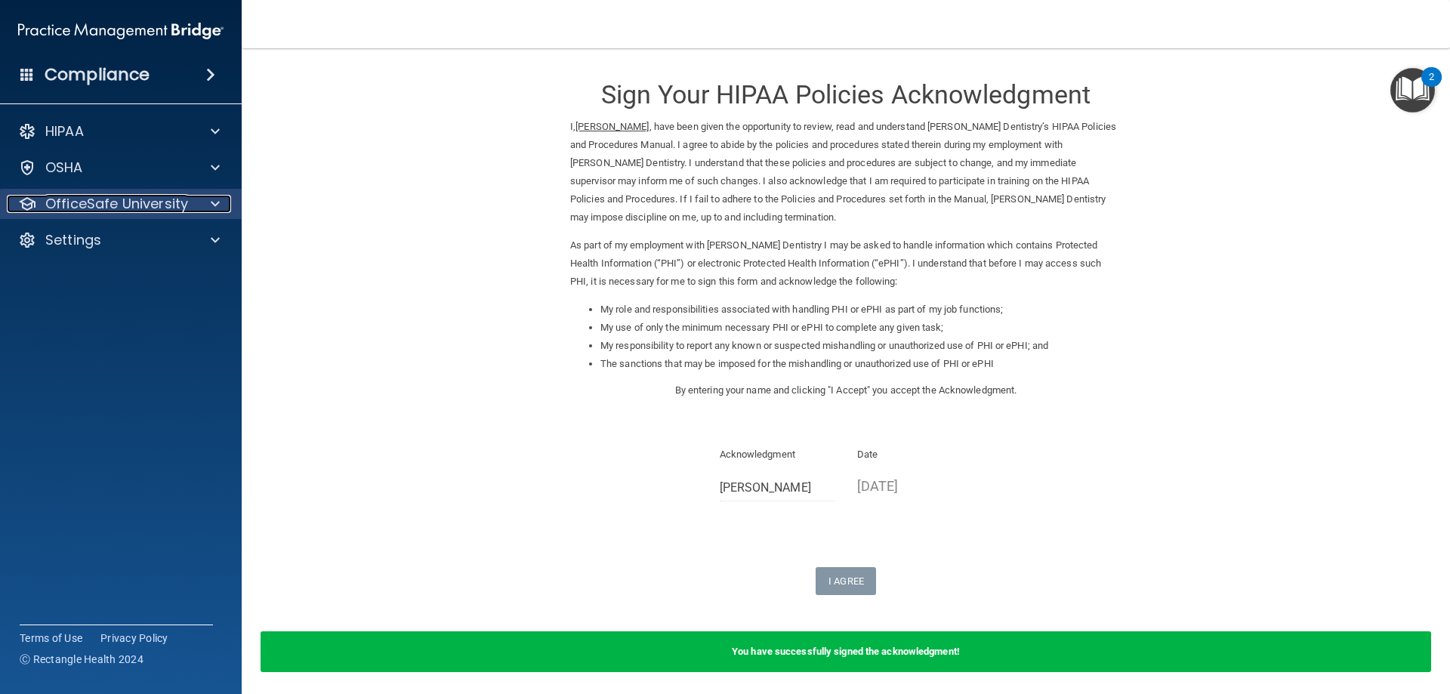
click at [162, 199] on p "OfficeSafe University" at bounding box center [116, 204] width 143 height 18
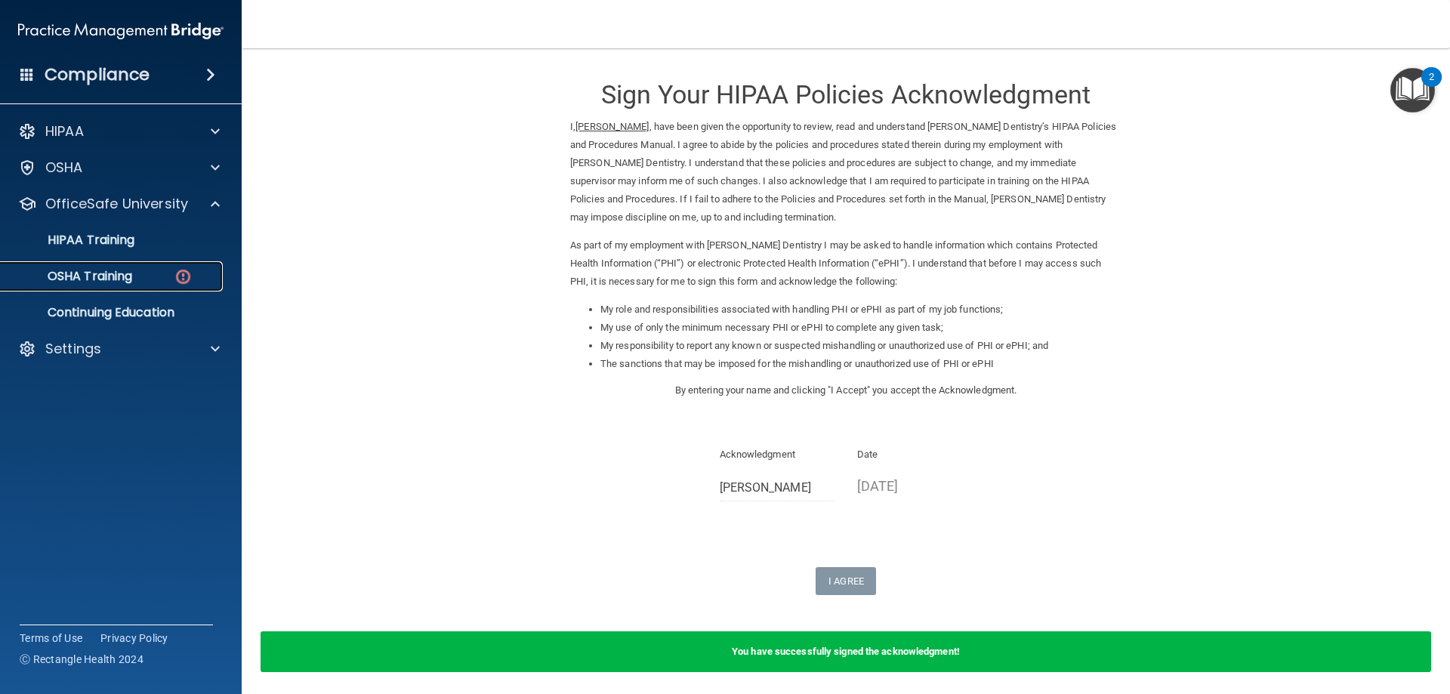
click at [130, 270] on p "OSHA Training" at bounding box center [71, 276] width 122 height 15
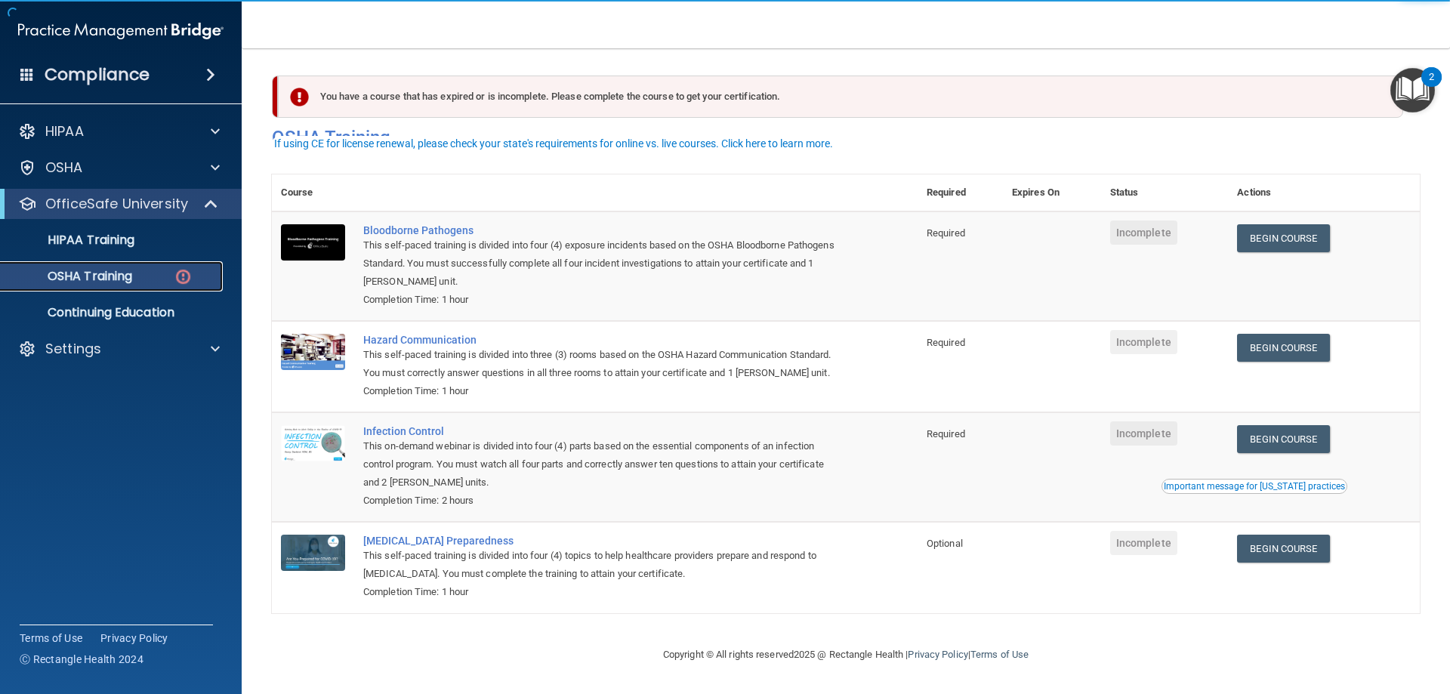
scroll to position [19, 0]
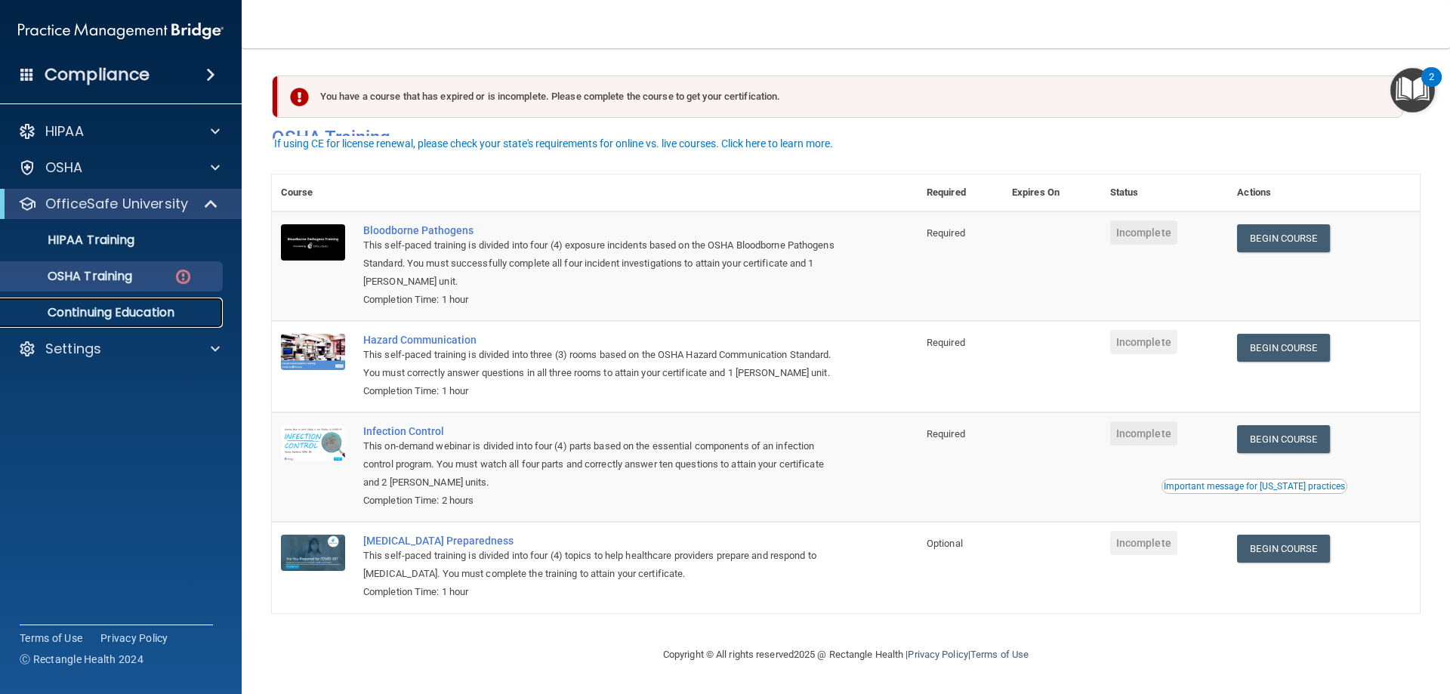
click at [108, 310] on p "Continuing Education" at bounding box center [113, 312] width 206 height 15
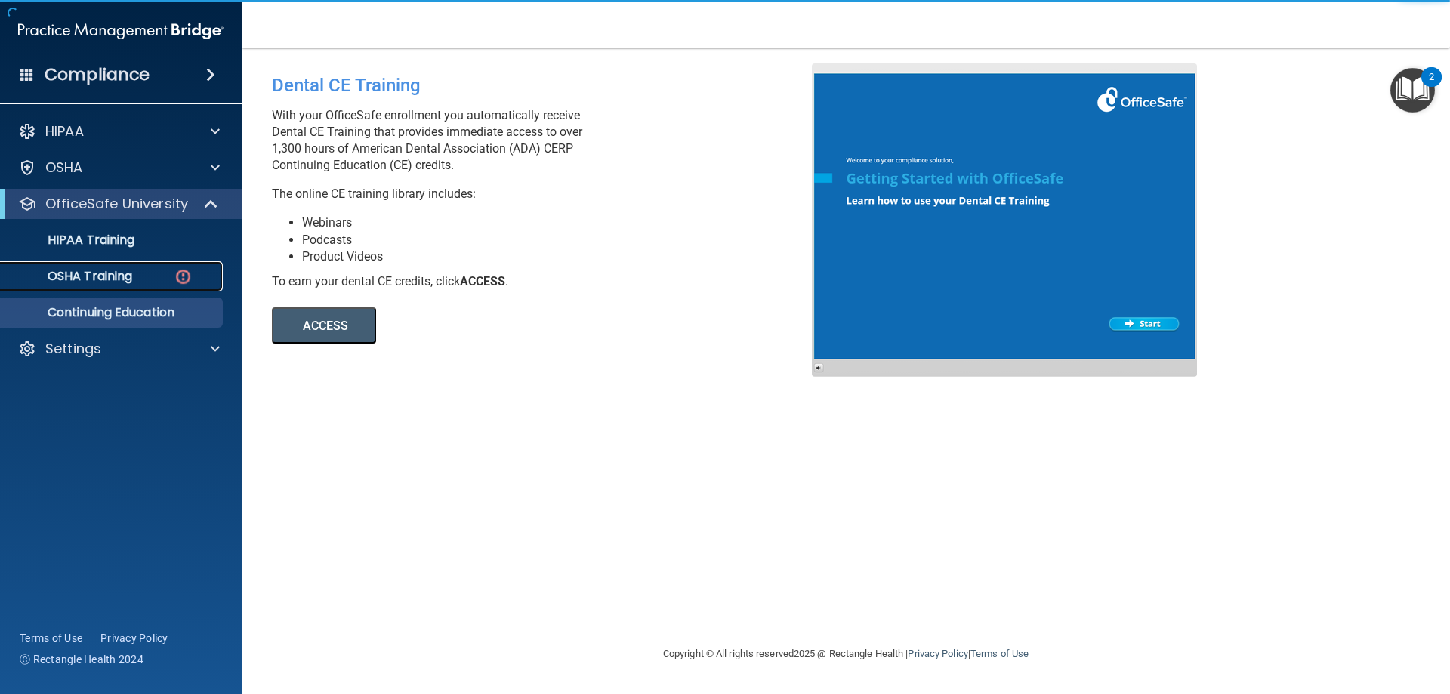
click at [121, 282] on p "OSHA Training" at bounding box center [71, 276] width 122 height 15
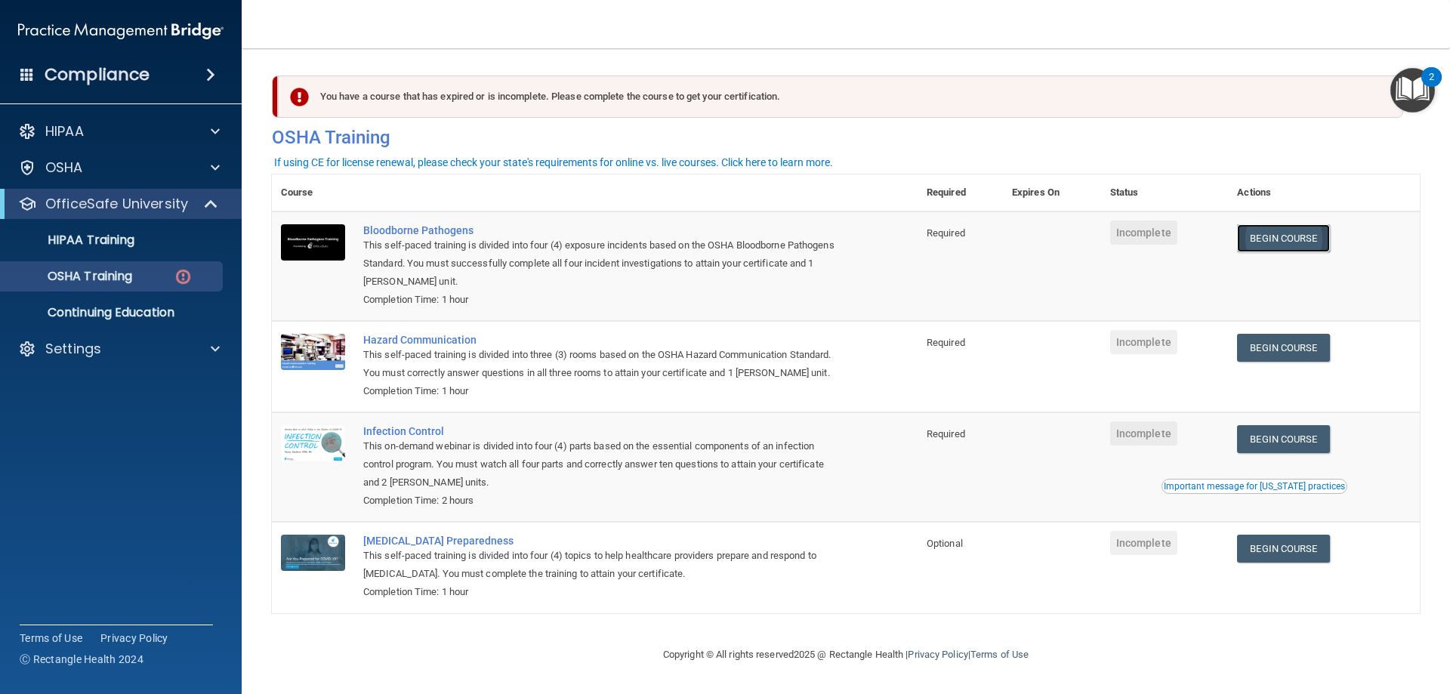
click at [1266, 243] on link "Begin Course" at bounding box center [1283, 238] width 92 height 28
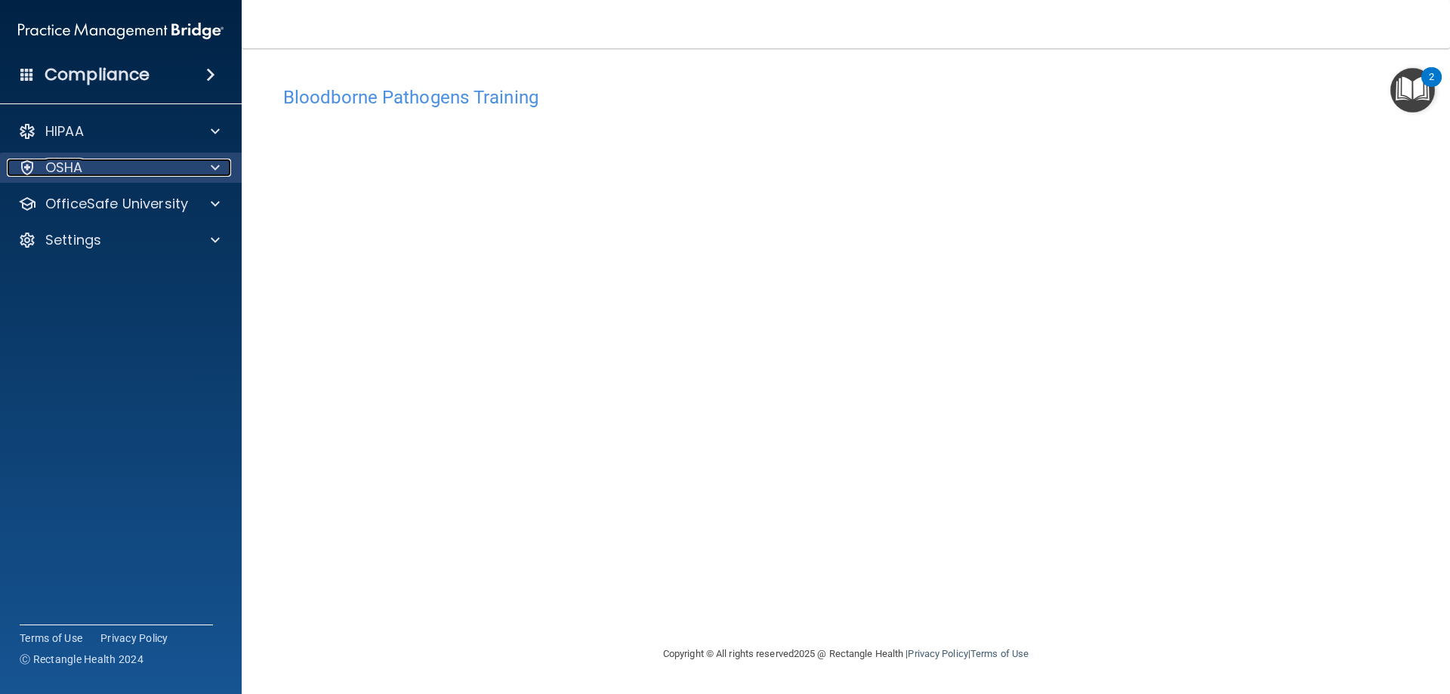
click at [210, 169] on div at bounding box center [213, 168] width 38 height 18
click at [211, 169] on span at bounding box center [215, 168] width 9 height 18
click at [159, 170] on div "OSHA" at bounding box center [100, 168] width 187 height 18
click at [132, 163] on div "OSHA" at bounding box center [100, 168] width 187 height 18
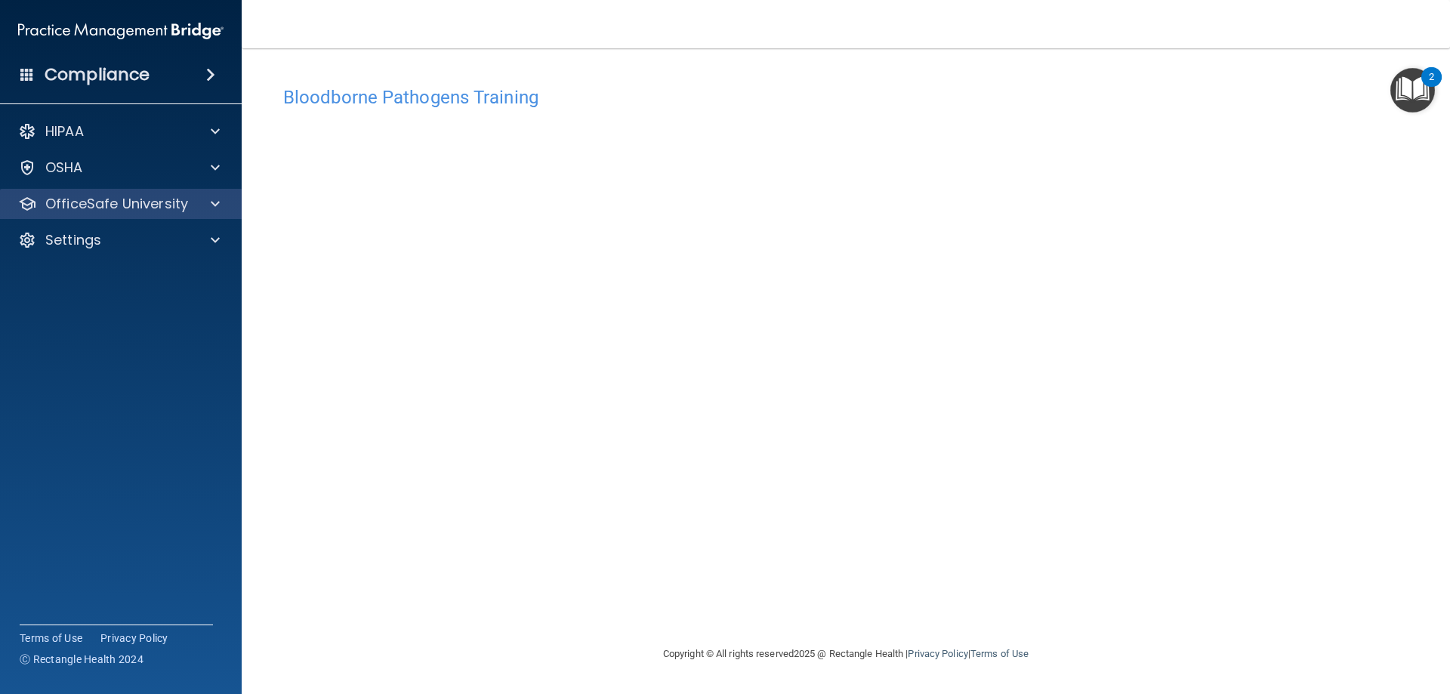
click at [156, 213] on div "OfficeSafe University" at bounding box center [121, 204] width 242 height 30
click at [159, 202] on p "OfficeSafe University" at bounding box center [116, 204] width 143 height 18
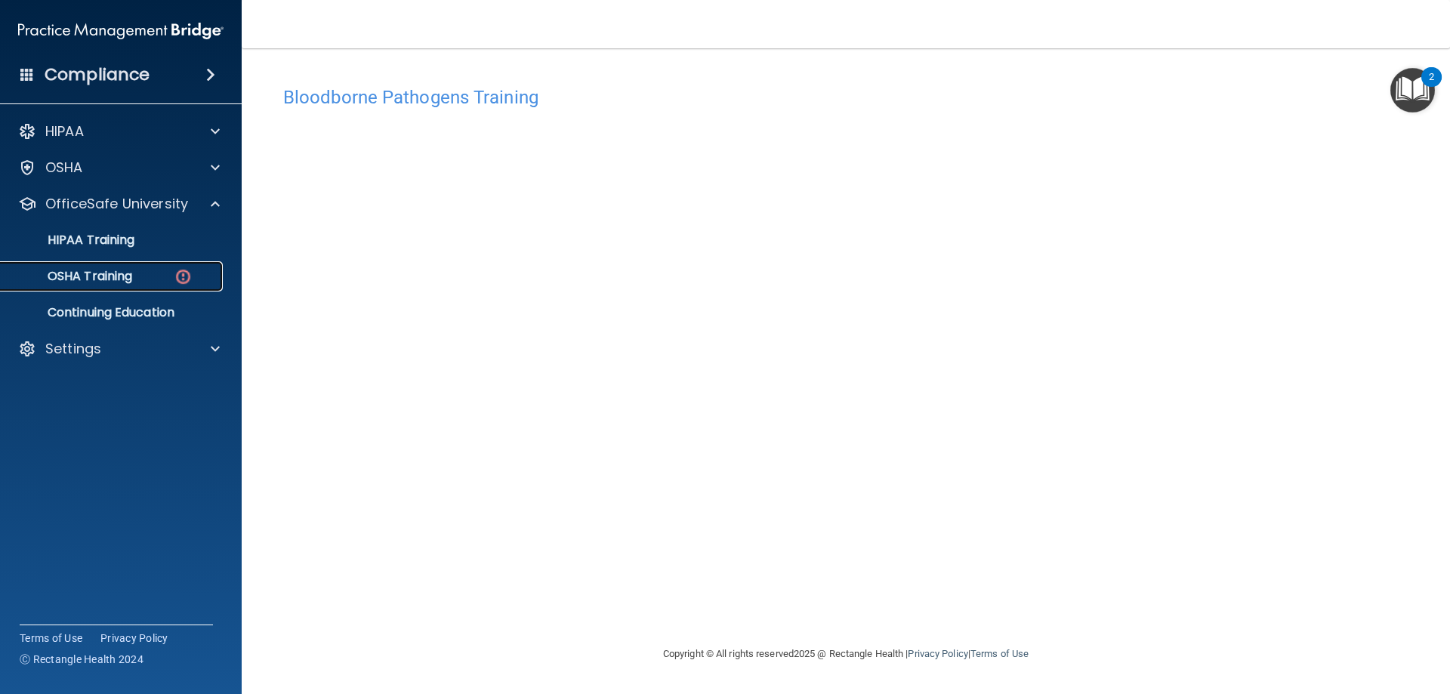
click at [153, 272] on div "OSHA Training" at bounding box center [113, 276] width 206 height 15
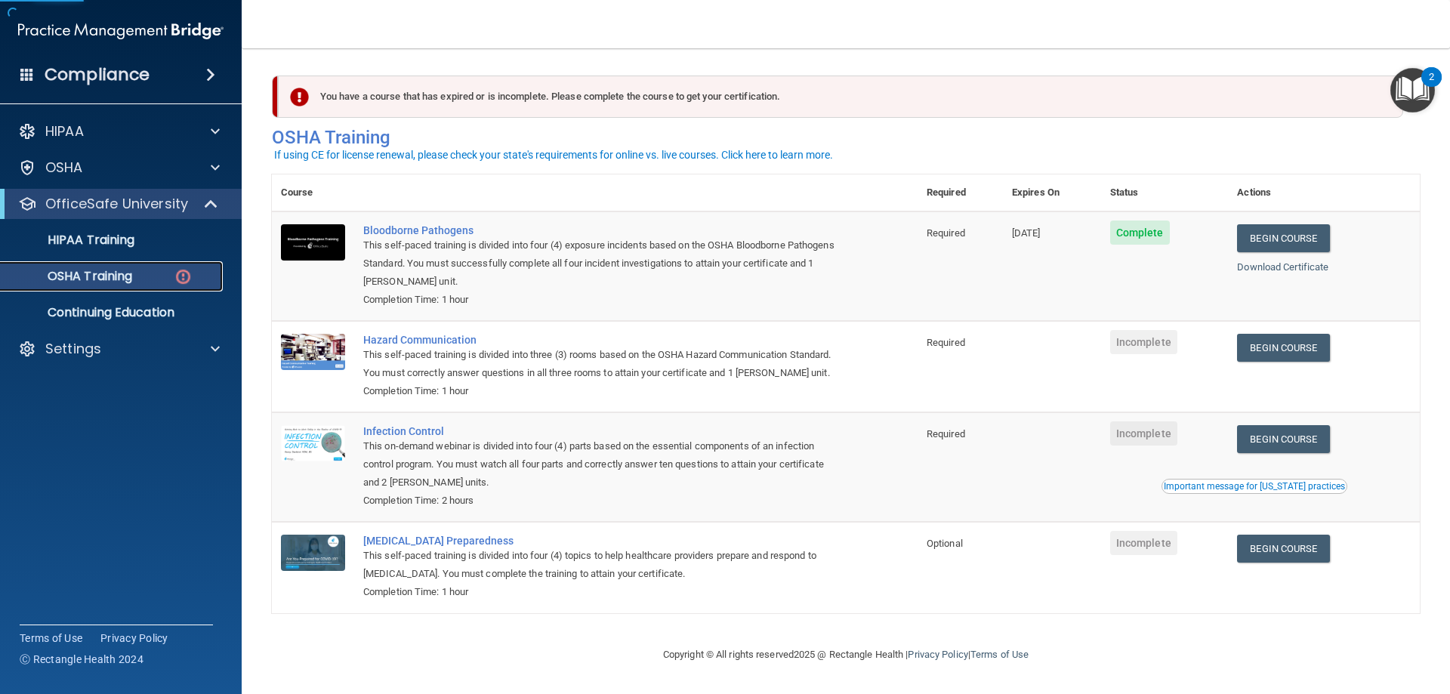
scroll to position [19, 0]
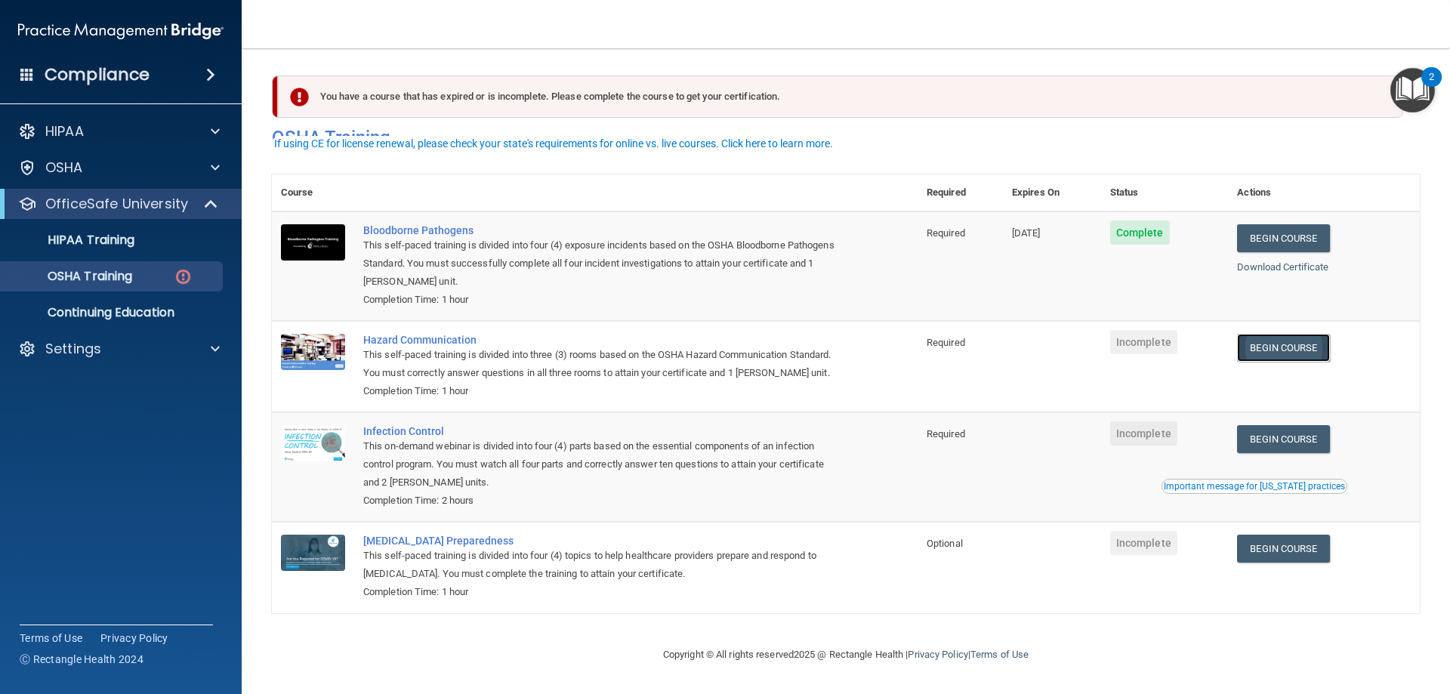
click at [1247, 334] on link "Begin Course" at bounding box center [1283, 348] width 92 height 28
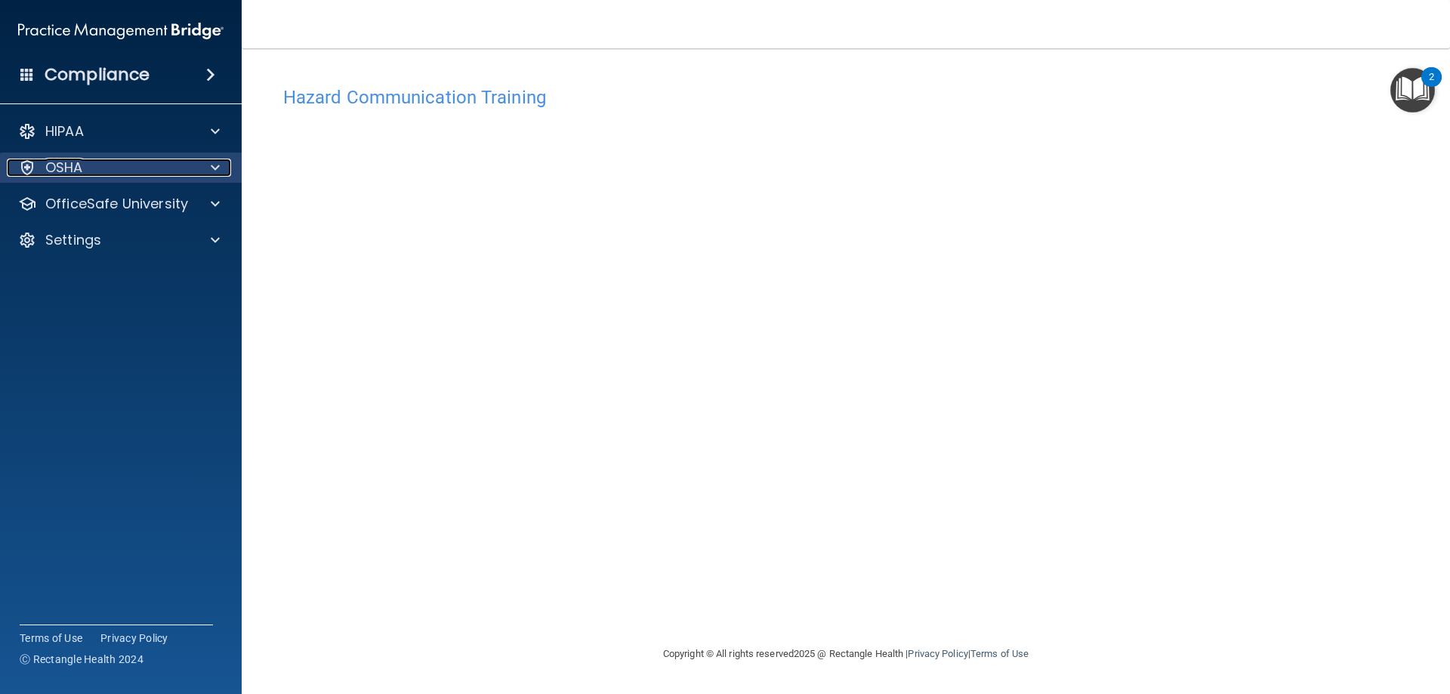
click at [149, 171] on div "OSHA" at bounding box center [100, 168] width 187 height 18
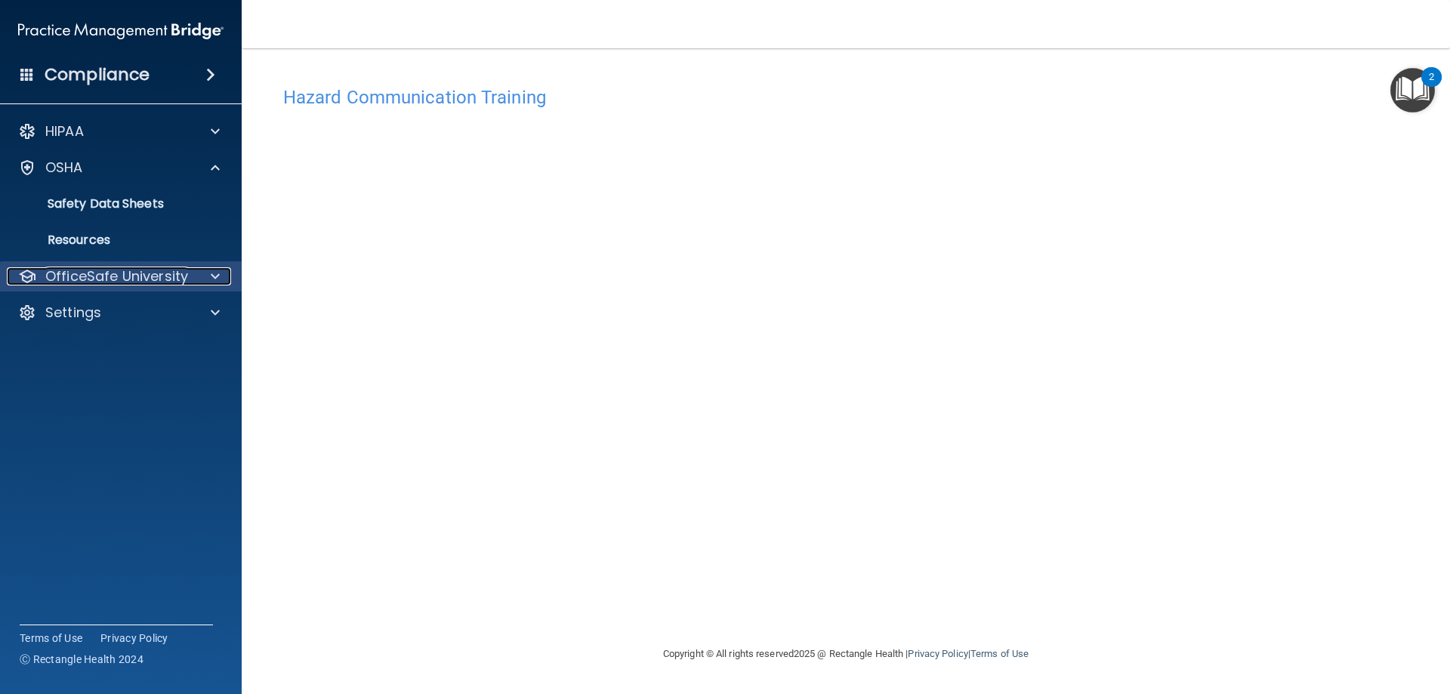
click at [147, 282] on p "OfficeSafe University" at bounding box center [116, 276] width 143 height 18
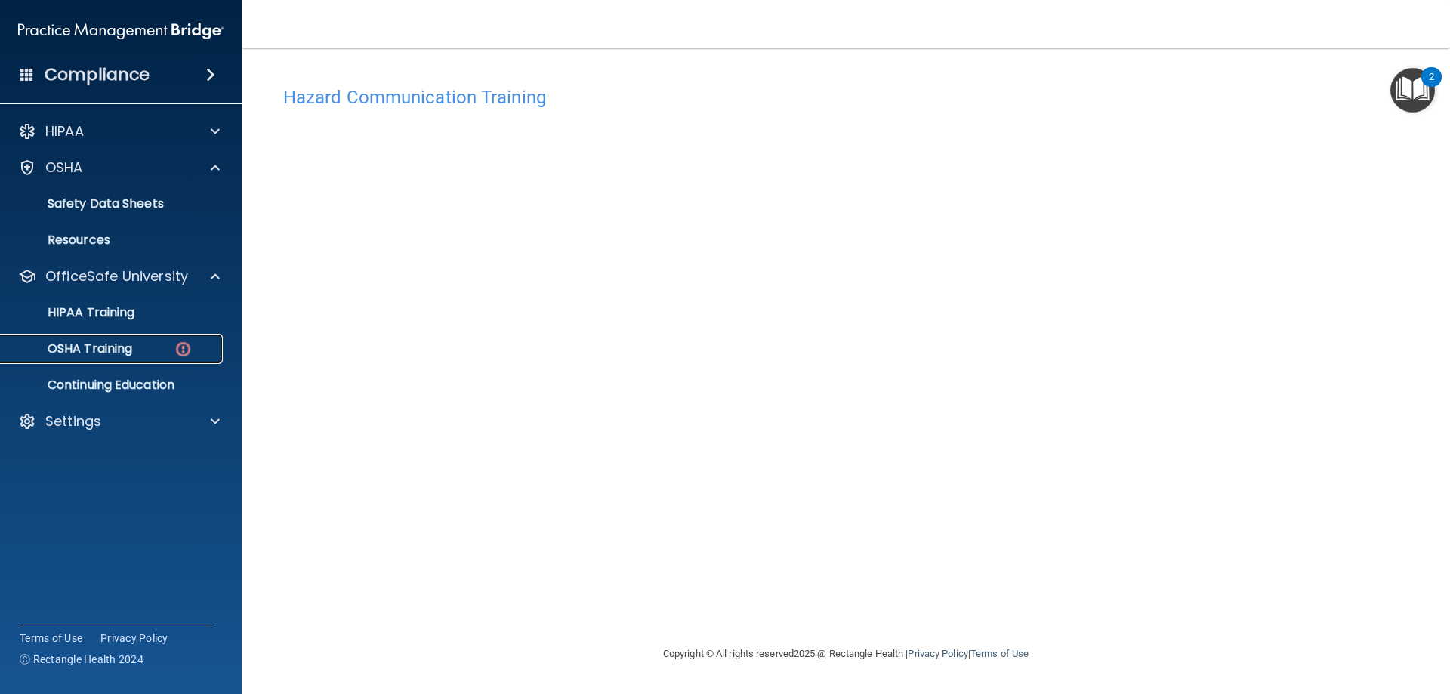
click at [128, 351] on p "OSHA Training" at bounding box center [71, 348] width 122 height 15
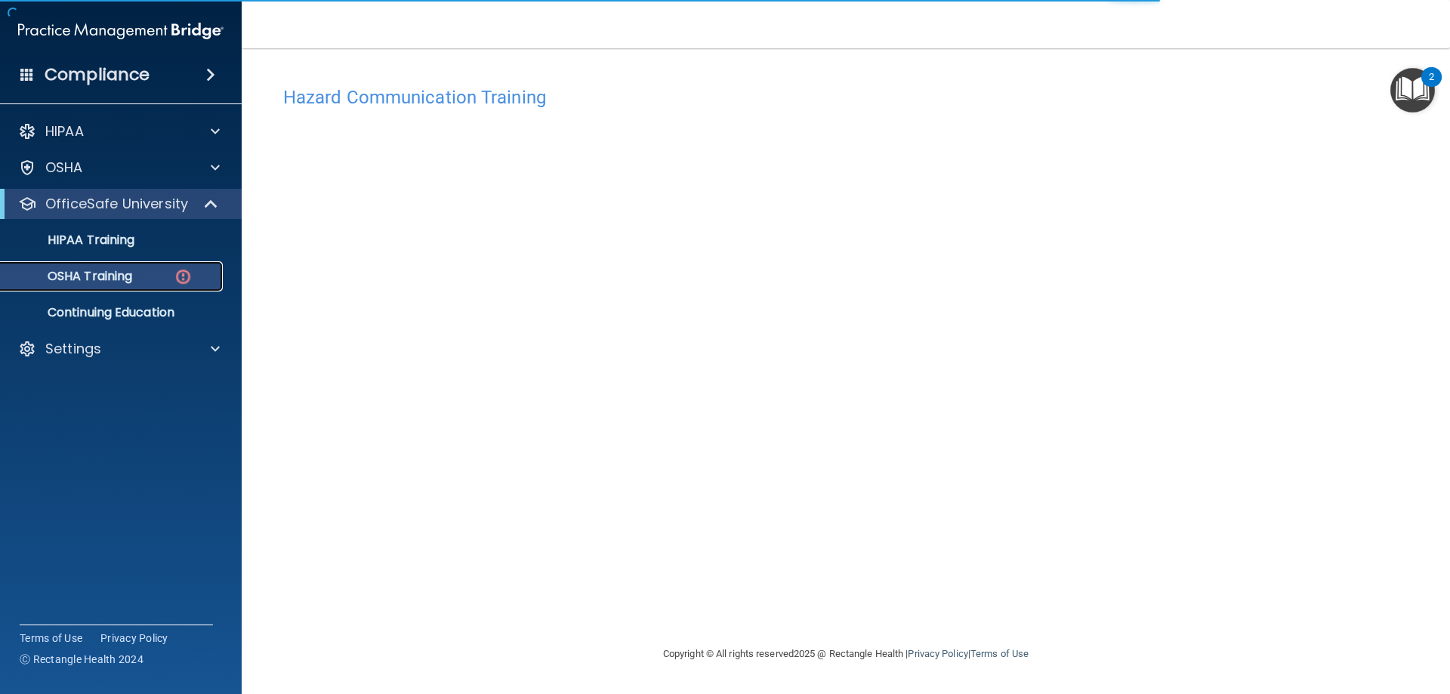
click at [206, 267] on link "OSHA Training" at bounding box center [104, 276] width 238 height 30
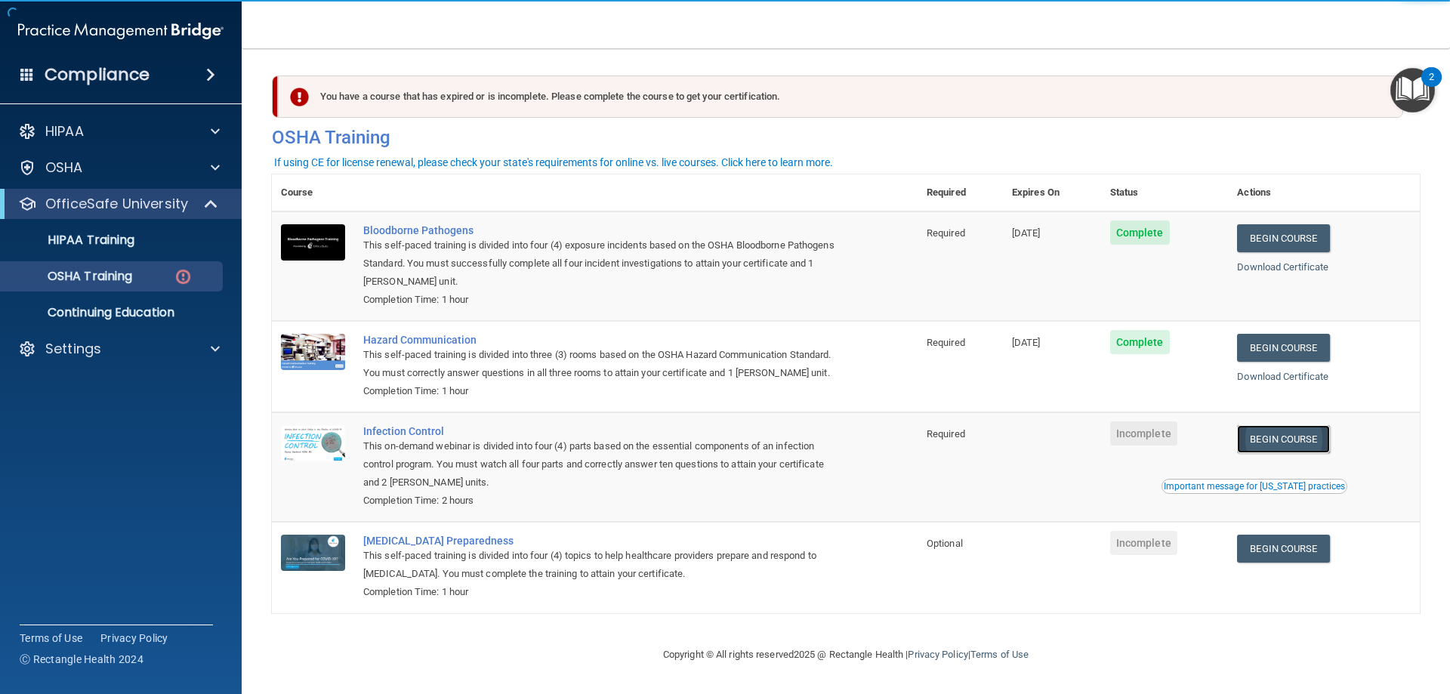
click at [1257, 453] on link "Begin Course" at bounding box center [1283, 439] width 92 height 28
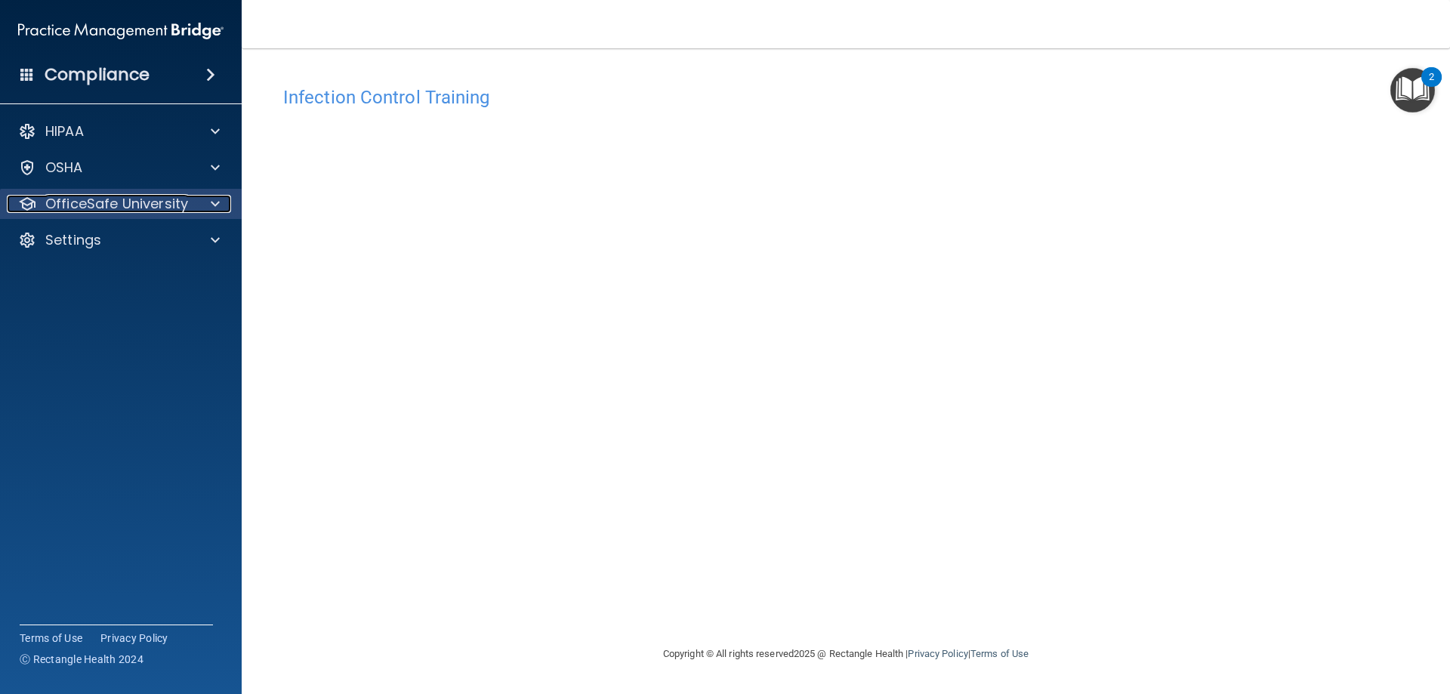
click at [113, 205] on p "OfficeSafe University" at bounding box center [116, 204] width 143 height 18
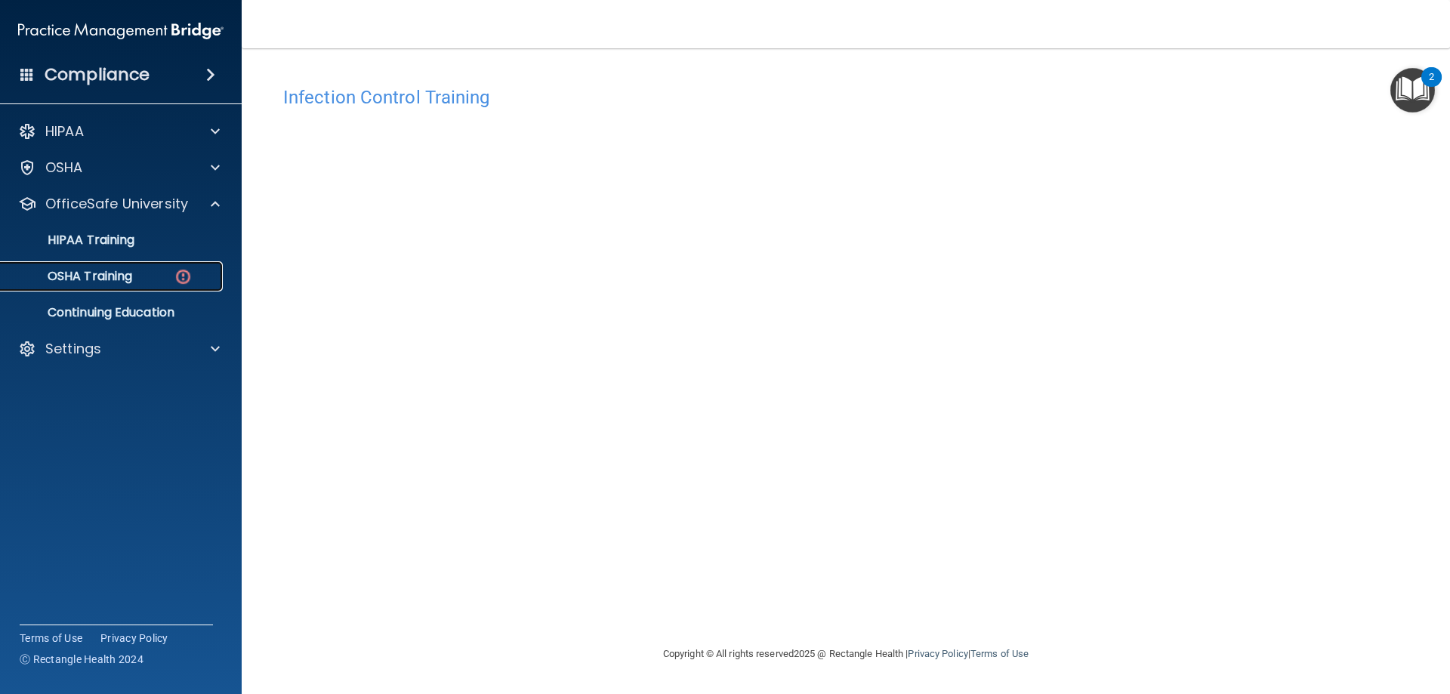
click at [123, 276] on p "OSHA Training" at bounding box center [71, 276] width 122 height 15
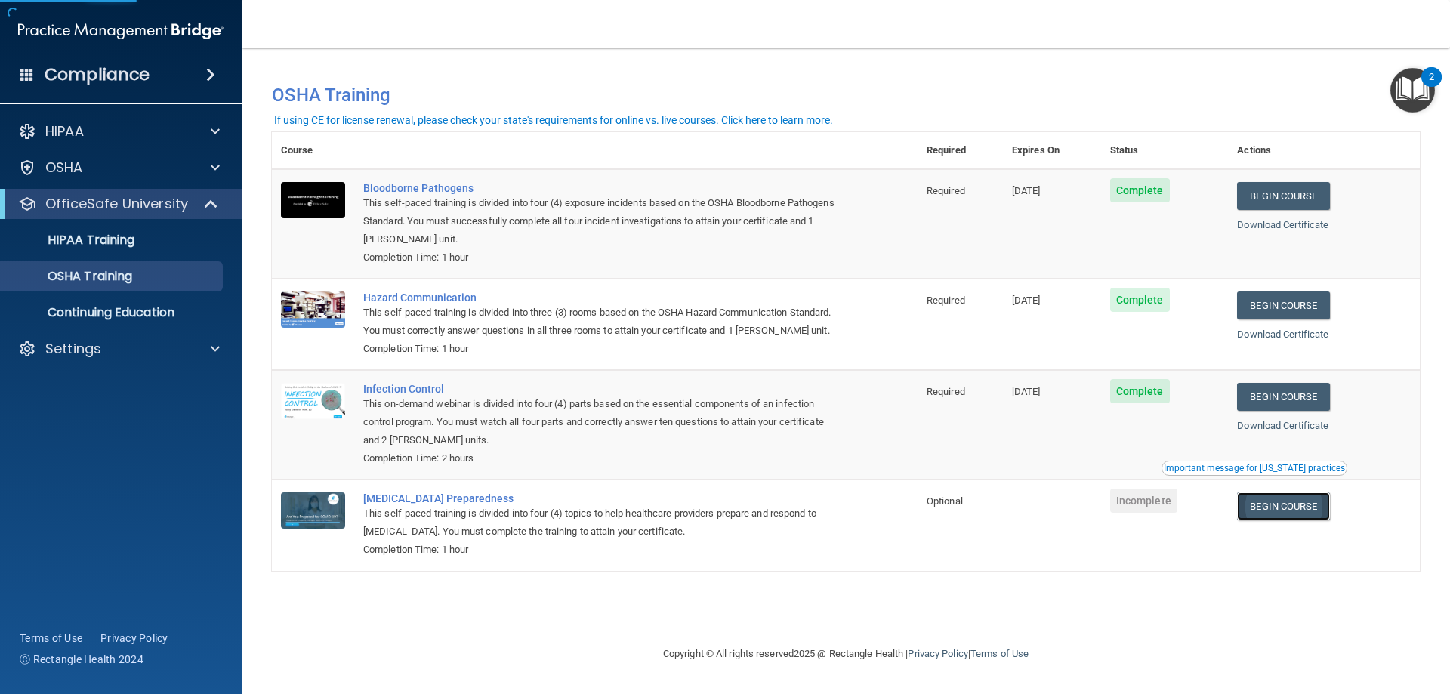
click at [1311, 514] on link "Begin Course" at bounding box center [1283, 506] width 92 height 28
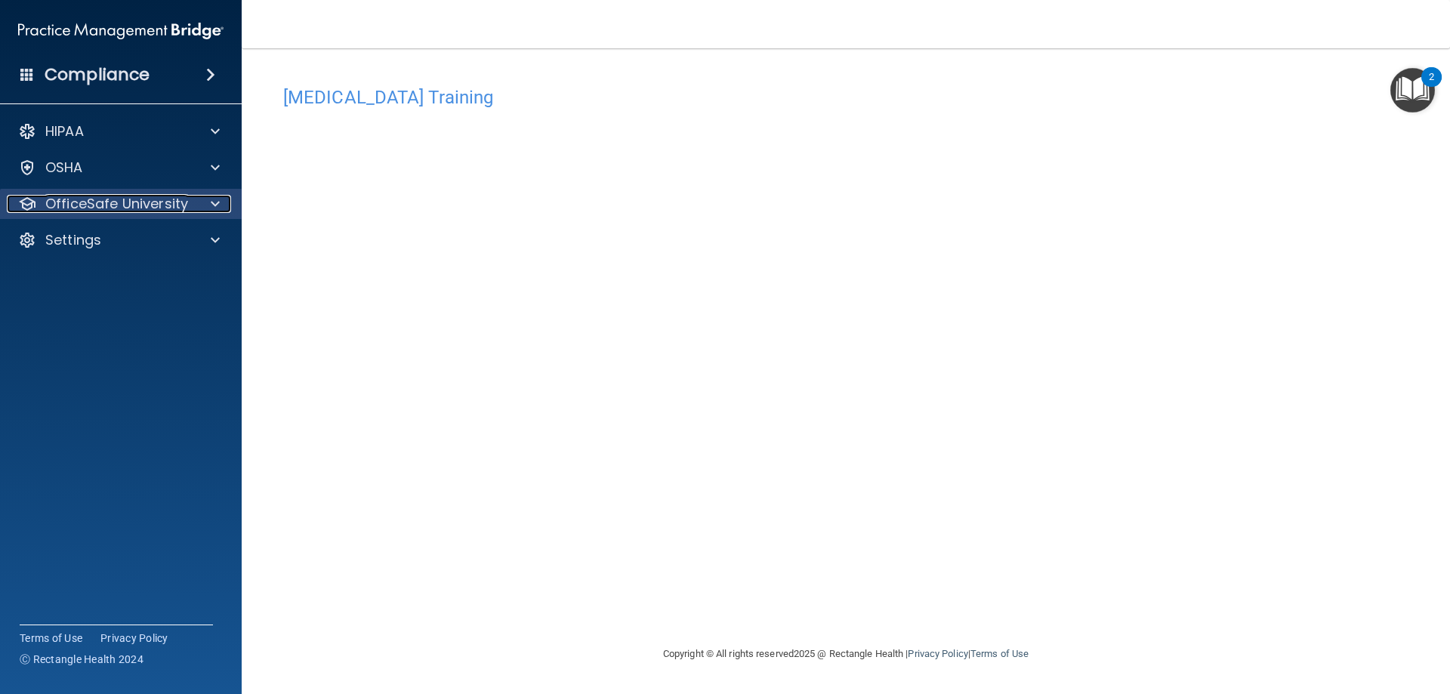
click at [102, 199] on p "OfficeSafe University" at bounding box center [116, 204] width 143 height 18
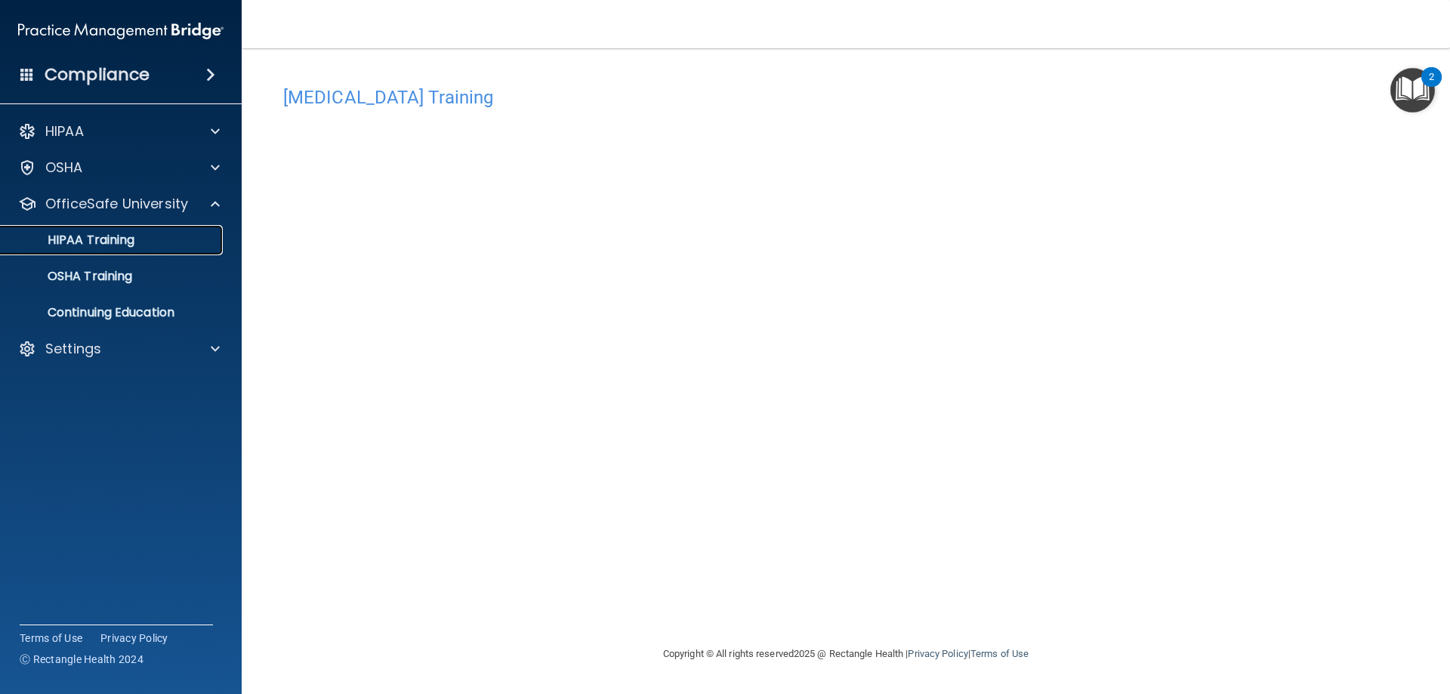
click at [128, 243] on p "HIPAA Training" at bounding box center [72, 240] width 125 height 15
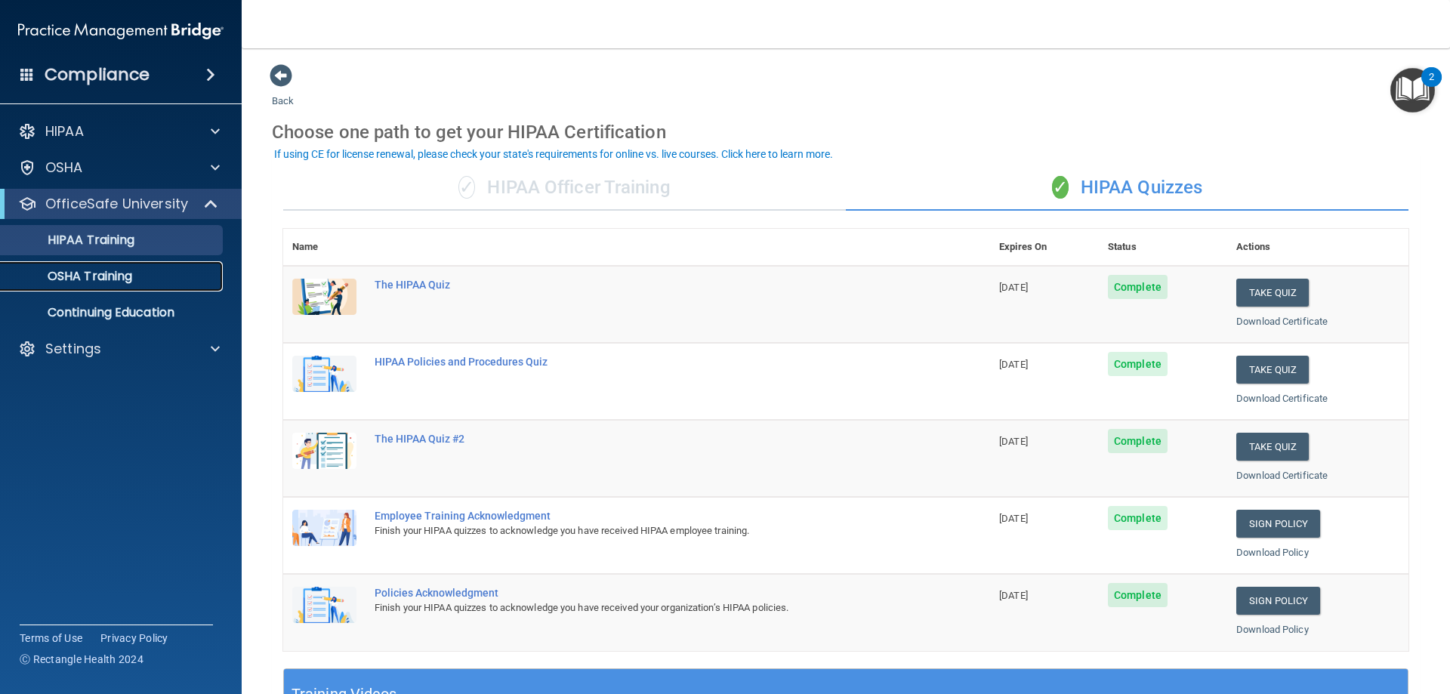
click at [119, 281] on p "OSHA Training" at bounding box center [71, 276] width 122 height 15
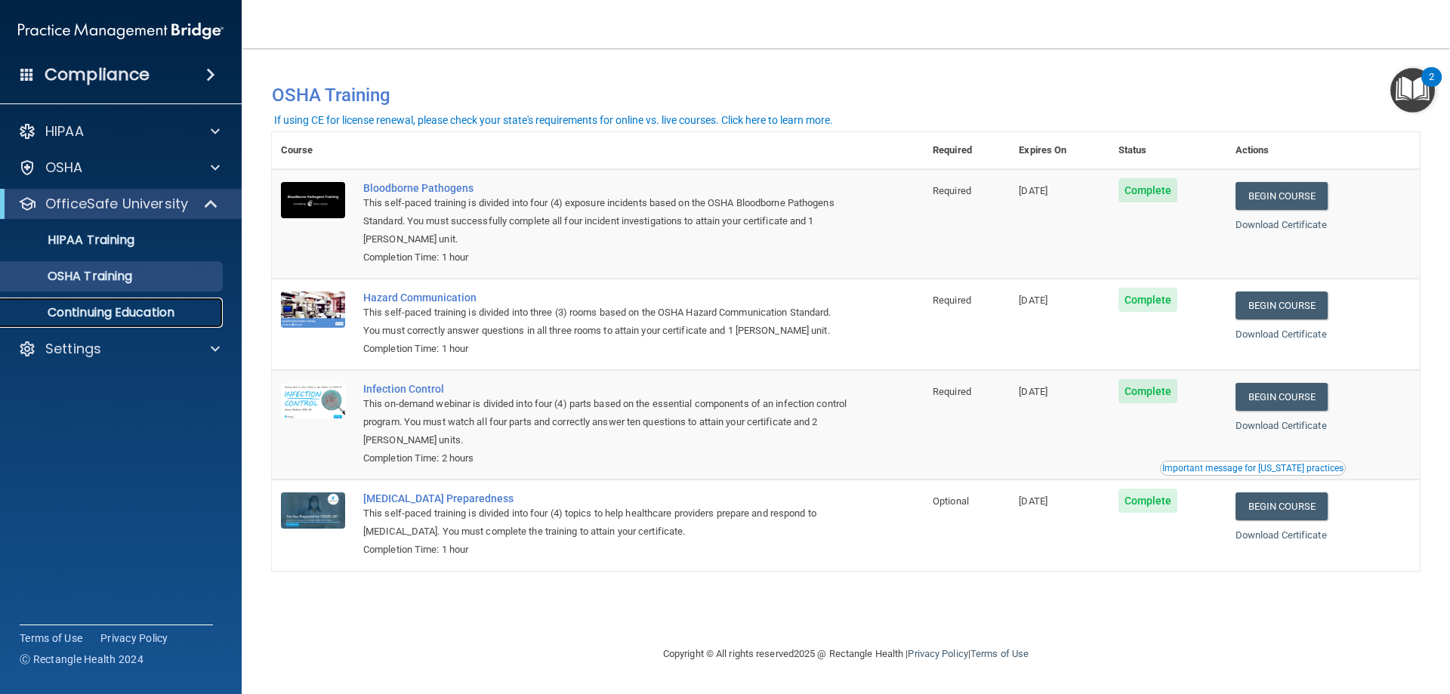
click at [111, 311] on p "Continuing Education" at bounding box center [113, 312] width 206 height 15
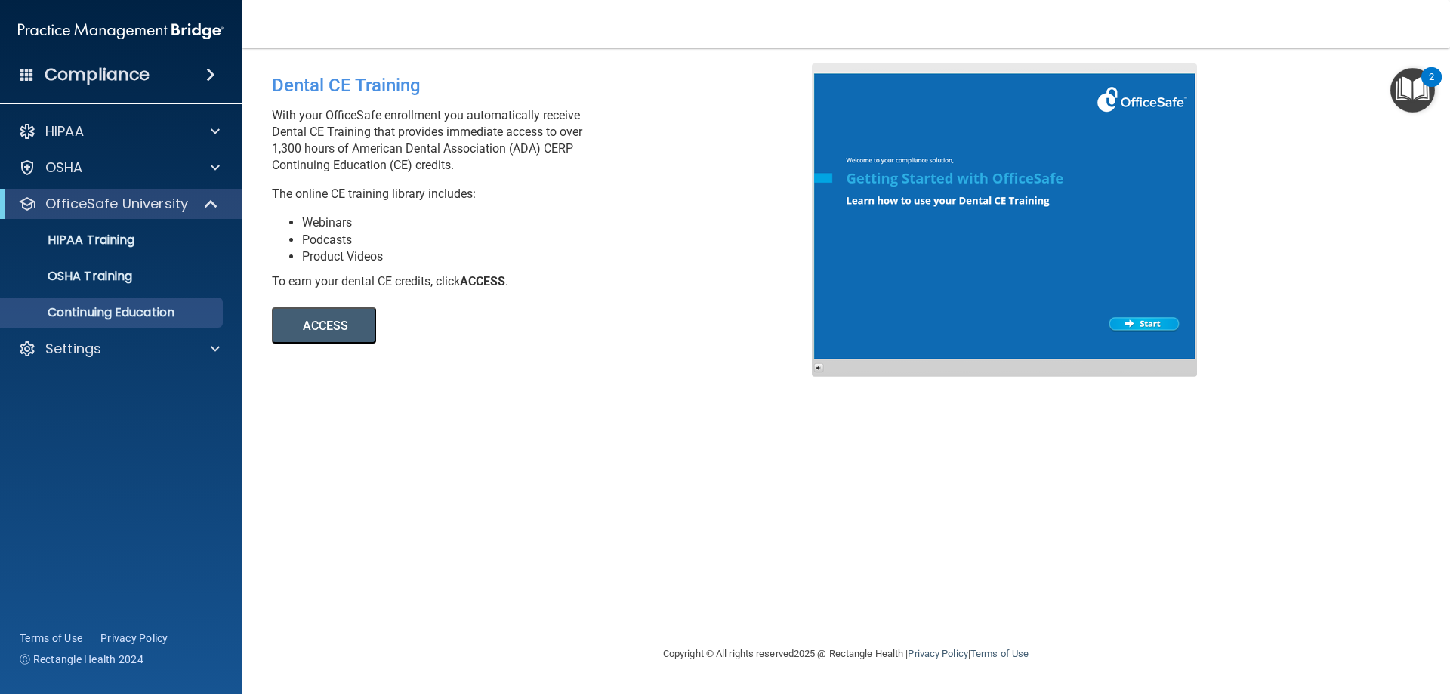
click at [339, 328] on button "ACCESS" at bounding box center [324, 325] width 104 height 36
click at [134, 277] on div "OSHA Training" at bounding box center [113, 276] width 206 height 15
